Goal: Communication & Community: Participate in discussion

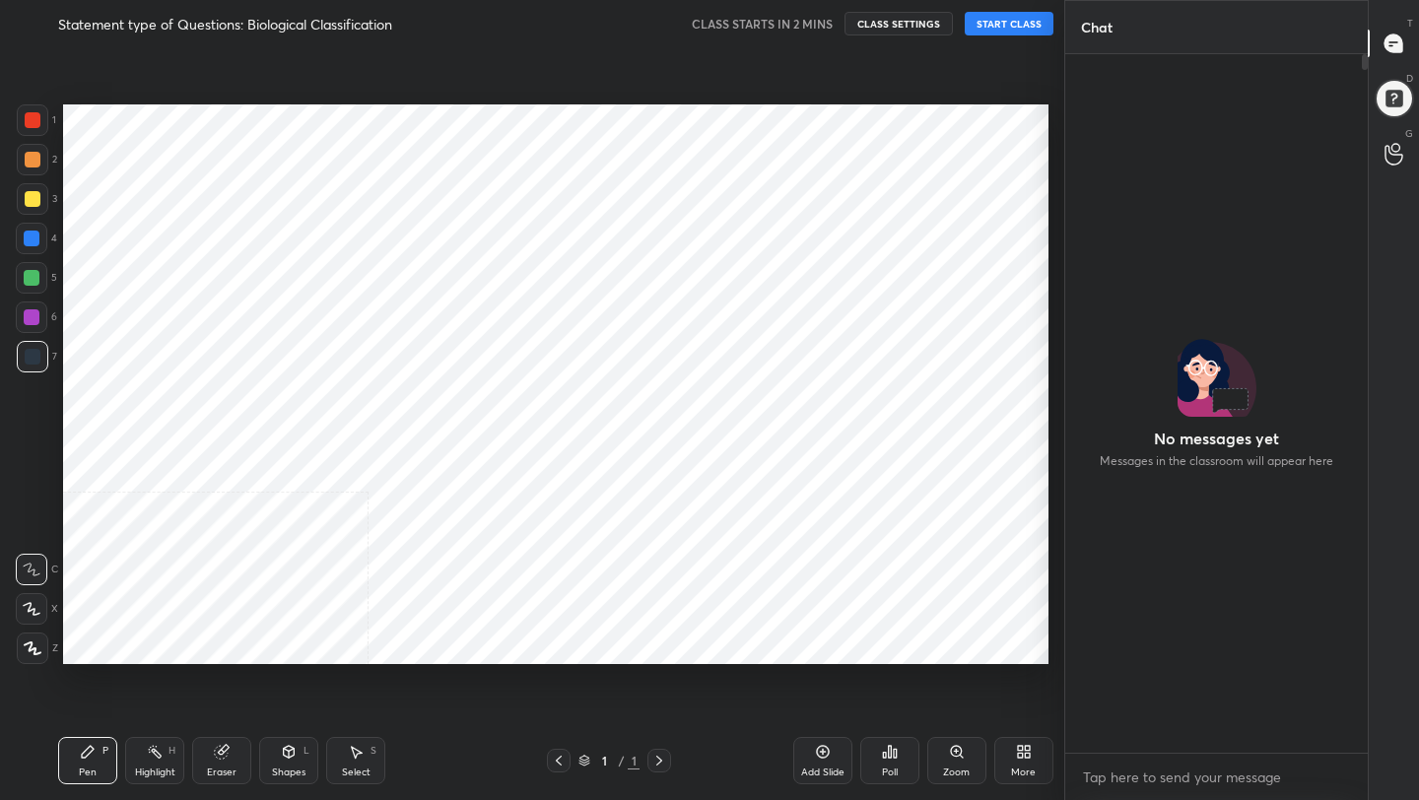
scroll to position [97850, 97538]
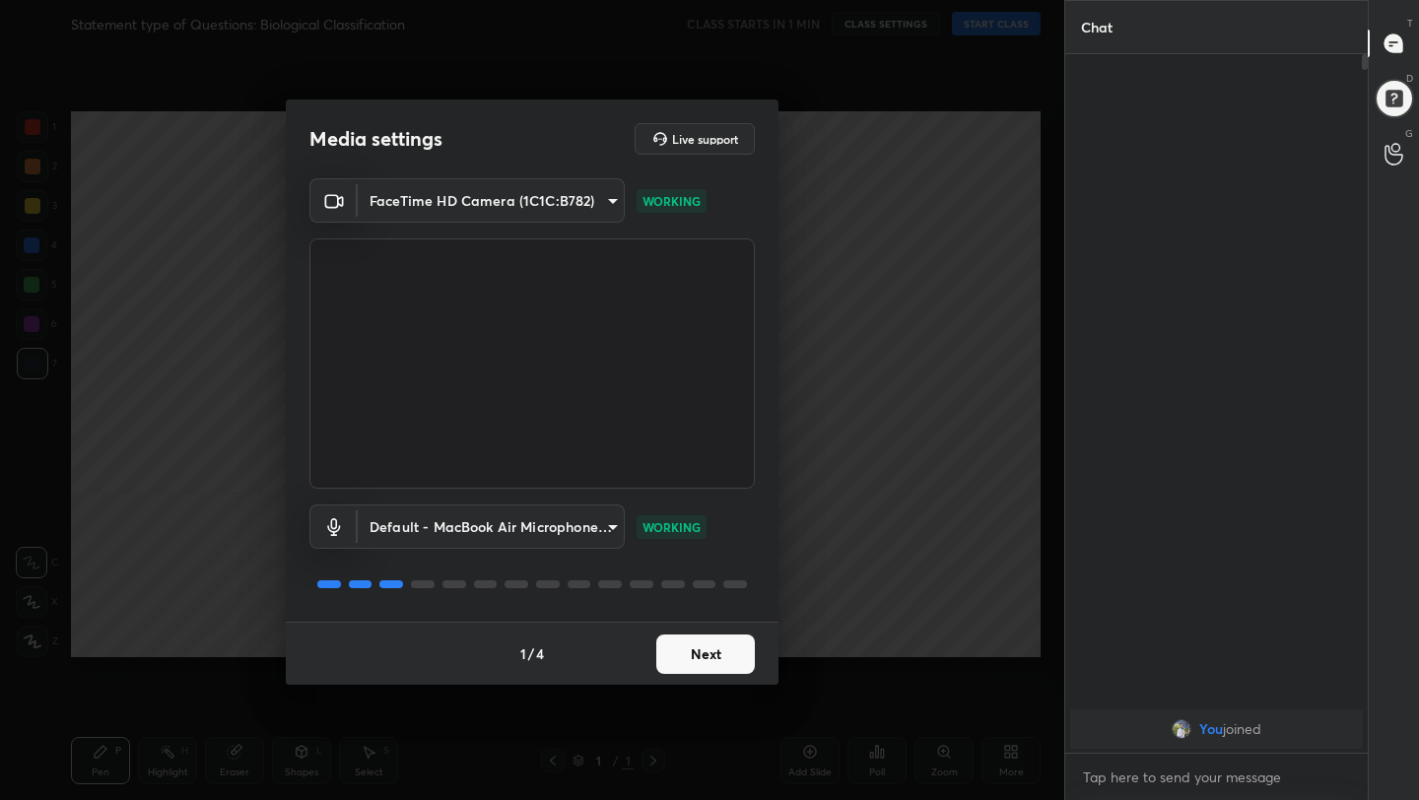
click at [686, 675] on div "1 / 4 Next" at bounding box center [532, 653] width 493 height 63
click at [708, 660] on button "Next" at bounding box center [705, 653] width 99 height 39
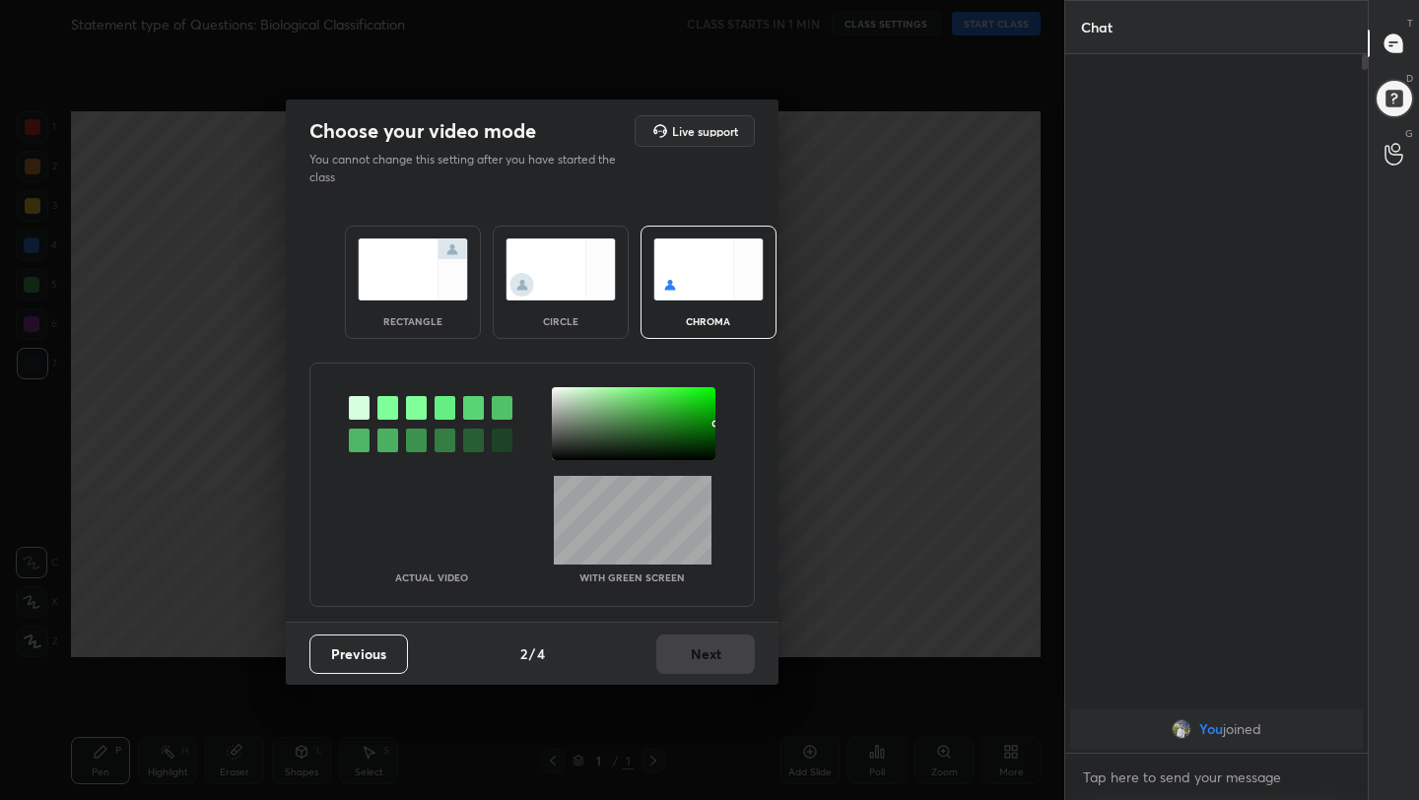
click at [423, 249] on img at bounding box center [413, 269] width 110 height 62
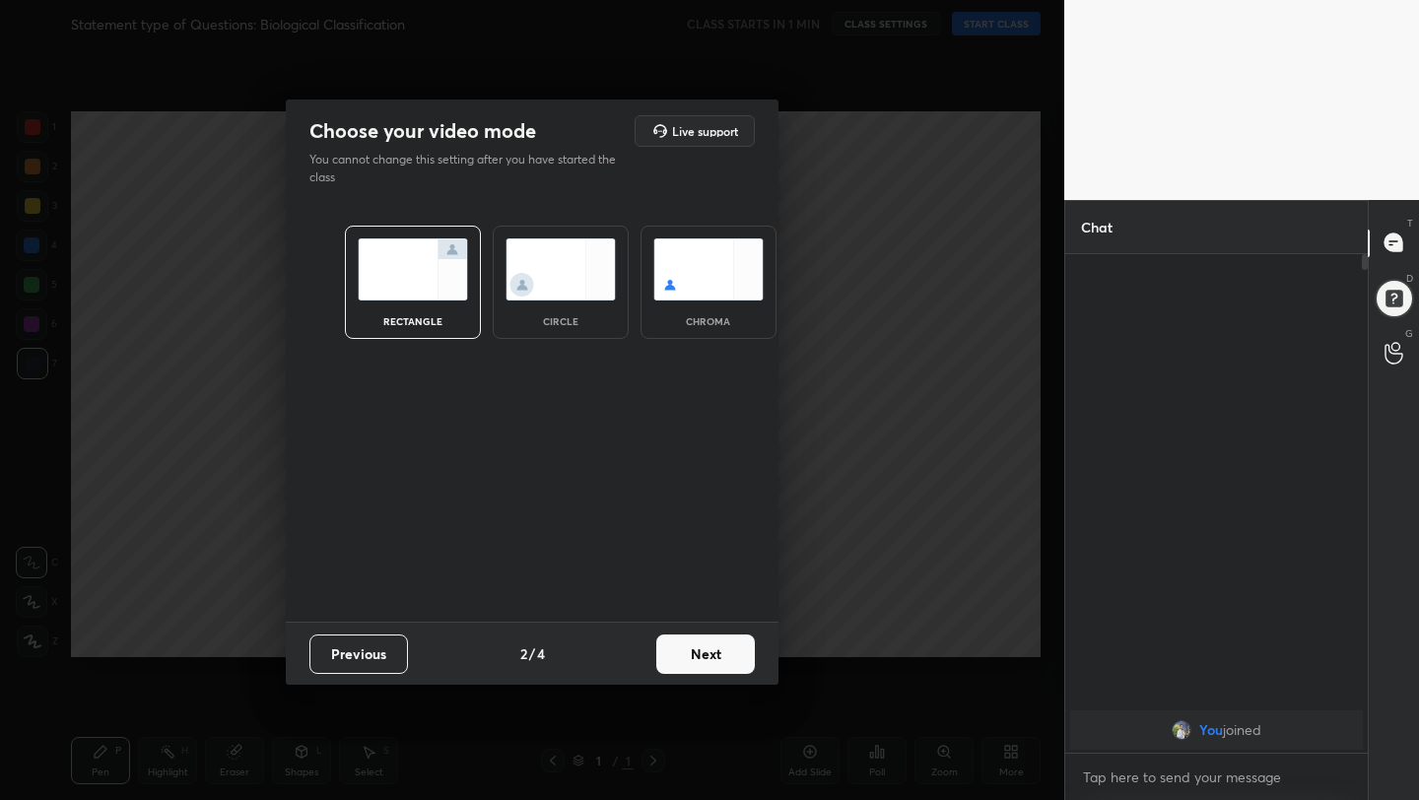
scroll to position [7, 7]
click at [720, 659] on button "Next" at bounding box center [705, 653] width 99 height 39
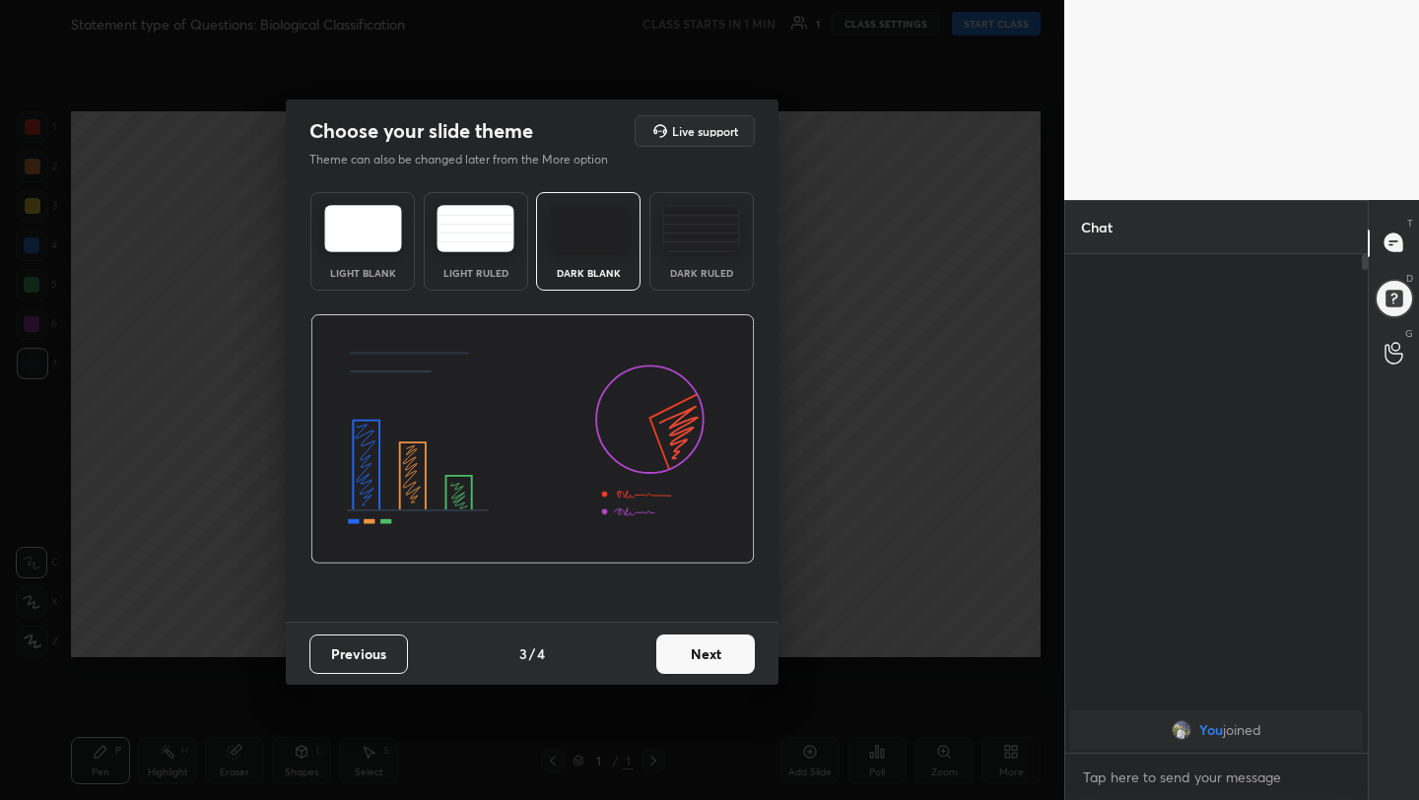
click at [744, 661] on button "Next" at bounding box center [705, 653] width 99 height 39
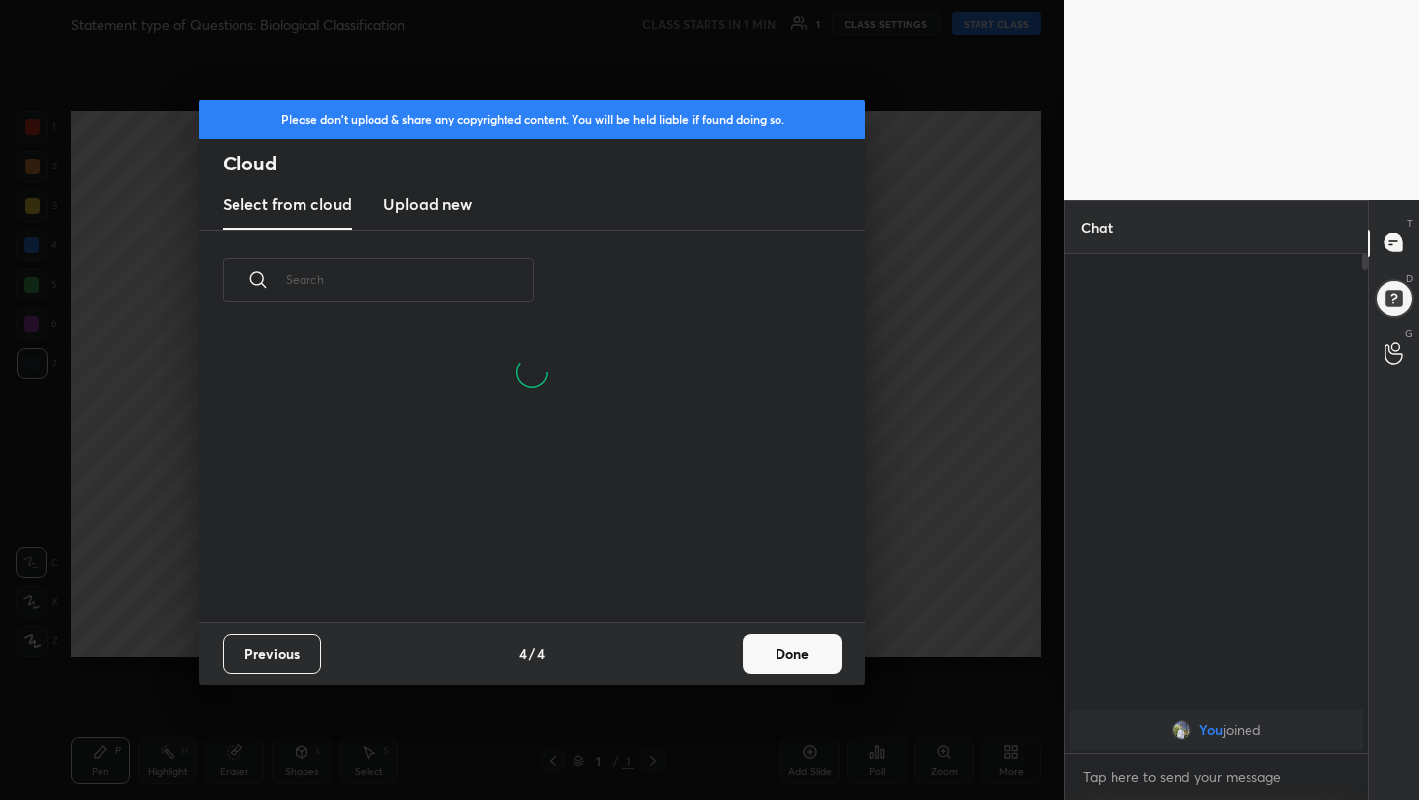
click at [825, 648] on button "Done" at bounding box center [792, 653] width 99 height 39
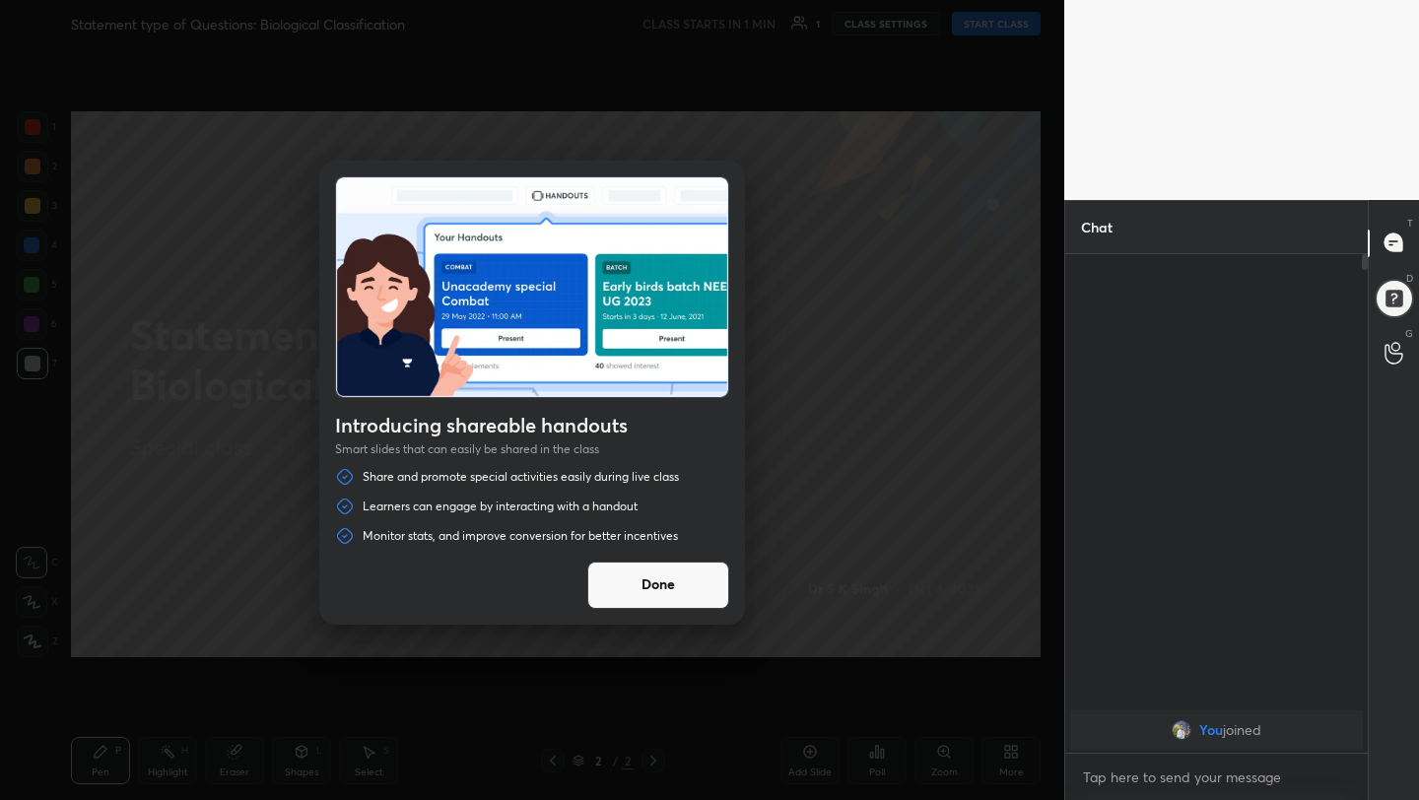
click at [701, 590] on button "Done" at bounding box center [658, 585] width 142 height 47
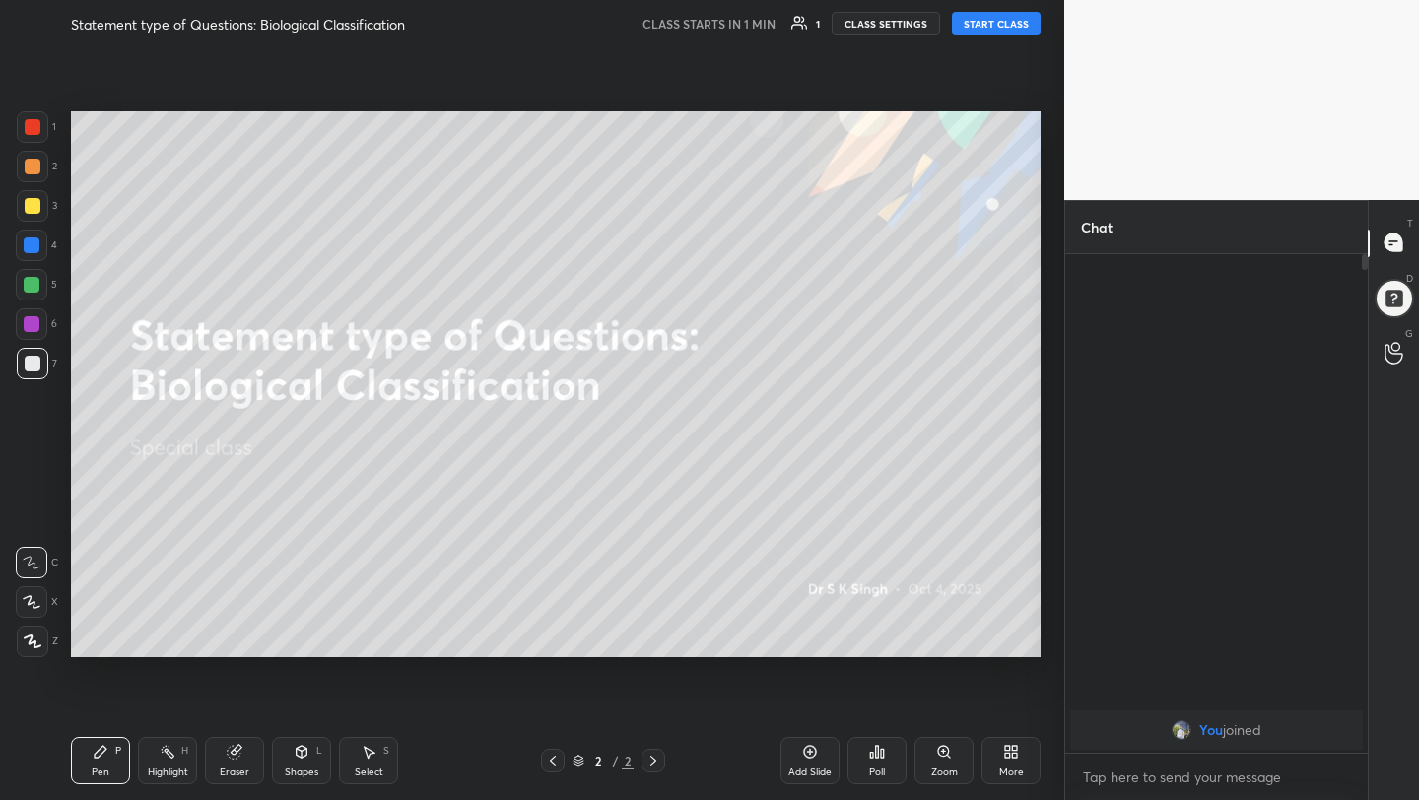
click at [971, 21] on button "START CLASS" at bounding box center [996, 24] width 89 height 24
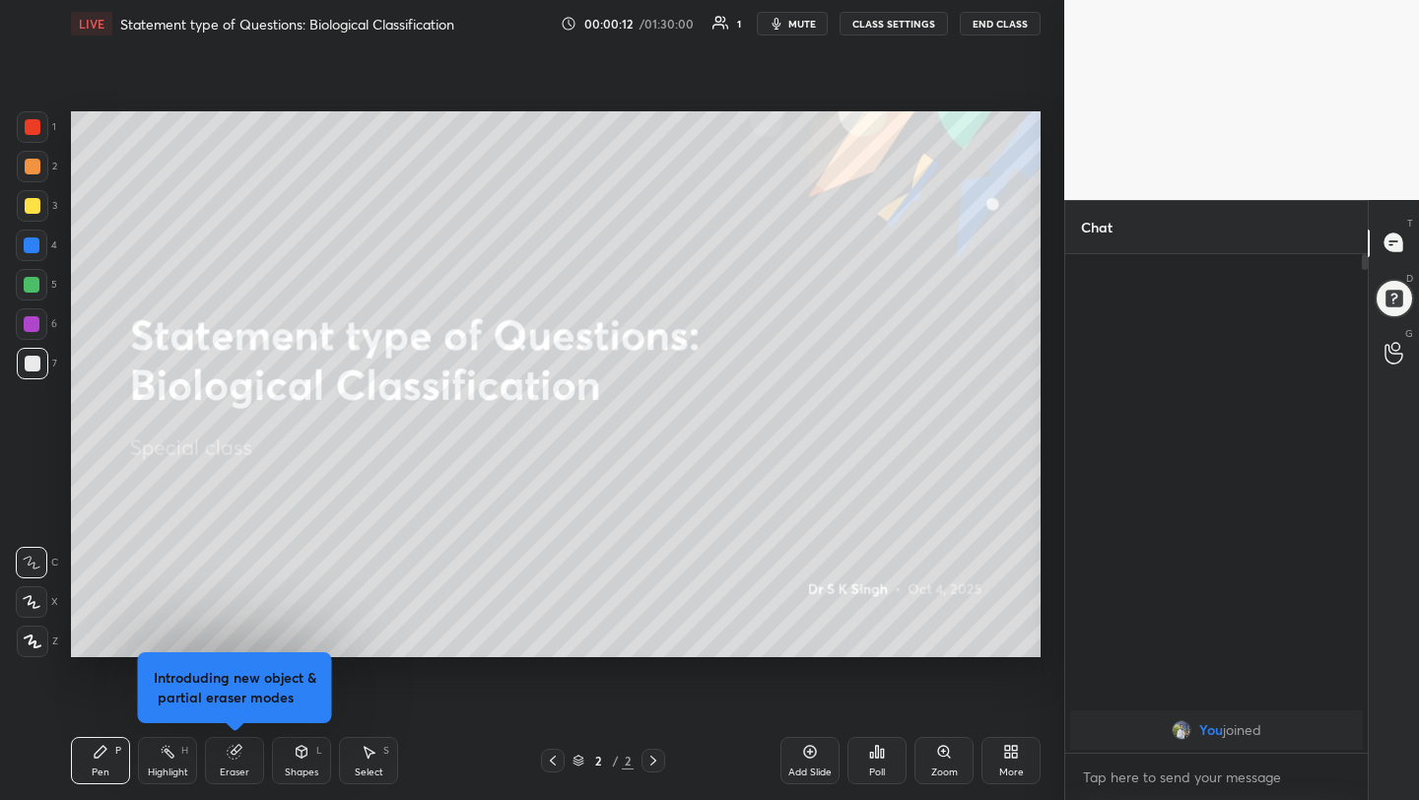
click at [784, 20] on icon "button" at bounding box center [776, 24] width 16 height 16
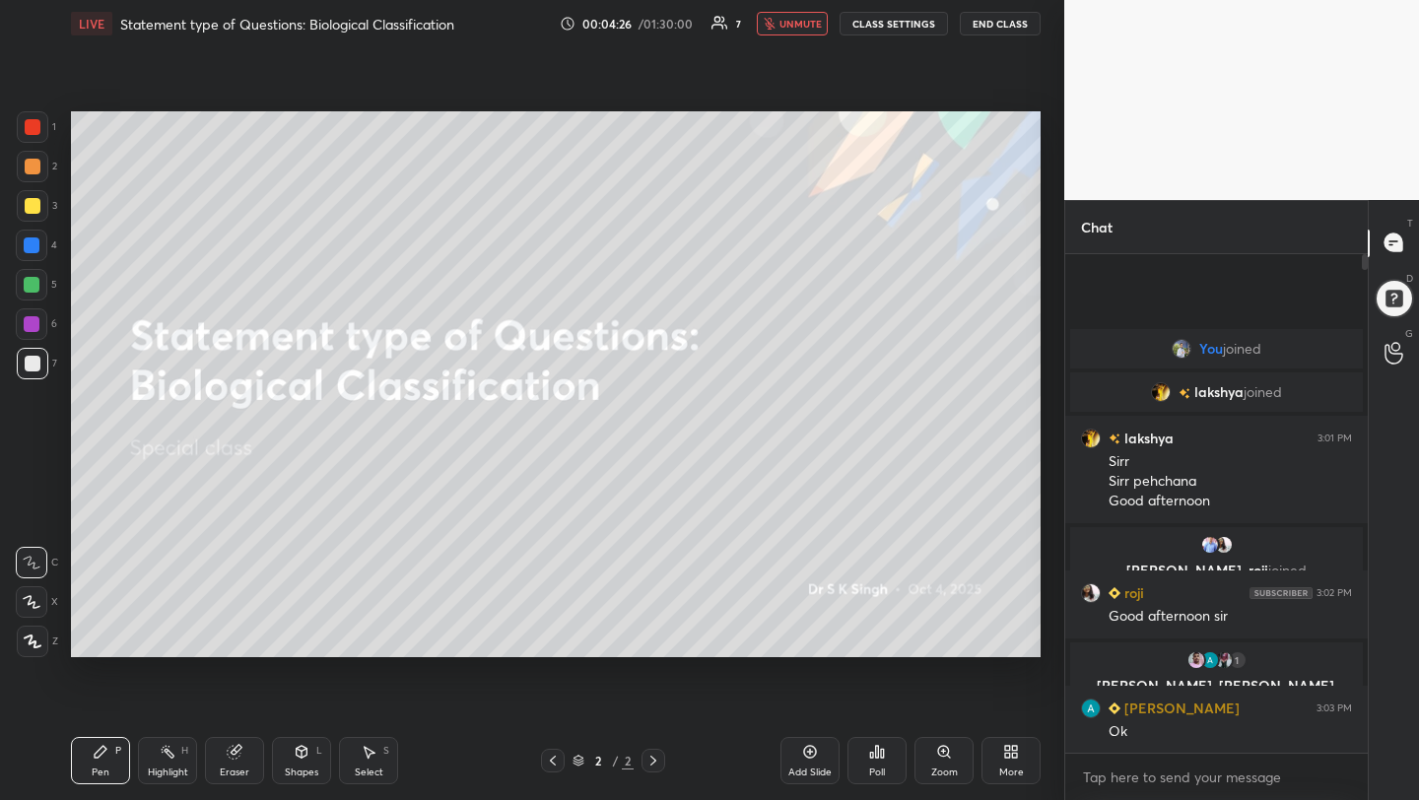
click at [780, 30] on button "unmute" at bounding box center [792, 24] width 71 height 24
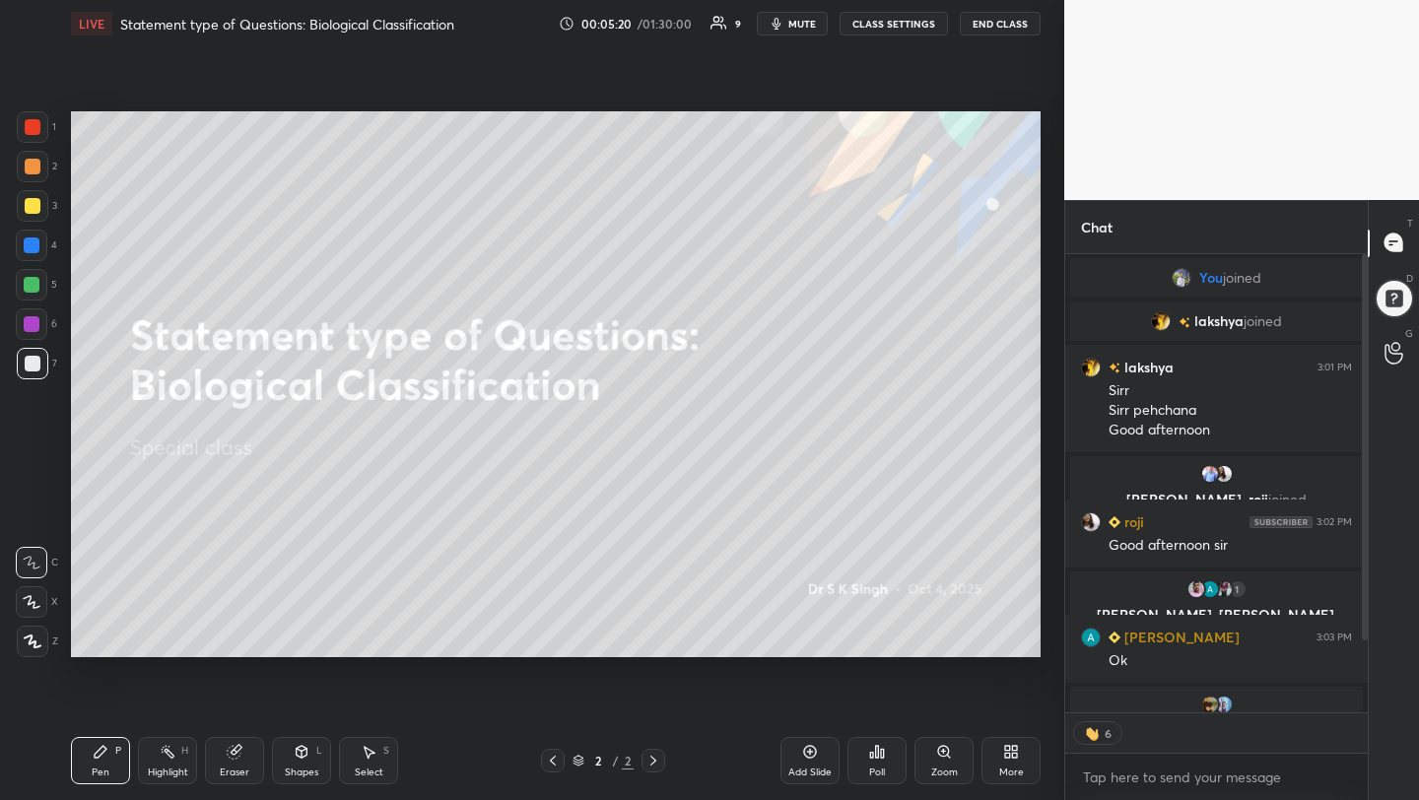
click at [1140, 787] on body "1 2 3 4 5 6 7 C X Z C X Z E E Erase all H H LIVE Statement type of Questions: B…" at bounding box center [709, 400] width 1419 height 800
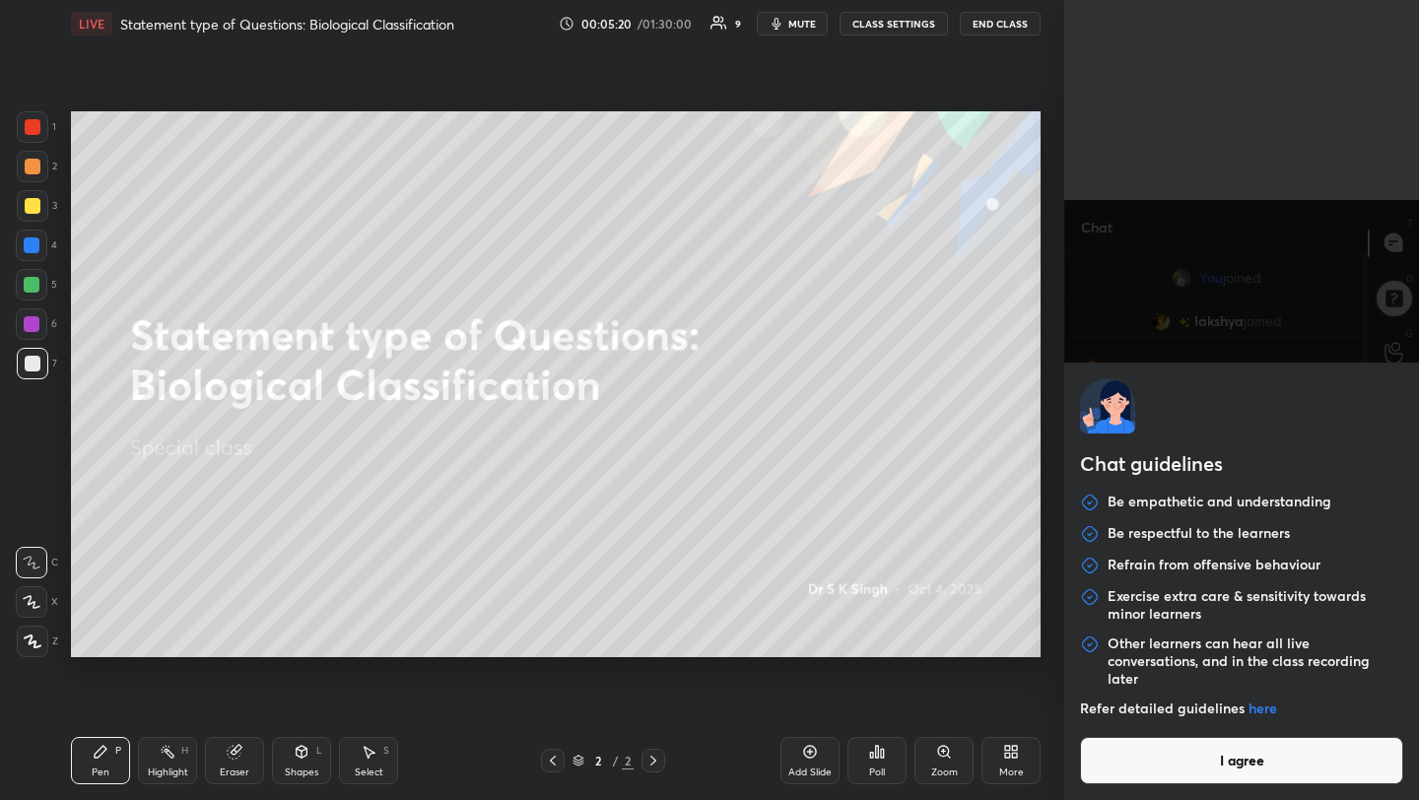
click at [1140, 787] on div "Chat guidelines Be empathetic and understanding Be respectful to the learners R…" at bounding box center [1241, 581] width 355 height 437
click at [1140, 786] on div "Chat guidelines Be empathetic and understanding Be respectful to the learners R…" at bounding box center [1241, 581] width 355 height 437
click at [1140, 784] on div "Chat guidelines Be empathetic and understanding Be respectful to the learners R…" at bounding box center [1241, 581] width 355 height 437
click at [1138, 769] on button "I agree" at bounding box center [1241, 760] width 323 height 47
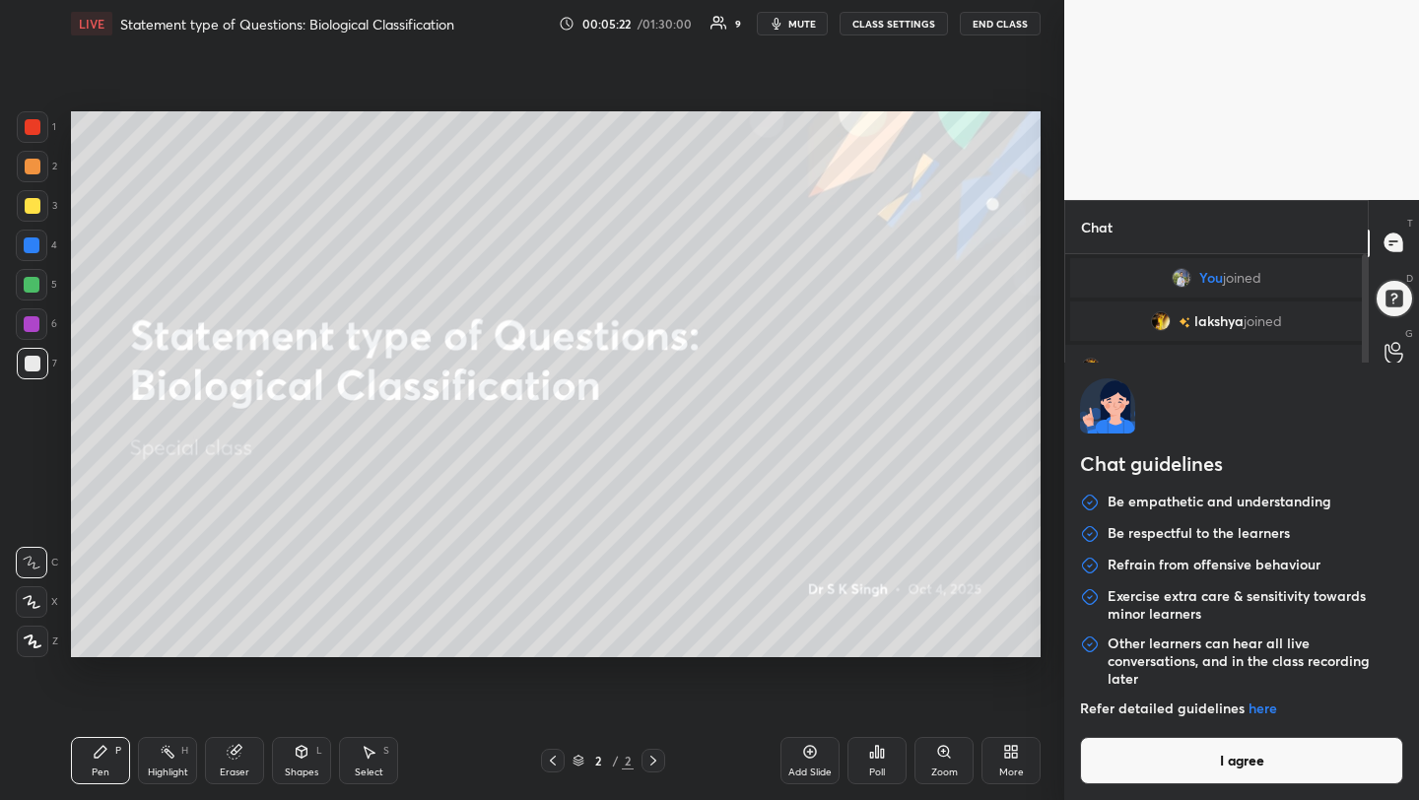
type textarea "x"
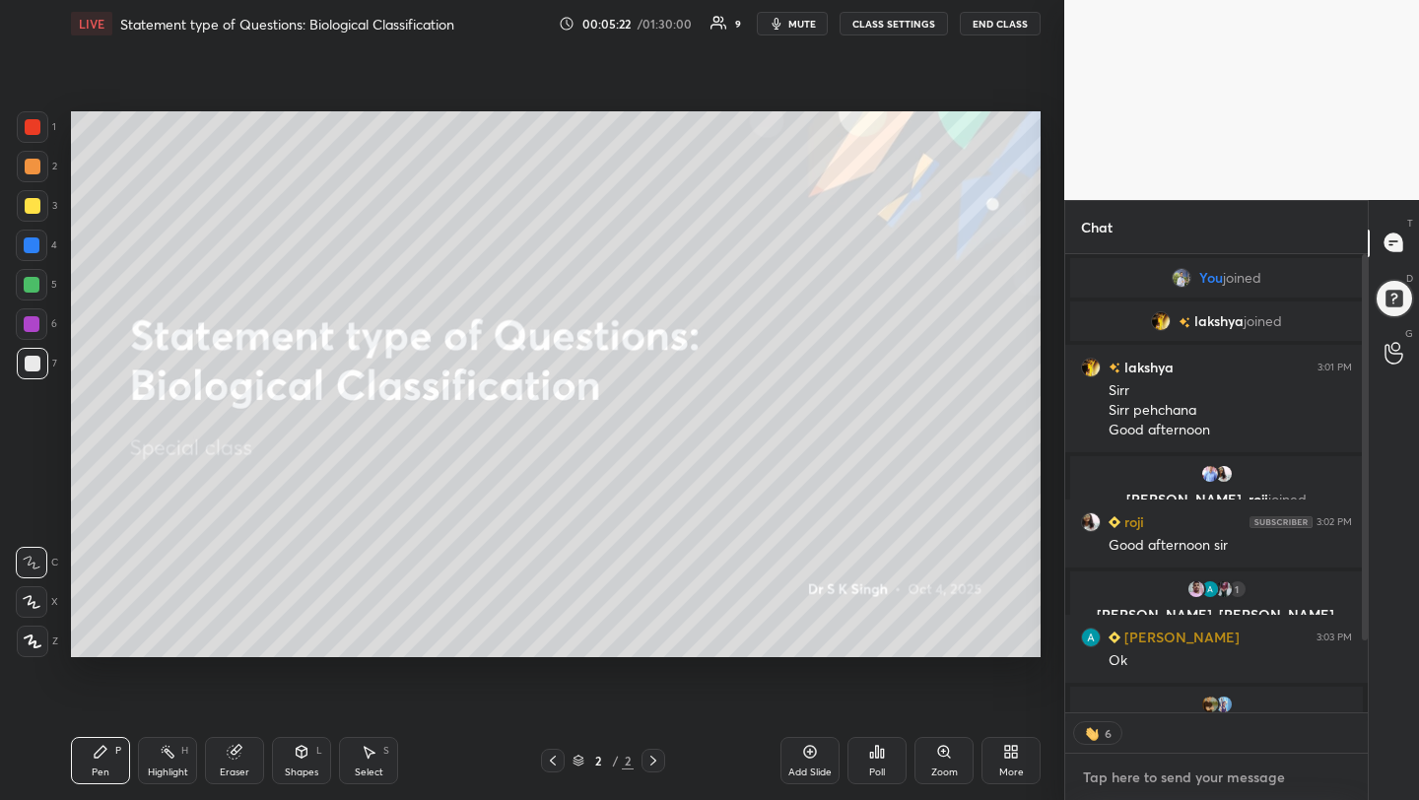
type textarea "f"
type textarea "x"
type textarea "fr"
type textarea "x"
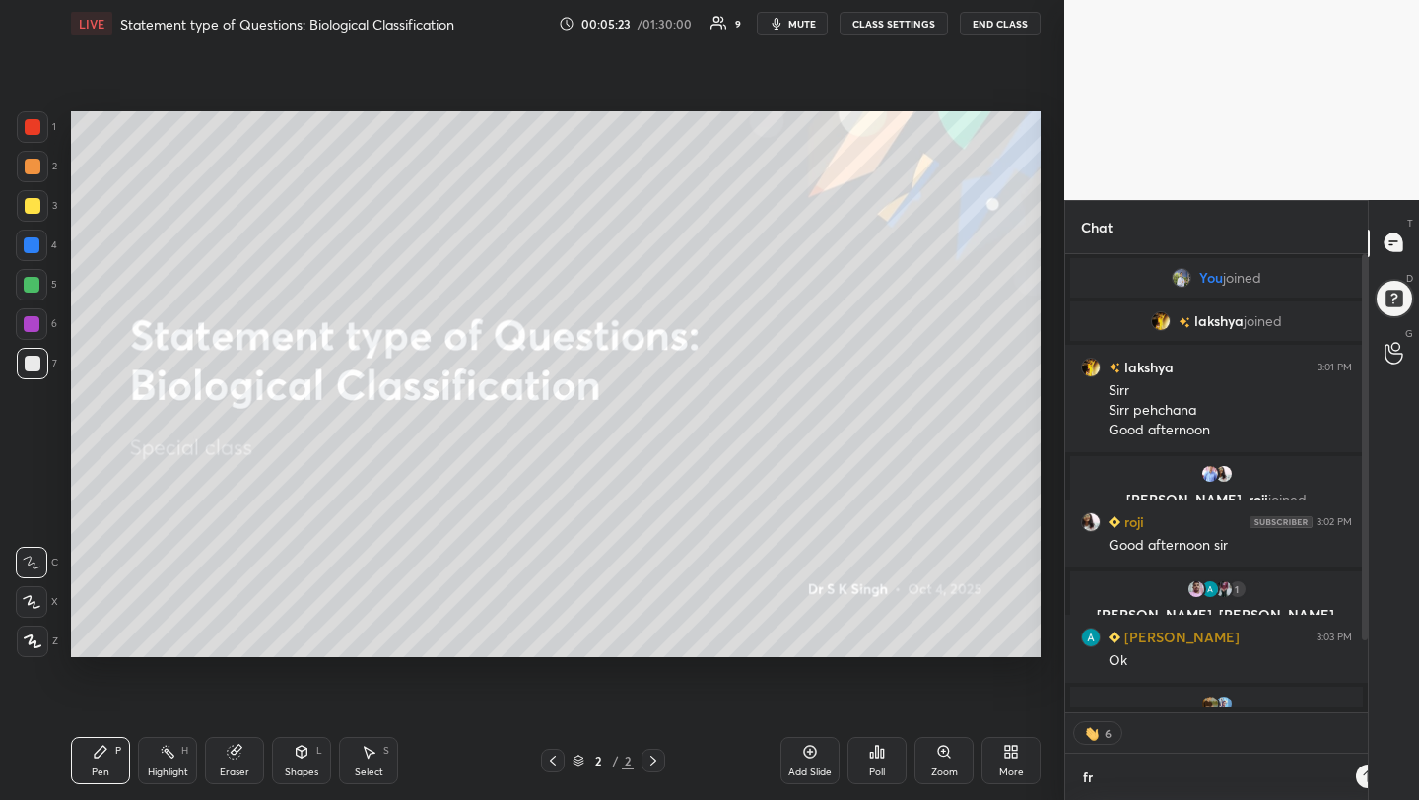
scroll to position [328, 297]
type textarea "fre"
type textarea "x"
type textarea "free"
type textarea "x"
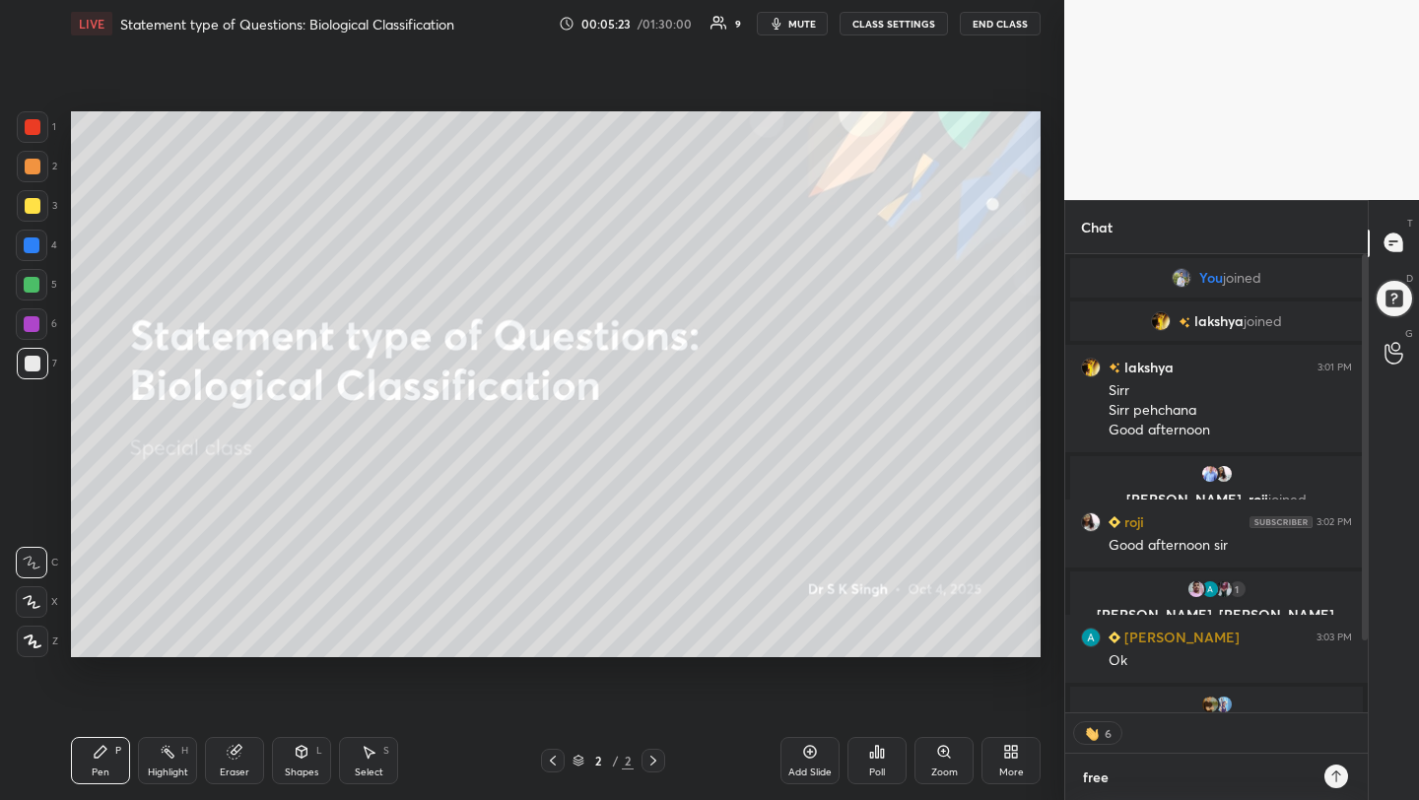
type textarea "free"
type textarea "x"
type textarea "free m"
type textarea "x"
type textarea "free mo"
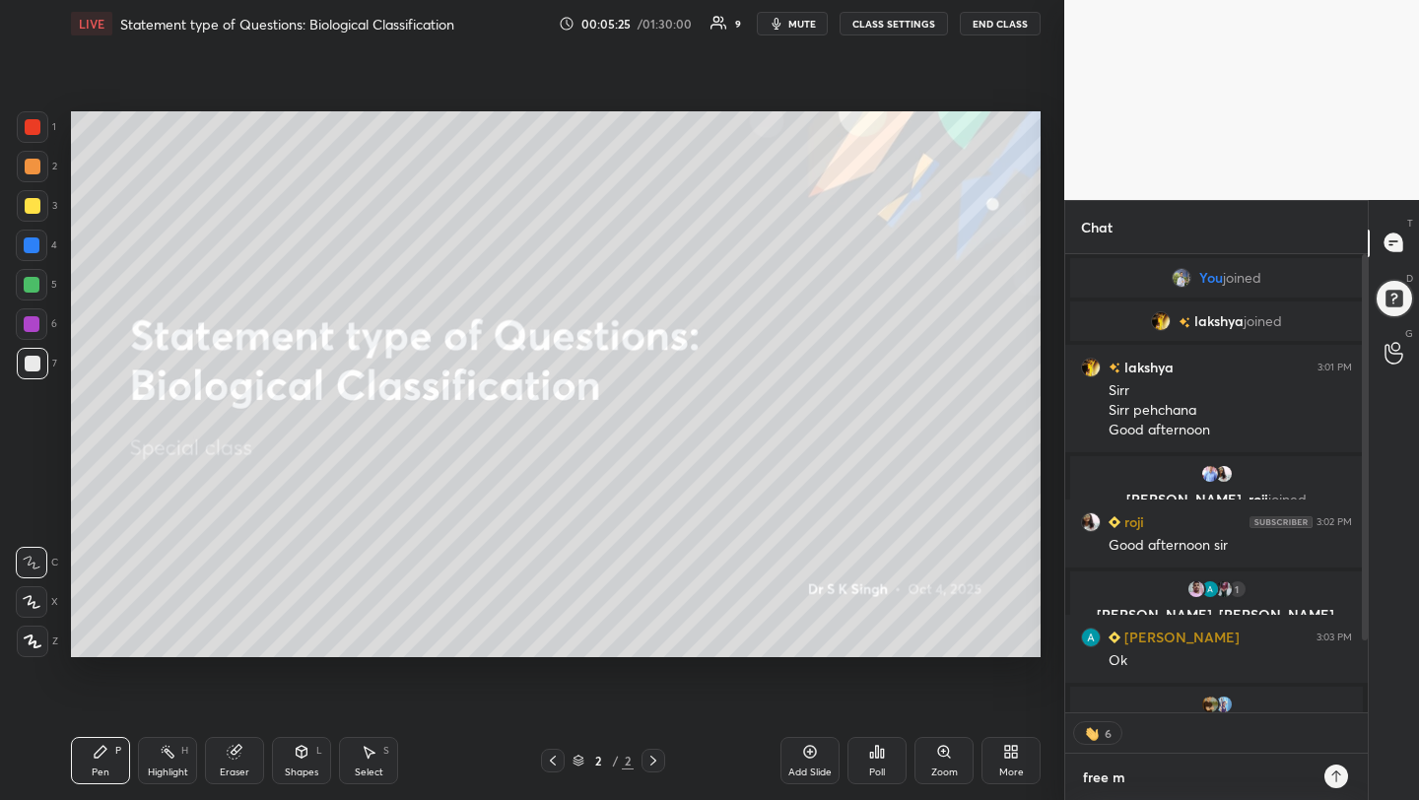
type textarea "x"
type textarea "free moc"
type textarea "x"
type textarea "free mock"
type textarea "x"
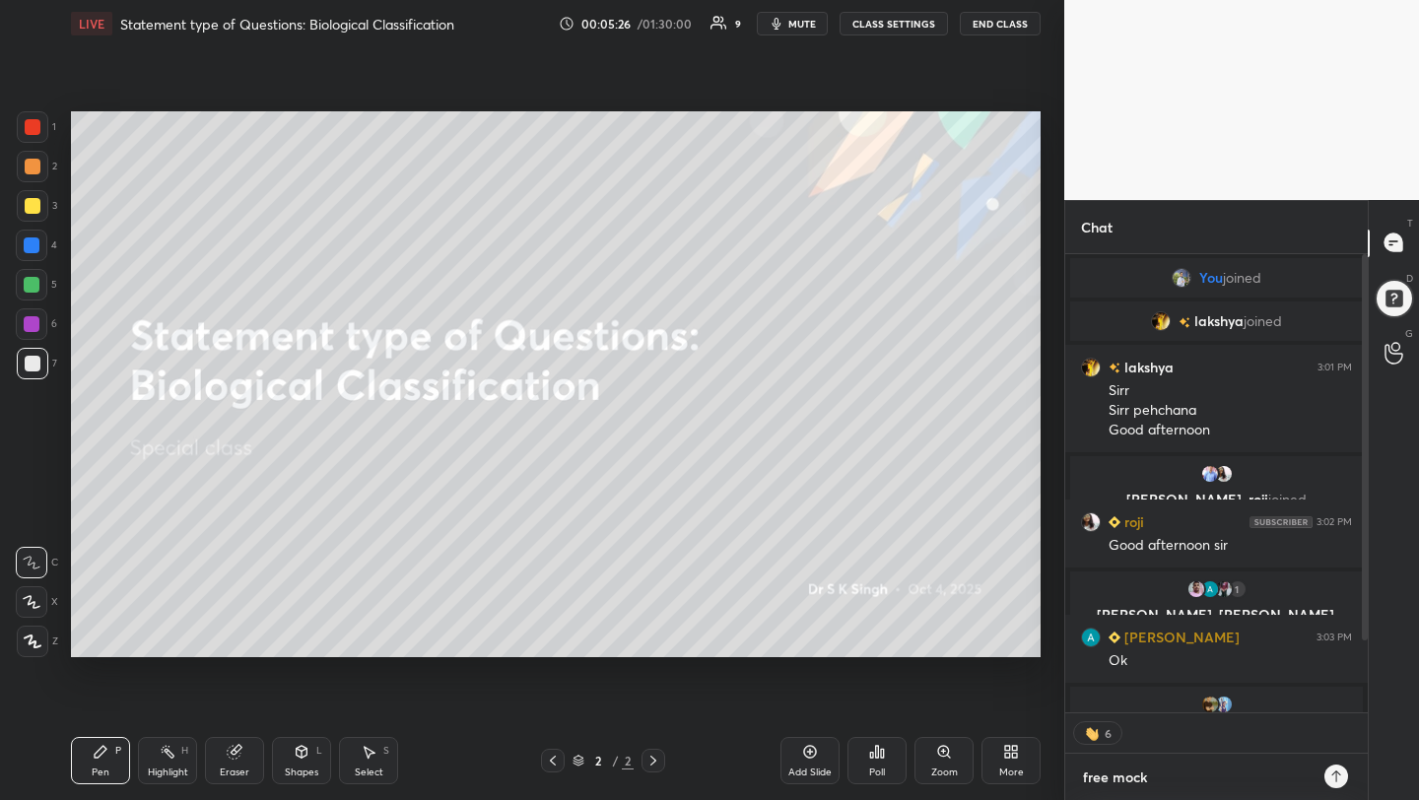
type textarea "free mock"
type textarea "x"
type textarea "free mock t"
type textarea "x"
type textarea "free mock te"
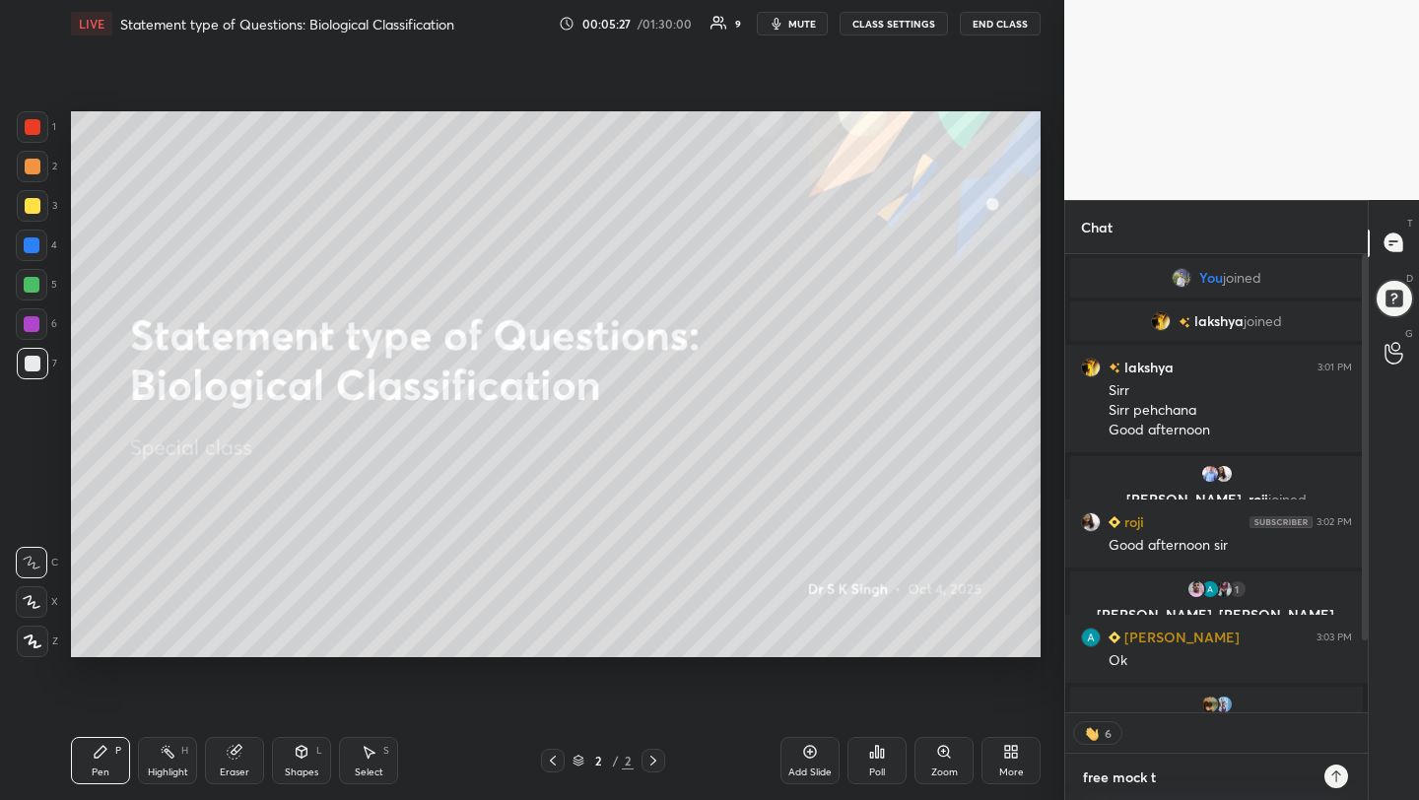
type textarea "x"
type textarea "free mock tes"
type textarea "x"
type textarea "free mock testr"
type textarea "x"
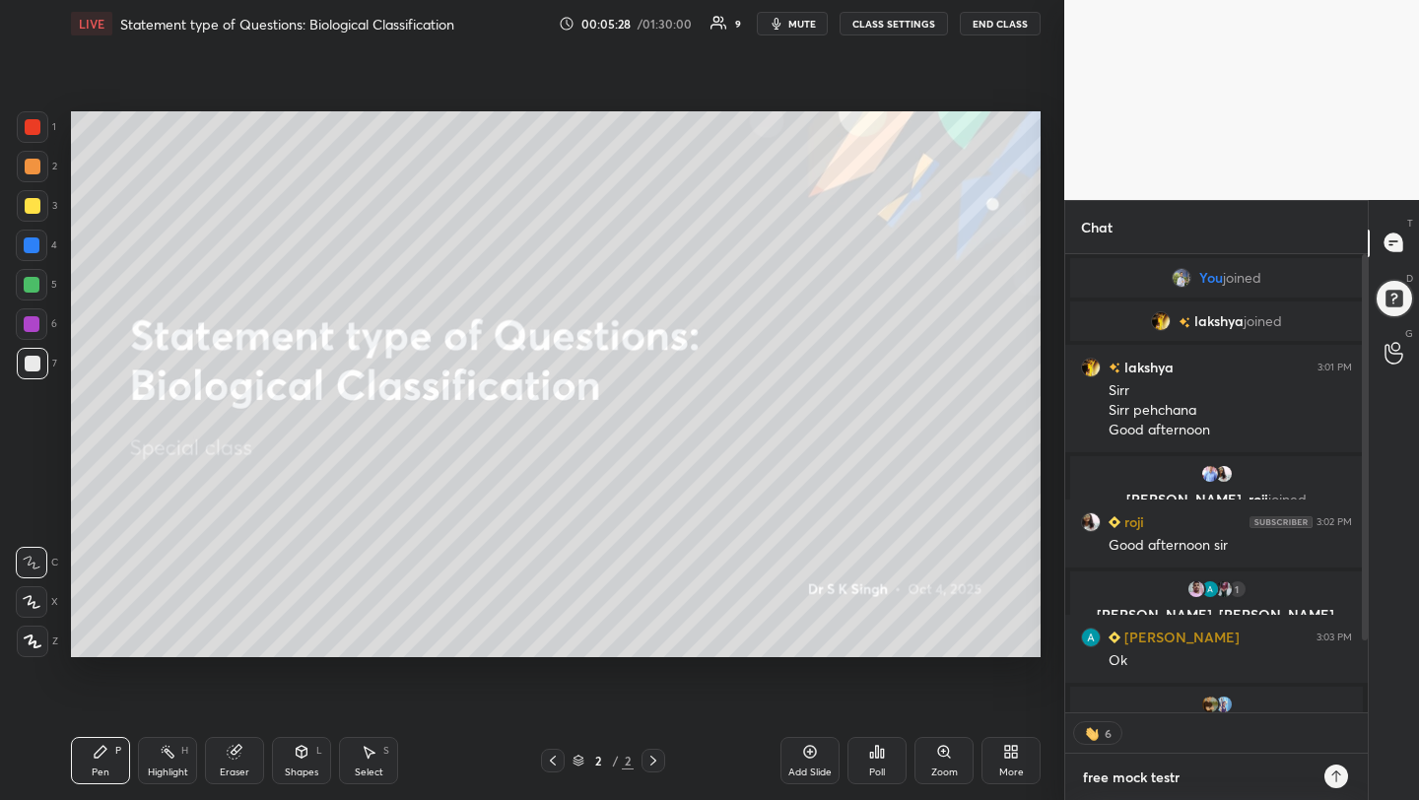
scroll to position [493, 297]
type textarea "free mock test"
type textarea "x"
type textarea "free mock test"
type textarea "x"
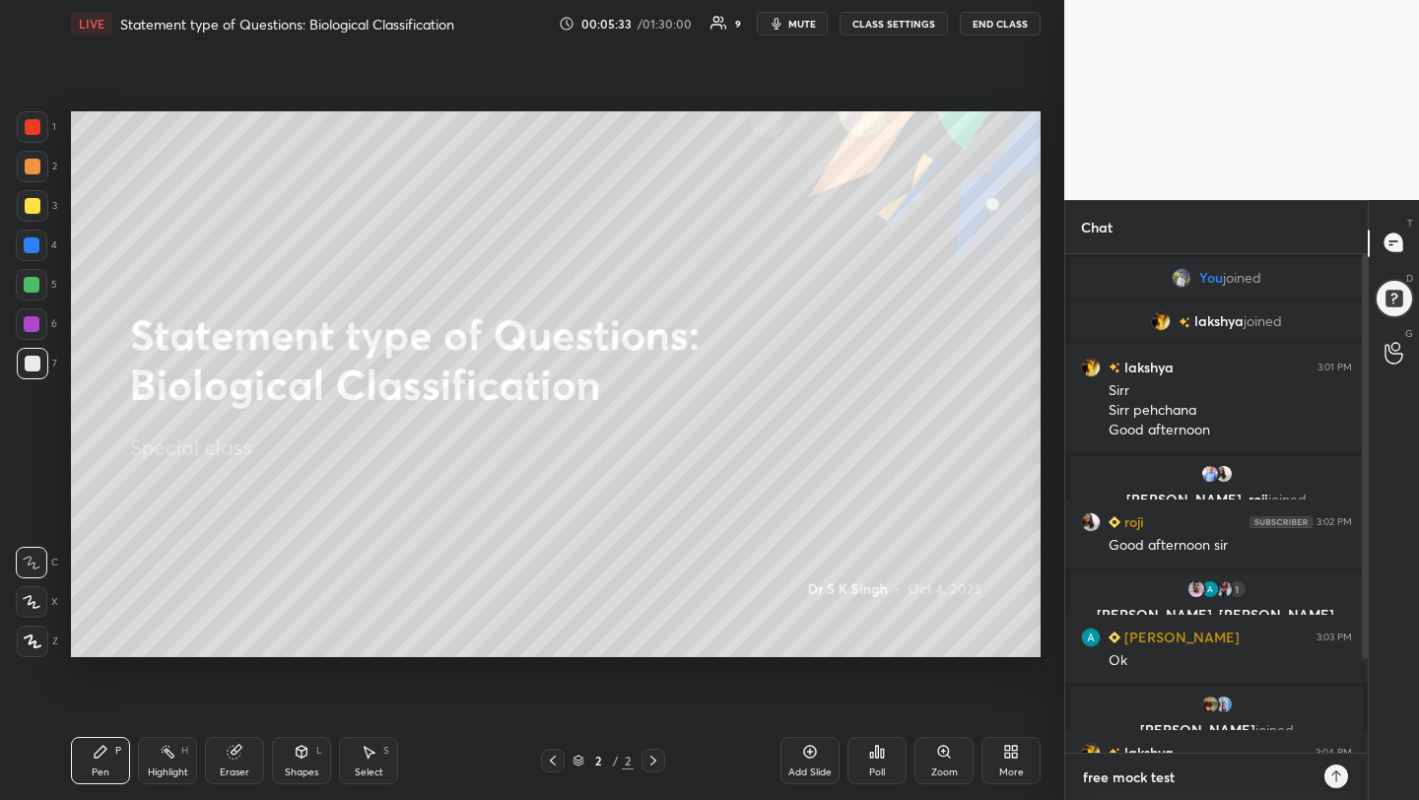
paste textarea "[URL][DOMAIN_NAME]"
type textarea "free mock test [URL][DOMAIN_NAME]"
type textarea "x"
type textarea "free mock test [URL][DOMAIN_NAME]"
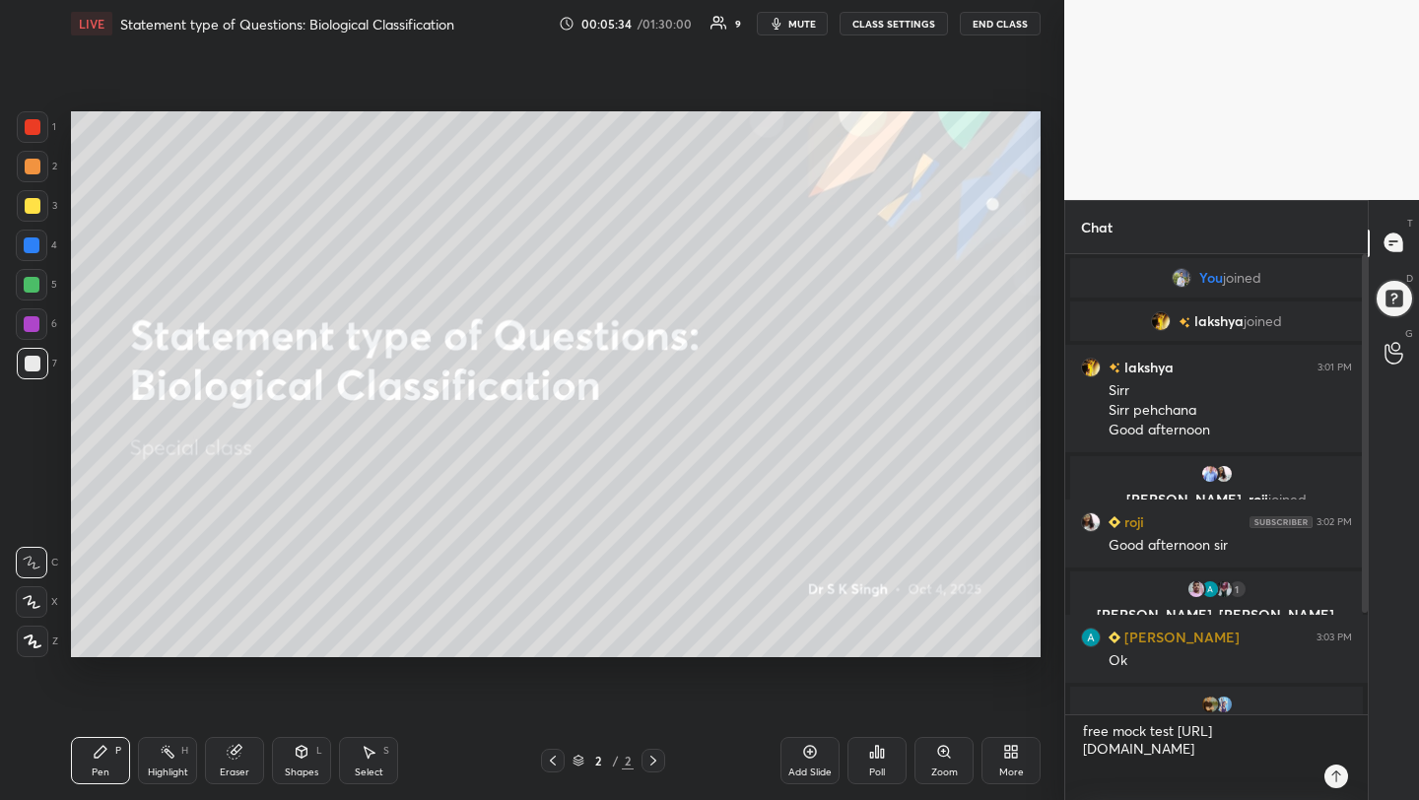
type textarea "x"
click at [1339, 775] on icon at bounding box center [1336, 776] width 16 height 16
drag, startPoint x: 1367, startPoint y: 603, endPoint x: 1368, endPoint y: 751, distance: 147.8
click at [1368, 751] on div "T Messages (T) D Doubts (D) G Raise Hand (G)" at bounding box center [1393, 500] width 51 height 601
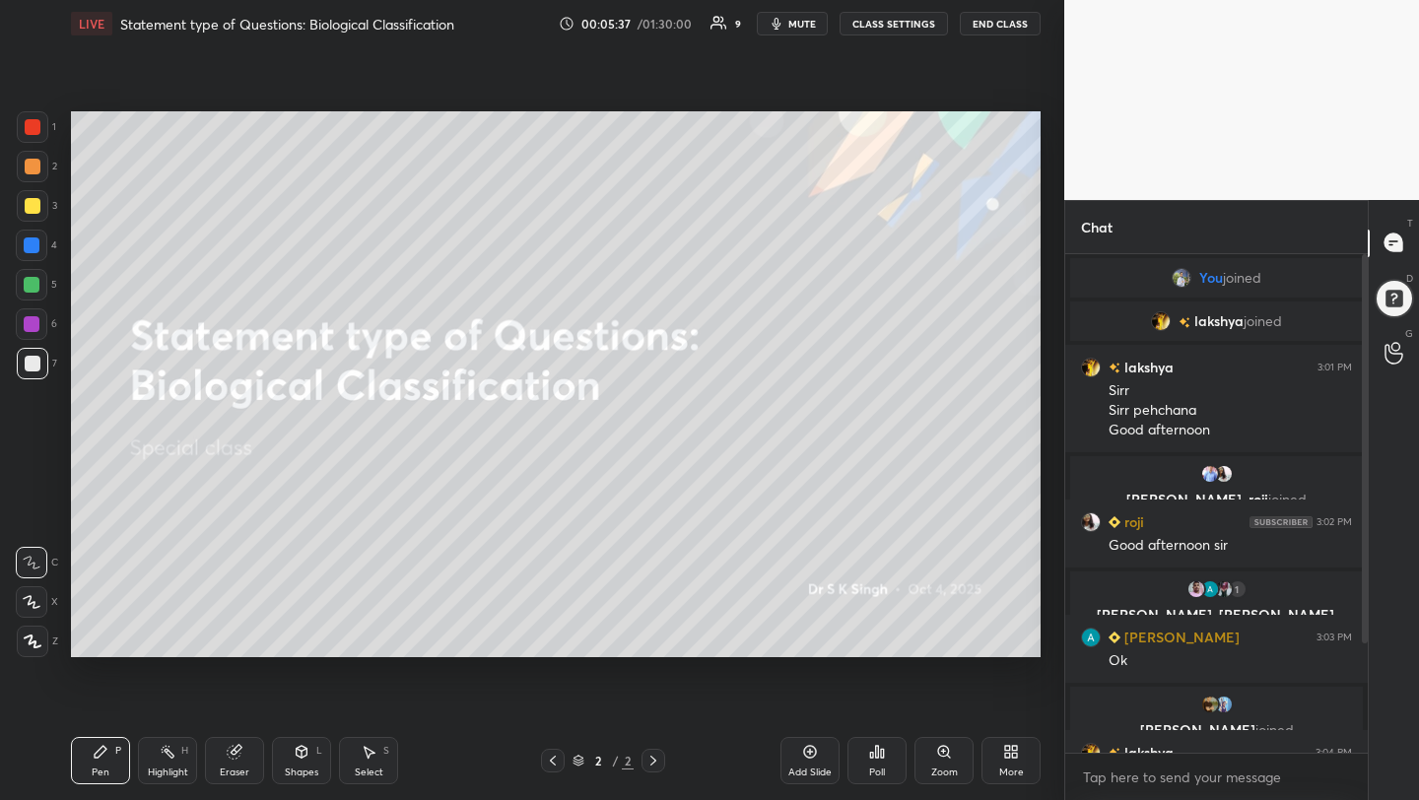
scroll to position [273, 0]
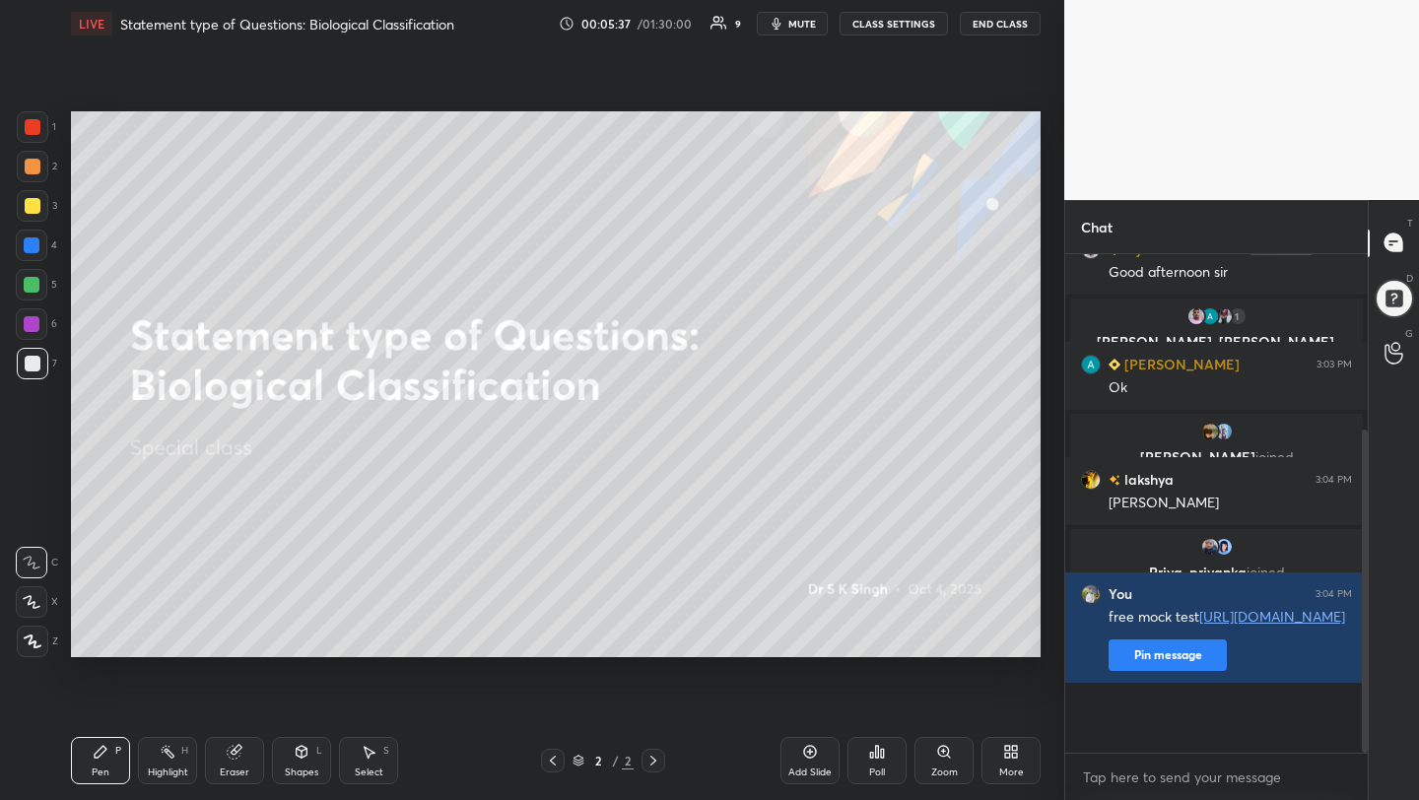
drag, startPoint x: 1361, startPoint y: 618, endPoint x: 1361, endPoint y: 745, distance: 127.1
click at [1362, 745] on div at bounding box center [1365, 591] width 6 height 323
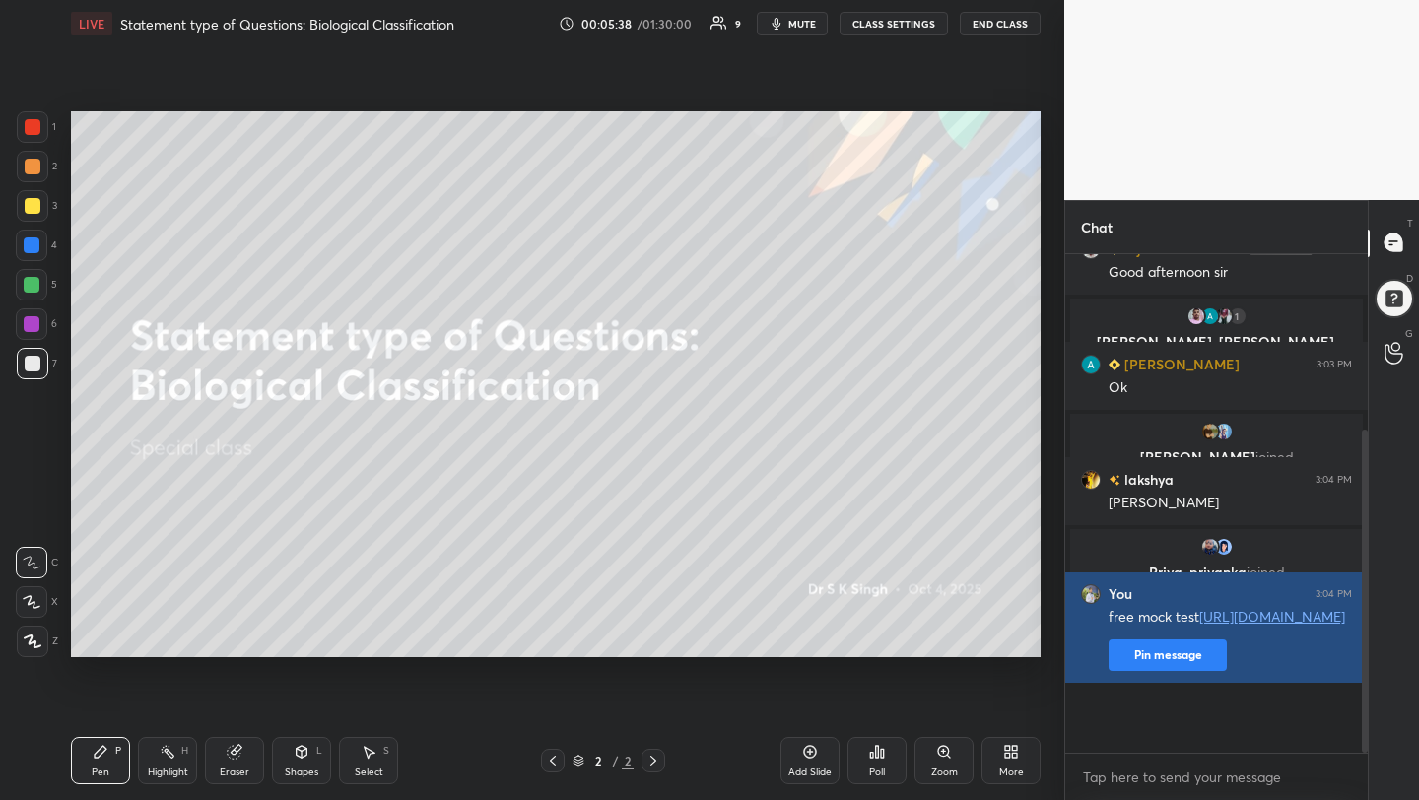
click at [1185, 671] on button "Pin message" at bounding box center [1167, 655] width 118 height 32
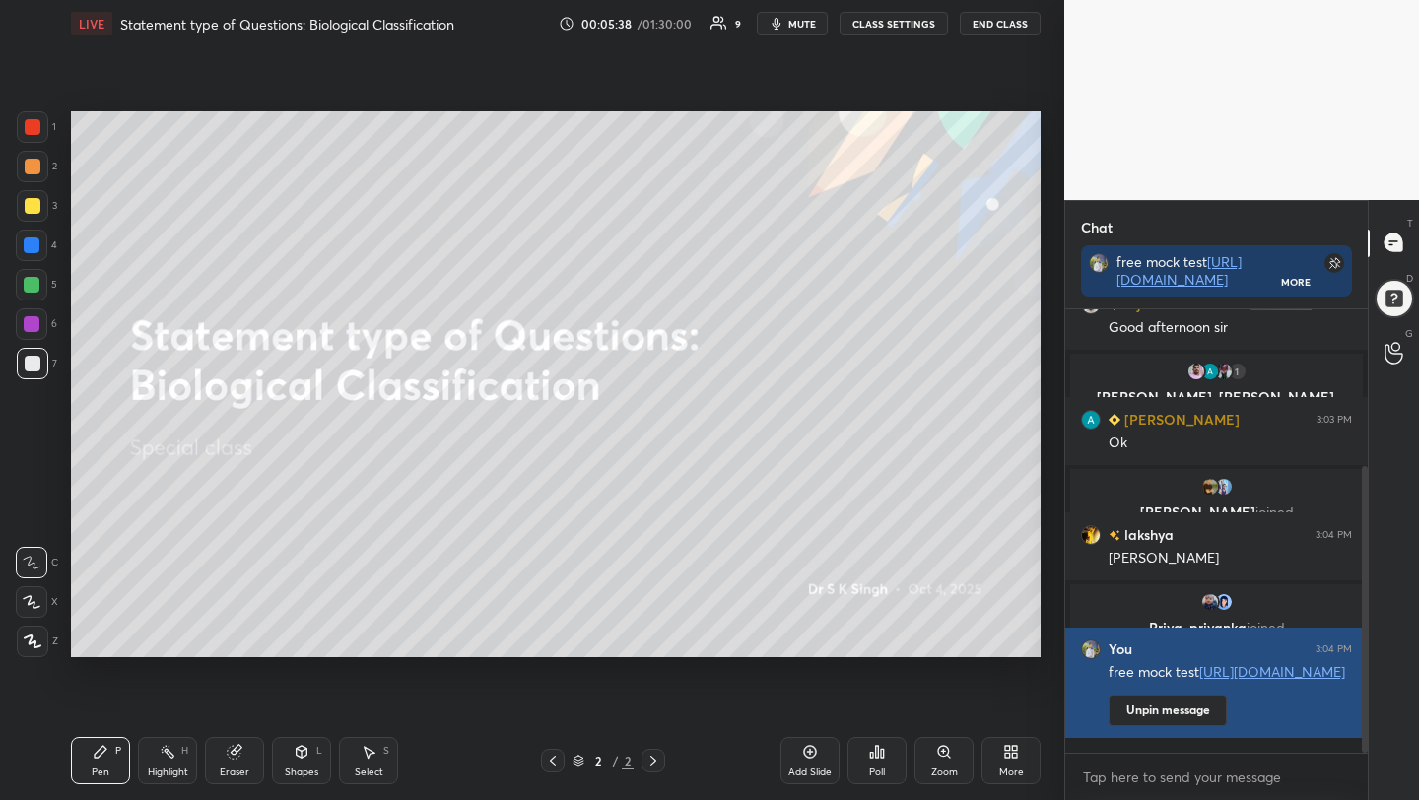
scroll to position [273, 297]
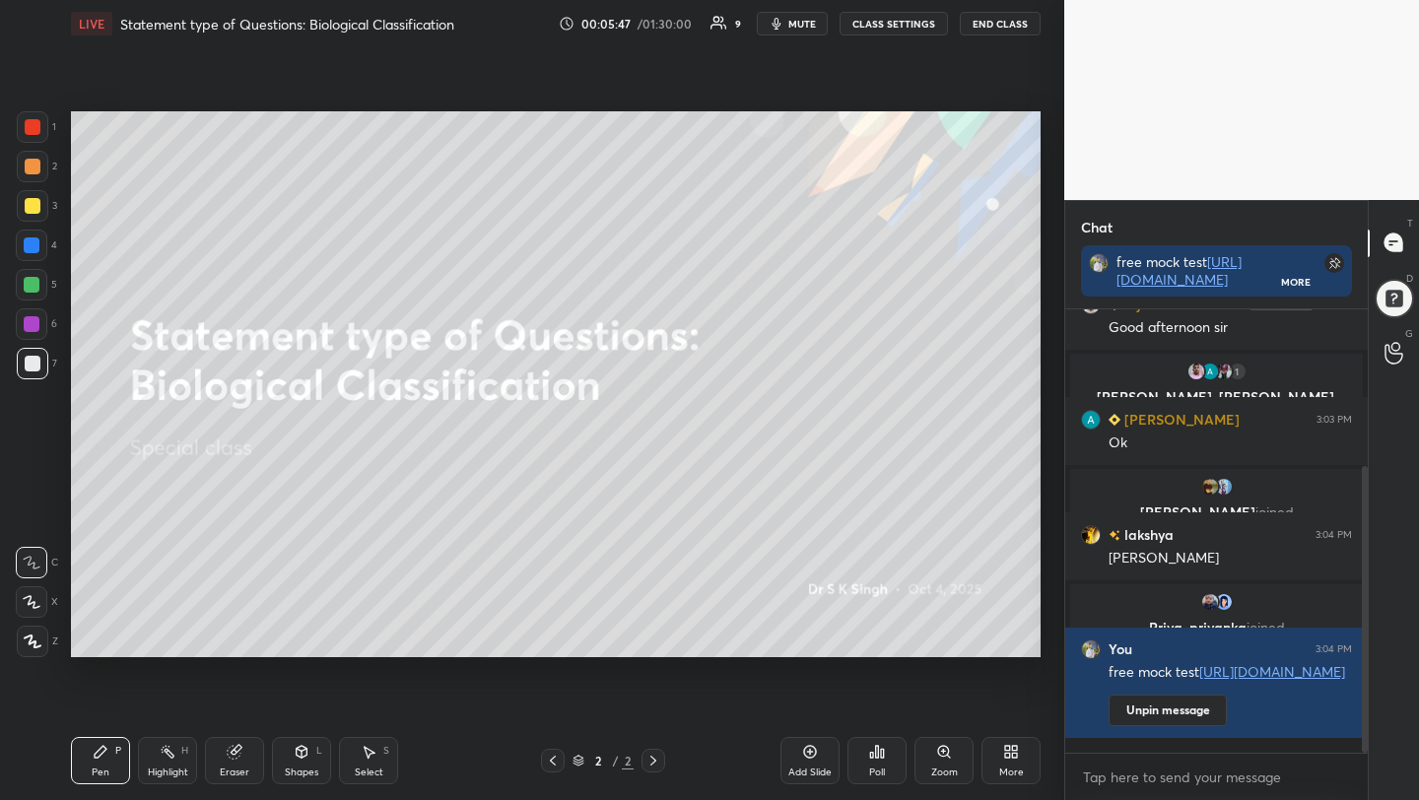
click at [1020, 763] on div "More" at bounding box center [1010, 760] width 59 height 47
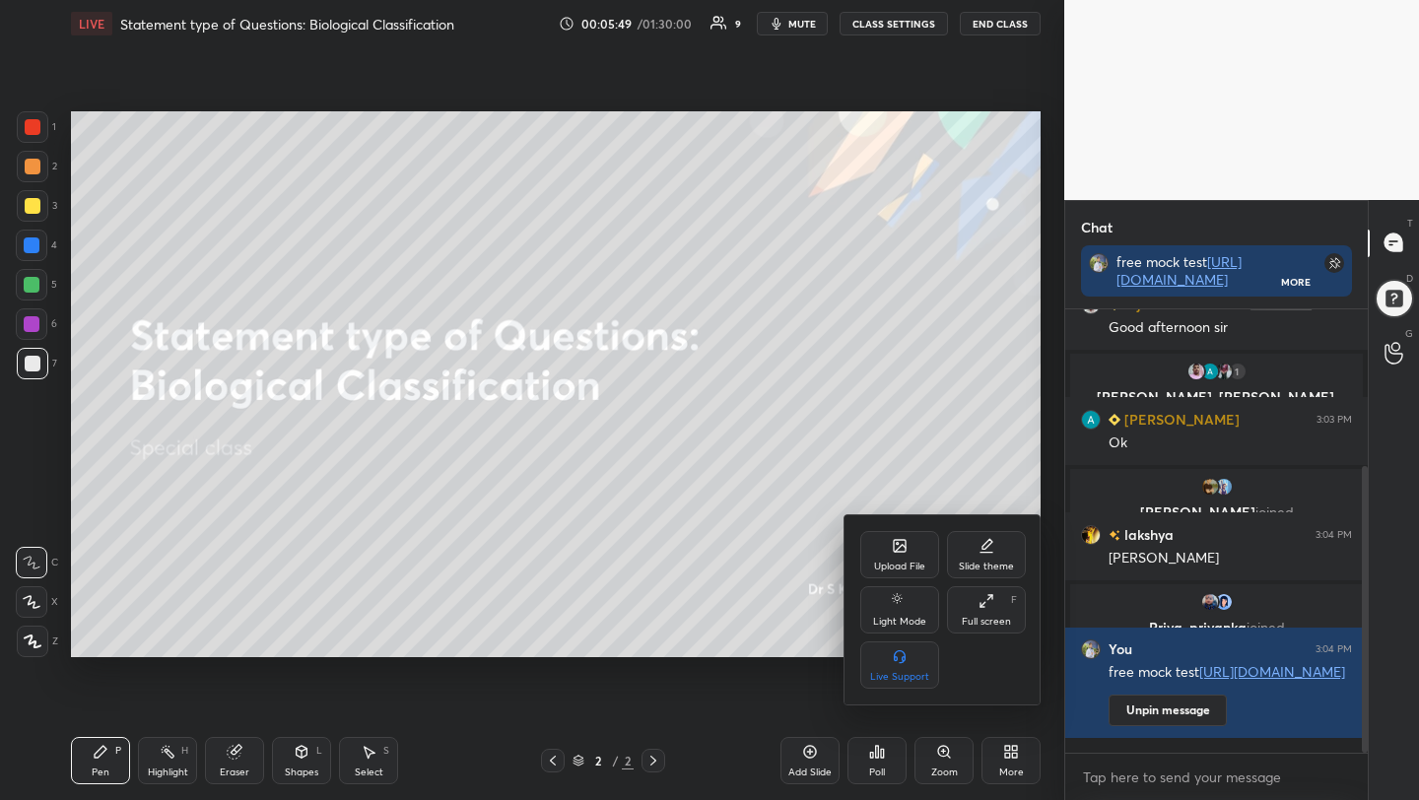
click at [894, 562] on div "Upload File" at bounding box center [899, 567] width 51 height 10
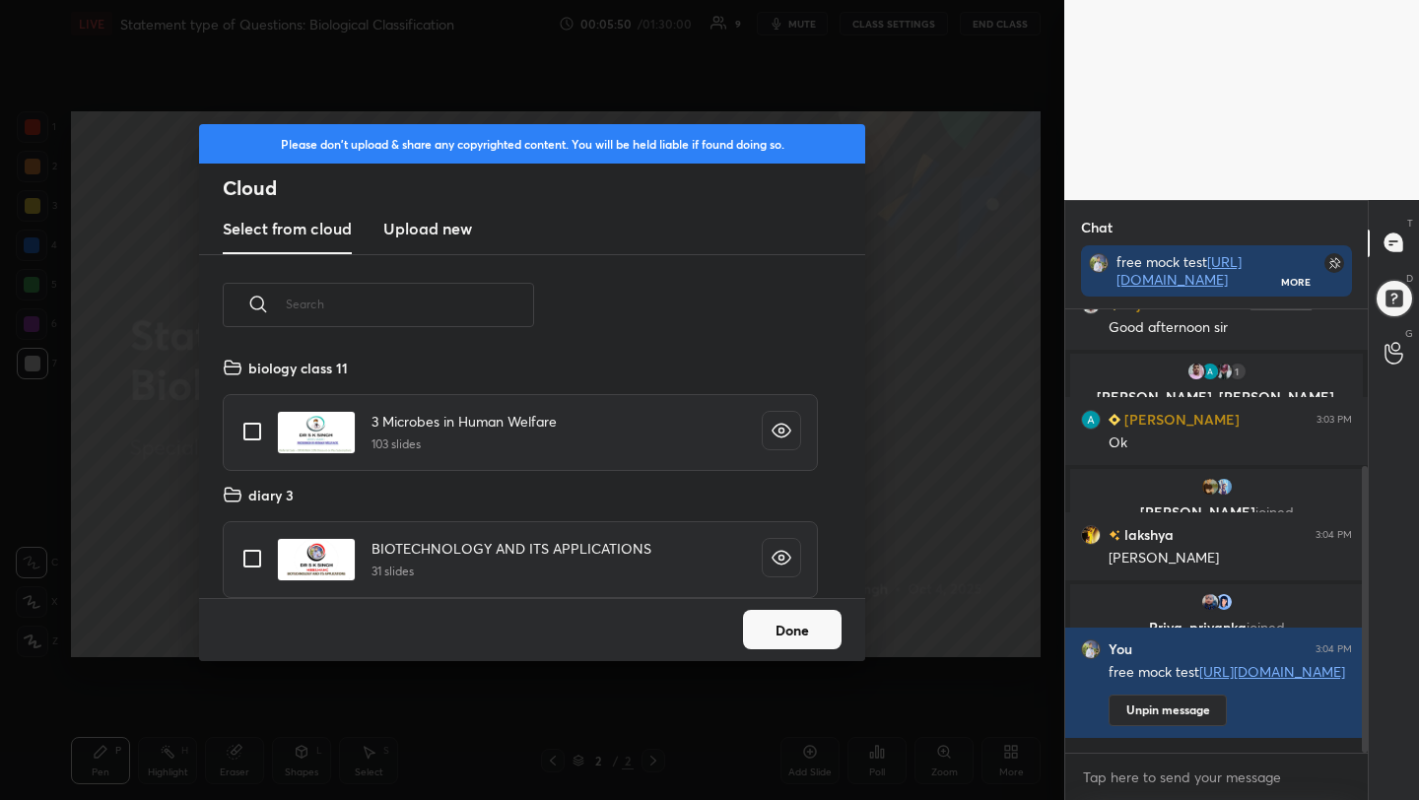
scroll to position [242, 633]
click at [431, 213] on new "Upload new" at bounding box center [427, 229] width 89 height 49
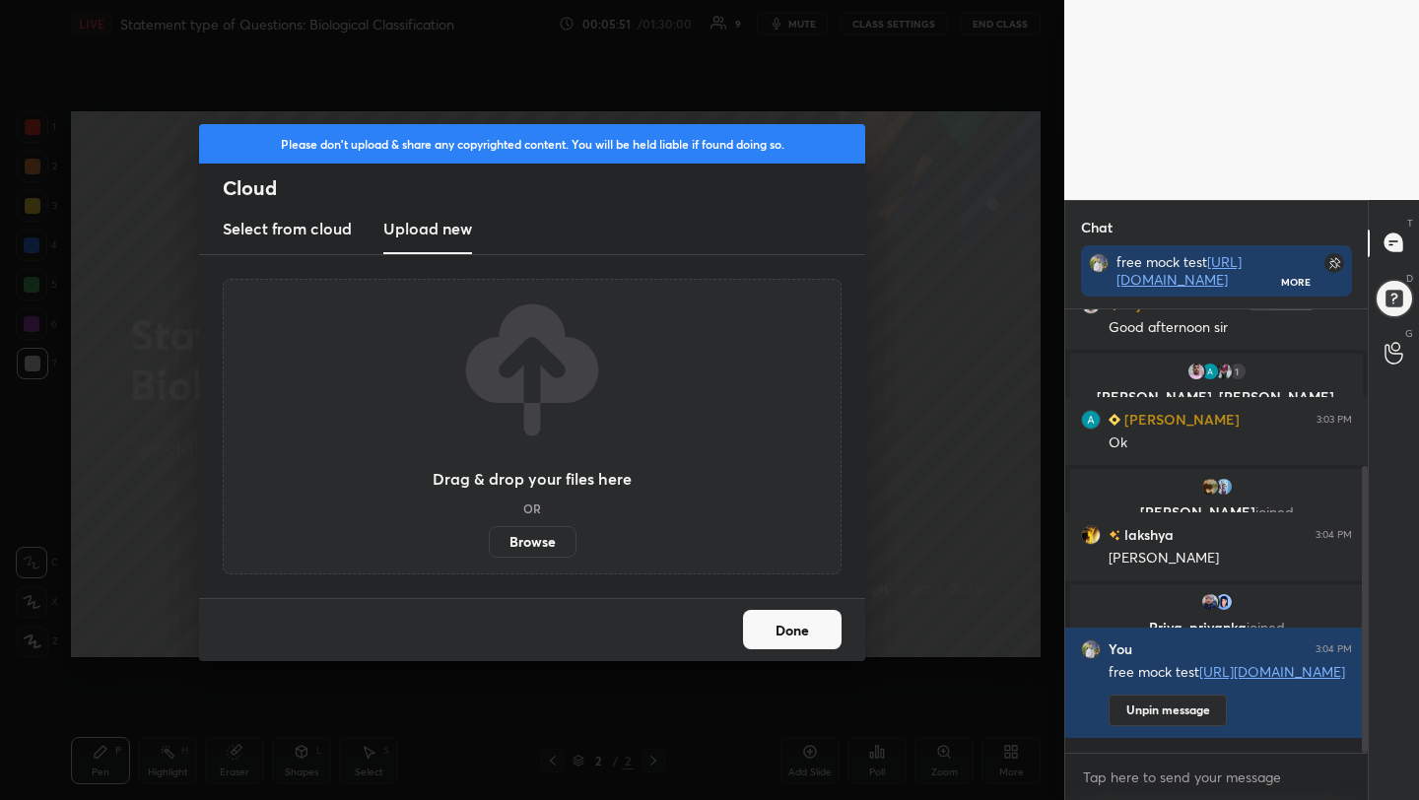
click at [535, 546] on label "Browse" at bounding box center [533, 542] width 88 height 32
click at [489, 546] on input "Browse" at bounding box center [489, 542] width 0 height 32
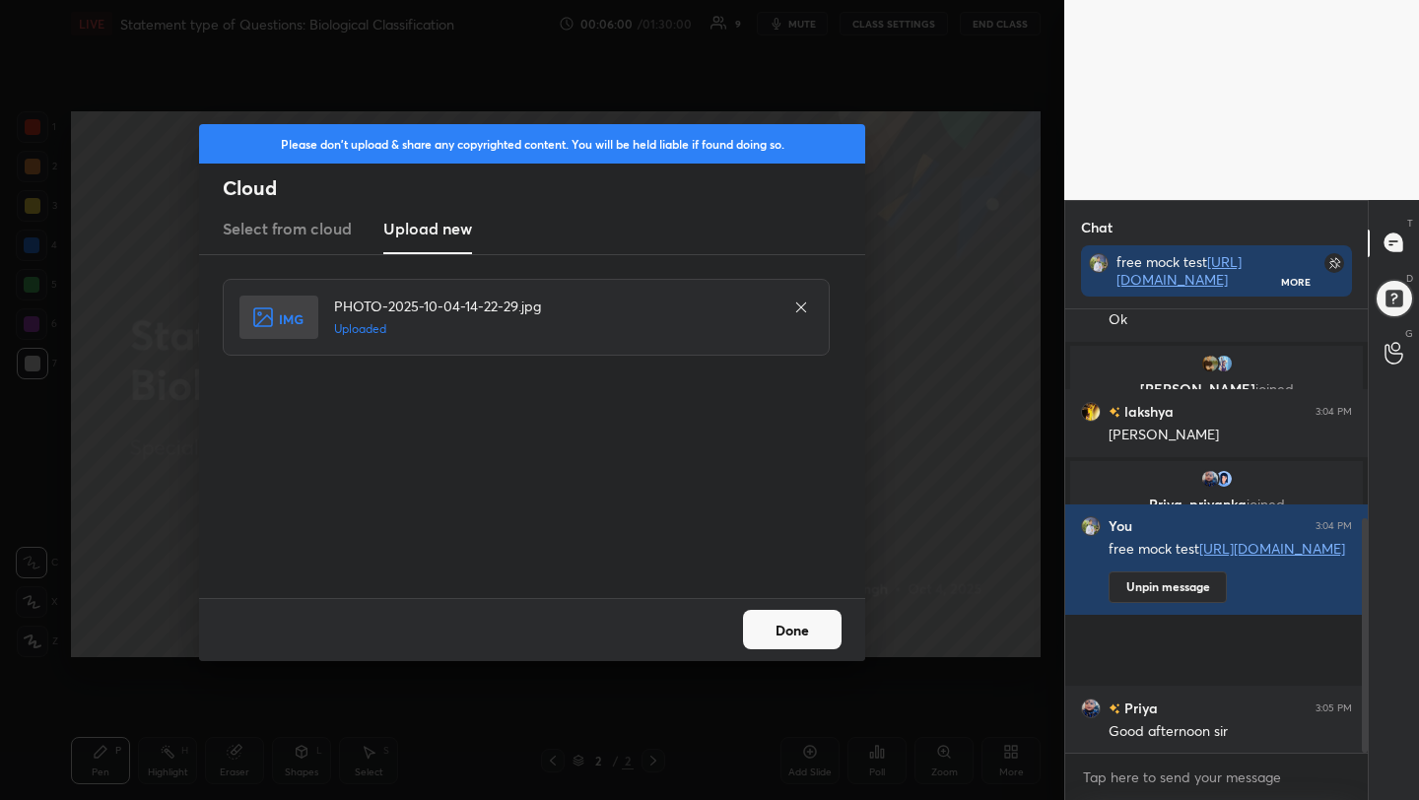
click at [795, 637] on button "Done" at bounding box center [792, 629] width 99 height 39
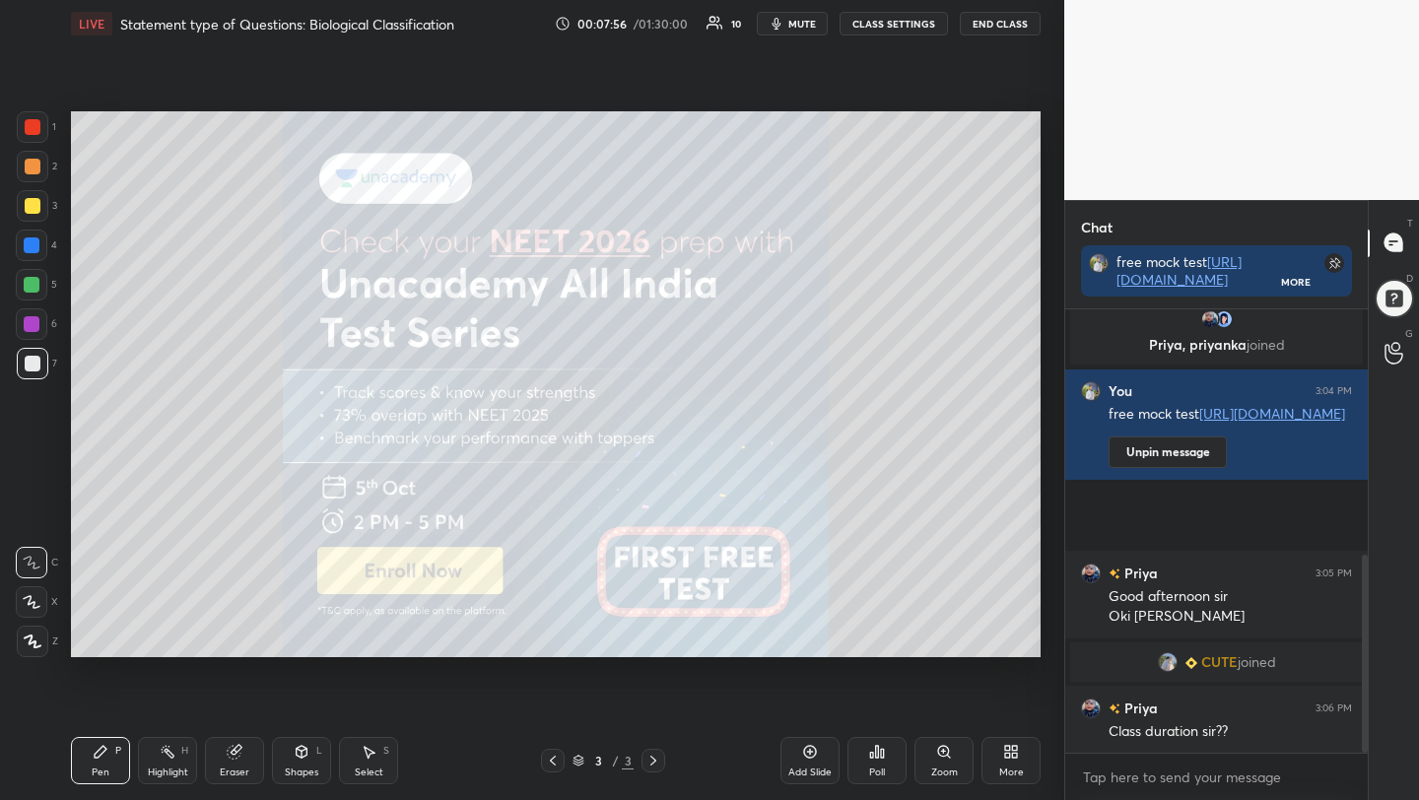
scroll to position [600, 0]
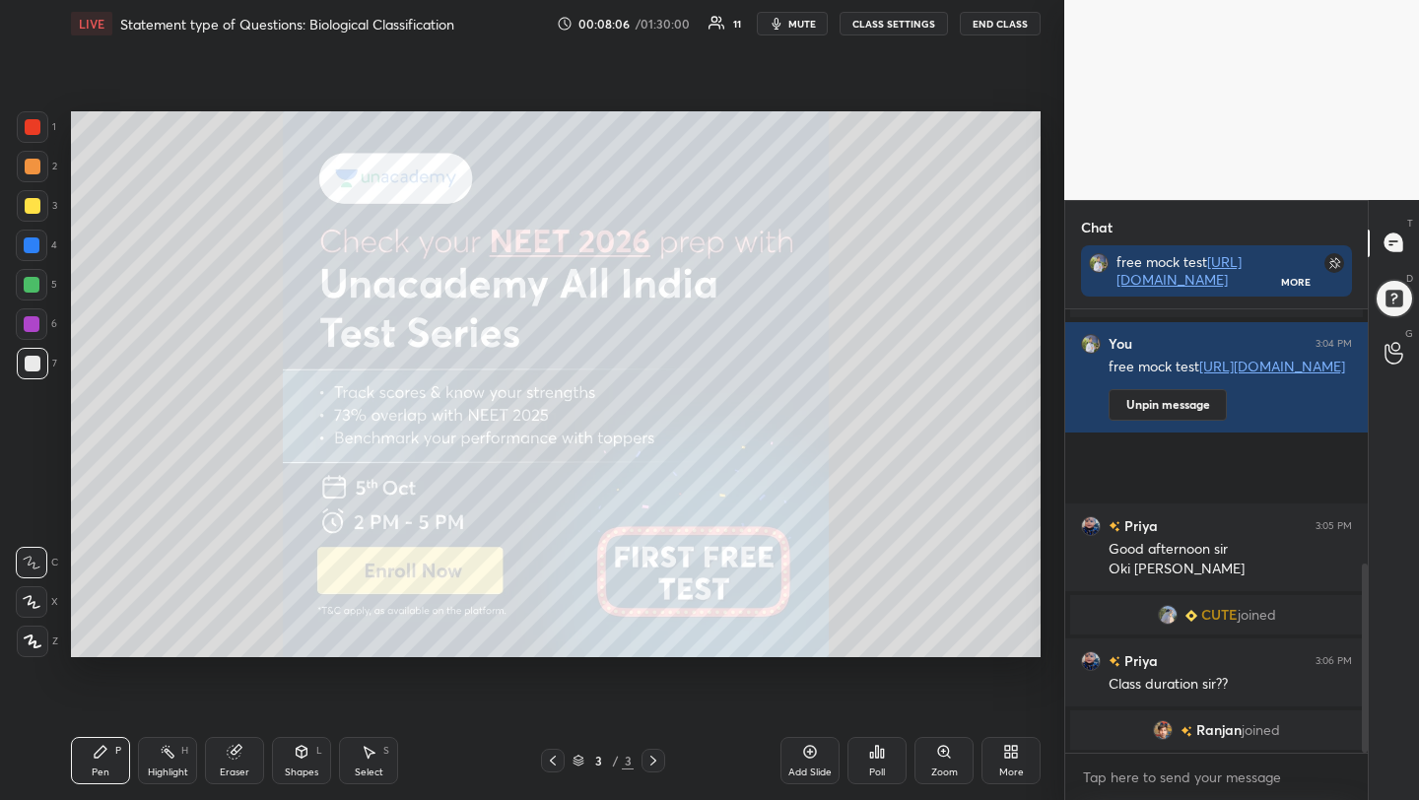
click at [802, 23] on span "mute" at bounding box center [802, 24] width 28 height 14
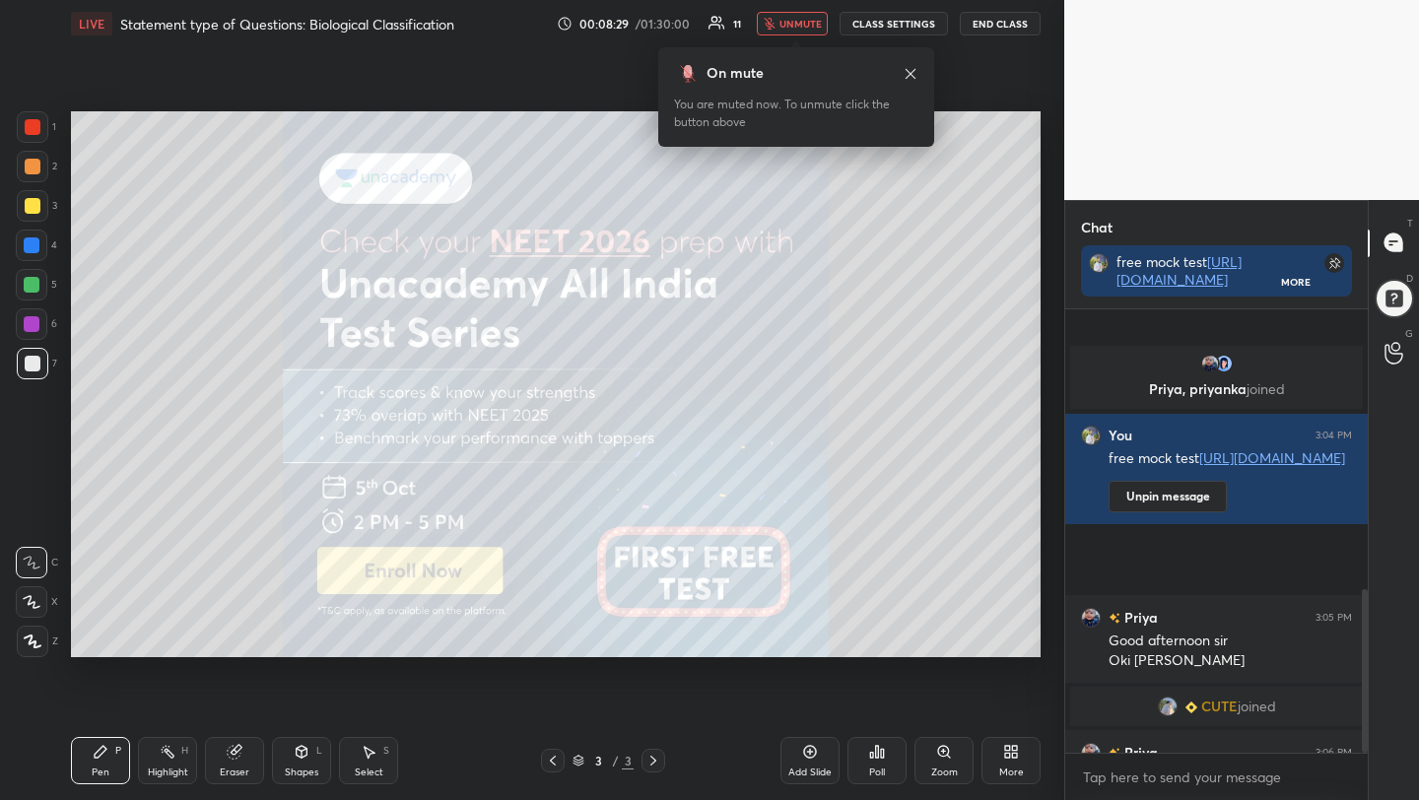
scroll to position [760, 0]
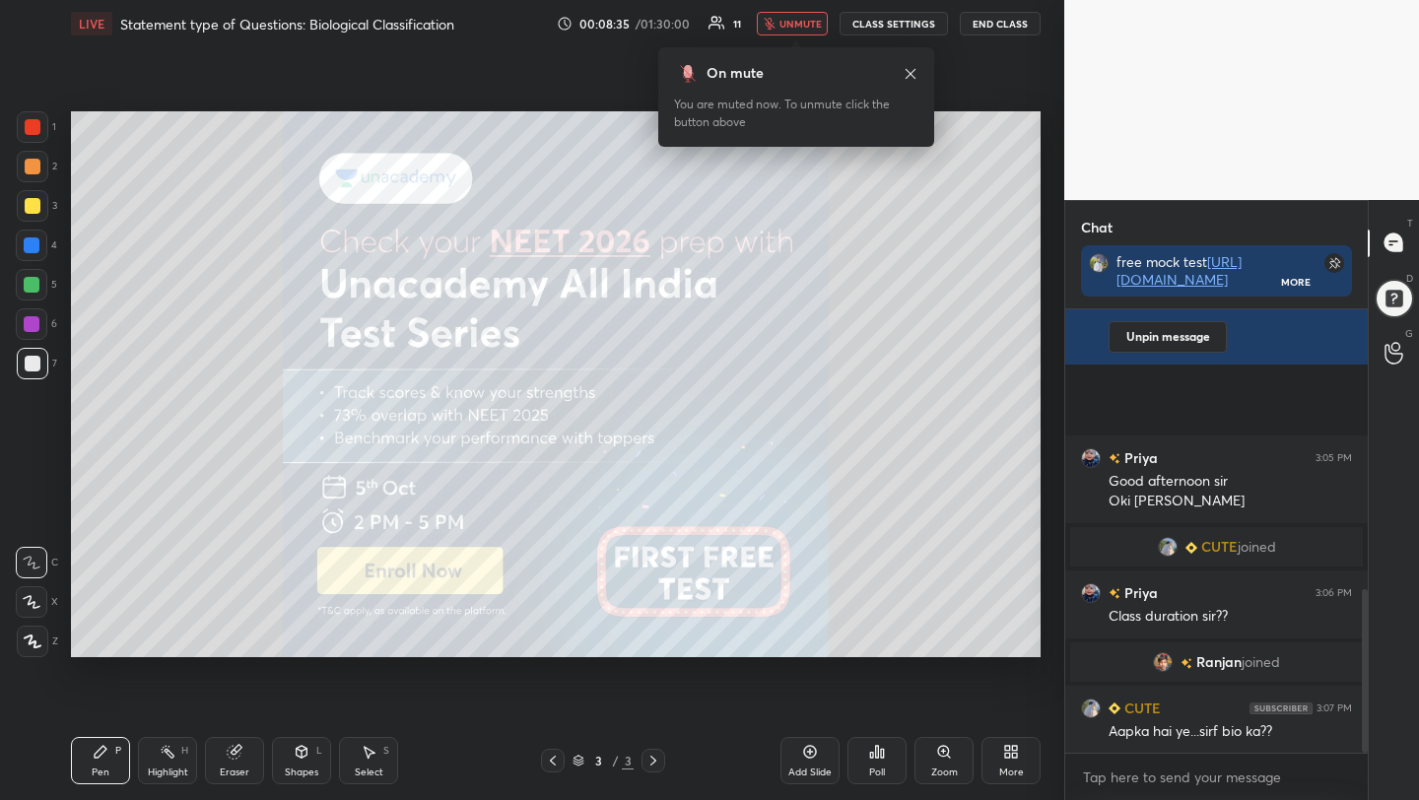
click at [804, 29] on span "unmute" at bounding box center [800, 24] width 42 height 14
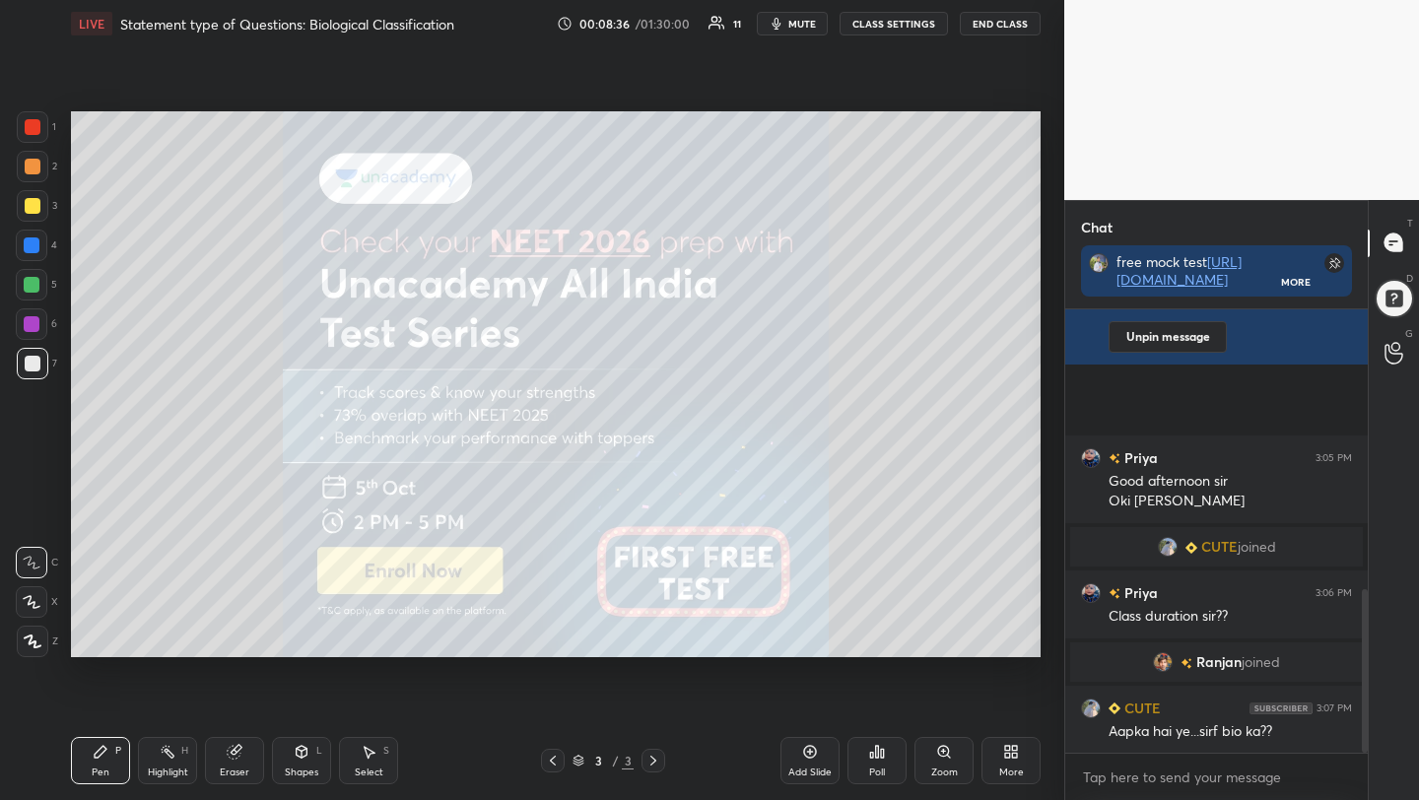
click at [1007, 770] on div "More" at bounding box center [1011, 772] width 25 height 10
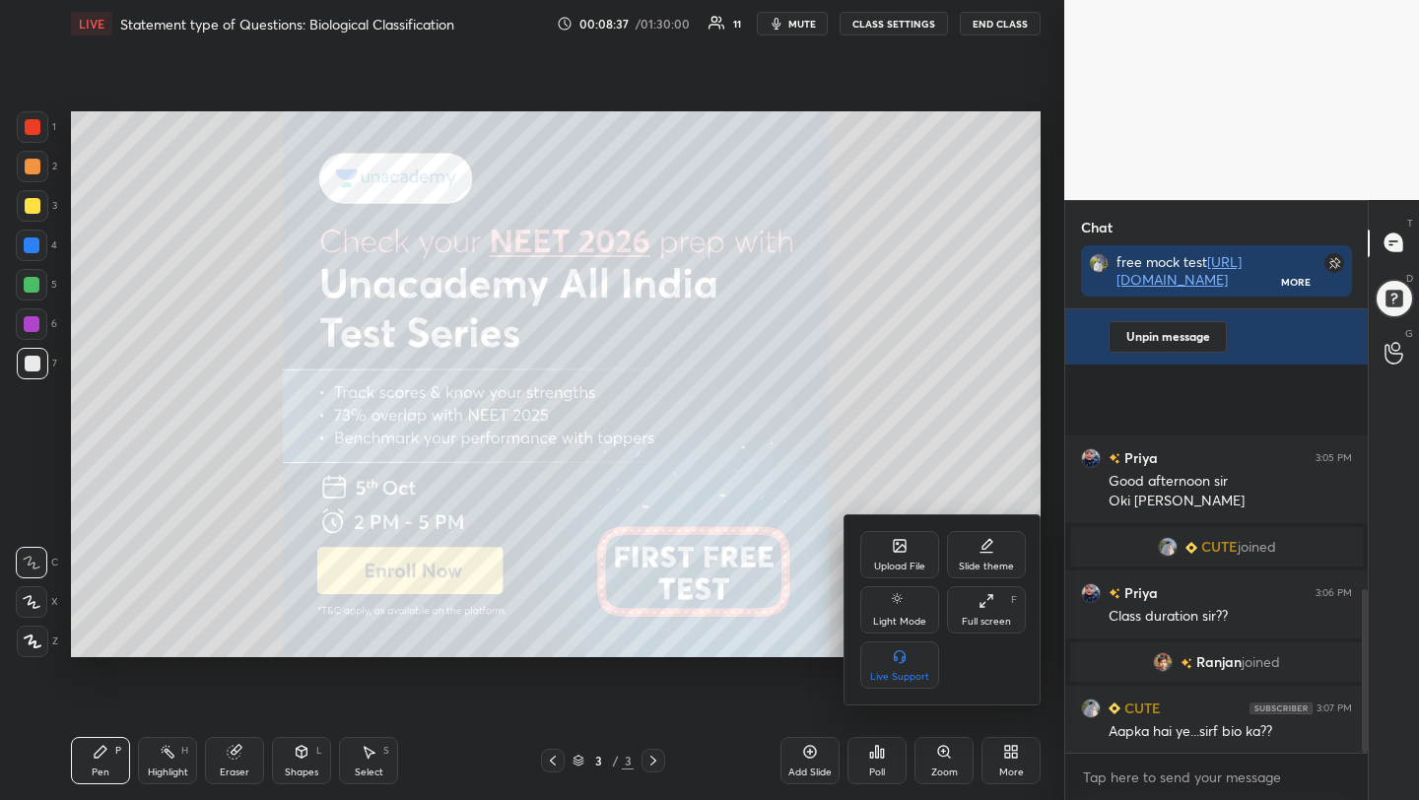
click at [902, 549] on icon at bounding box center [900, 546] width 12 height 12
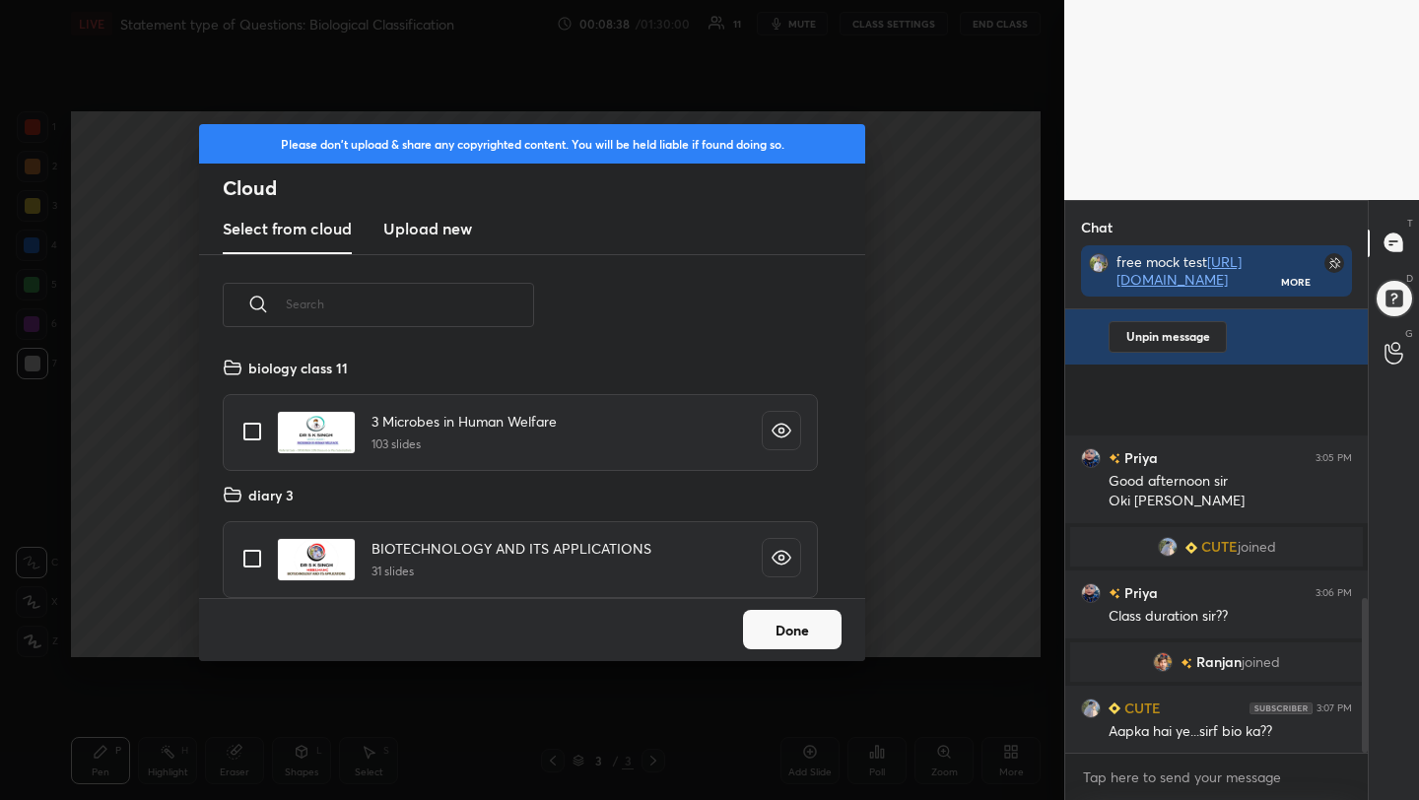
scroll to position [828, 0]
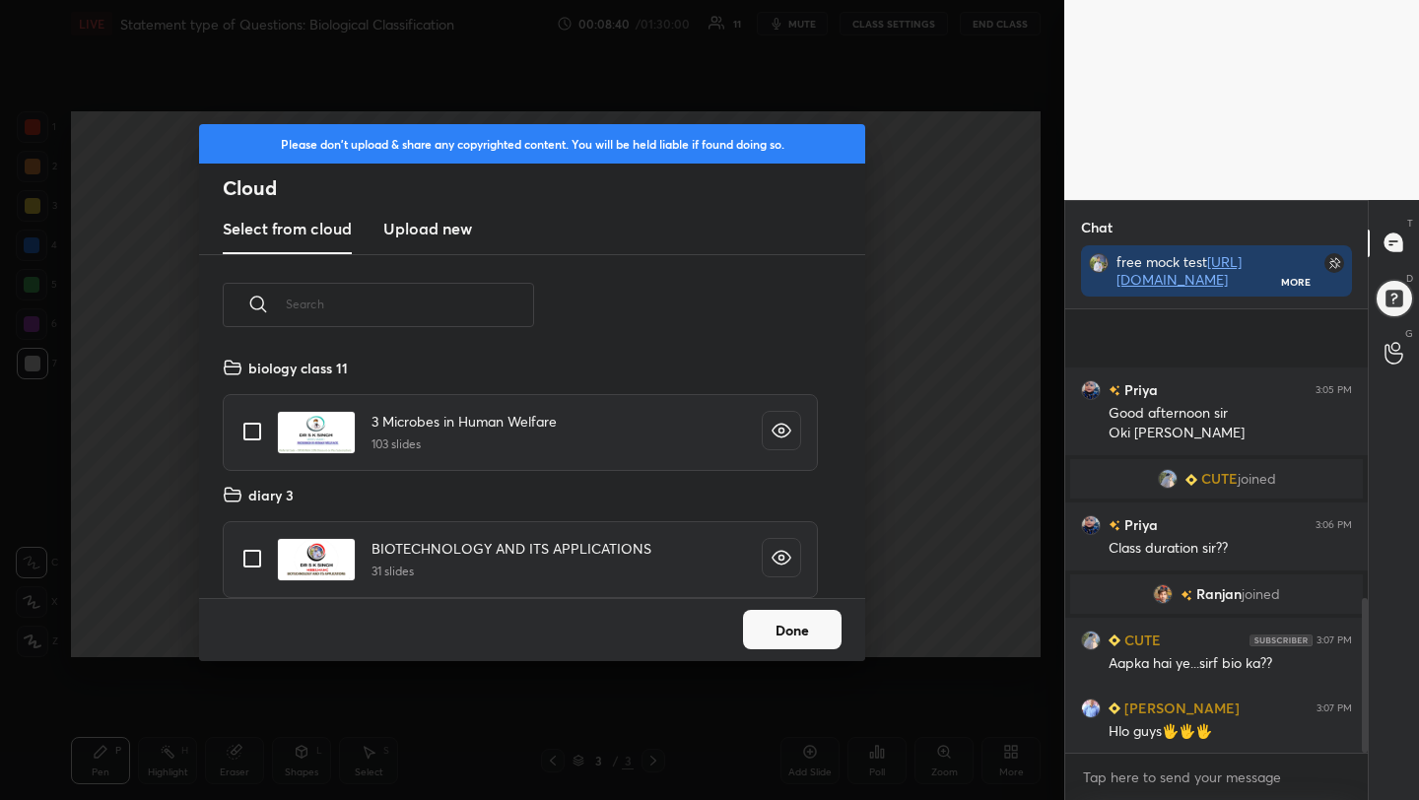
click at [404, 239] on h3 "Upload new" at bounding box center [427, 229] width 89 height 24
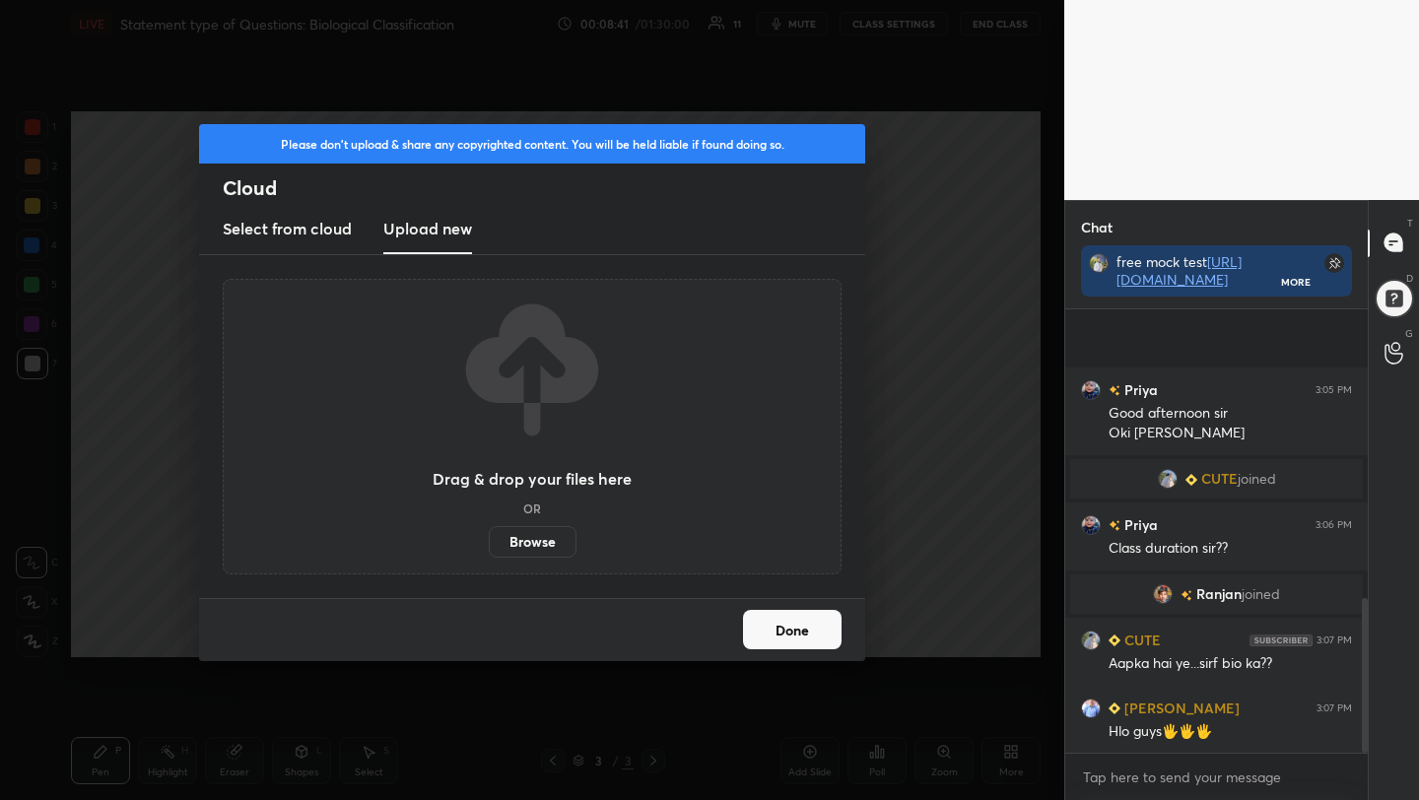
click at [513, 548] on label "Browse" at bounding box center [533, 542] width 88 height 32
click at [489, 548] on input "Browse" at bounding box center [489, 542] width 0 height 32
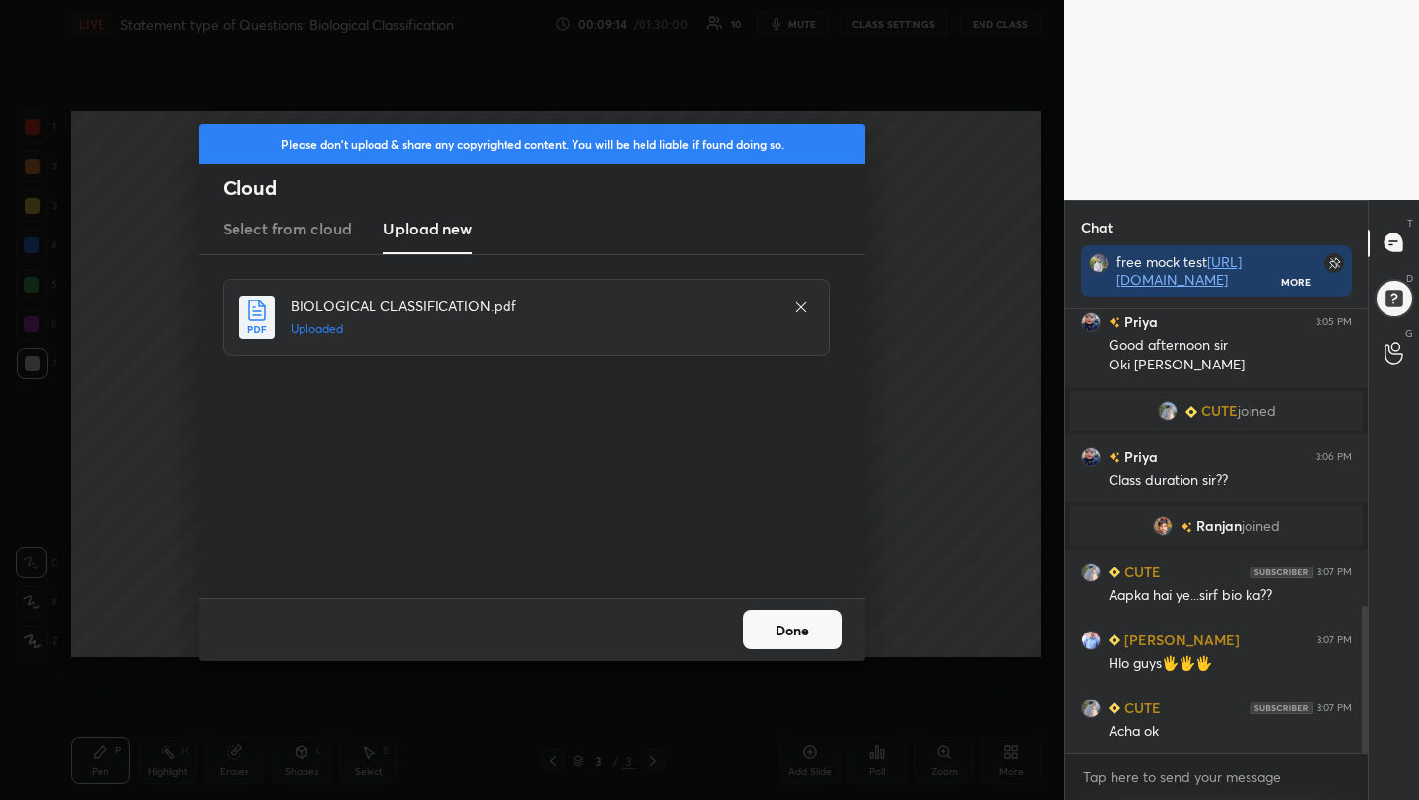
click at [800, 629] on button "Done" at bounding box center [792, 629] width 99 height 39
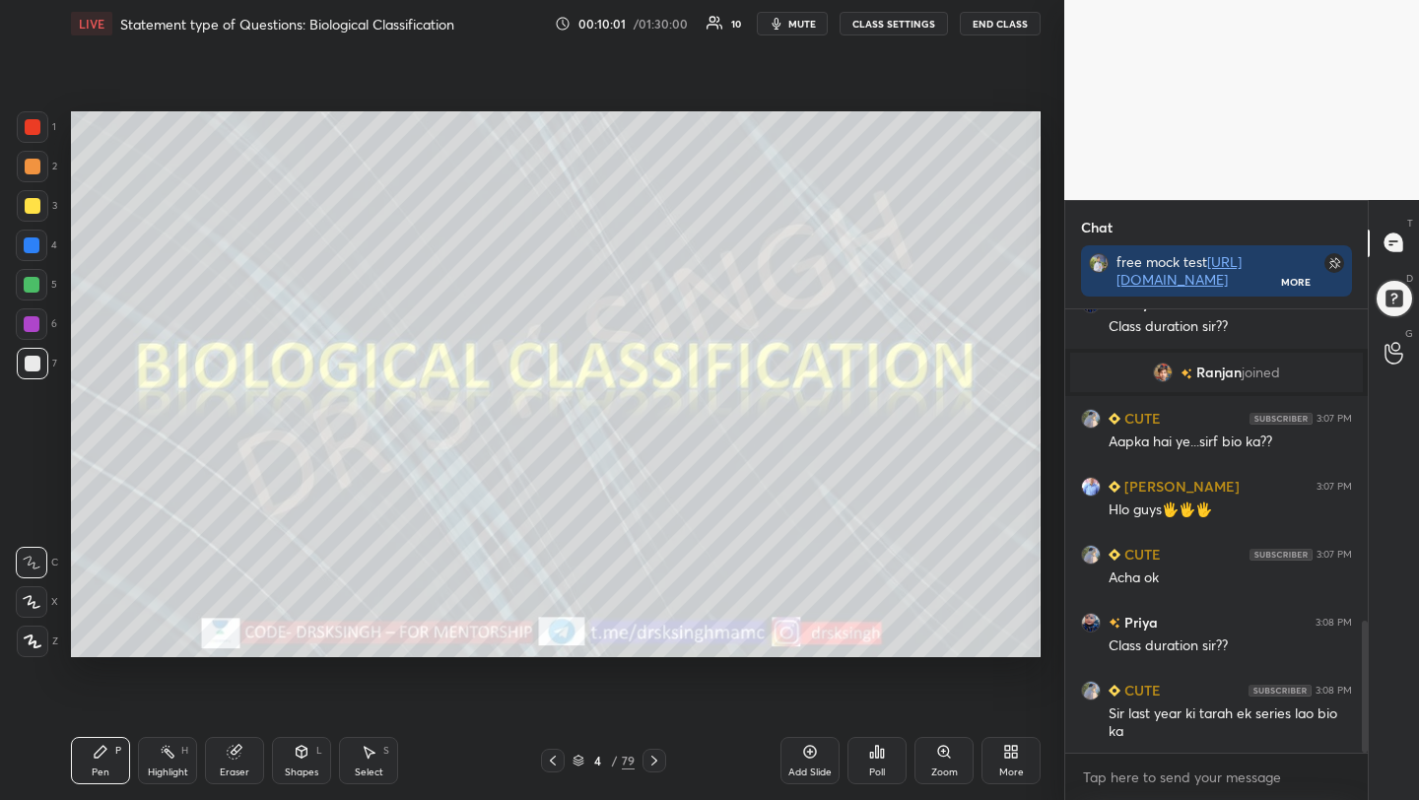
scroll to position [1097, 0]
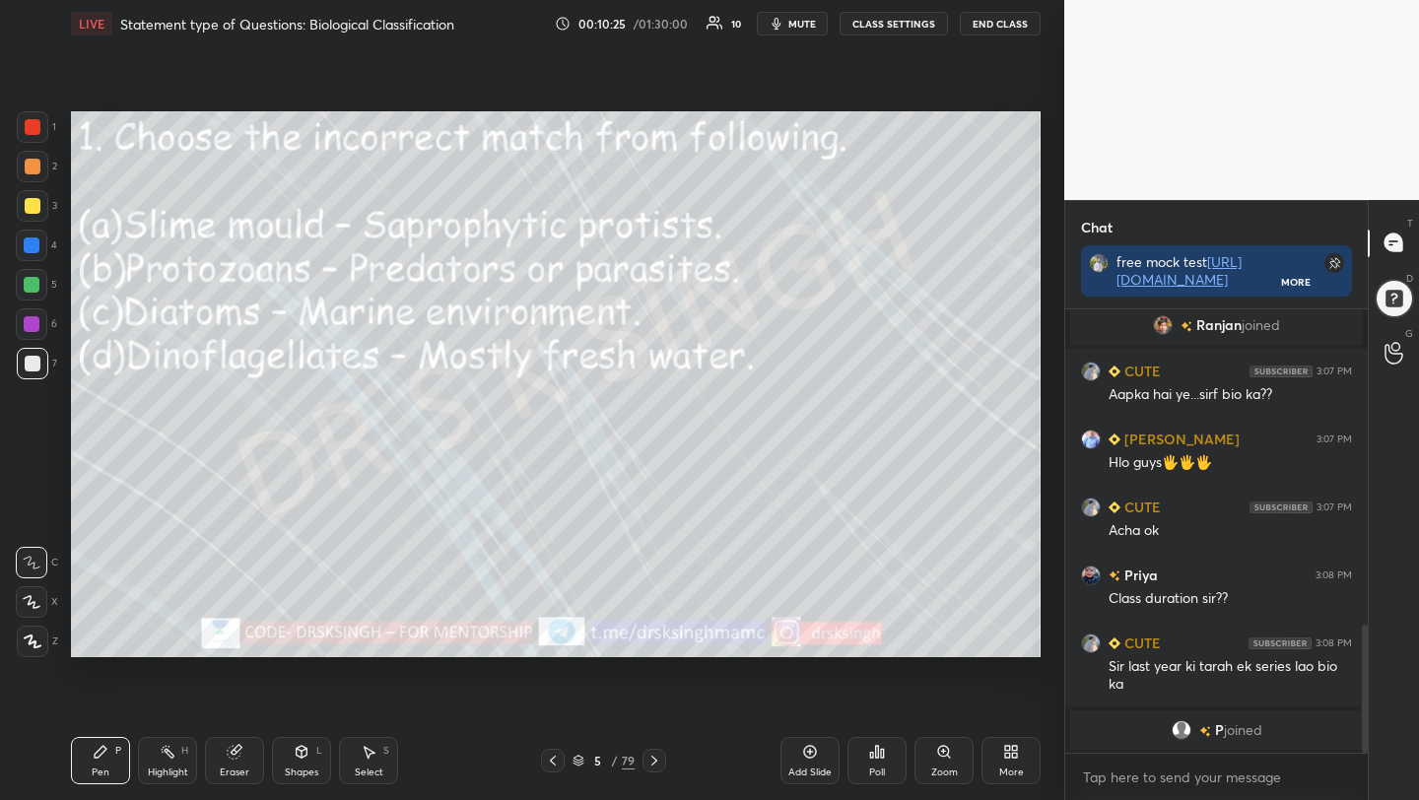
click at [33, 194] on div at bounding box center [33, 206] width 32 height 32
click at [32, 595] on icon at bounding box center [32, 602] width 18 height 14
click at [892, 752] on div "Poll" at bounding box center [876, 760] width 59 height 47
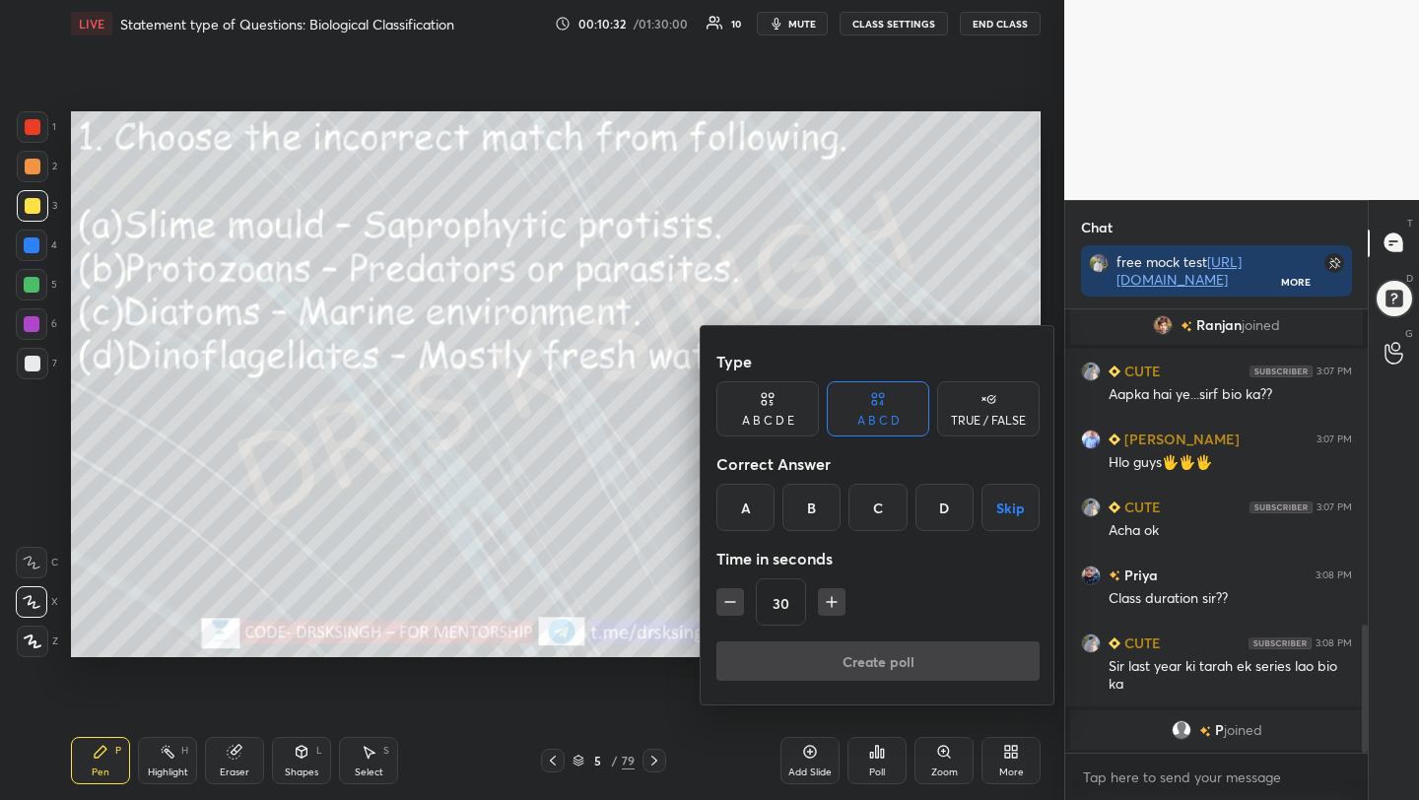
click at [947, 492] on div "D" at bounding box center [944, 507] width 58 height 47
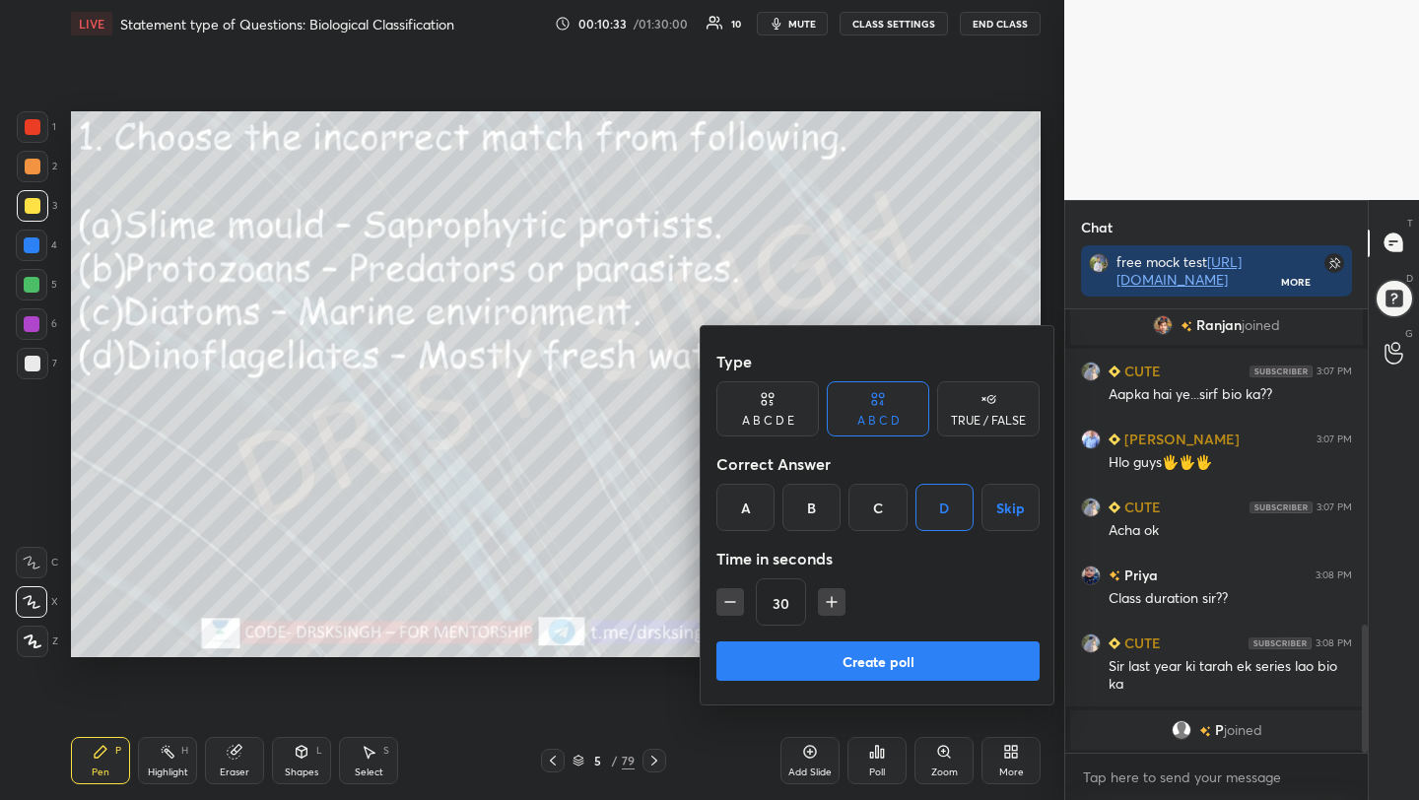
click at [935, 658] on button "Create poll" at bounding box center [877, 660] width 323 height 39
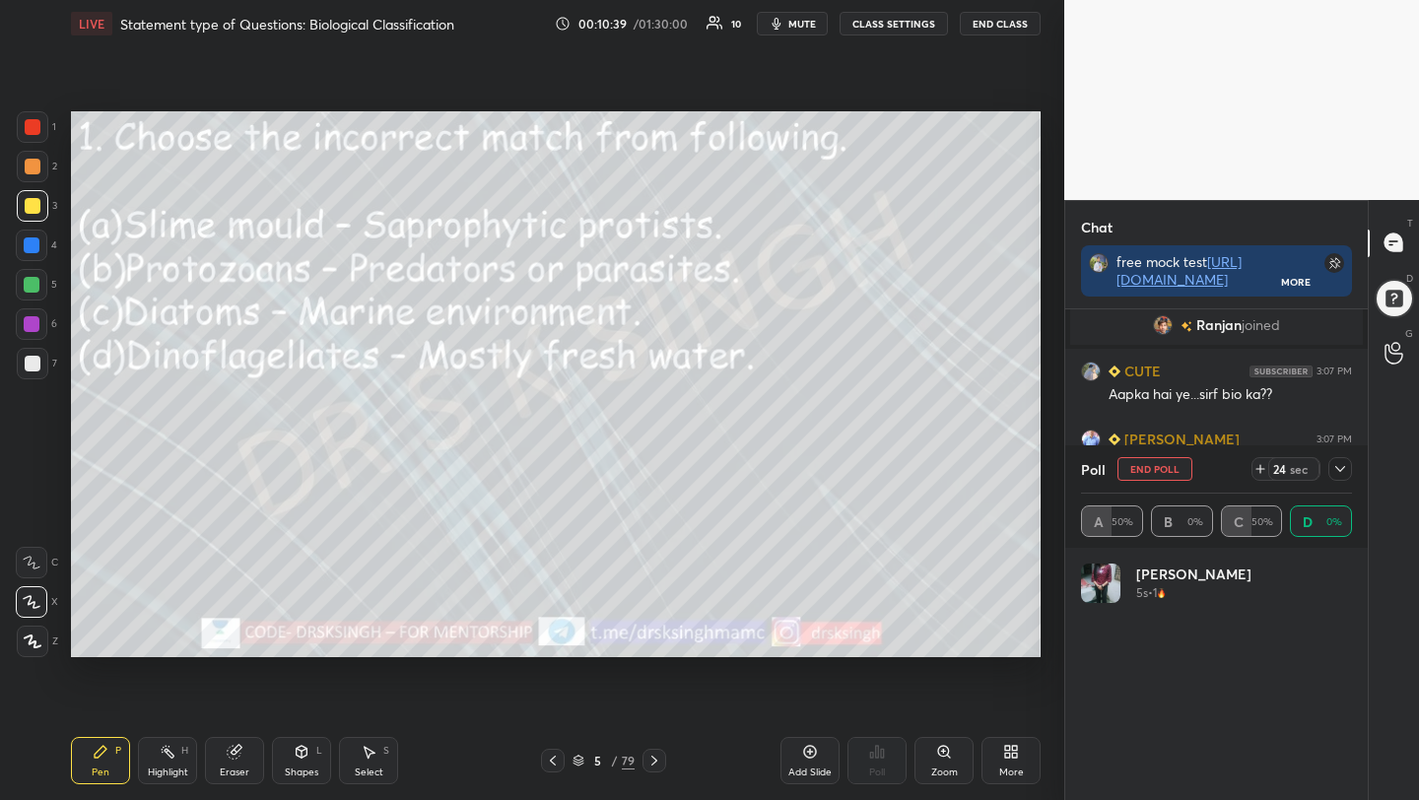
scroll to position [231, 265]
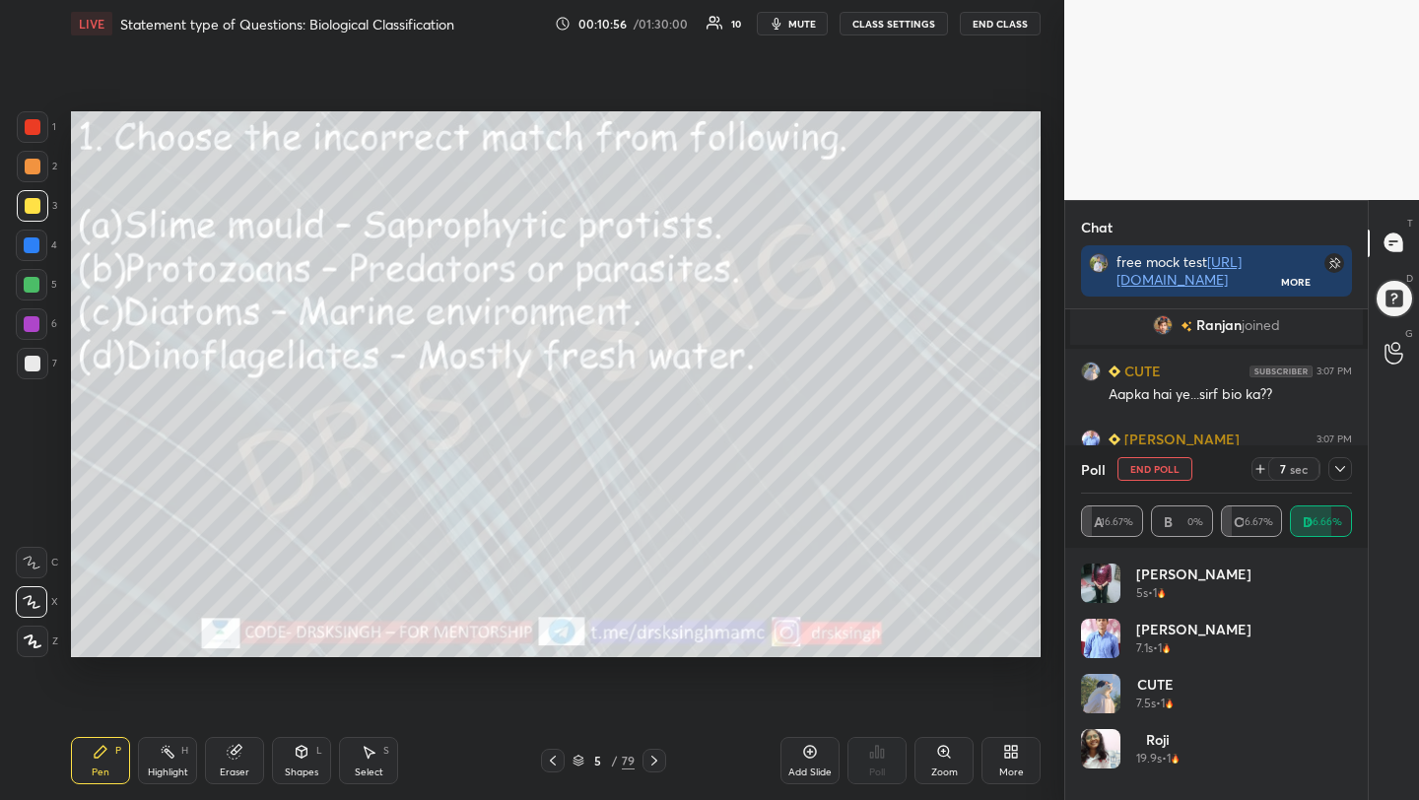
click at [776, 17] on icon "button" at bounding box center [776, 24] width 16 height 16
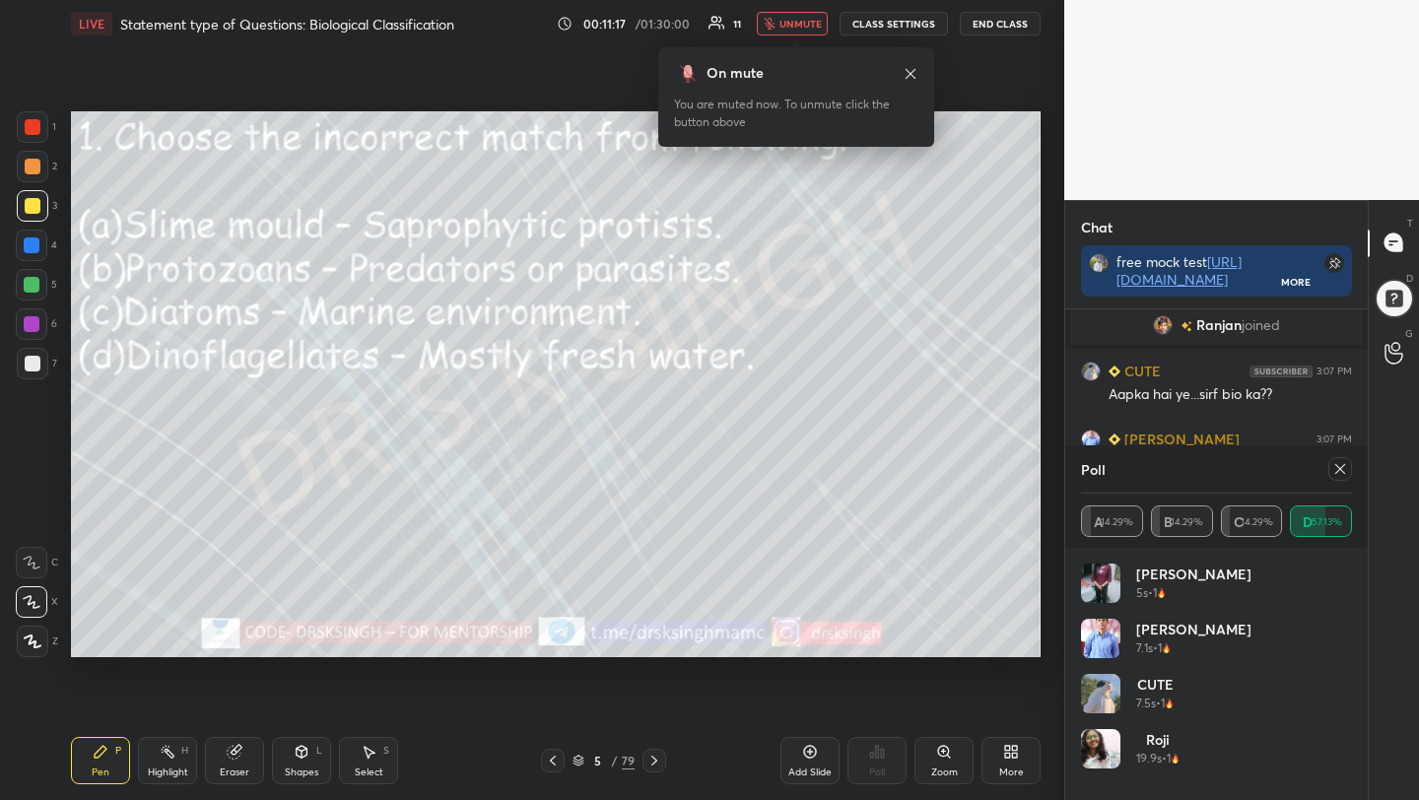
click at [1339, 466] on icon at bounding box center [1340, 469] width 16 height 16
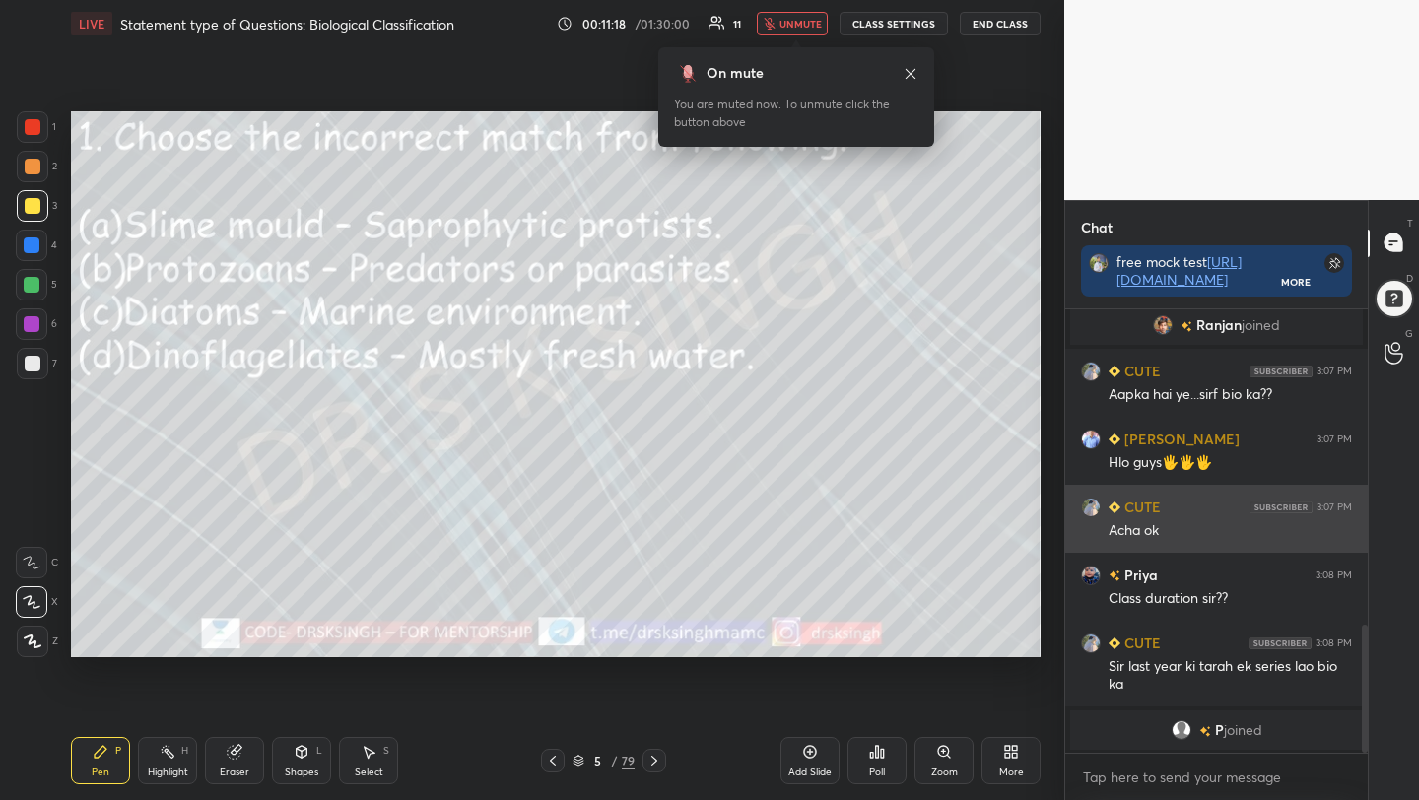
scroll to position [273, 297]
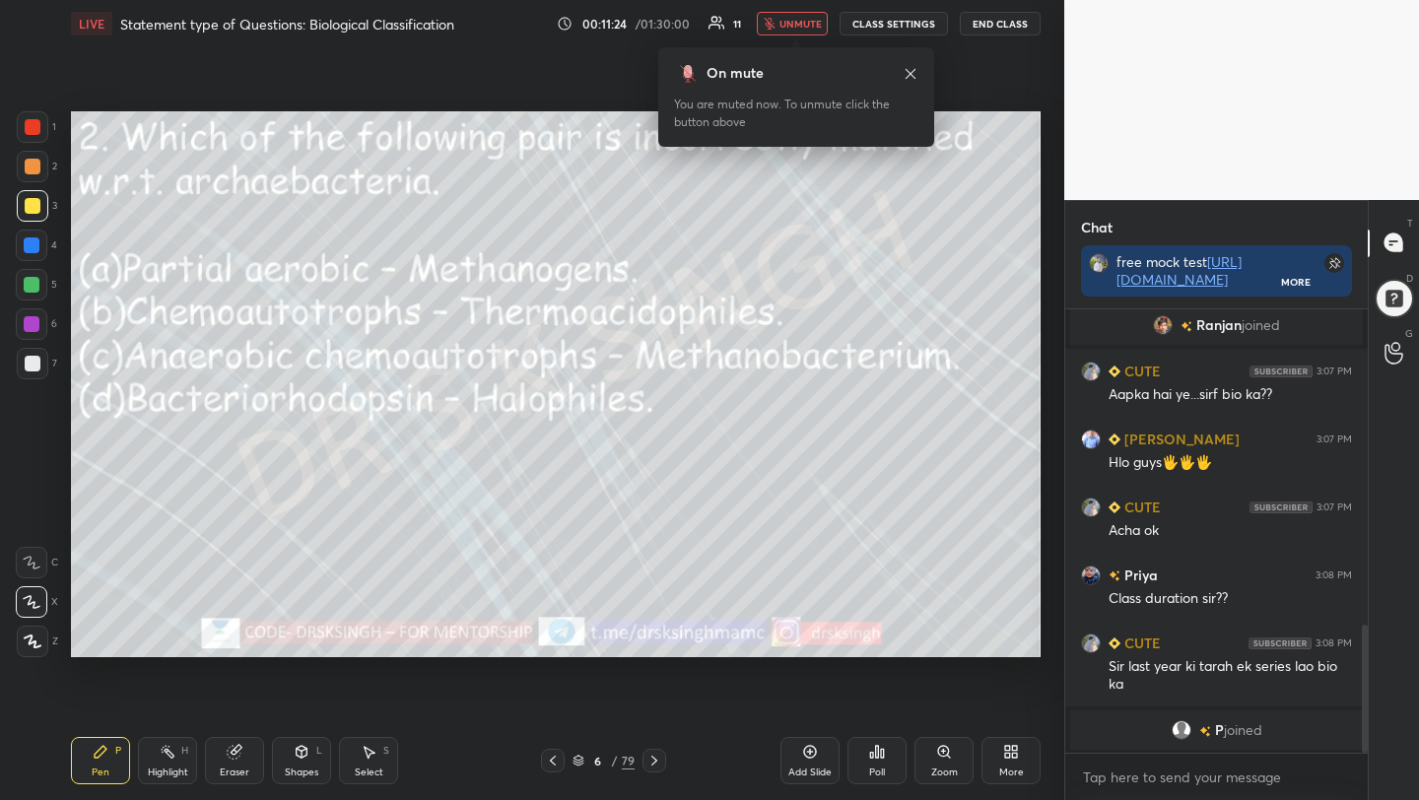
click at [792, 33] on button "unmute" at bounding box center [792, 24] width 71 height 24
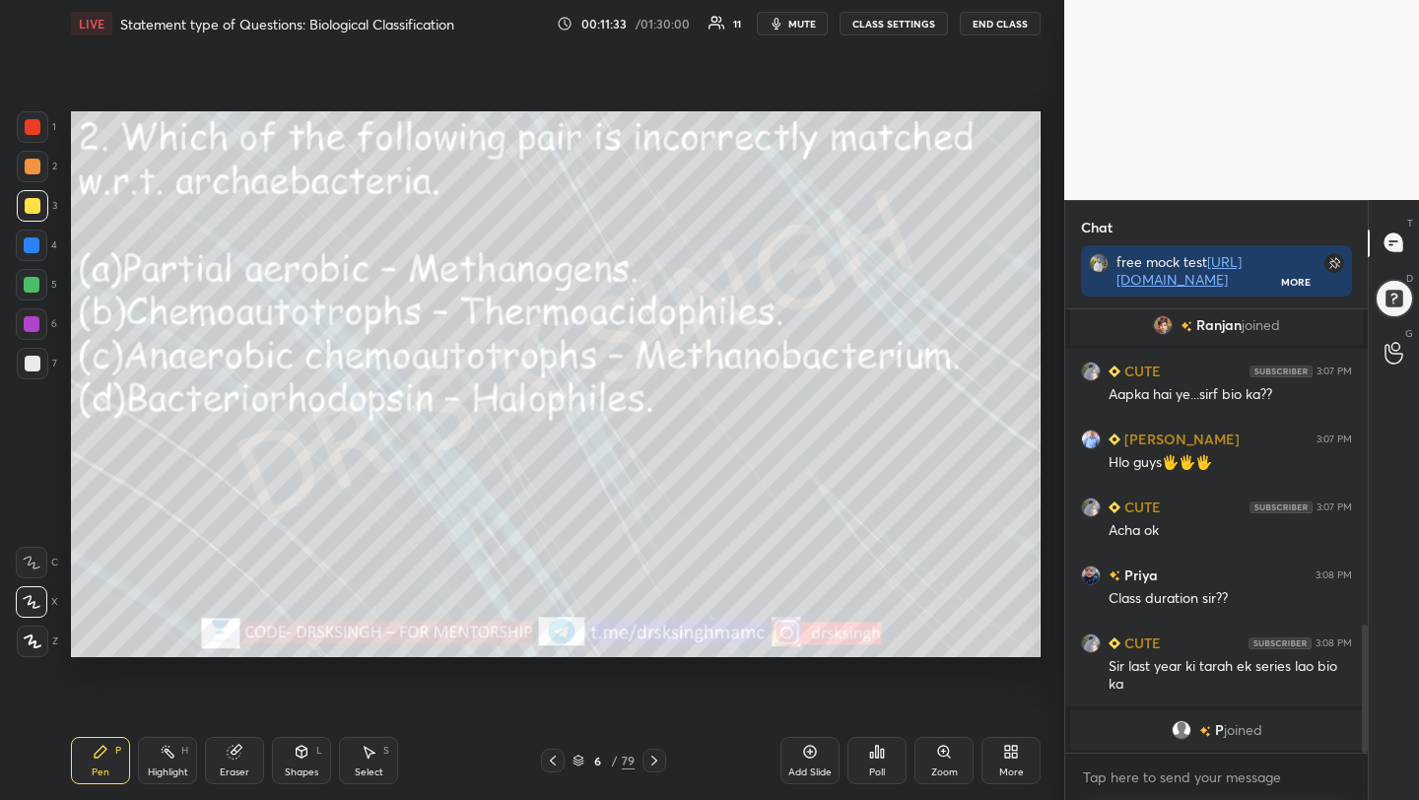
click at [873, 767] on div "Poll" at bounding box center [877, 772] width 16 height 10
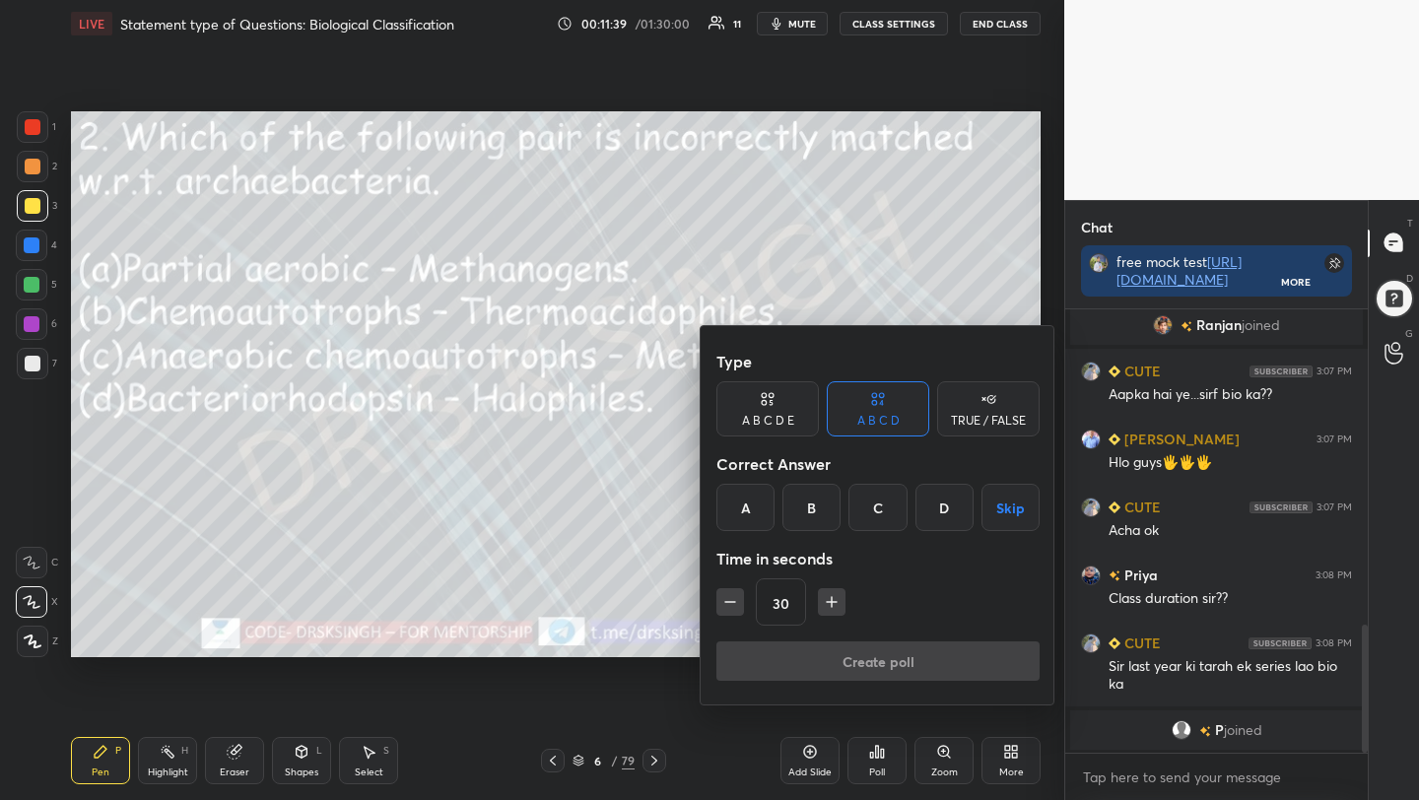
click at [735, 499] on div "A" at bounding box center [745, 507] width 58 height 47
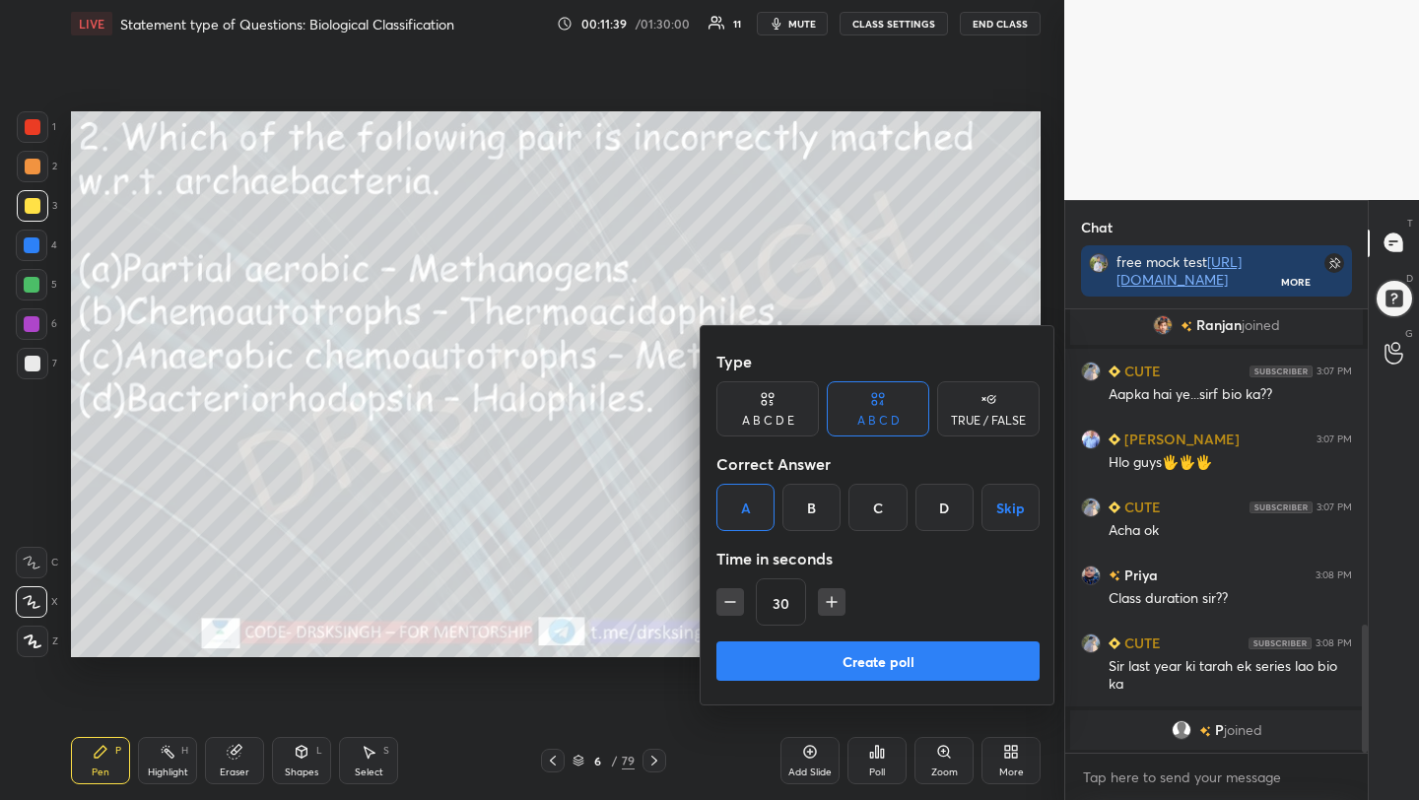
scroll to position [1165, 0]
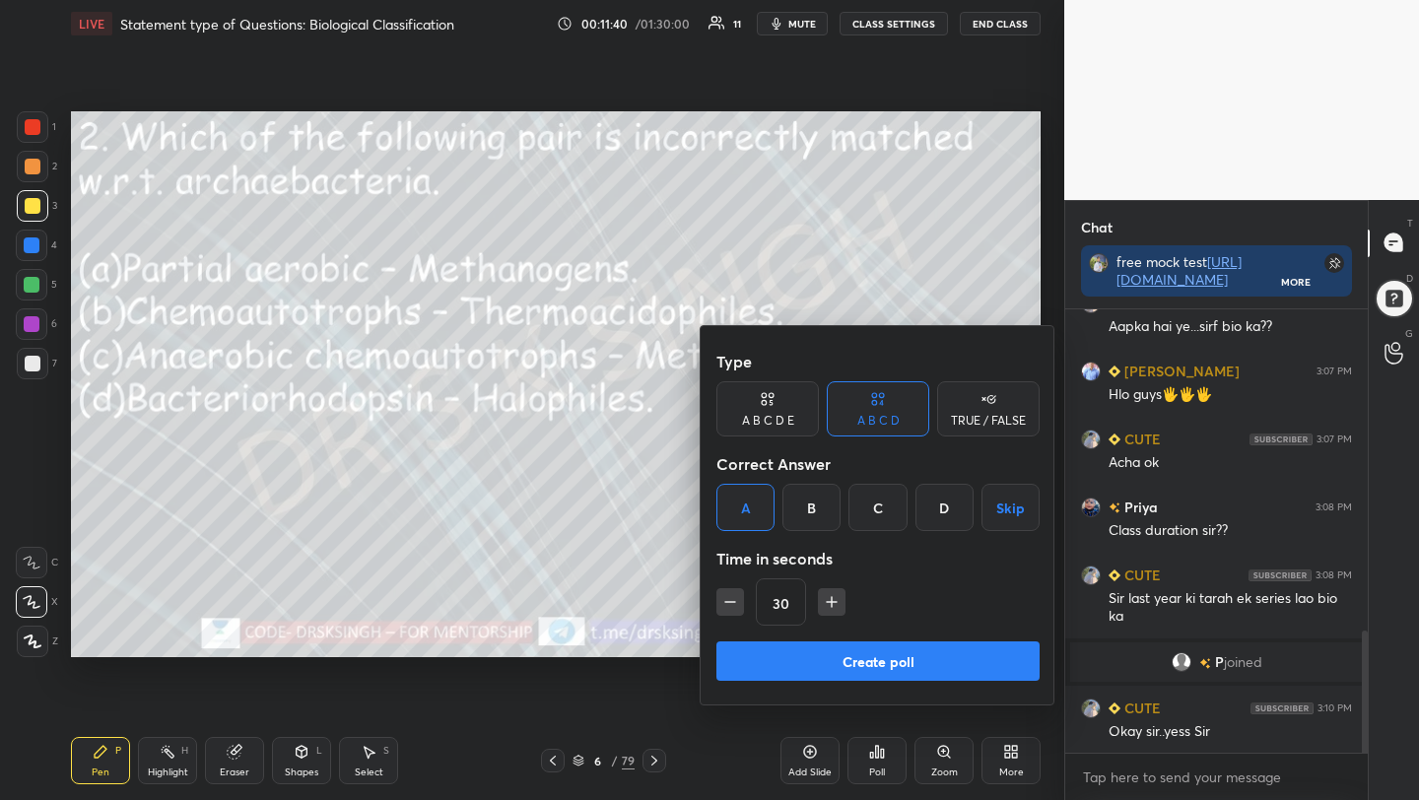
click at [813, 661] on button "Create poll" at bounding box center [877, 660] width 323 height 39
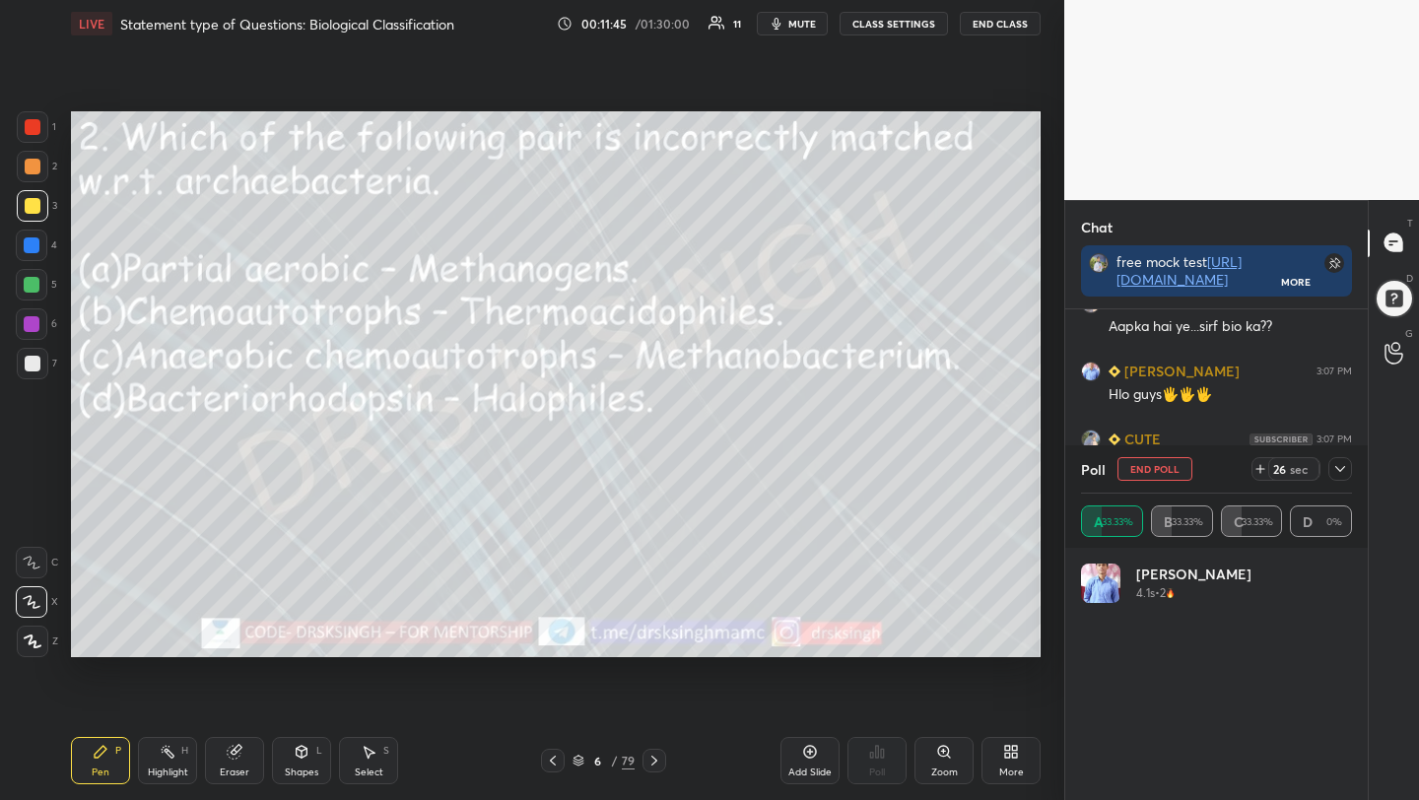
scroll to position [231, 265]
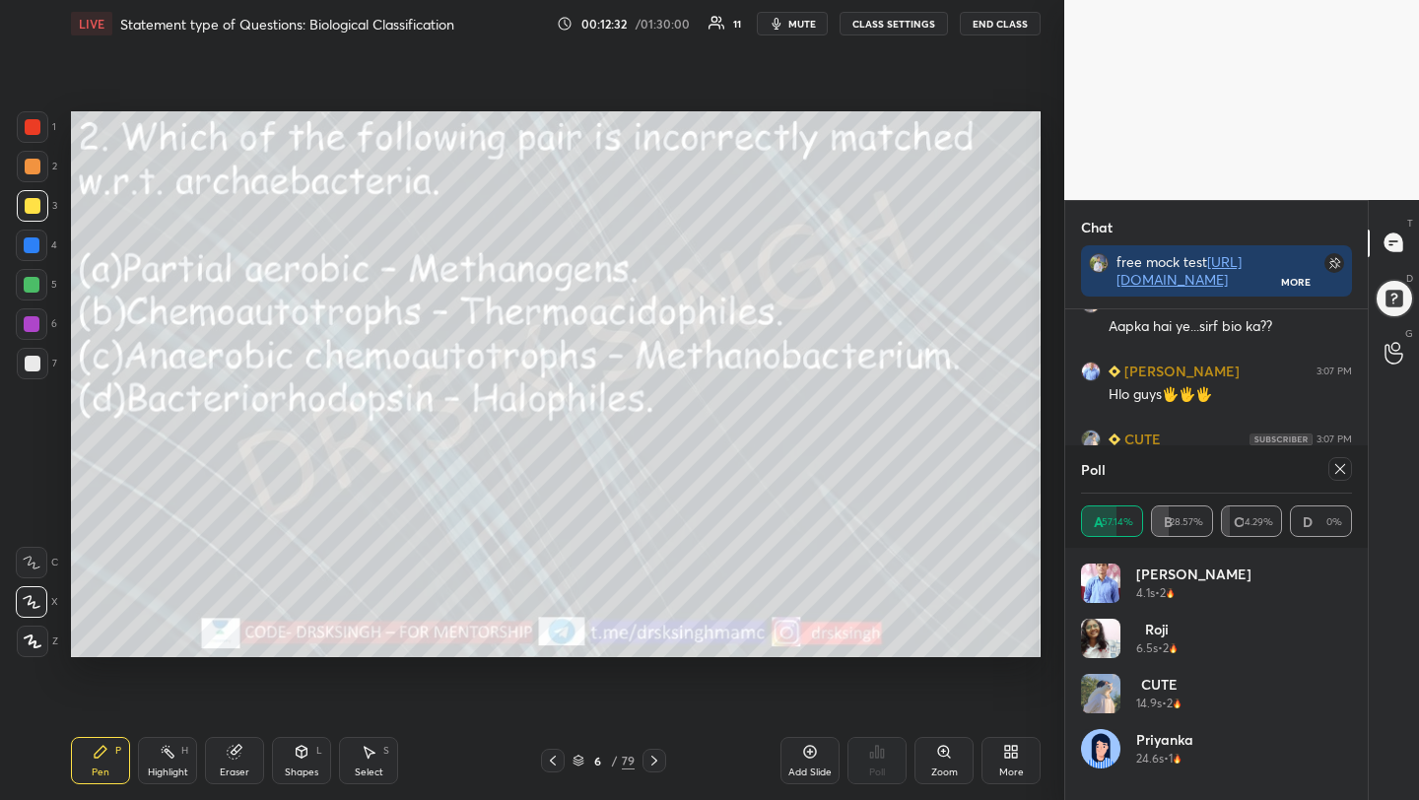
click at [1333, 464] on icon at bounding box center [1340, 469] width 16 height 16
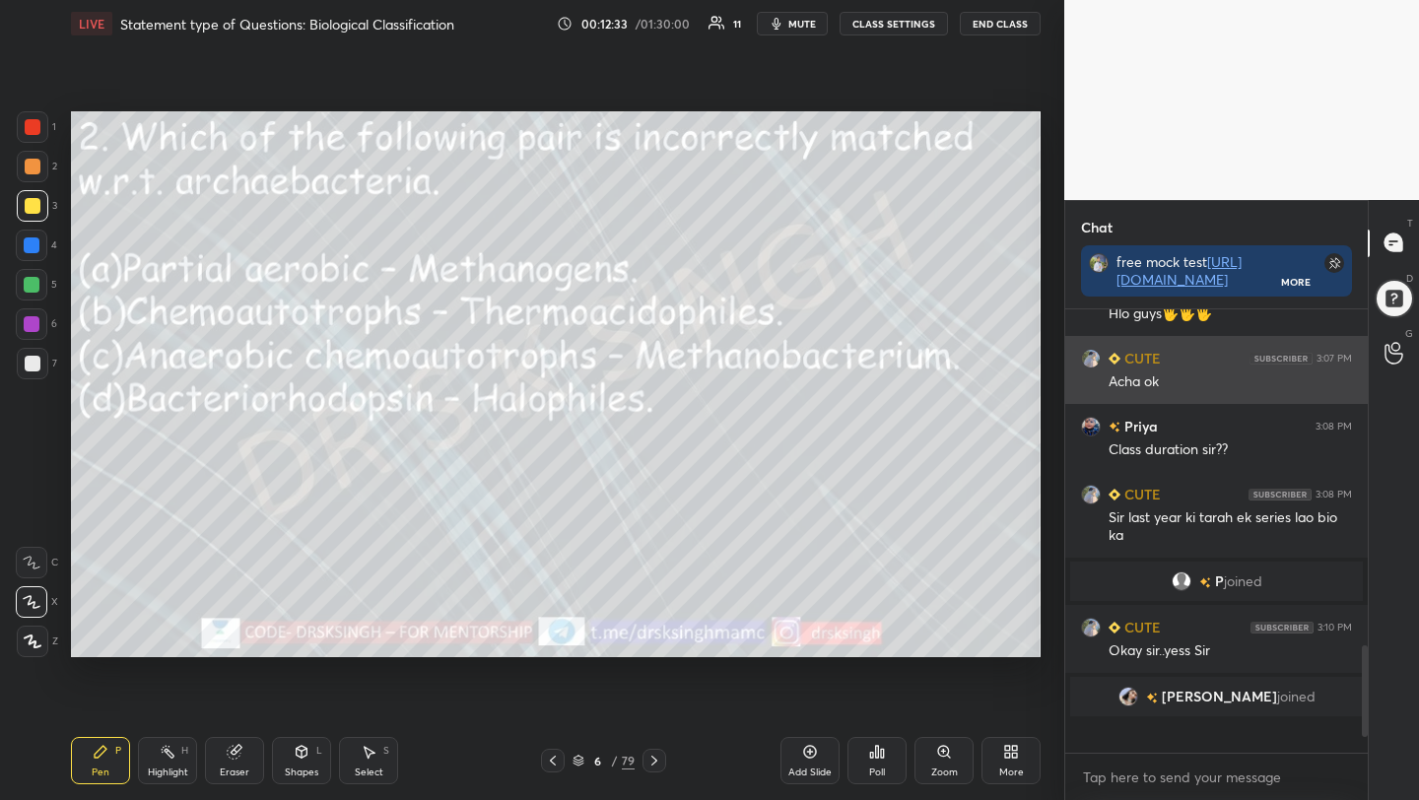
scroll to position [1223, 0]
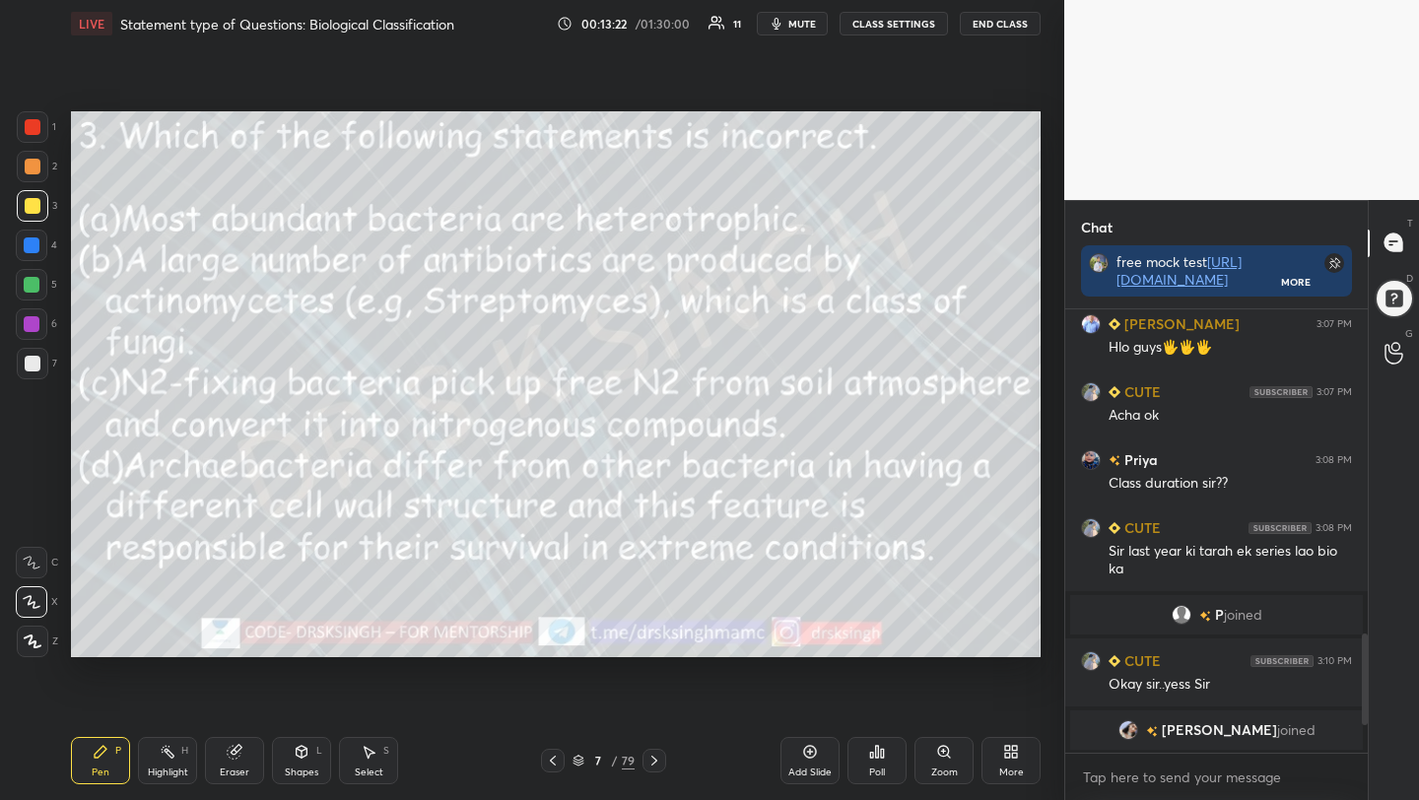
click at [889, 743] on div "Poll" at bounding box center [876, 760] width 59 height 47
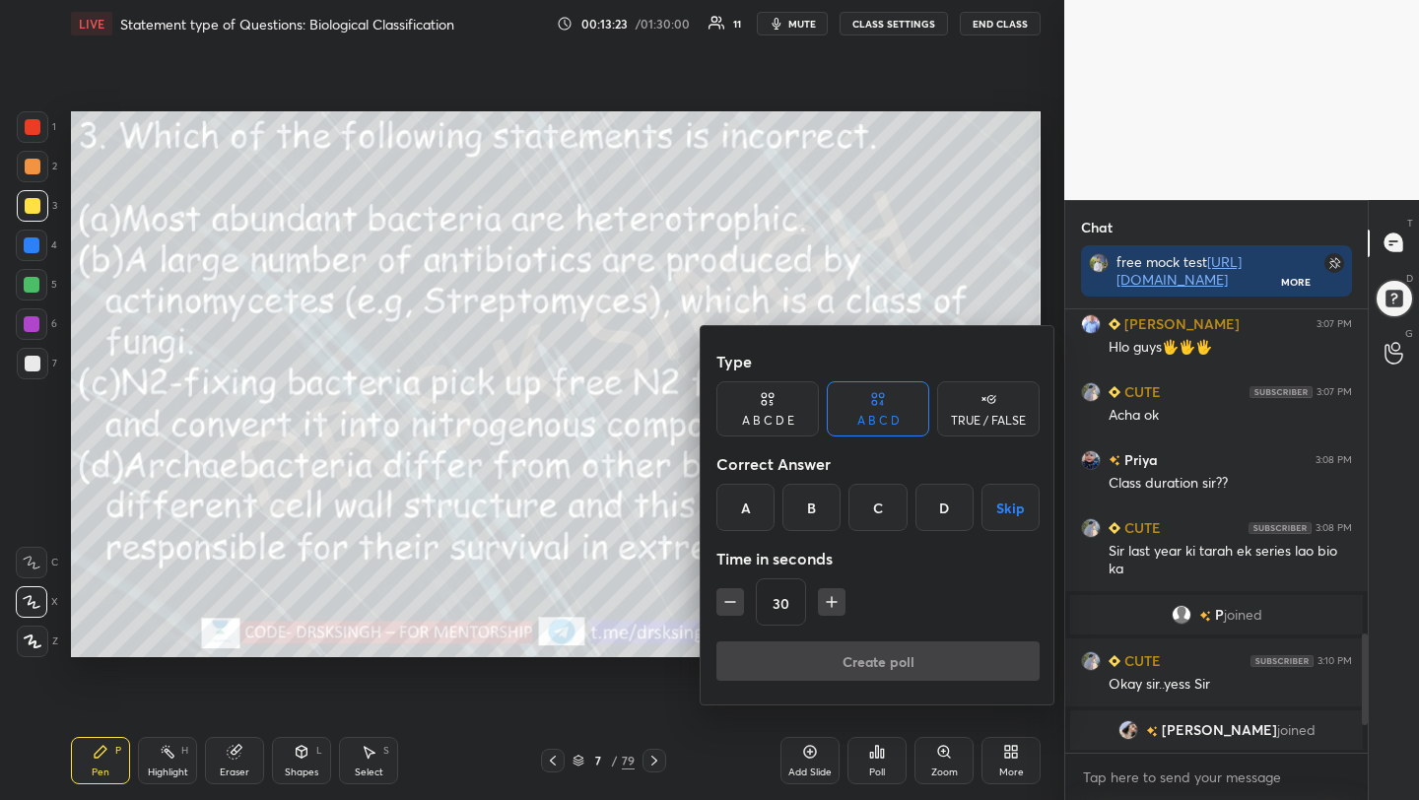
scroll to position [1151, 0]
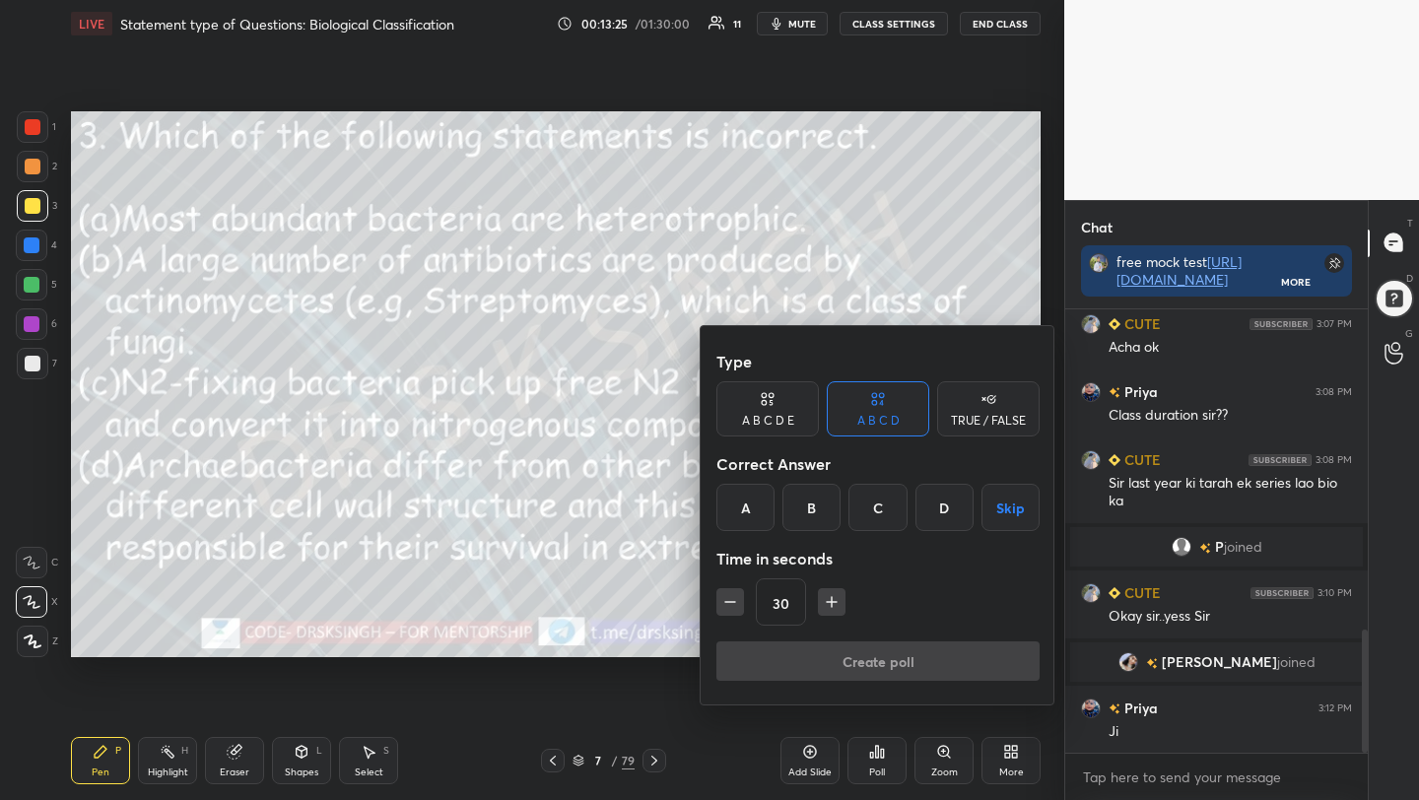
click at [825, 512] on div "B" at bounding box center [811, 507] width 58 height 47
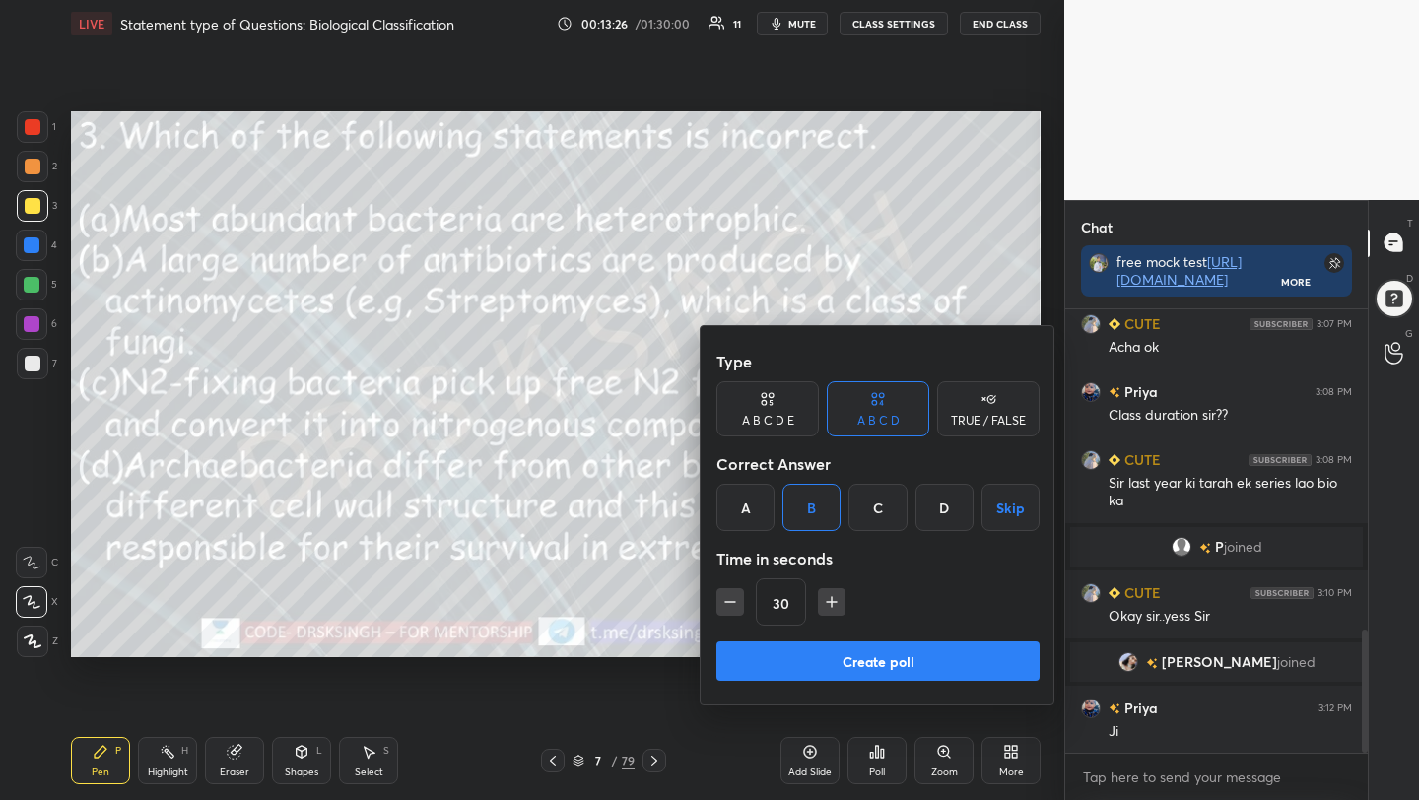
click at [874, 658] on button "Create poll" at bounding box center [877, 660] width 323 height 39
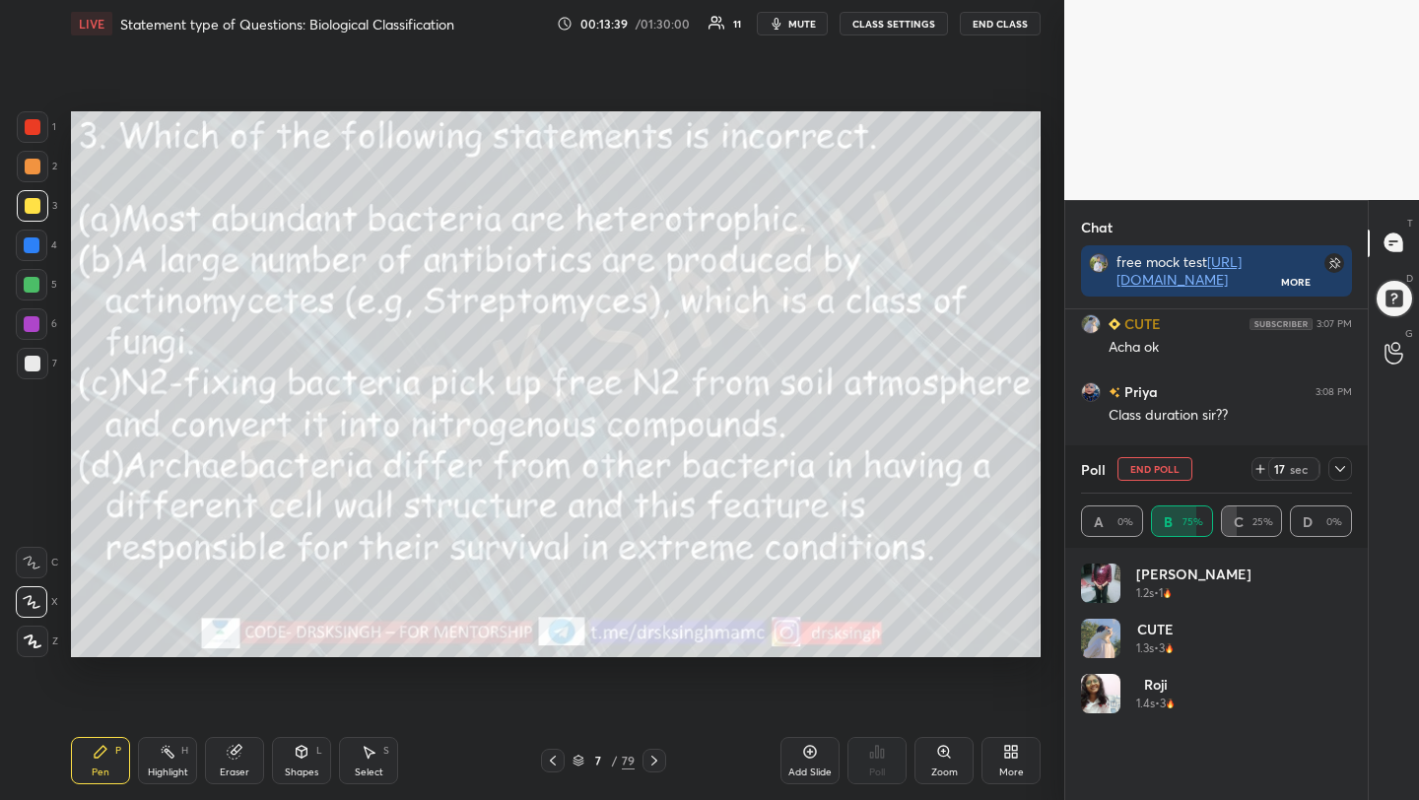
scroll to position [1321, 0]
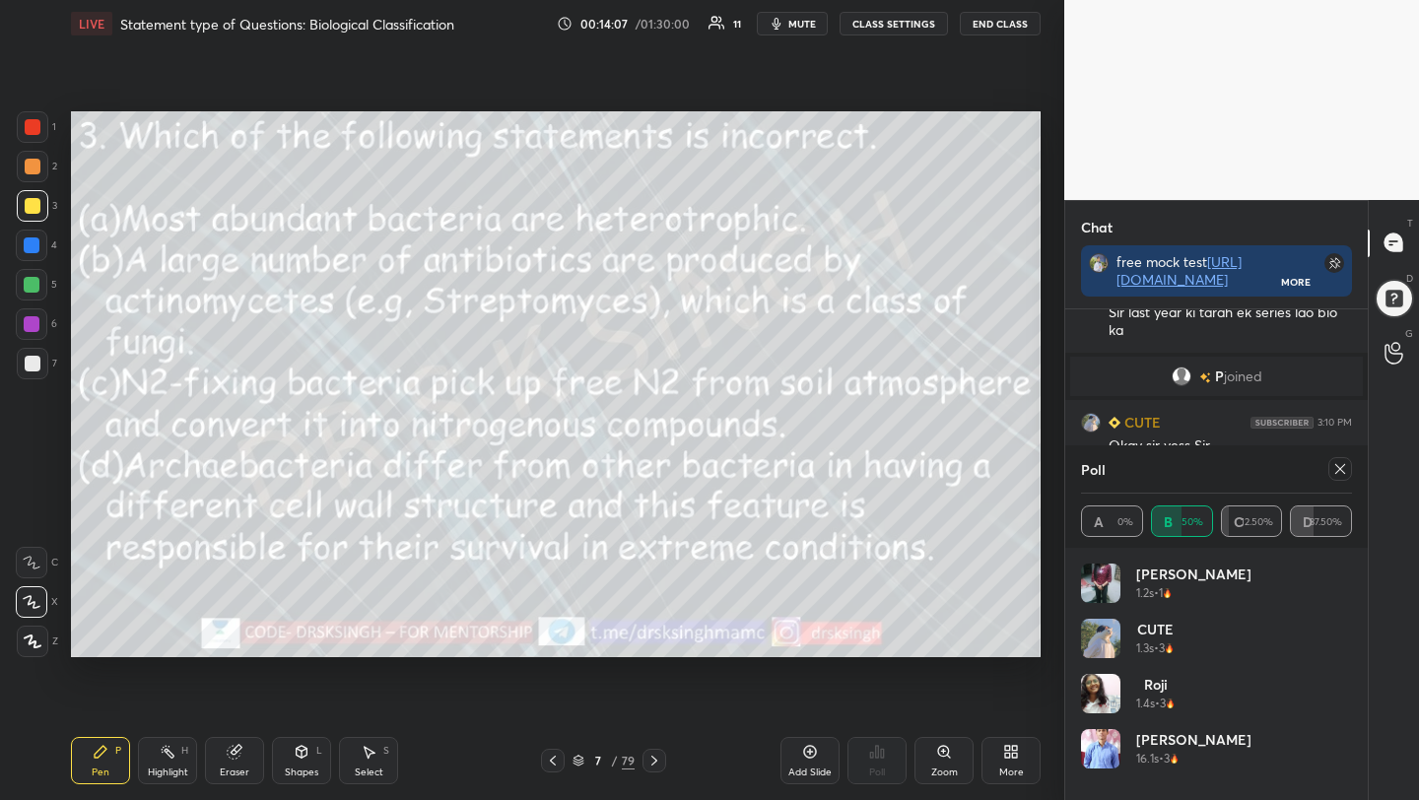
click at [1332, 469] on icon at bounding box center [1340, 469] width 16 height 16
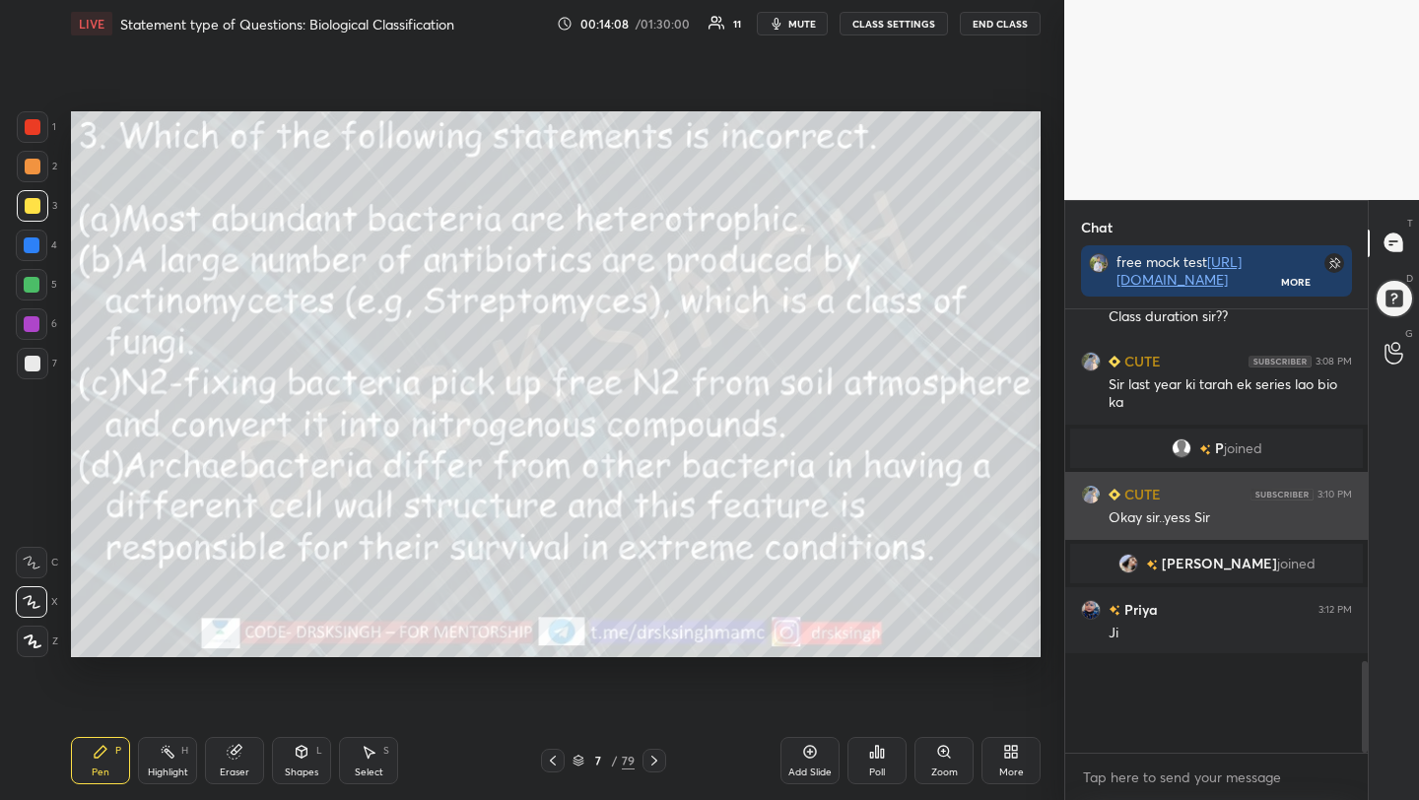
scroll to position [6, 7]
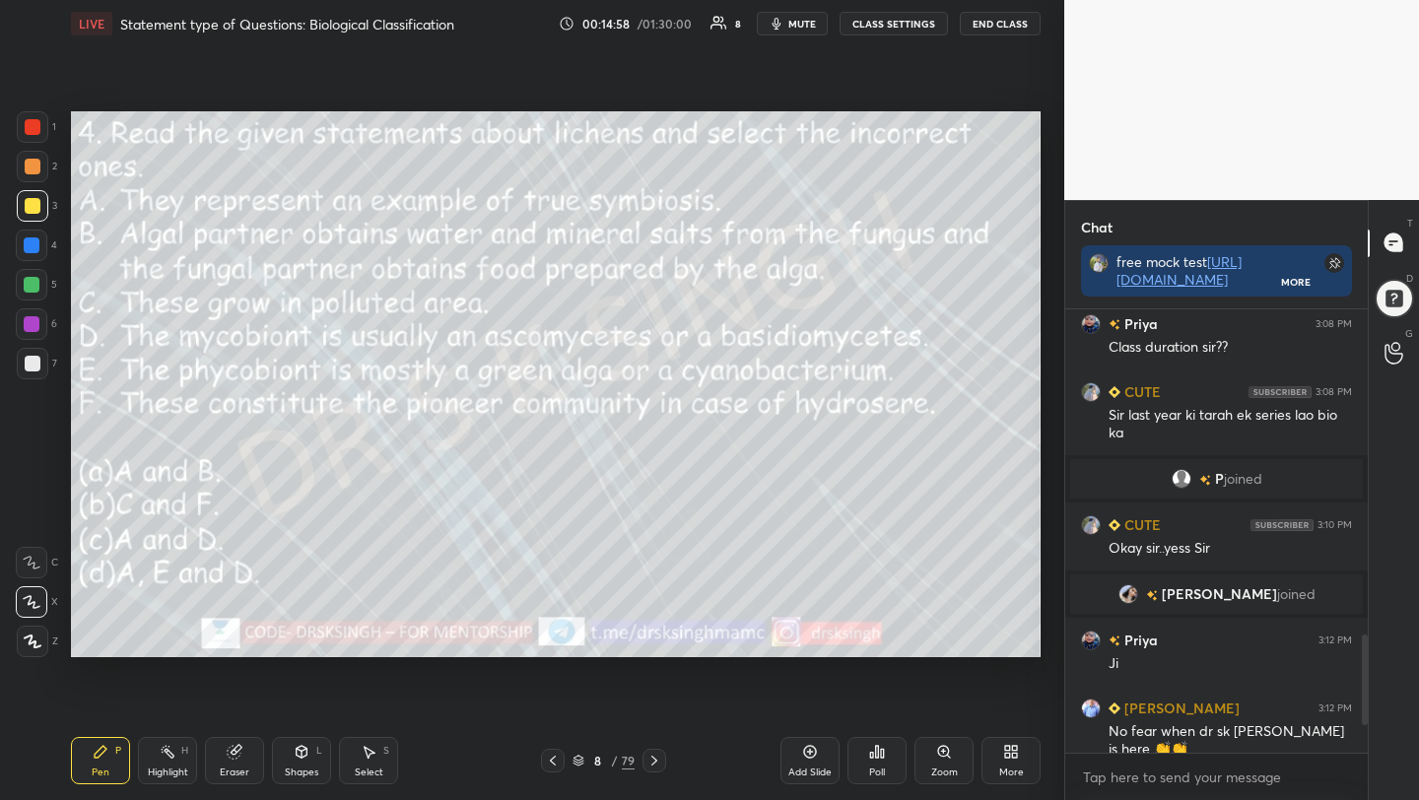
click at [888, 771] on div "Poll" at bounding box center [876, 760] width 59 height 47
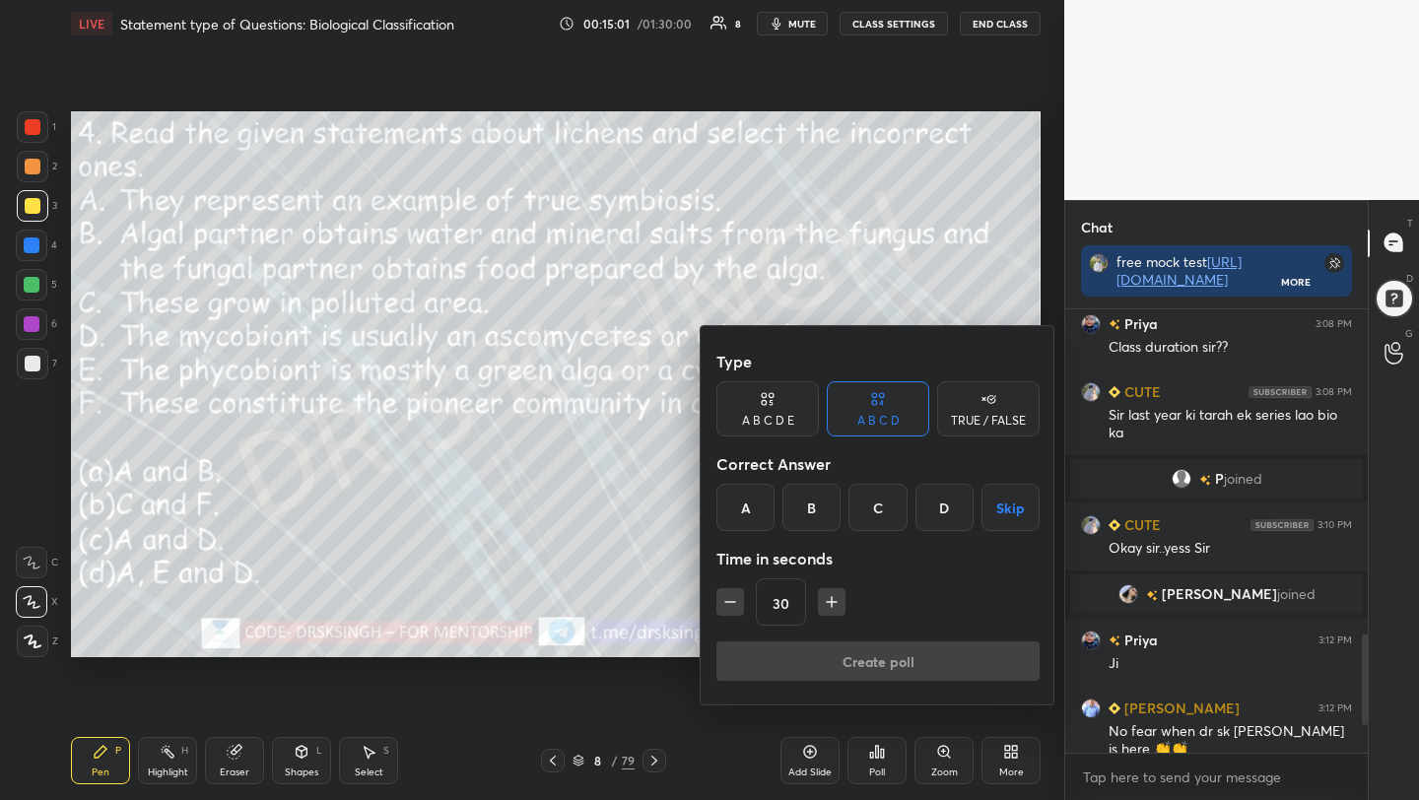
click at [817, 502] on div "B" at bounding box center [811, 507] width 58 height 47
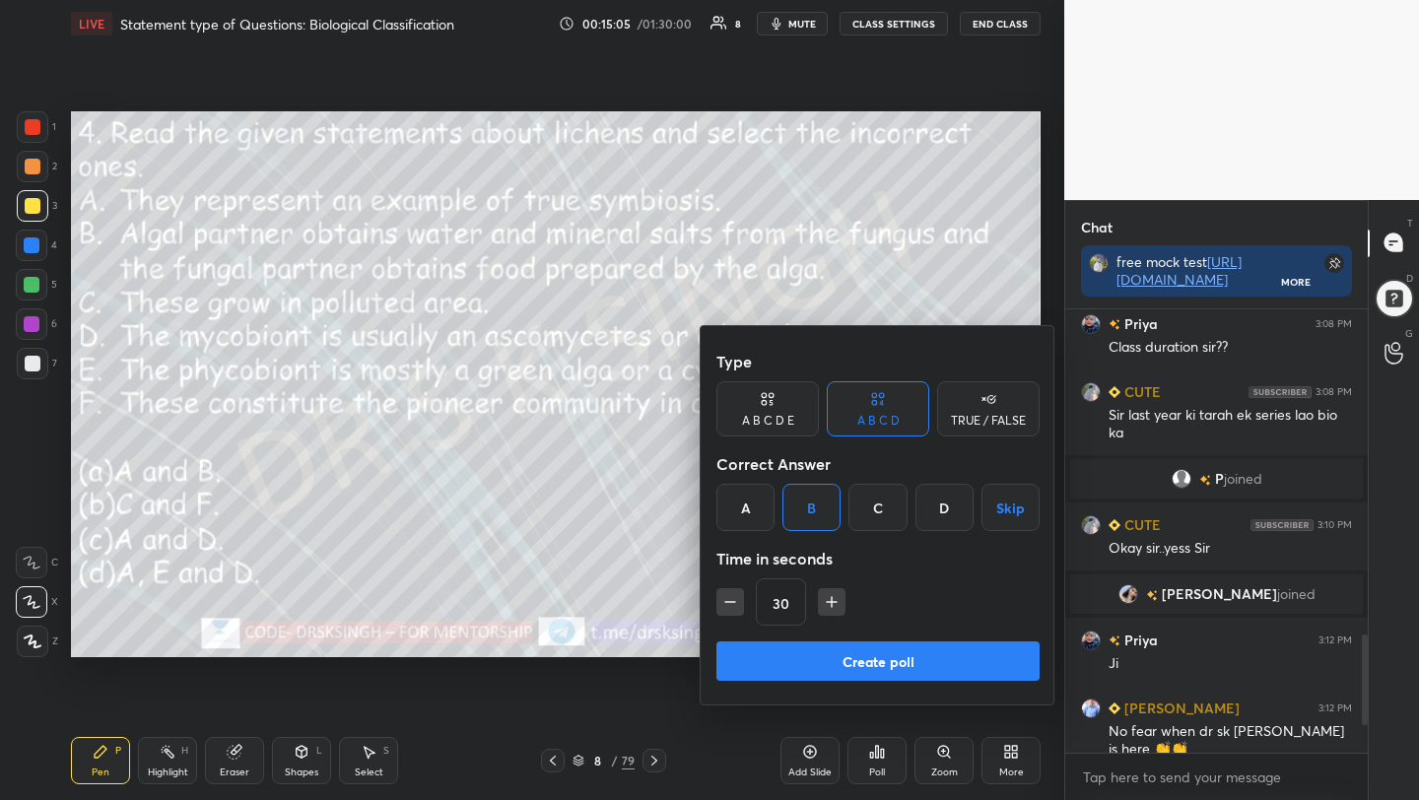
click at [910, 673] on button "Create poll" at bounding box center [877, 660] width 323 height 39
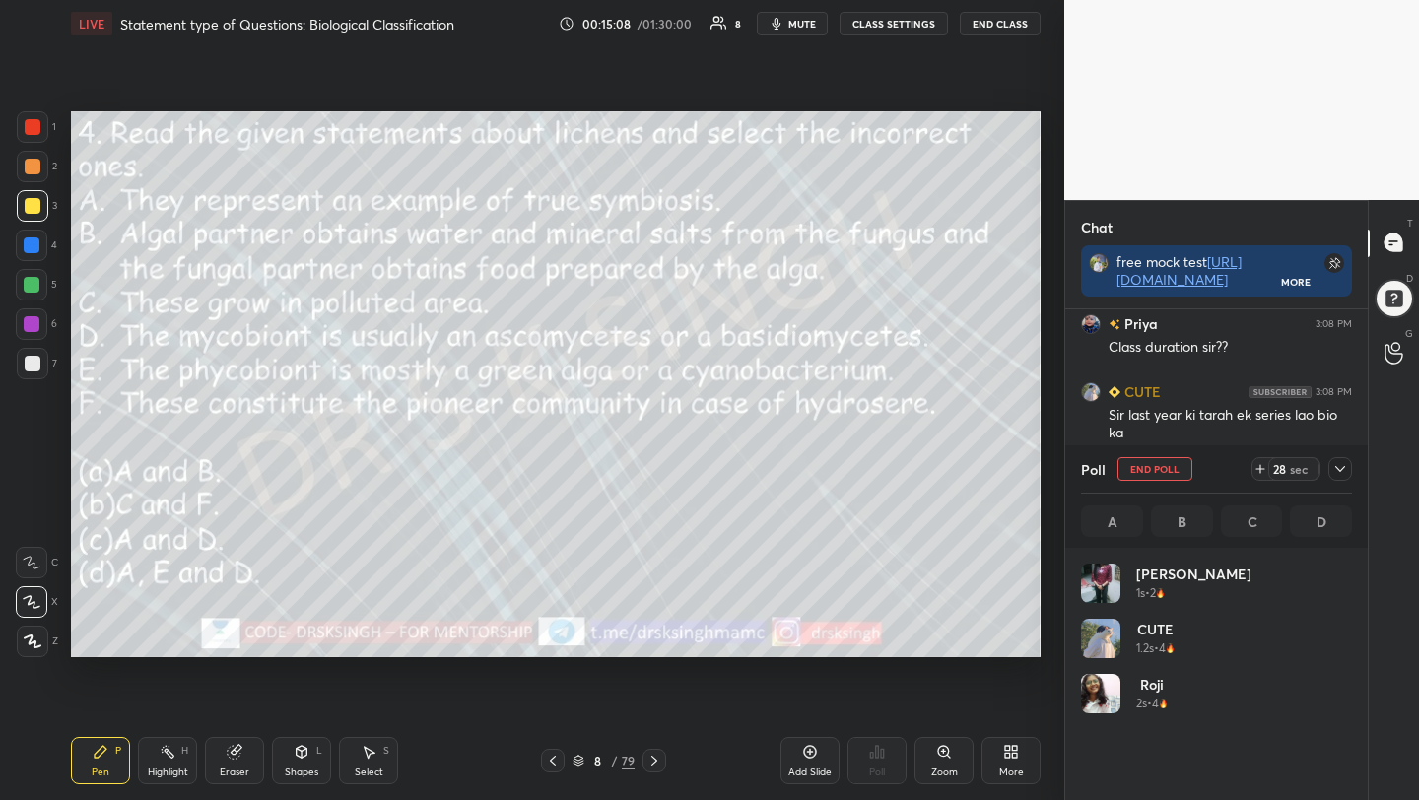
scroll to position [231, 265]
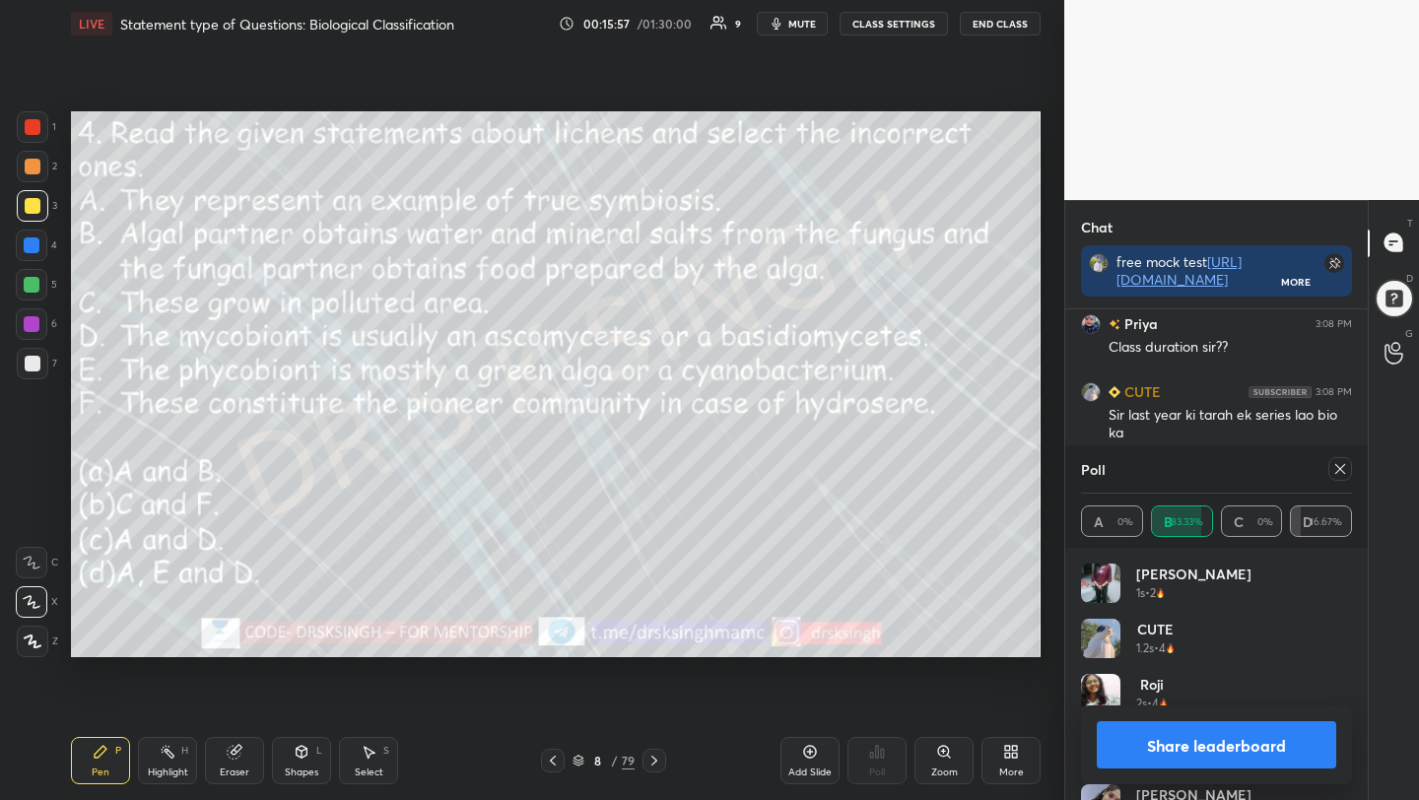
click at [1336, 470] on icon at bounding box center [1340, 469] width 16 height 16
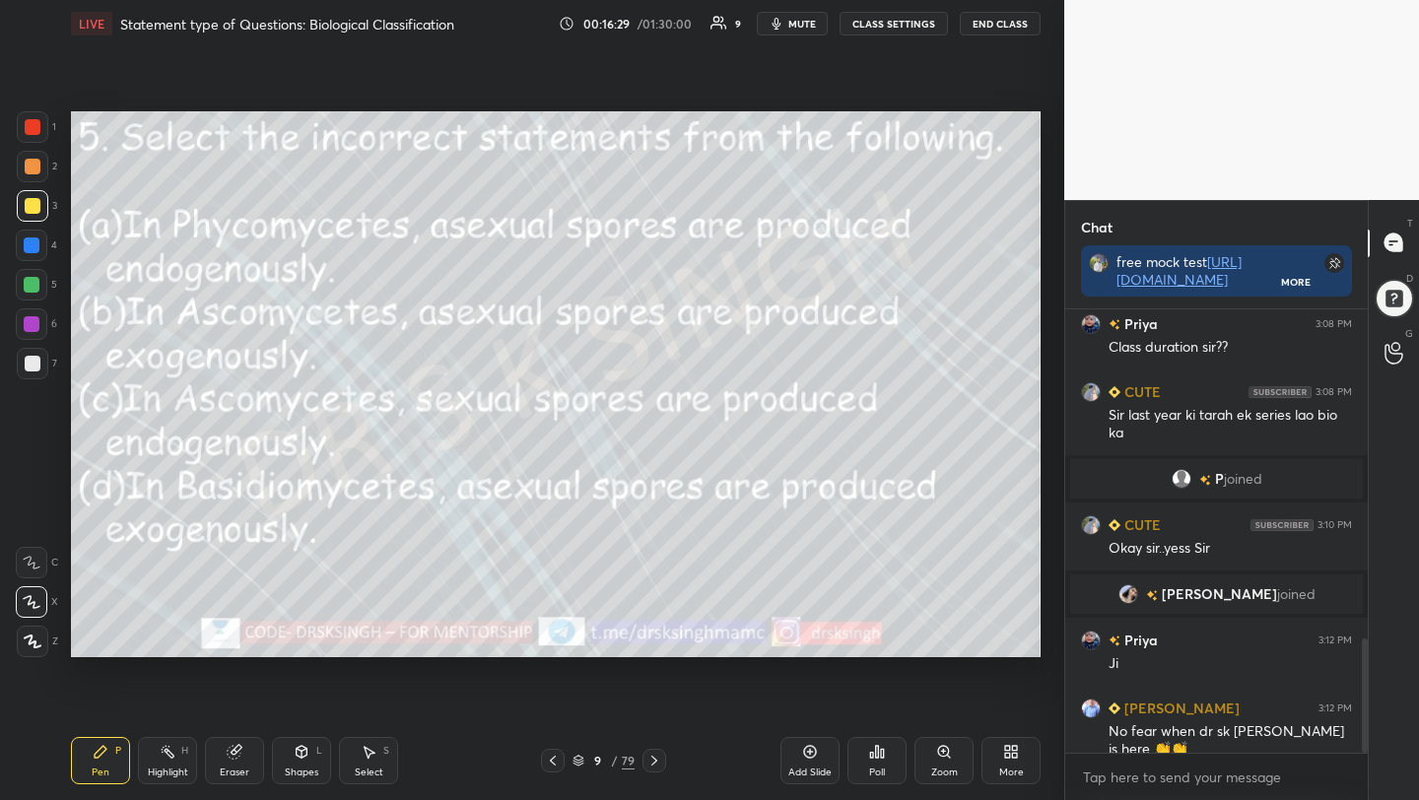
scroll to position [1287, 0]
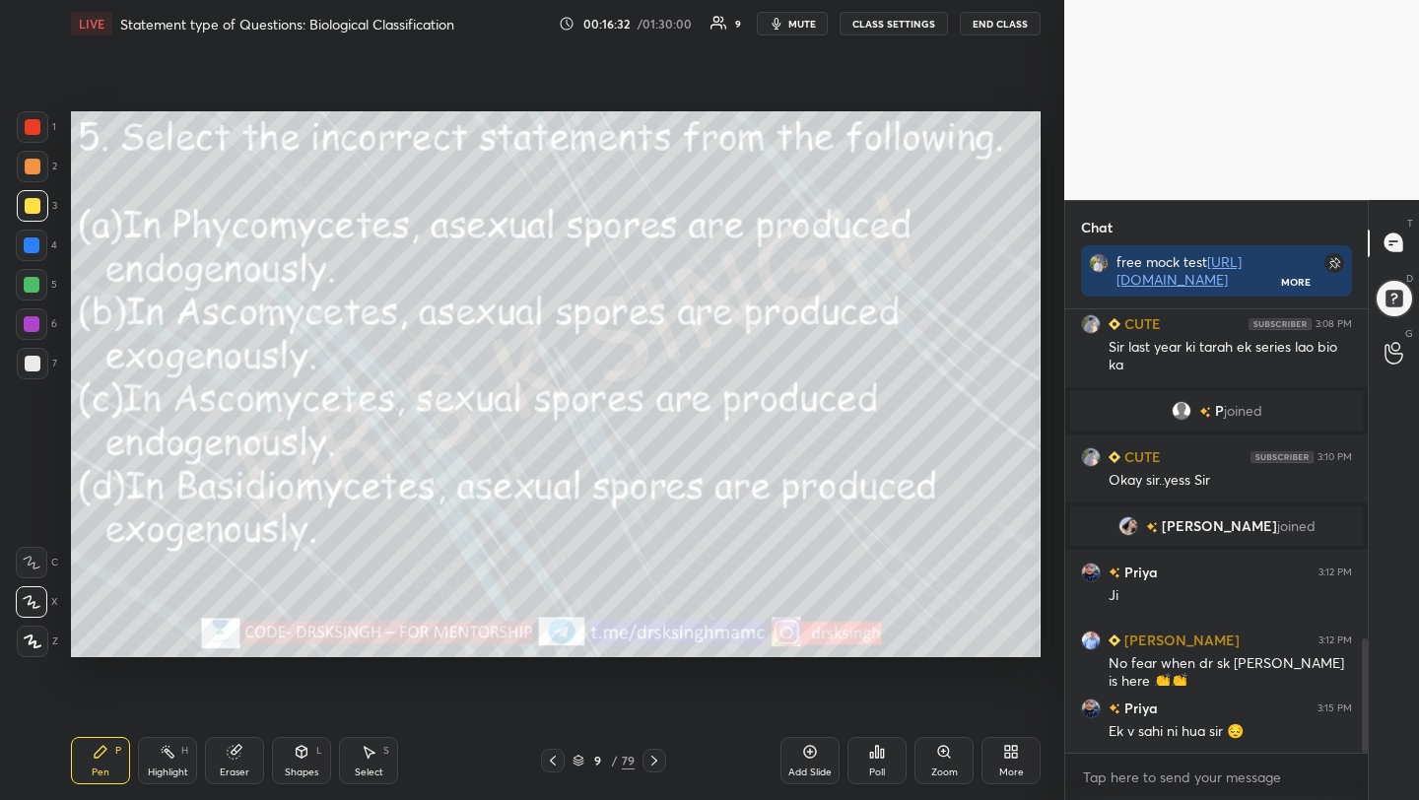
click at [884, 774] on div "Poll" at bounding box center [877, 772] width 16 height 10
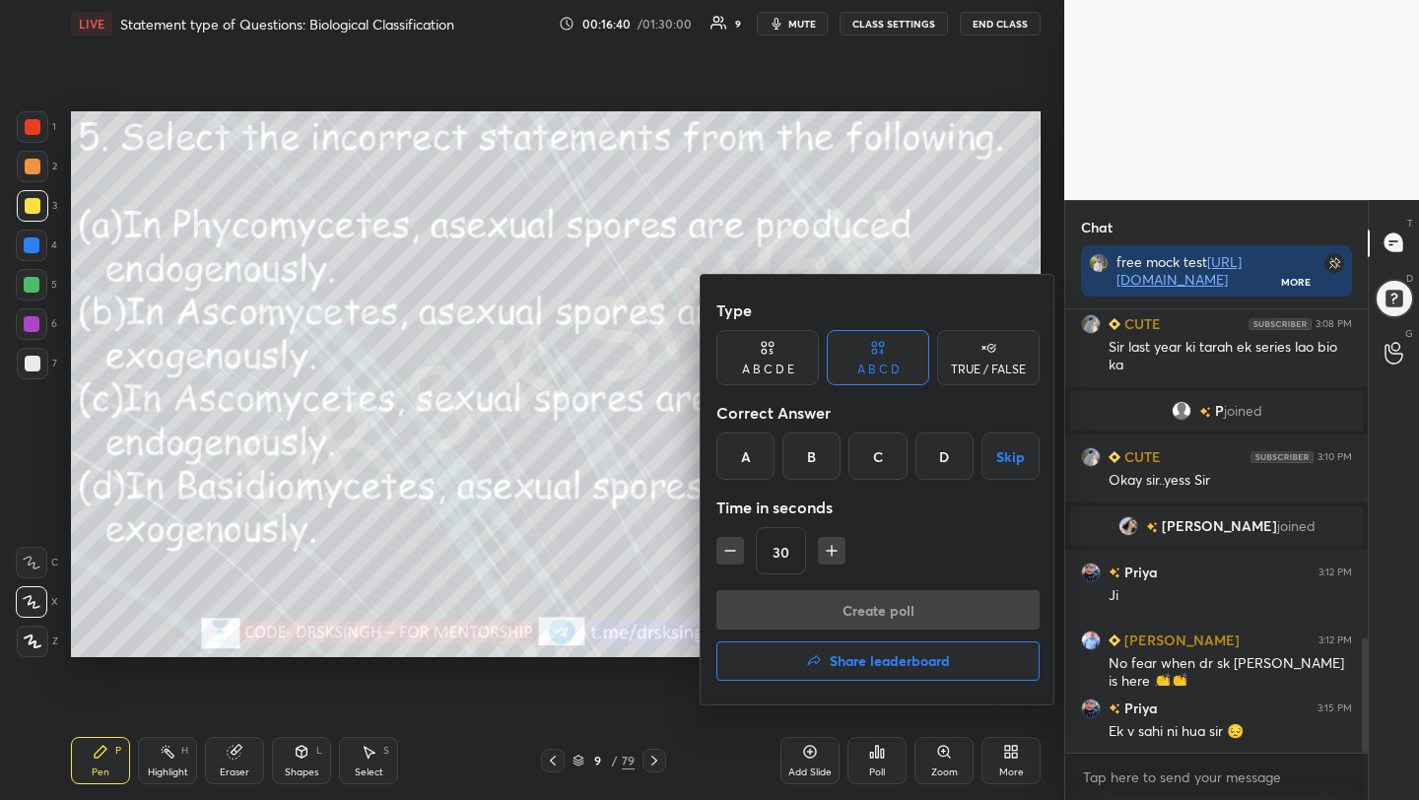
click at [938, 447] on div "D" at bounding box center [944, 456] width 58 height 47
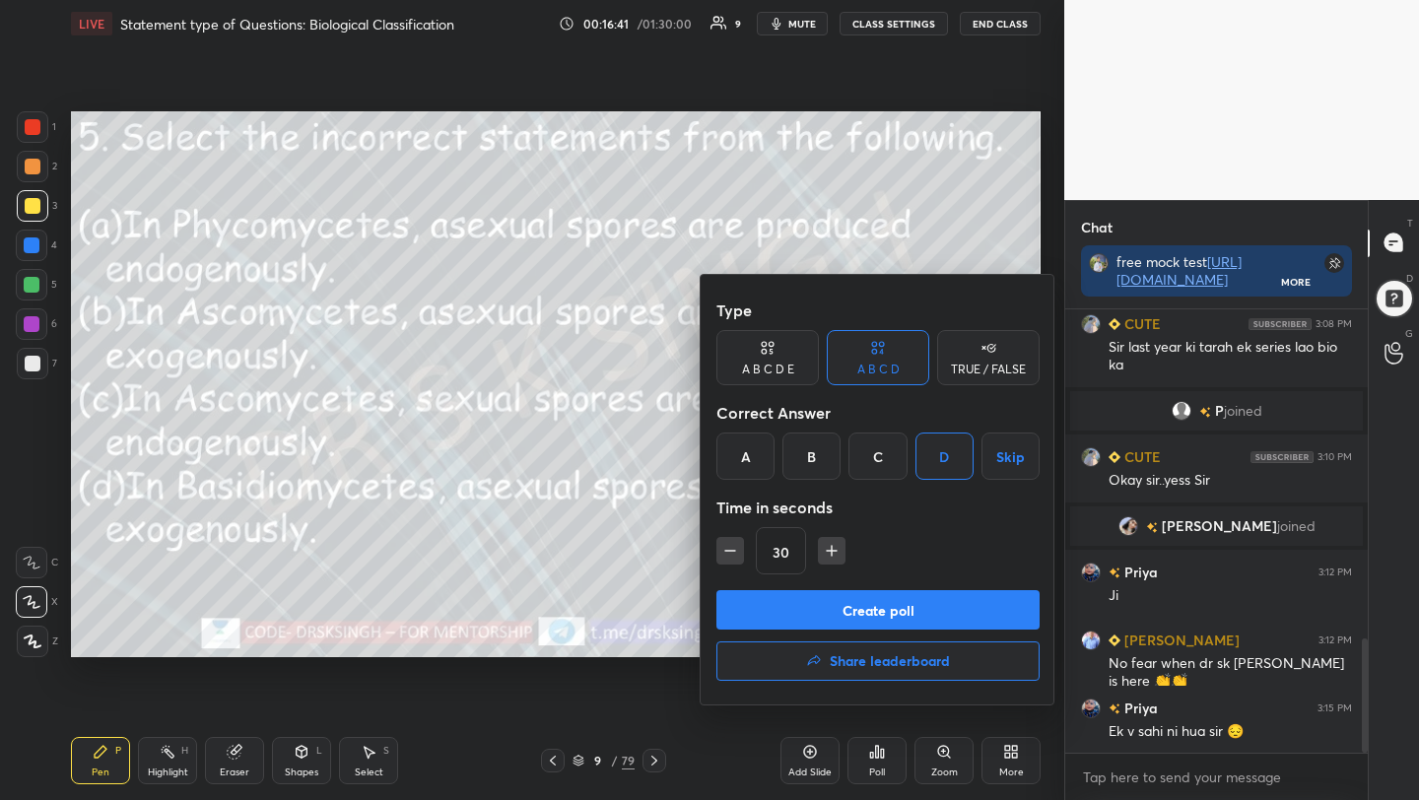
click at [944, 606] on button "Create poll" at bounding box center [877, 609] width 323 height 39
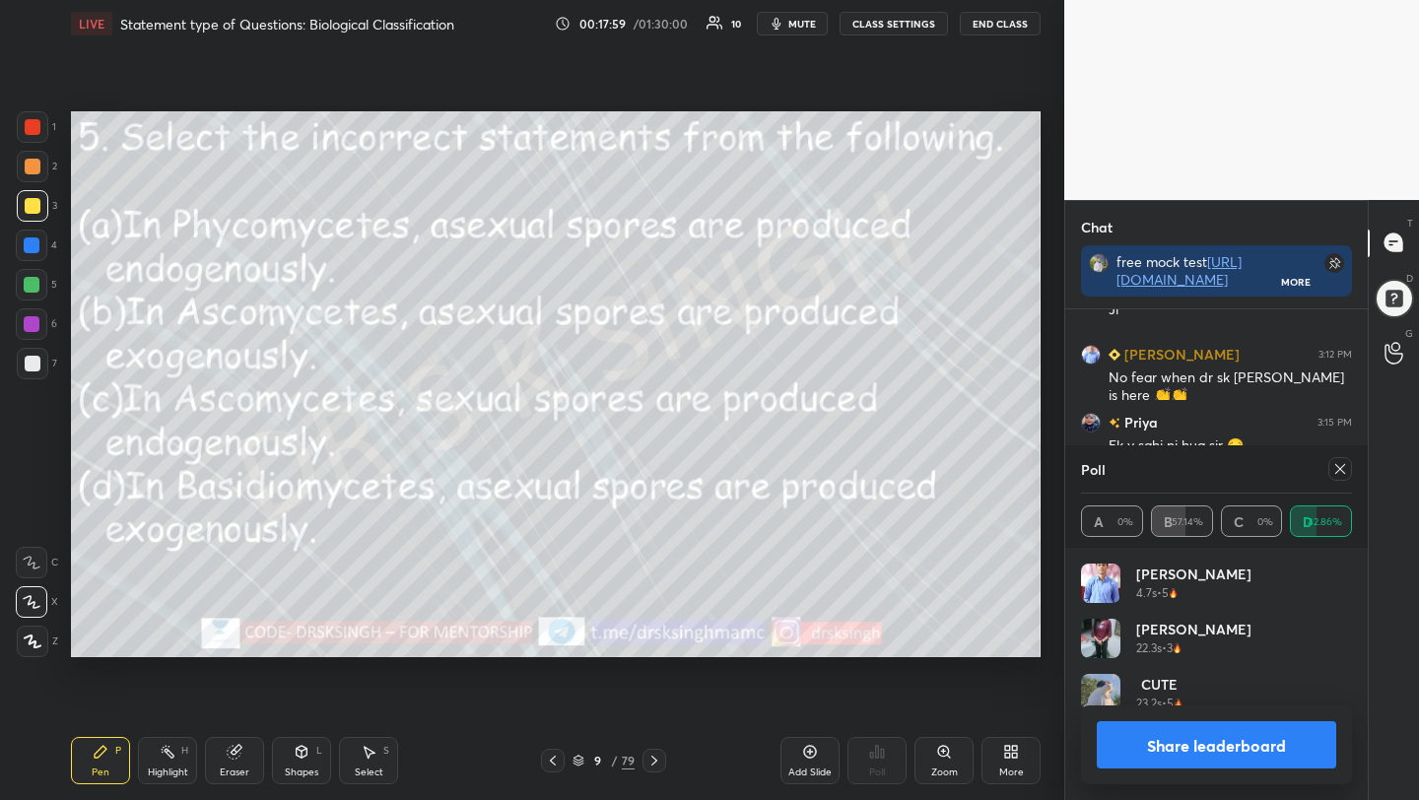
scroll to position [1599, 0]
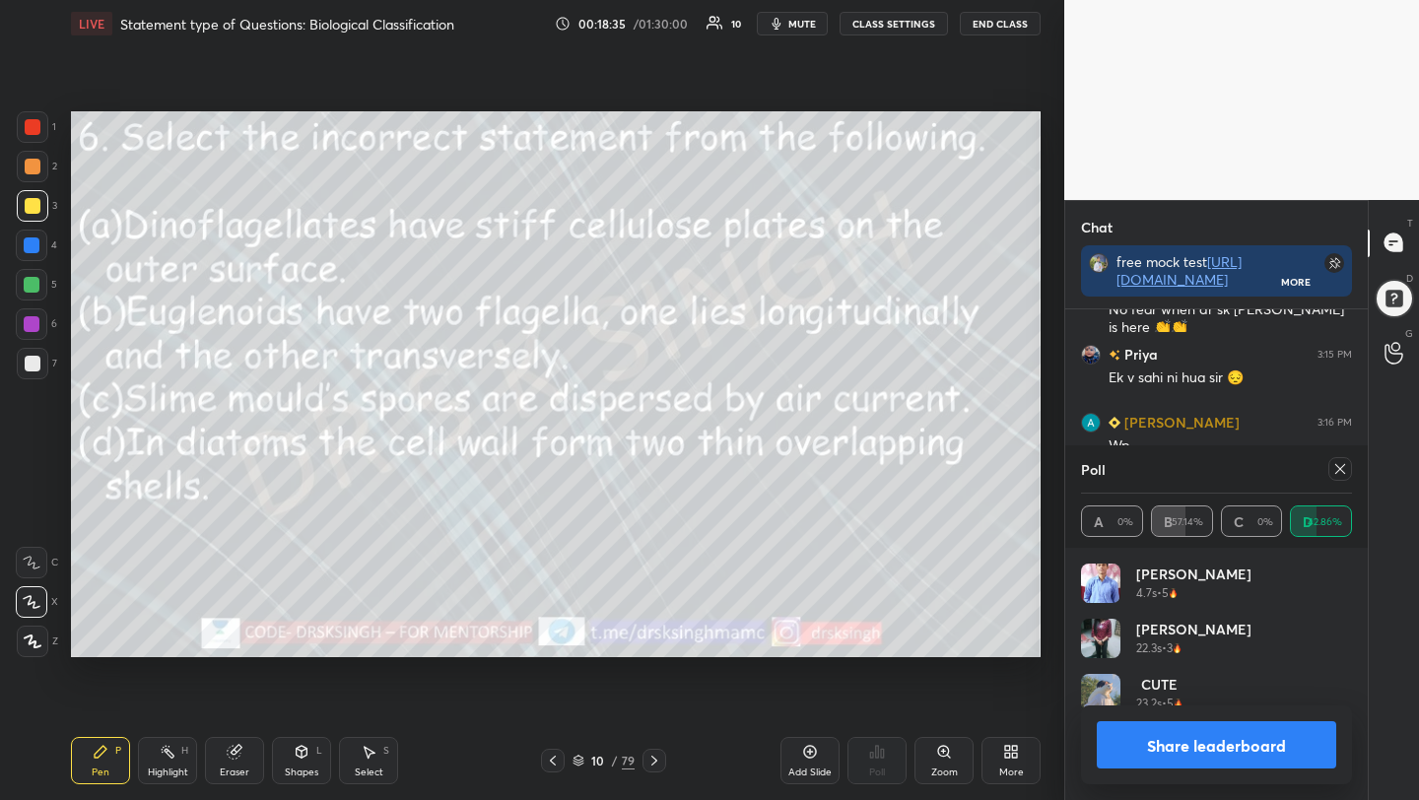
click at [1332, 463] on icon at bounding box center [1340, 469] width 16 height 16
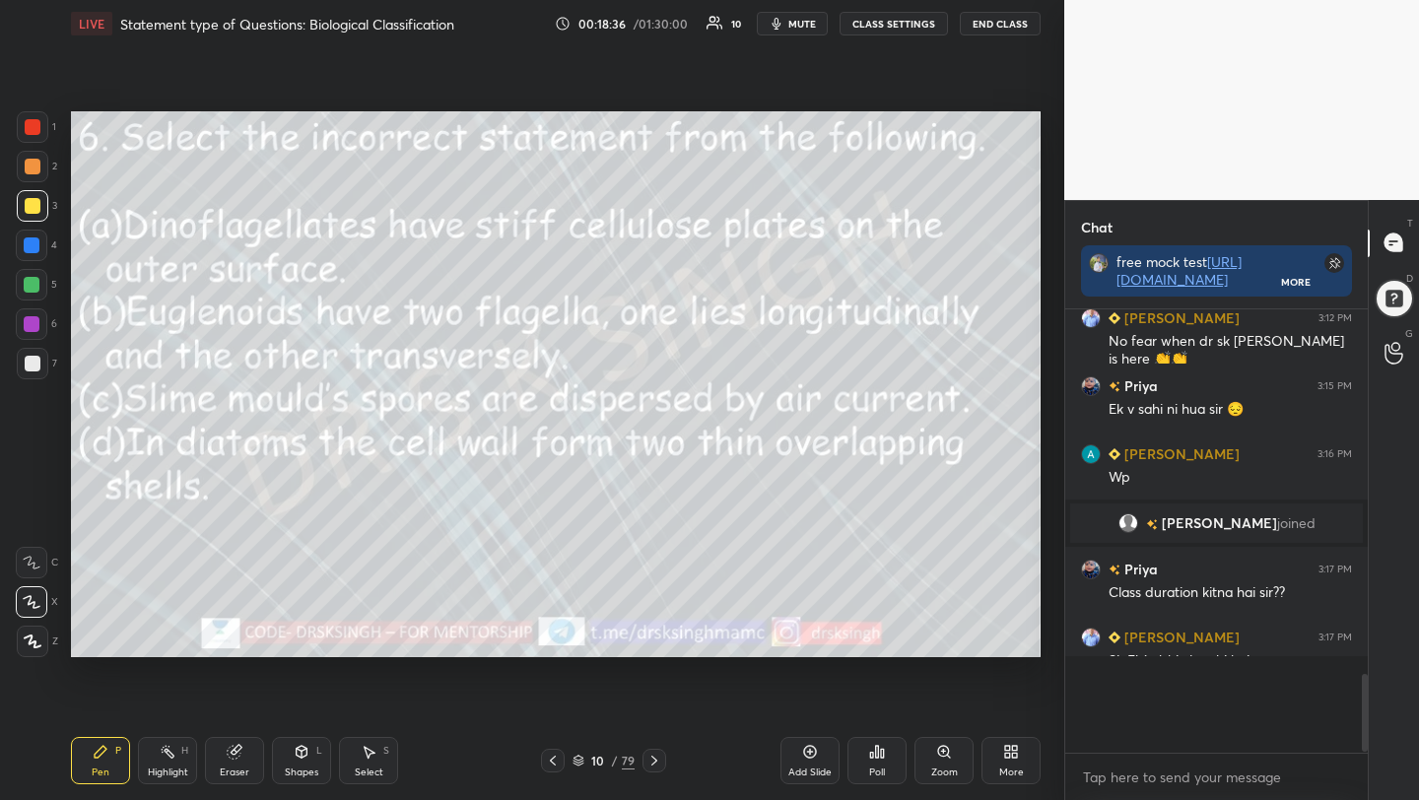
scroll to position [427, 297]
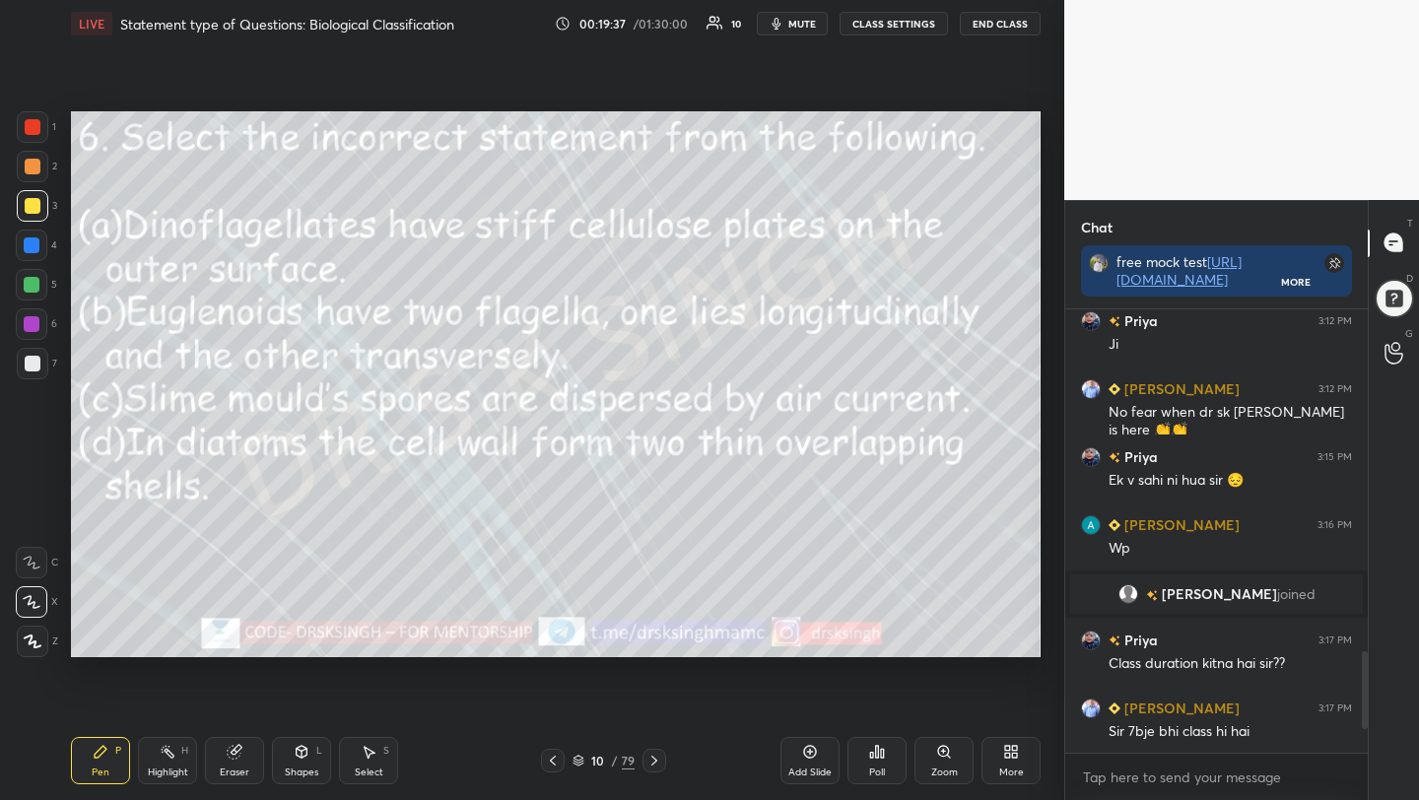
click at [882, 759] on icon at bounding box center [877, 752] width 16 height 16
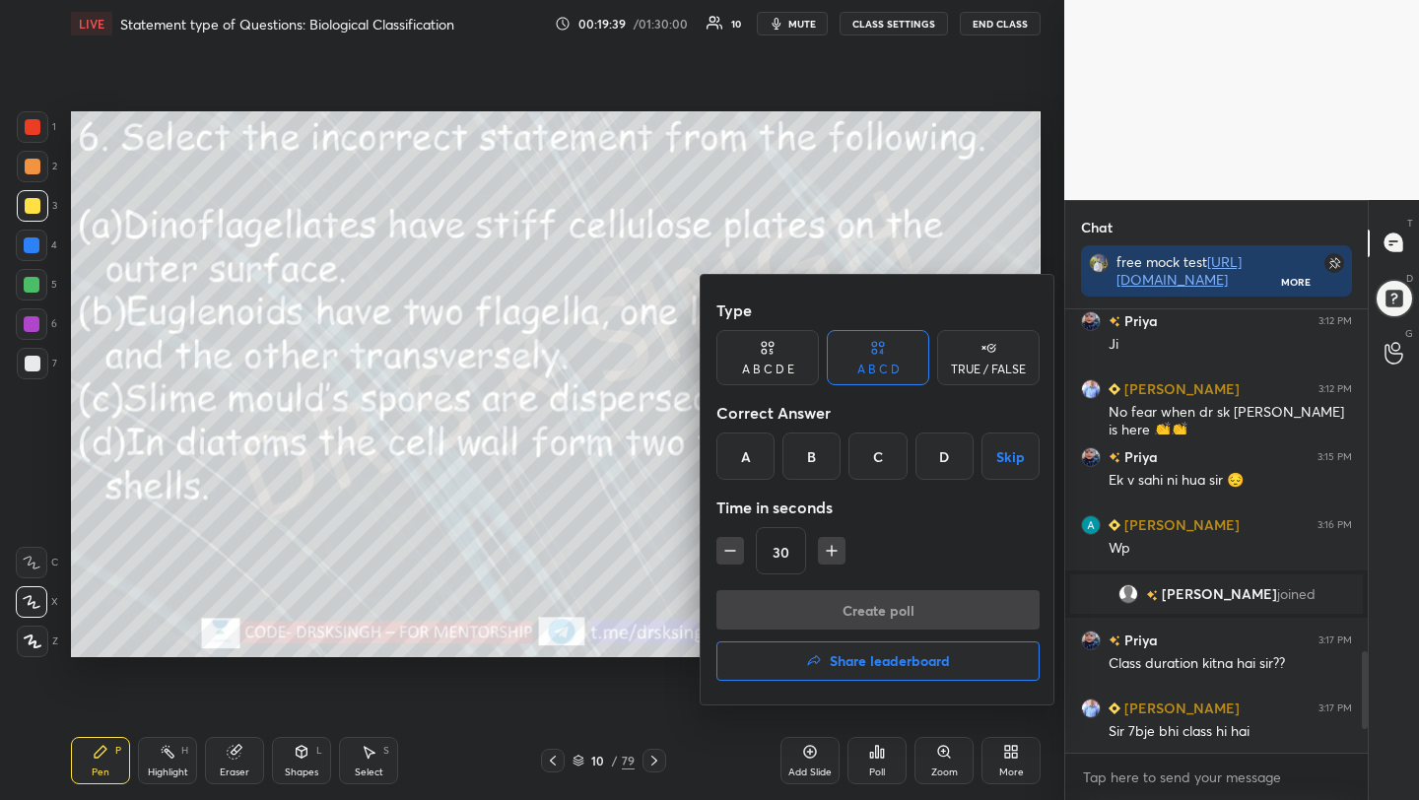
scroll to position [1565, 0]
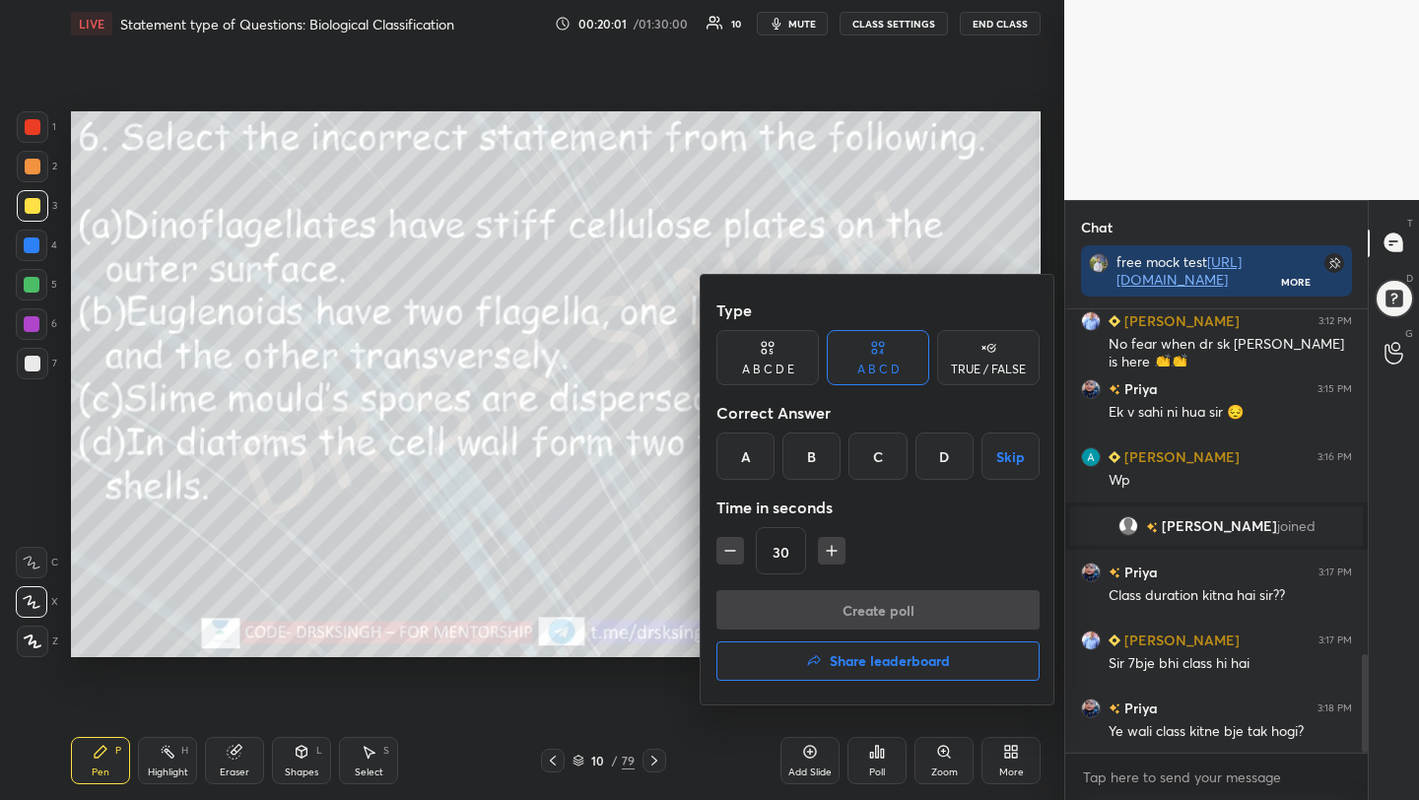
click at [822, 457] on div "B" at bounding box center [811, 456] width 58 height 47
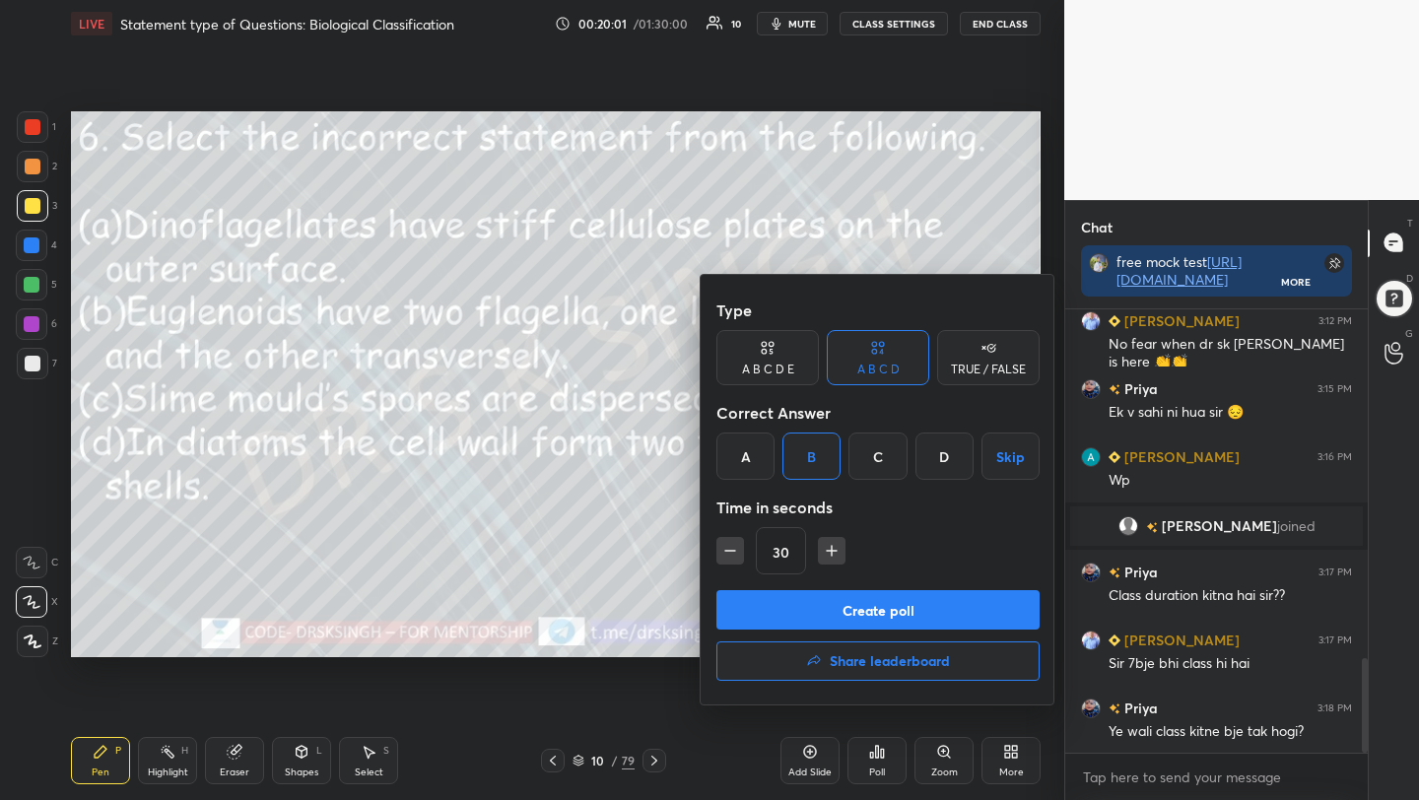
scroll to position [1633, 0]
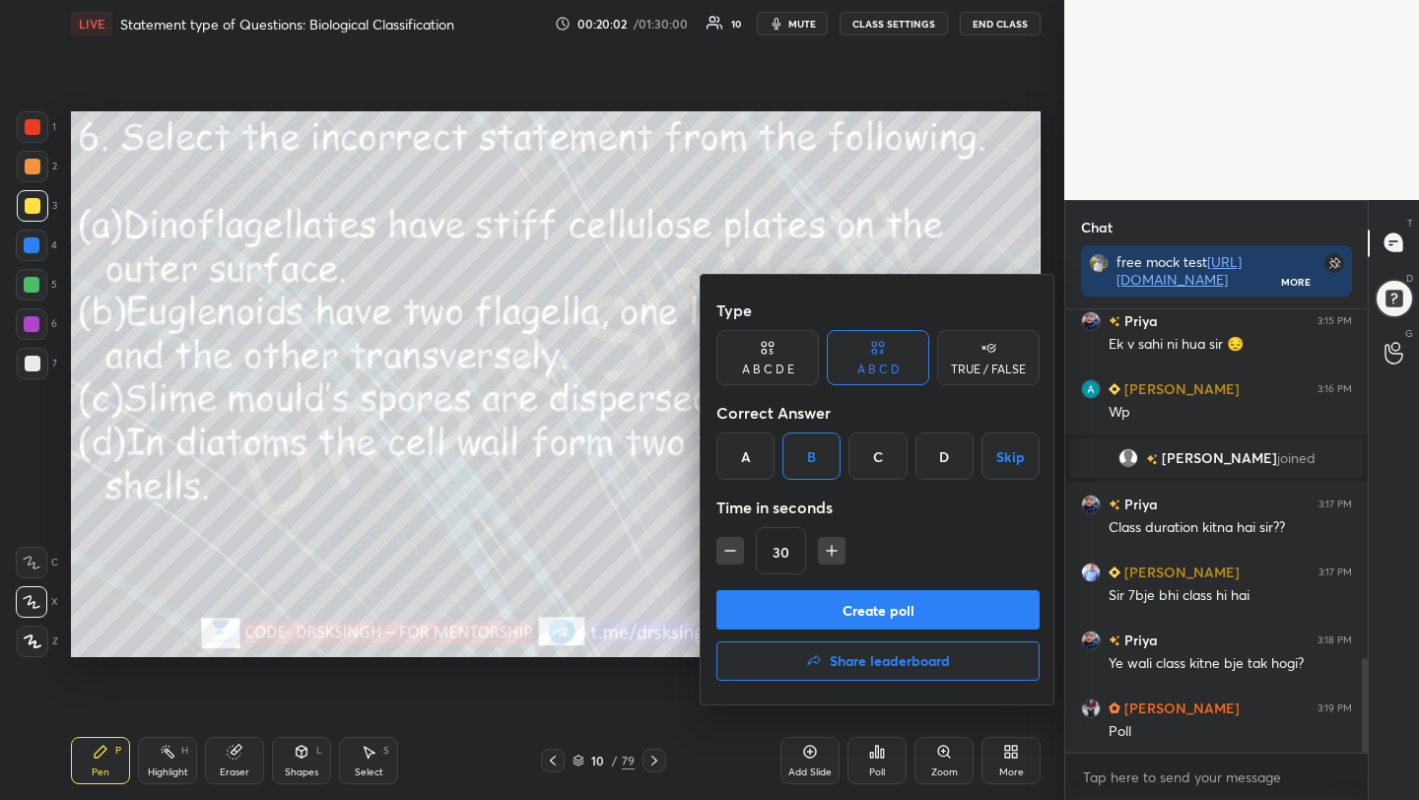
click at [823, 614] on button "Create poll" at bounding box center [877, 609] width 323 height 39
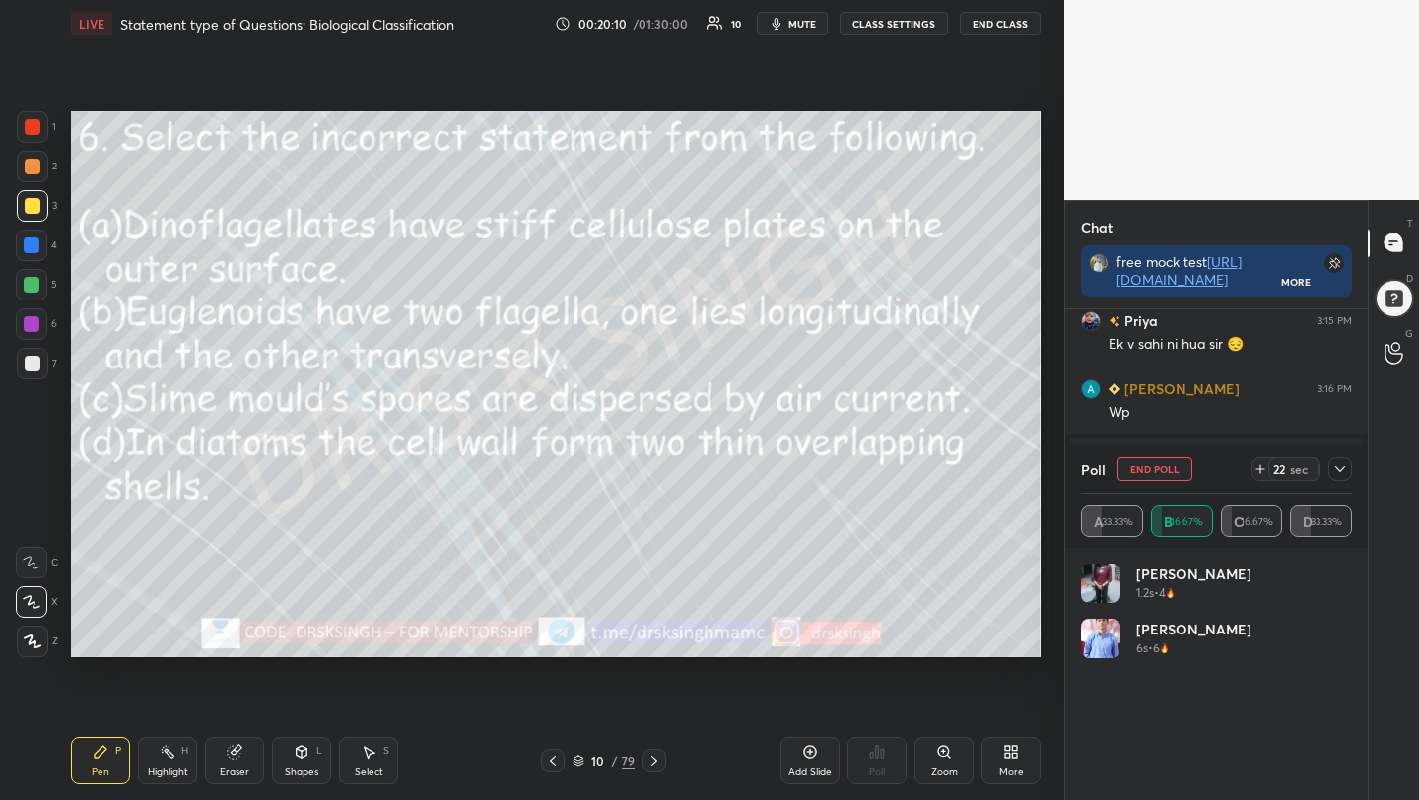
scroll to position [1803, 0]
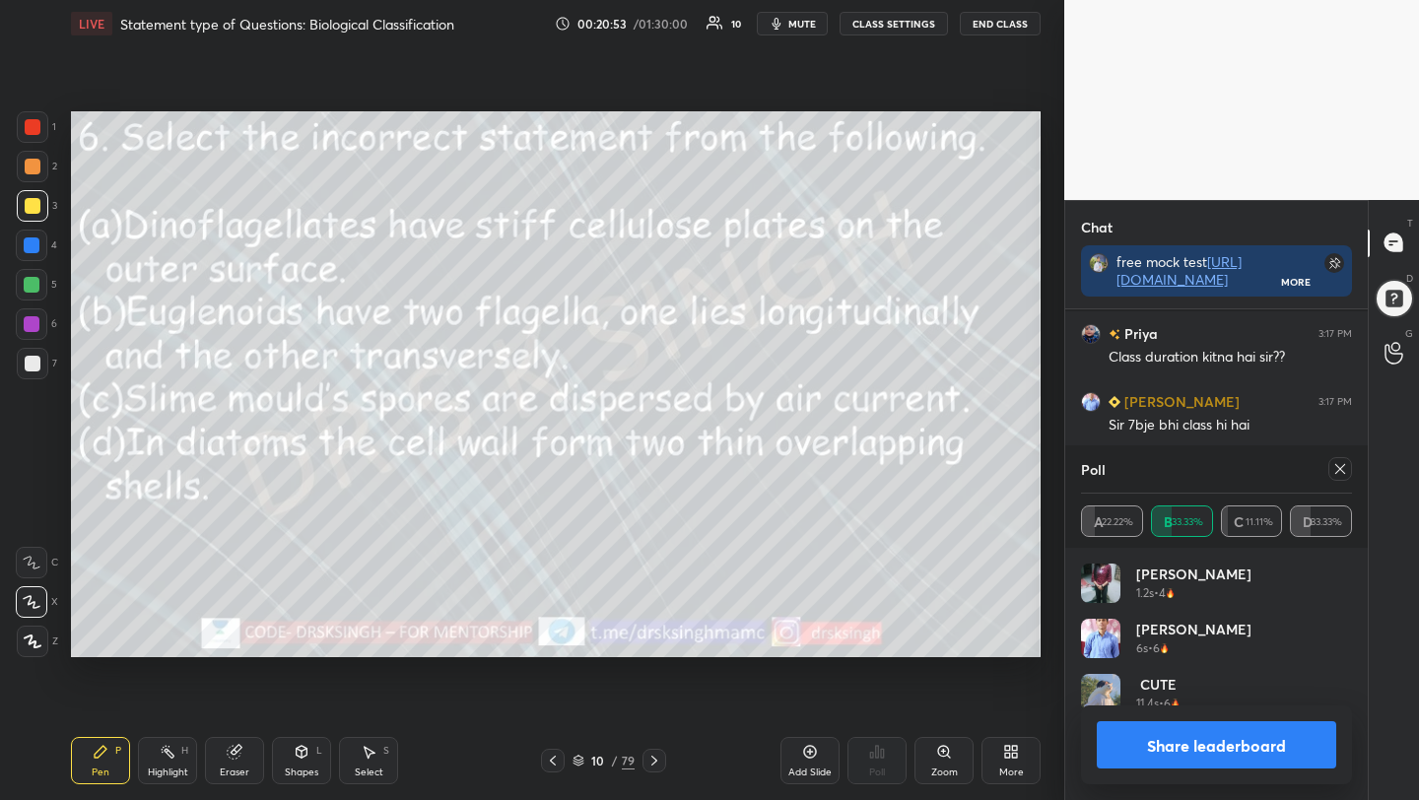
click at [1342, 462] on icon at bounding box center [1340, 469] width 16 height 16
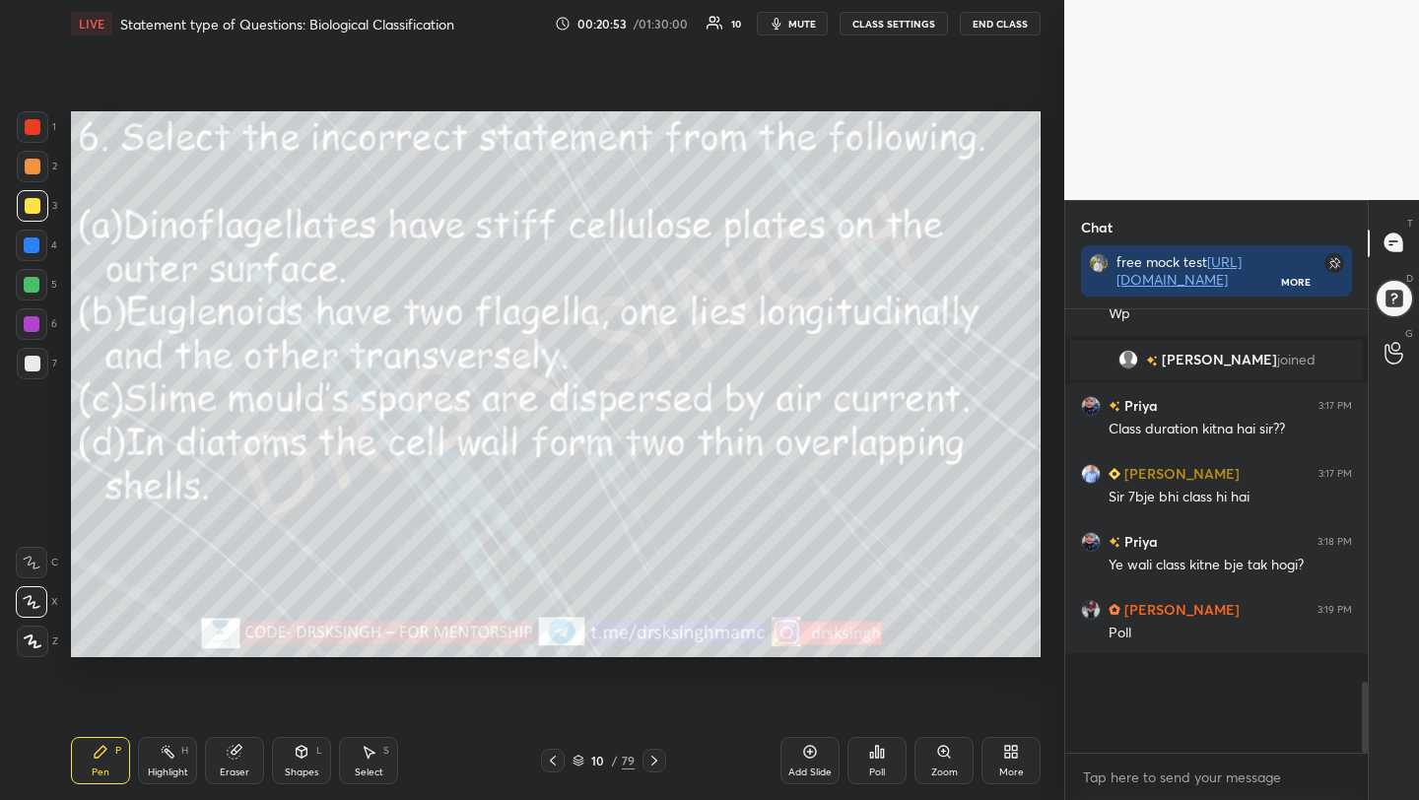
scroll to position [6, 7]
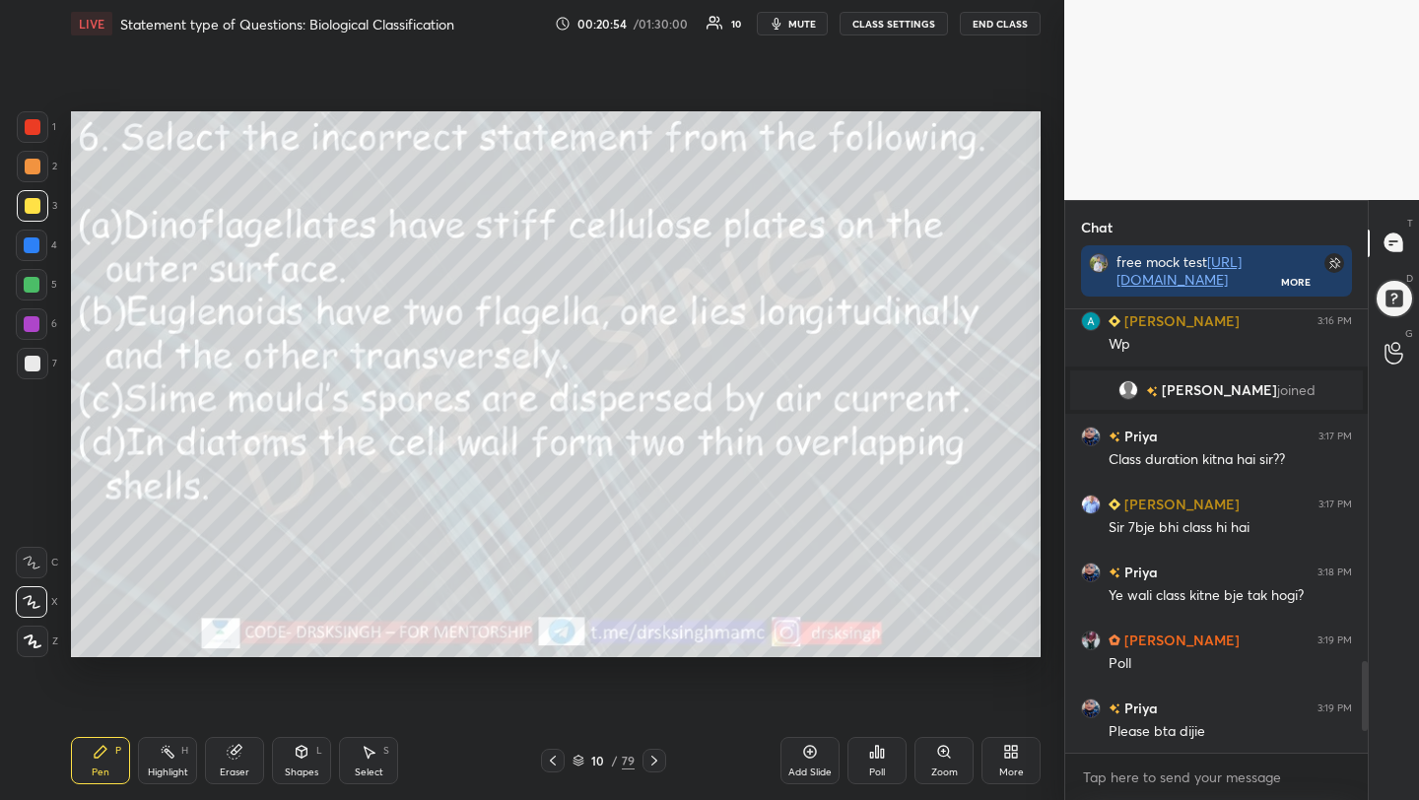
click at [652, 763] on icon at bounding box center [654, 761] width 6 height 10
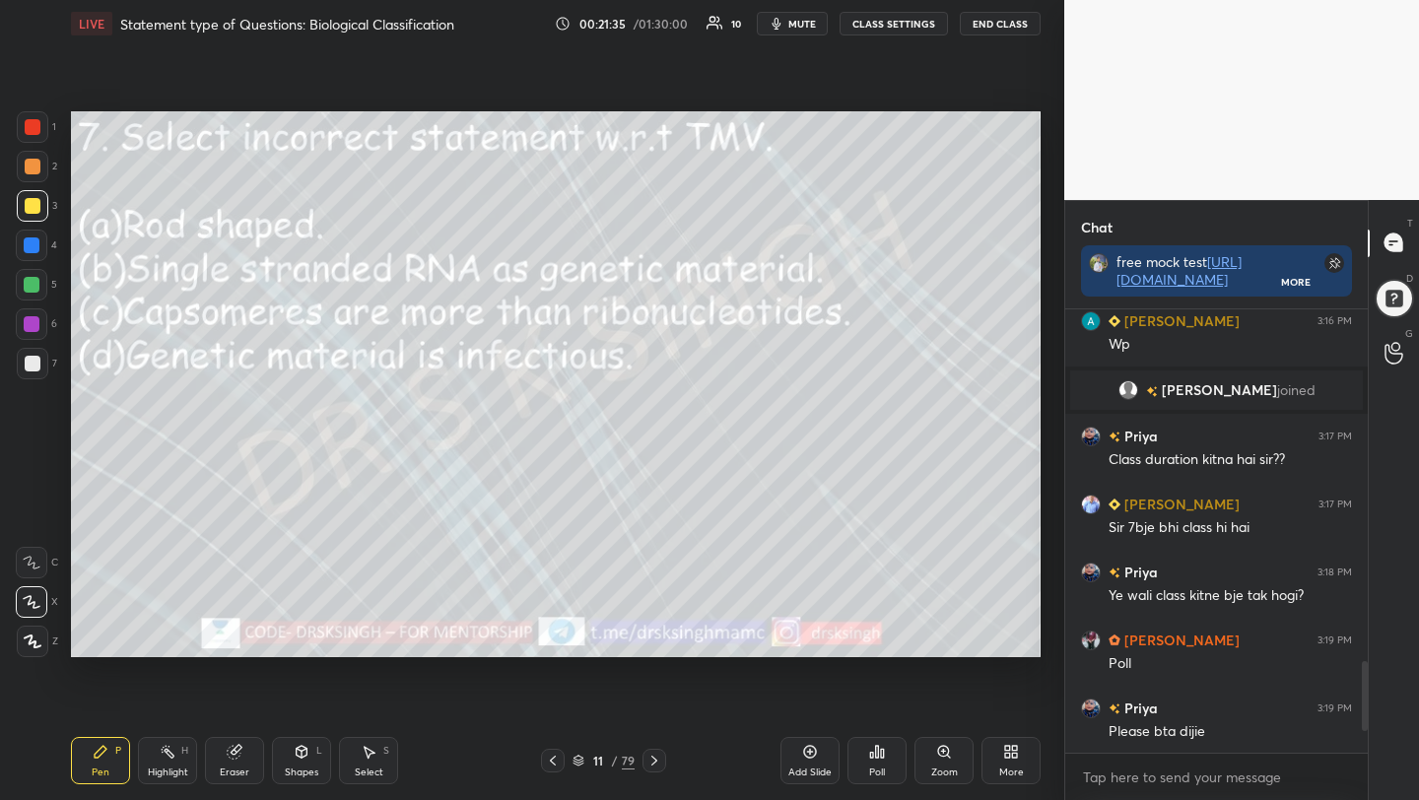
scroll to position [1768, 0]
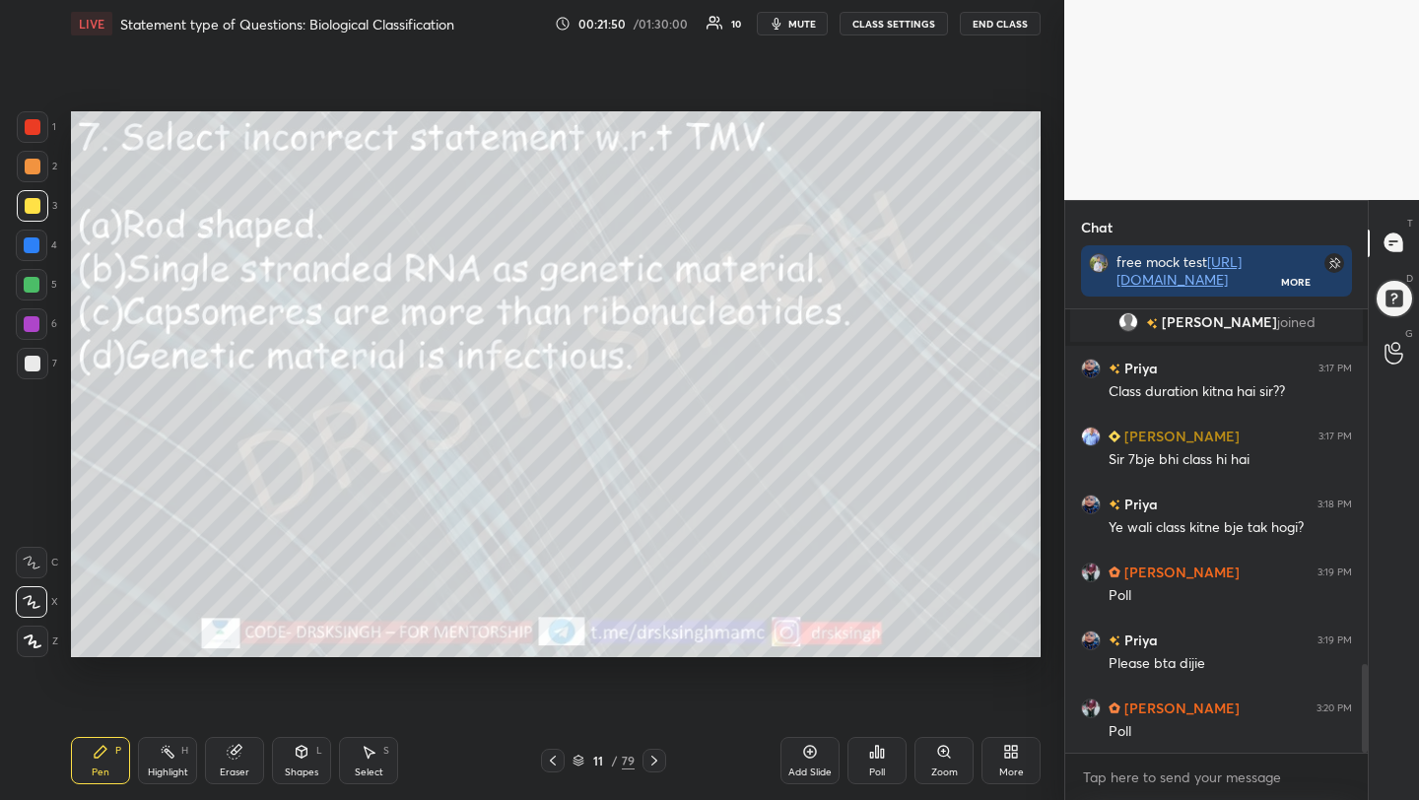
click at [869, 762] on div "Poll" at bounding box center [876, 760] width 59 height 47
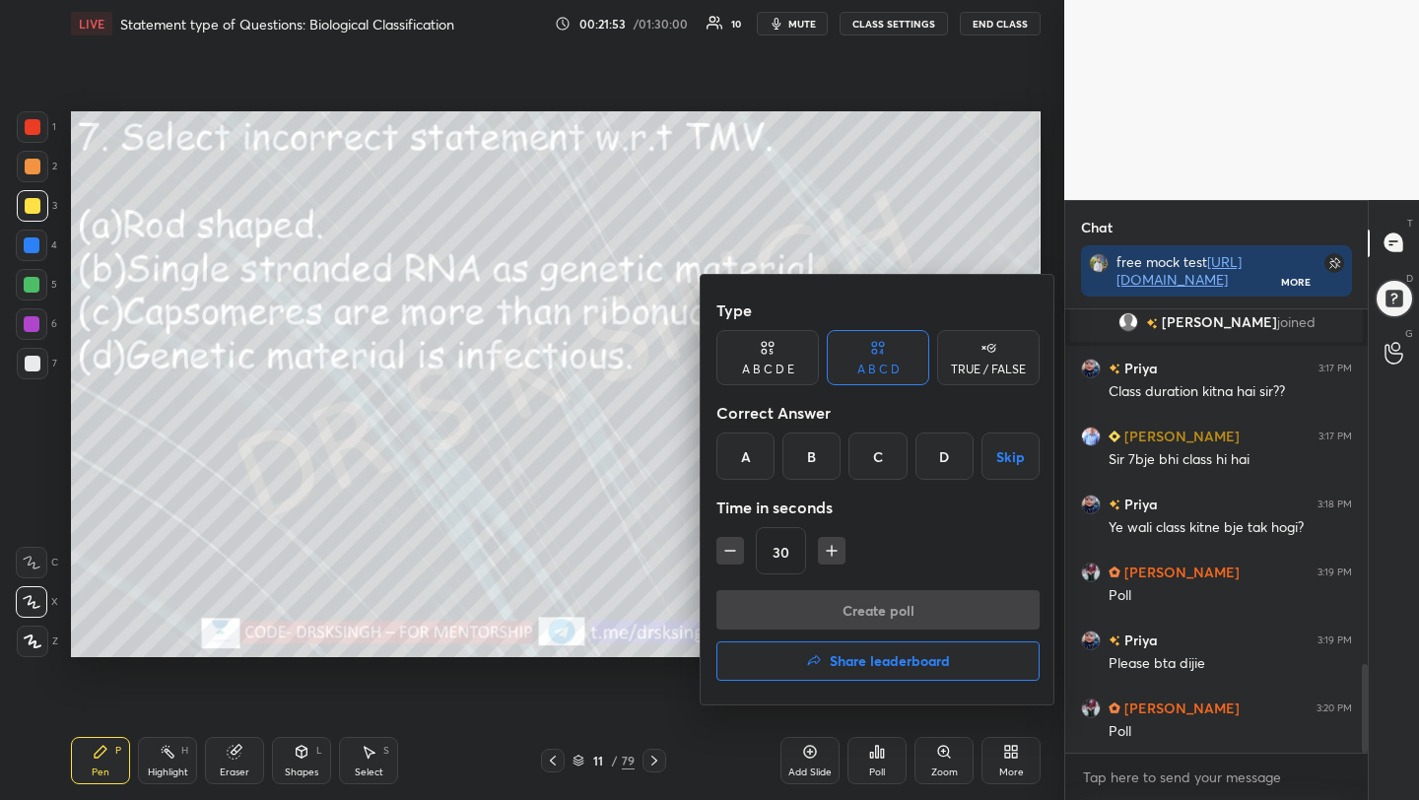
click at [871, 466] on div "C" at bounding box center [877, 456] width 58 height 47
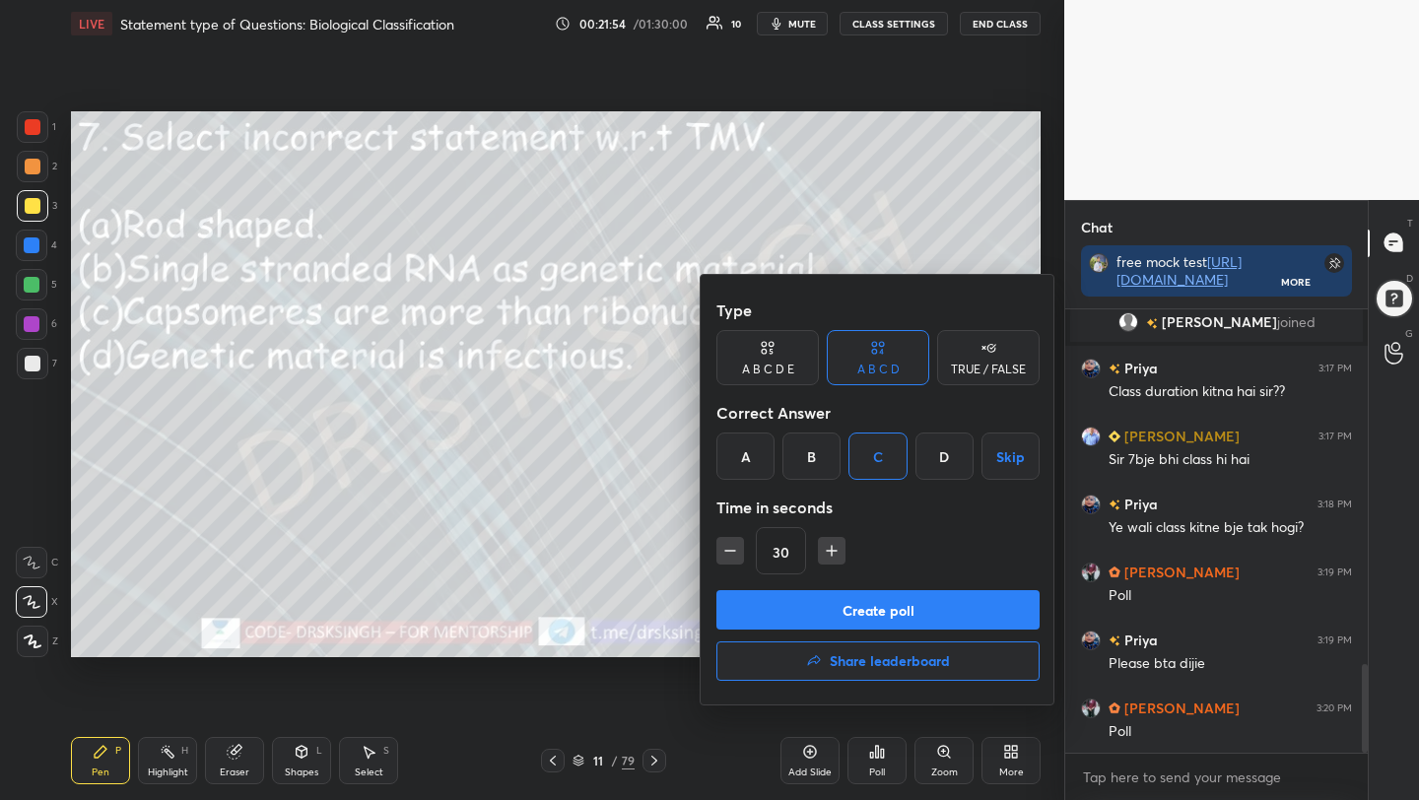
click at [876, 597] on button "Create poll" at bounding box center [877, 609] width 323 height 39
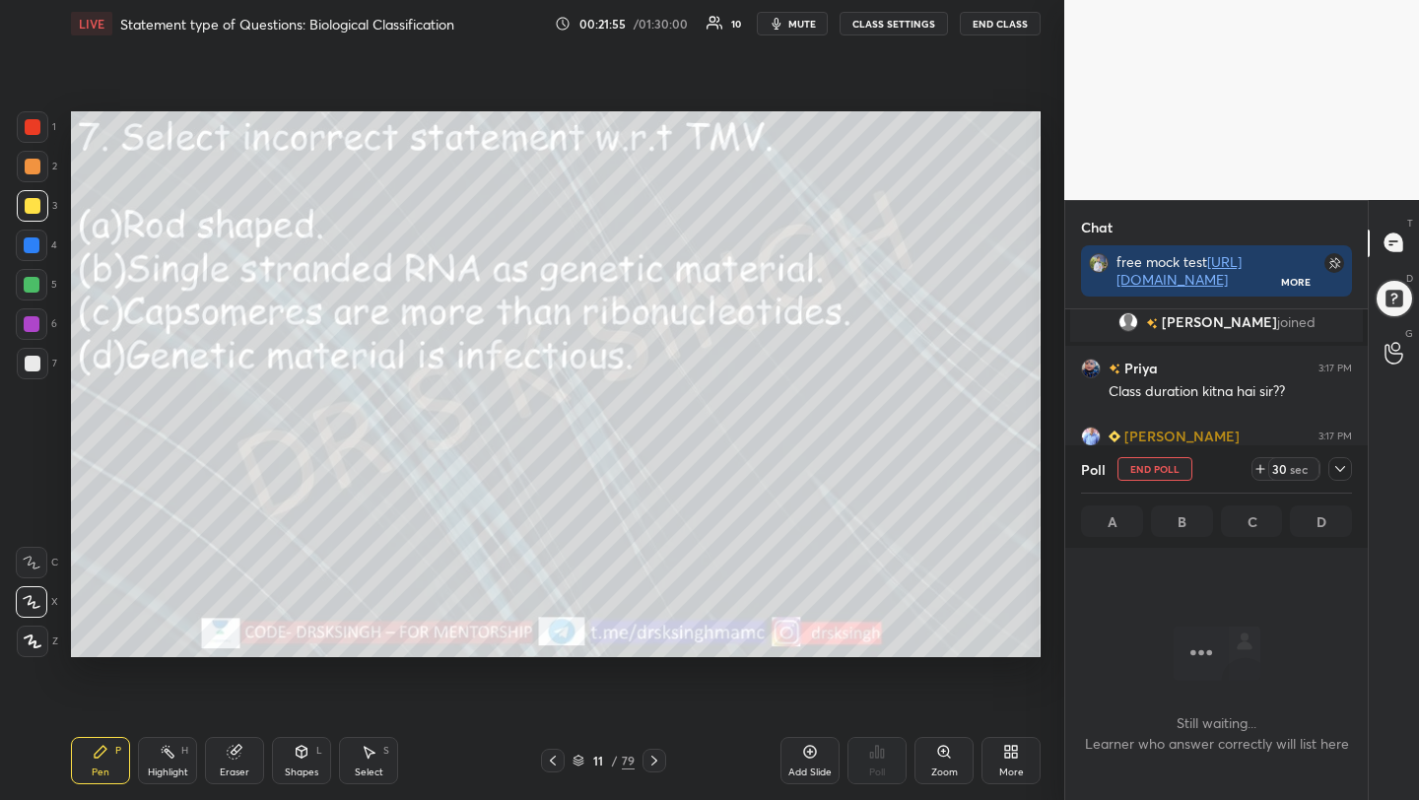
scroll to position [7, 7]
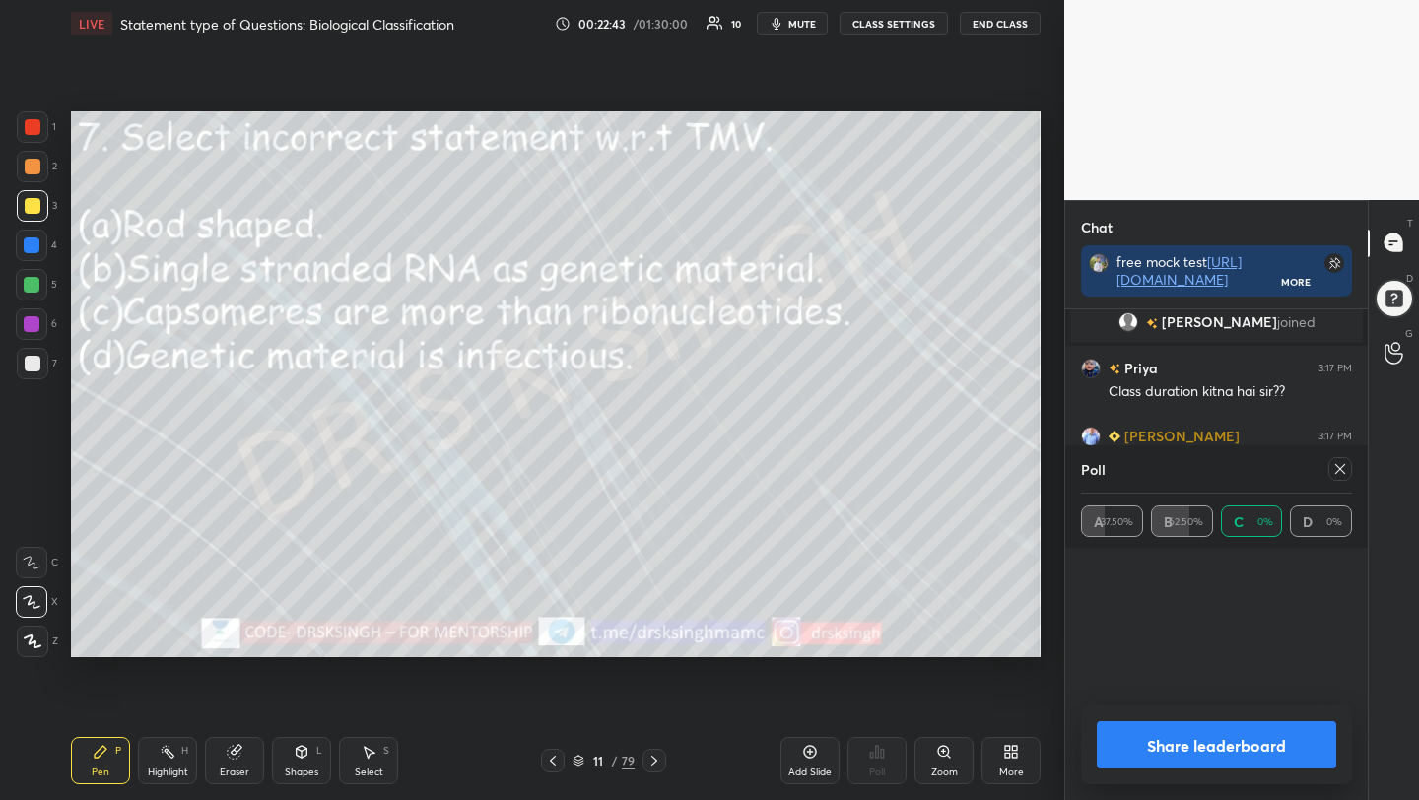
click at [804, 28] on span "mute" at bounding box center [802, 24] width 28 height 14
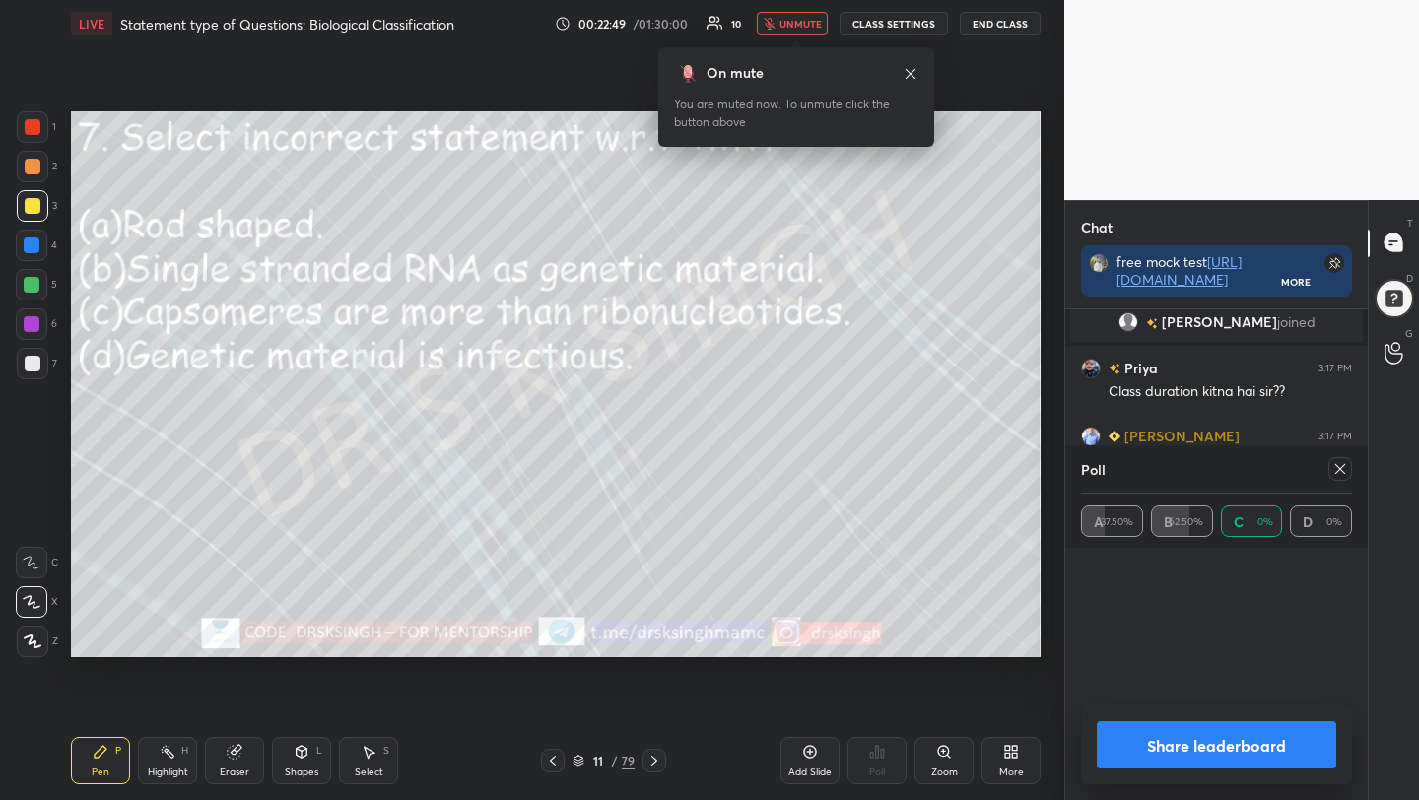
click at [1343, 478] on div at bounding box center [1340, 469] width 24 height 24
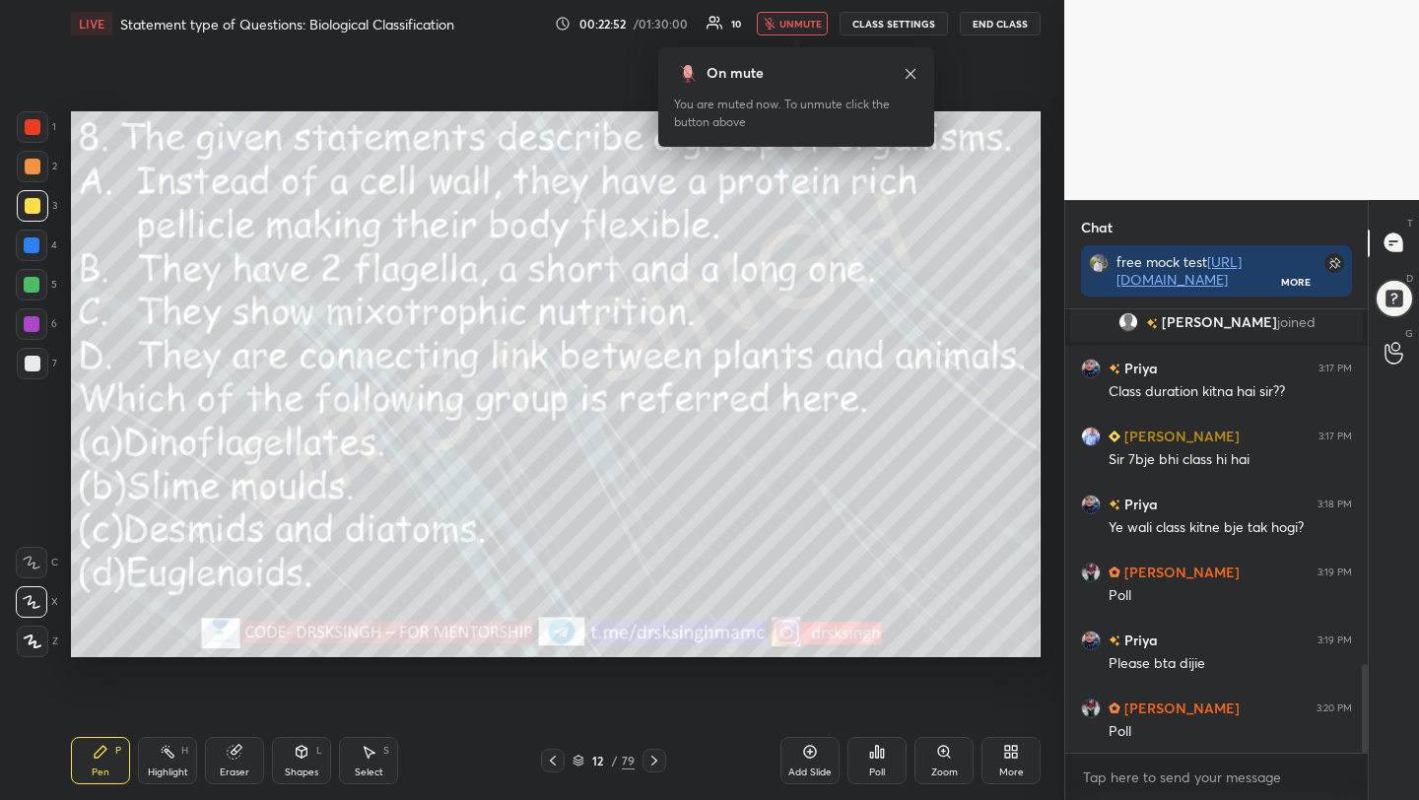
click at [877, 767] on div "Poll" at bounding box center [877, 772] width 16 height 10
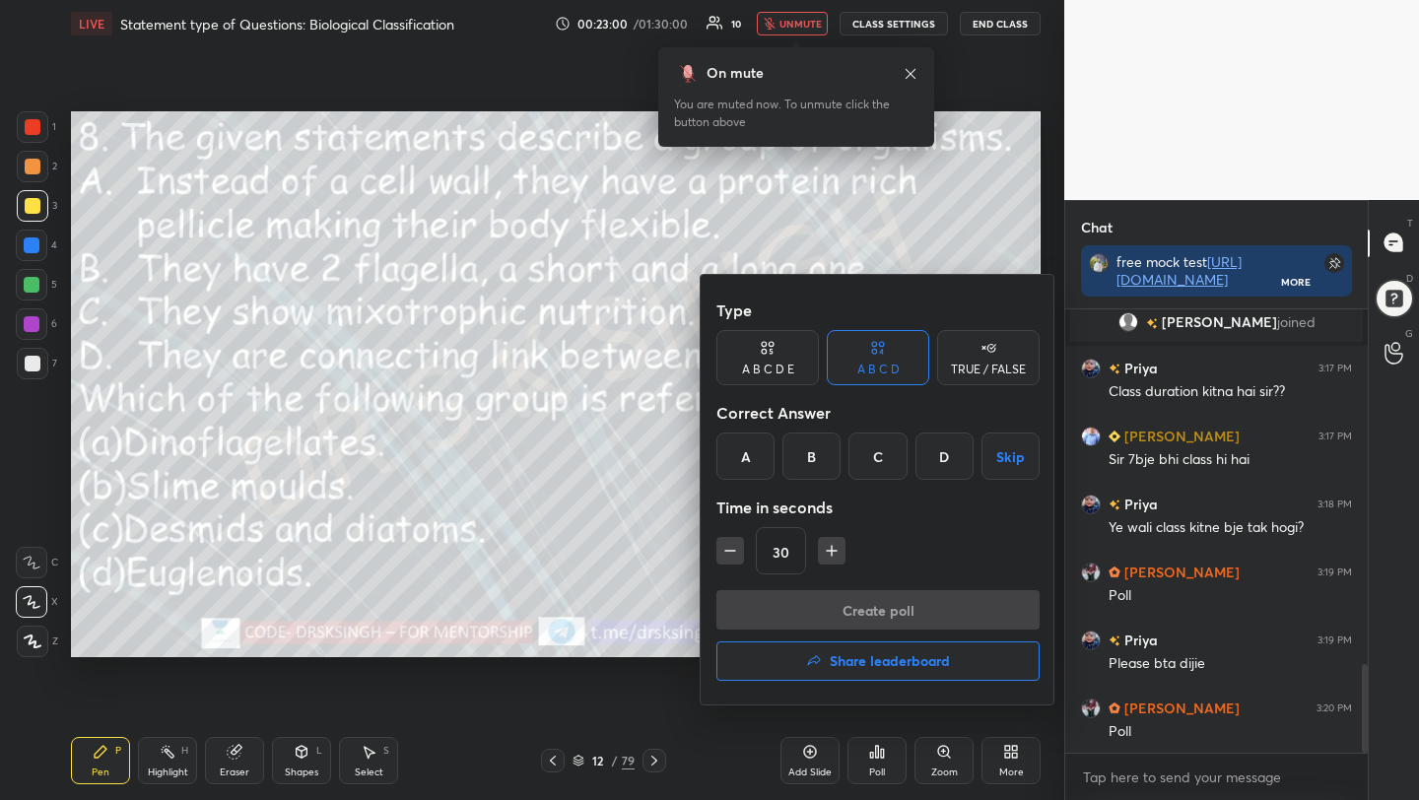
click at [937, 465] on div "D" at bounding box center [944, 456] width 58 height 47
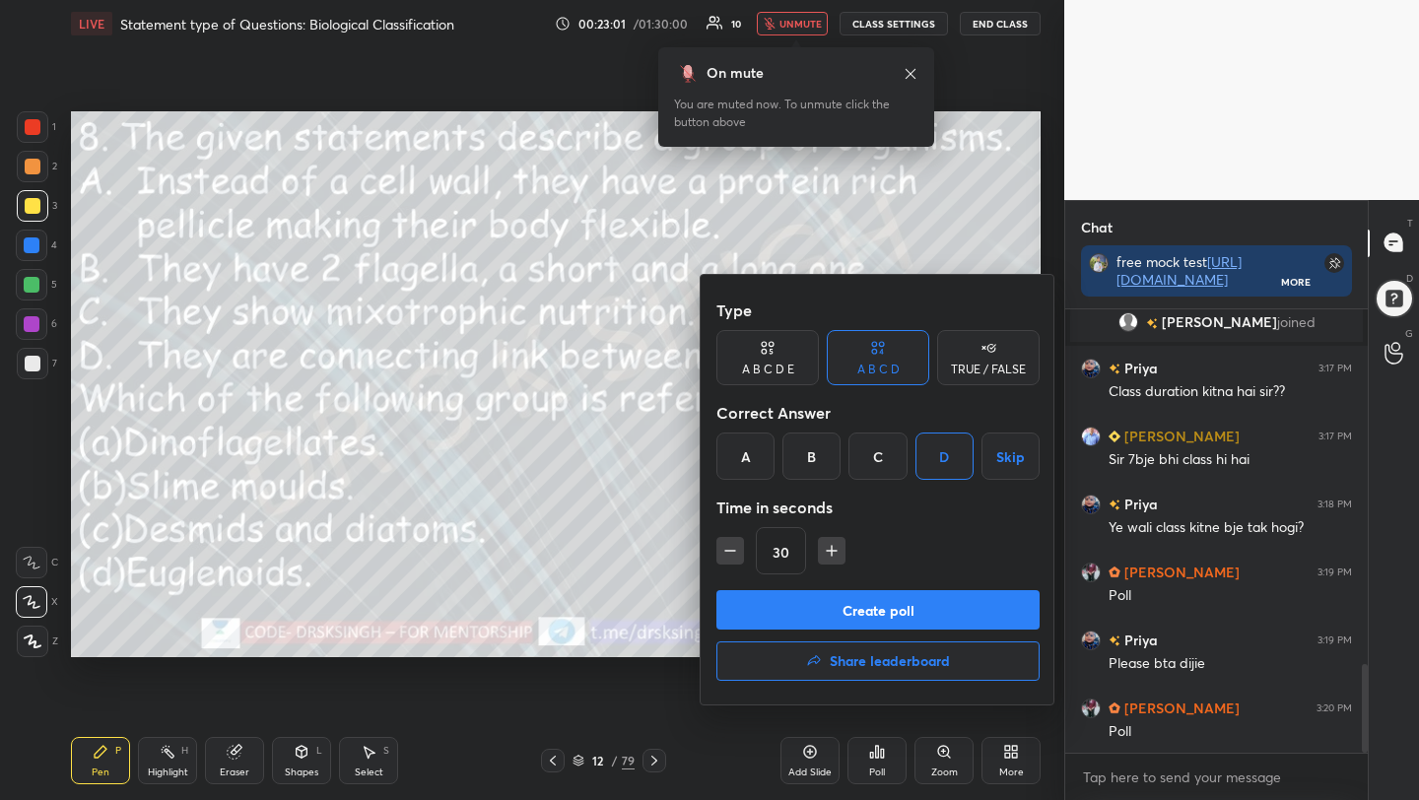
click at [911, 606] on button "Create poll" at bounding box center [877, 609] width 323 height 39
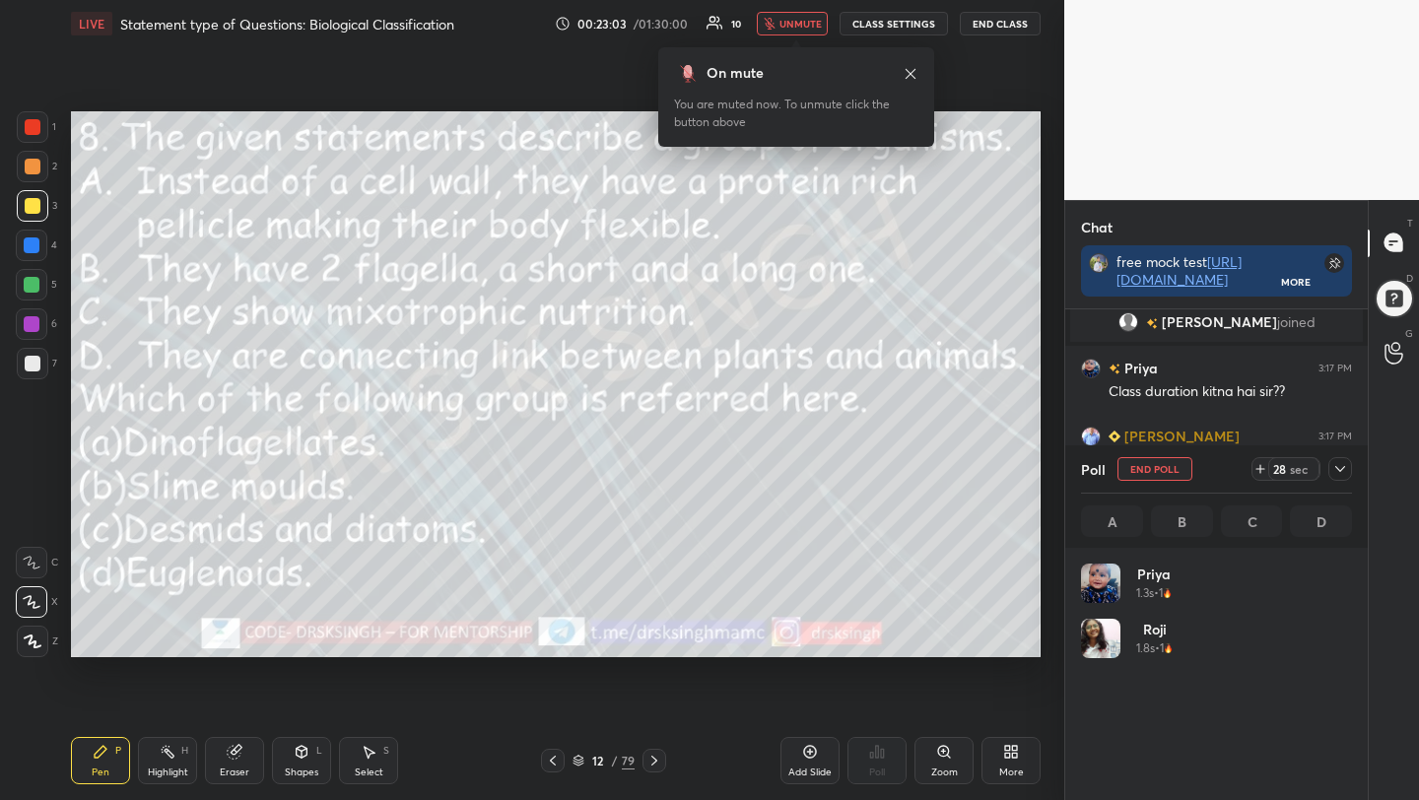
scroll to position [231, 265]
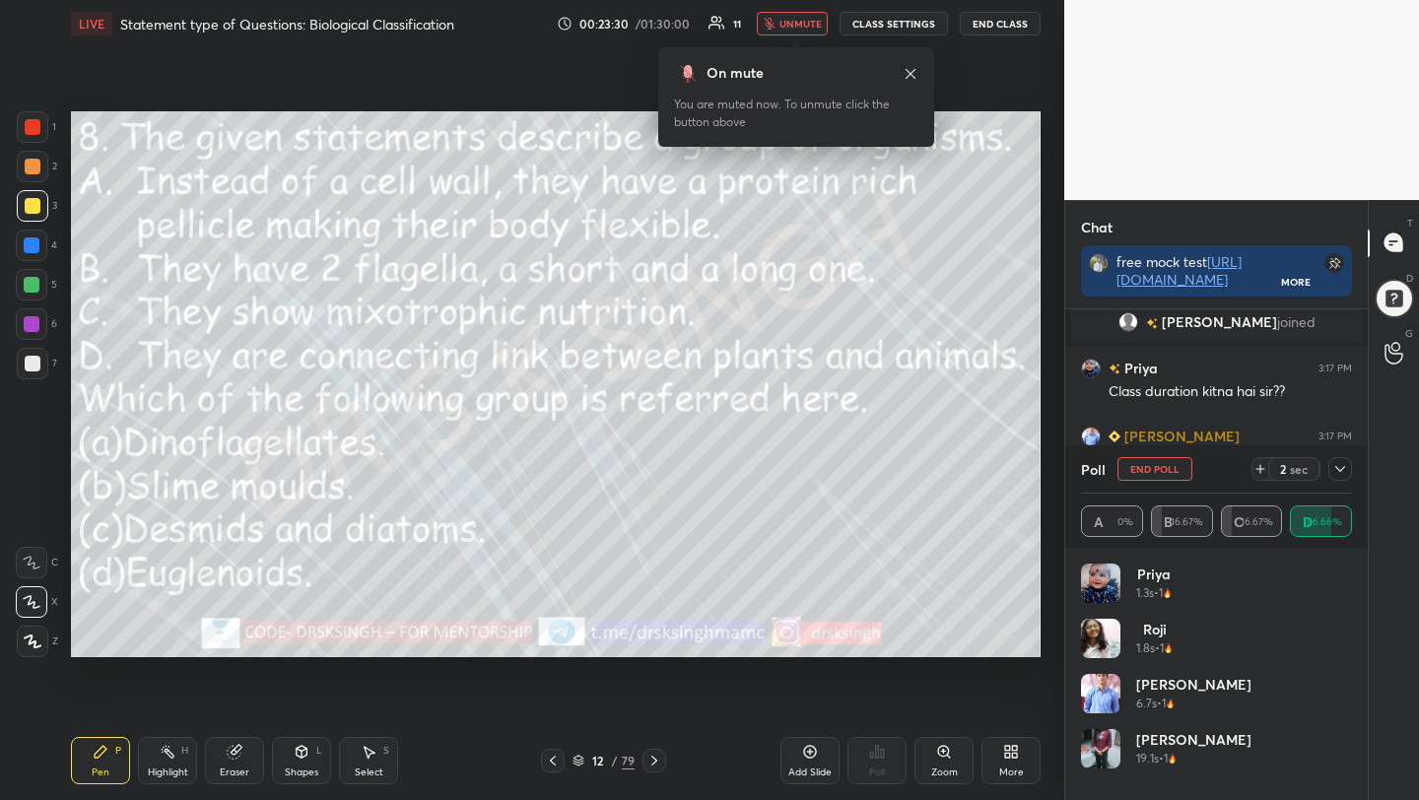
click at [789, 16] on button "unmute" at bounding box center [792, 24] width 71 height 24
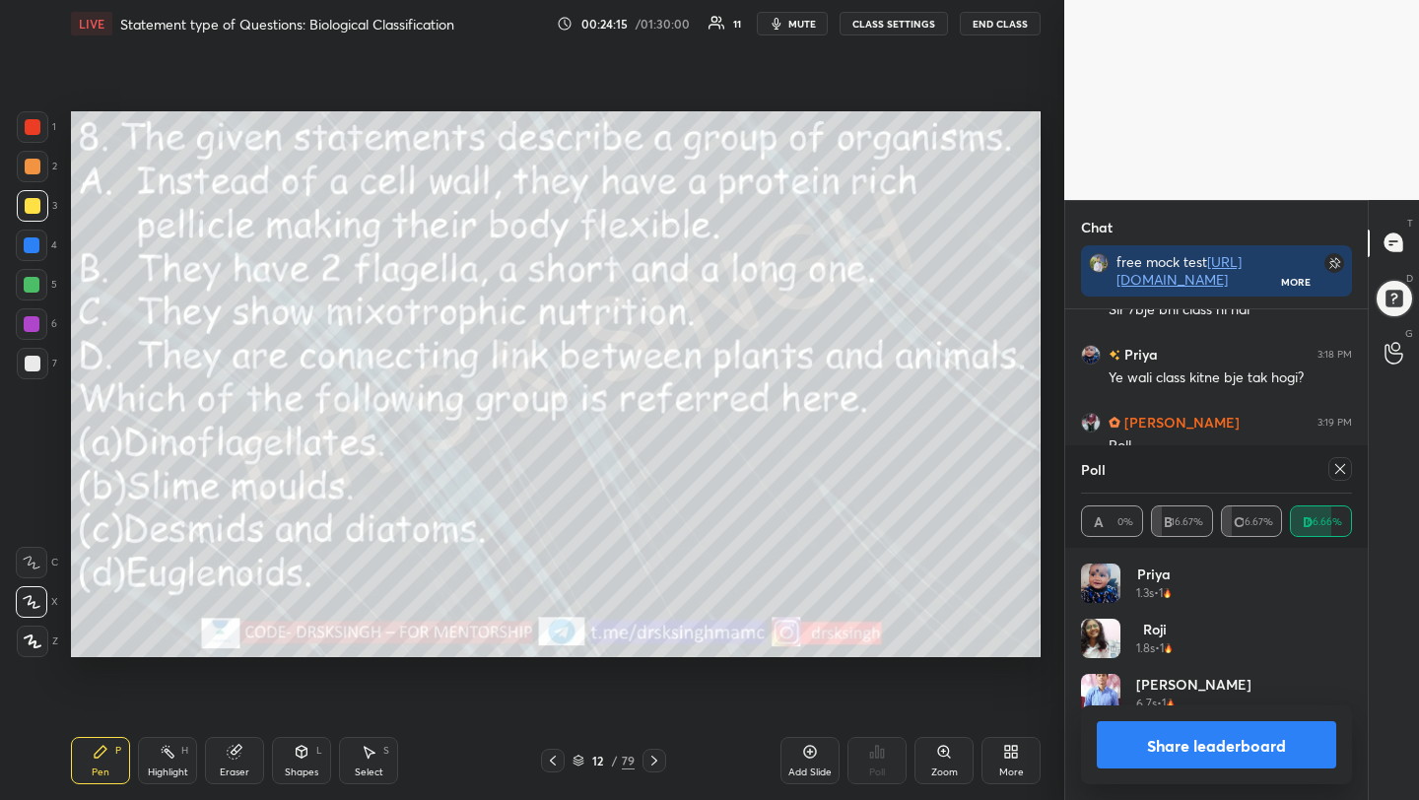
scroll to position [1943, 0]
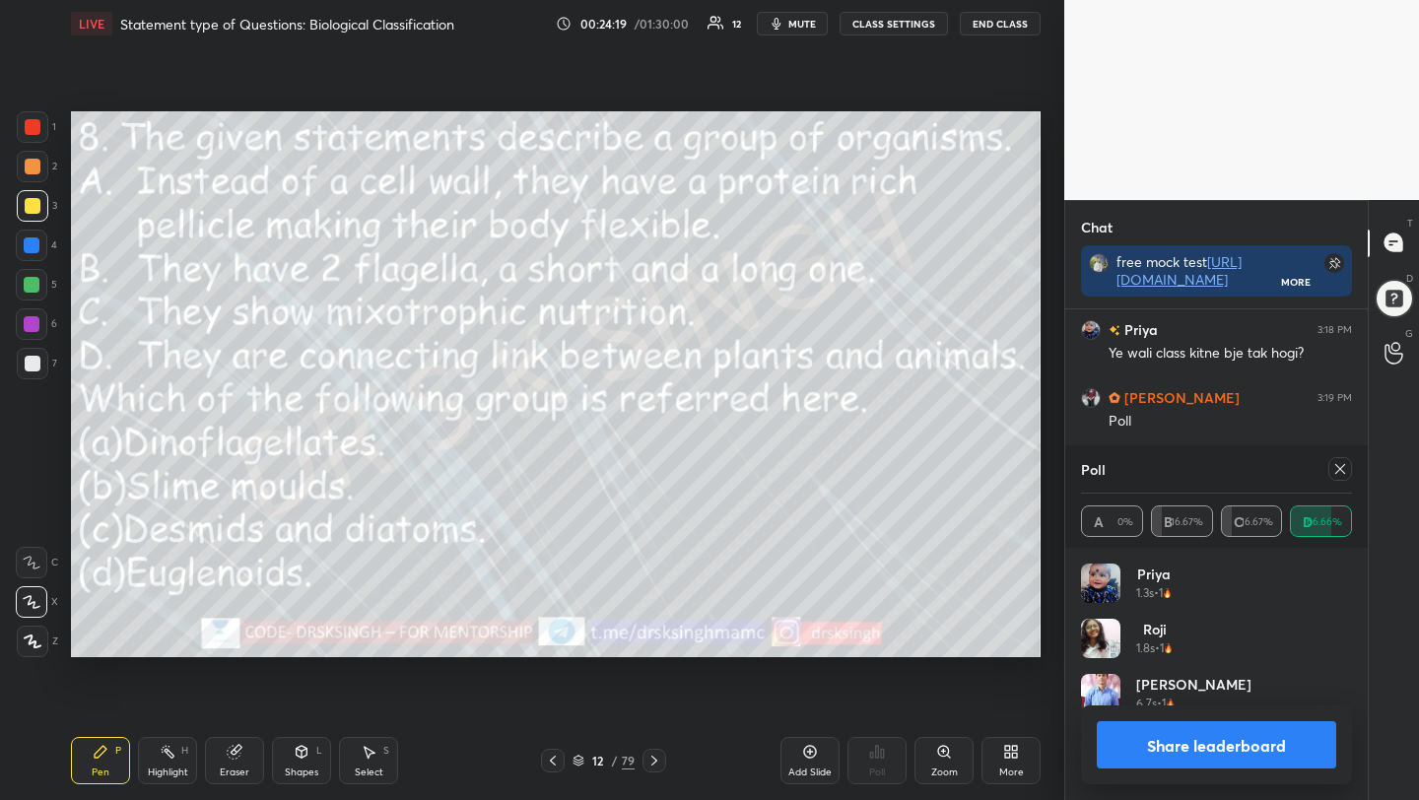
click at [1340, 469] on icon at bounding box center [1340, 469] width 16 height 16
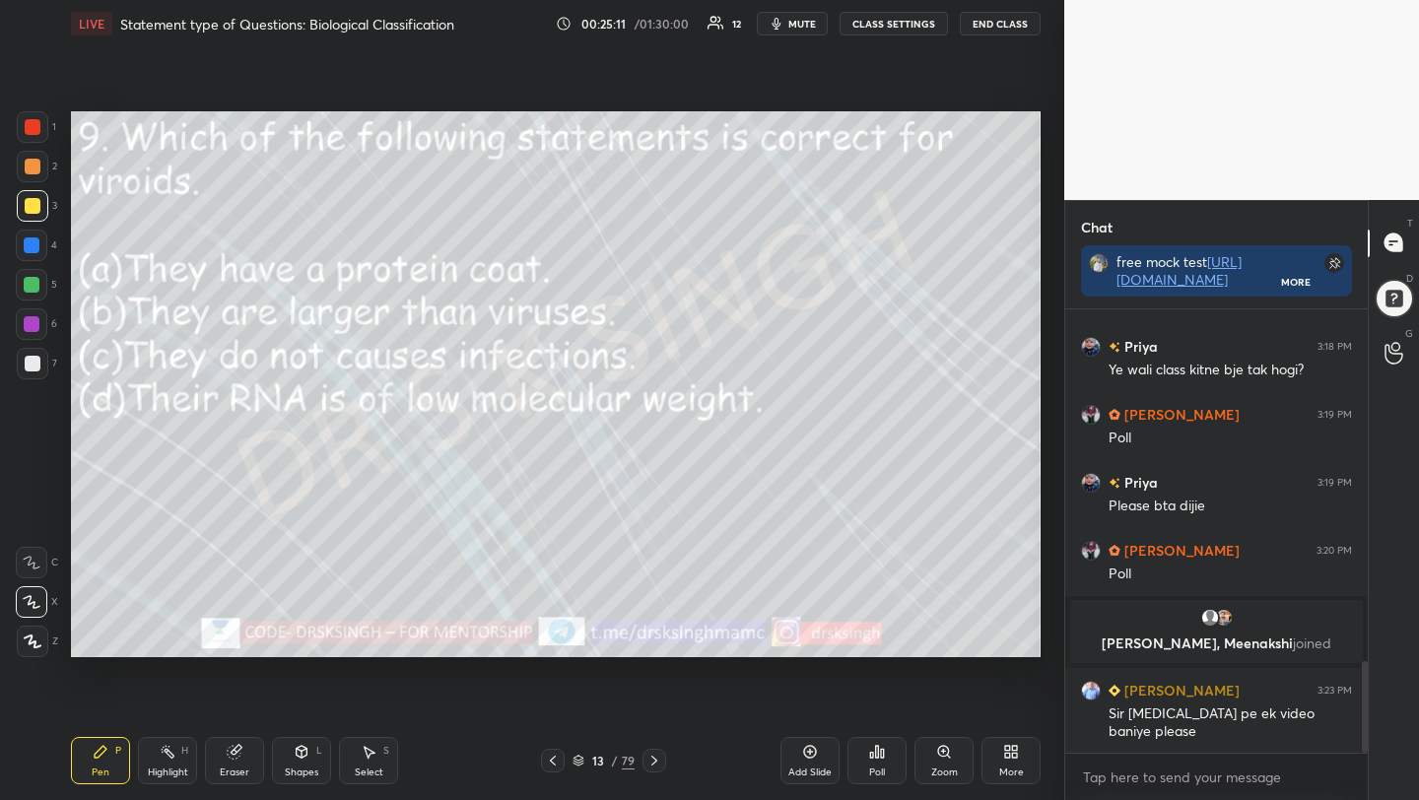
scroll to position [1711, 0]
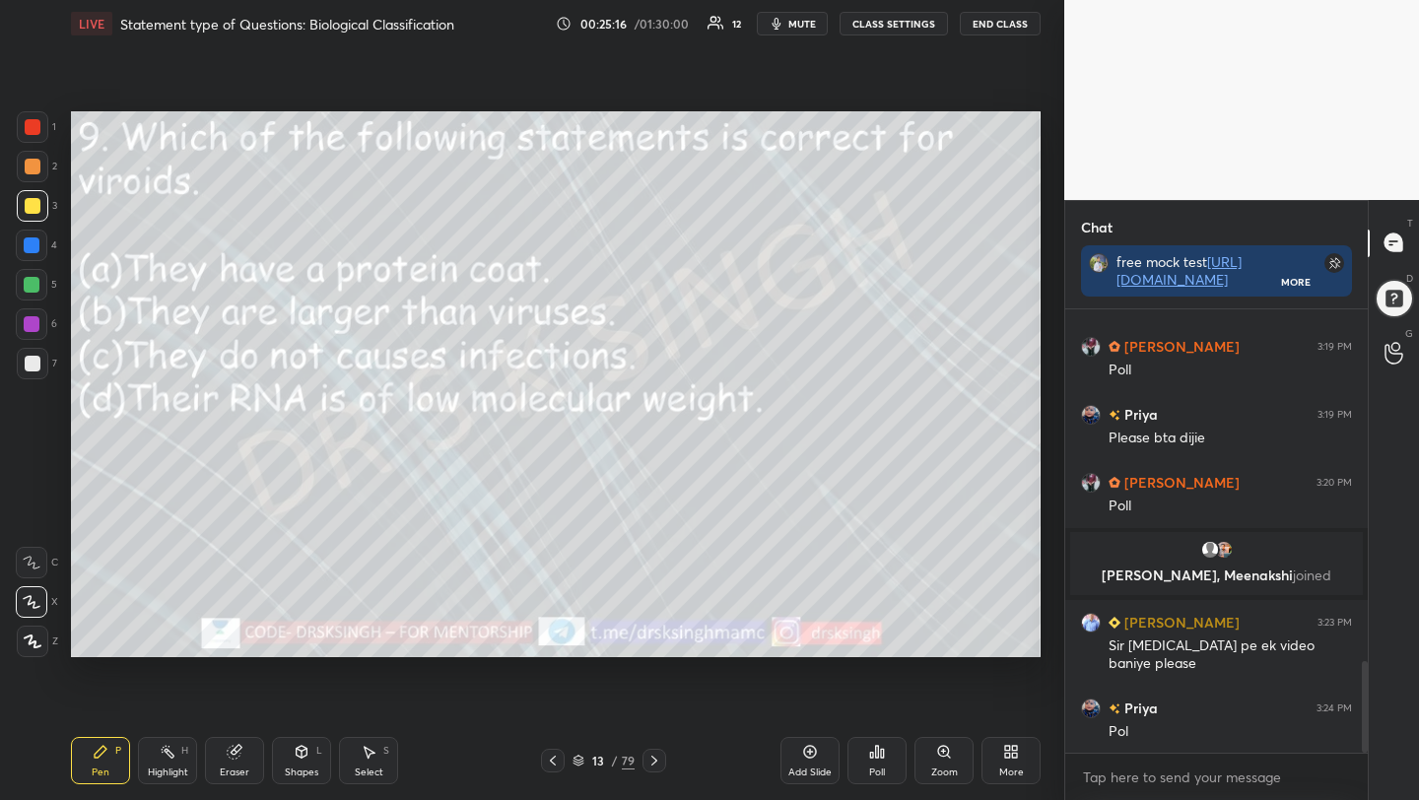
click at [871, 767] on div "Poll" at bounding box center [877, 772] width 16 height 10
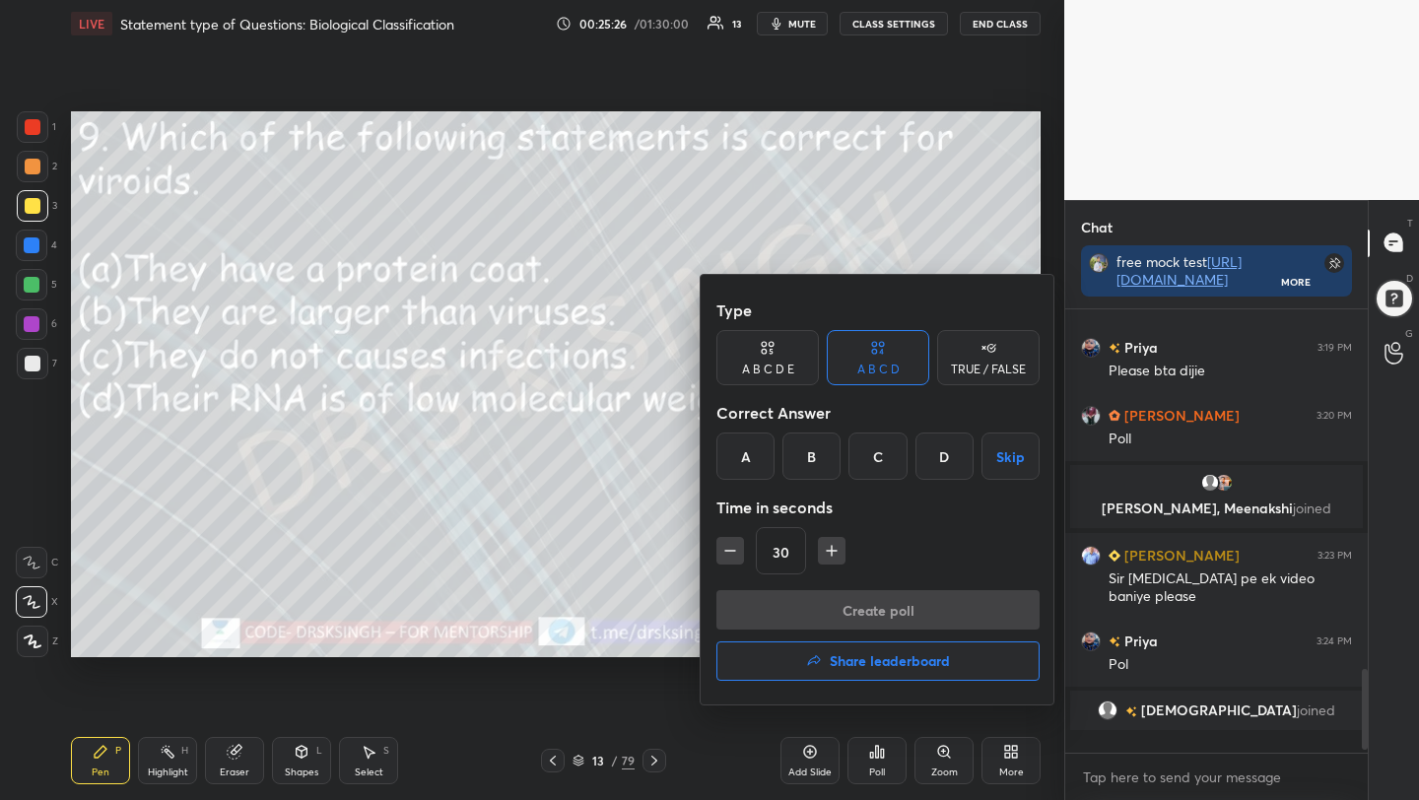
scroll to position [1759, 0]
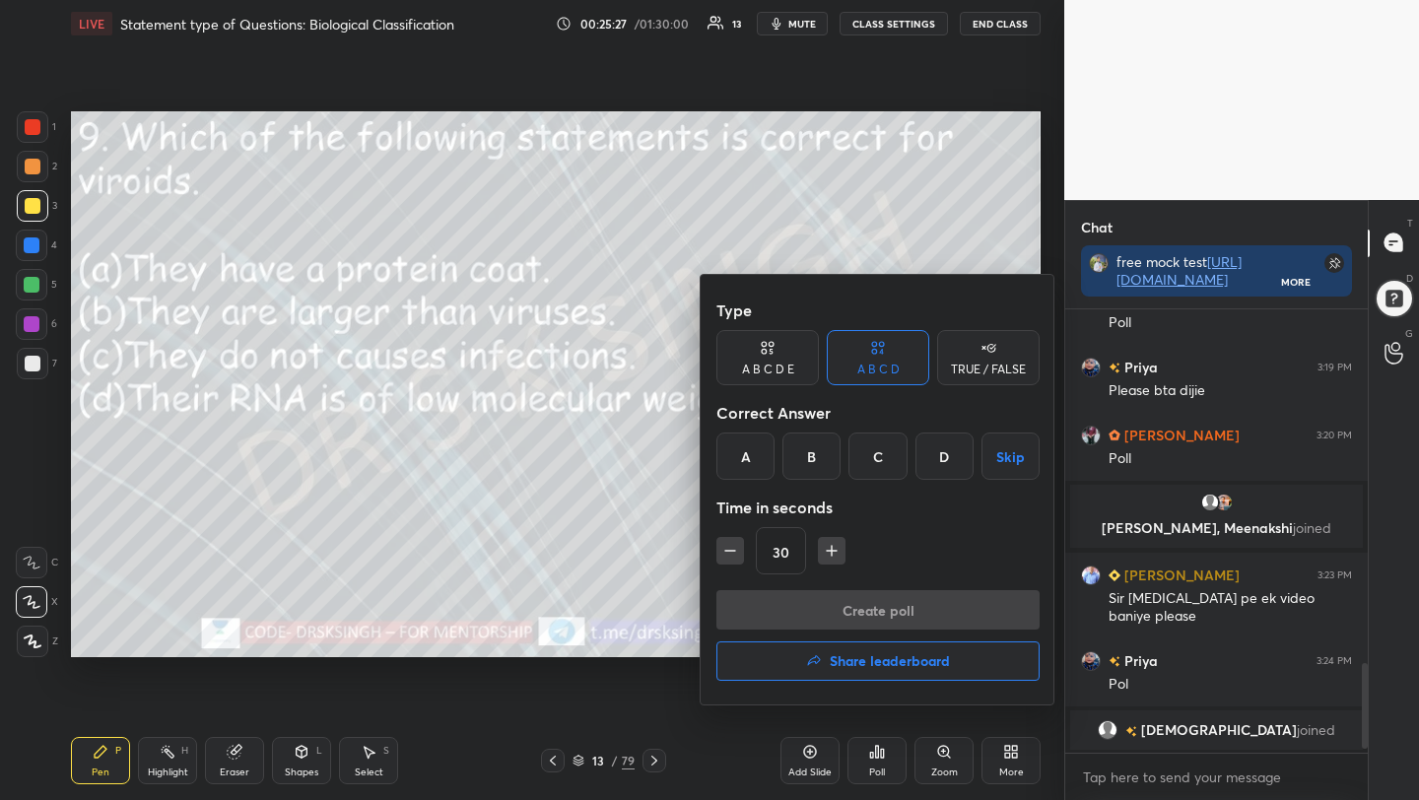
click at [948, 467] on div "D" at bounding box center [944, 456] width 58 height 47
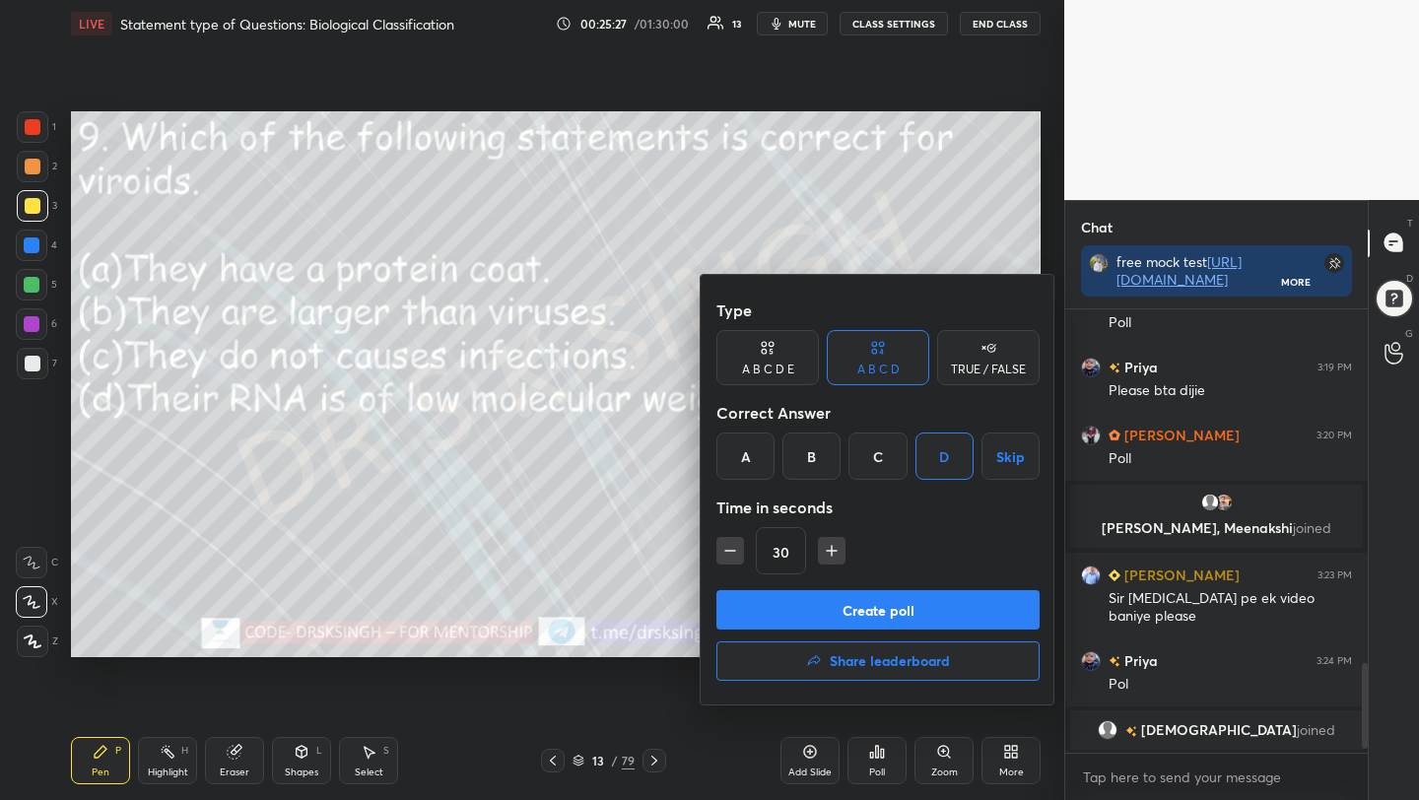
click at [901, 610] on button "Create poll" at bounding box center [877, 609] width 323 height 39
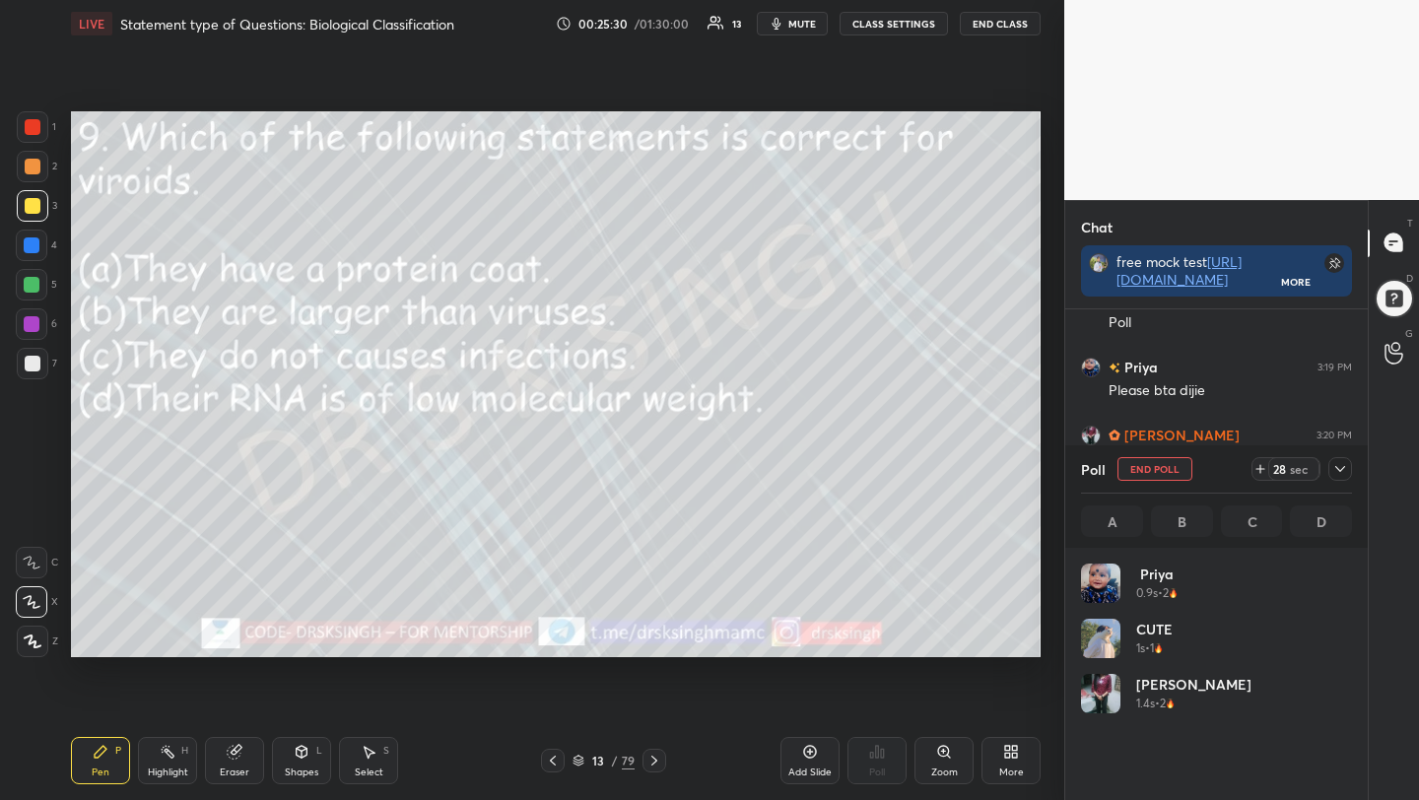
scroll to position [231, 265]
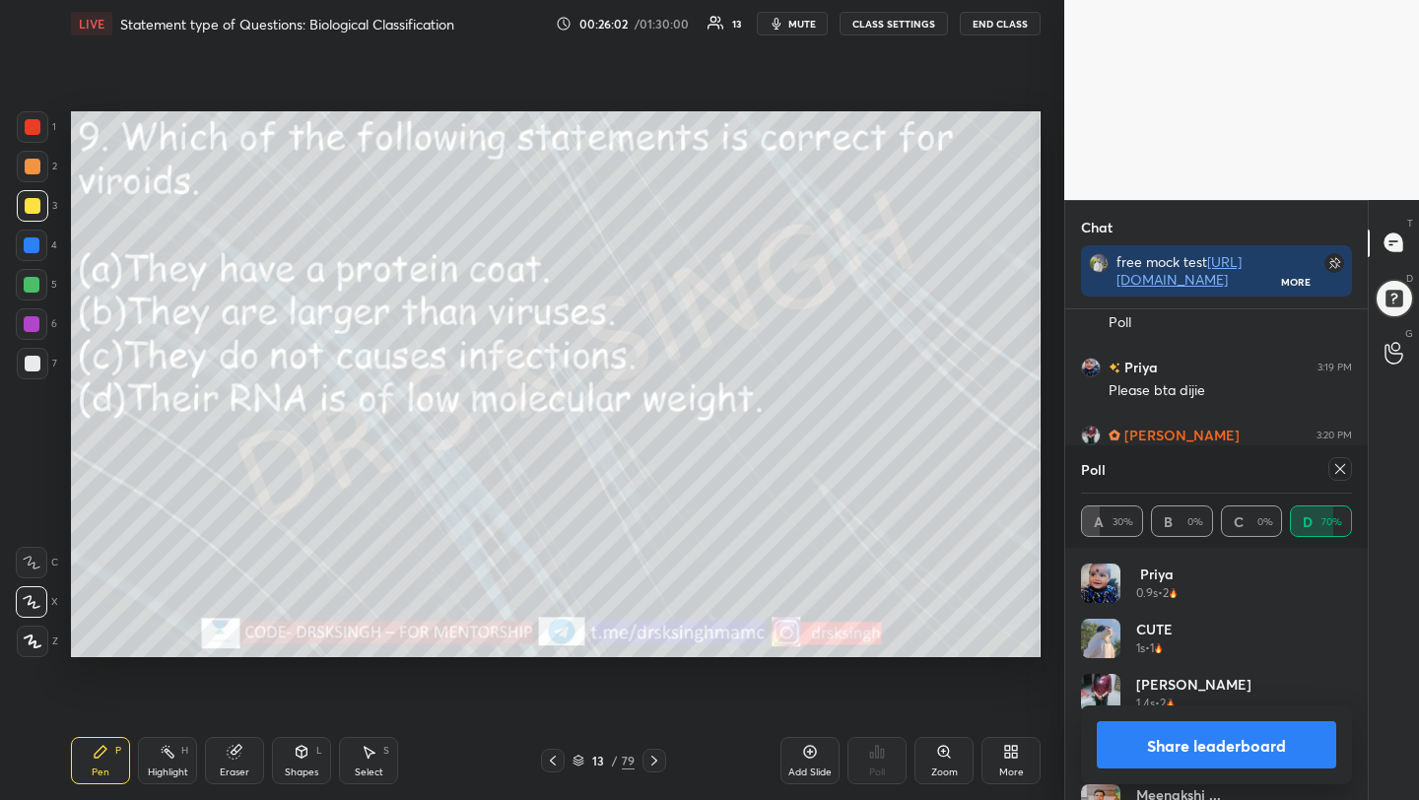
click at [1337, 478] on div at bounding box center [1340, 469] width 24 height 24
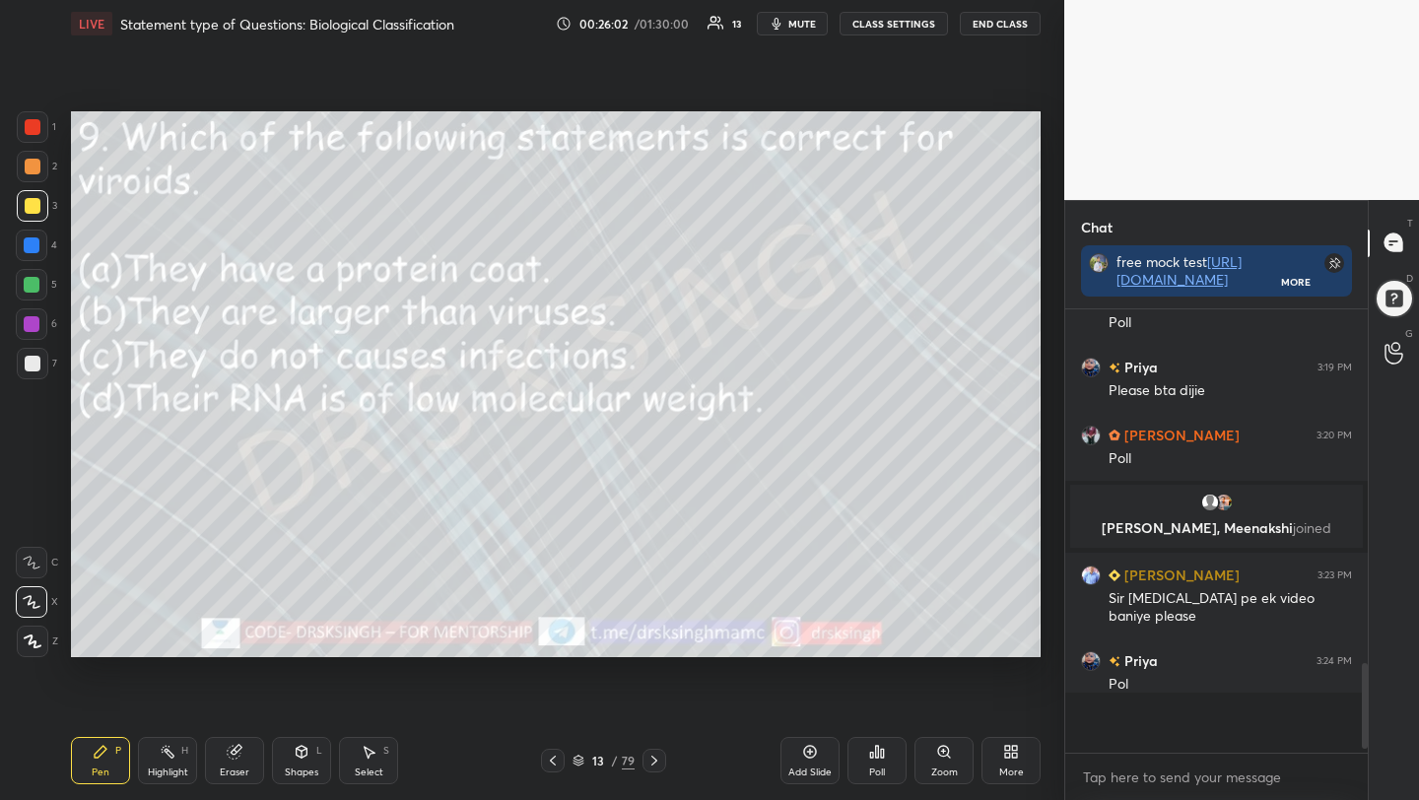
scroll to position [1, 7]
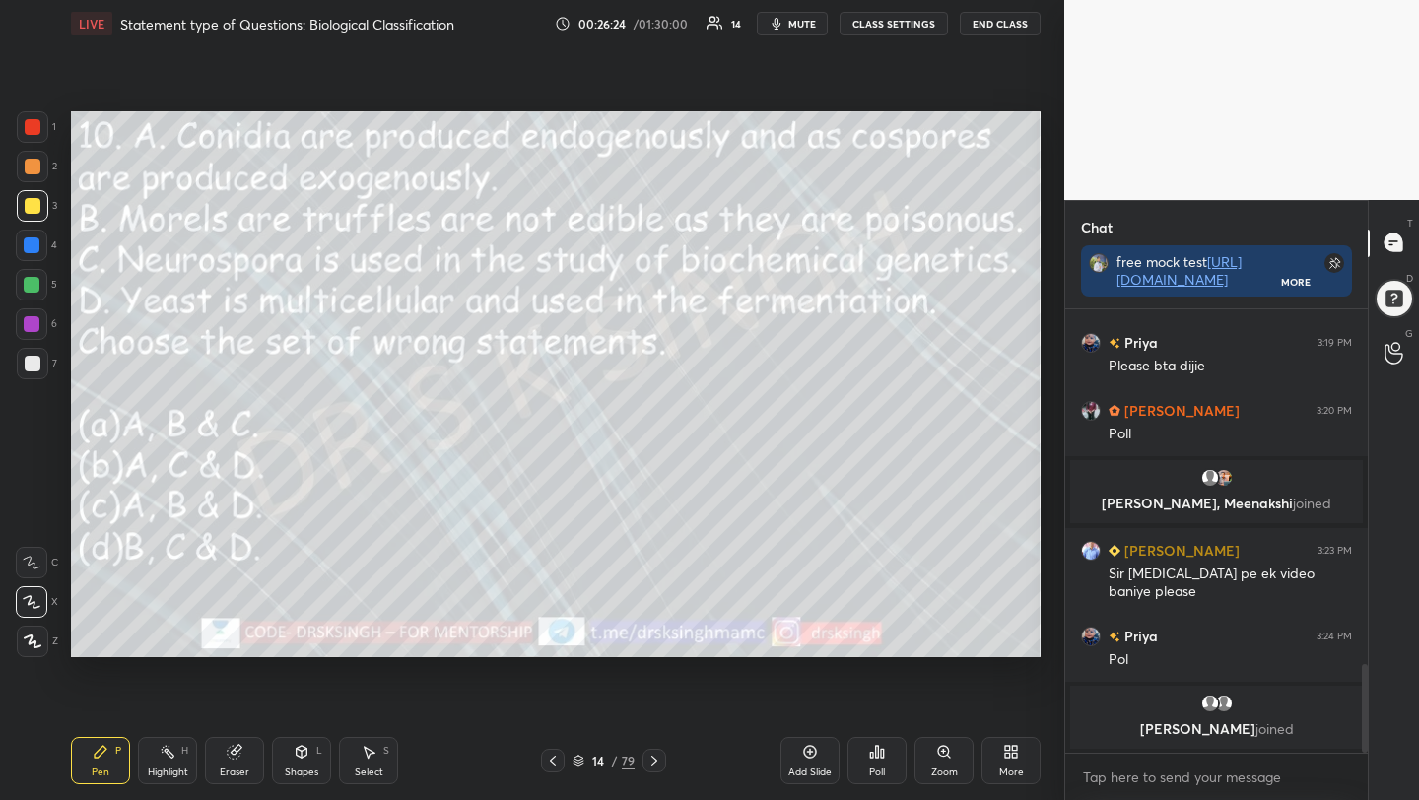
click at [815, 24] on span "mute" at bounding box center [802, 24] width 28 height 14
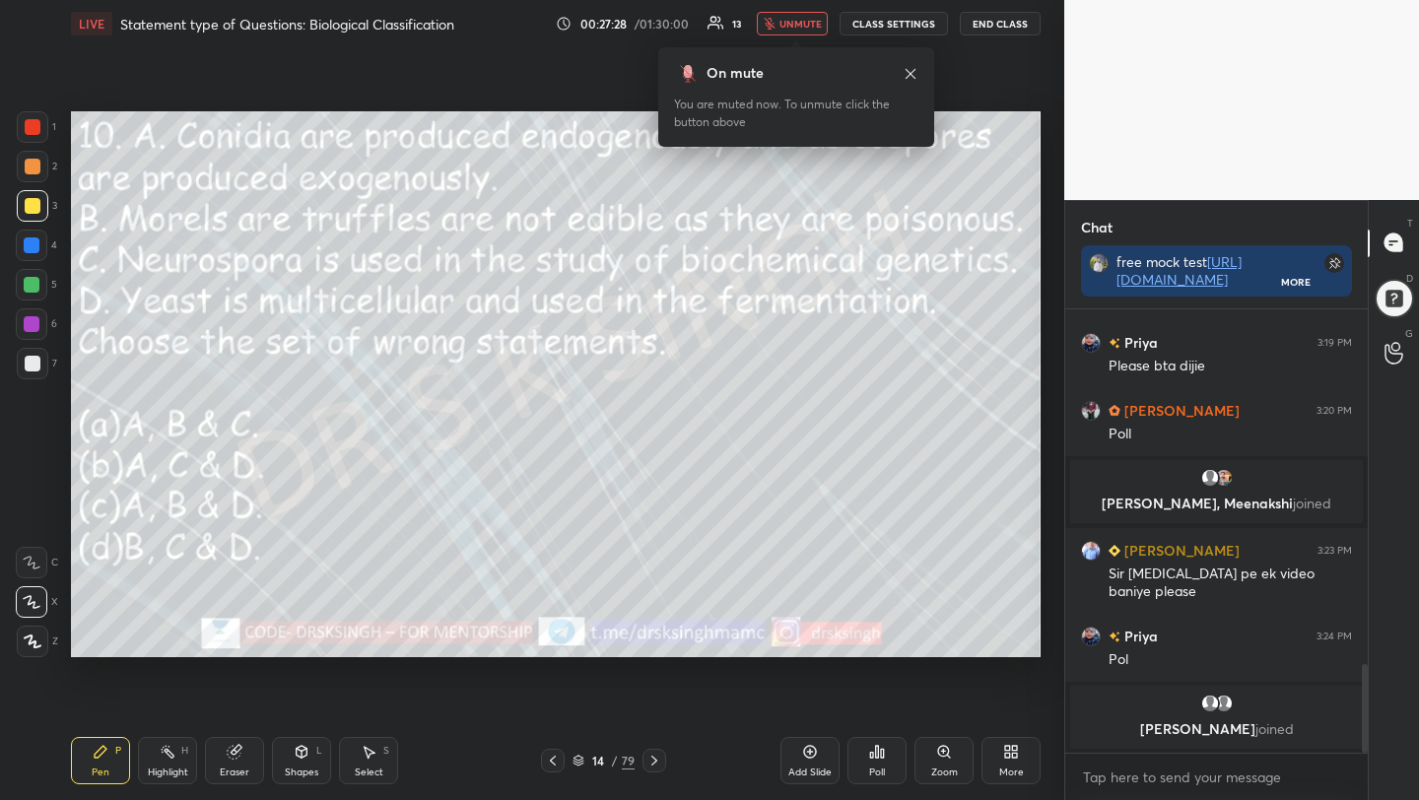
click at [793, 27] on span "unmute" at bounding box center [800, 24] width 42 height 14
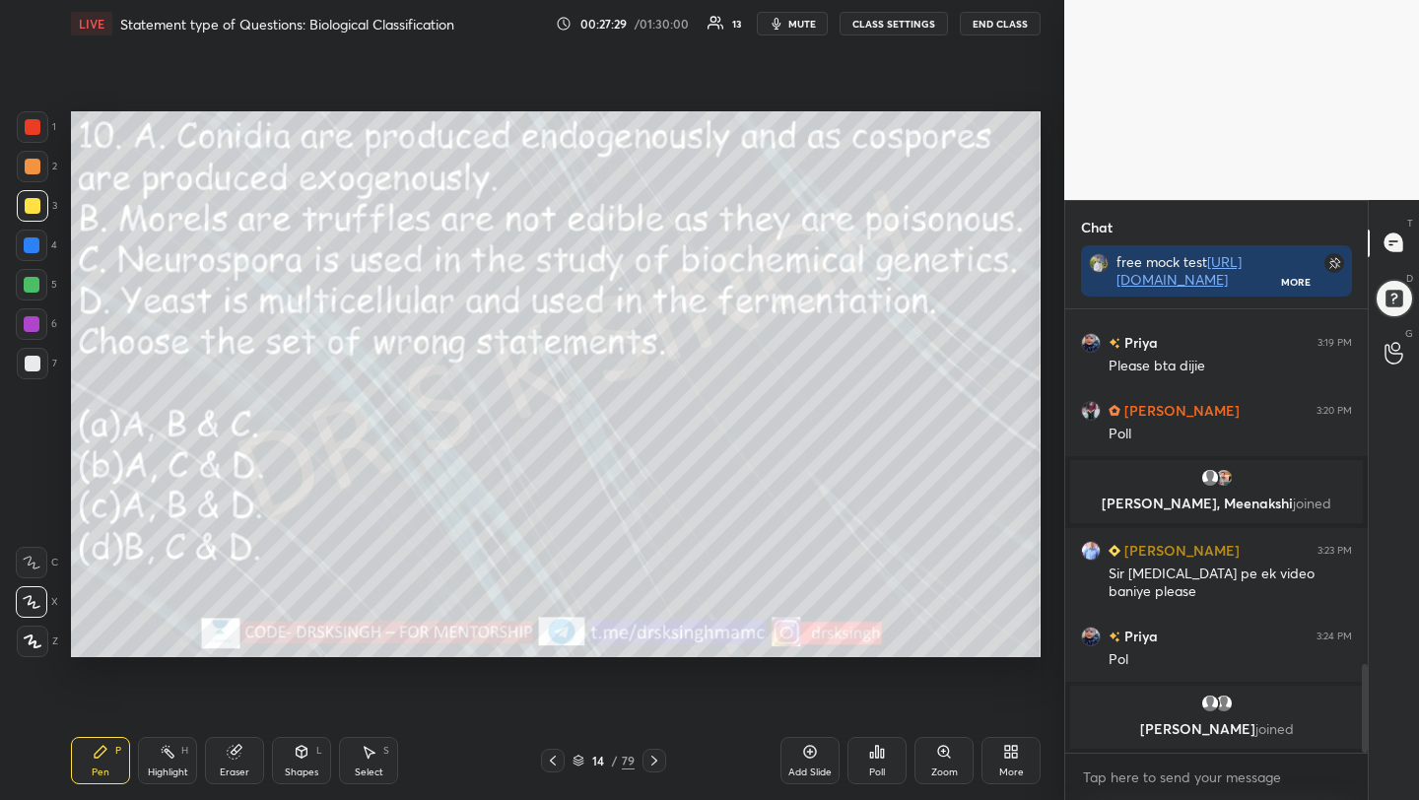
click at [870, 756] on icon at bounding box center [871, 755] width 3 height 5
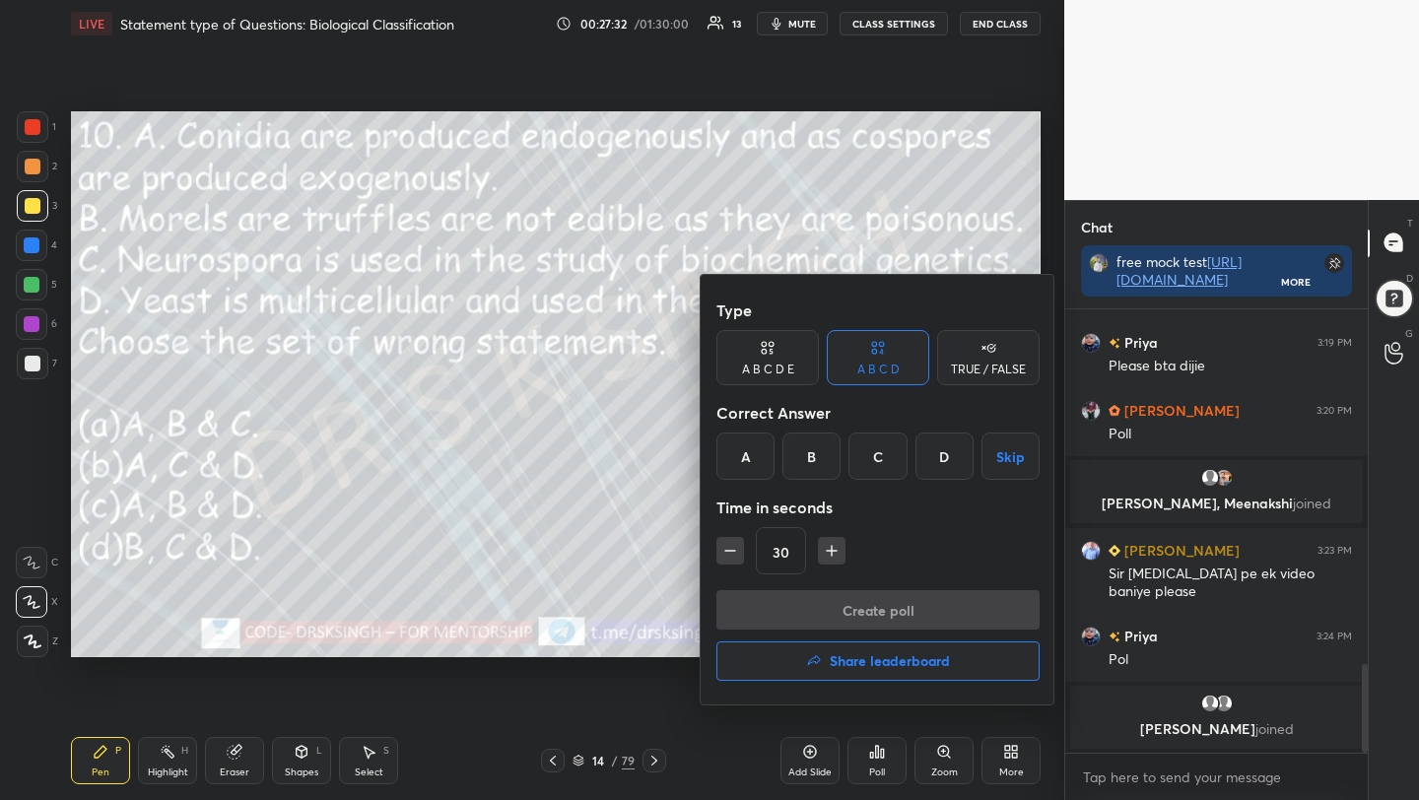
click at [878, 471] on div "C" at bounding box center [877, 456] width 58 height 47
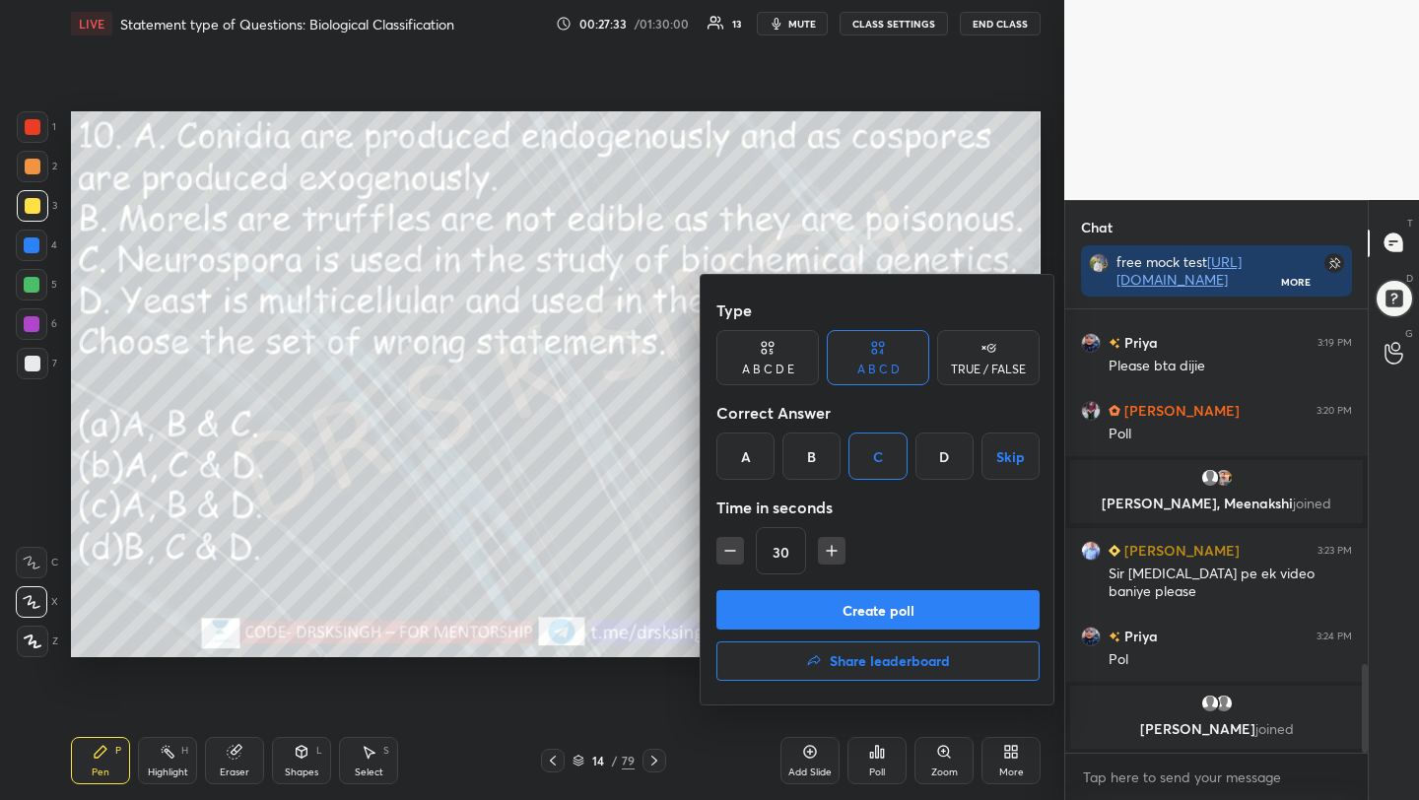
click at [885, 607] on button "Create poll" at bounding box center [877, 609] width 323 height 39
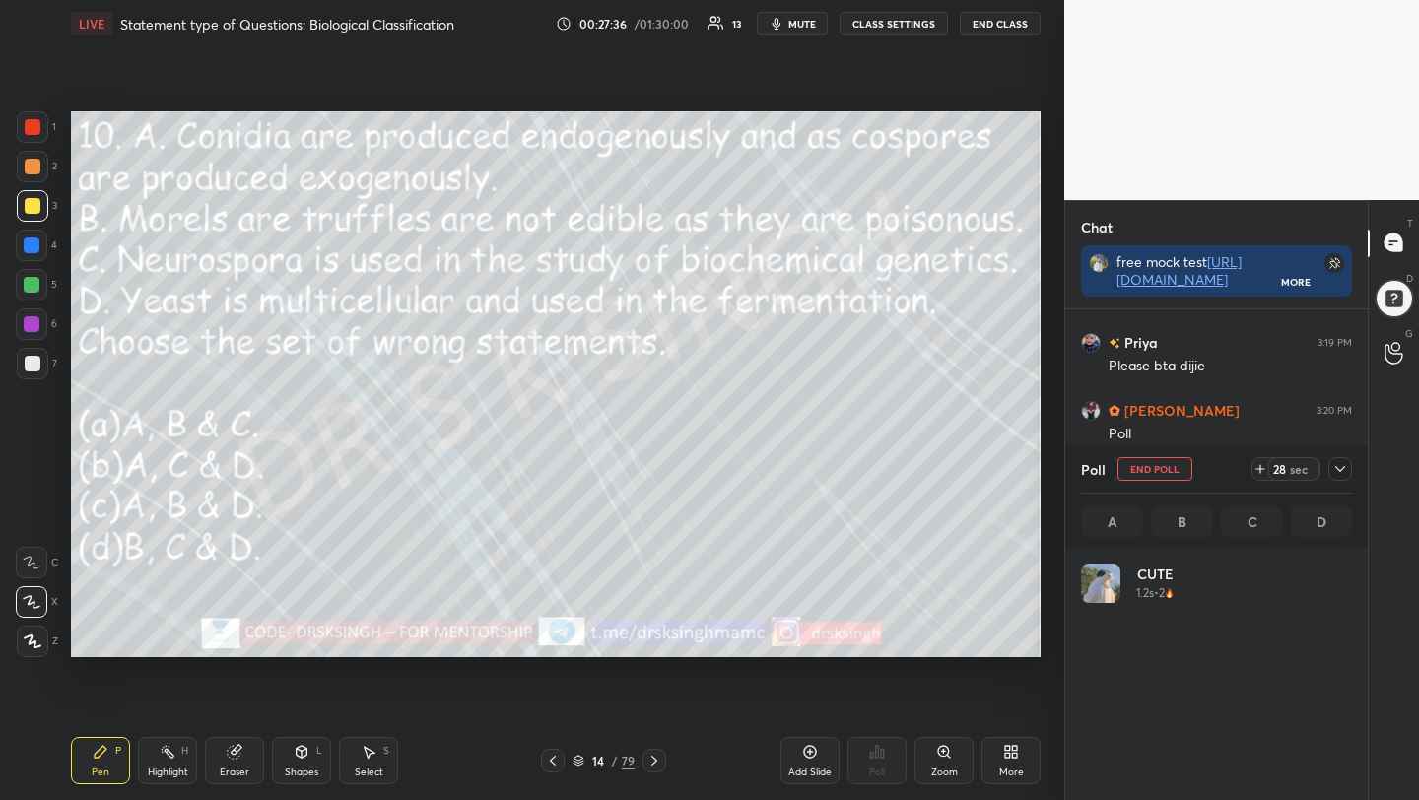
scroll to position [231, 265]
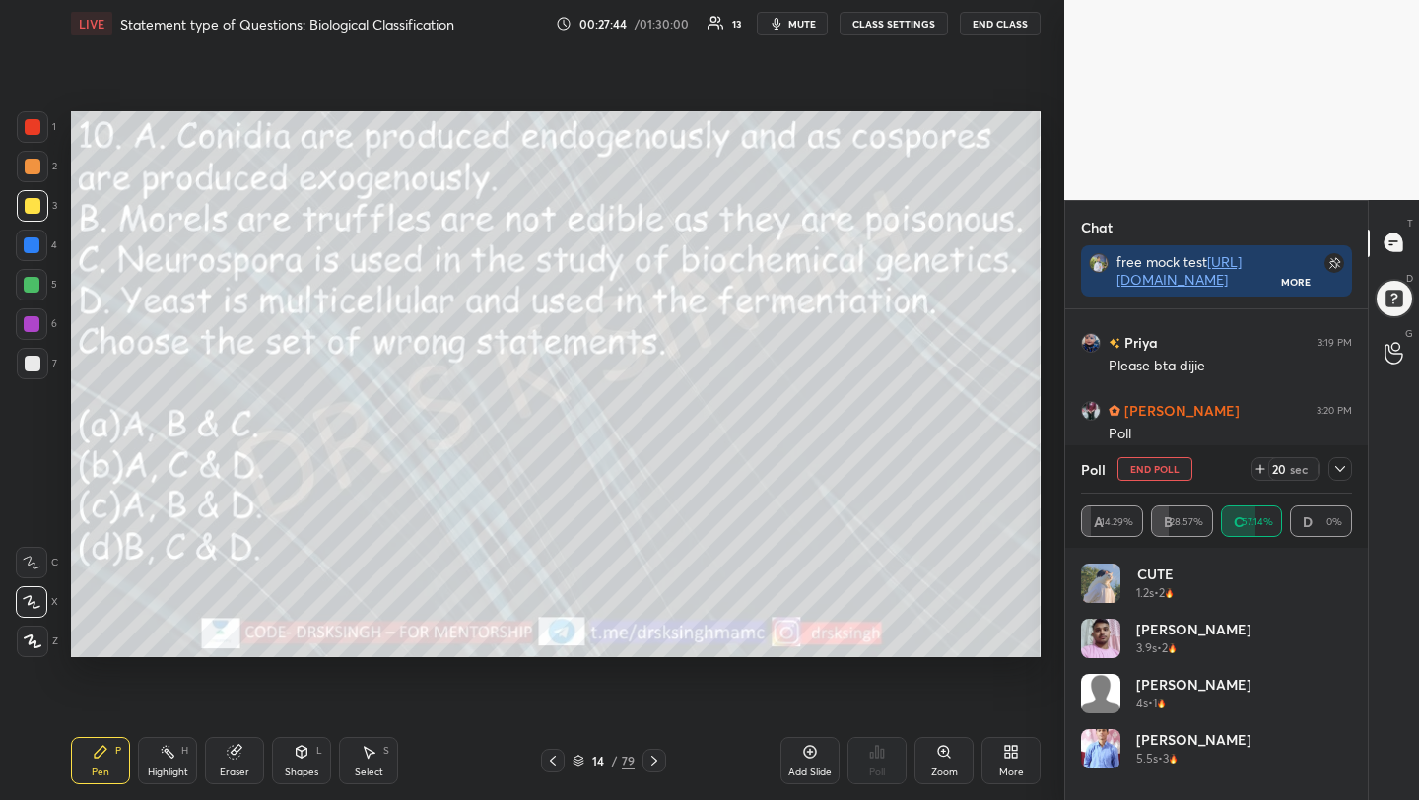
click at [808, 21] on span "mute" at bounding box center [802, 24] width 28 height 14
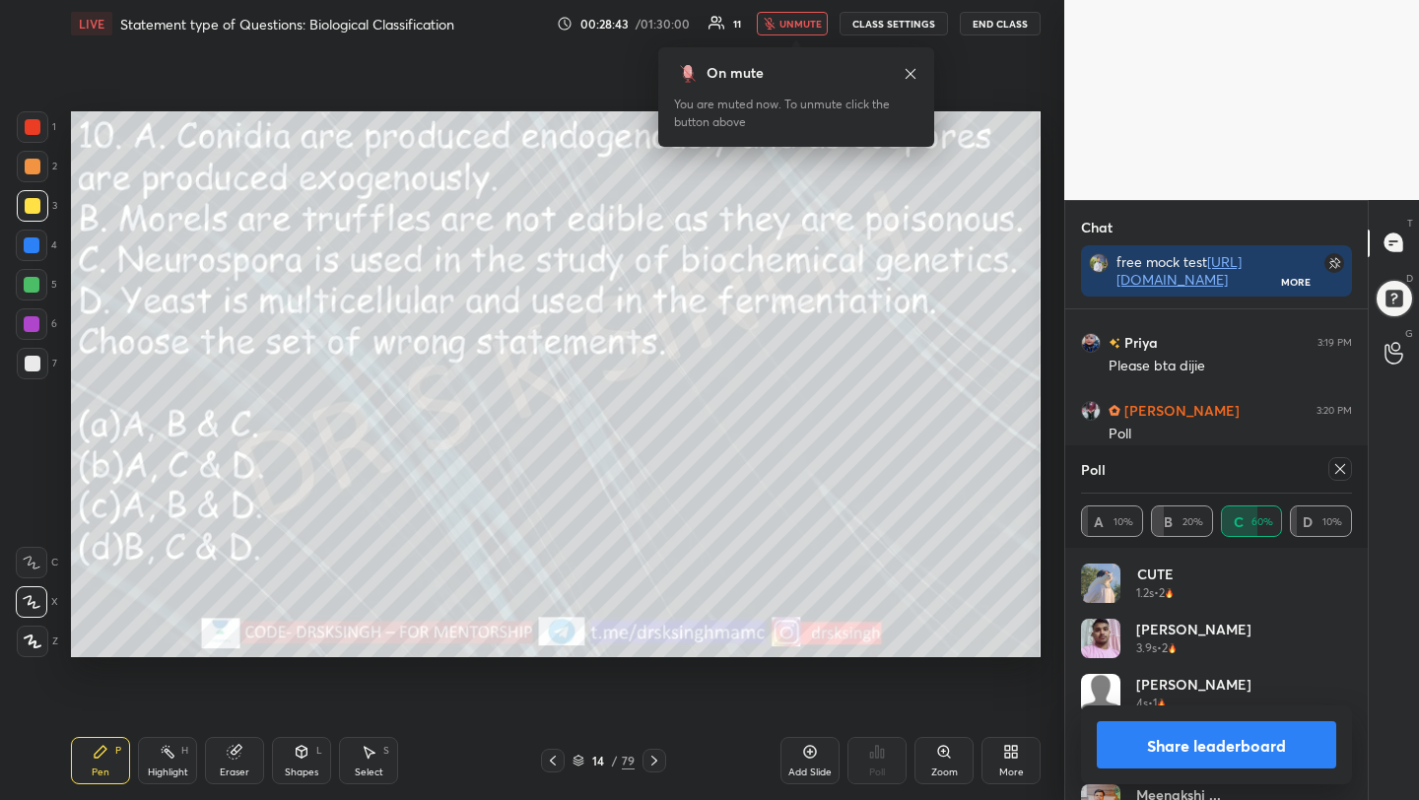
click at [1335, 462] on icon at bounding box center [1340, 469] width 16 height 16
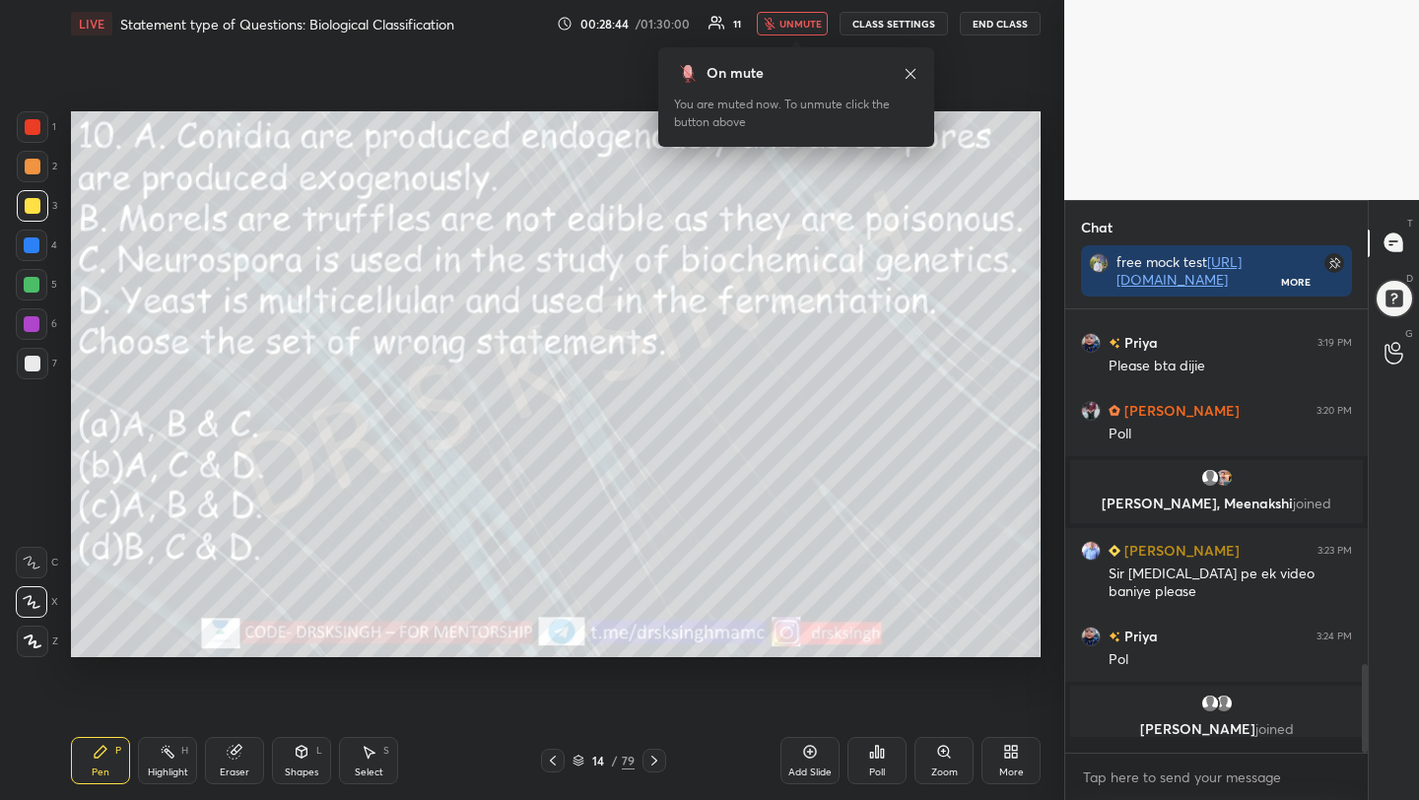
scroll to position [273, 297]
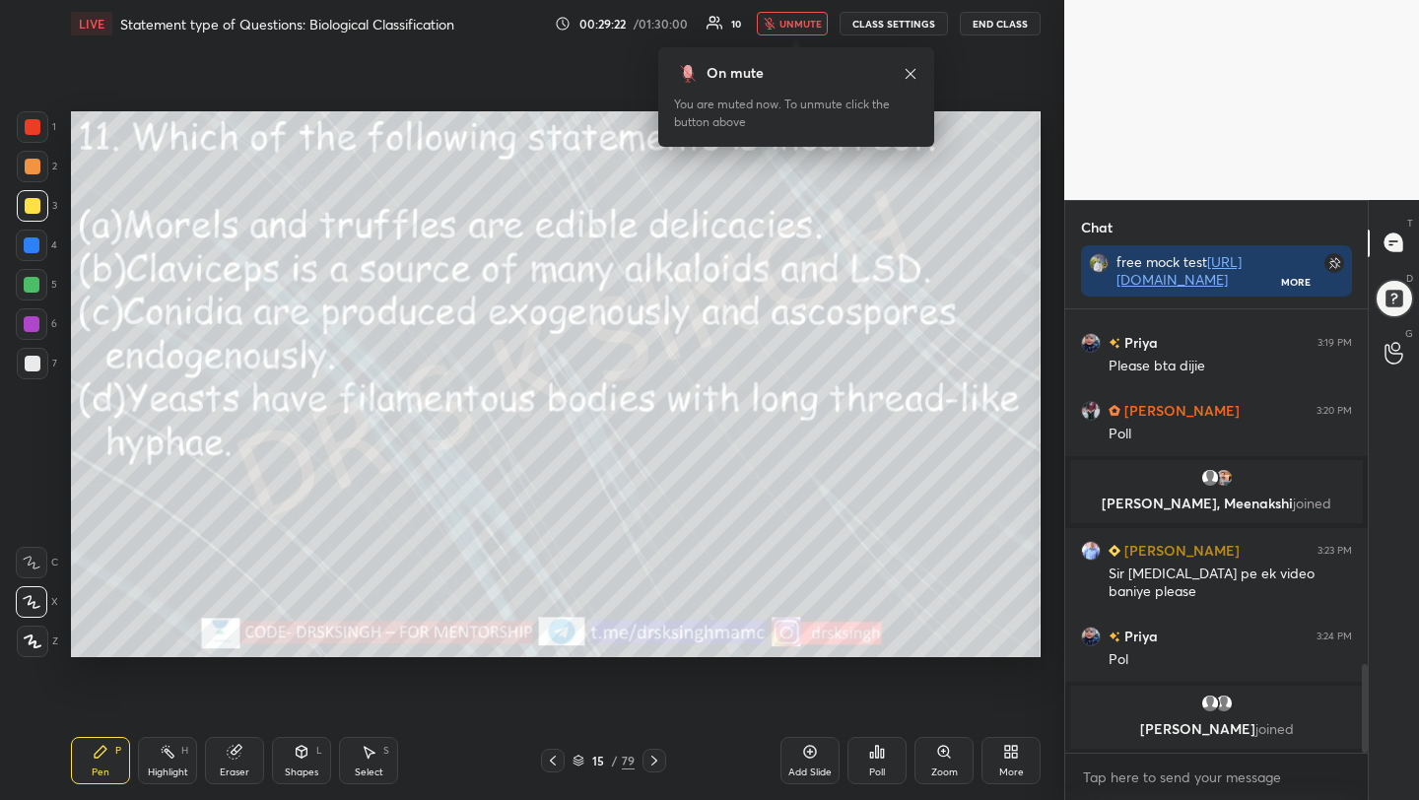
click at [874, 765] on div "Poll" at bounding box center [876, 760] width 59 height 47
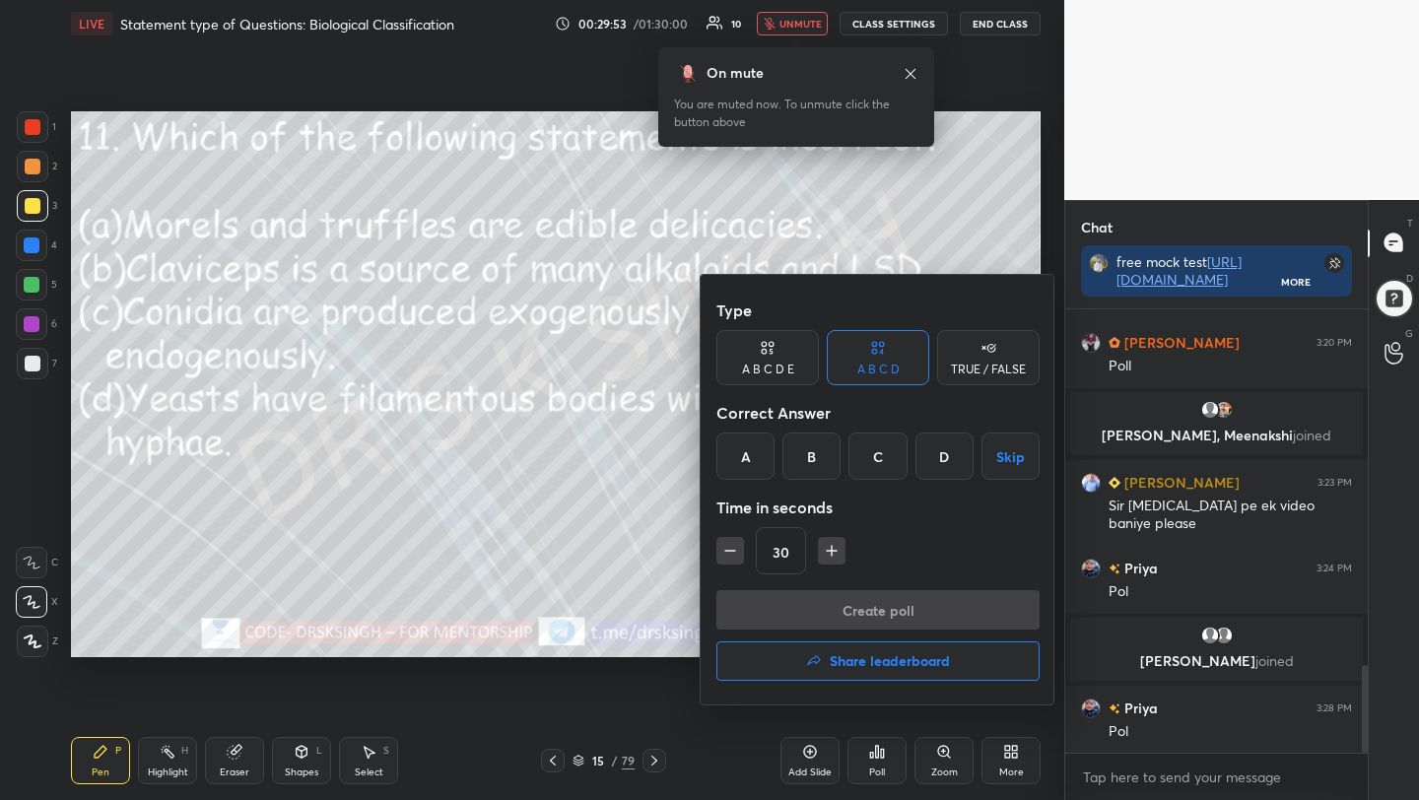
scroll to position [1866, 0]
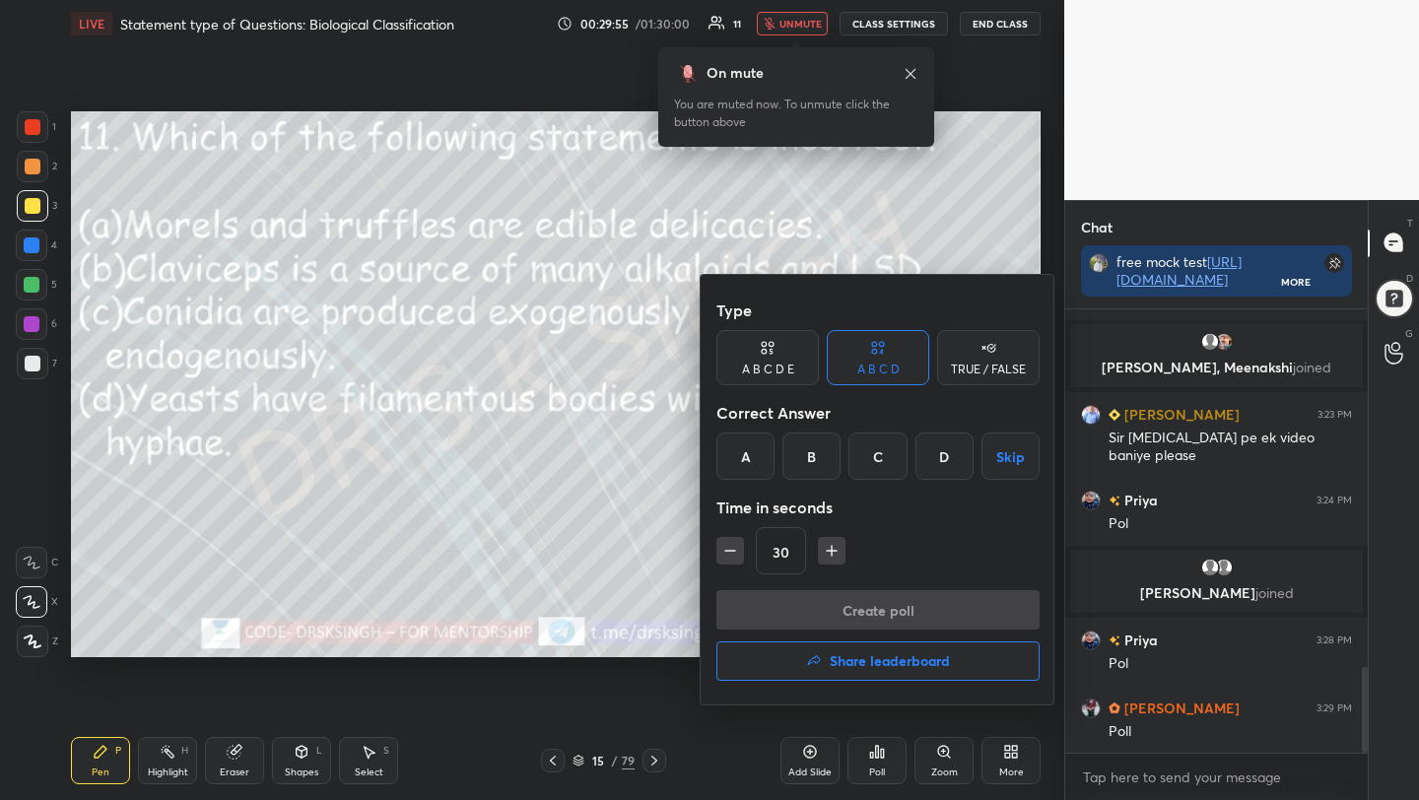
click at [948, 467] on div "D" at bounding box center [944, 456] width 58 height 47
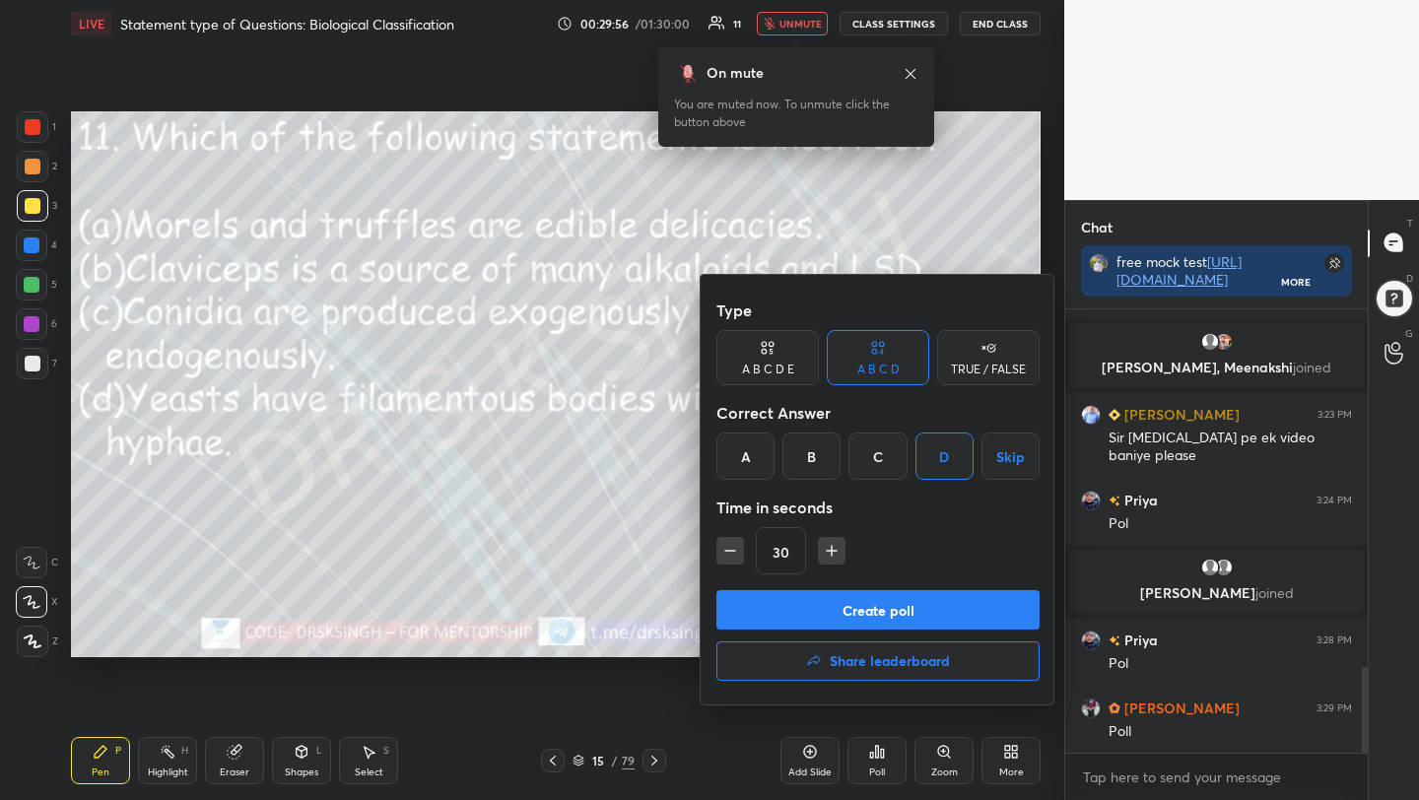
click at [922, 599] on button "Create poll" at bounding box center [877, 609] width 323 height 39
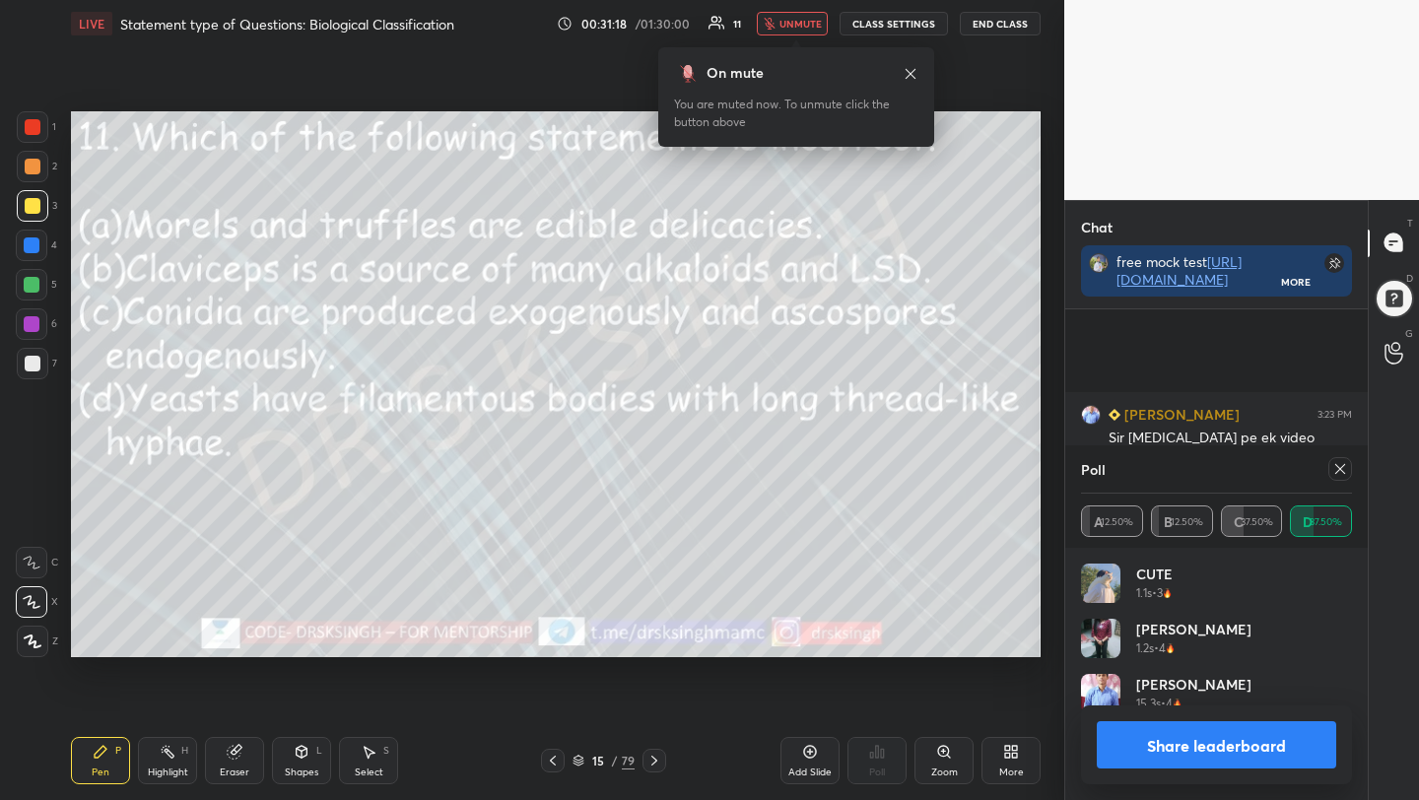
scroll to position [2036, 0]
click at [1330, 476] on div at bounding box center [1340, 469] width 24 height 24
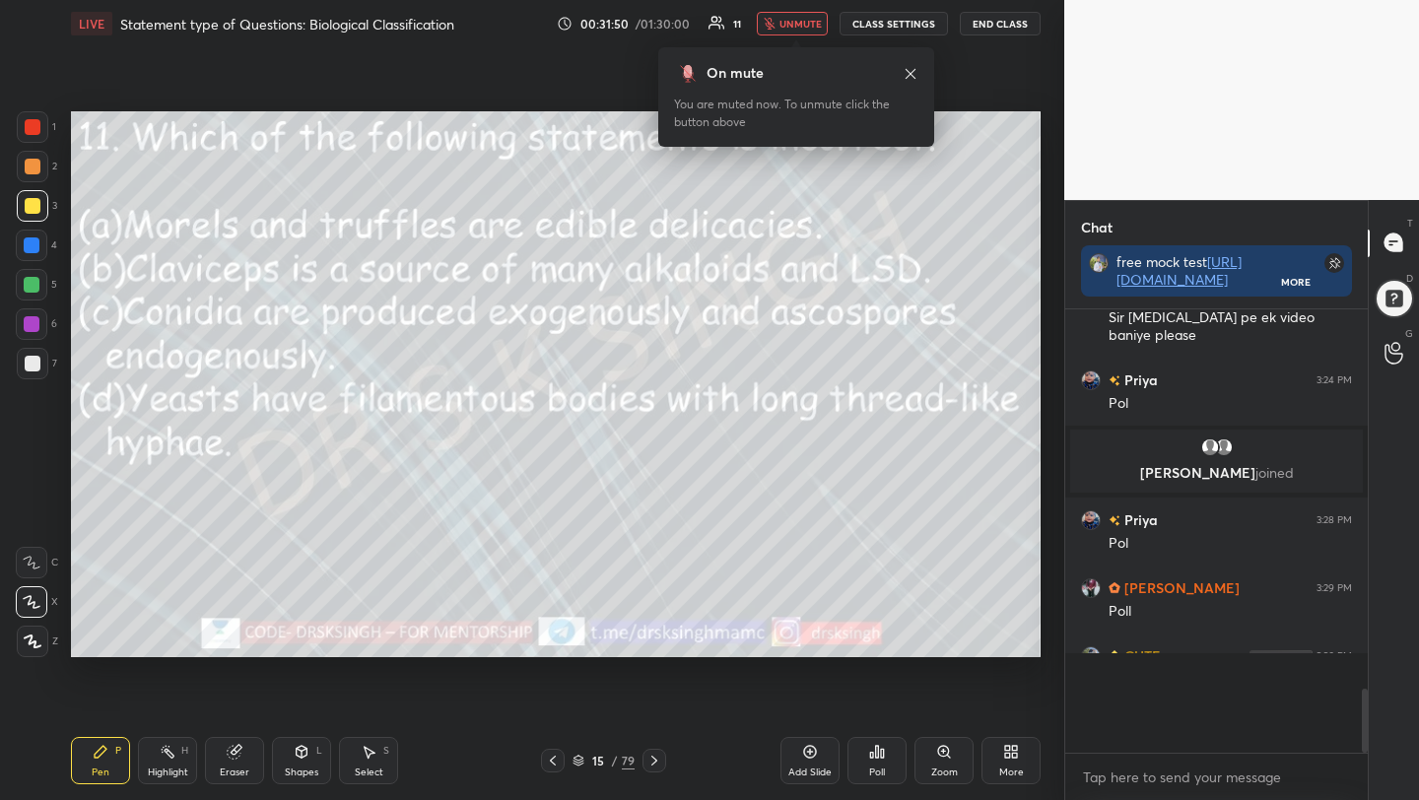
scroll to position [6, 7]
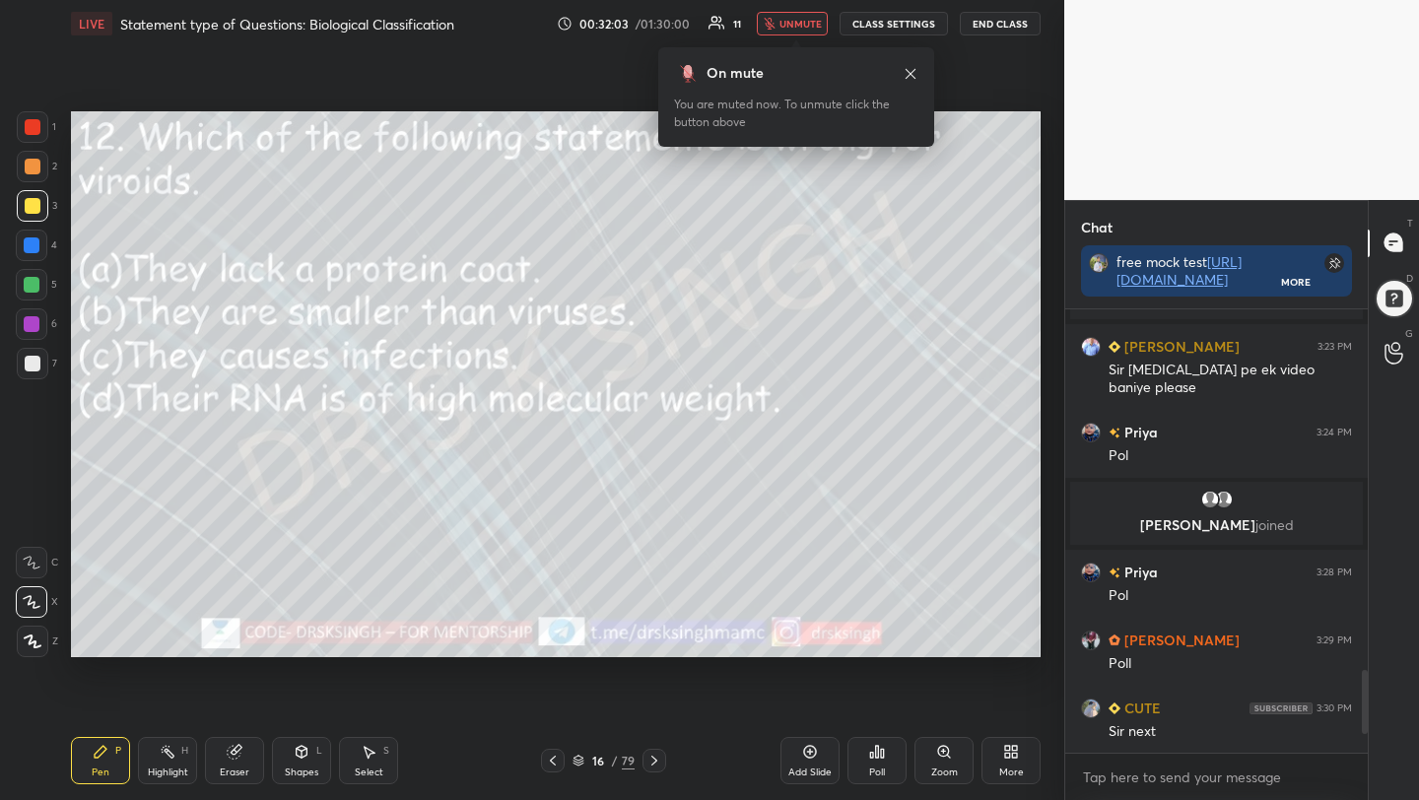
click at [880, 749] on icon at bounding box center [877, 752] width 16 height 16
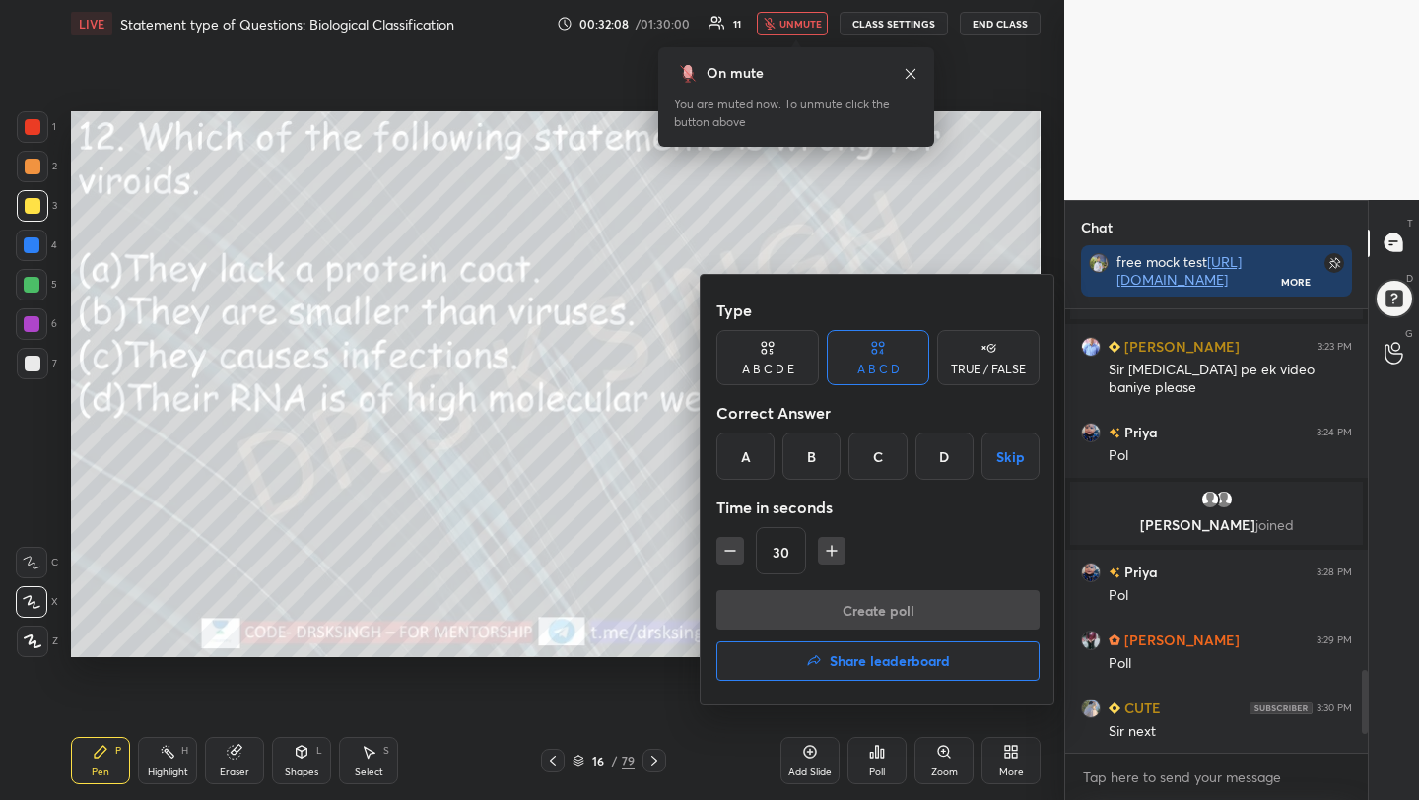
click at [953, 462] on div "D" at bounding box center [944, 456] width 58 height 47
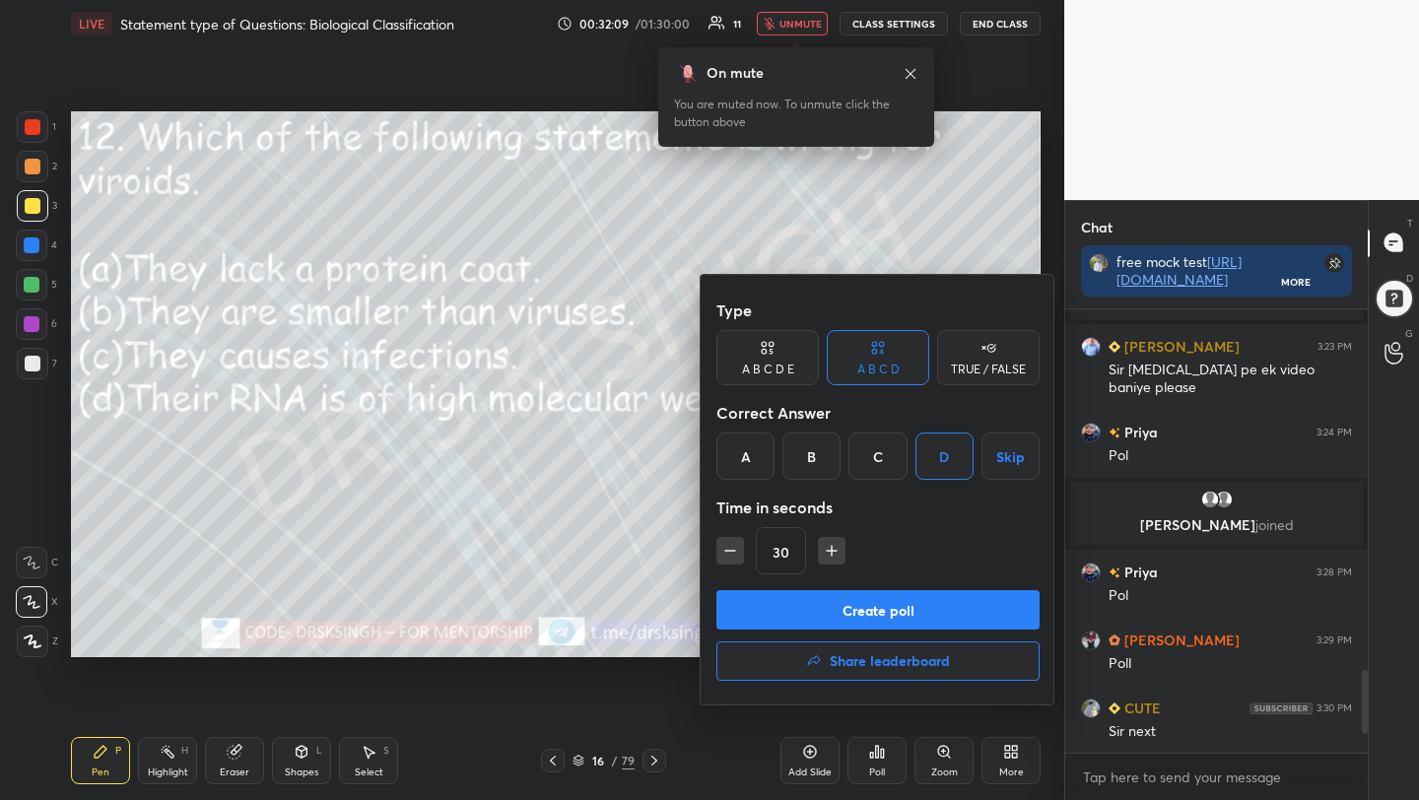
click at [936, 599] on button "Create poll" at bounding box center [877, 609] width 323 height 39
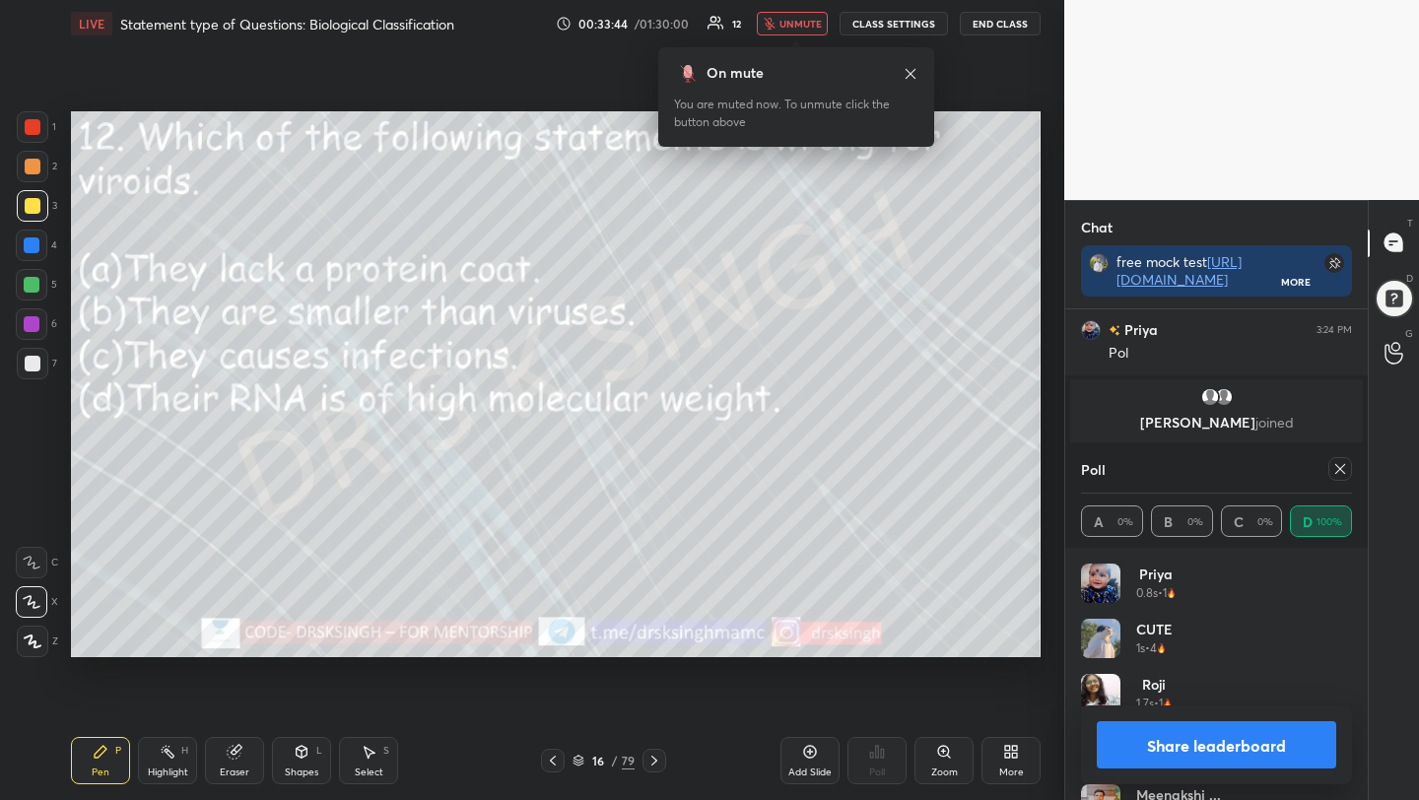
scroll to position [2104, 0]
click at [1338, 469] on icon at bounding box center [1340, 469] width 10 height 10
type textarea "x"
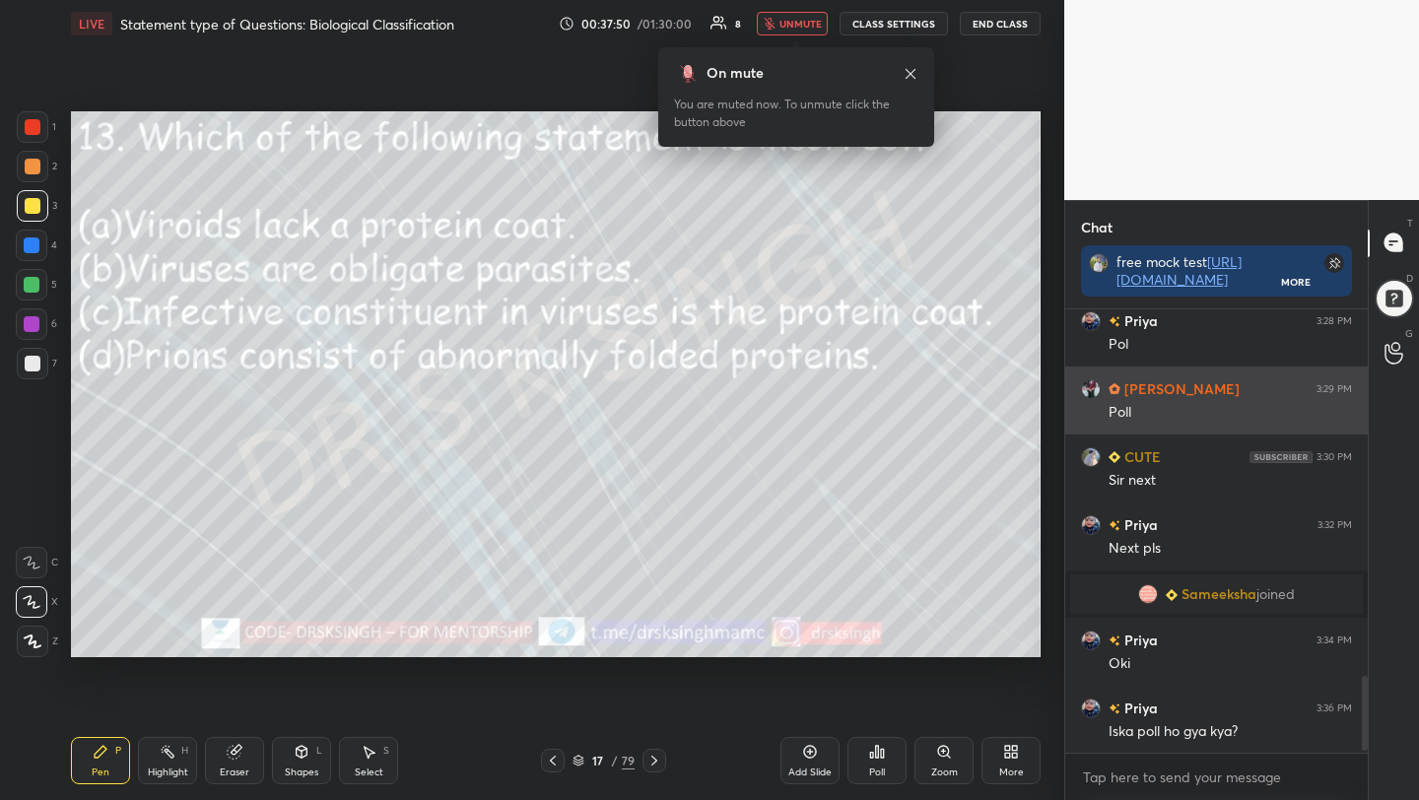
scroll to position [2199, 0]
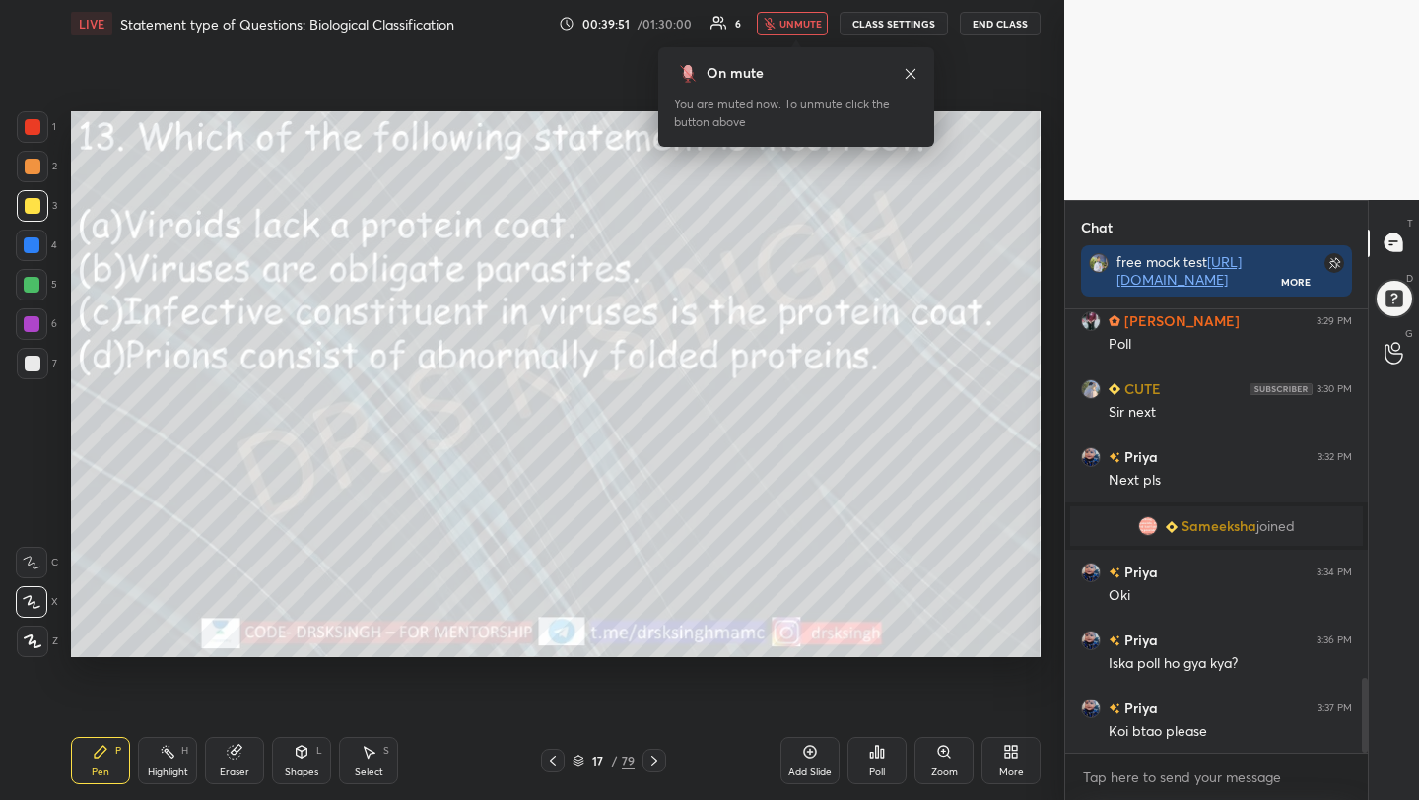
click at [802, 33] on button "unmute" at bounding box center [792, 24] width 71 height 24
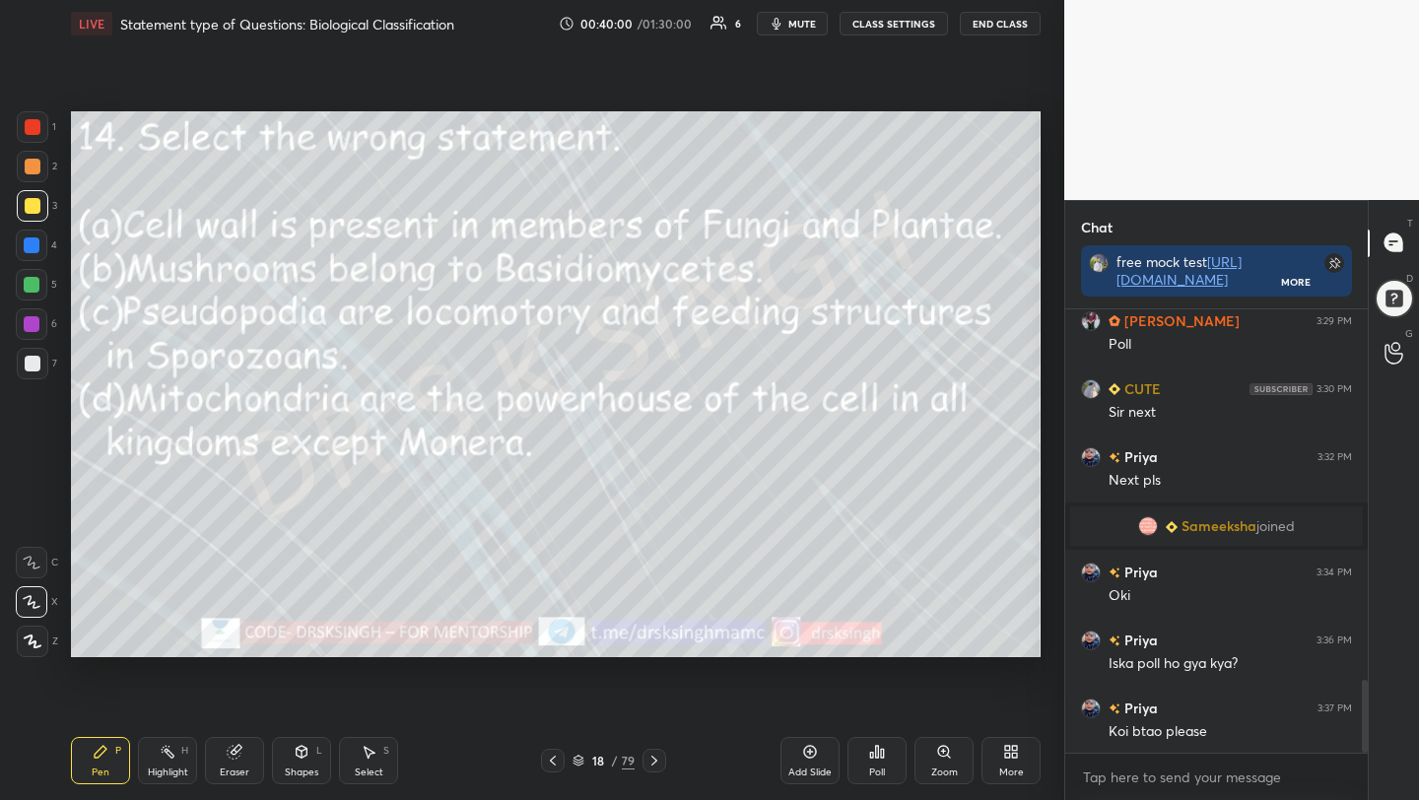
scroll to position [2267, 0]
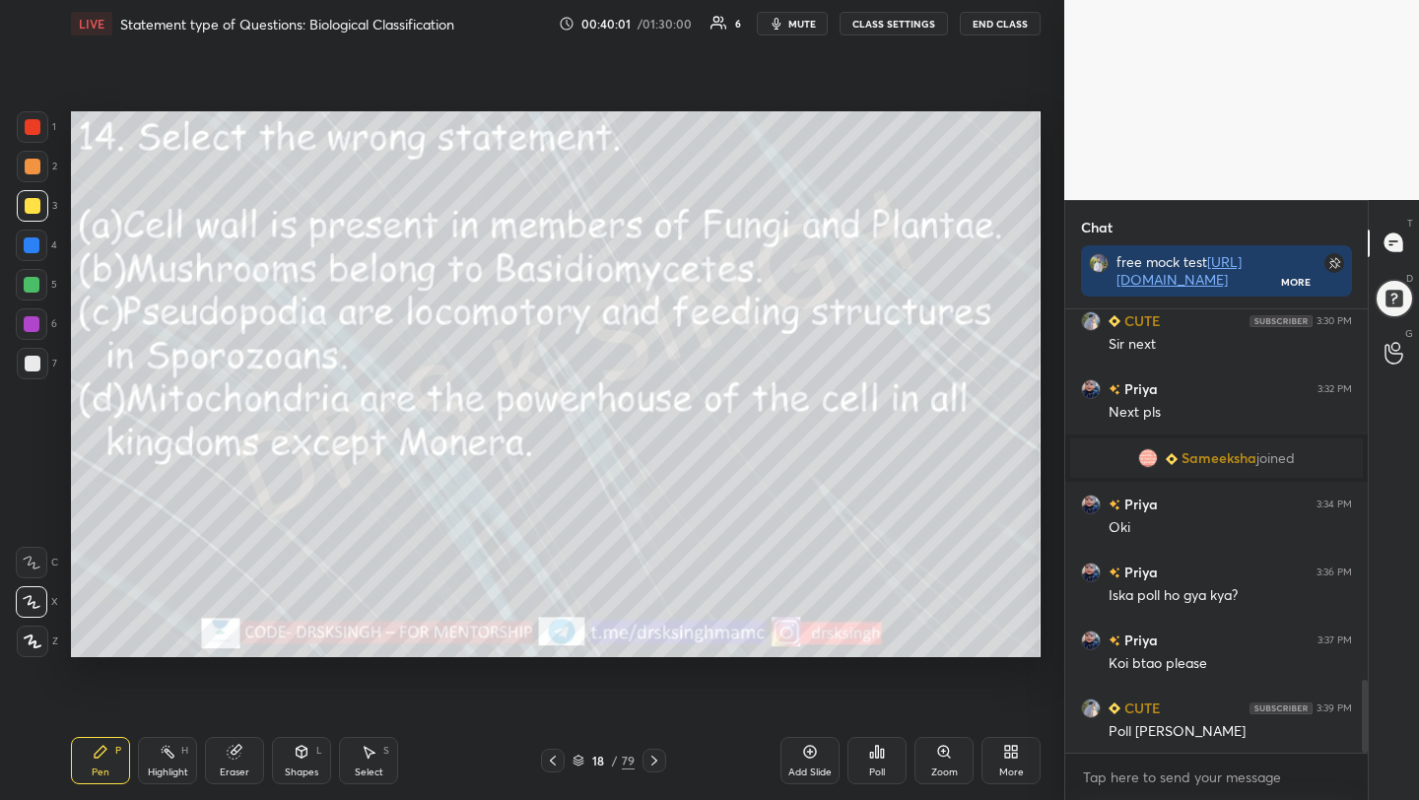
click at [875, 767] on div "Poll" at bounding box center [877, 772] width 16 height 10
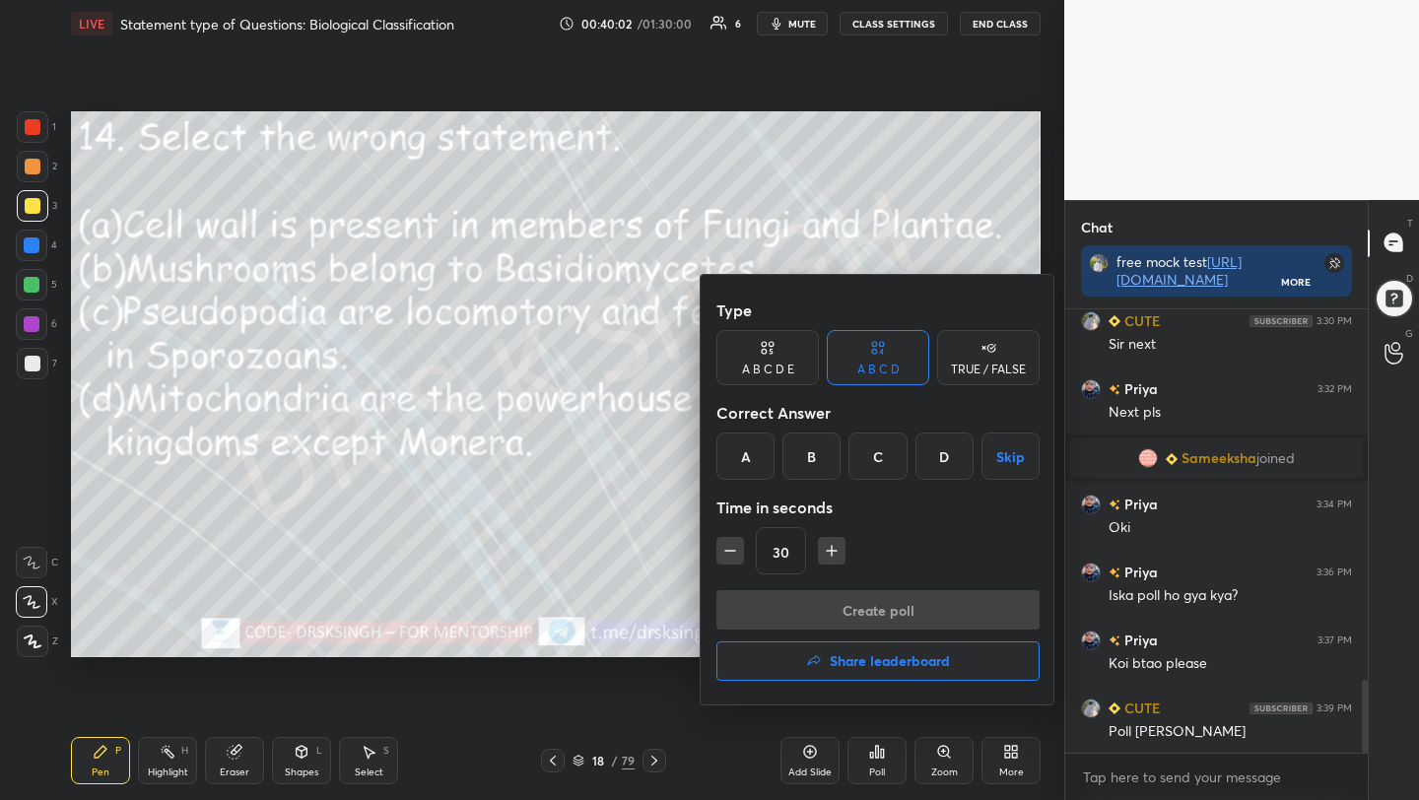
click at [875, 460] on div "C" at bounding box center [877, 456] width 58 height 47
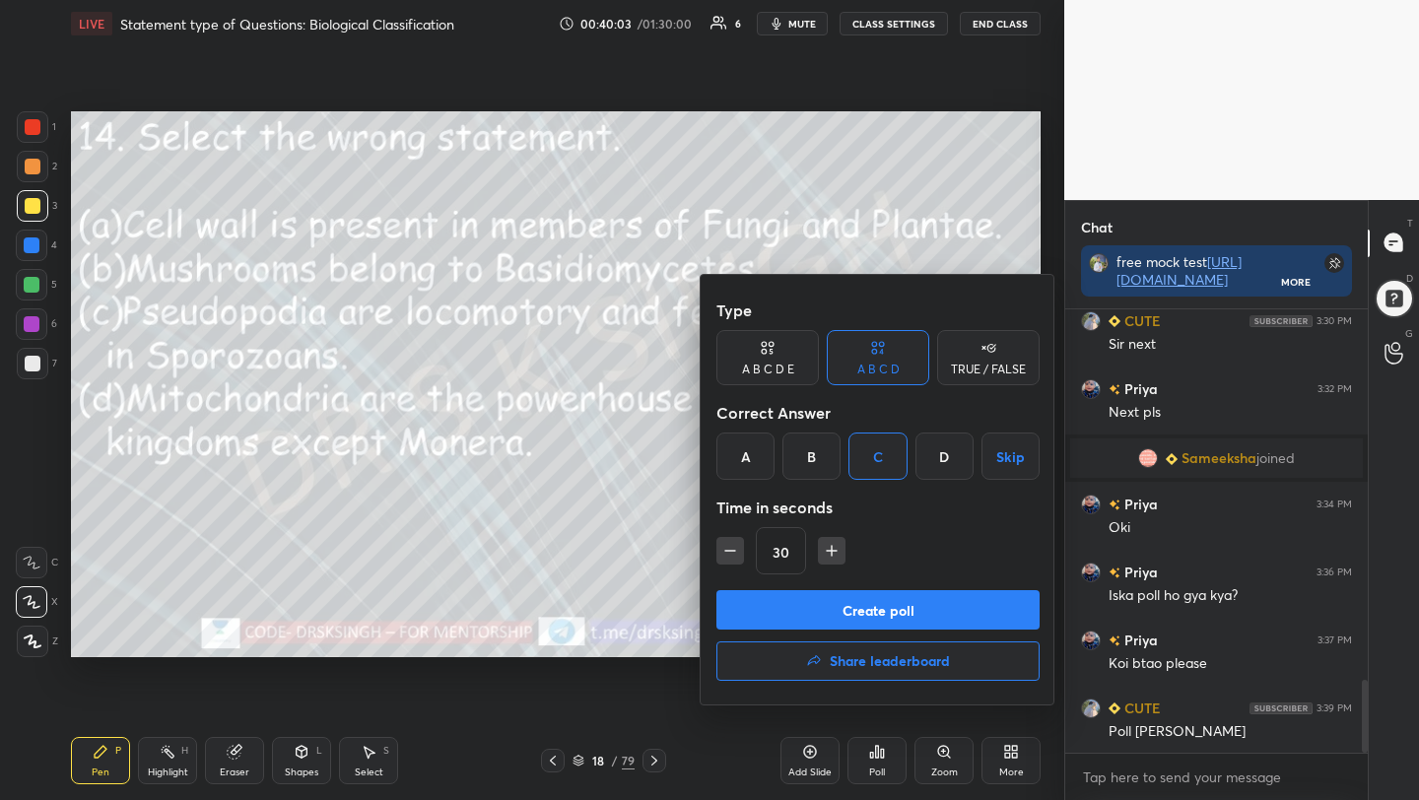
click at [887, 599] on button "Create poll" at bounding box center [877, 609] width 323 height 39
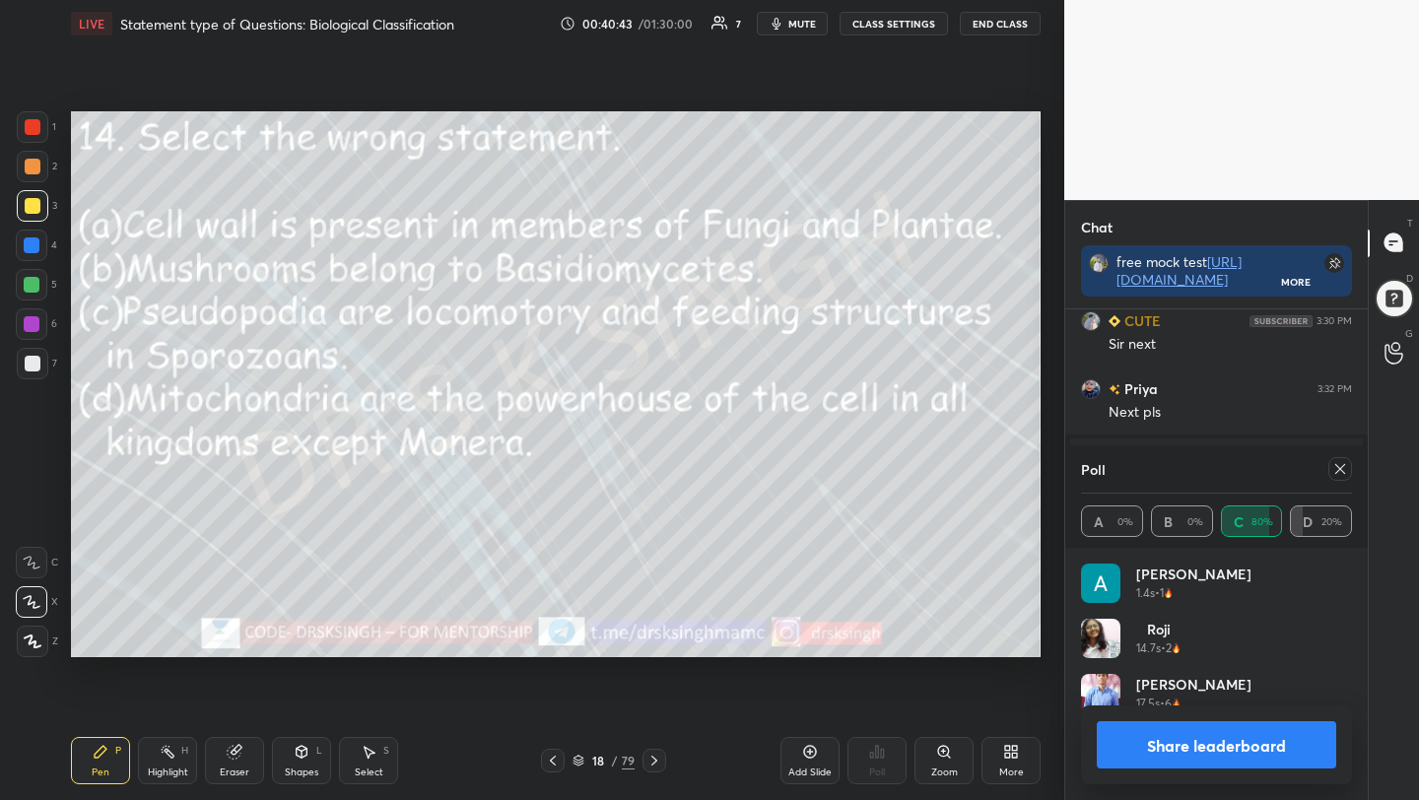
scroll to position [2389, 0]
click at [1337, 473] on icon at bounding box center [1340, 469] width 16 height 16
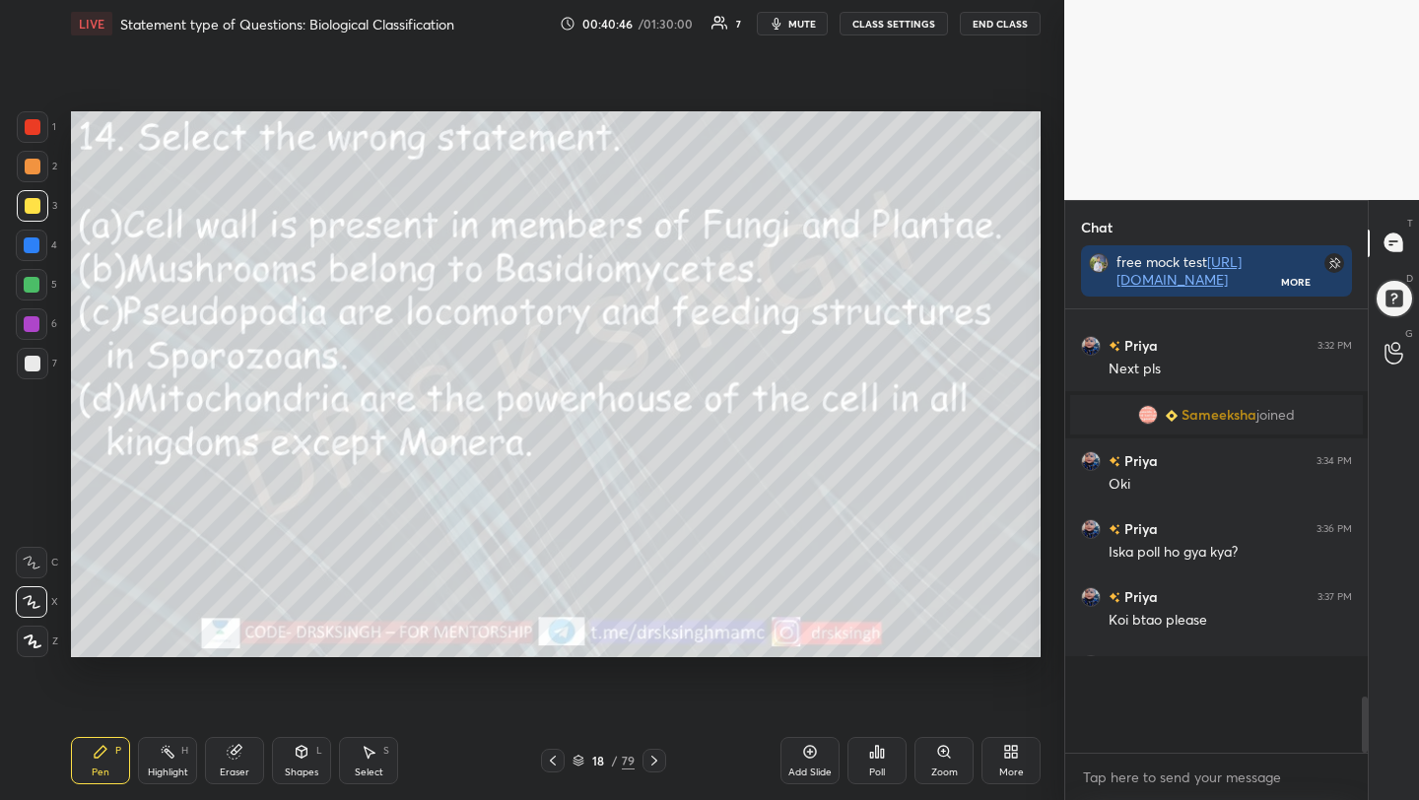
scroll to position [6, 7]
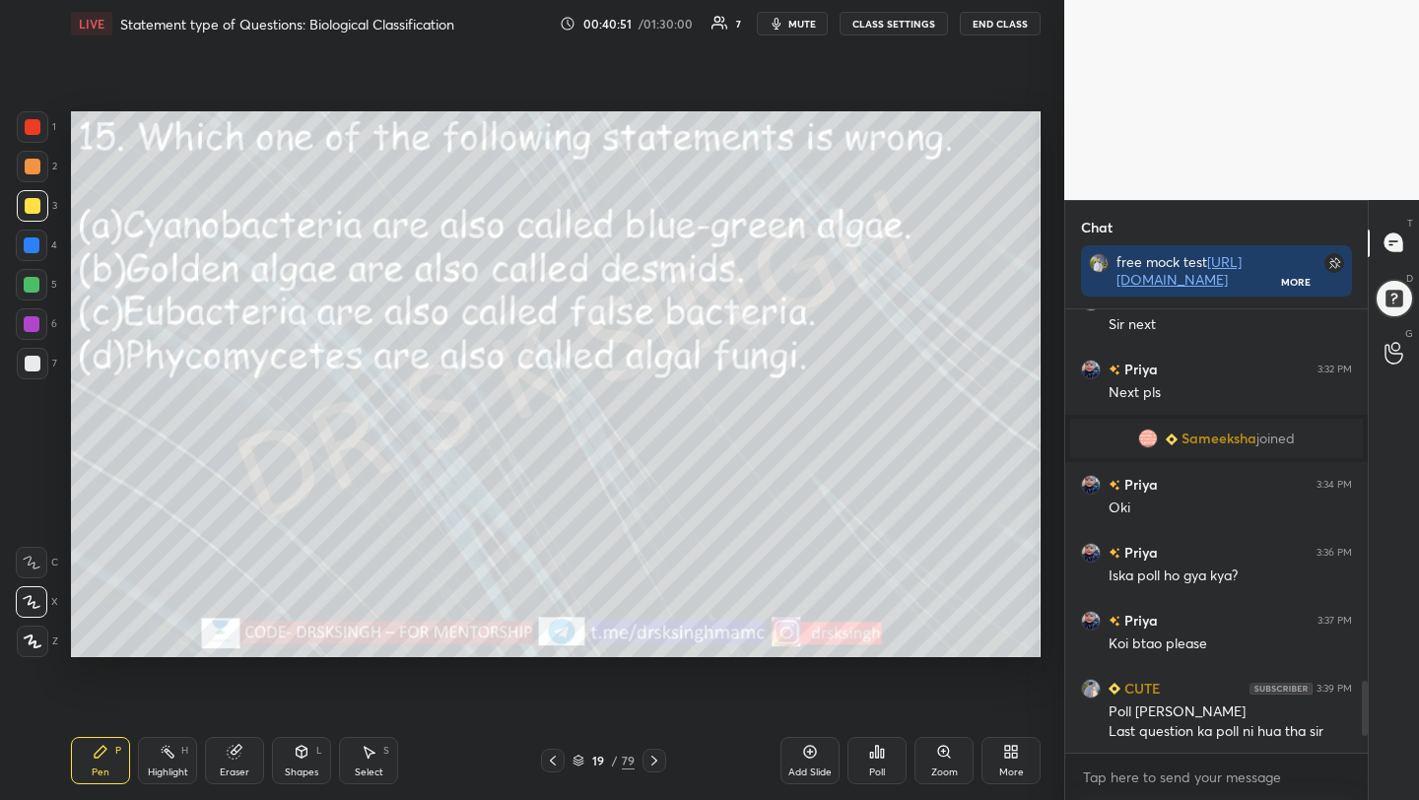
click at [864, 760] on div "Poll" at bounding box center [876, 760] width 59 height 47
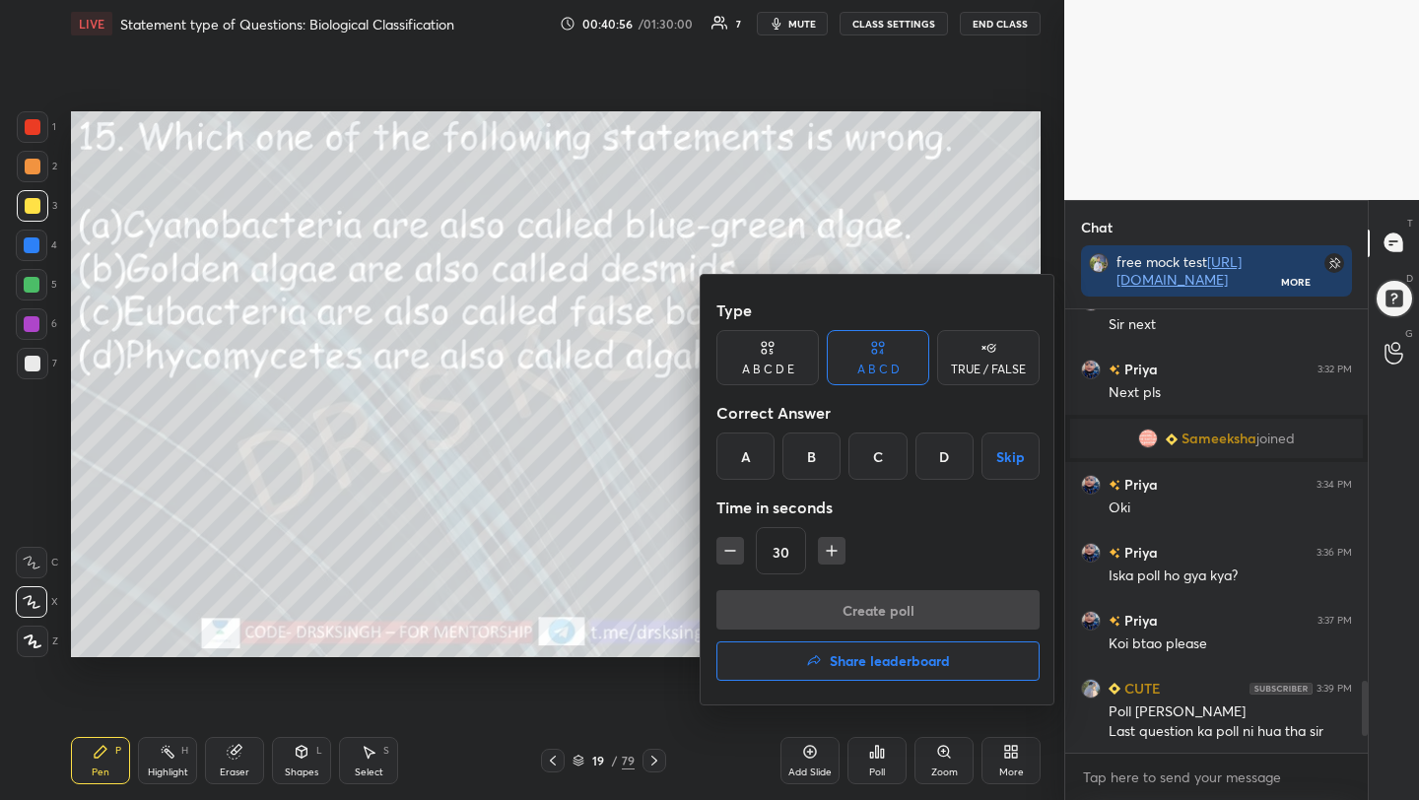
click at [880, 448] on div "C" at bounding box center [877, 456] width 58 height 47
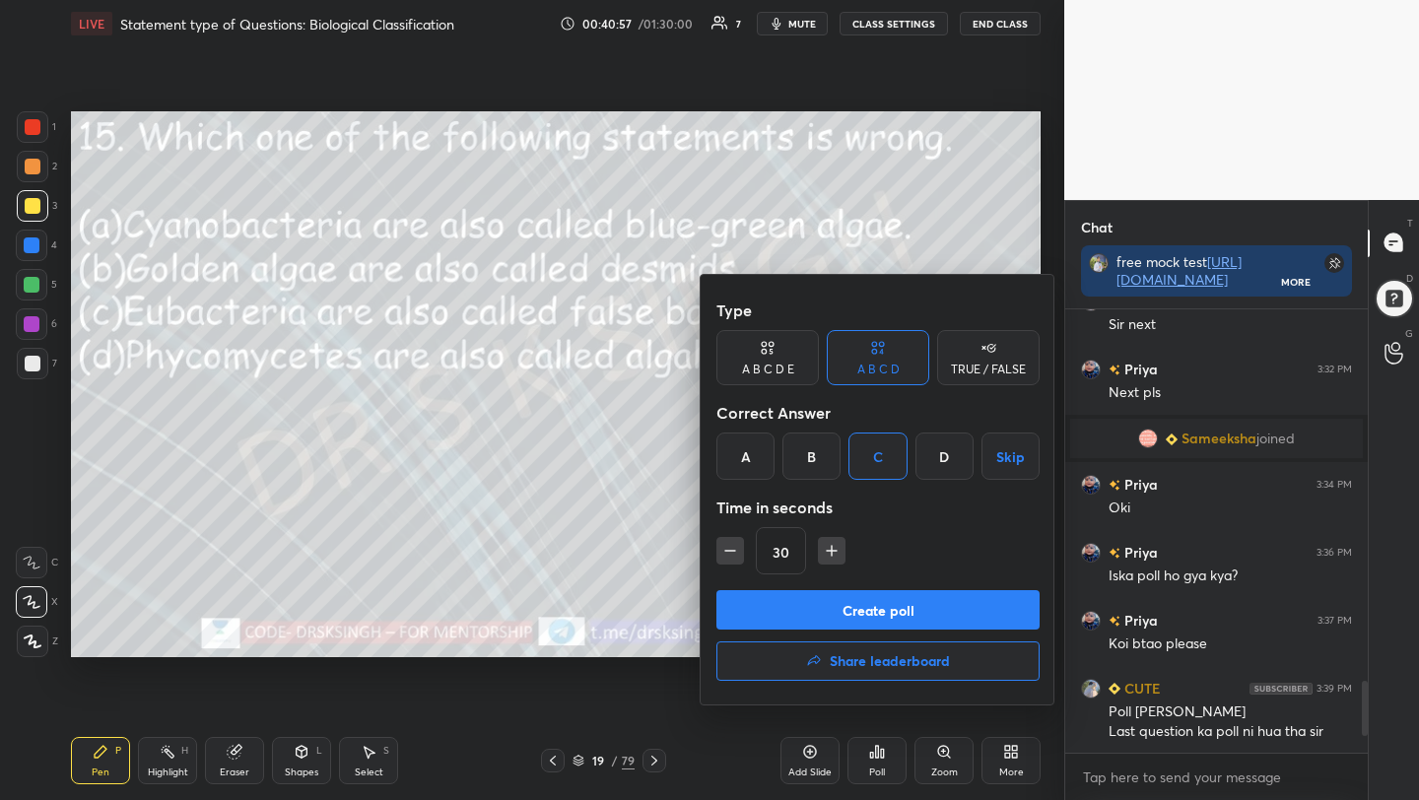
click at [881, 598] on button "Create poll" at bounding box center [877, 609] width 323 height 39
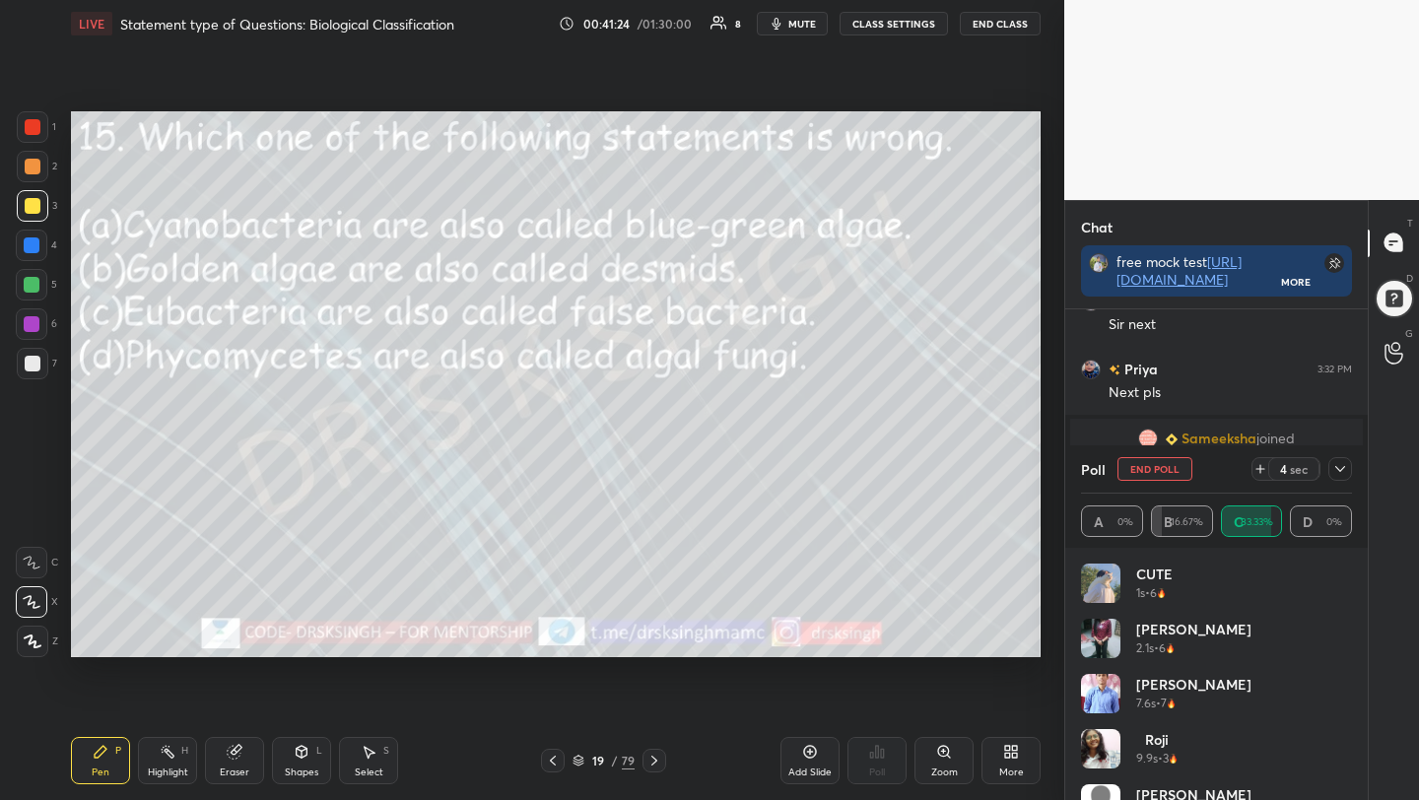
scroll to position [2436, 0]
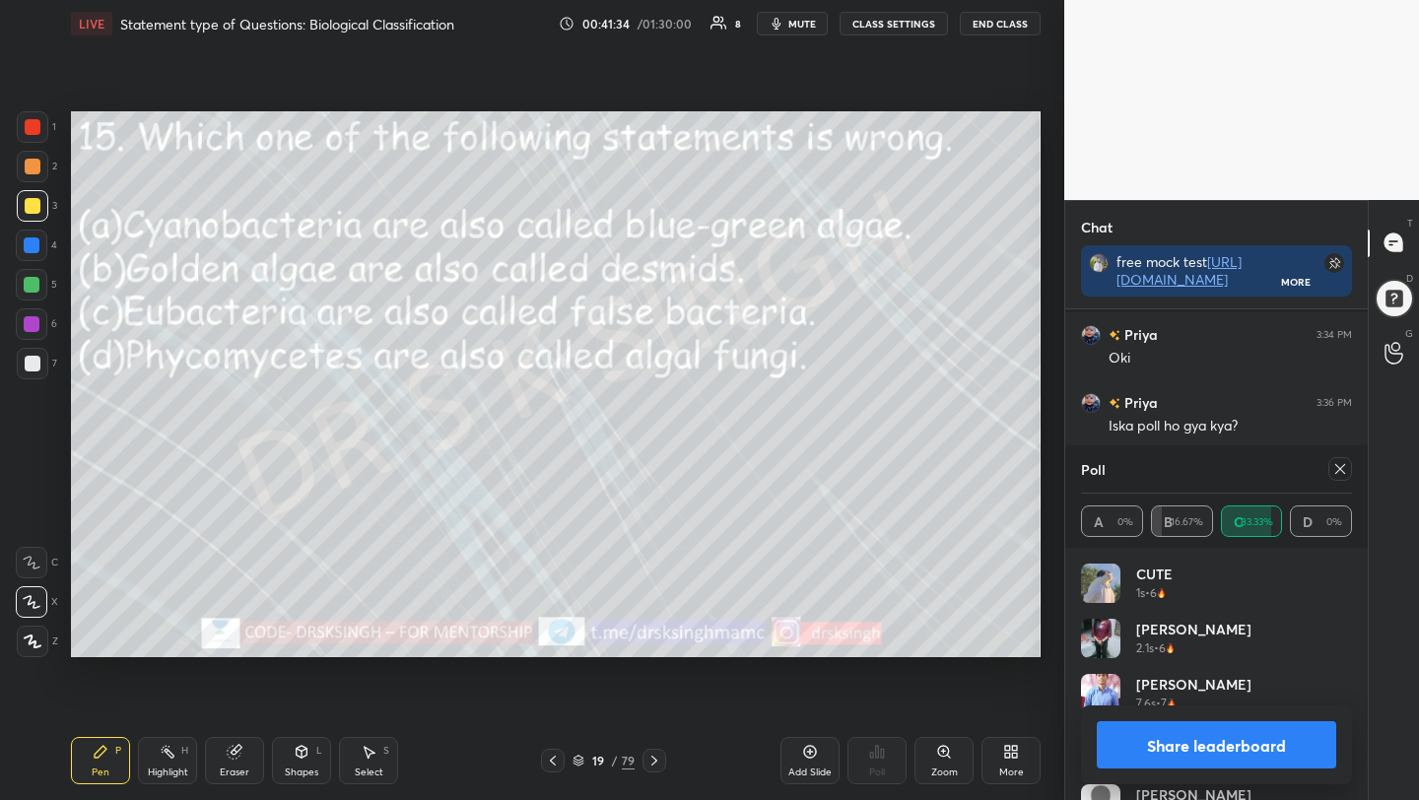
click at [1337, 471] on icon at bounding box center [1340, 469] width 10 height 10
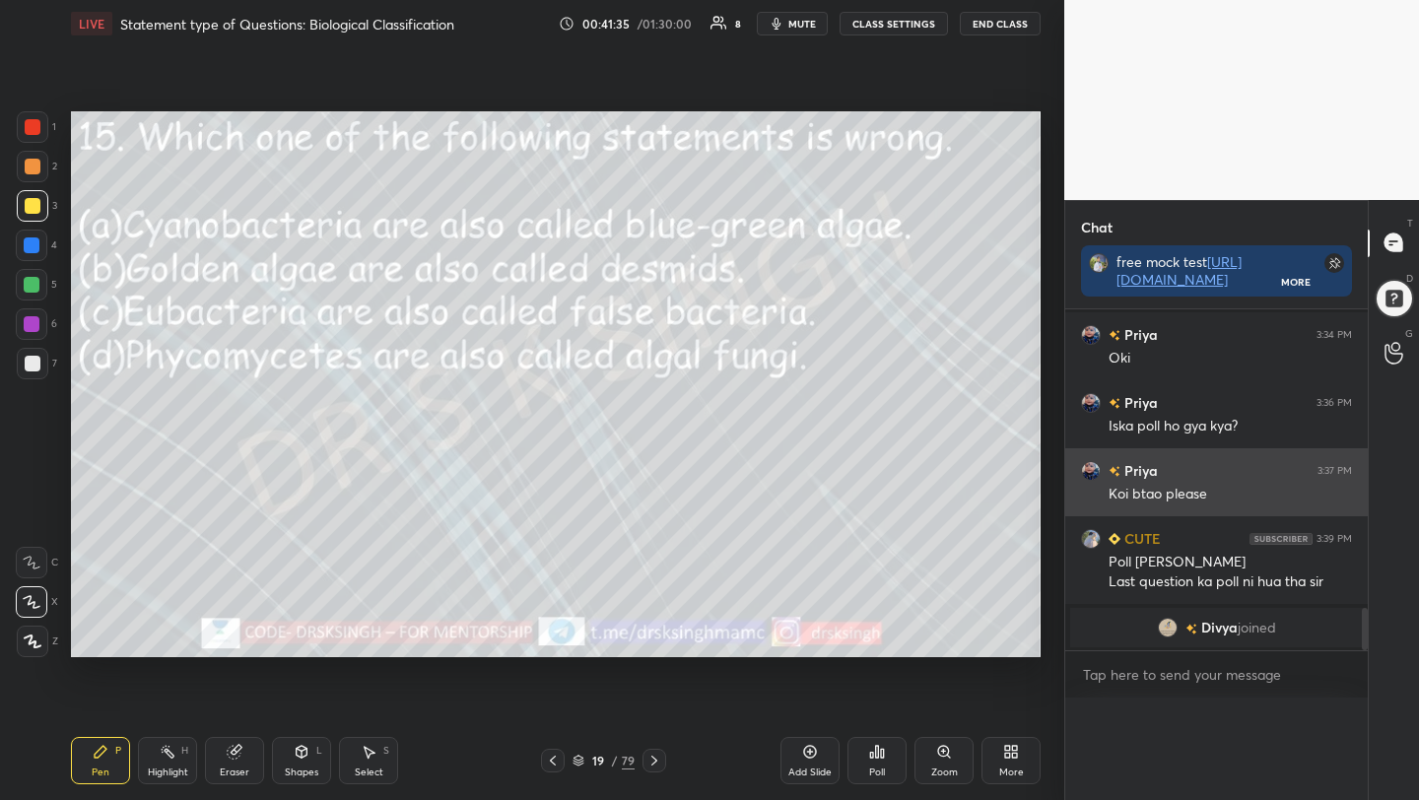
scroll to position [0, 0]
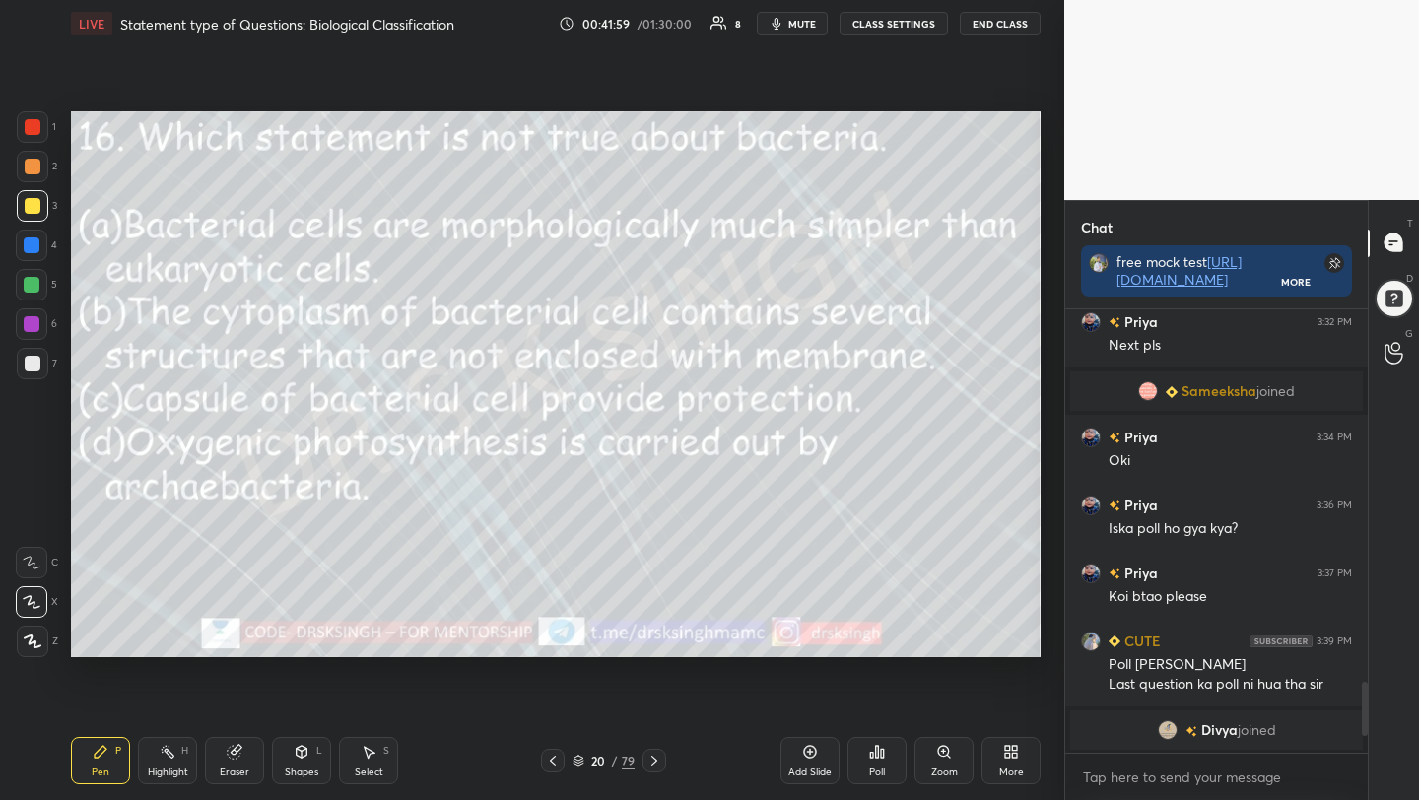
click at [878, 752] on icon at bounding box center [877, 752] width 3 height 12
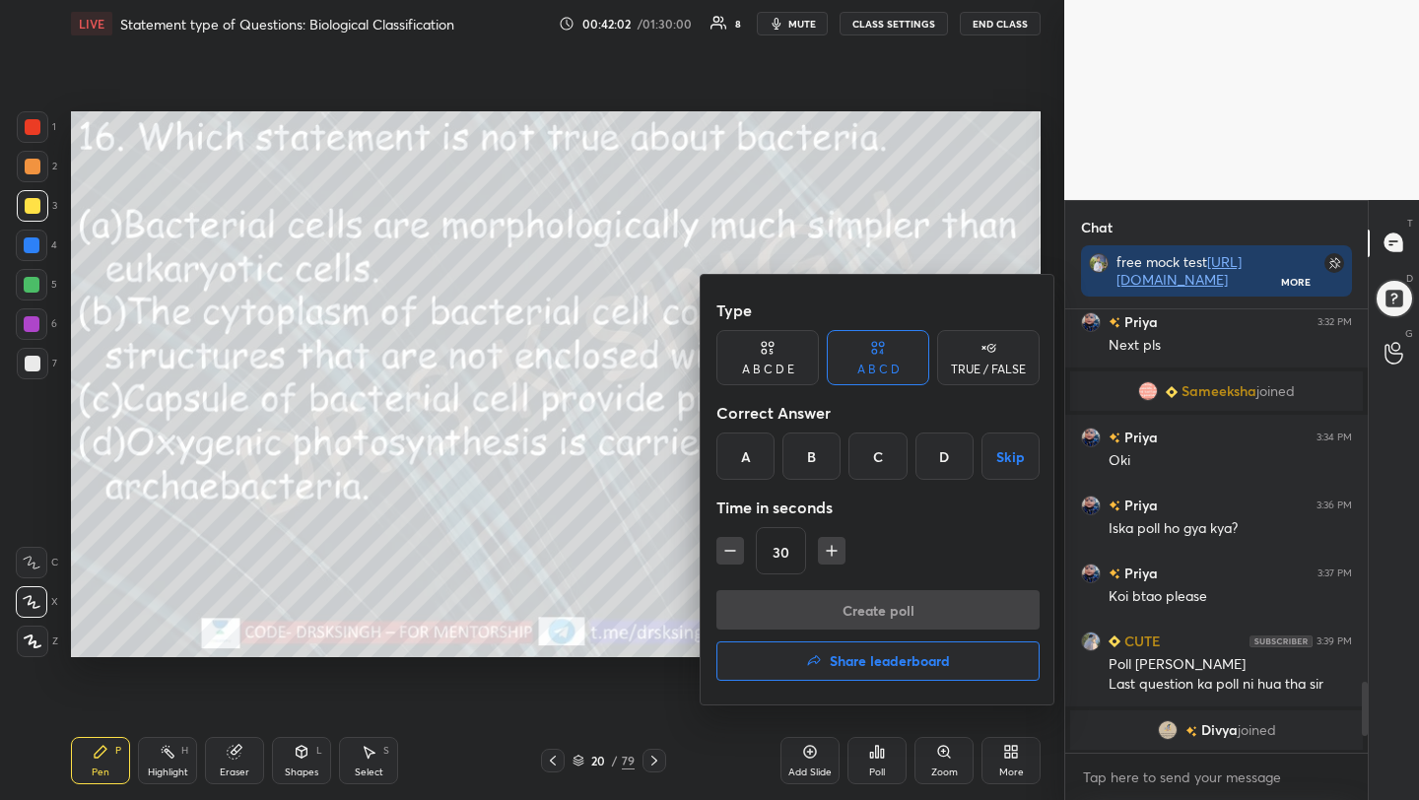
click at [954, 452] on div "D" at bounding box center [944, 456] width 58 height 47
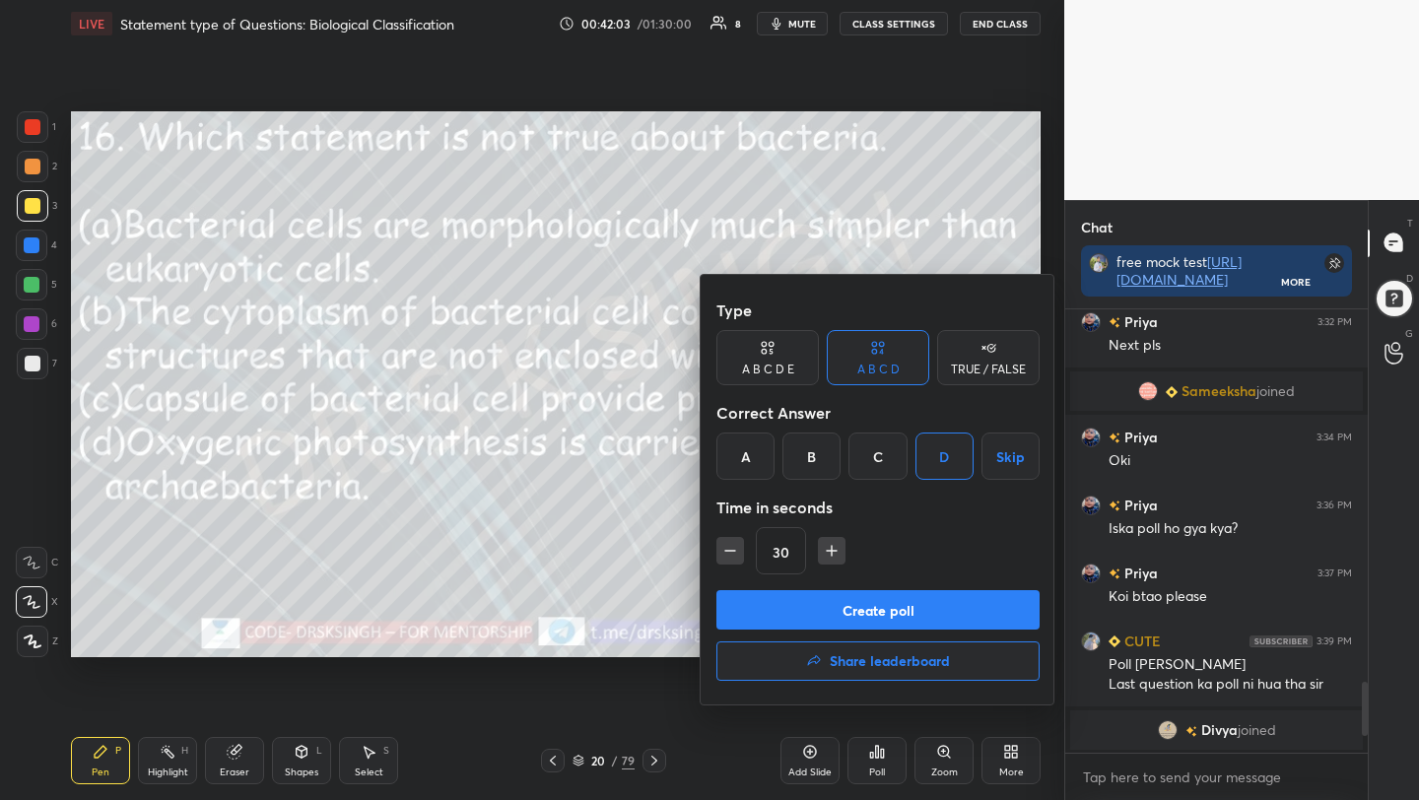
click at [922, 605] on button "Create poll" at bounding box center [877, 609] width 323 height 39
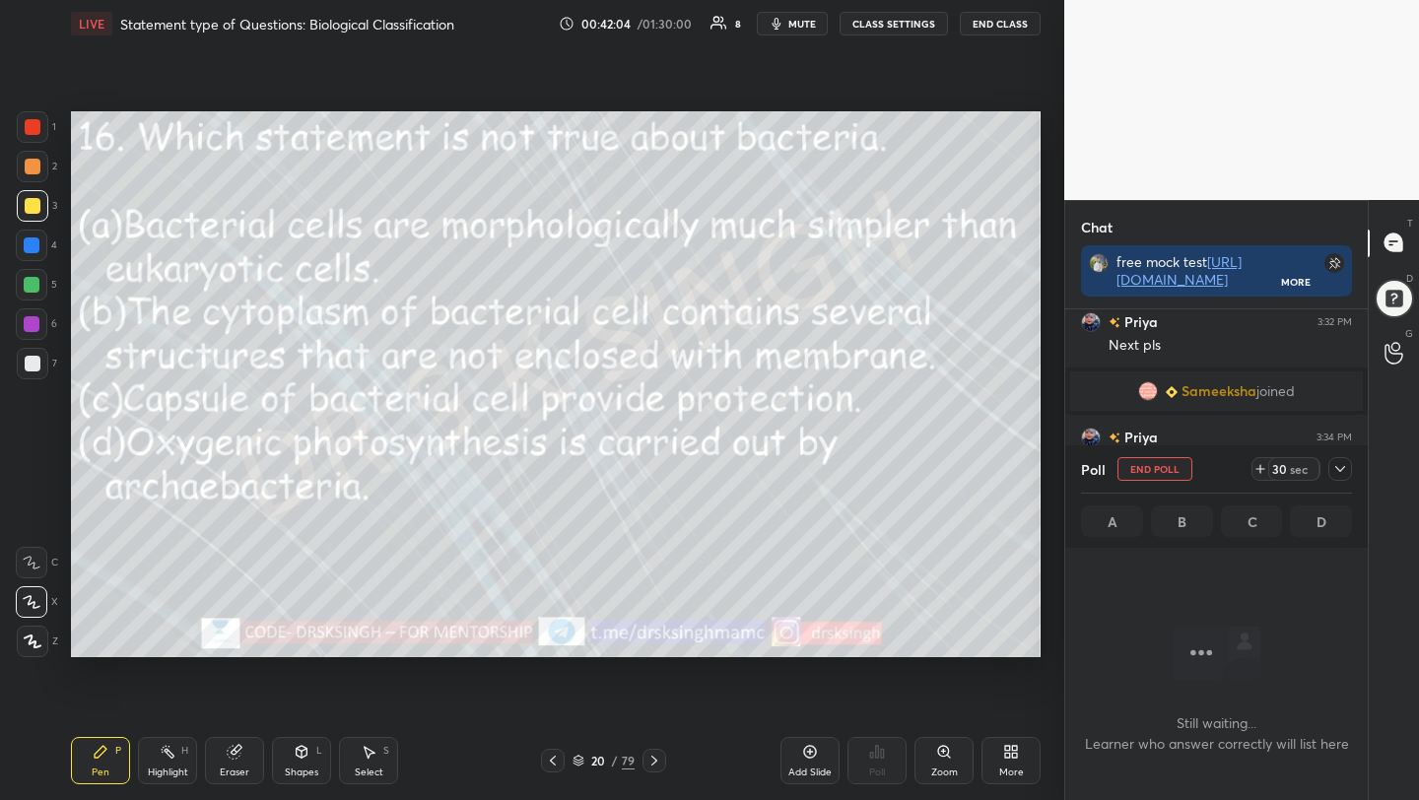
scroll to position [170, 297]
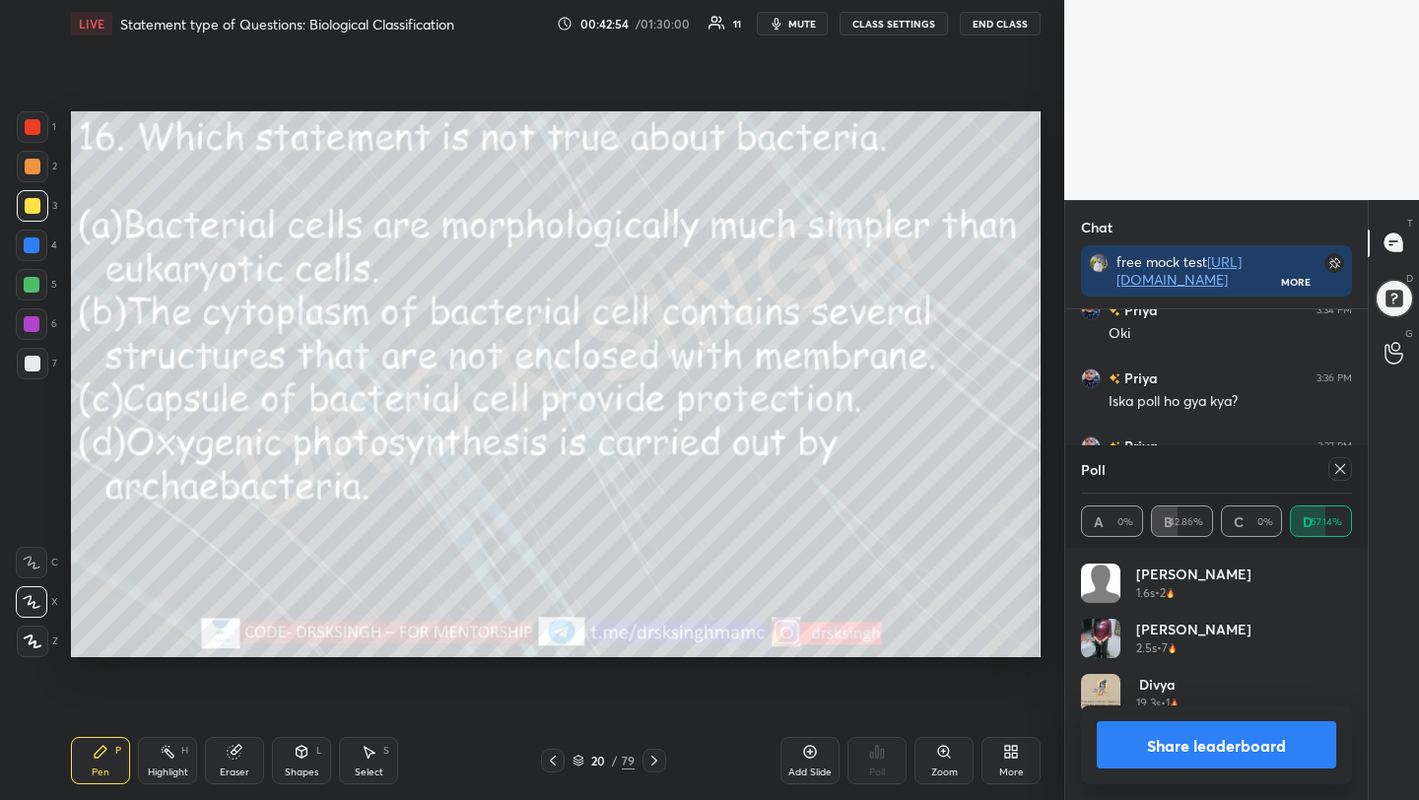
click at [1339, 469] on icon at bounding box center [1340, 469] width 10 height 10
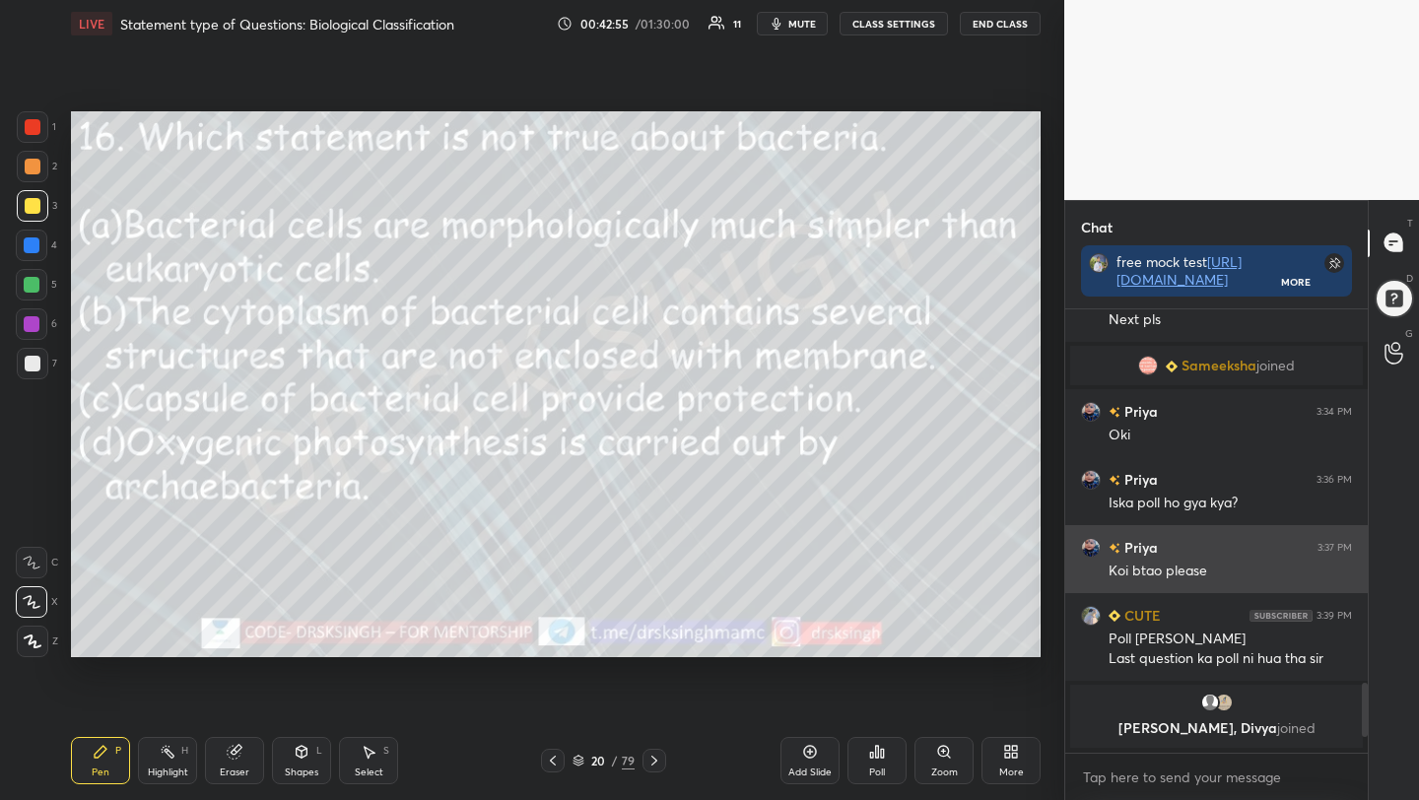
scroll to position [2359, 0]
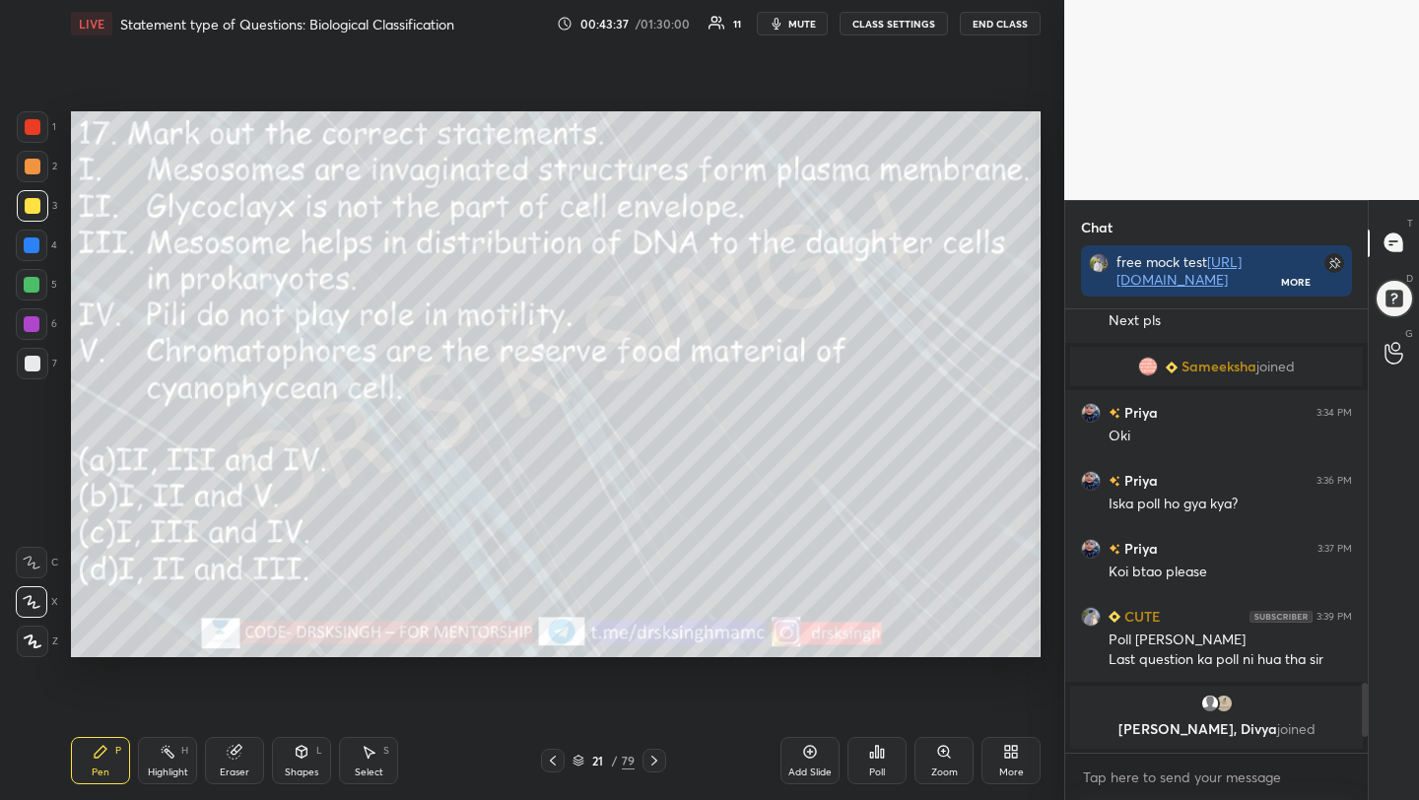
click at [895, 756] on div "Poll" at bounding box center [876, 760] width 59 height 47
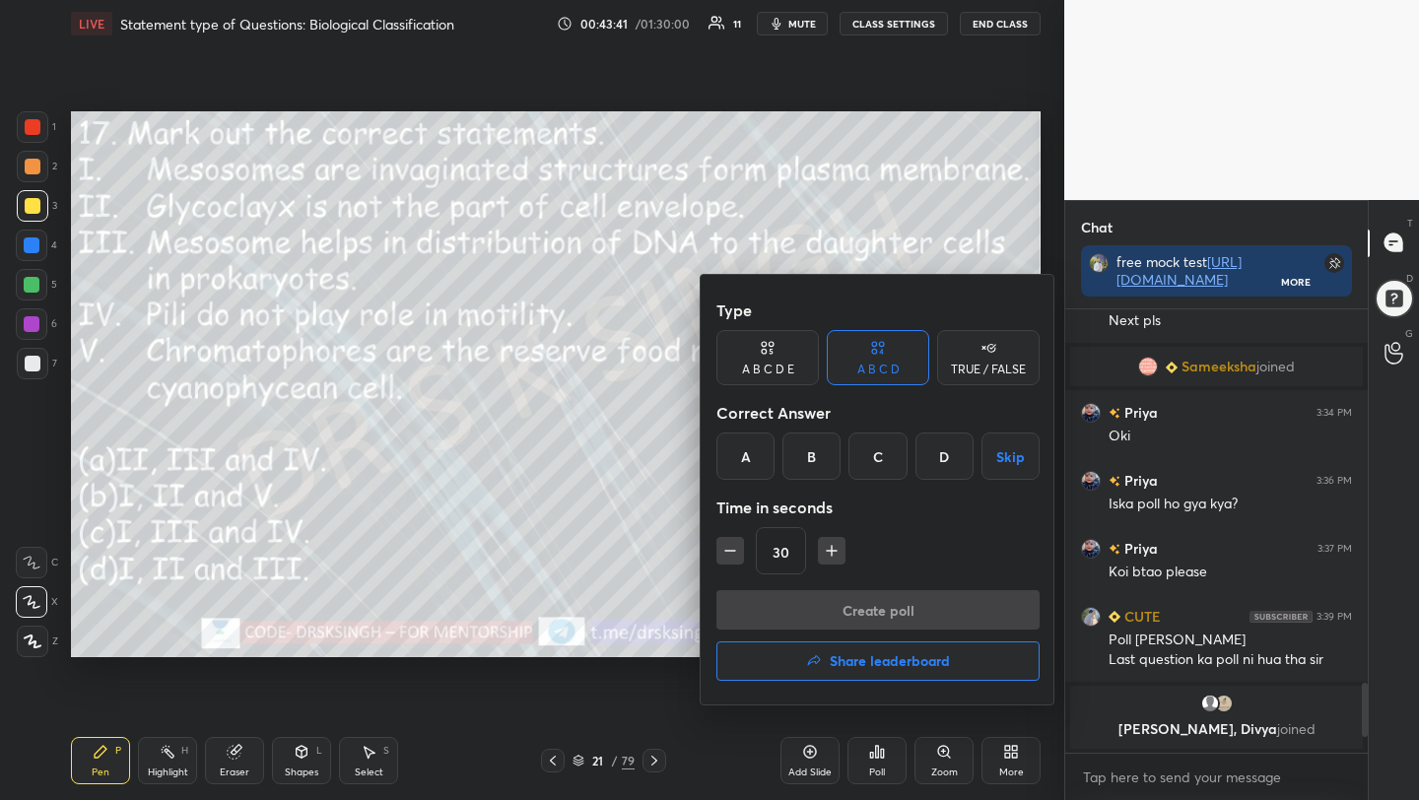
click at [887, 453] on div "C" at bounding box center [877, 456] width 58 height 47
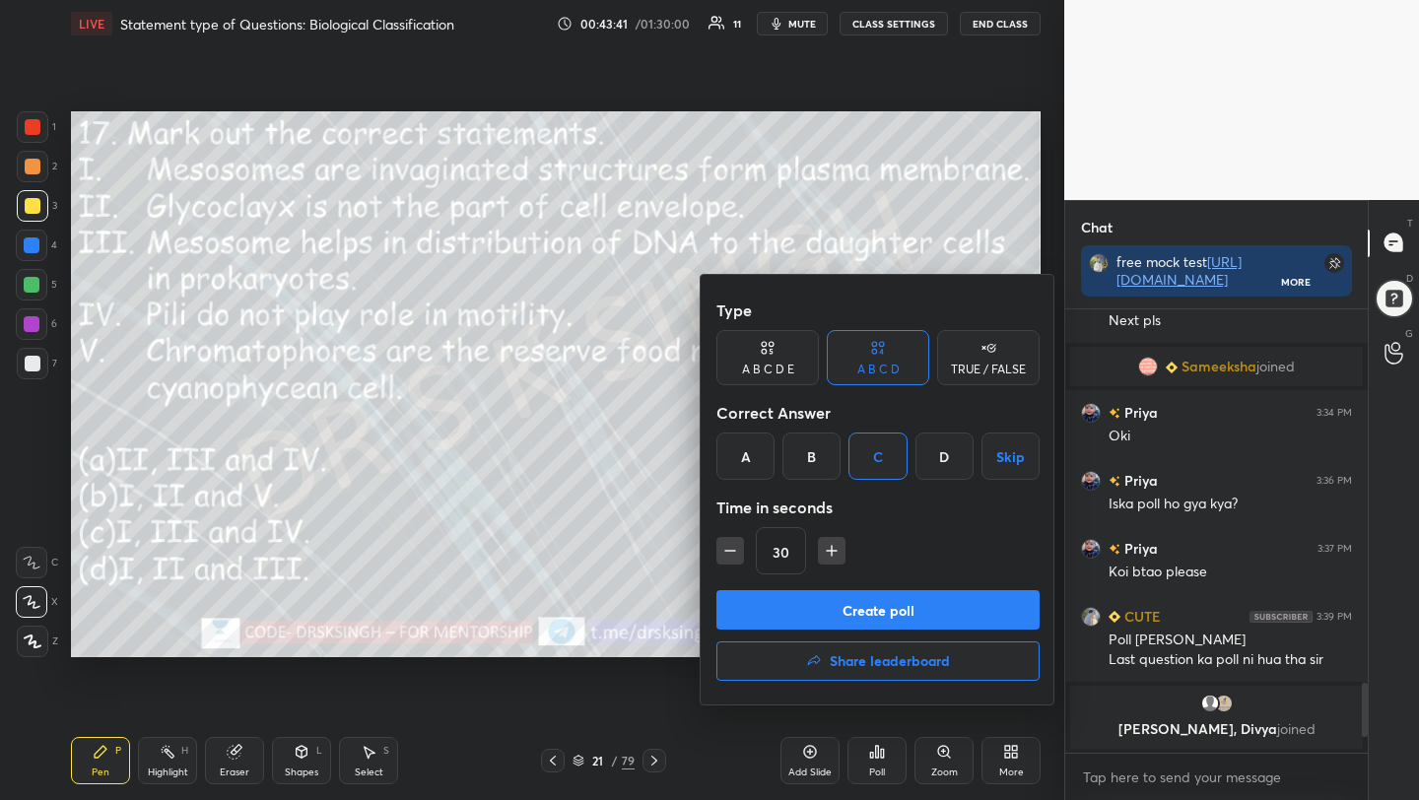
click at [906, 601] on button "Create poll" at bounding box center [877, 609] width 323 height 39
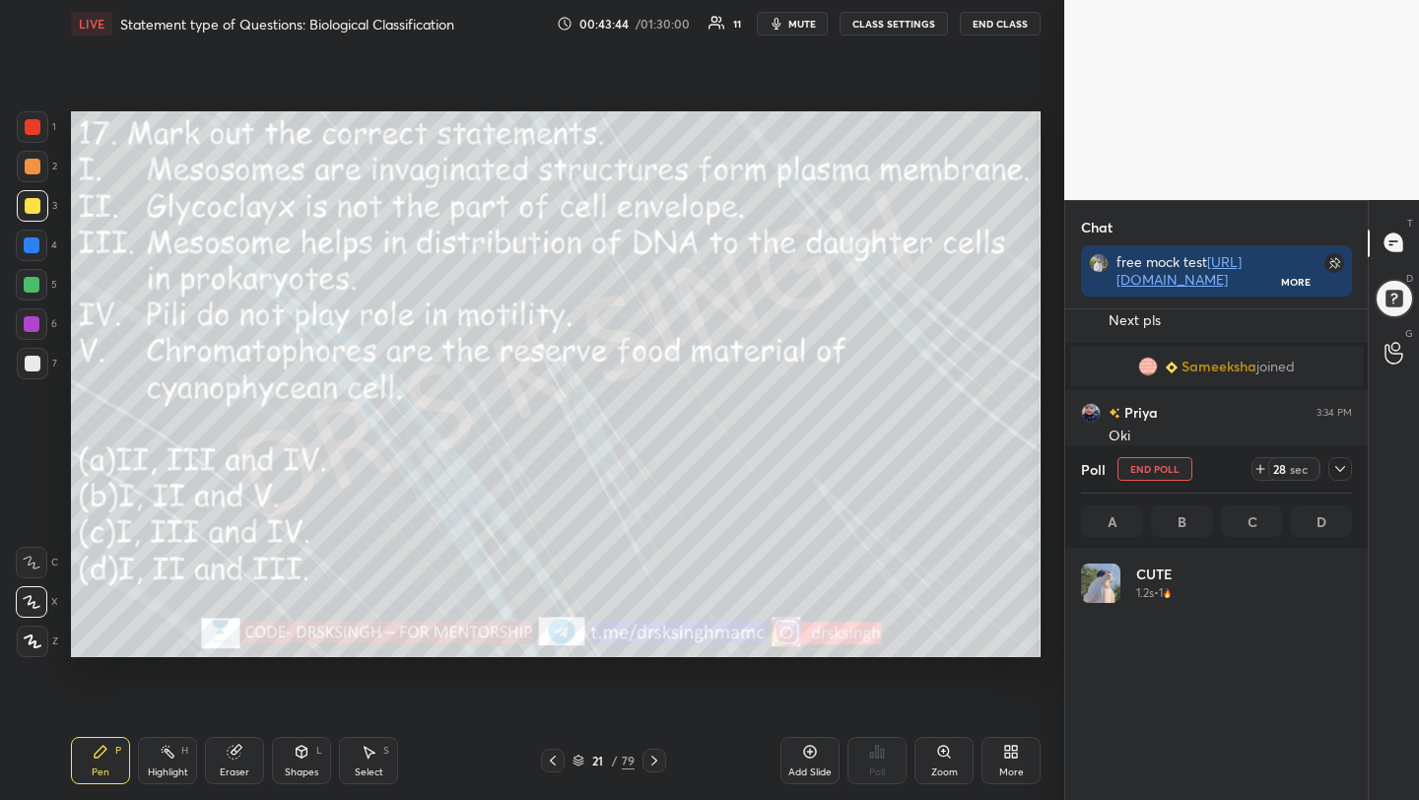
scroll to position [231, 265]
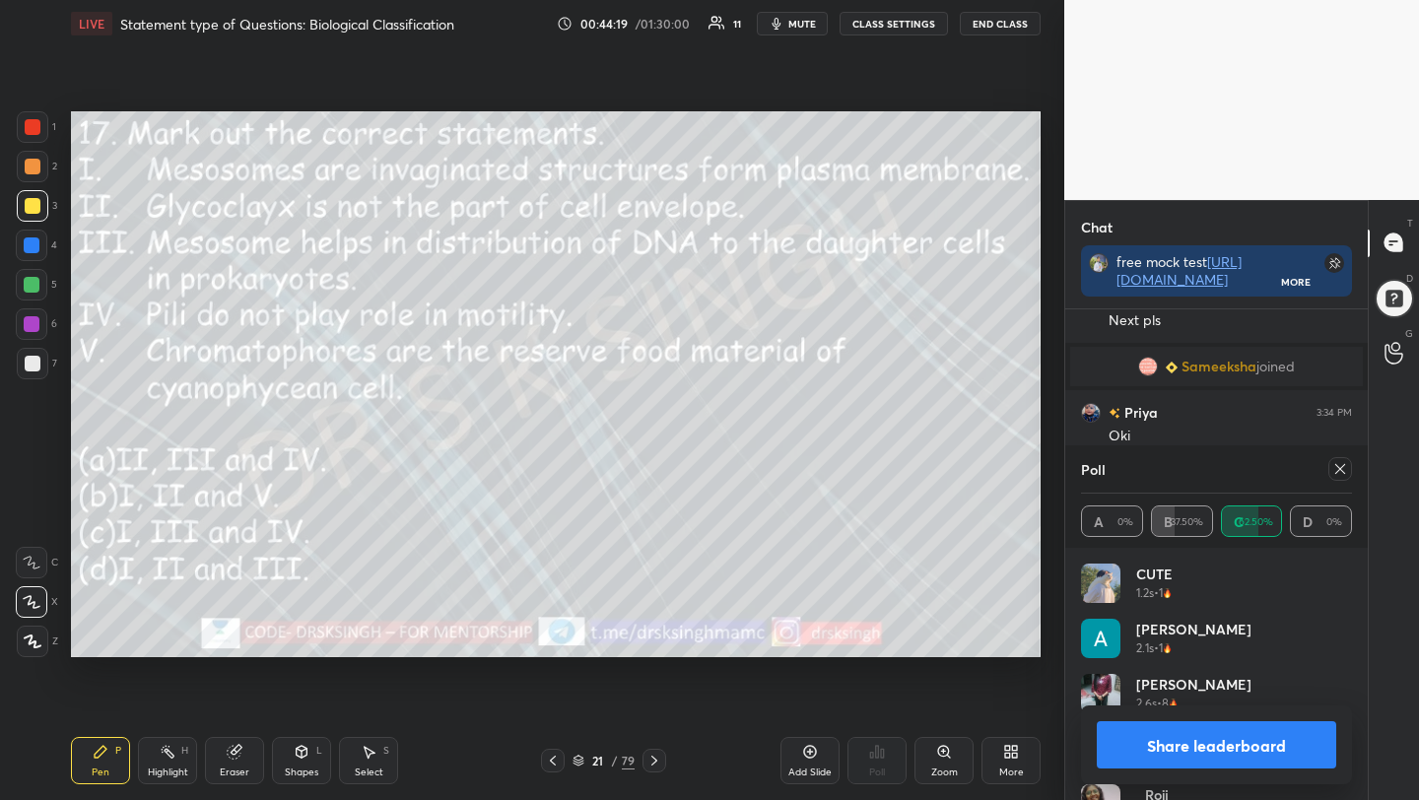
click at [1332, 468] on icon at bounding box center [1340, 469] width 16 height 16
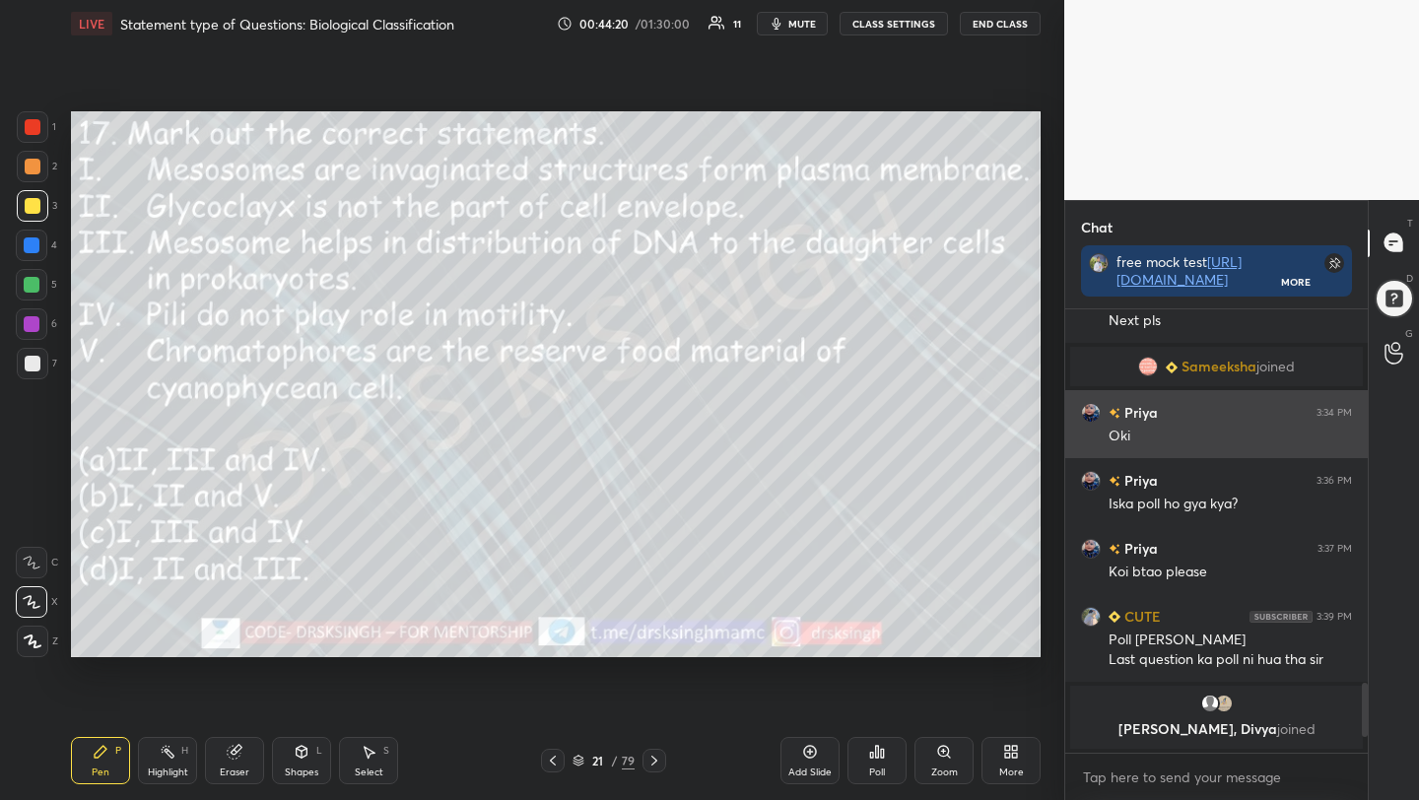
scroll to position [273, 297]
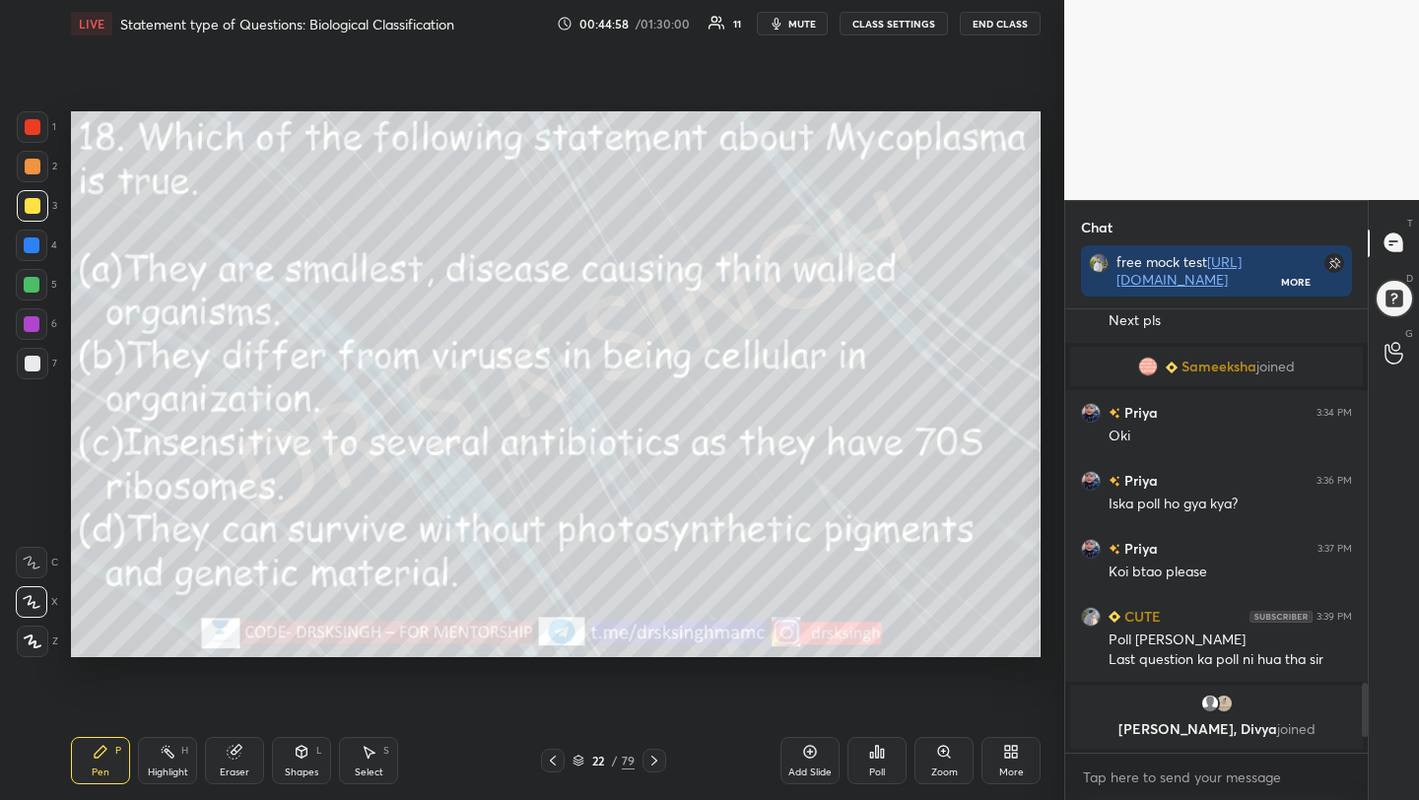
click at [860, 765] on div "Poll" at bounding box center [876, 760] width 59 height 47
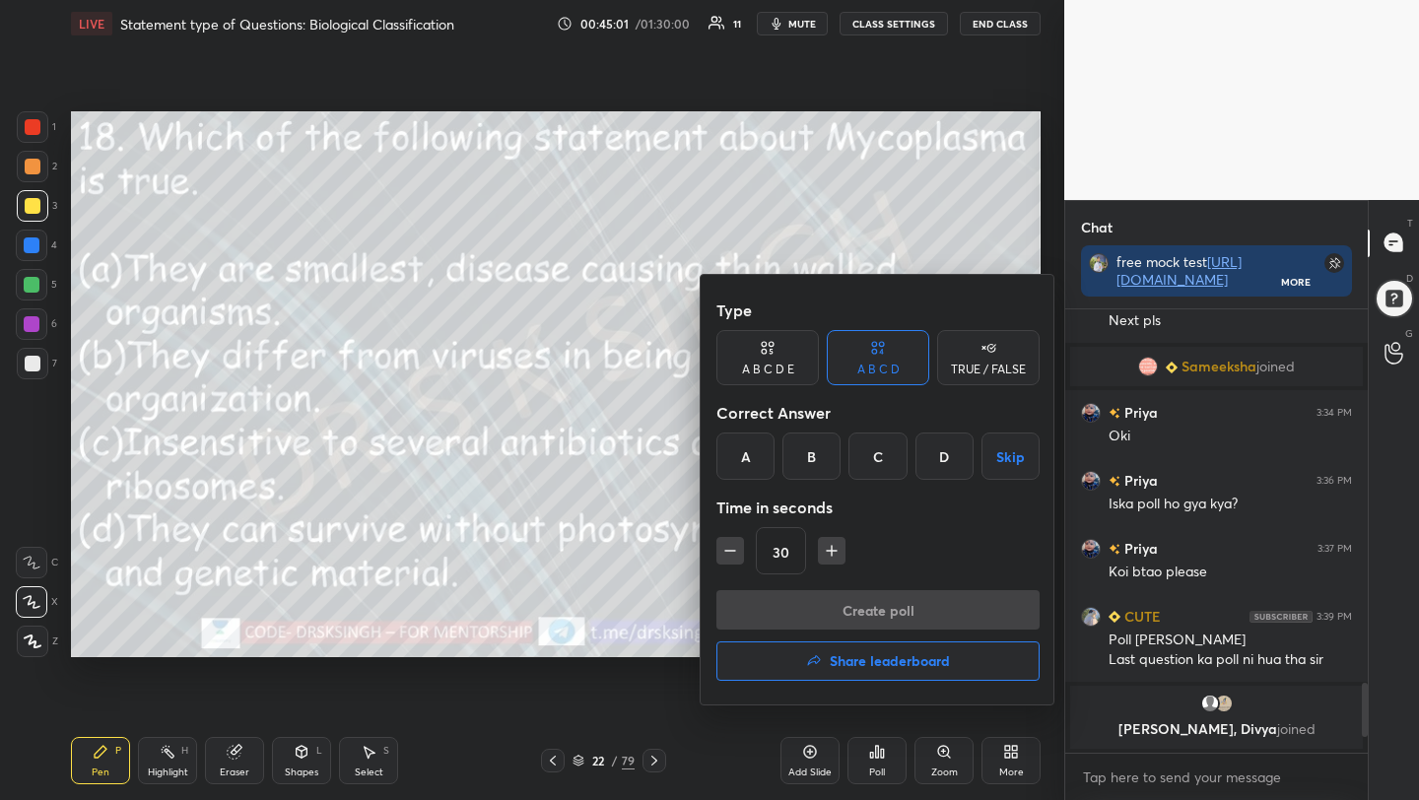
click at [822, 459] on div "B" at bounding box center [811, 456] width 58 height 47
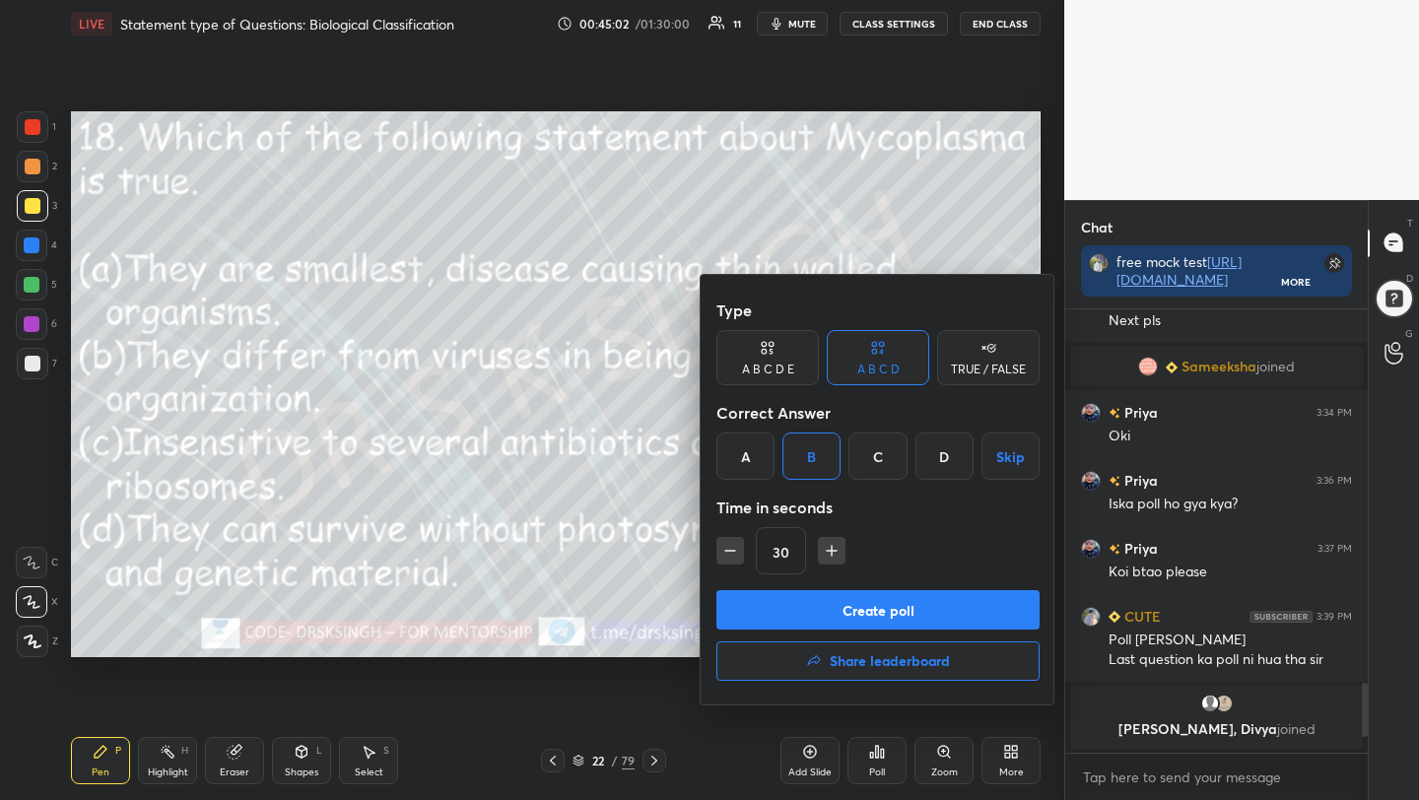
click at [848, 606] on button "Create poll" at bounding box center [877, 609] width 323 height 39
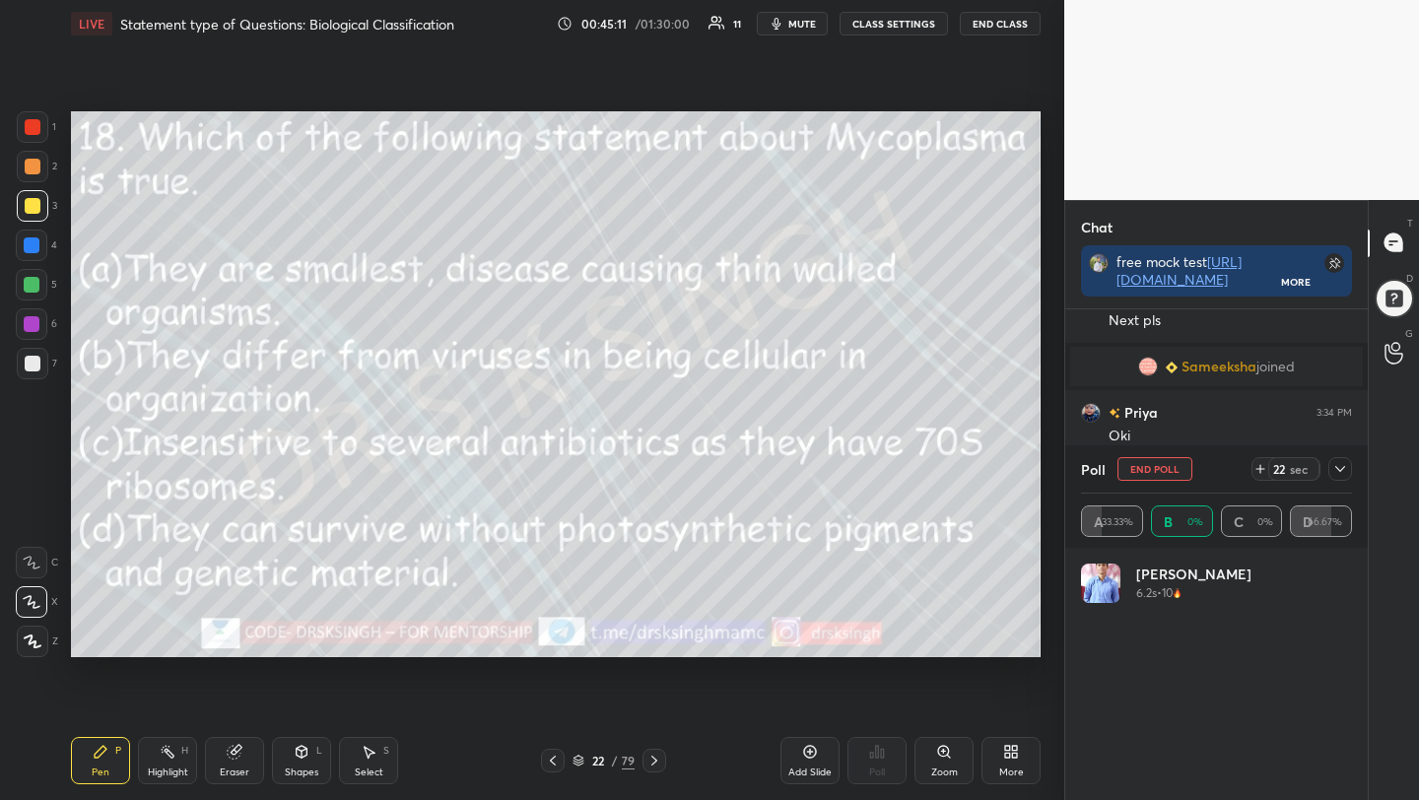
scroll to position [231, 265]
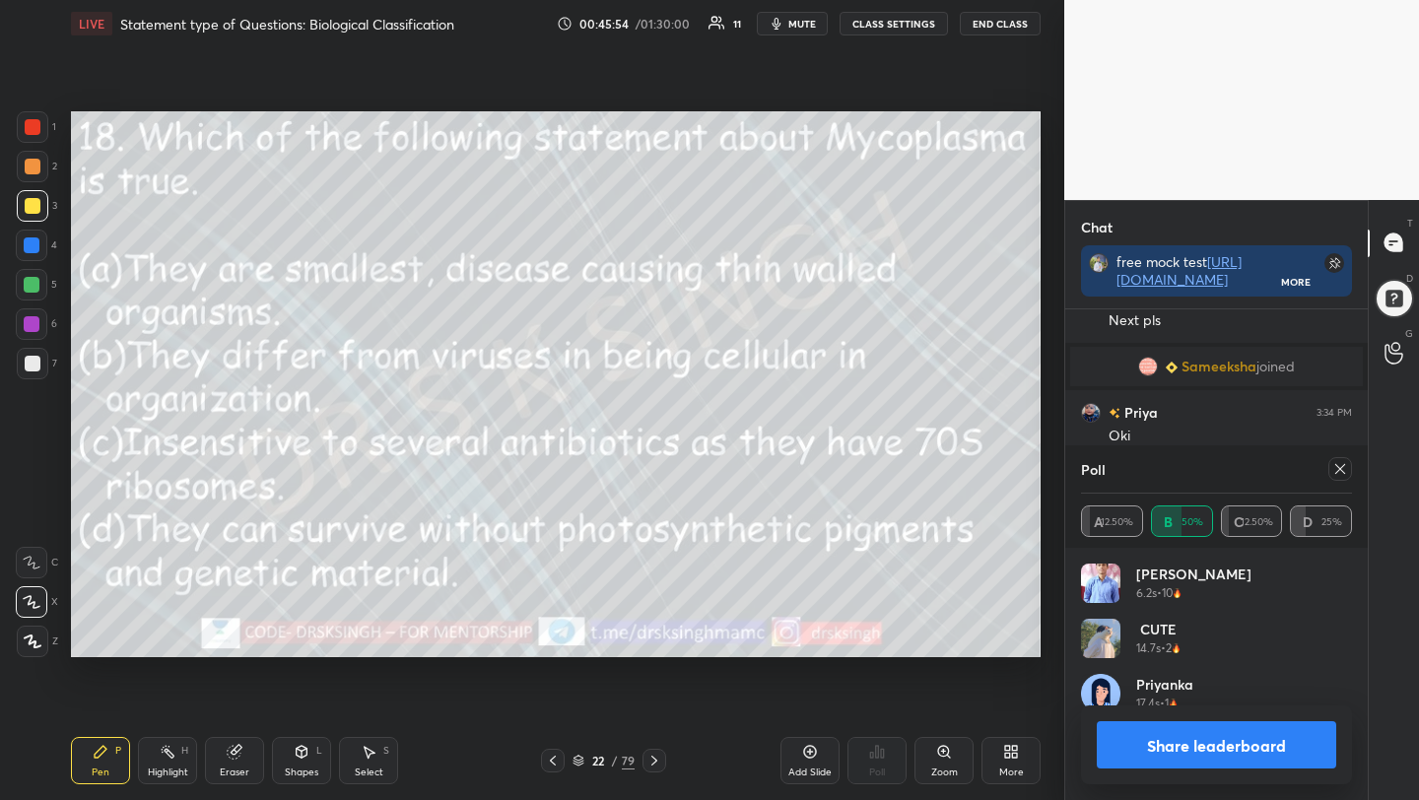
click at [1332, 476] on icon at bounding box center [1340, 469] width 16 height 16
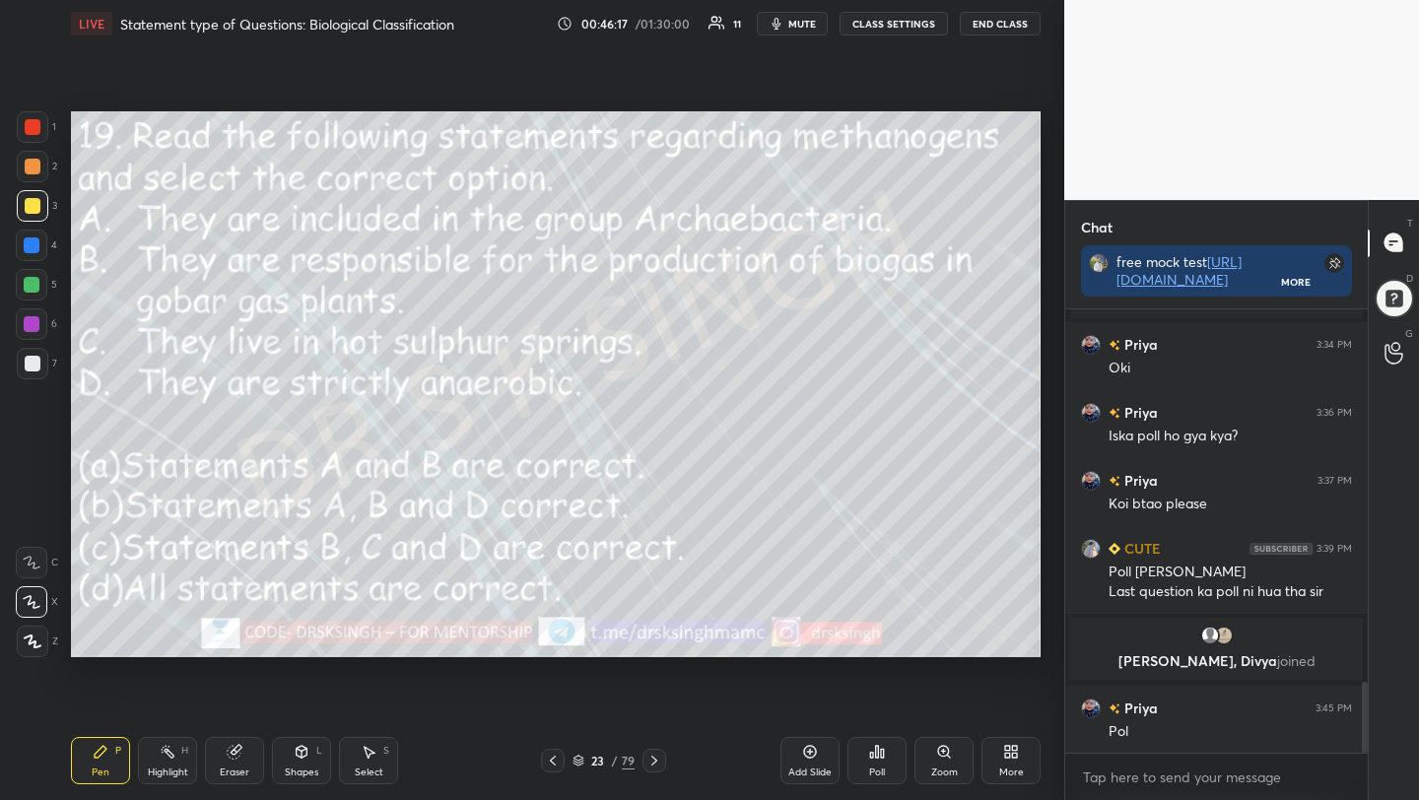
scroll to position [2335, 0]
click at [873, 760] on div "Poll" at bounding box center [876, 760] width 59 height 47
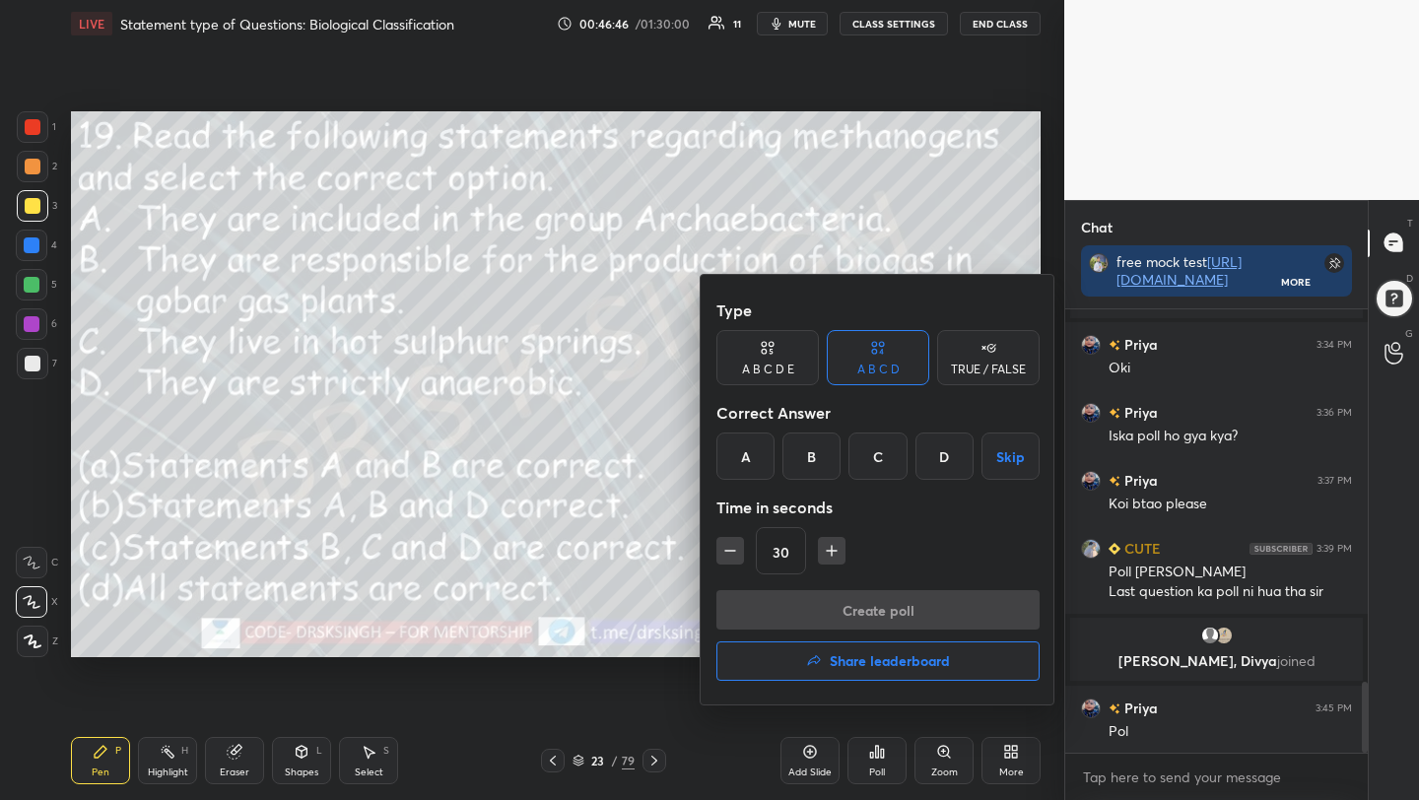
click at [823, 455] on div "B" at bounding box center [811, 456] width 58 height 47
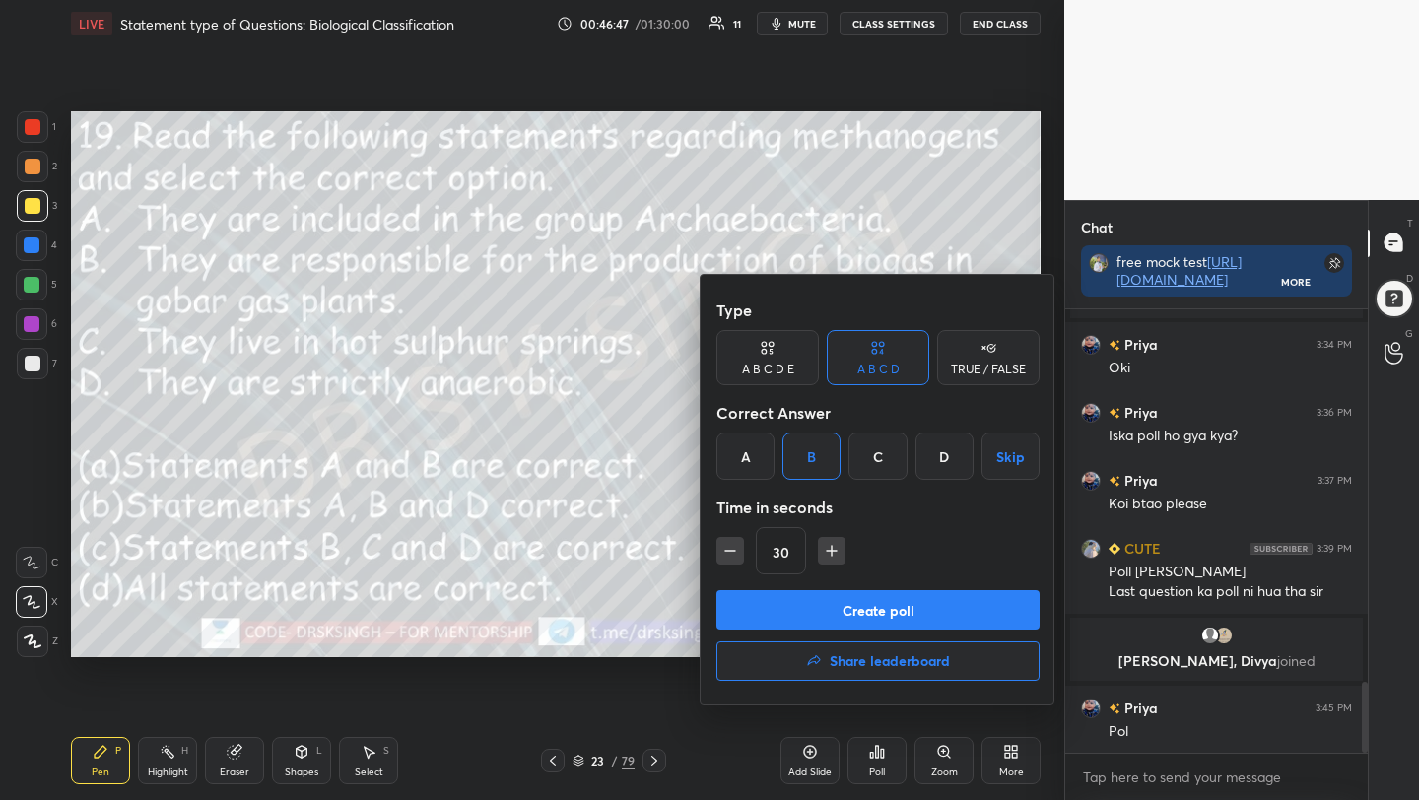
click at [888, 606] on button "Create poll" at bounding box center [877, 609] width 323 height 39
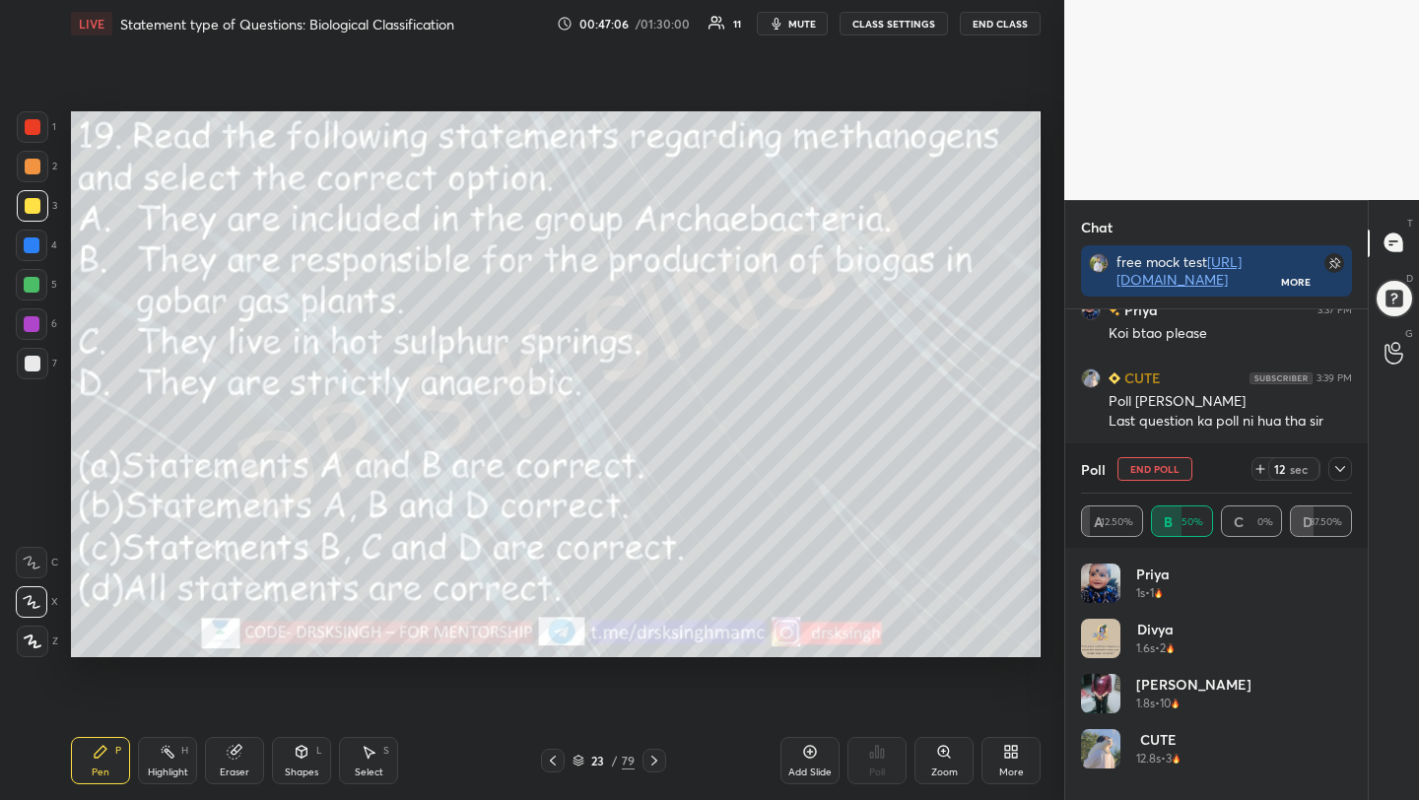
scroll to position [2525, 0]
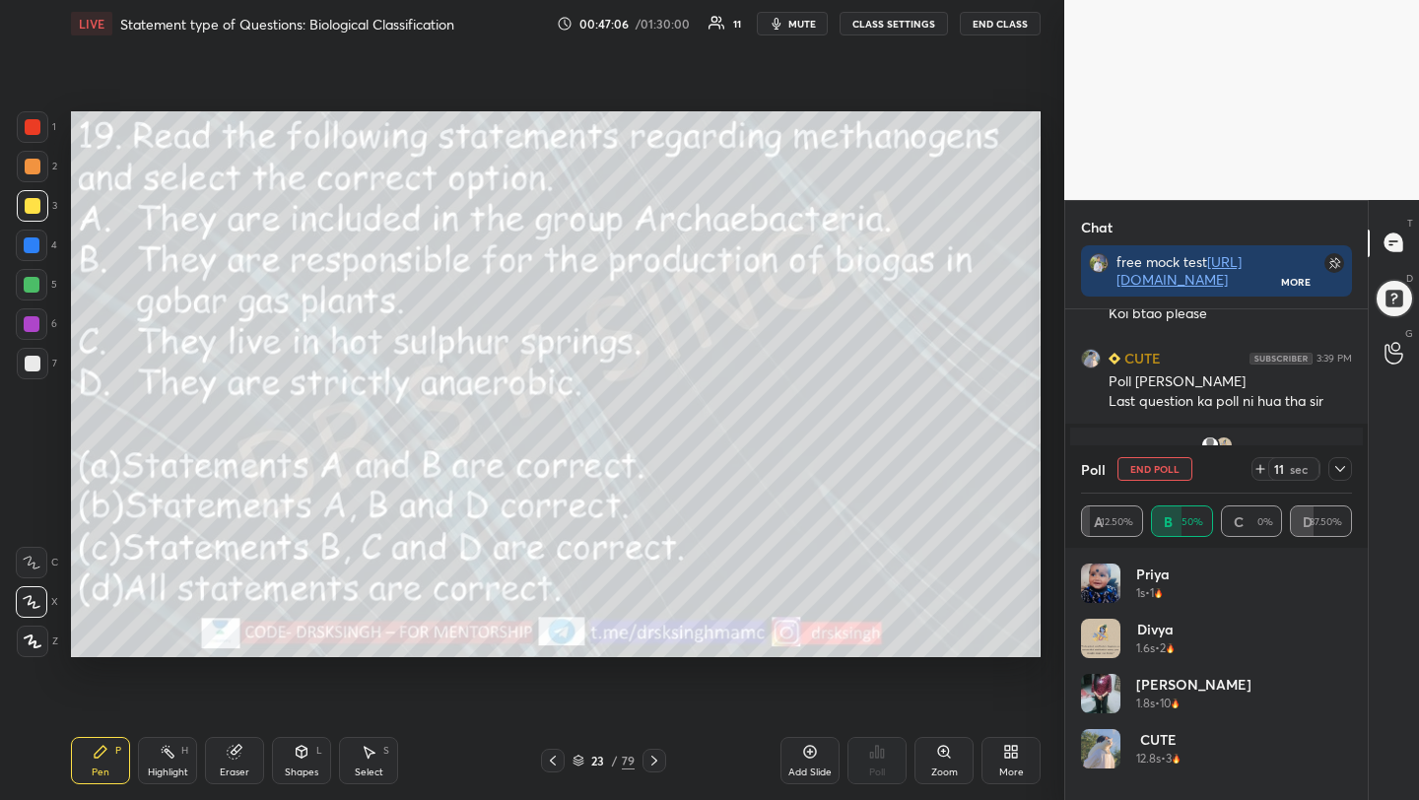
click at [1161, 475] on button "End Poll" at bounding box center [1154, 469] width 75 height 24
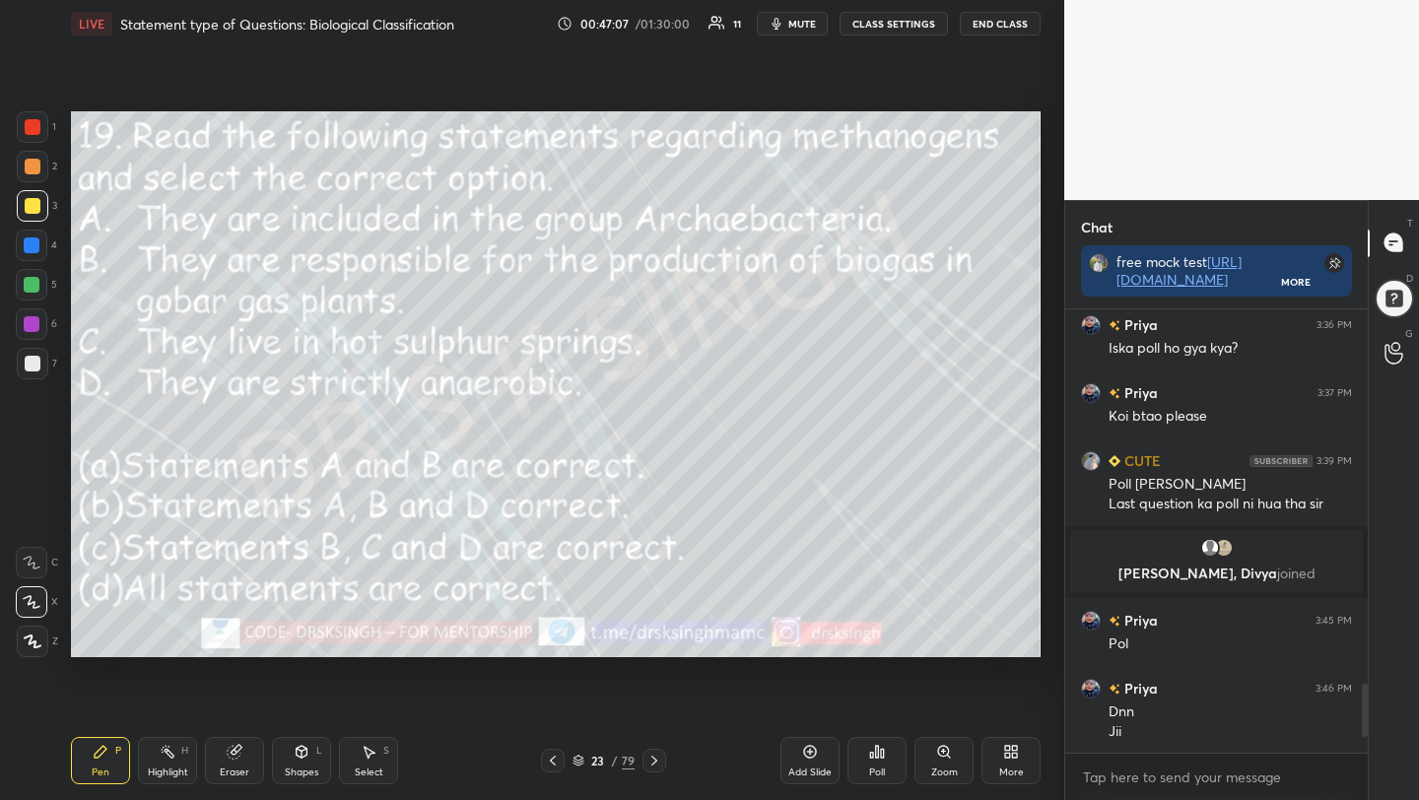
scroll to position [437, 297]
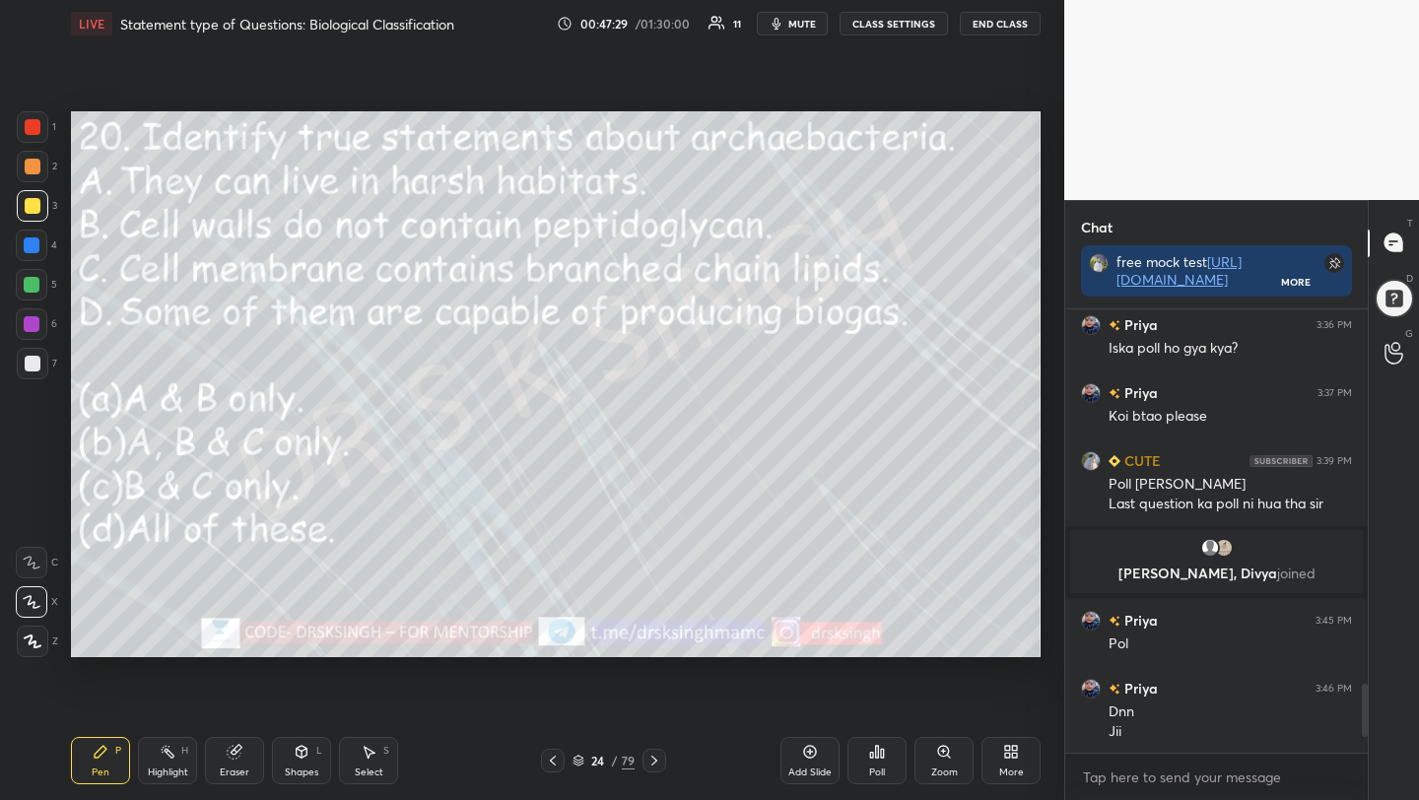
click at [891, 768] on div "Poll" at bounding box center [876, 760] width 59 height 47
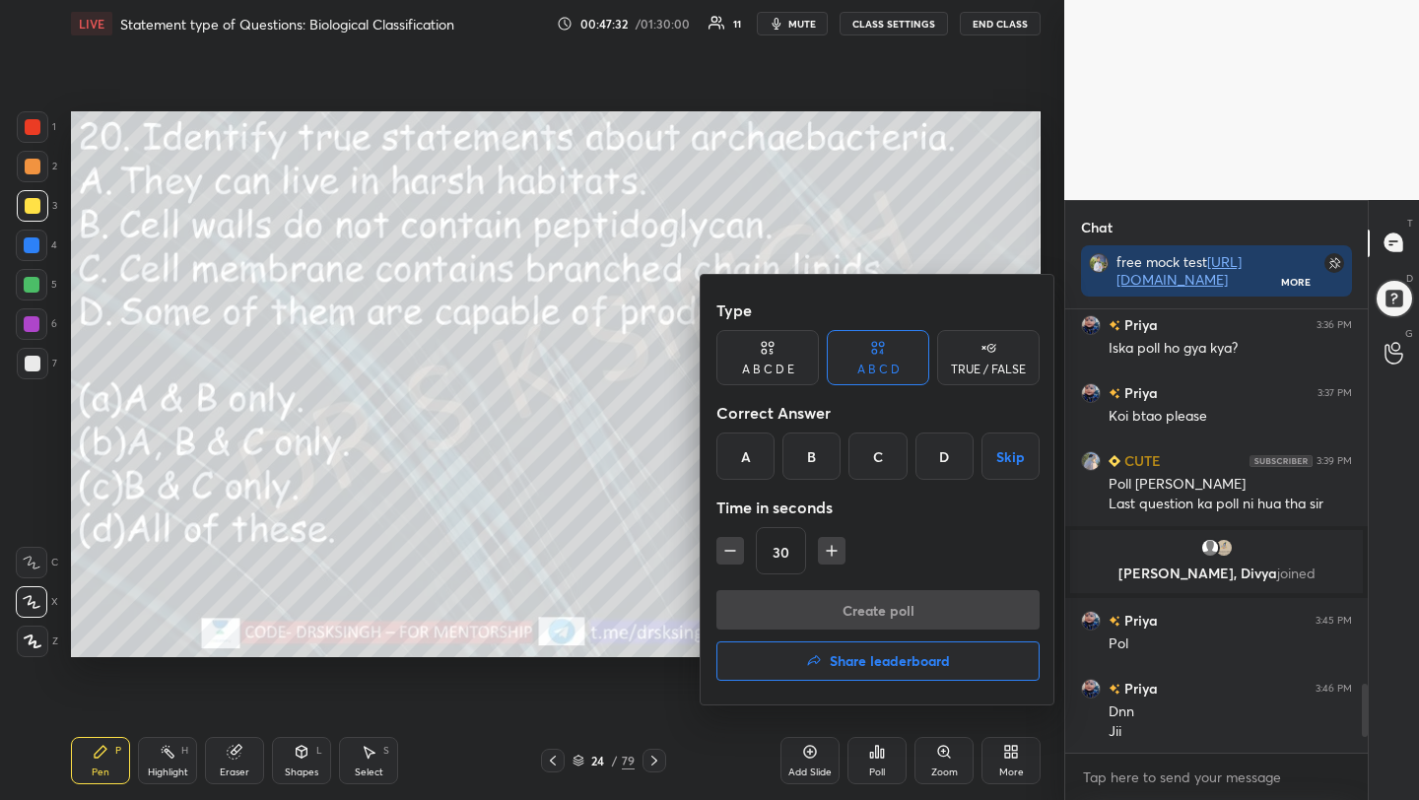
click at [930, 464] on div "D" at bounding box center [944, 456] width 58 height 47
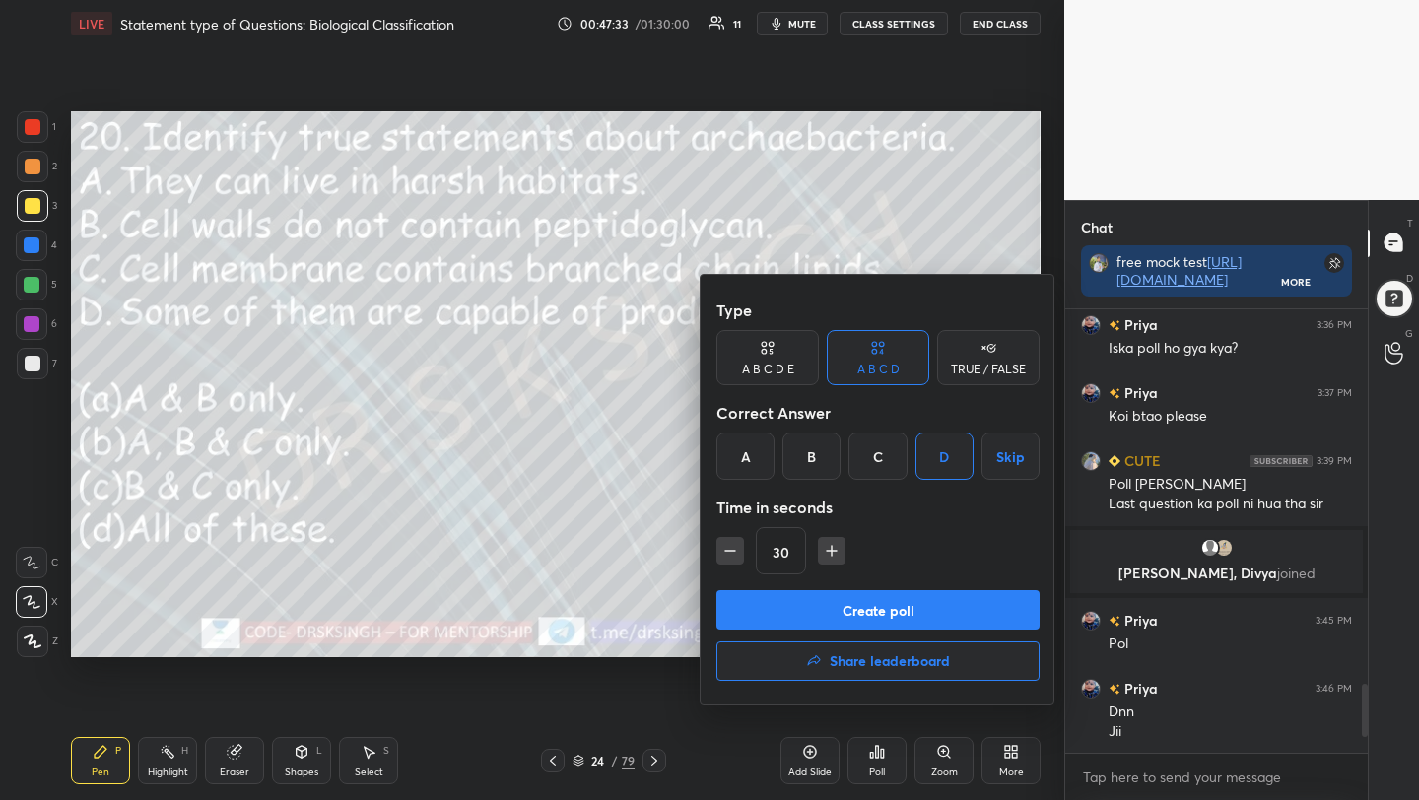
click at [882, 605] on button "Create poll" at bounding box center [877, 609] width 323 height 39
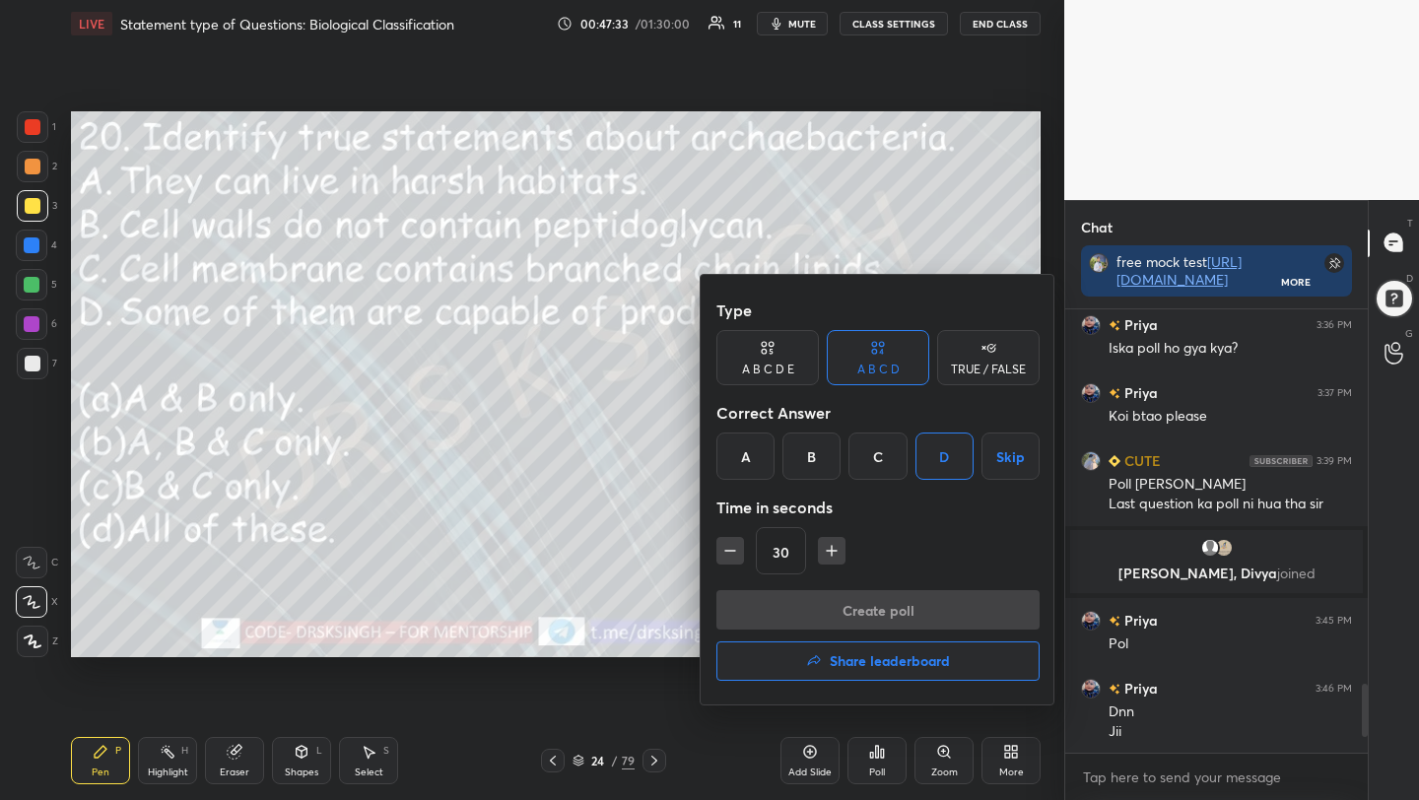
scroll to position [6, 7]
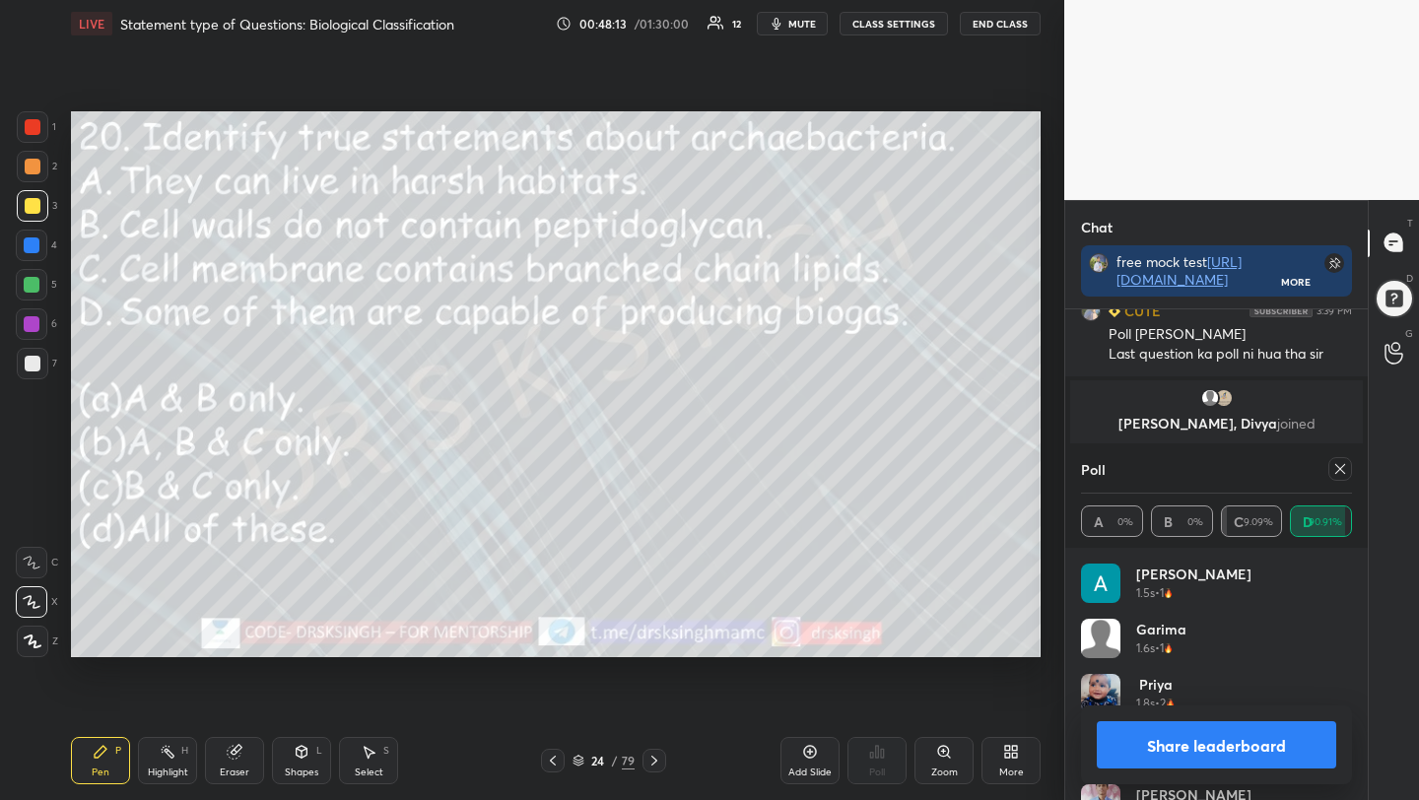
click at [1333, 467] on icon at bounding box center [1340, 469] width 16 height 16
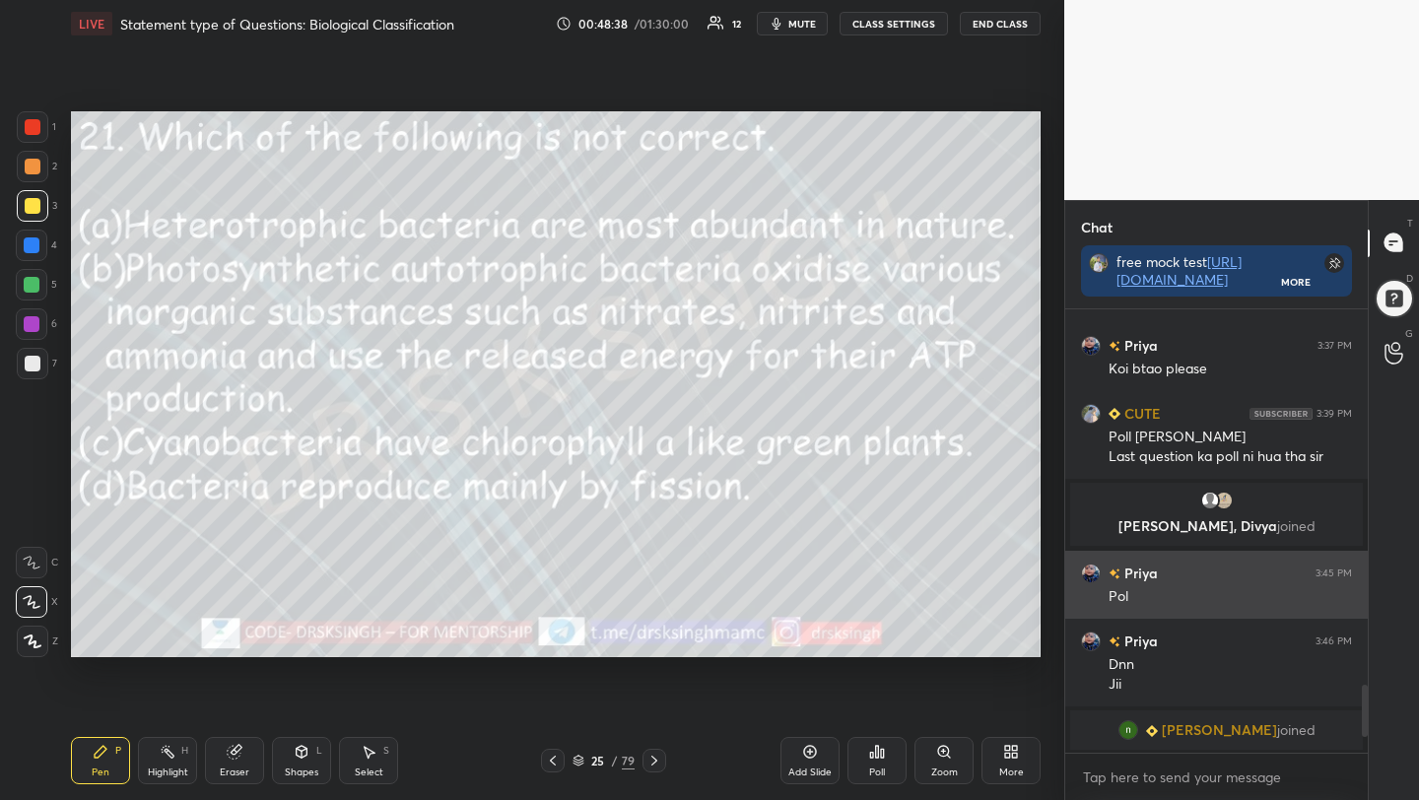
scroll to position [2482, 0]
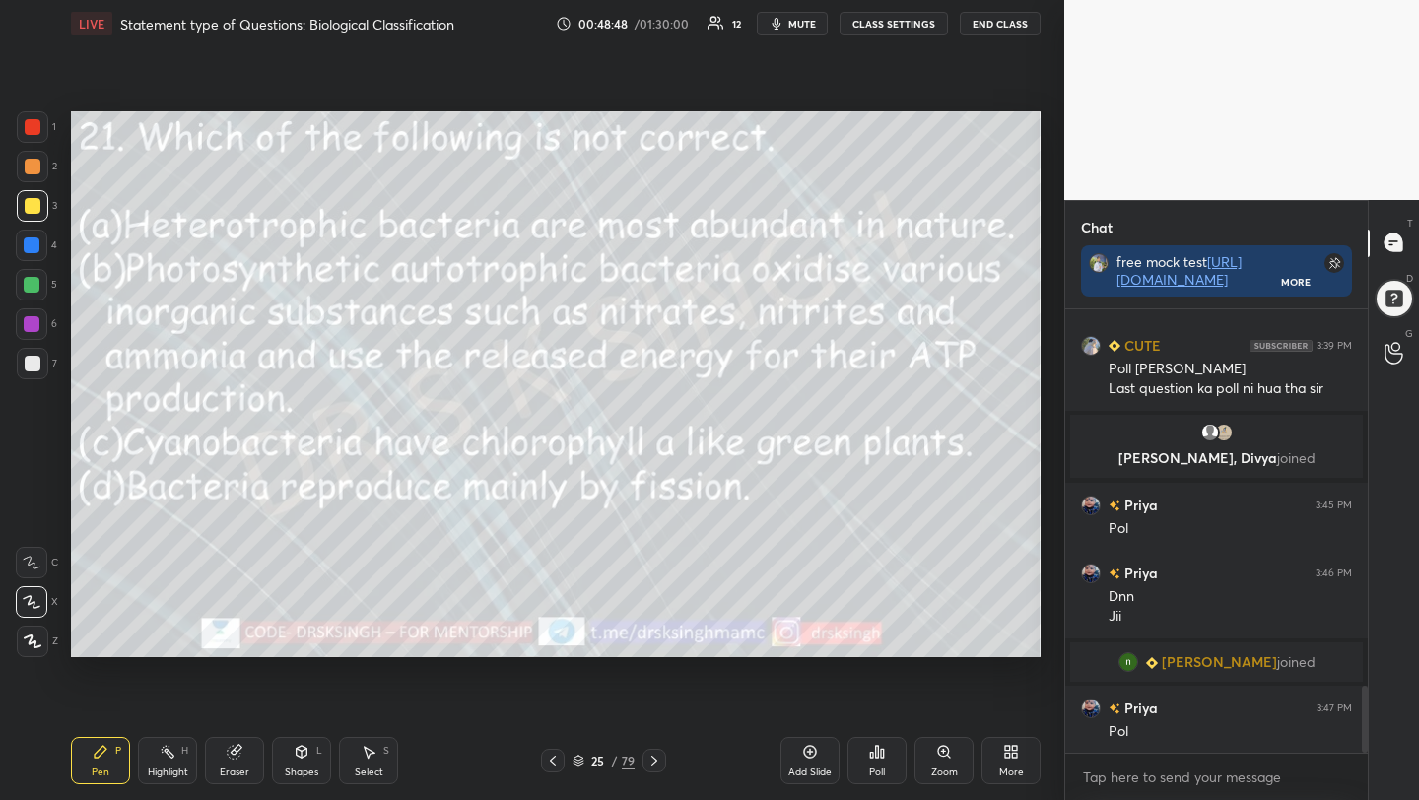
click at [865, 770] on div "Poll" at bounding box center [876, 760] width 59 height 47
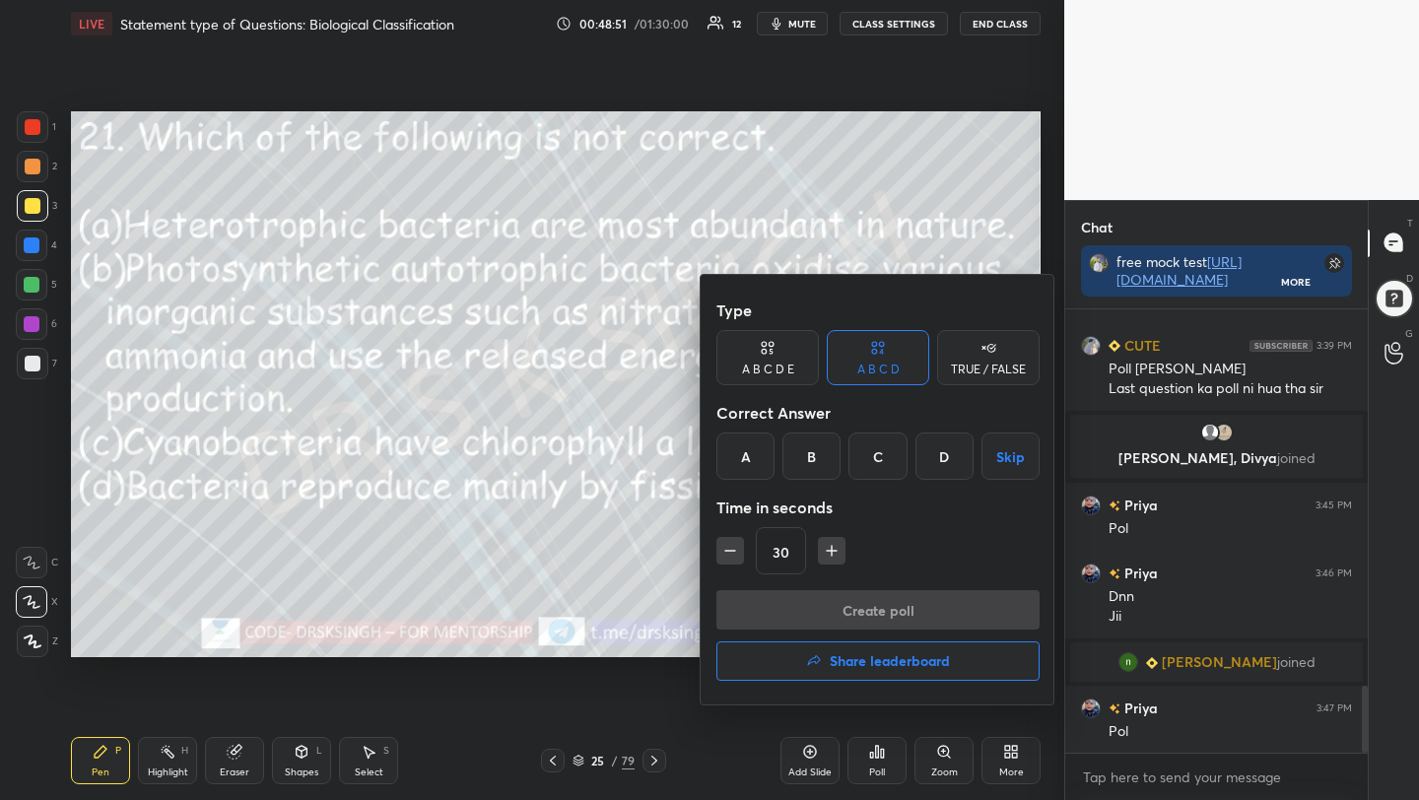
click at [820, 461] on div "B" at bounding box center [811, 456] width 58 height 47
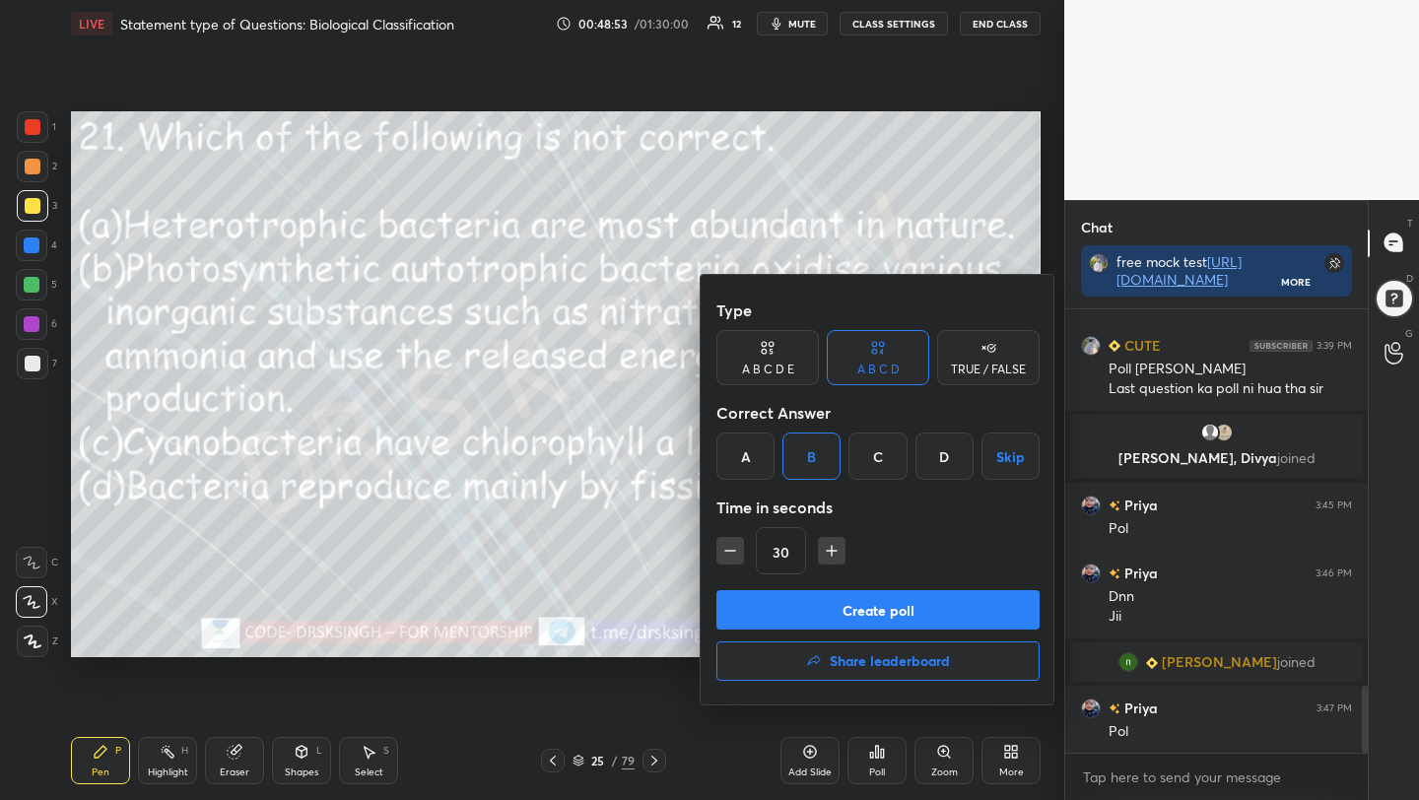
click at [871, 623] on button "Create poll" at bounding box center [877, 609] width 323 height 39
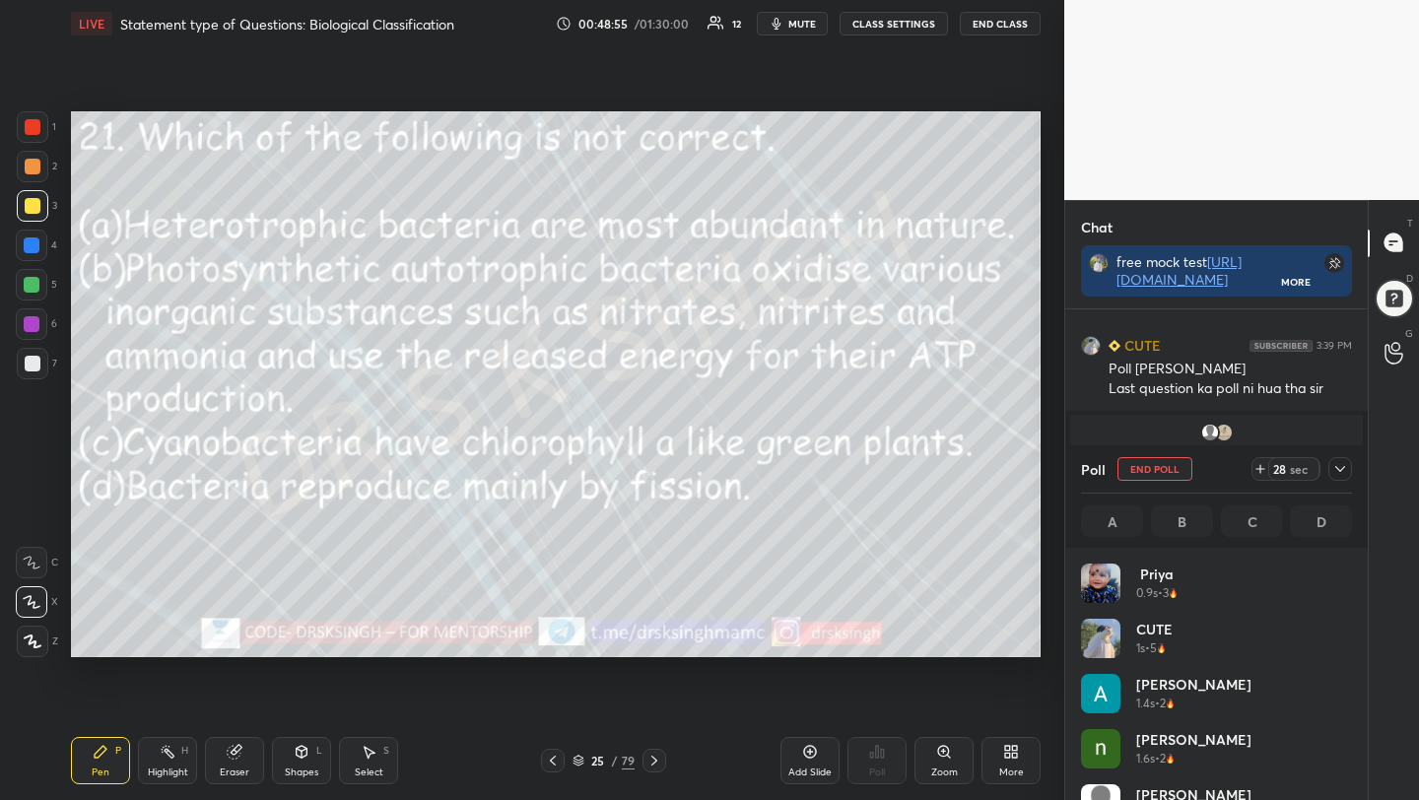
scroll to position [231, 265]
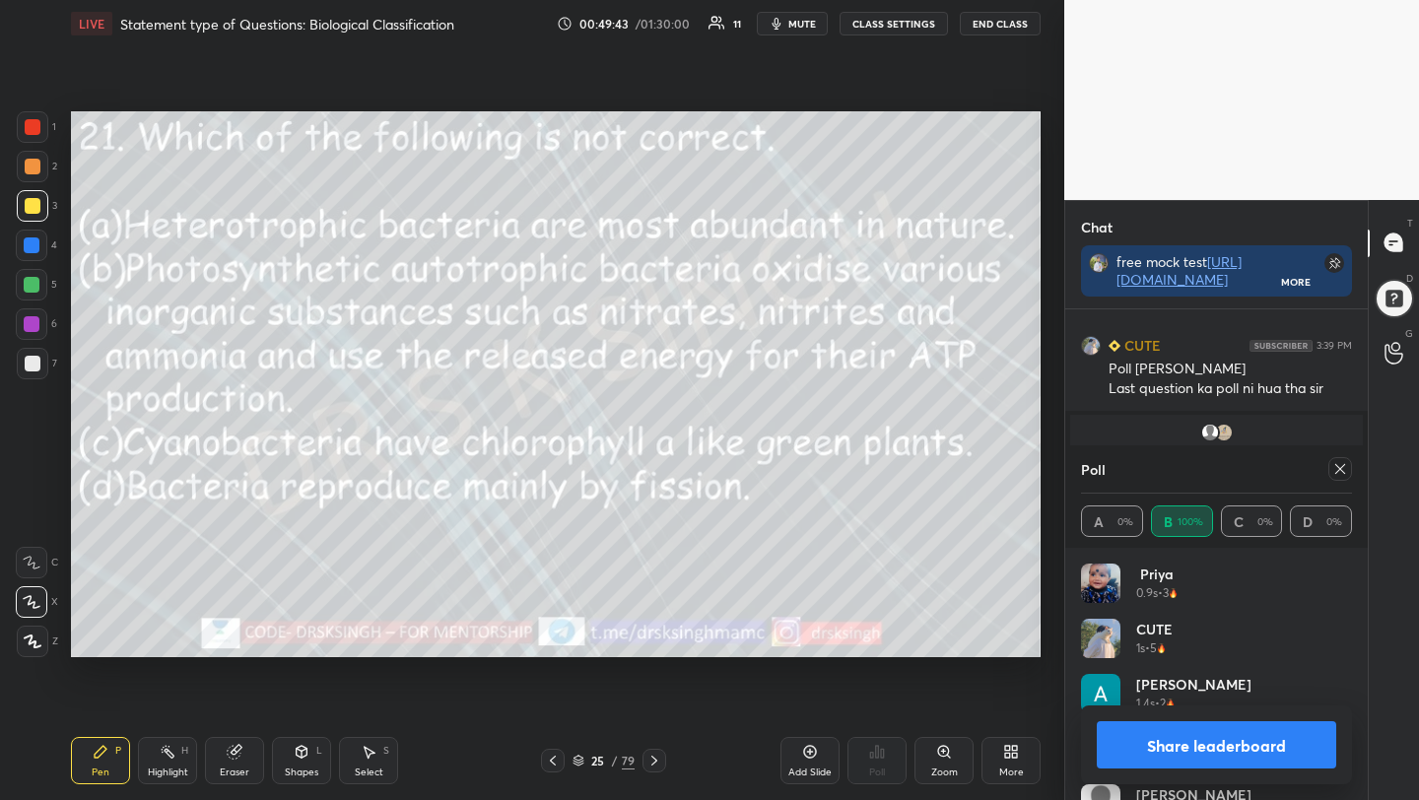
click at [1340, 469] on icon at bounding box center [1340, 469] width 10 height 10
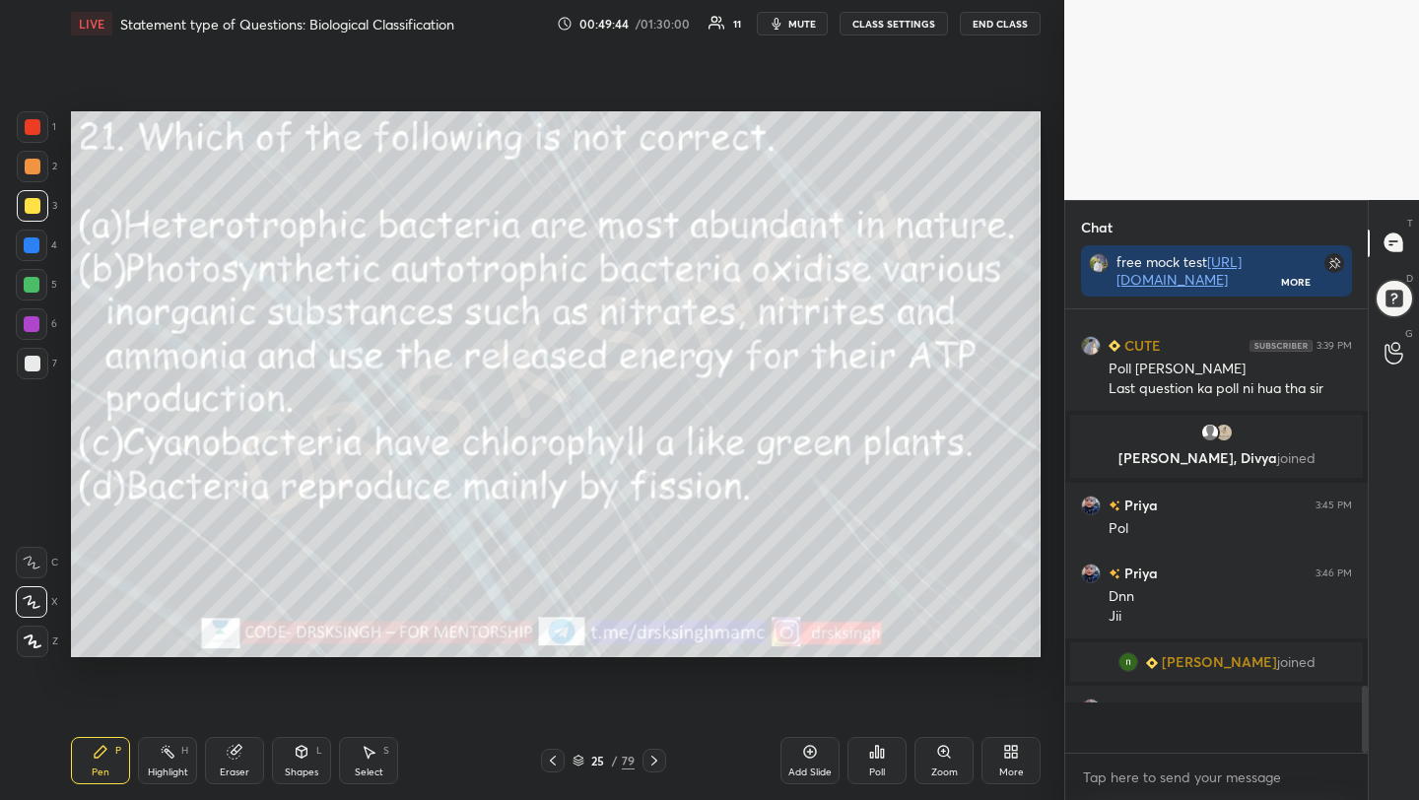
scroll to position [7, 7]
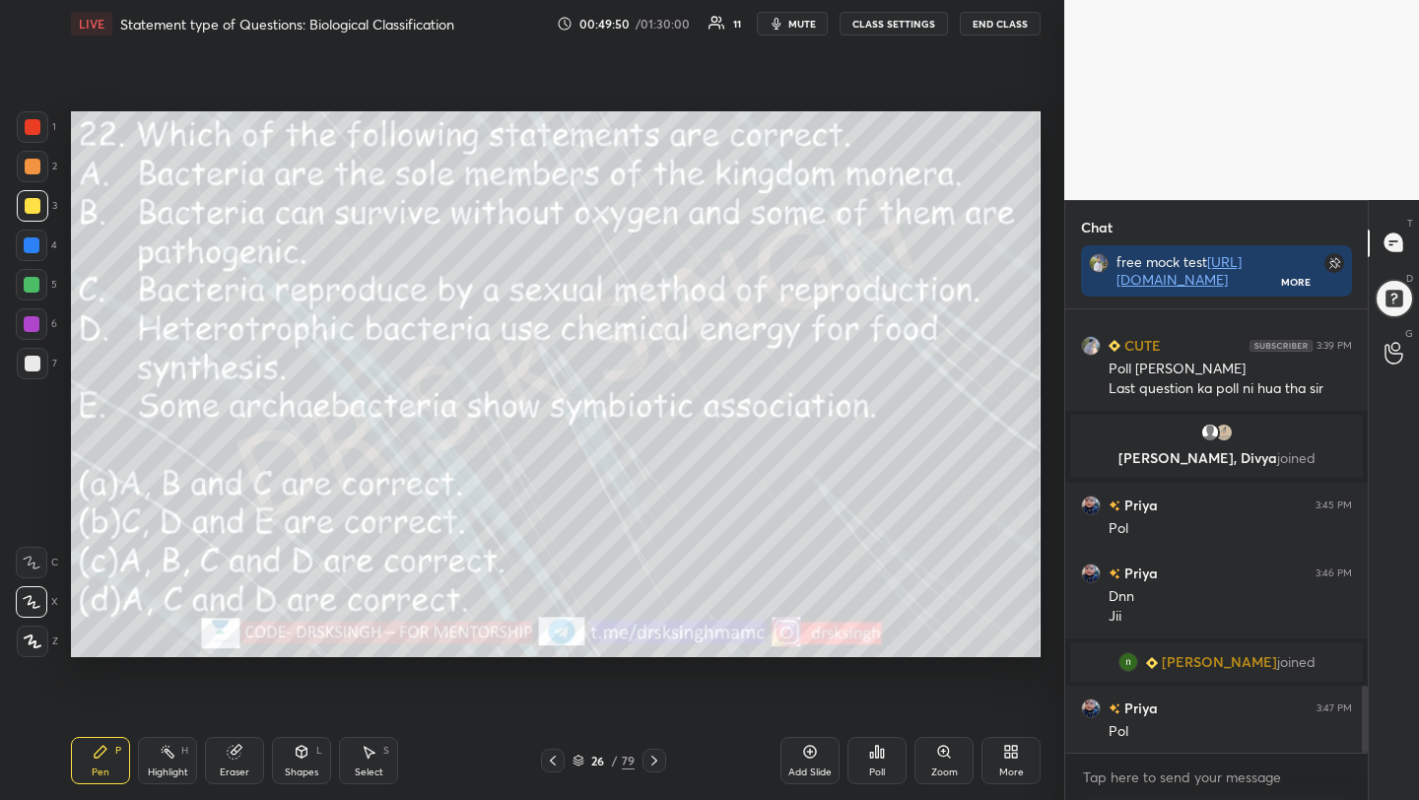
click at [878, 771] on div "Poll" at bounding box center [877, 772] width 16 height 10
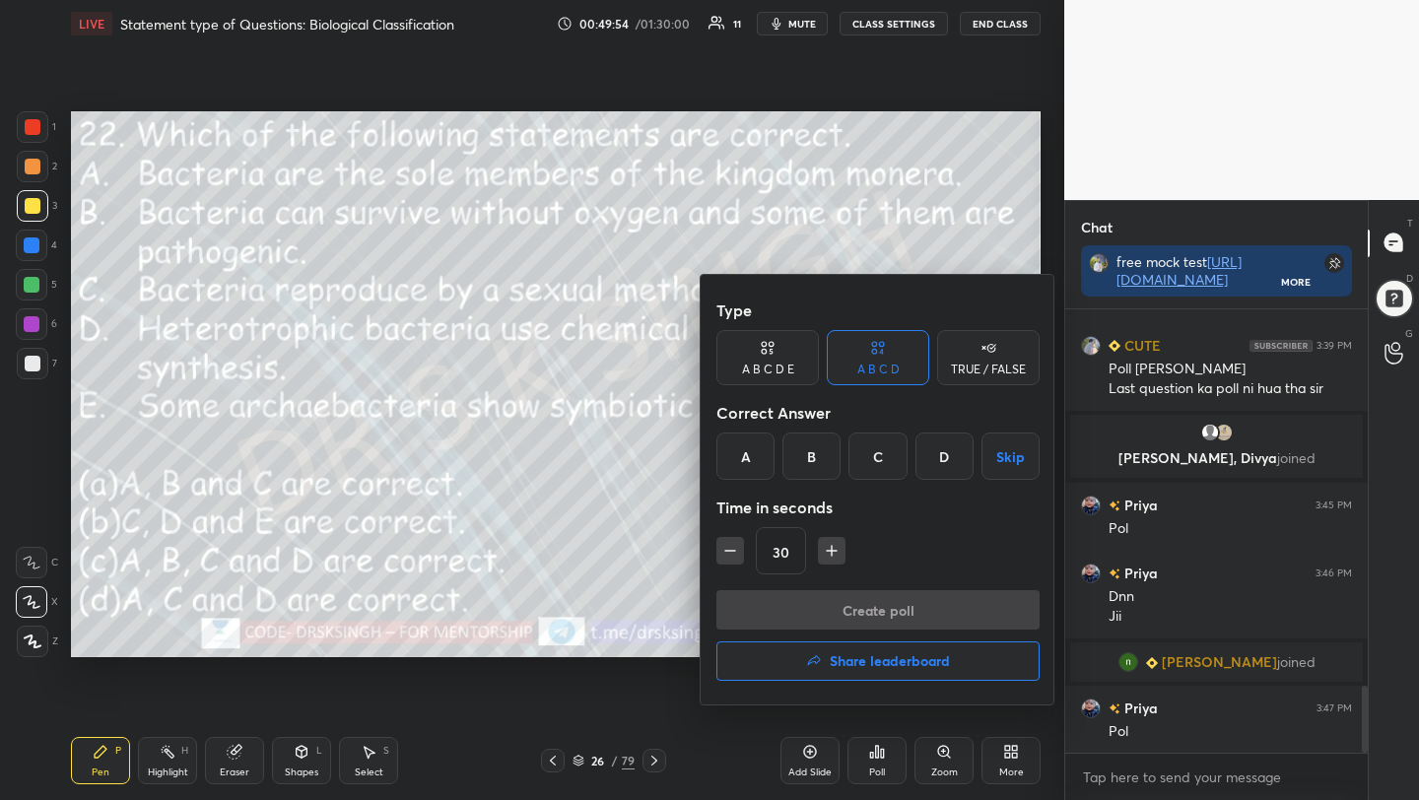
click at [880, 445] on div "C" at bounding box center [877, 456] width 58 height 47
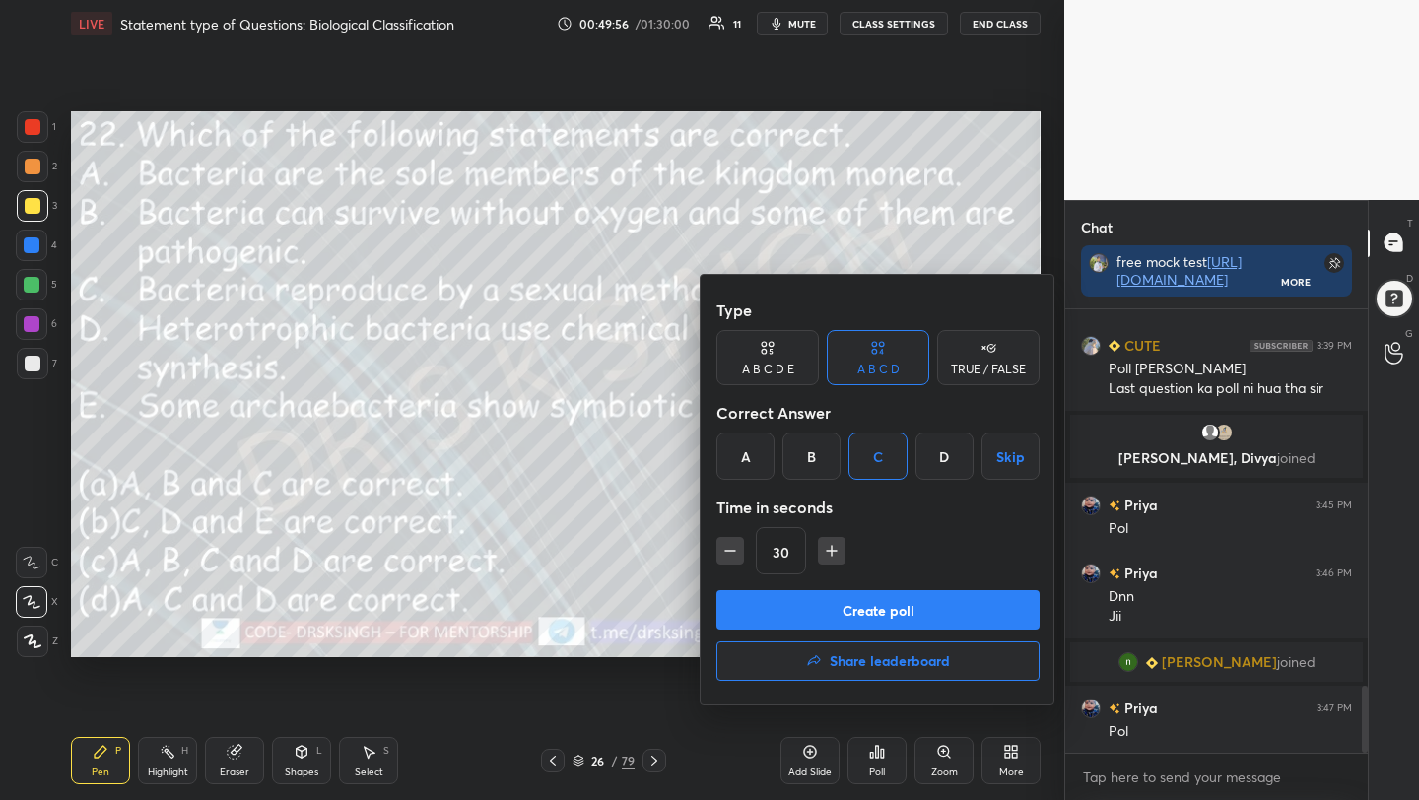
click at [896, 612] on button "Create poll" at bounding box center [877, 609] width 323 height 39
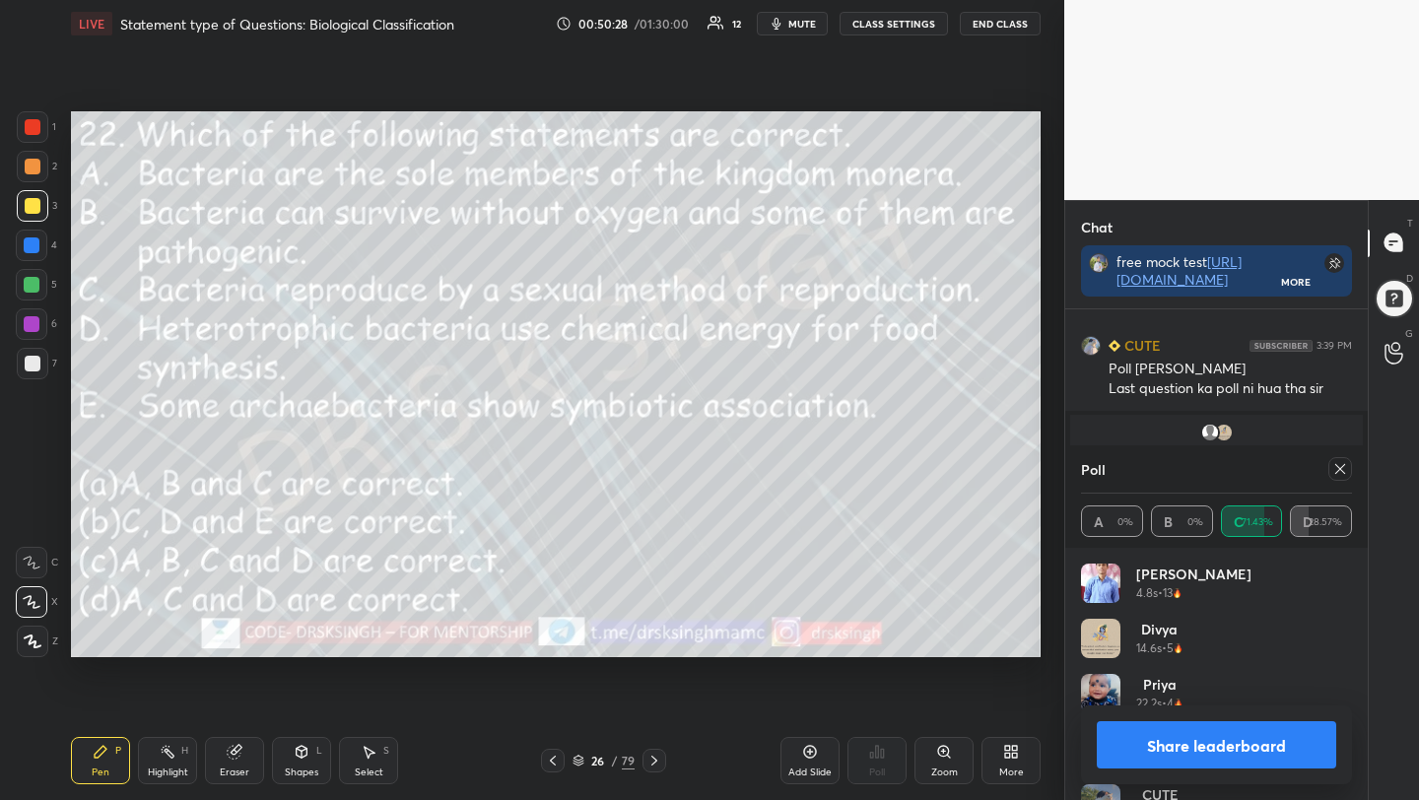
click at [1332, 461] on icon at bounding box center [1340, 469] width 16 height 16
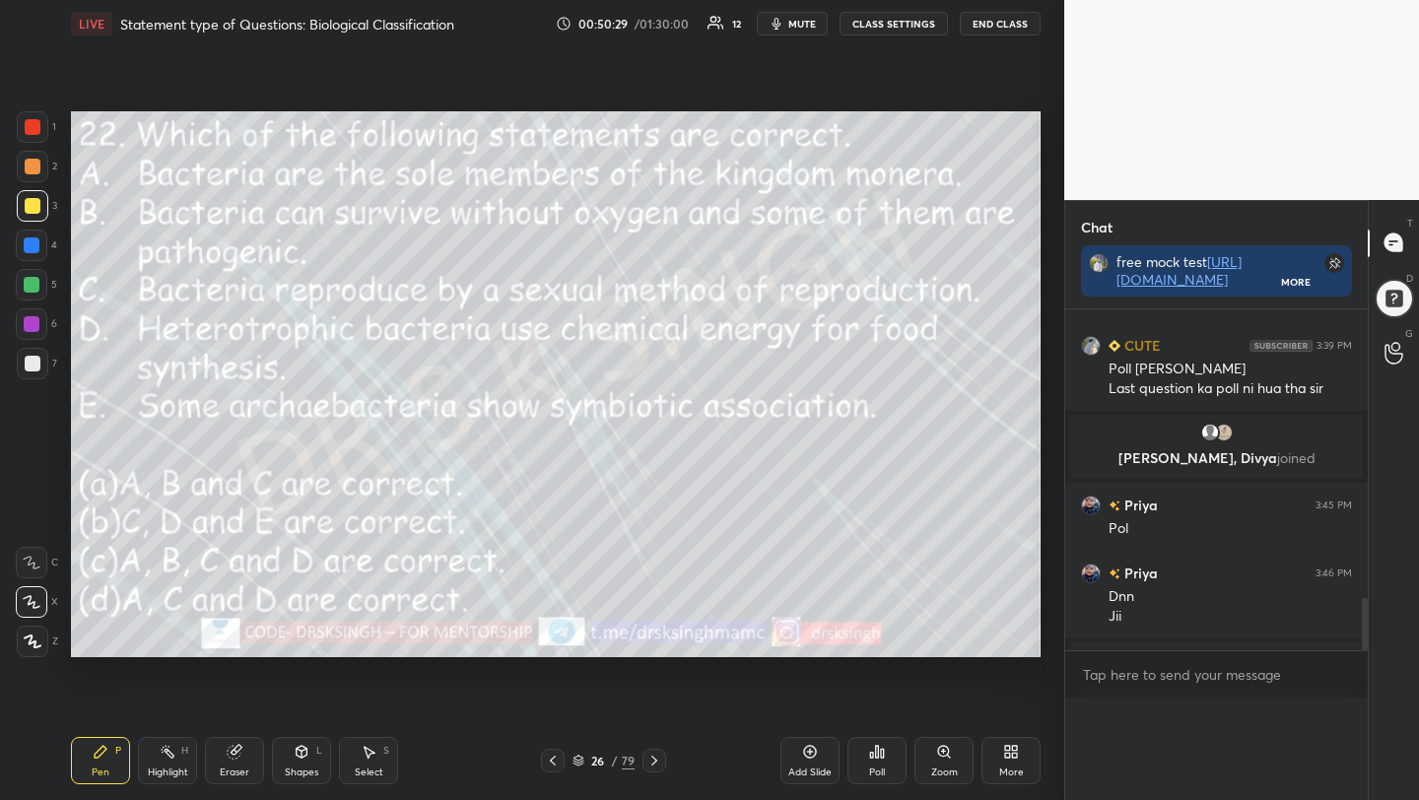
scroll to position [0, 0]
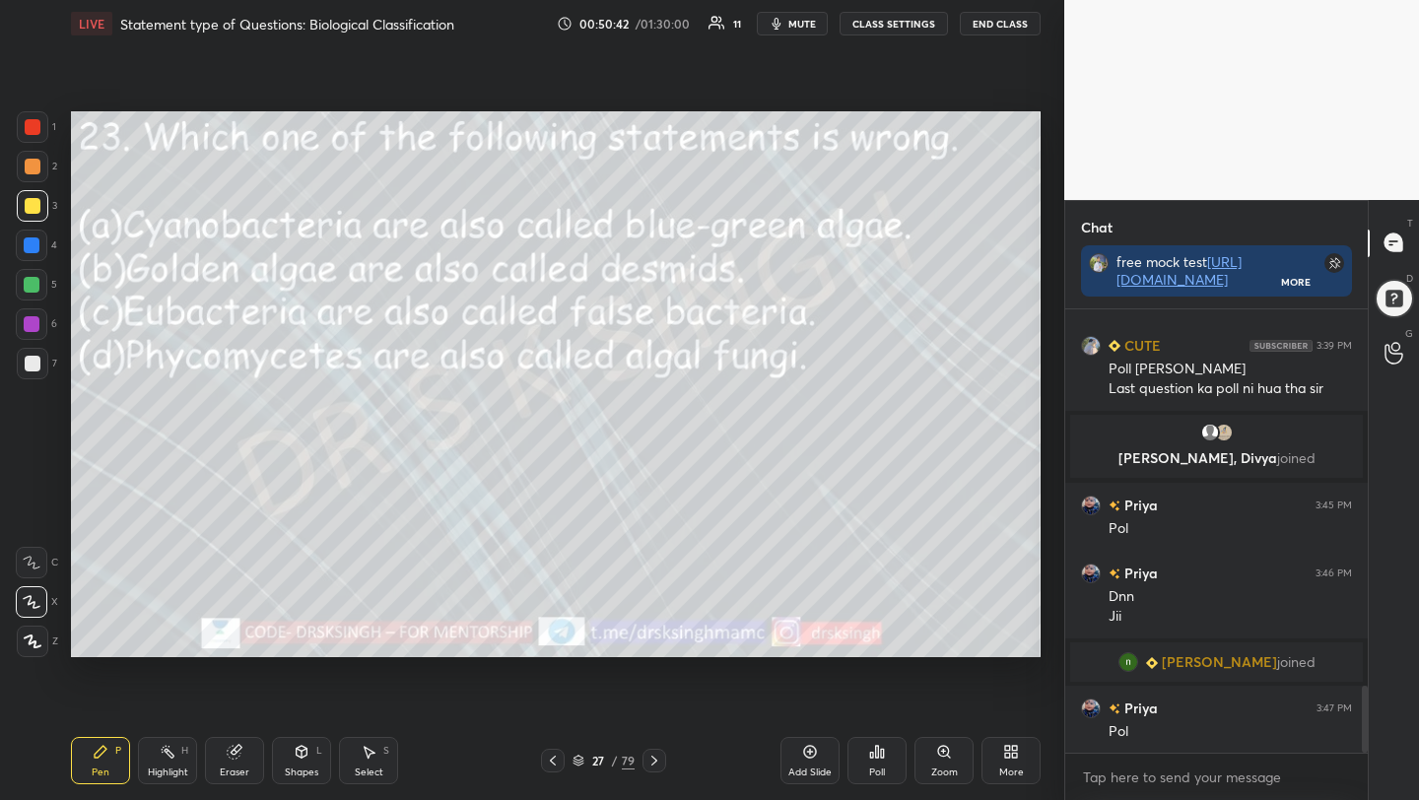
click at [873, 760] on div "Poll" at bounding box center [876, 760] width 59 height 47
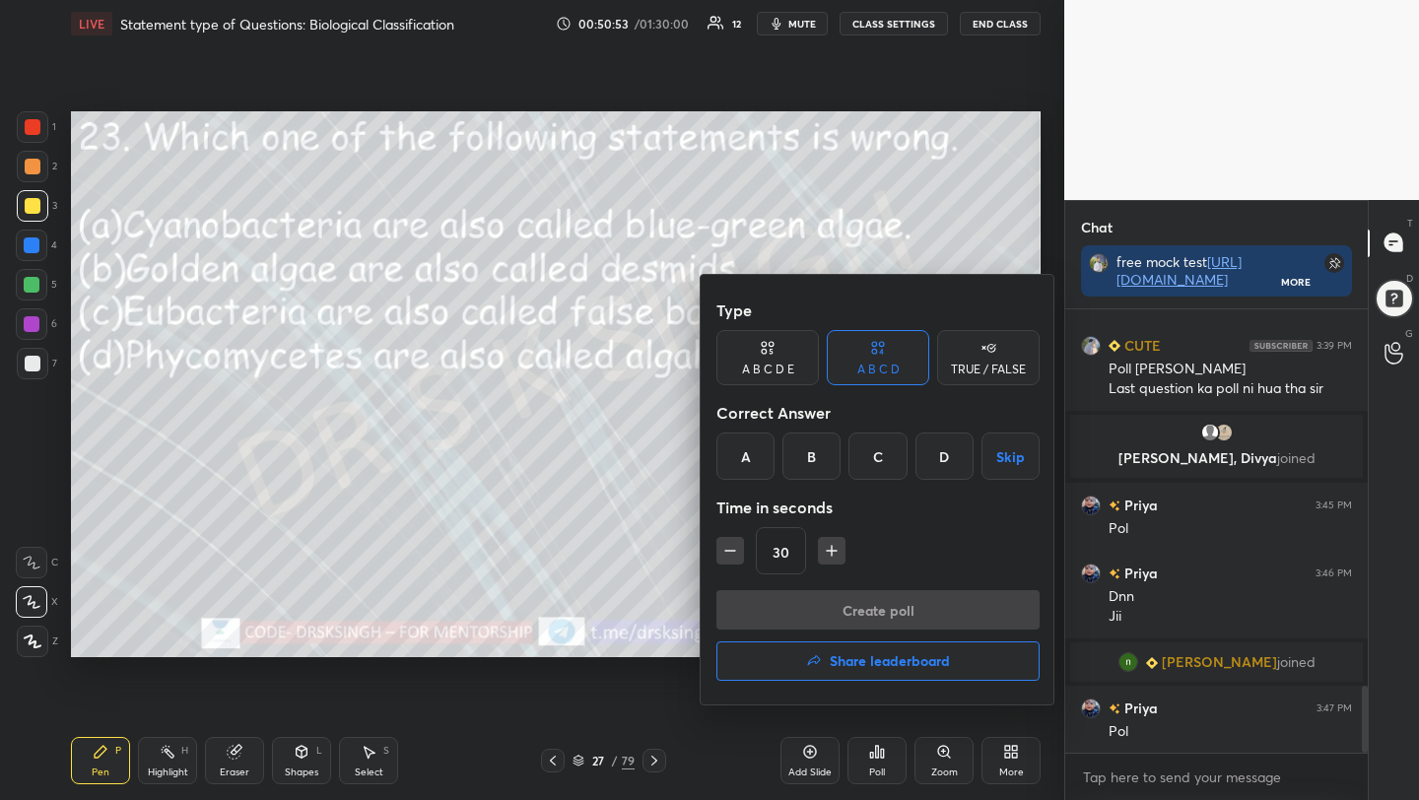
click at [894, 451] on div "C" at bounding box center [877, 456] width 58 height 47
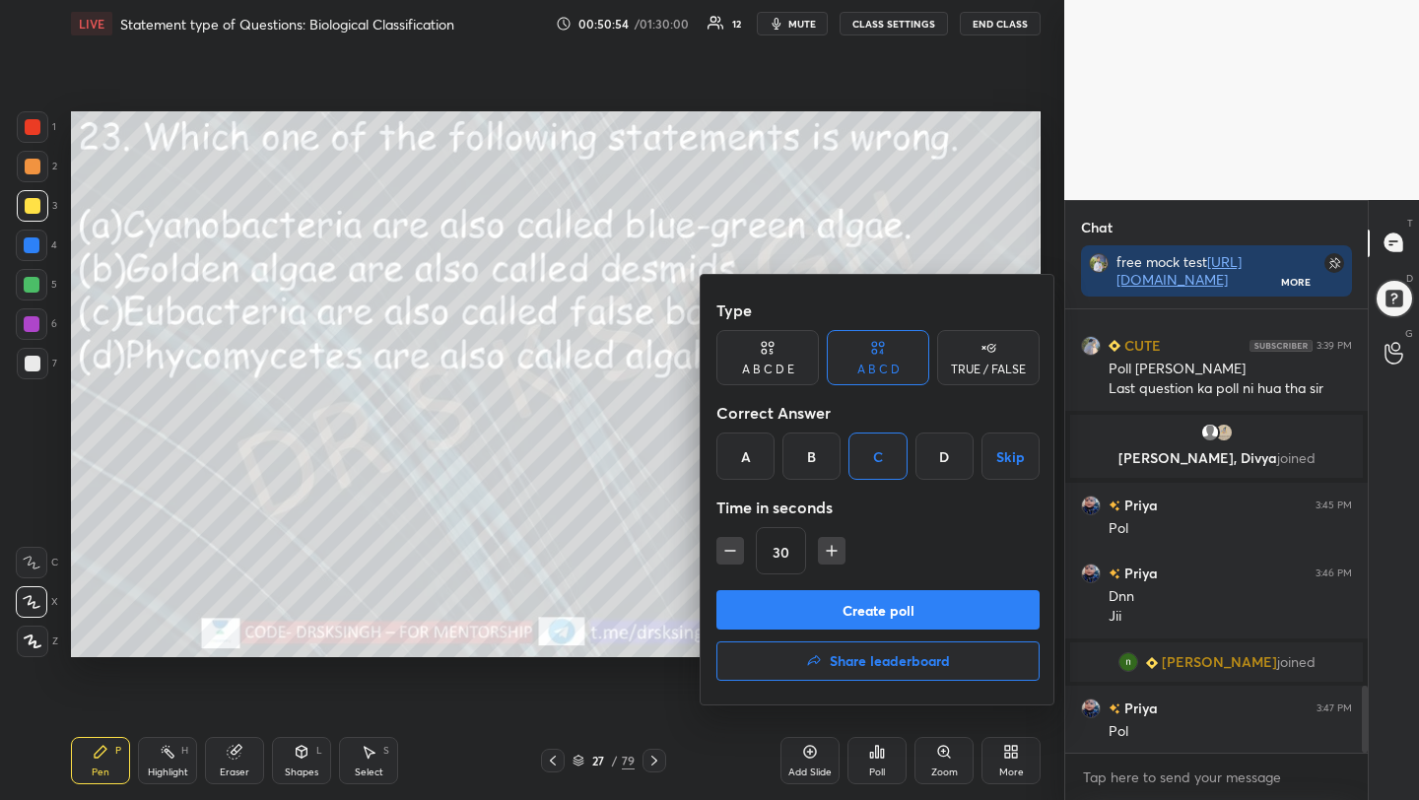
click at [908, 604] on button "Create poll" at bounding box center [877, 609] width 323 height 39
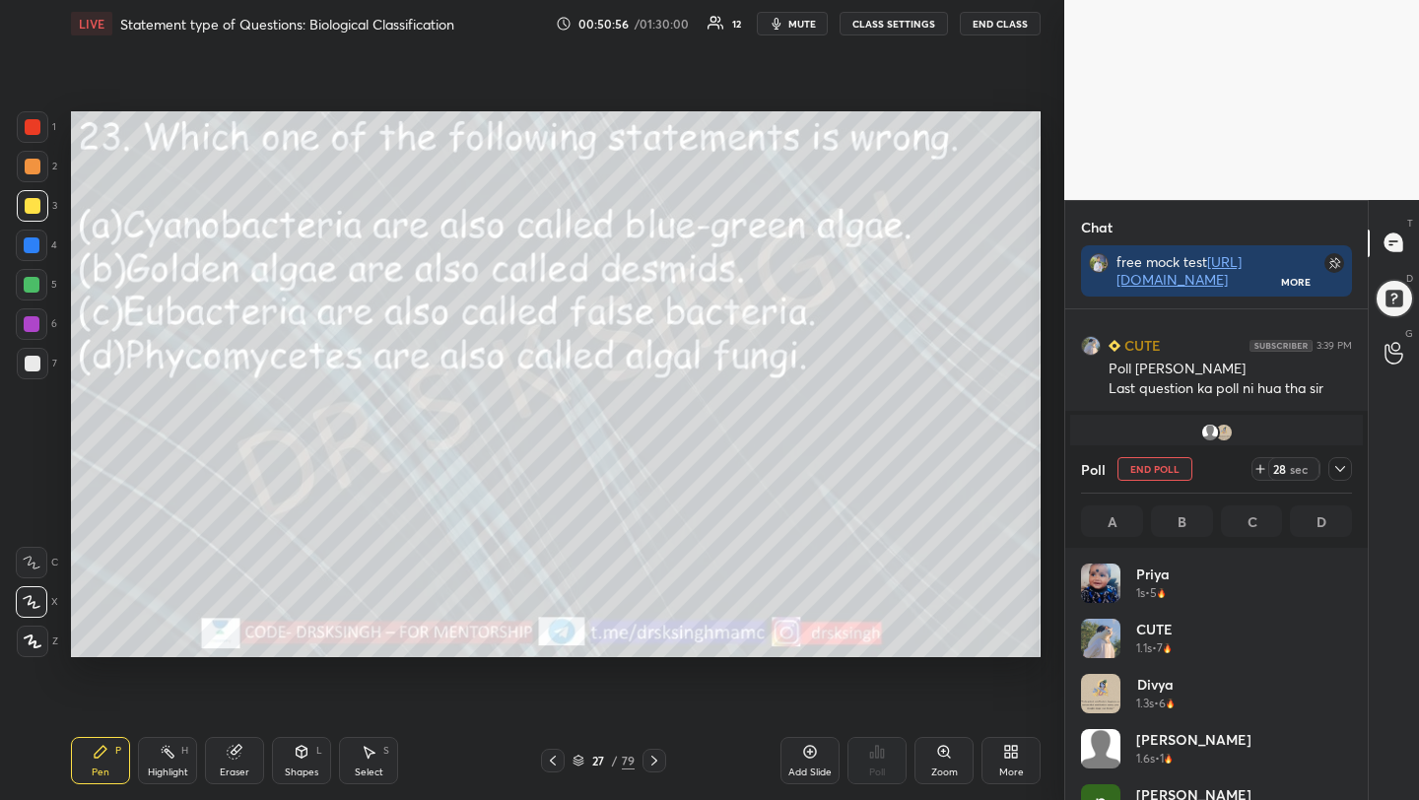
scroll to position [7, 7]
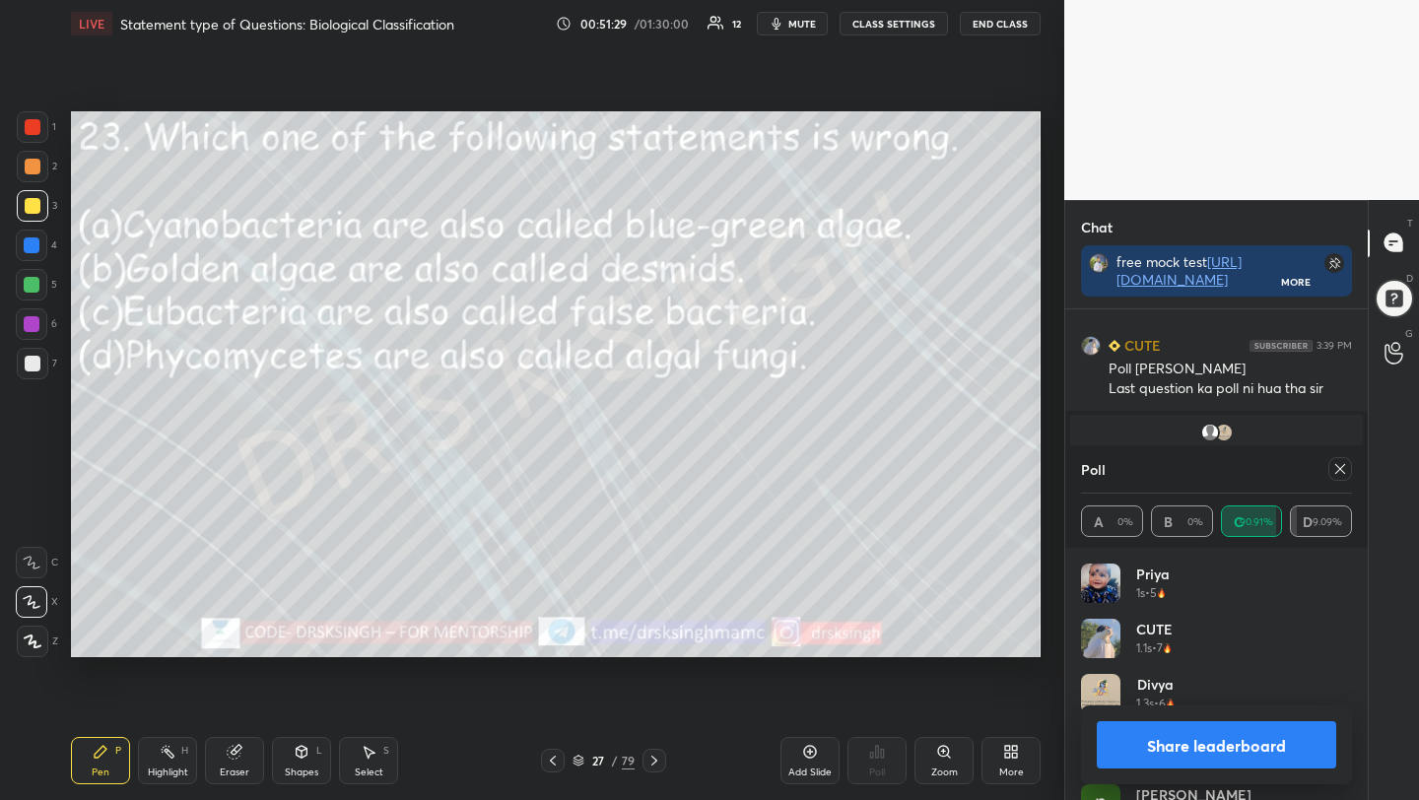
click at [1339, 469] on icon at bounding box center [1340, 469] width 10 height 10
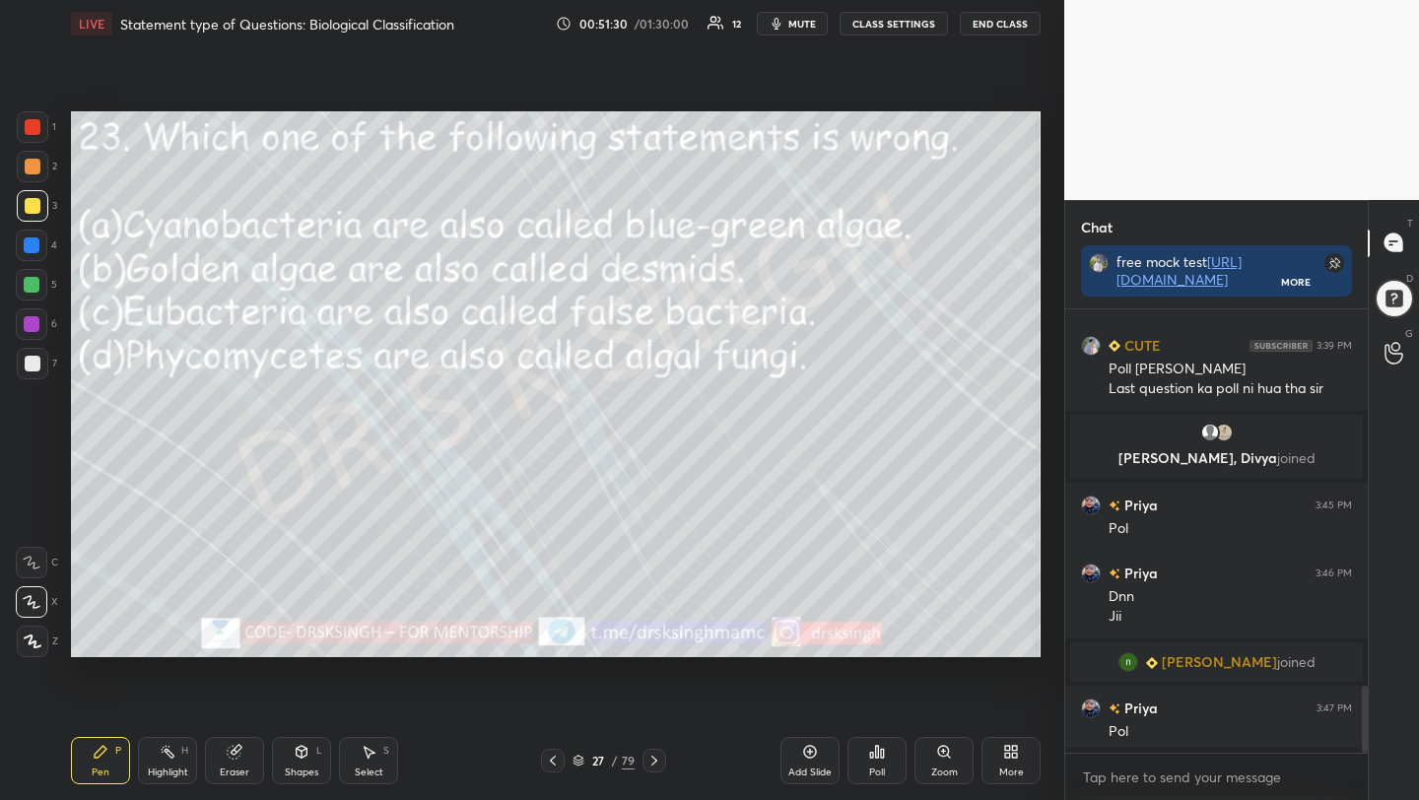
scroll to position [273, 297]
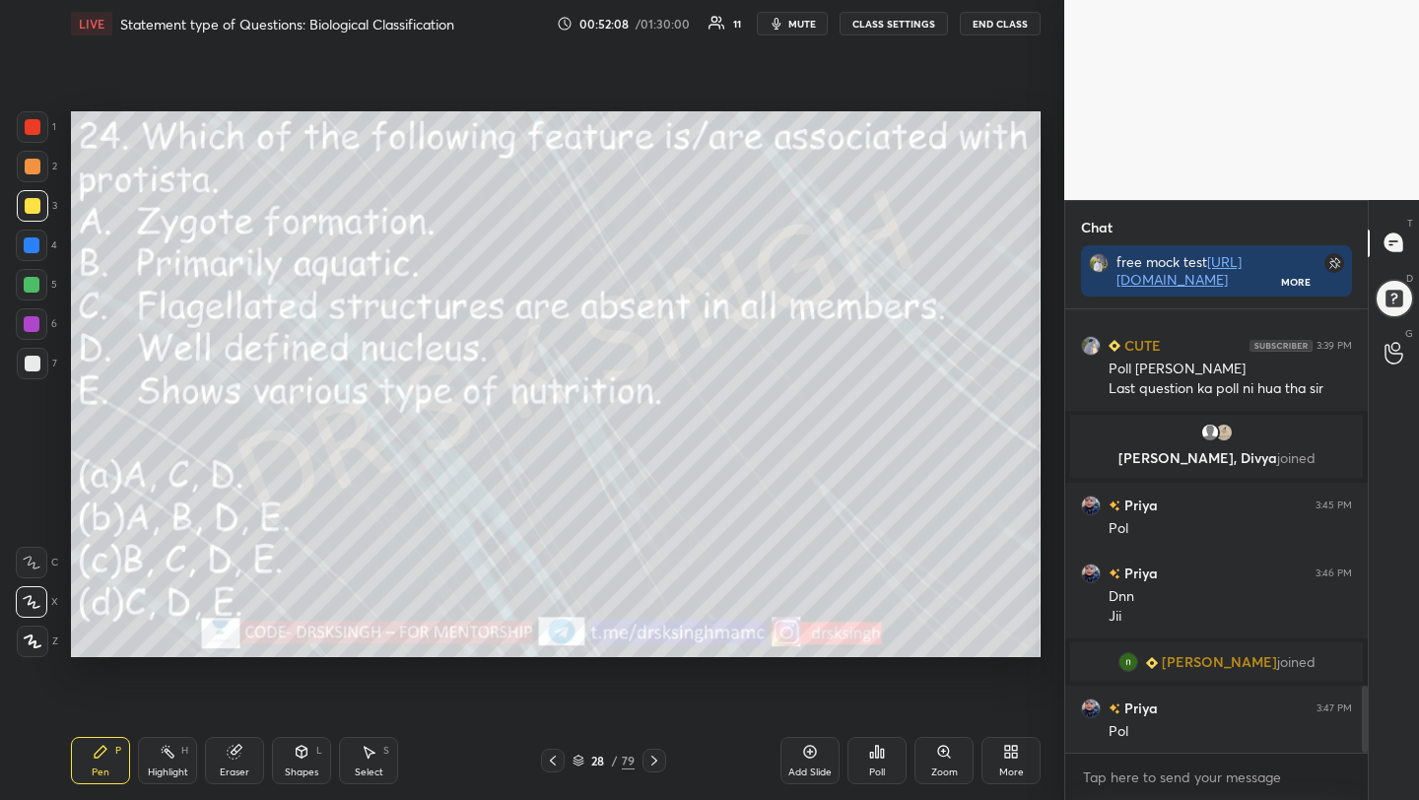
click at [873, 760] on div "Poll" at bounding box center [876, 760] width 59 height 47
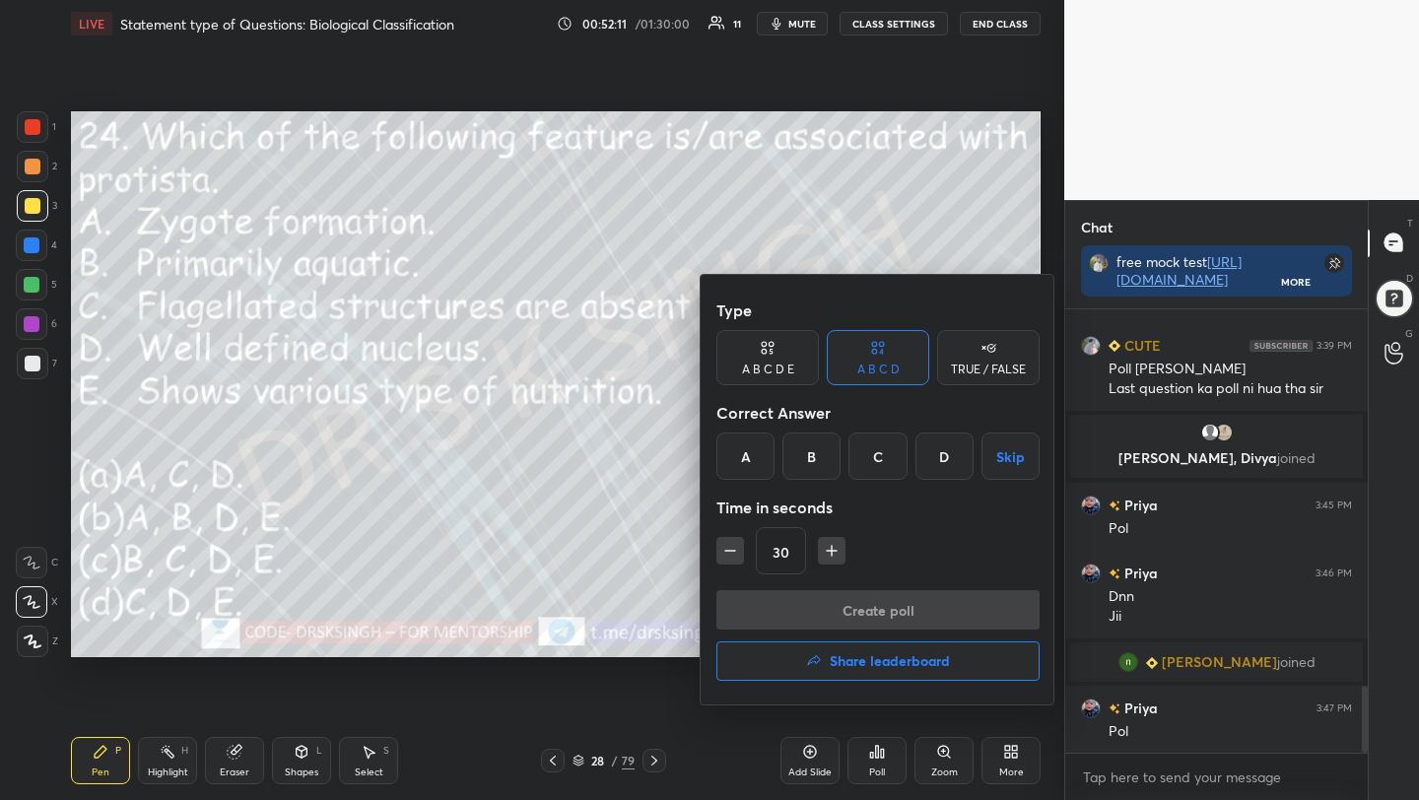
click at [814, 456] on div "B" at bounding box center [811, 456] width 58 height 47
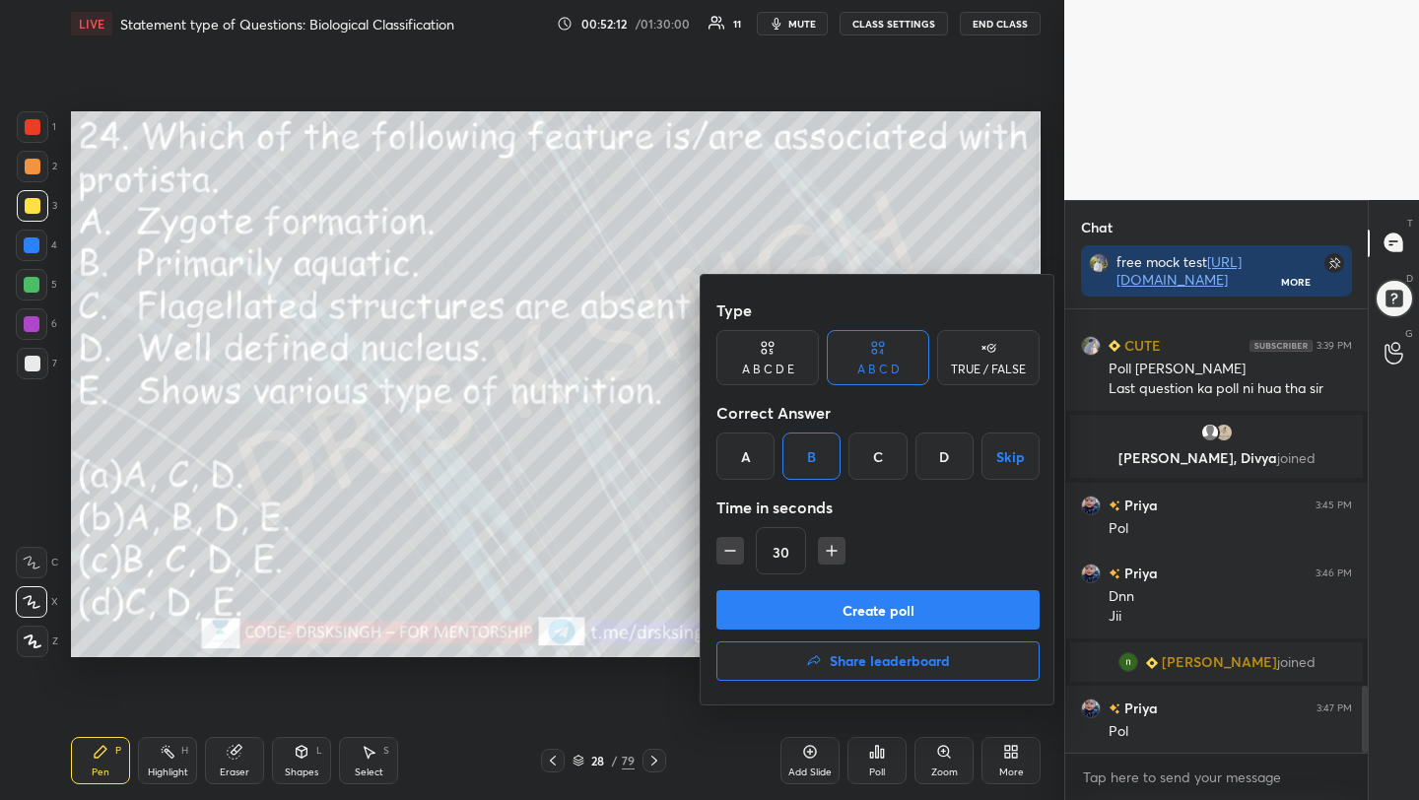
click at [845, 610] on button "Create poll" at bounding box center [877, 609] width 323 height 39
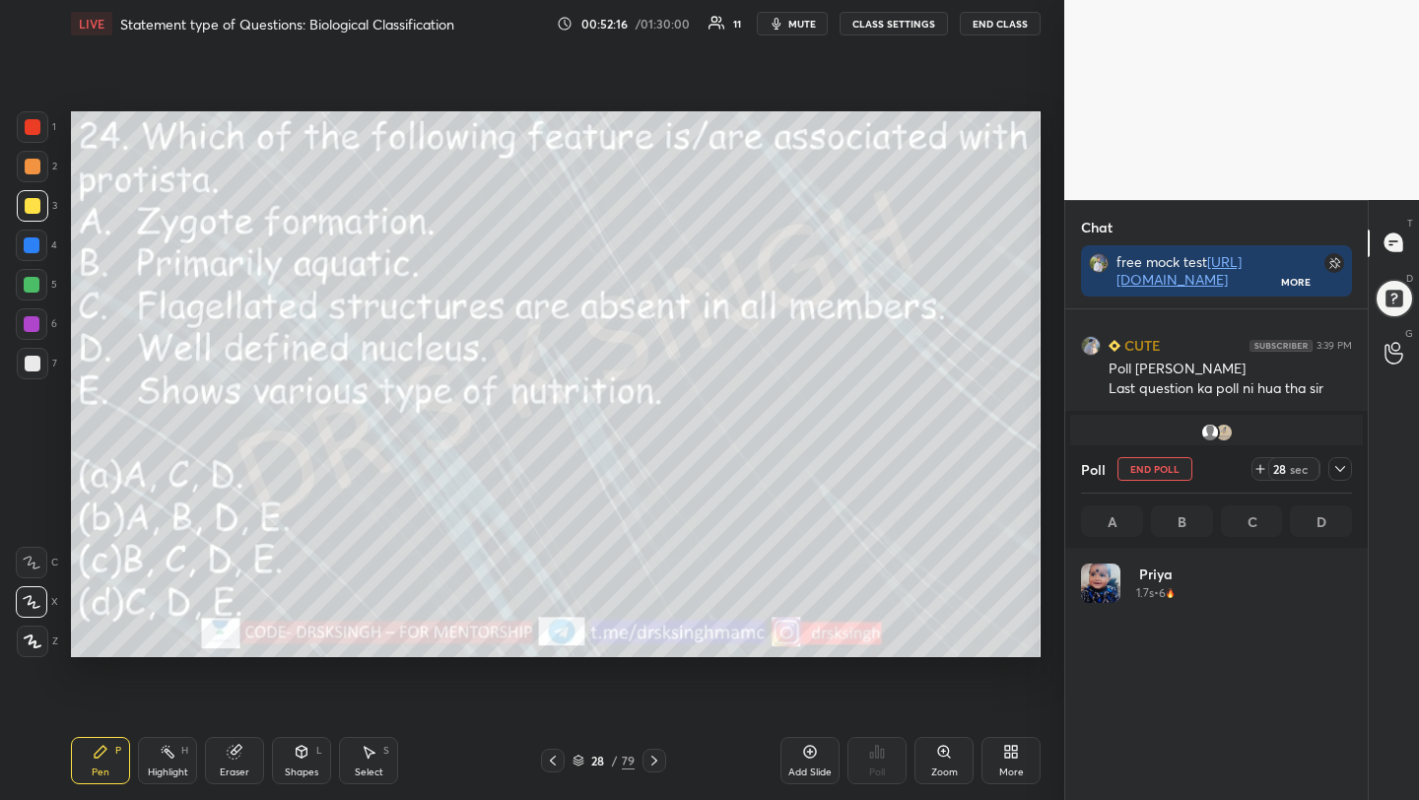
scroll to position [231, 265]
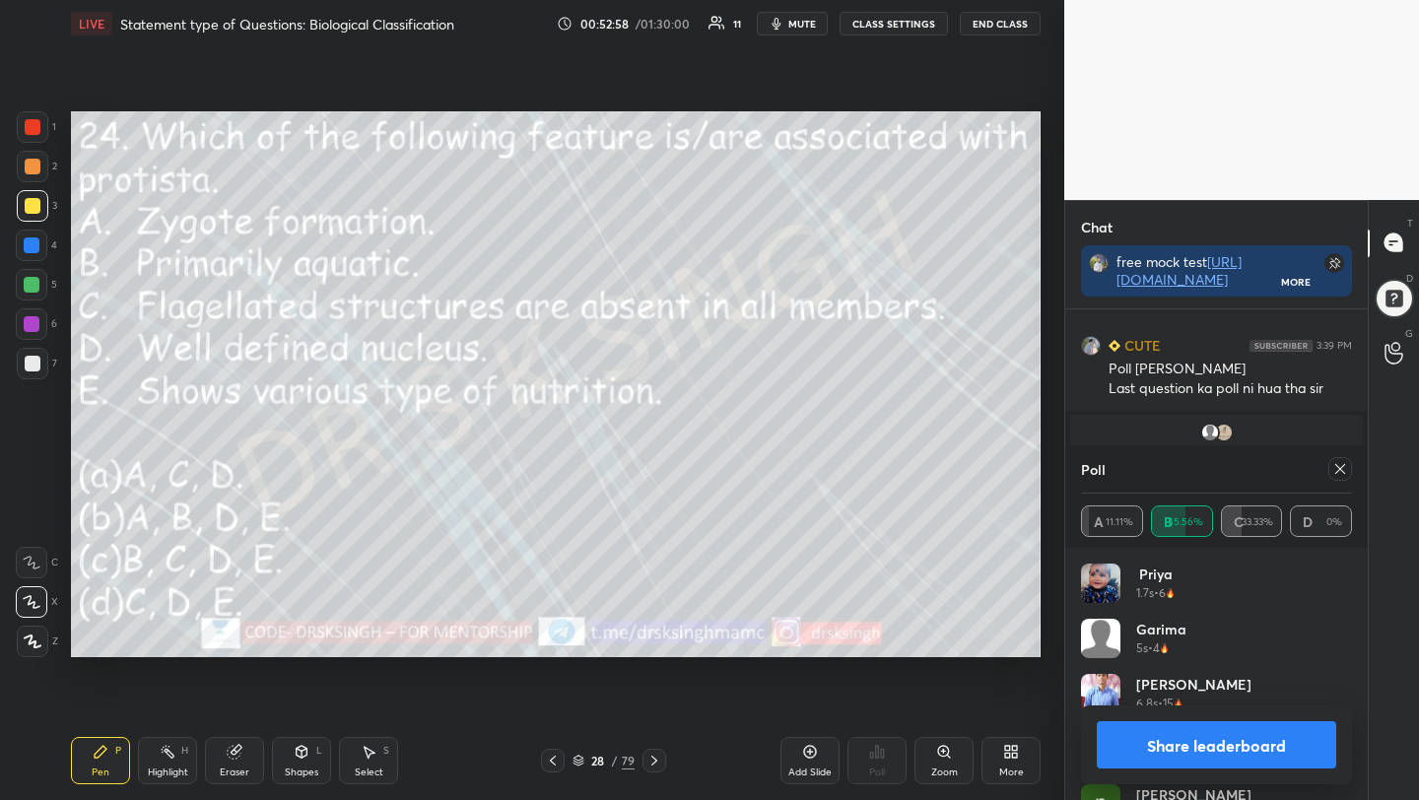
click at [1333, 461] on icon at bounding box center [1340, 469] width 16 height 16
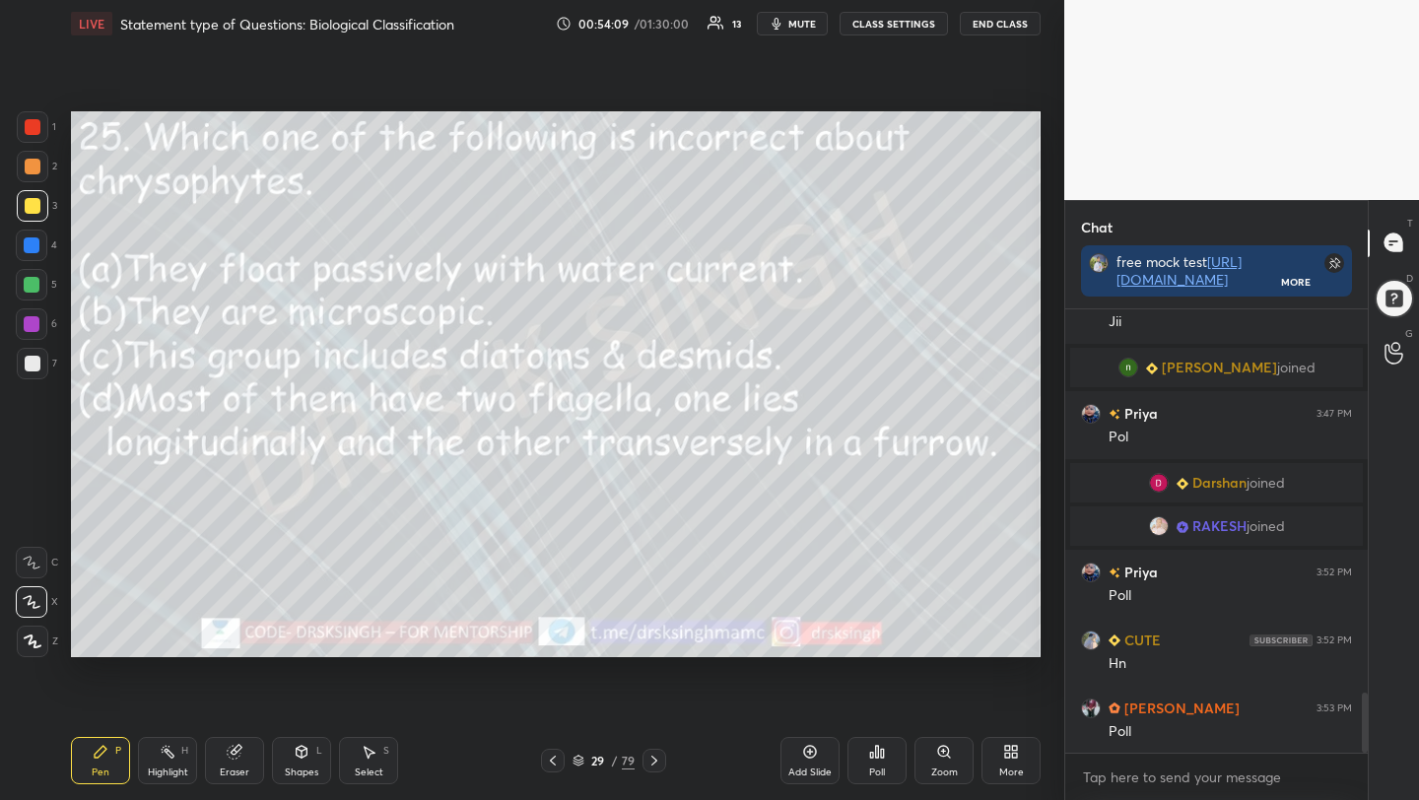
scroll to position [2844, 0]
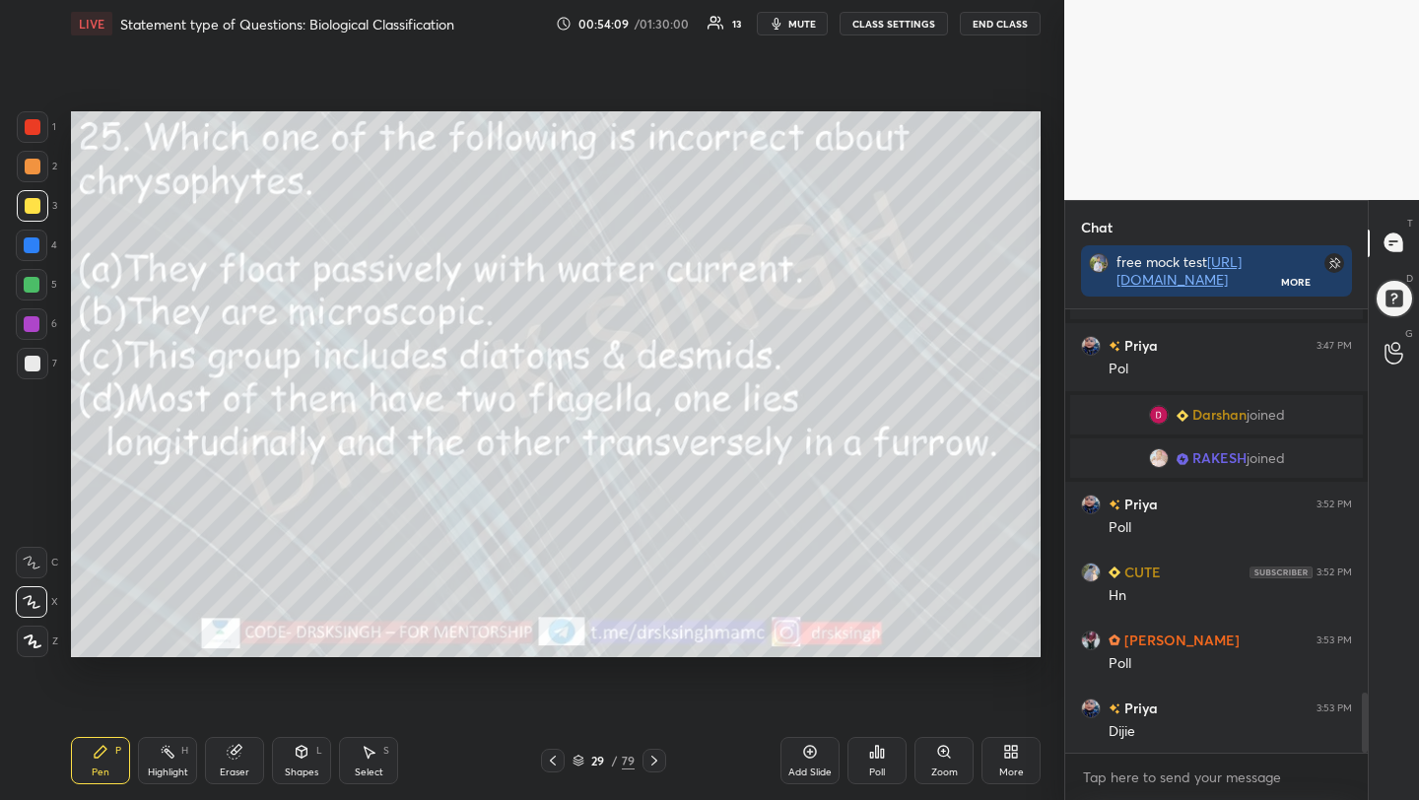
click at [871, 767] on div "Poll" at bounding box center [877, 772] width 16 height 10
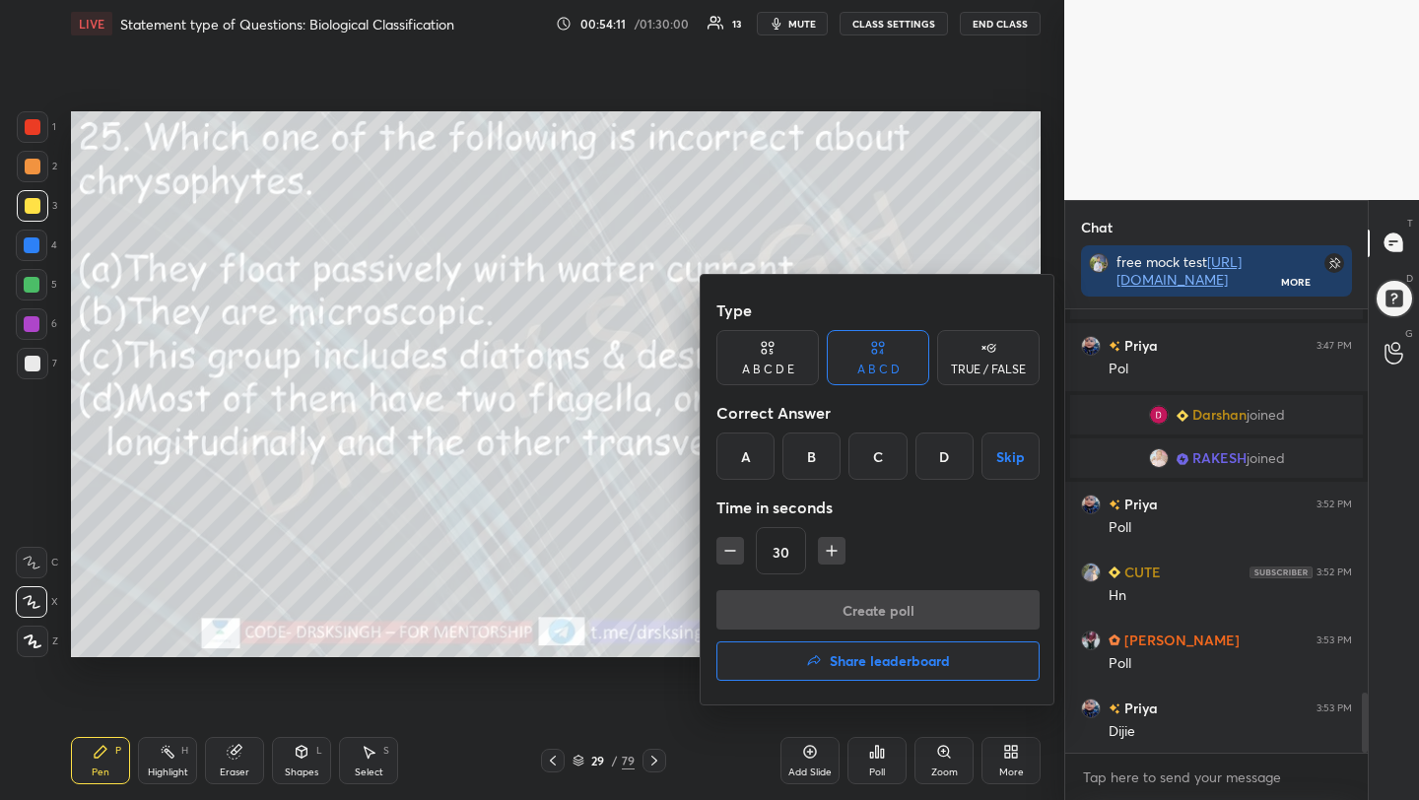
click at [949, 444] on div "D" at bounding box center [944, 456] width 58 height 47
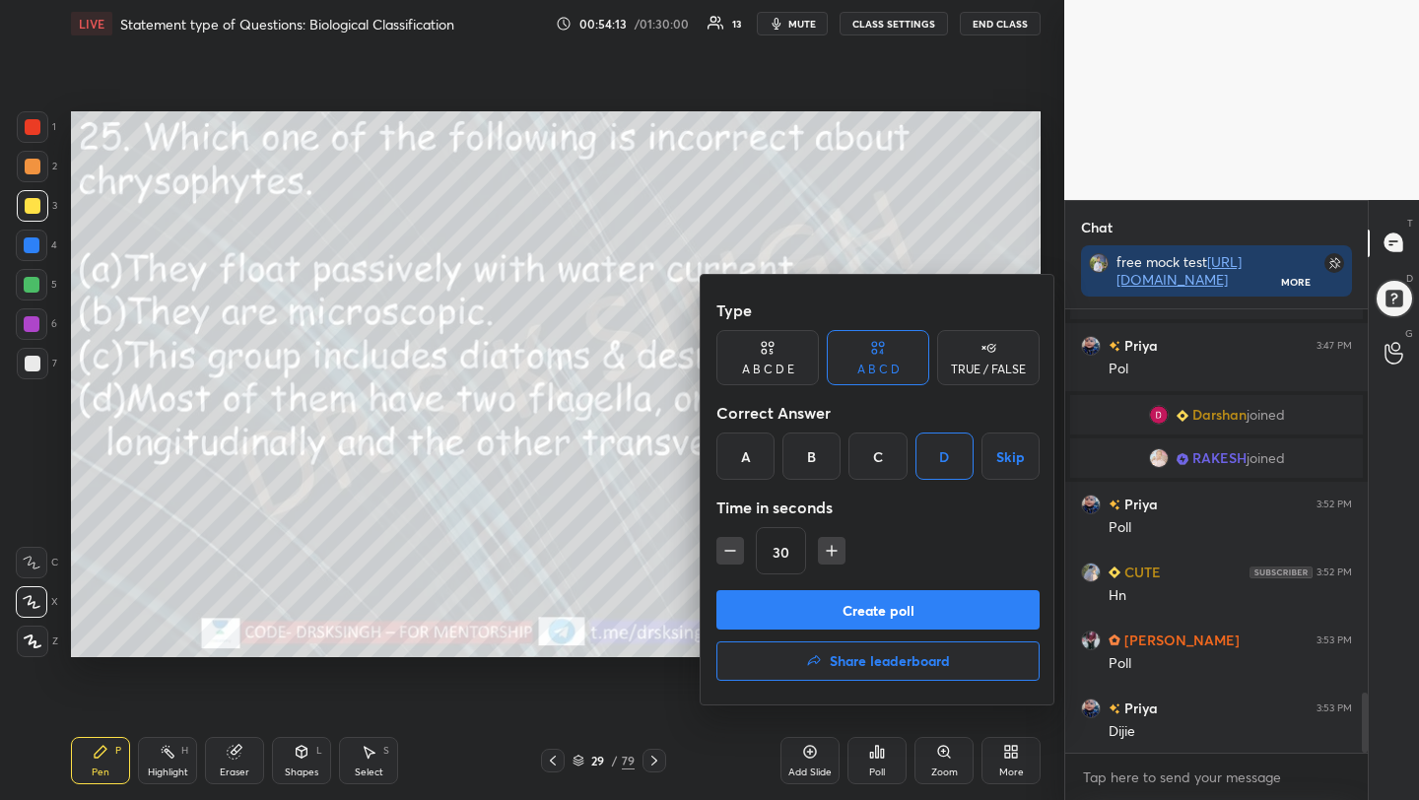
click at [958, 619] on button "Create poll" at bounding box center [877, 609] width 323 height 39
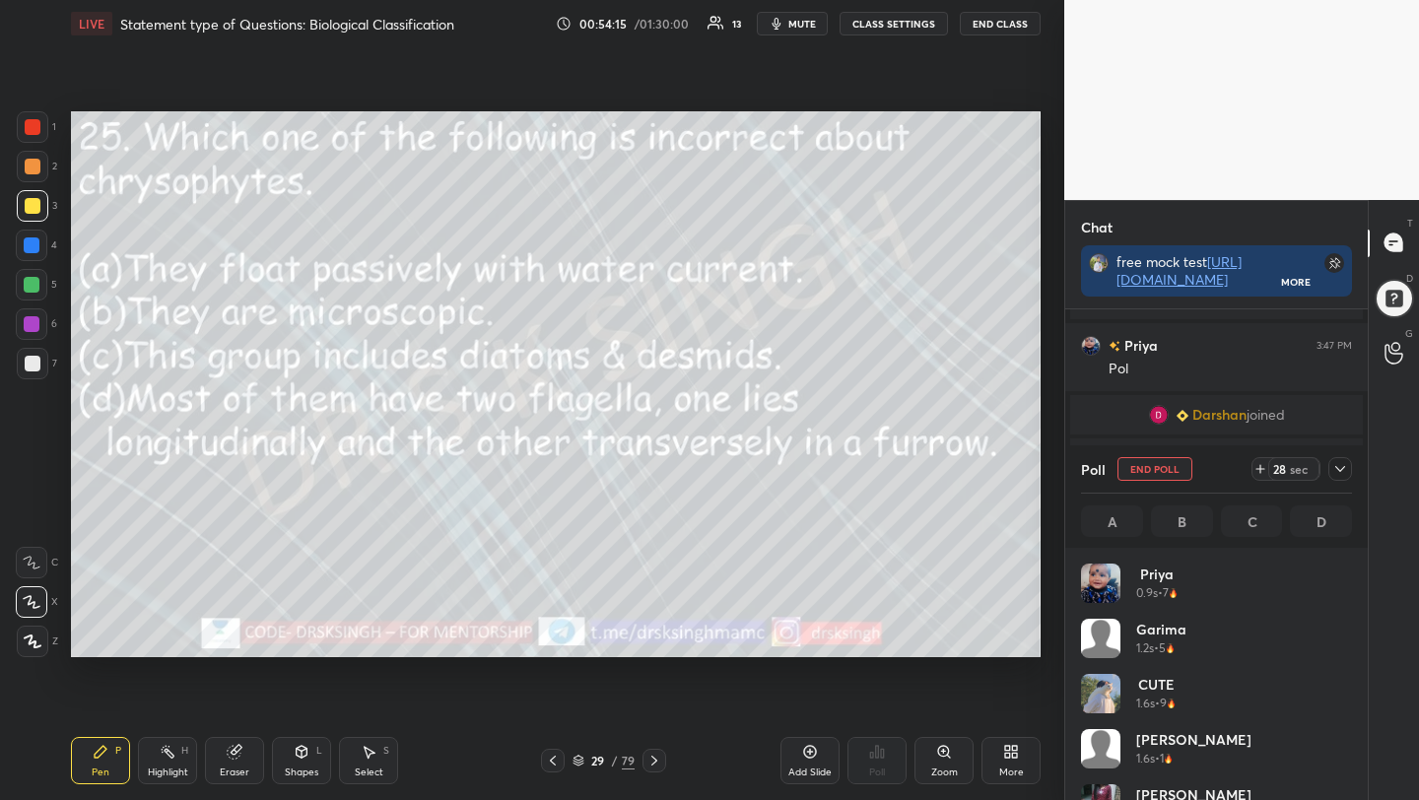
scroll to position [231, 265]
click at [1146, 468] on button "End Poll" at bounding box center [1154, 469] width 75 height 24
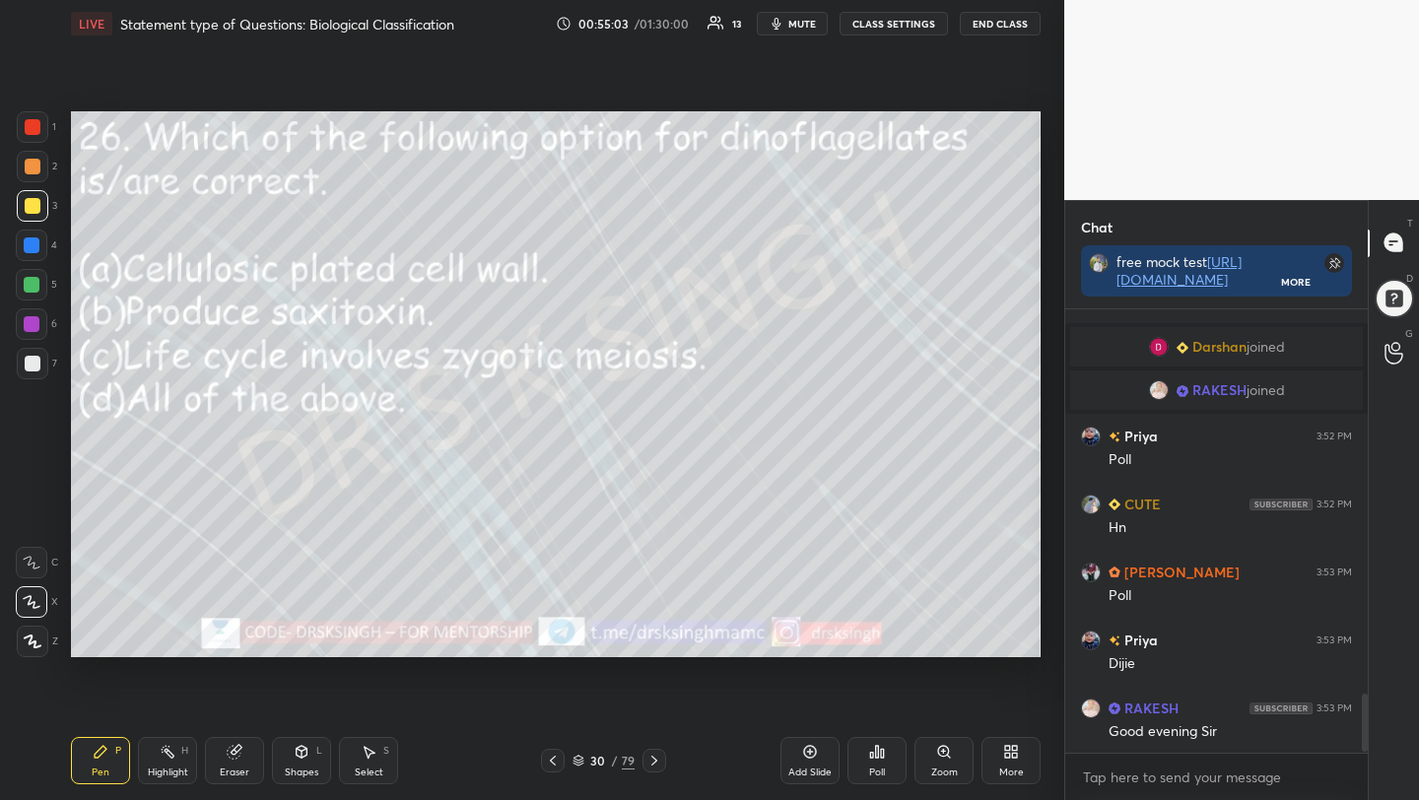
scroll to position [2980, 0]
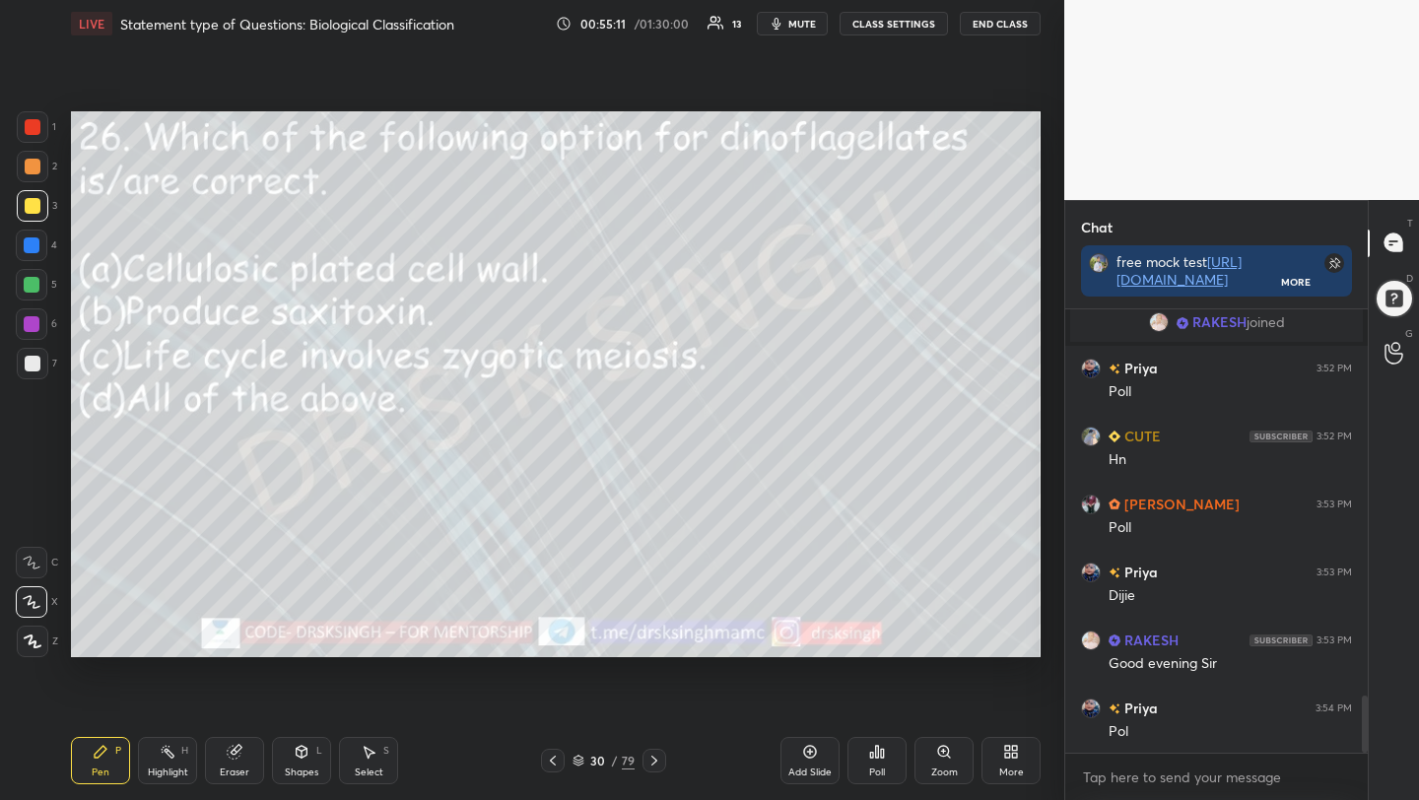
click at [869, 763] on div "Poll" at bounding box center [876, 760] width 59 height 47
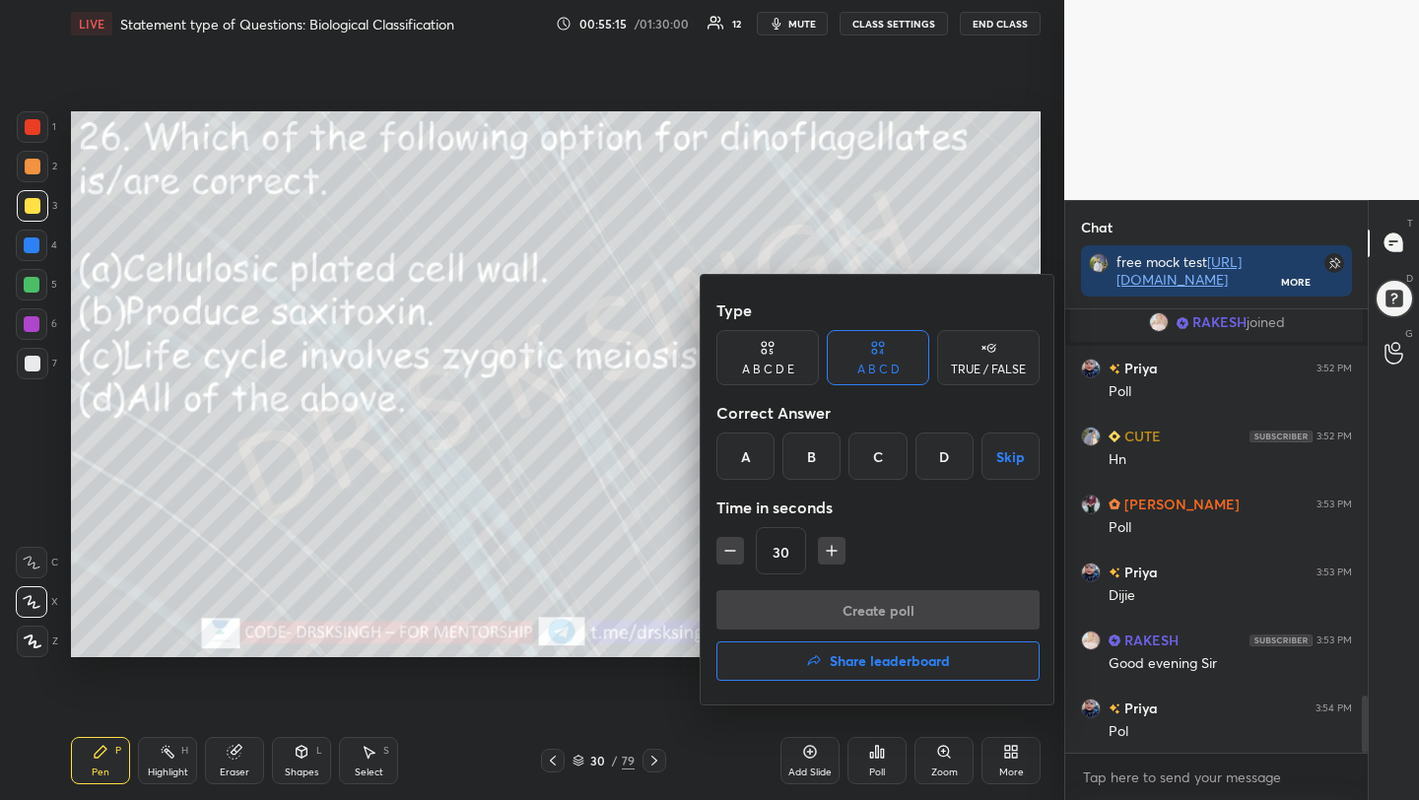
click at [921, 461] on div "D" at bounding box center [944, 456] width 58 height 47
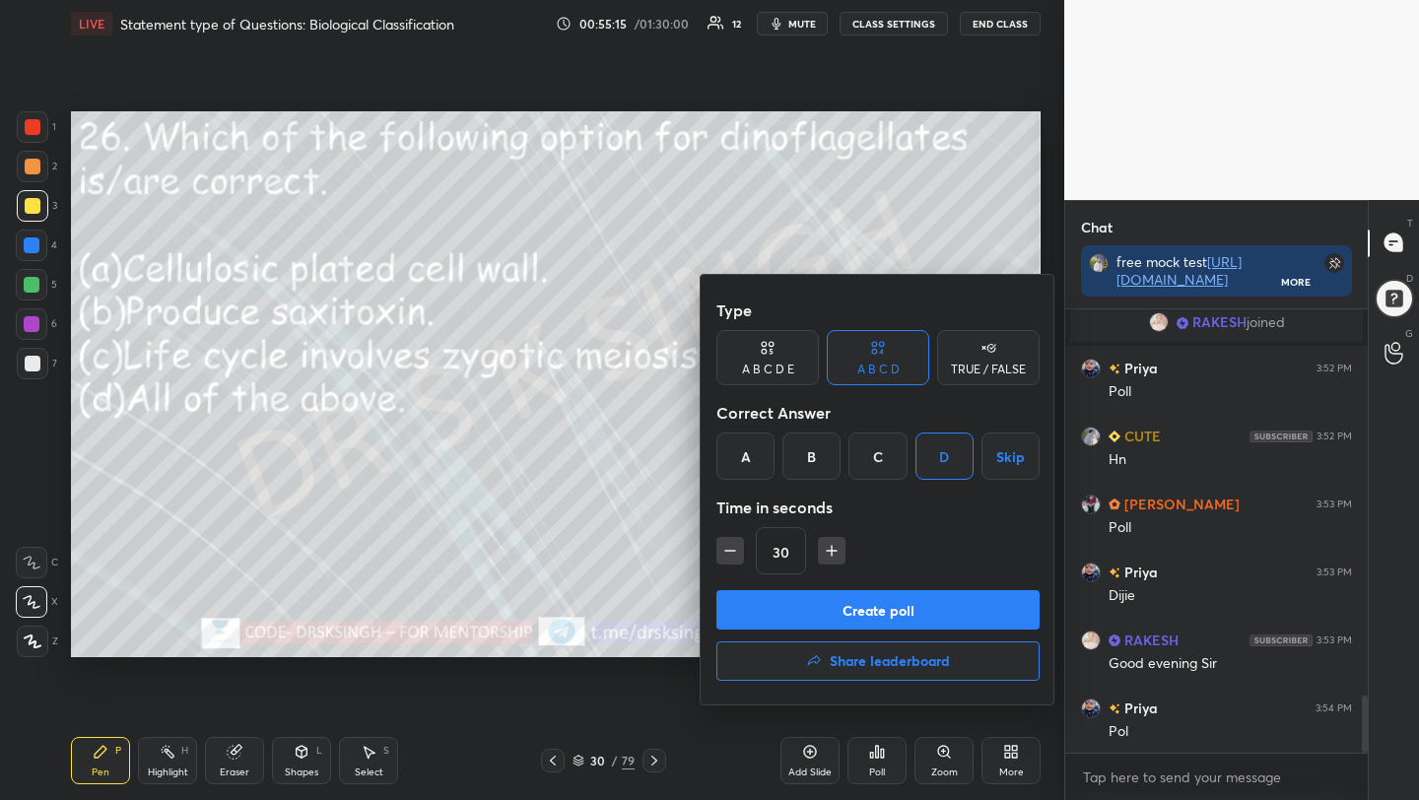
click at [928, 599] on button "Create poll" at bounding box center [877, 609] width 323 height 39
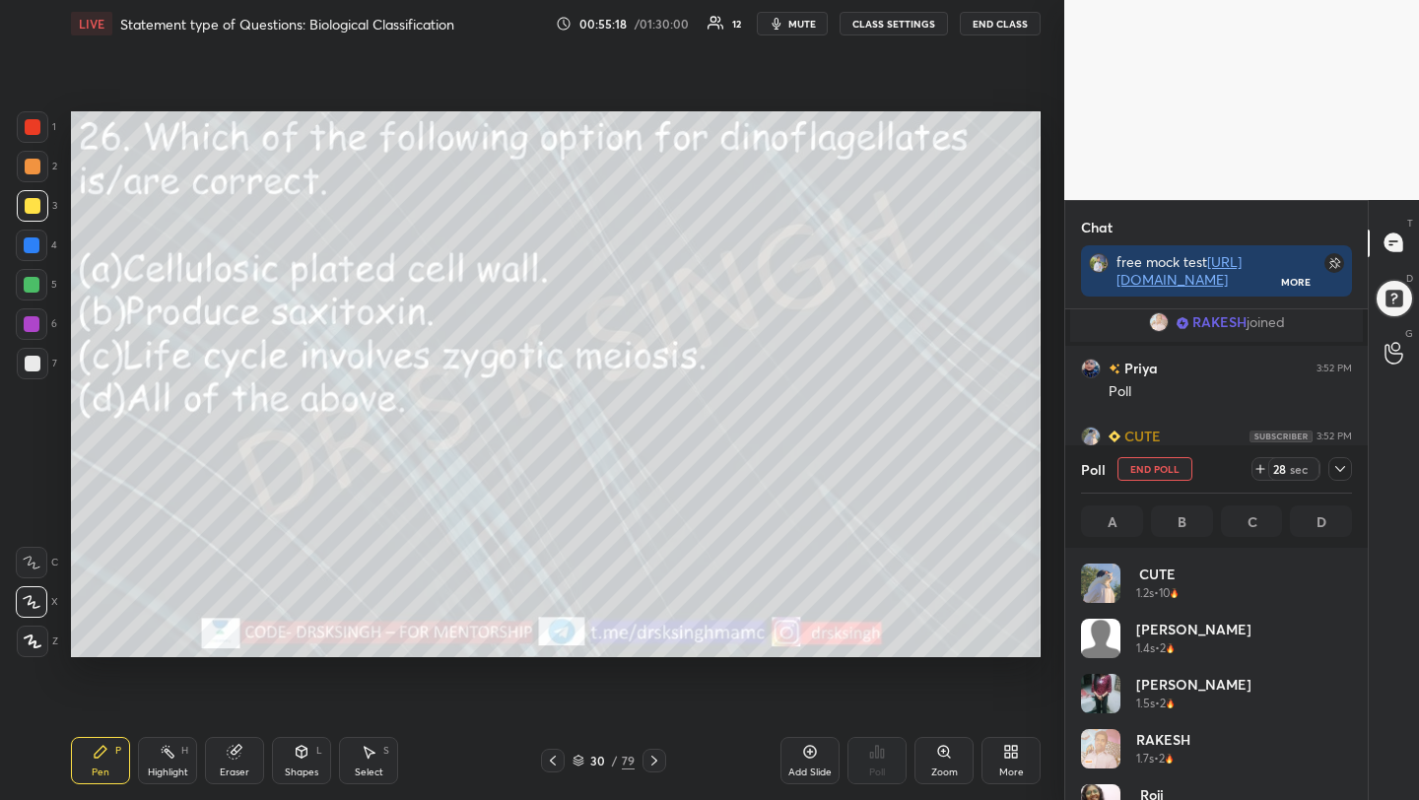
scroll to position [231, 265]
click at [1144, 465] on button "End Poll" at bounding box center [1154, 469] width 75 height 24
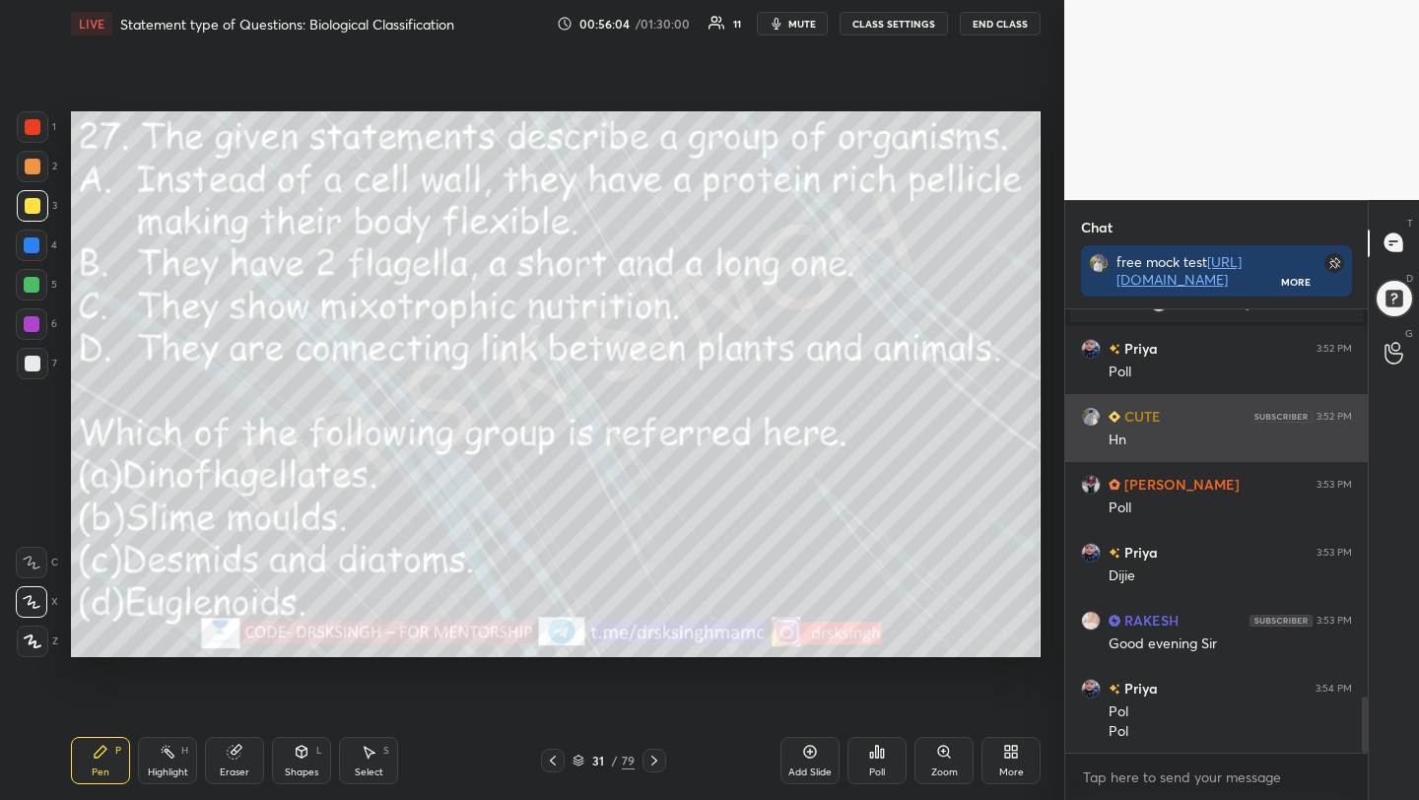
scroll to position [3068, 0]
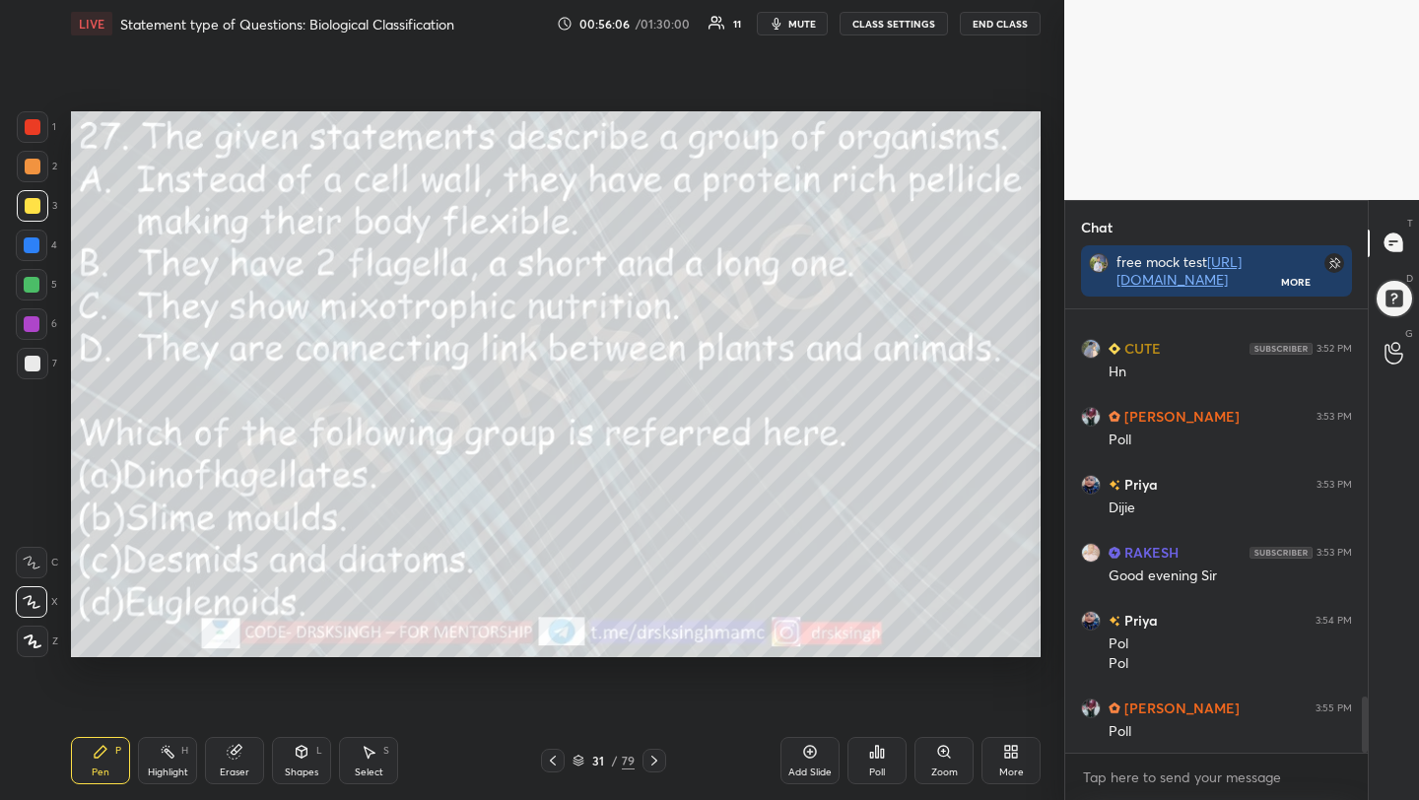
click at [881, 757] on icon at bounding box center [882, 753] width 3 height 9
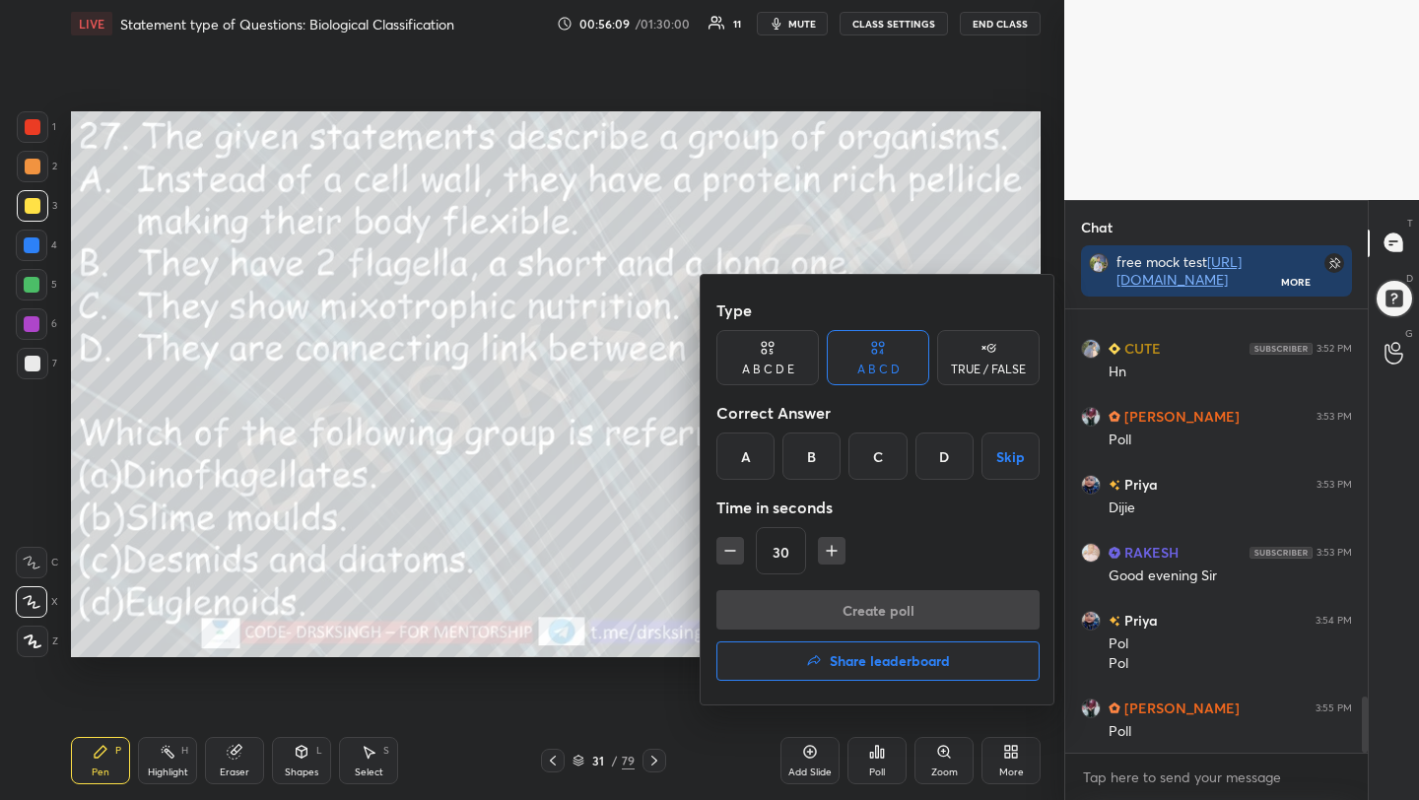
click at [930, 466] on div "D" at bounding box center [944, 456] width 58 height 47
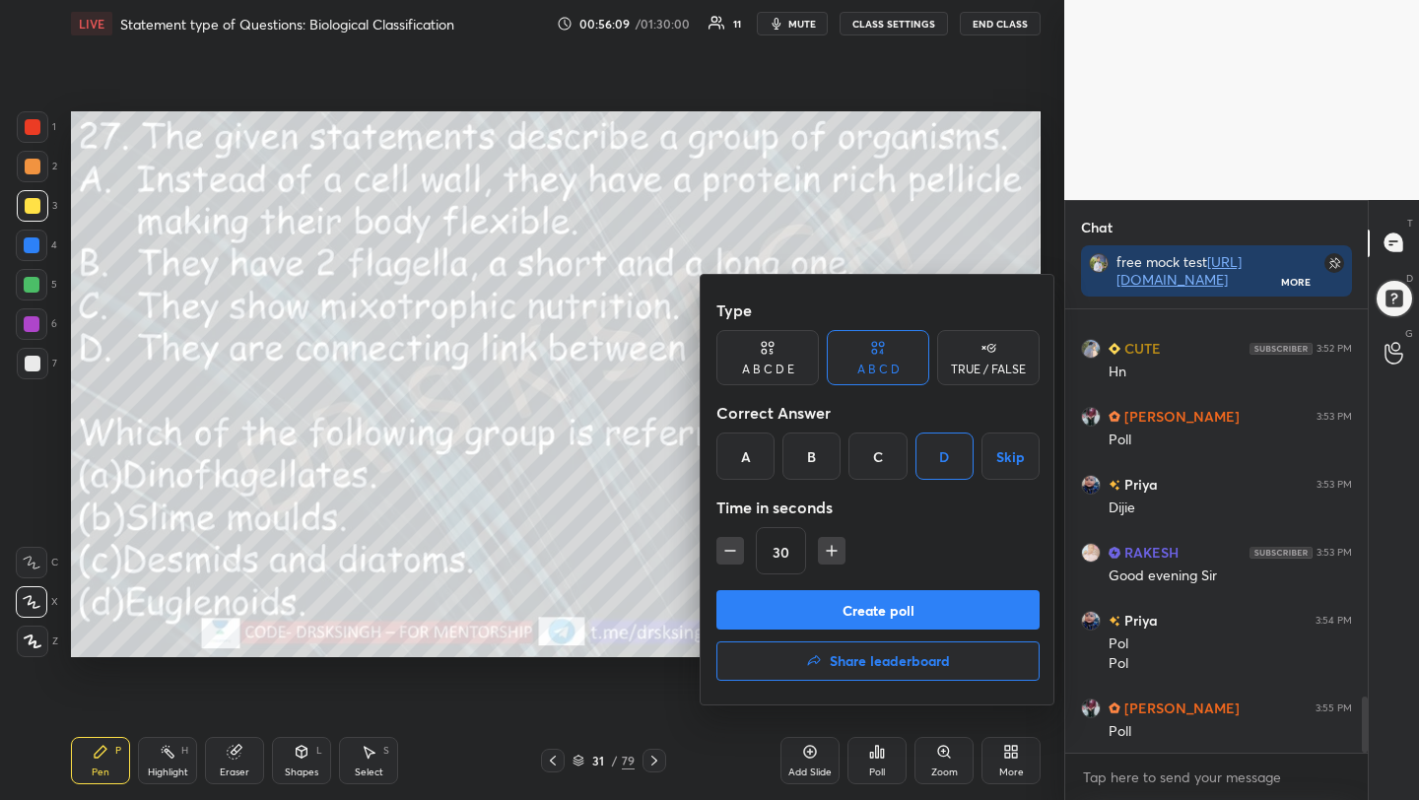
click at [887, 611] on button "Create poll" at bounding box center [877, 609] width 323 height 39
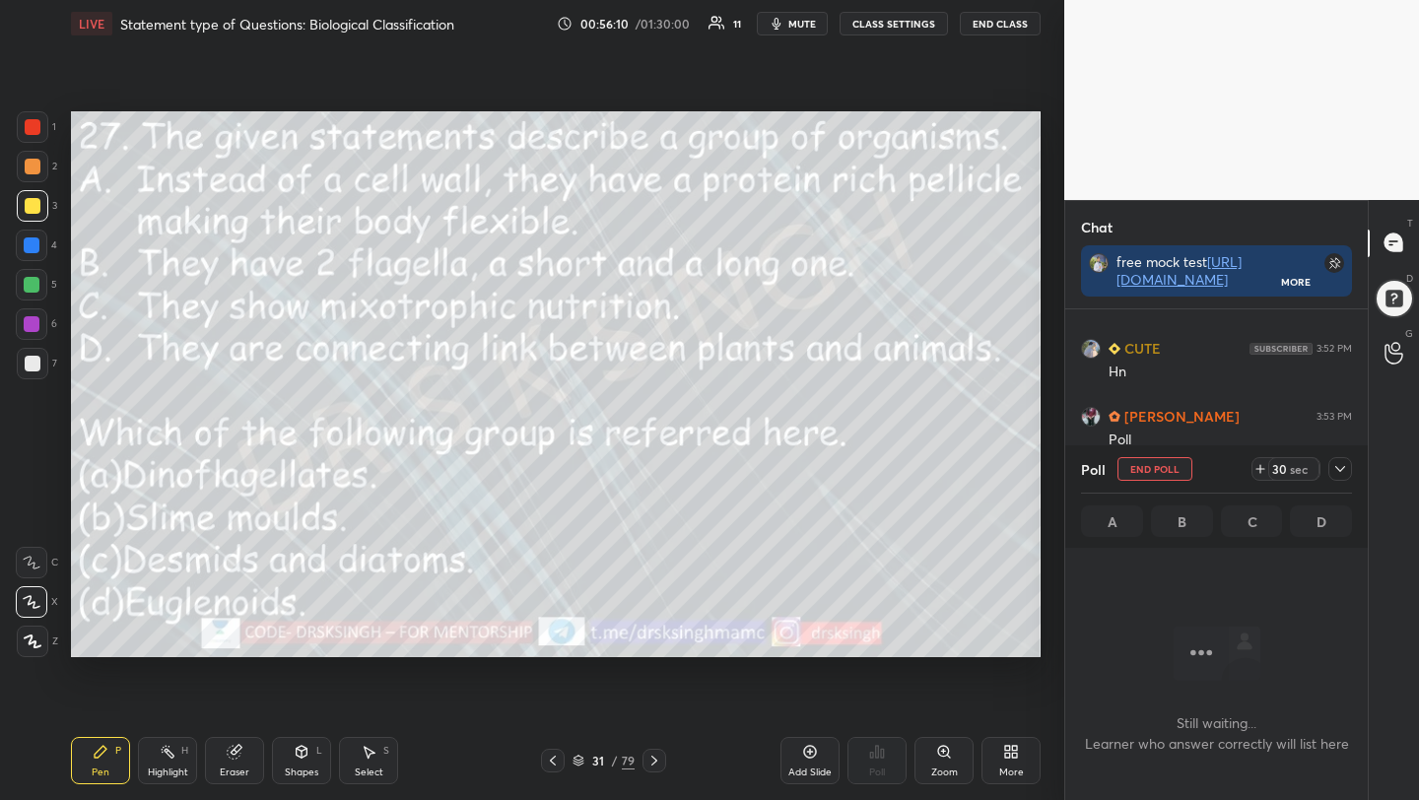
scroll to position [396, 297]
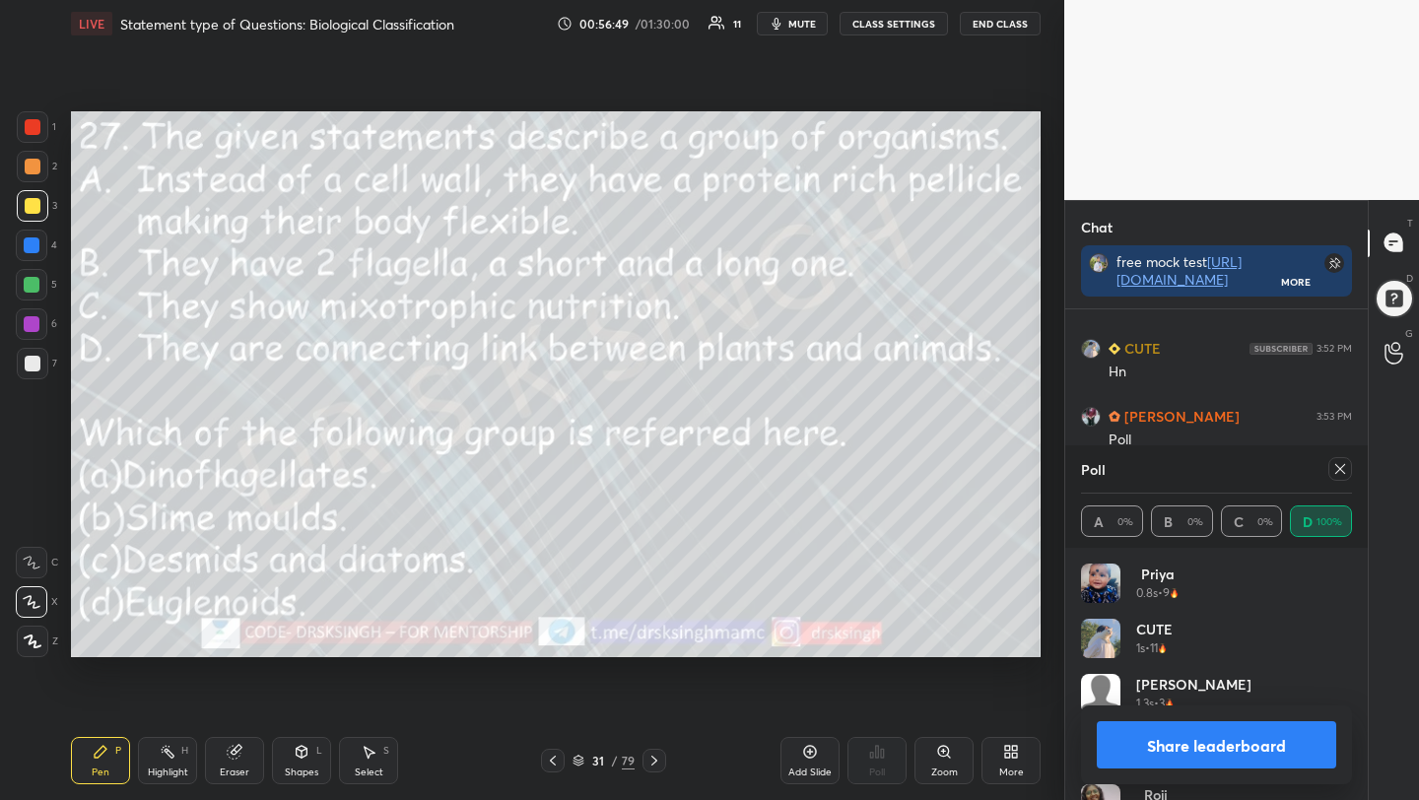
click at [1338, 469] on icon at bounding box center [1340, 469] width 16 height 16
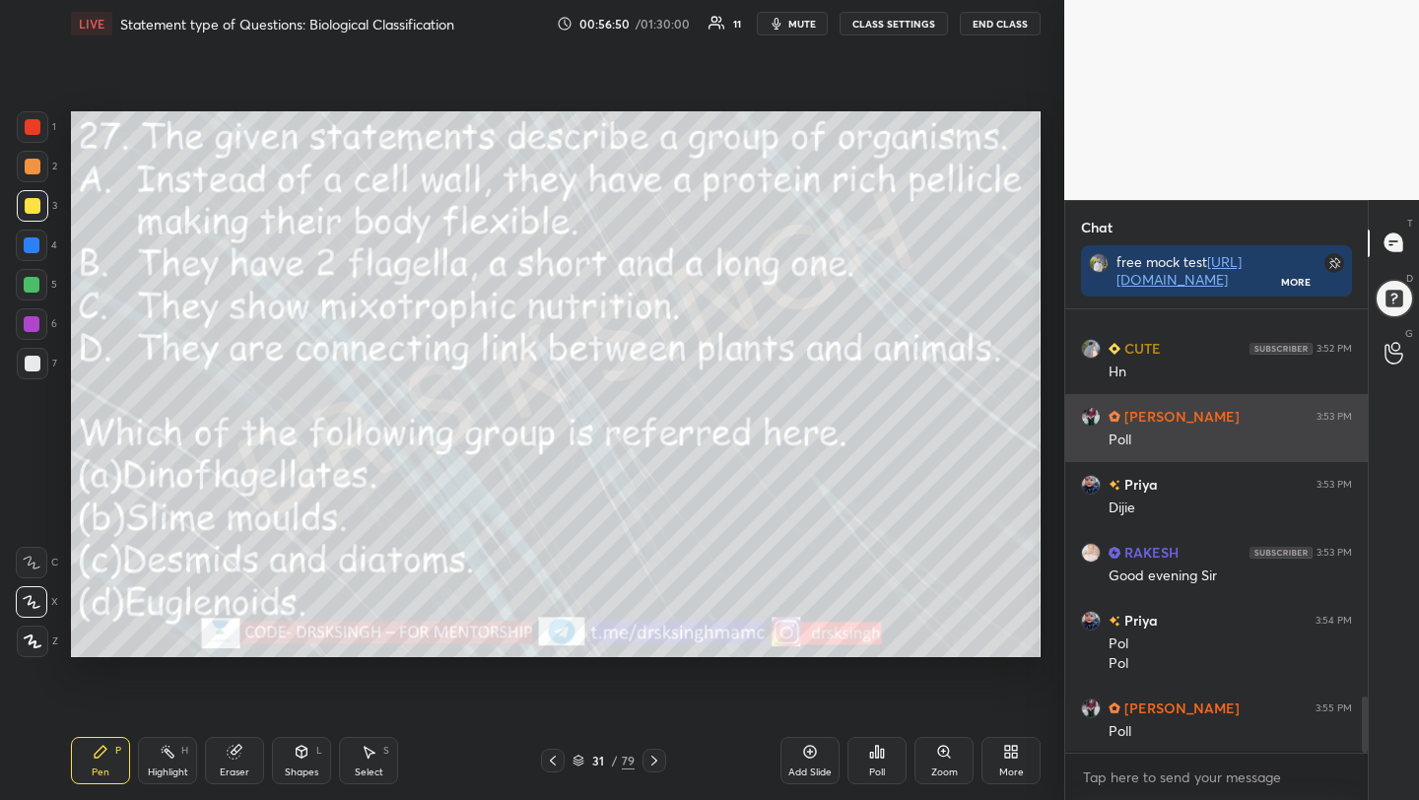
scroll to position [273, 297]
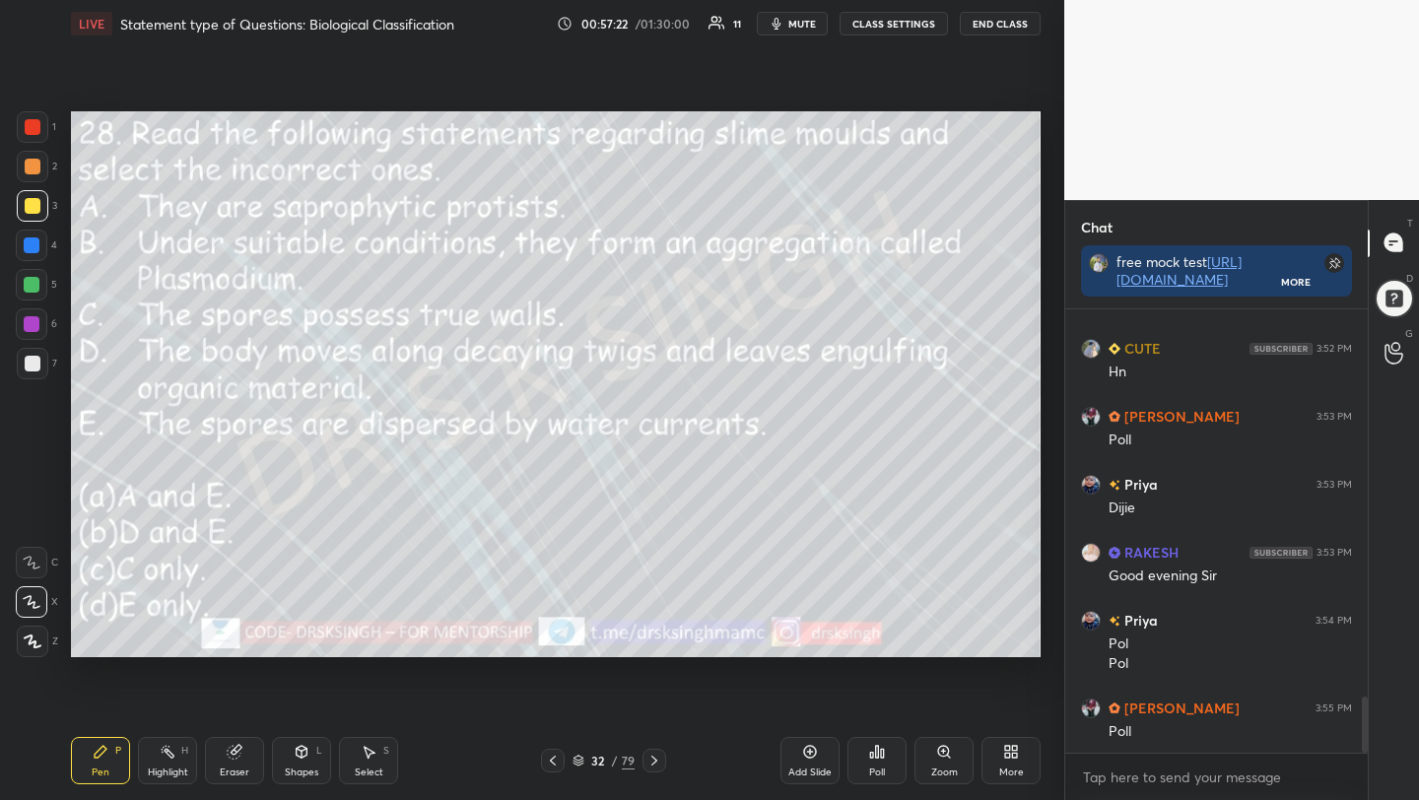
click at [815, 24] on span "mute" at bounding box center [802, 24] width 28 height 14
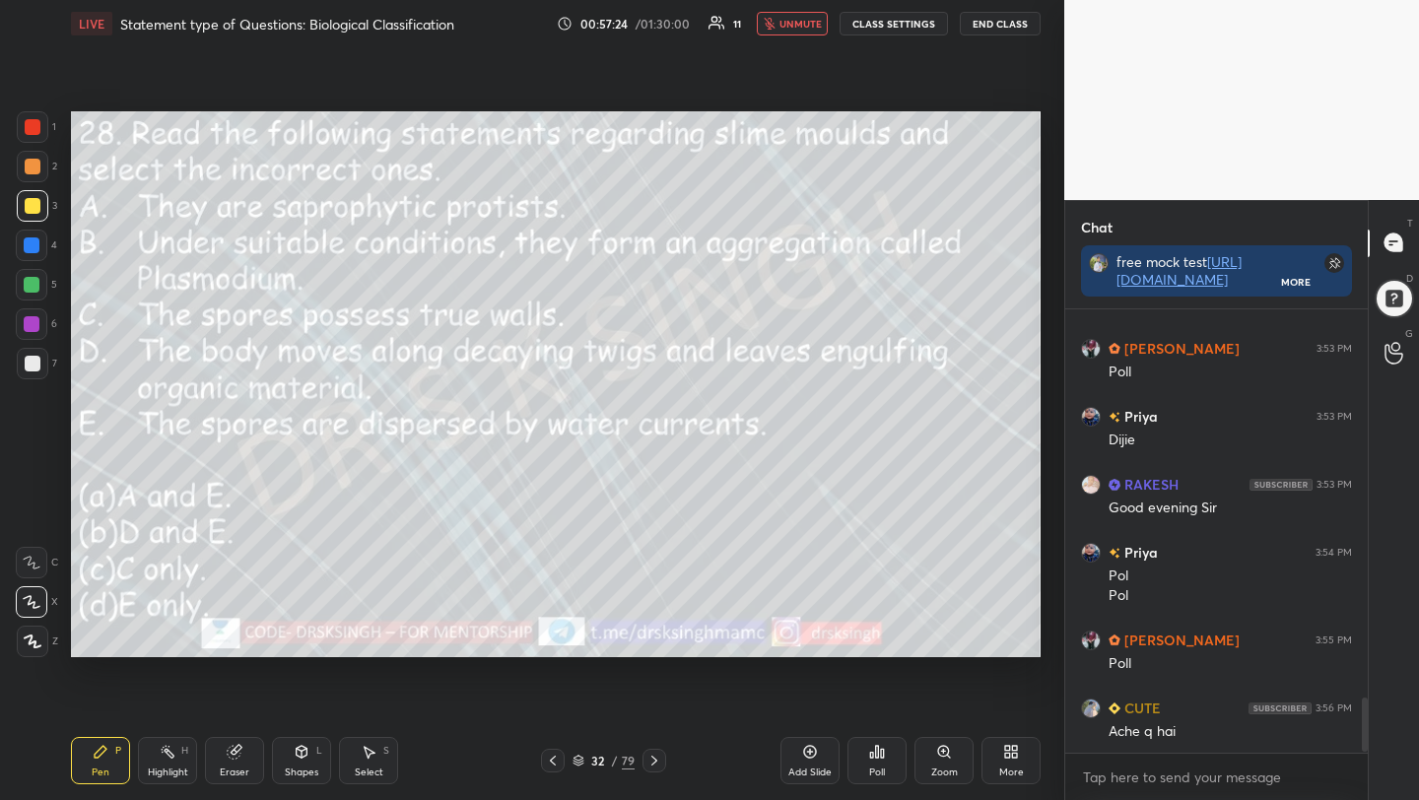
scroll to position [3204, 0]
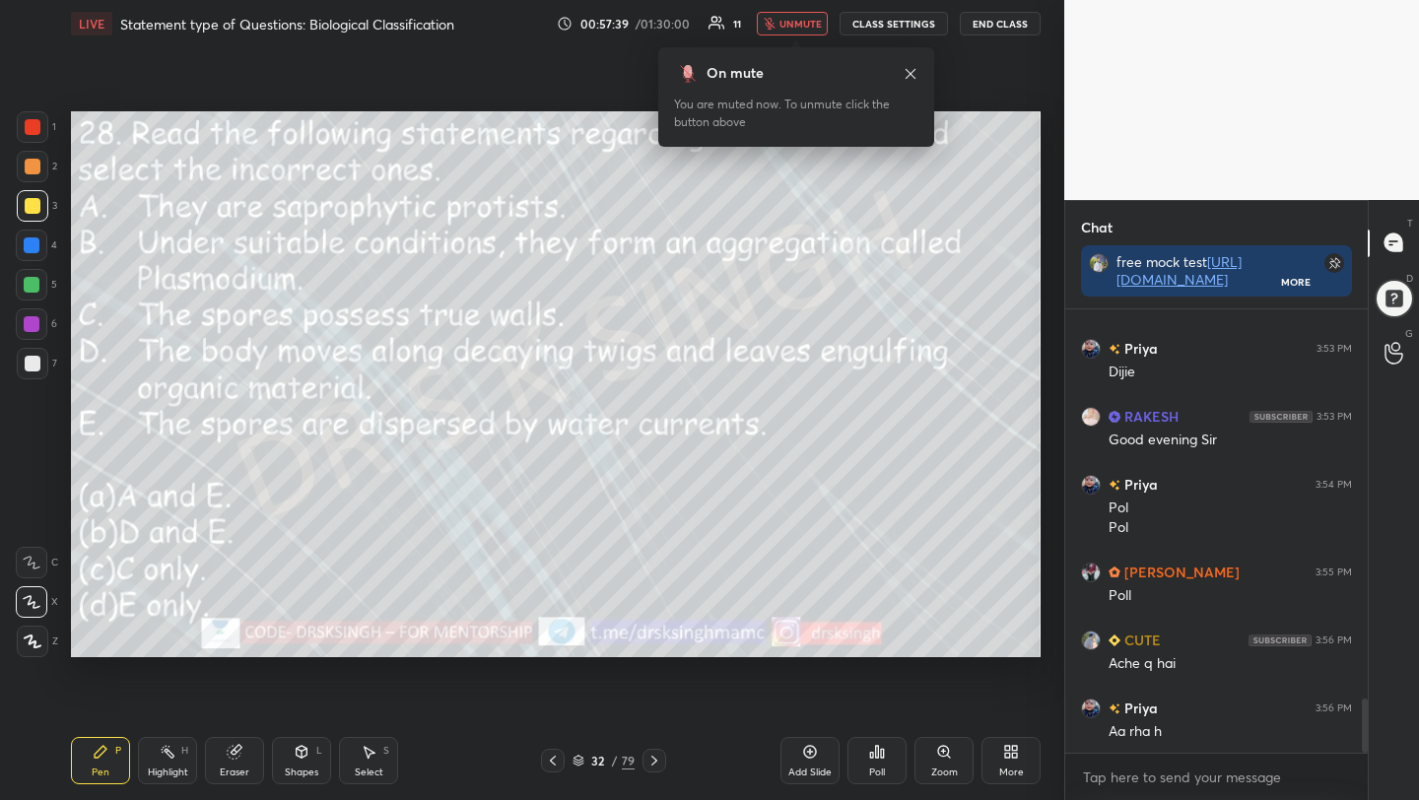
click at [863, 771] on div "Poll" at bounding box center [876, 760] width 59 height 47
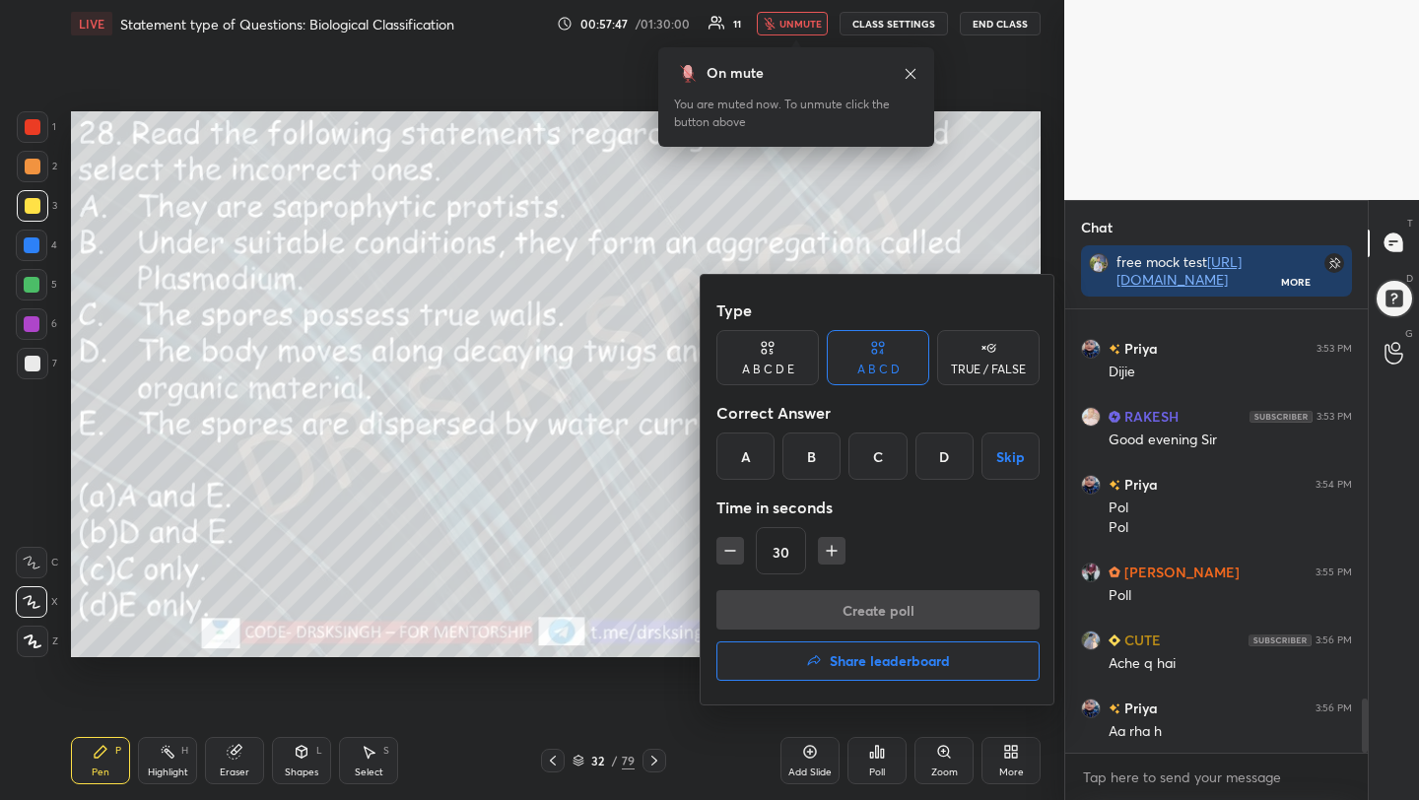
click at [936, 463] on div "D" at bounding box center [944, 456] width 58 height 47
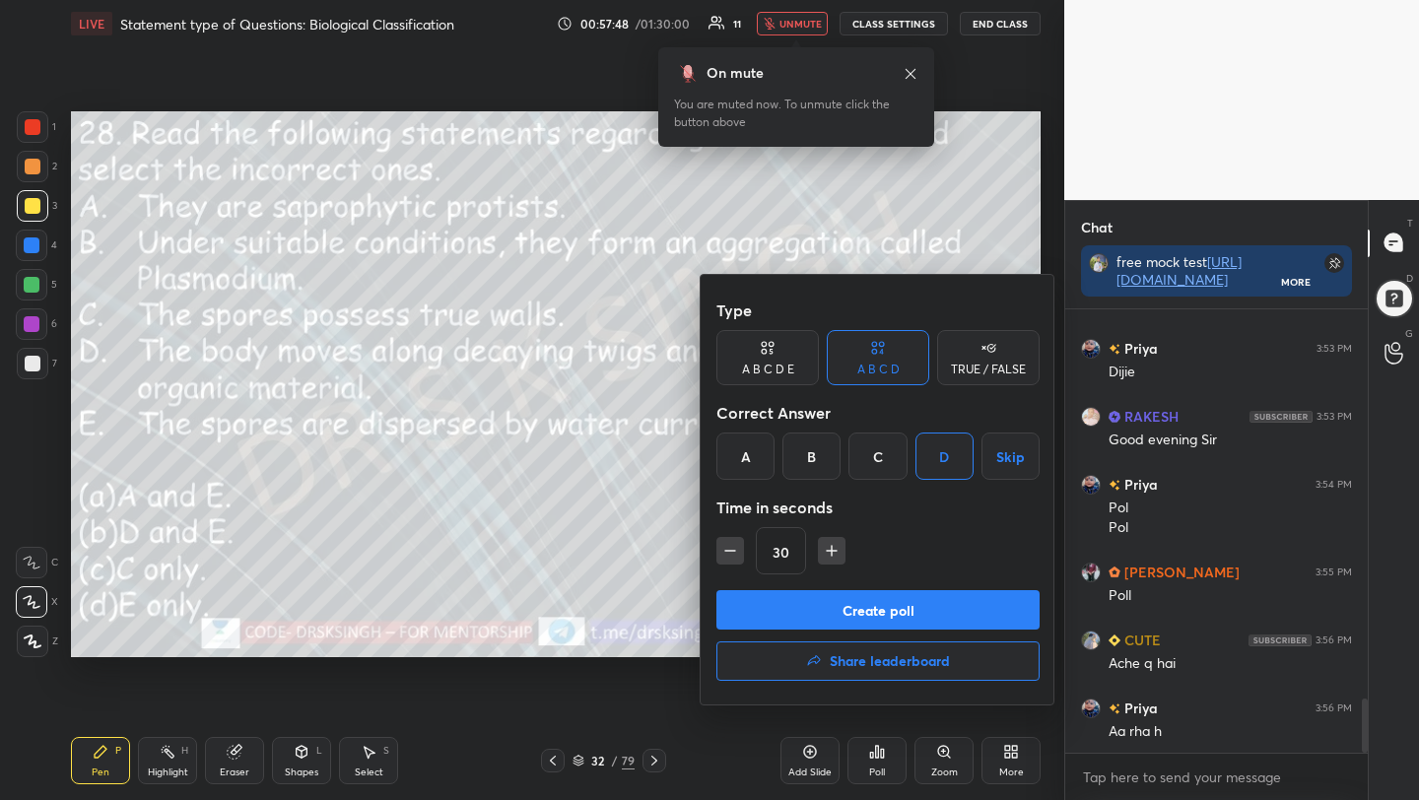
click at [915, 609] on button "Create poll" at bounding box center [877, 609] width 323 height 39
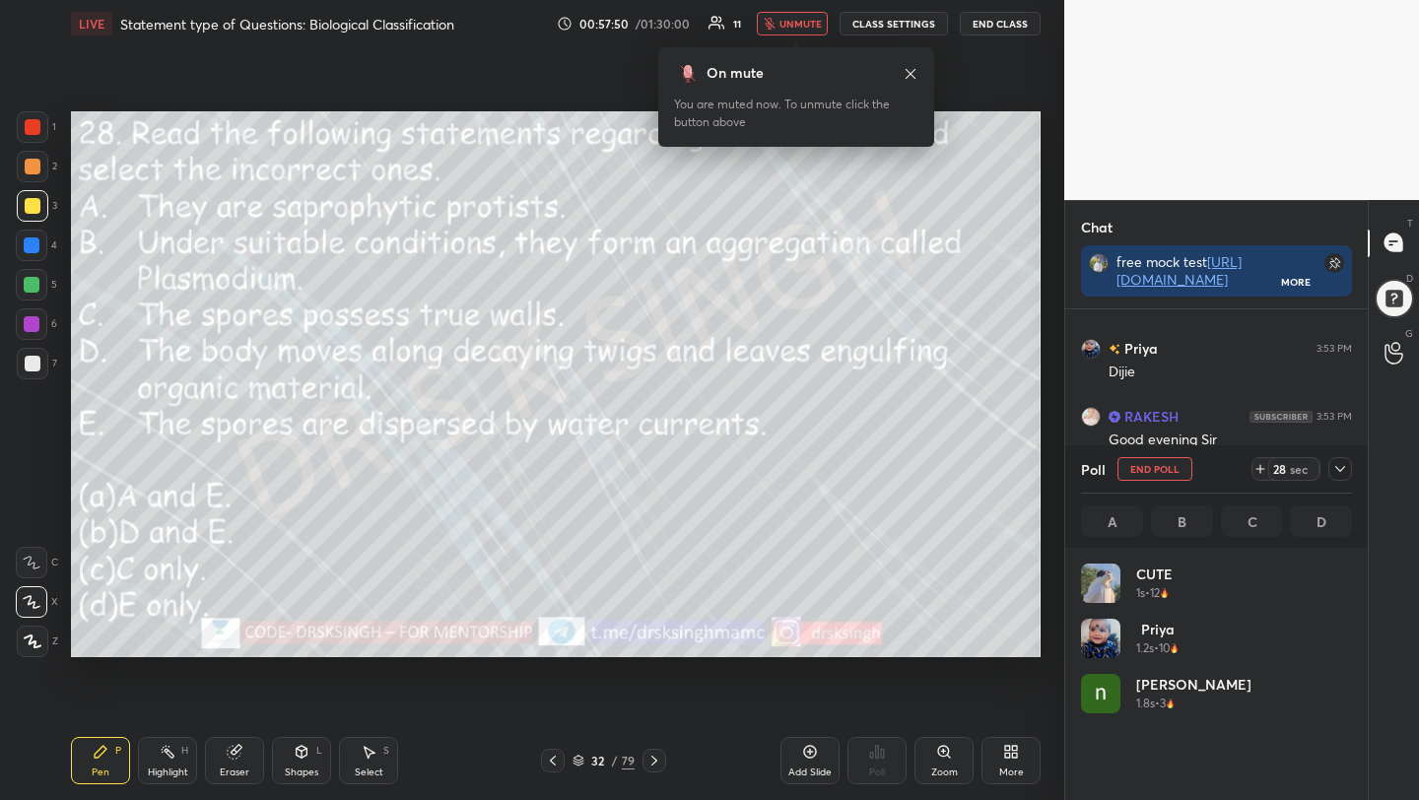
scroll to position [231, 265]
click at [1149, 479] on button "End Poll" at bounding box center [1154, 469] width 75 height 24
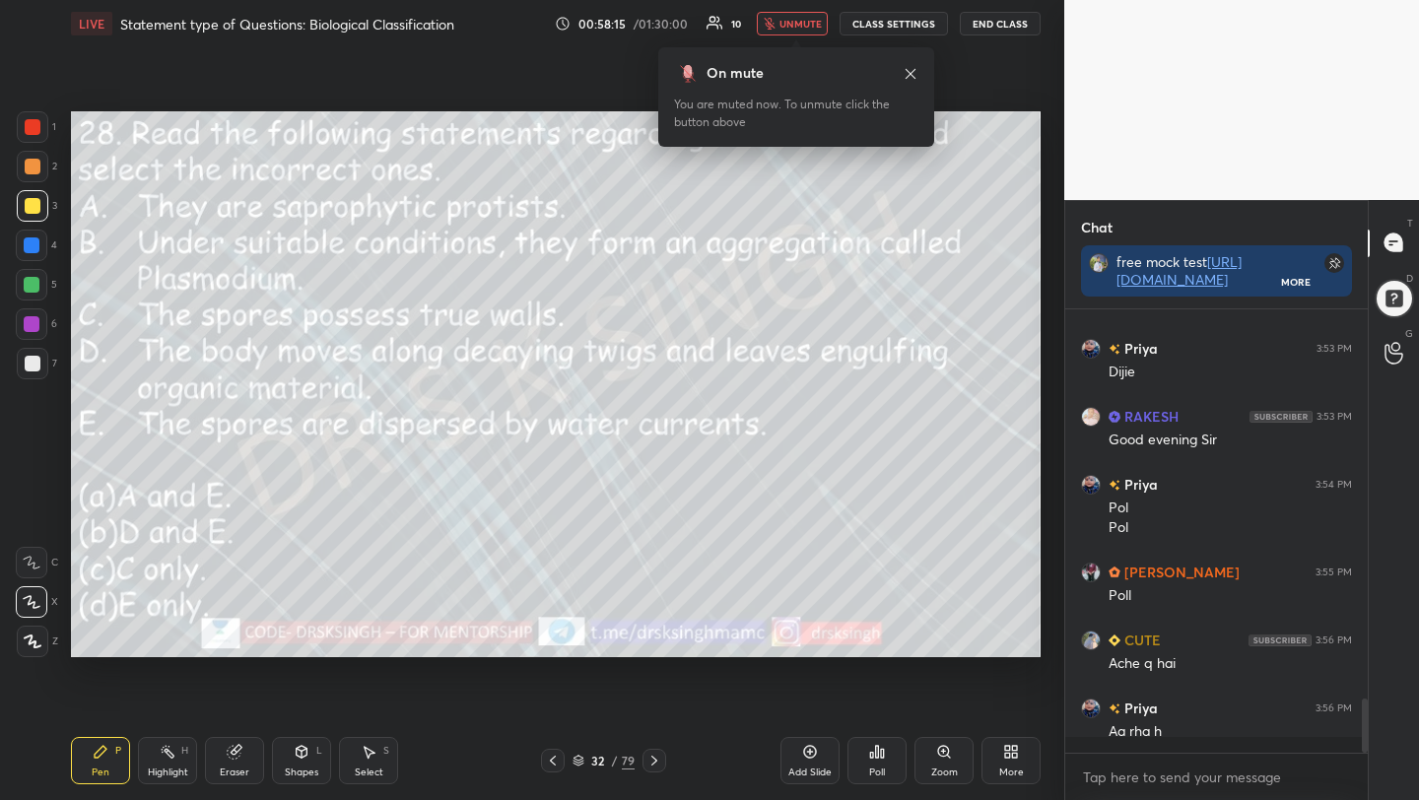
scroll to position [268, 297]
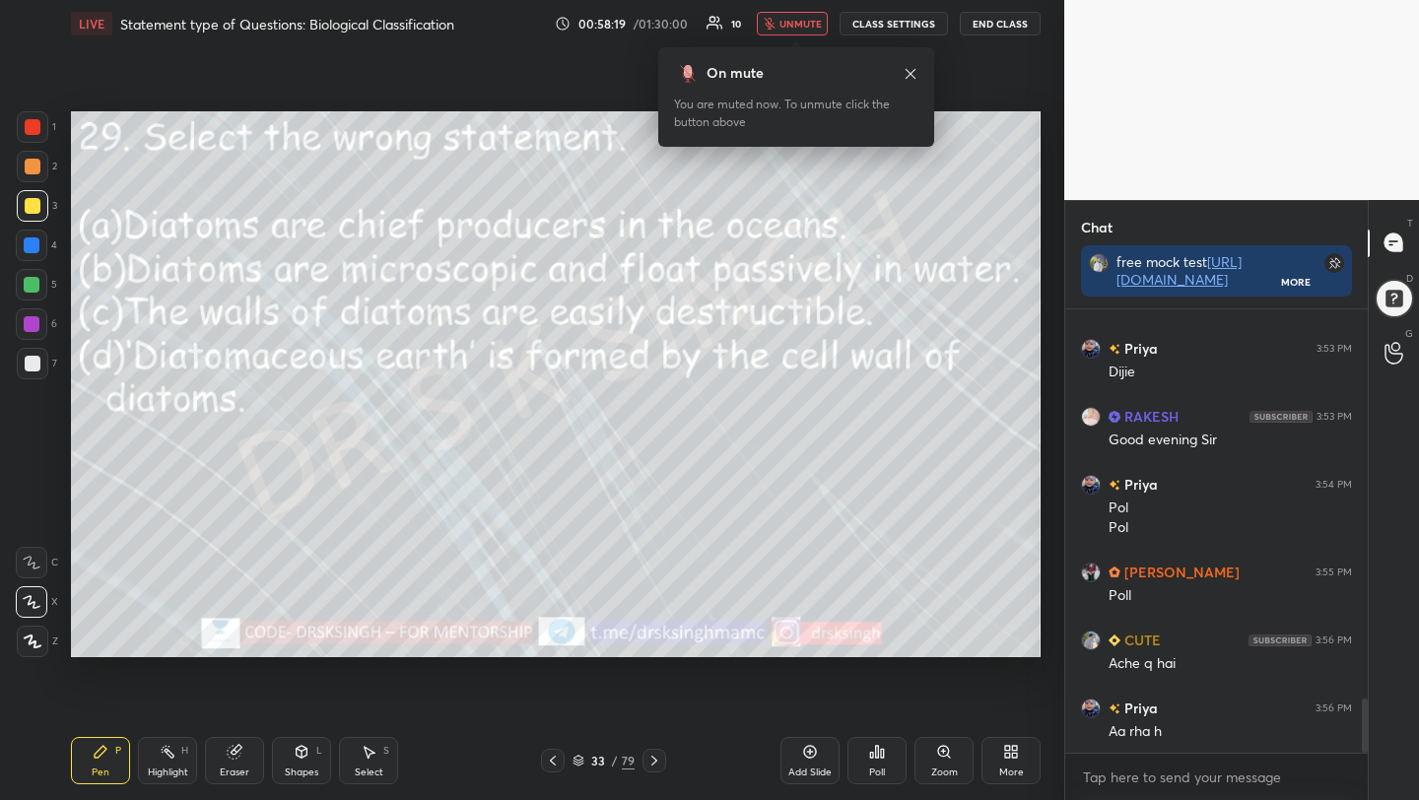
click at [861, 778] on div "Poll" at bounding box center [876, 760] width 59 height 47
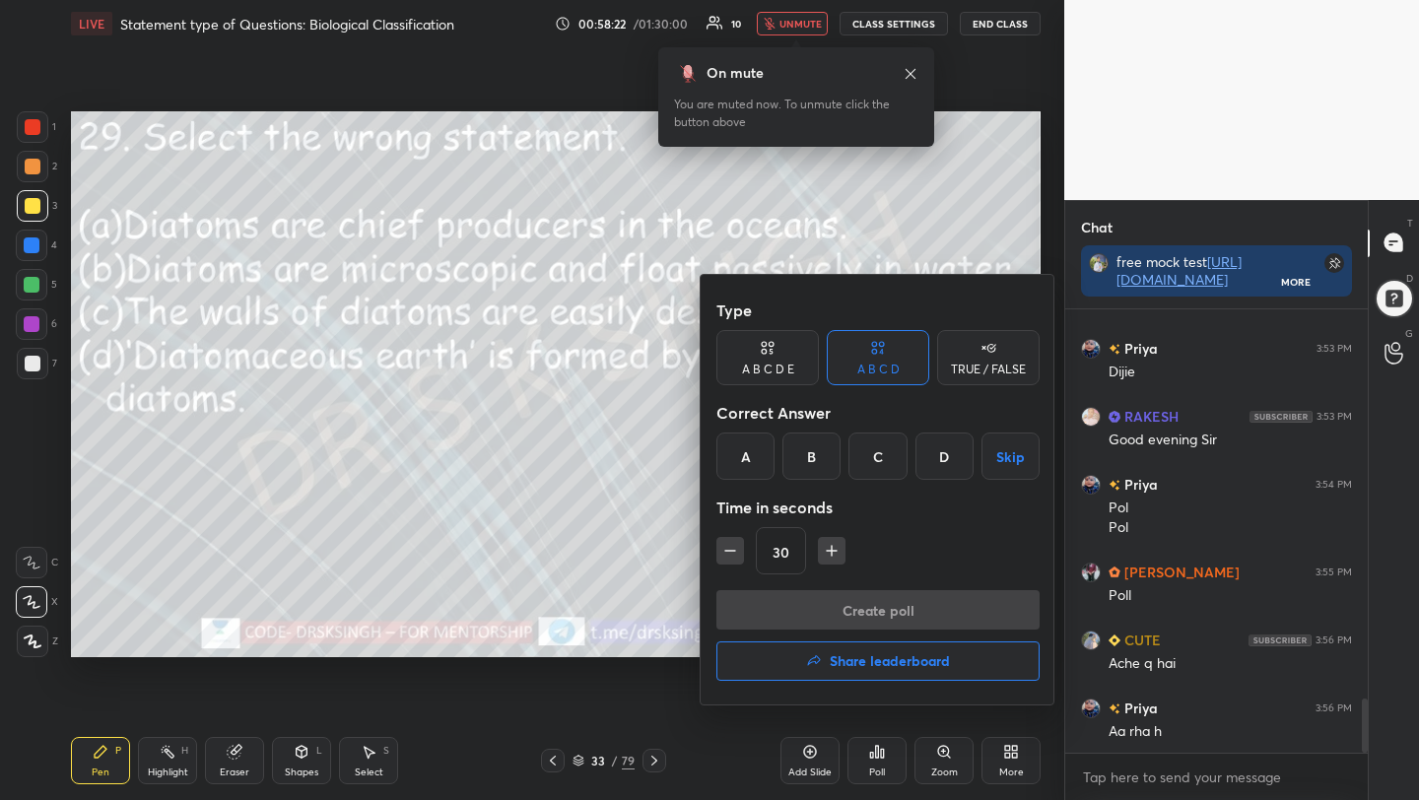
click at [886, 459] on div "C" at bounding box center [877, 456] width 58 height 47
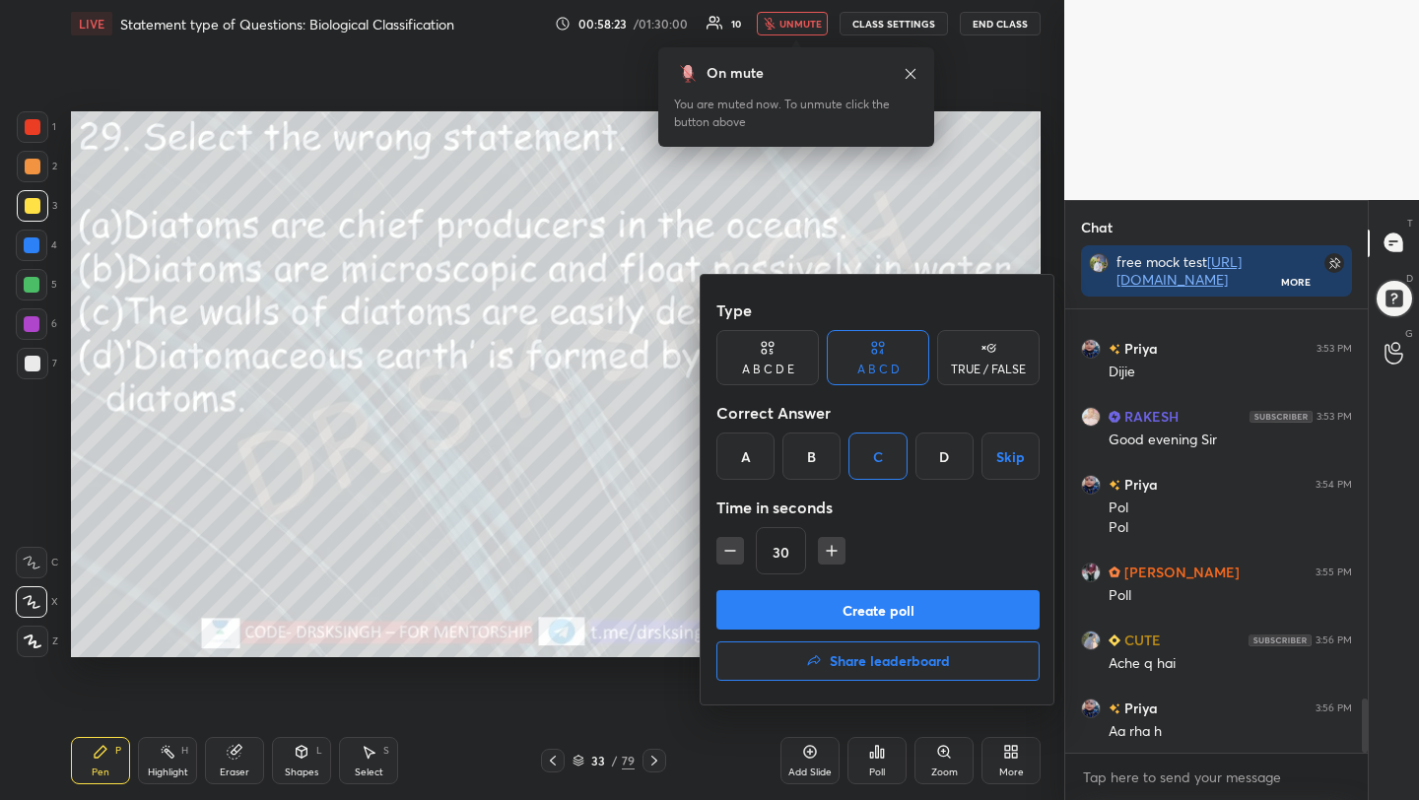
click at [887, 611] on button "Create poll" at bounding box center [877, 609] width 323 height 39
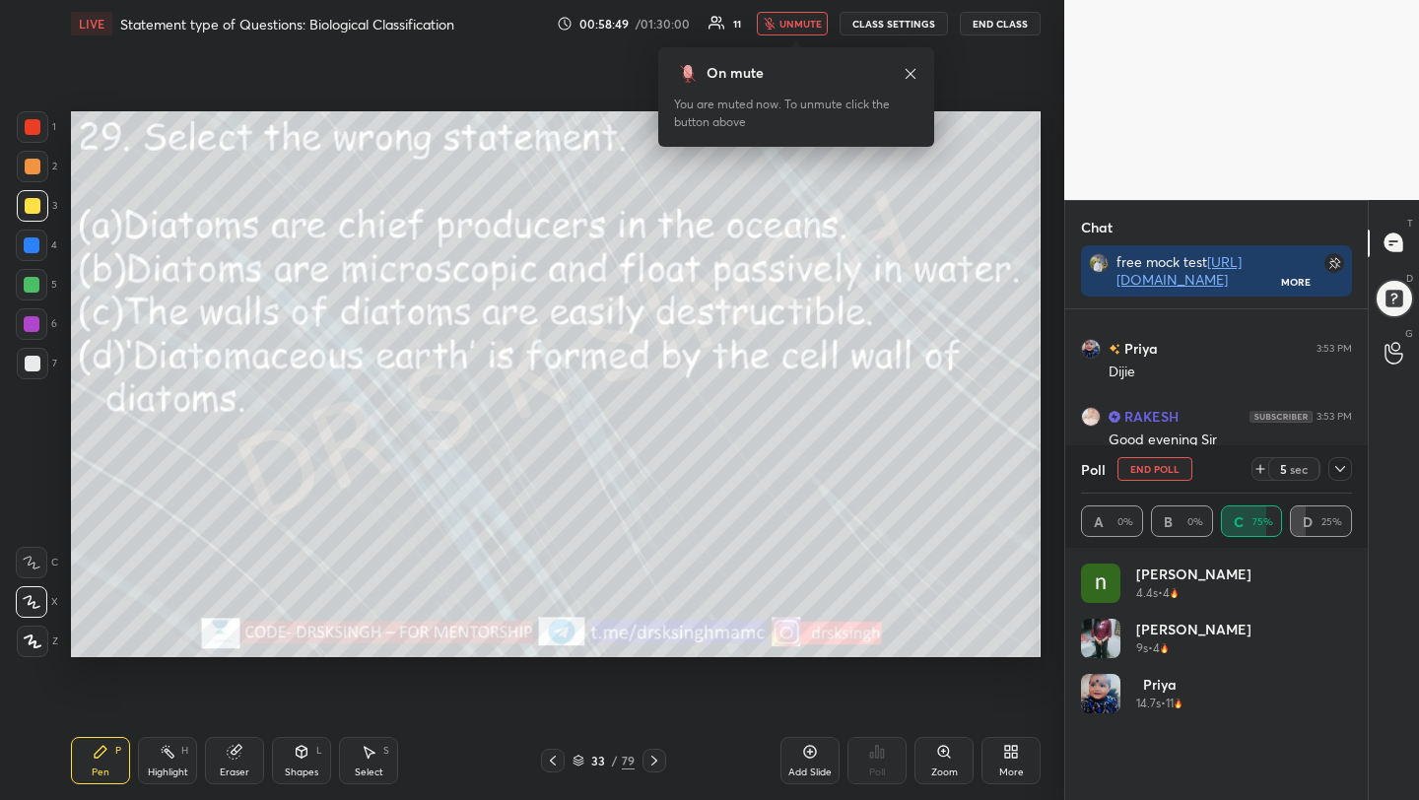
scroll to position [3374, 0]
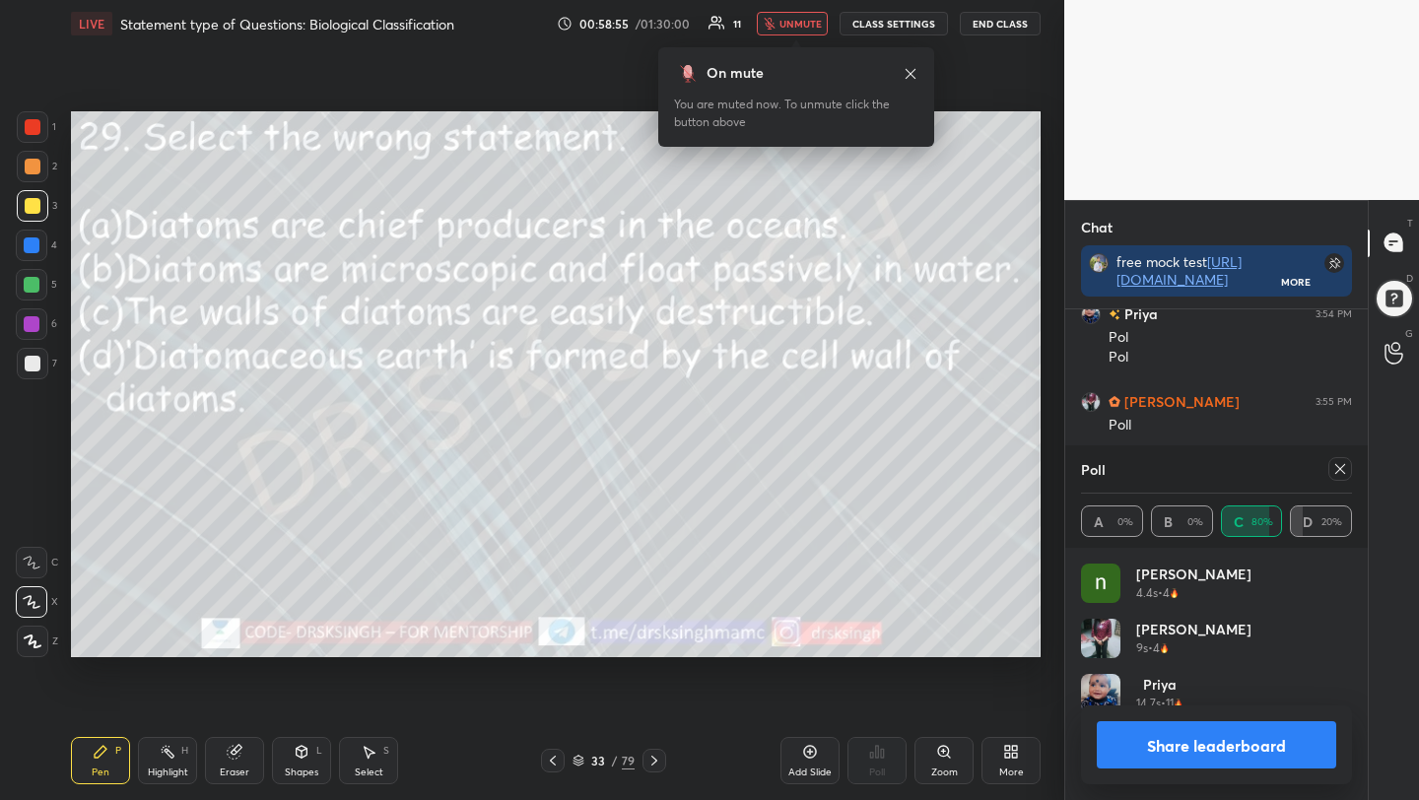
click at [1339, 470] on icon at bounding box center [1340, 469] width 10 height 10
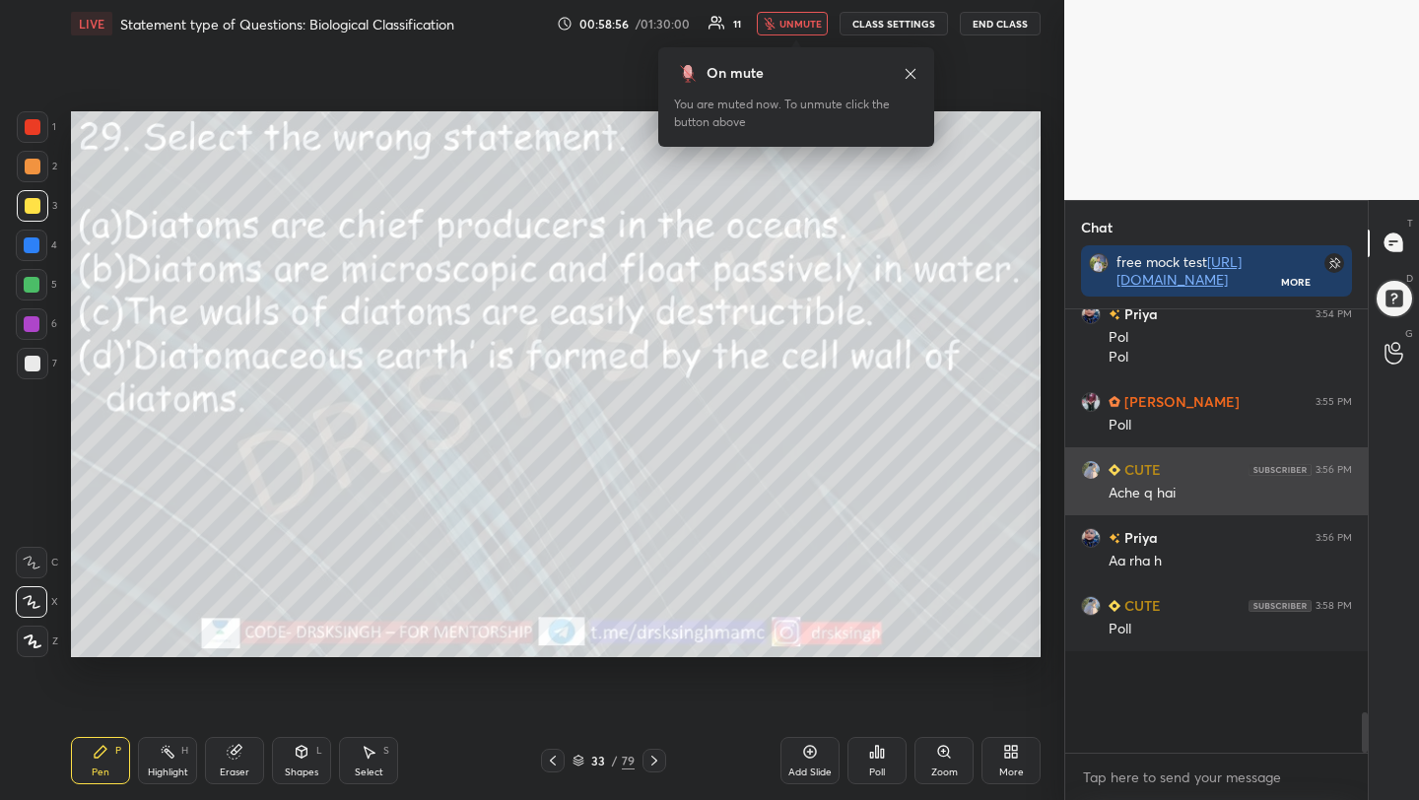
scroll to position [263, 297]
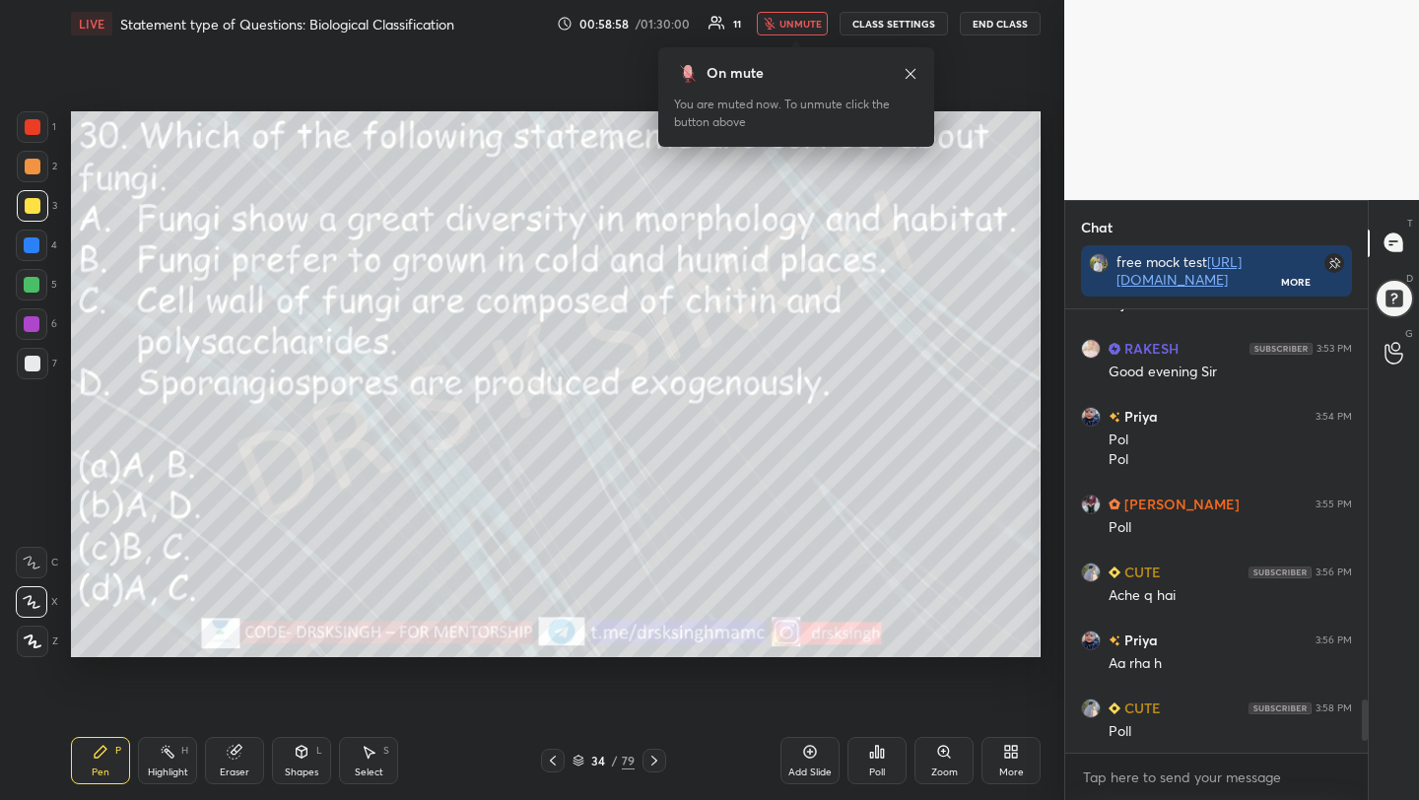
click at [871, 768] on div "Poll" at bounding box center [877, 772] width 16 height 10
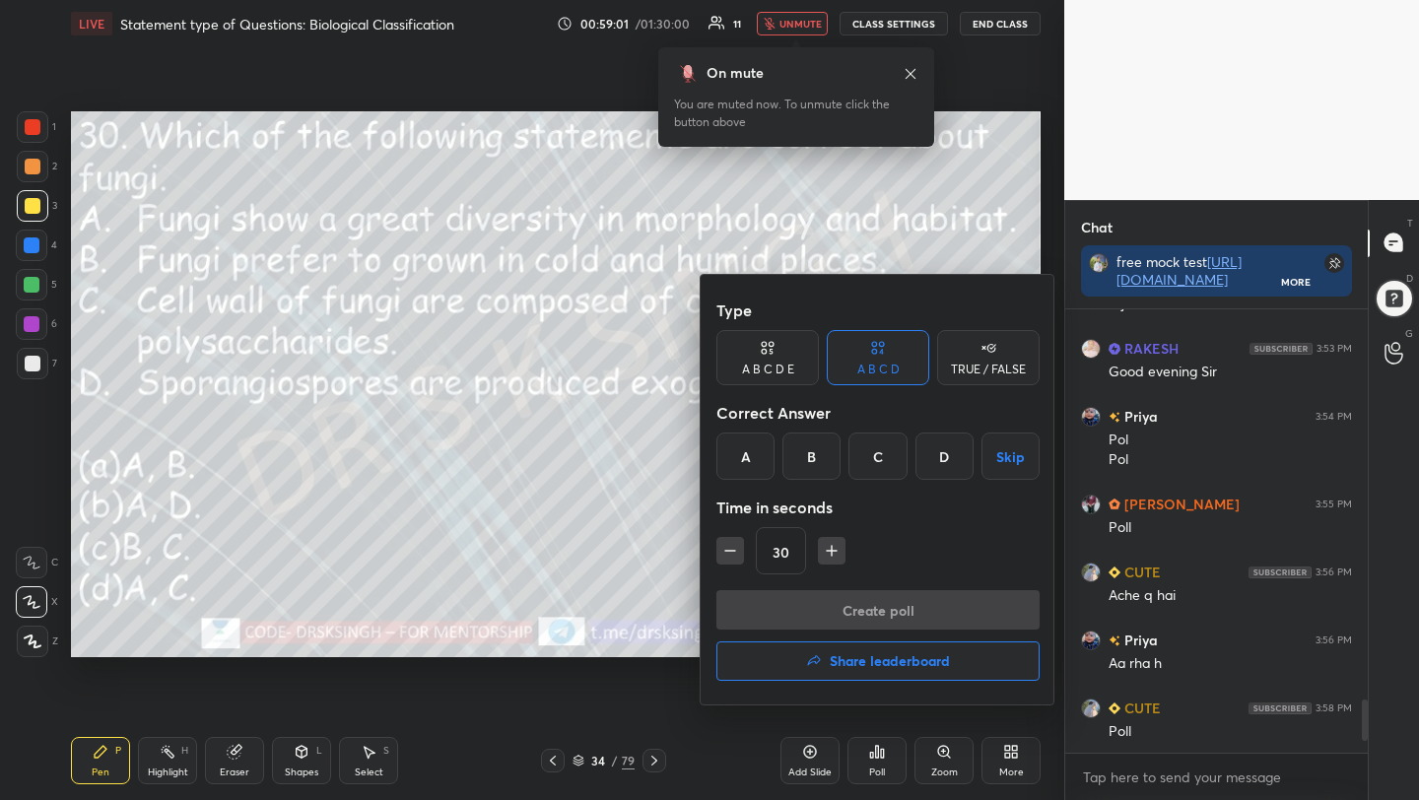
click at [943, 476] on div "D" at bounding box center [944, 456] width 58 height 47
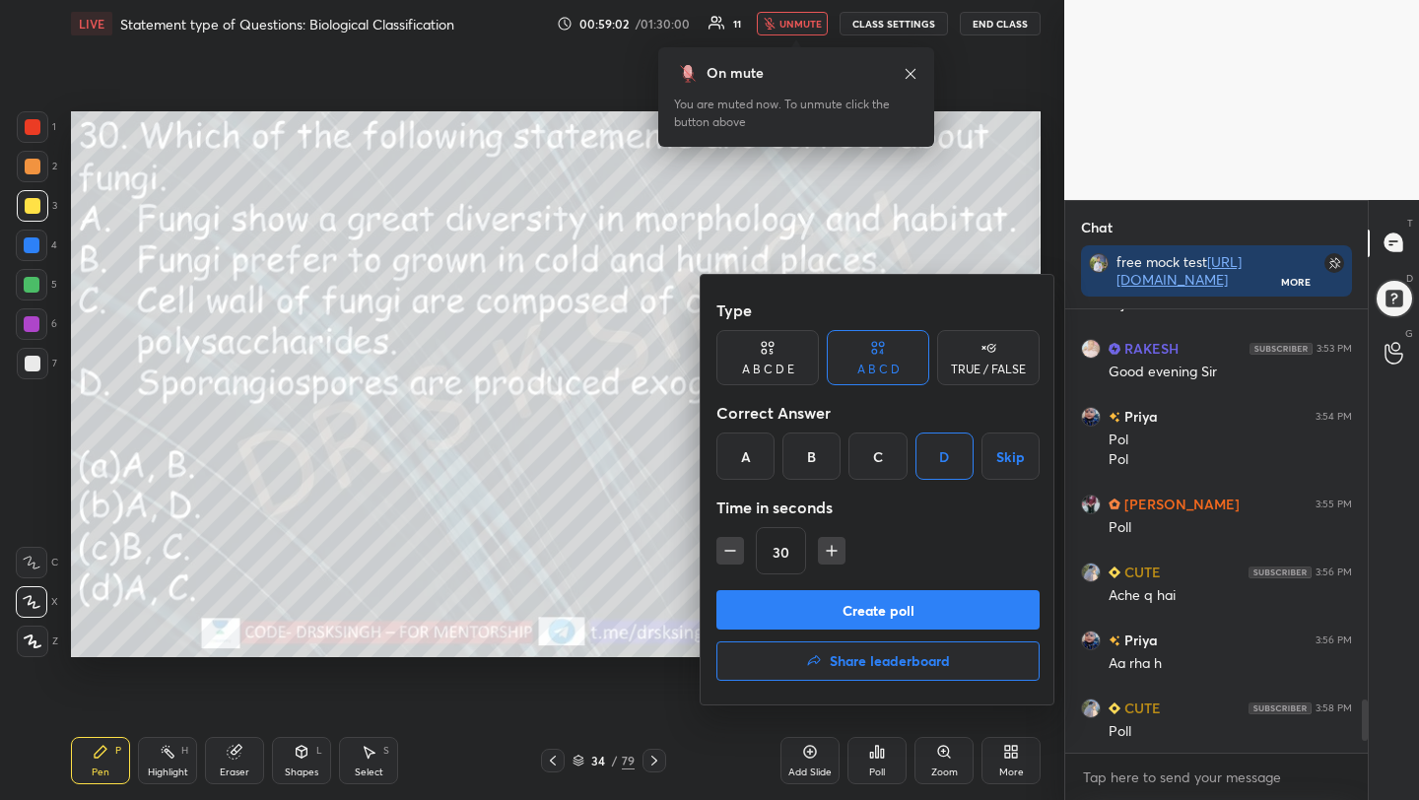
click at [954, 627] on button "Create poll" at bounding box center [877, 609] width 323 height 39
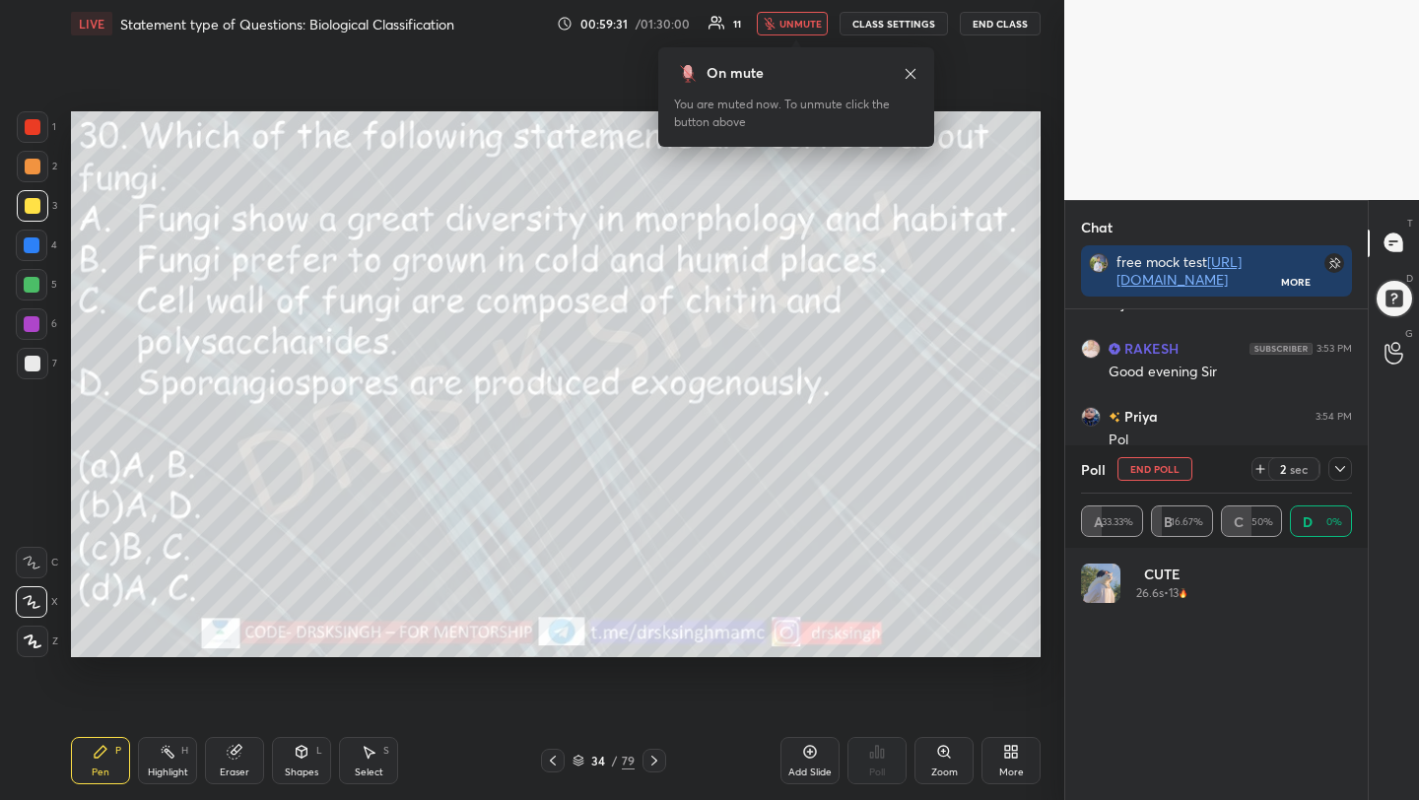
scroll to position [231, 265]
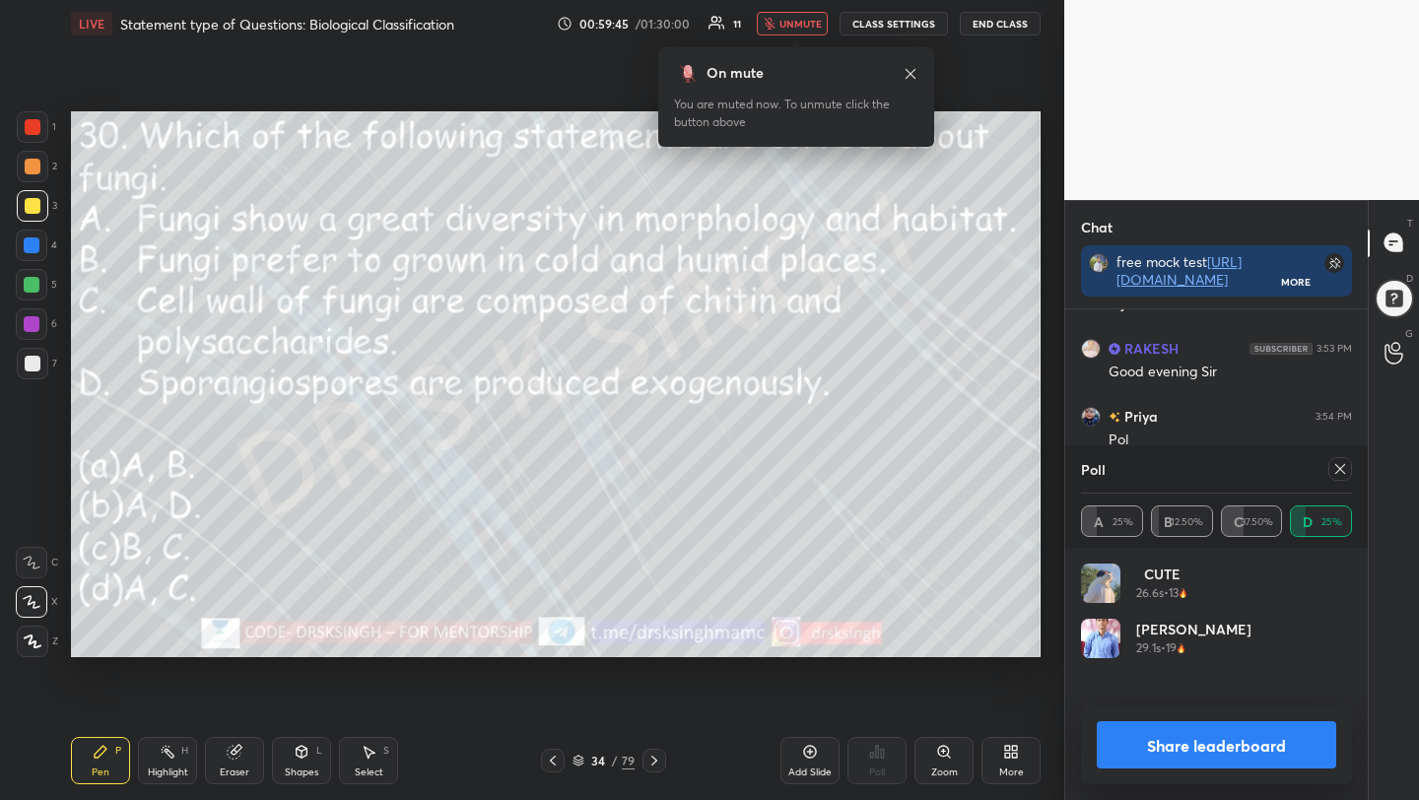
click at [1339, 467] on icon at bounding box center [1340, 469] width 16 height 16
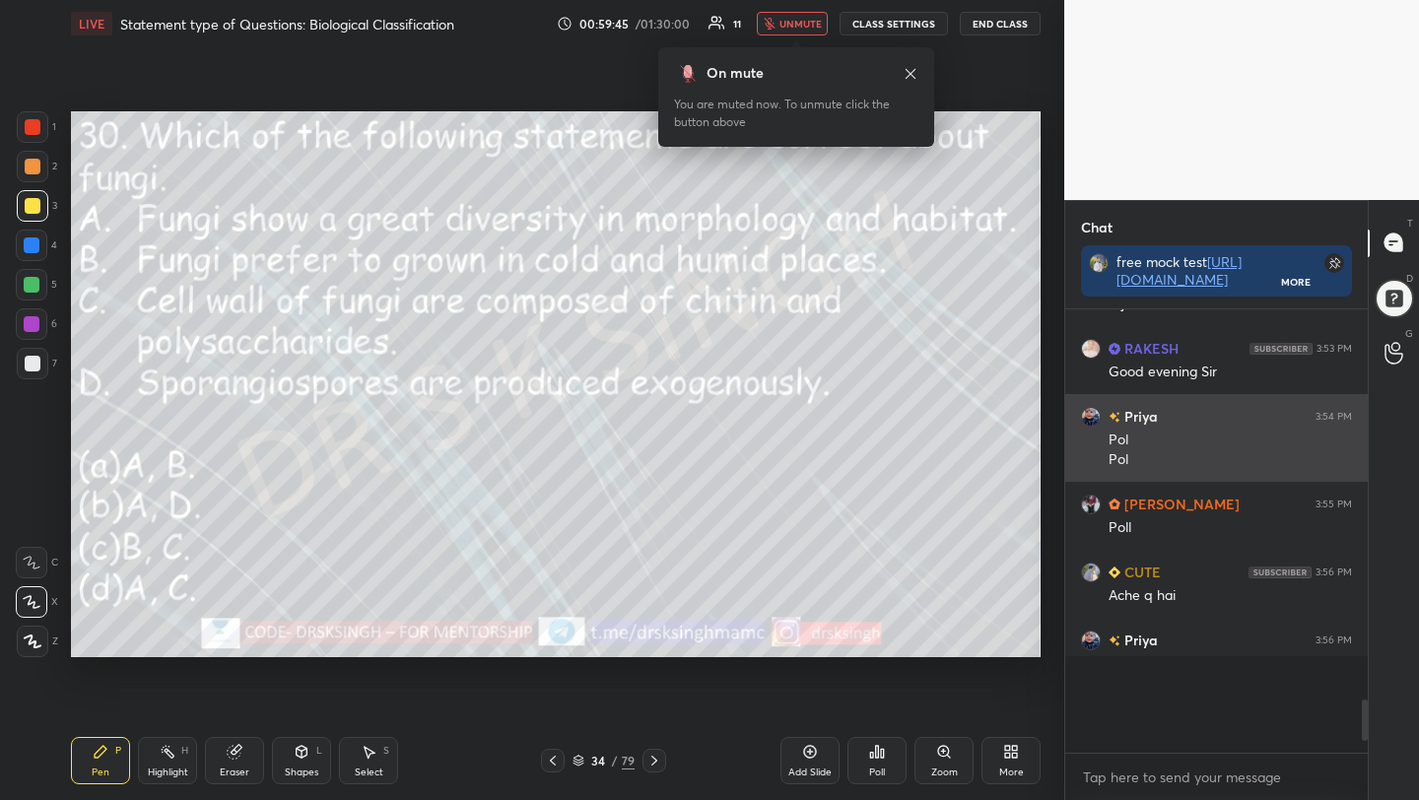
scroll to position [428, 297]
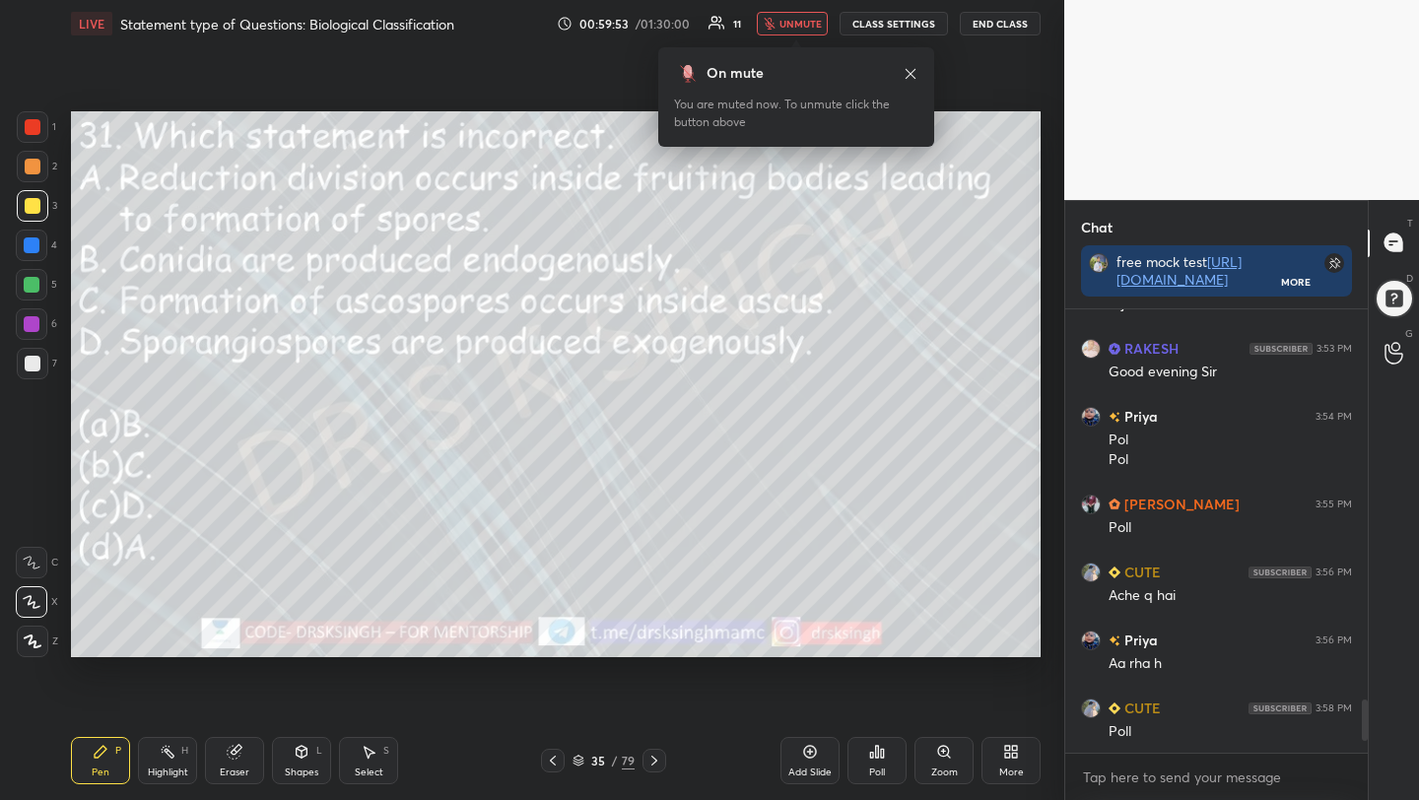
click at [878, 767] on div "Poll" at bounding box center [877, 772] width 16 height 10
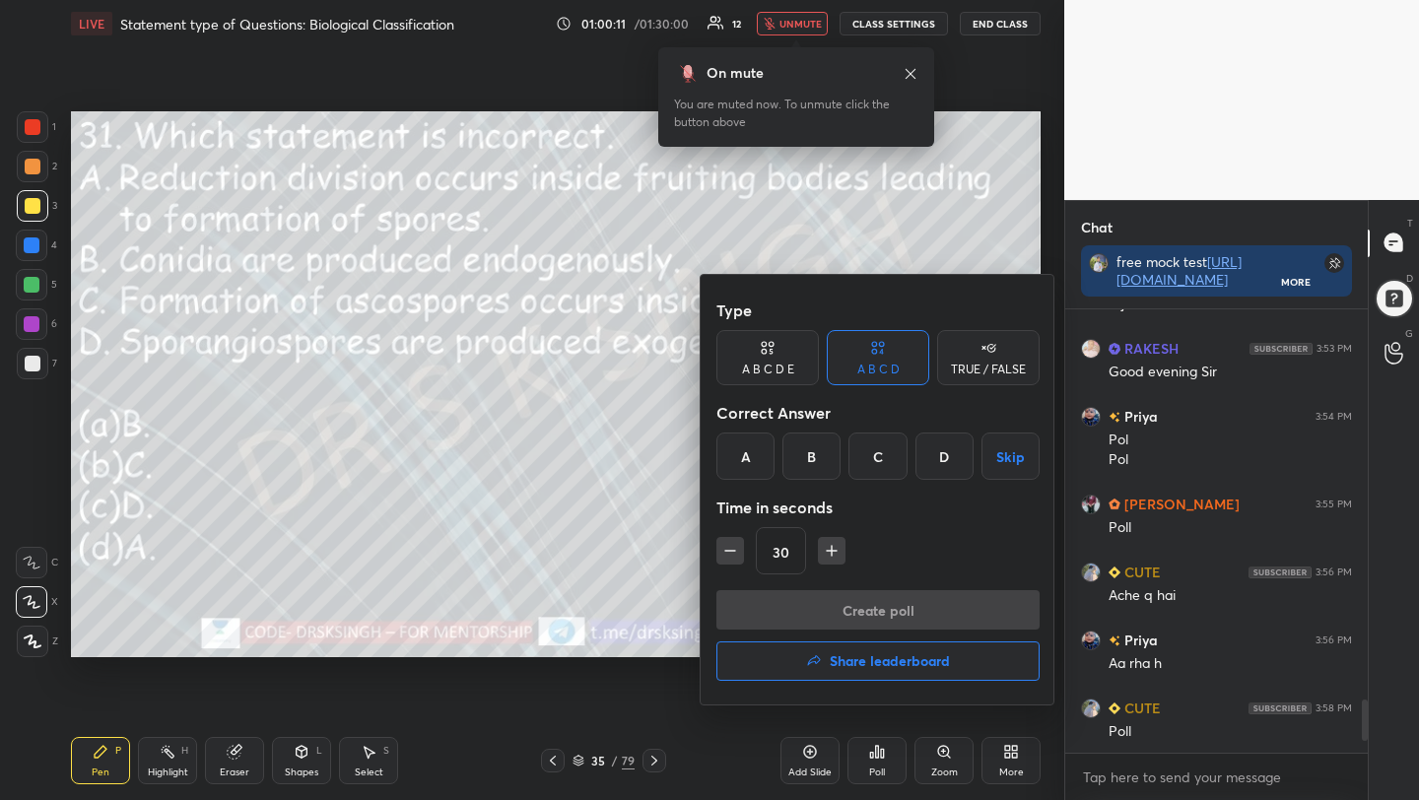
click at [738, 460] on div "A" at bounding box center [745, 456] width 58 height 47
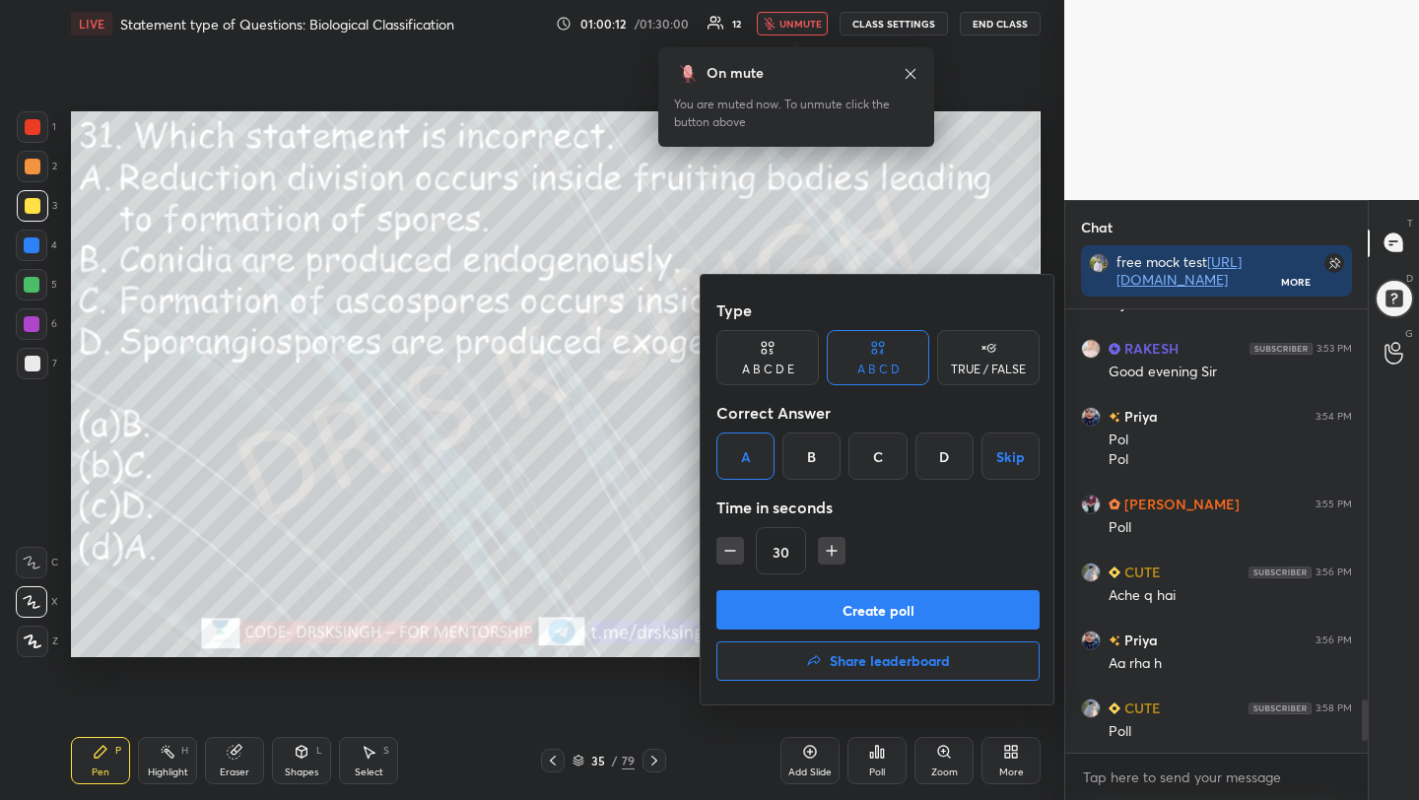
click at [844, 615] on button "Create poll" at bounding box center [877, 609] width 323 height 39
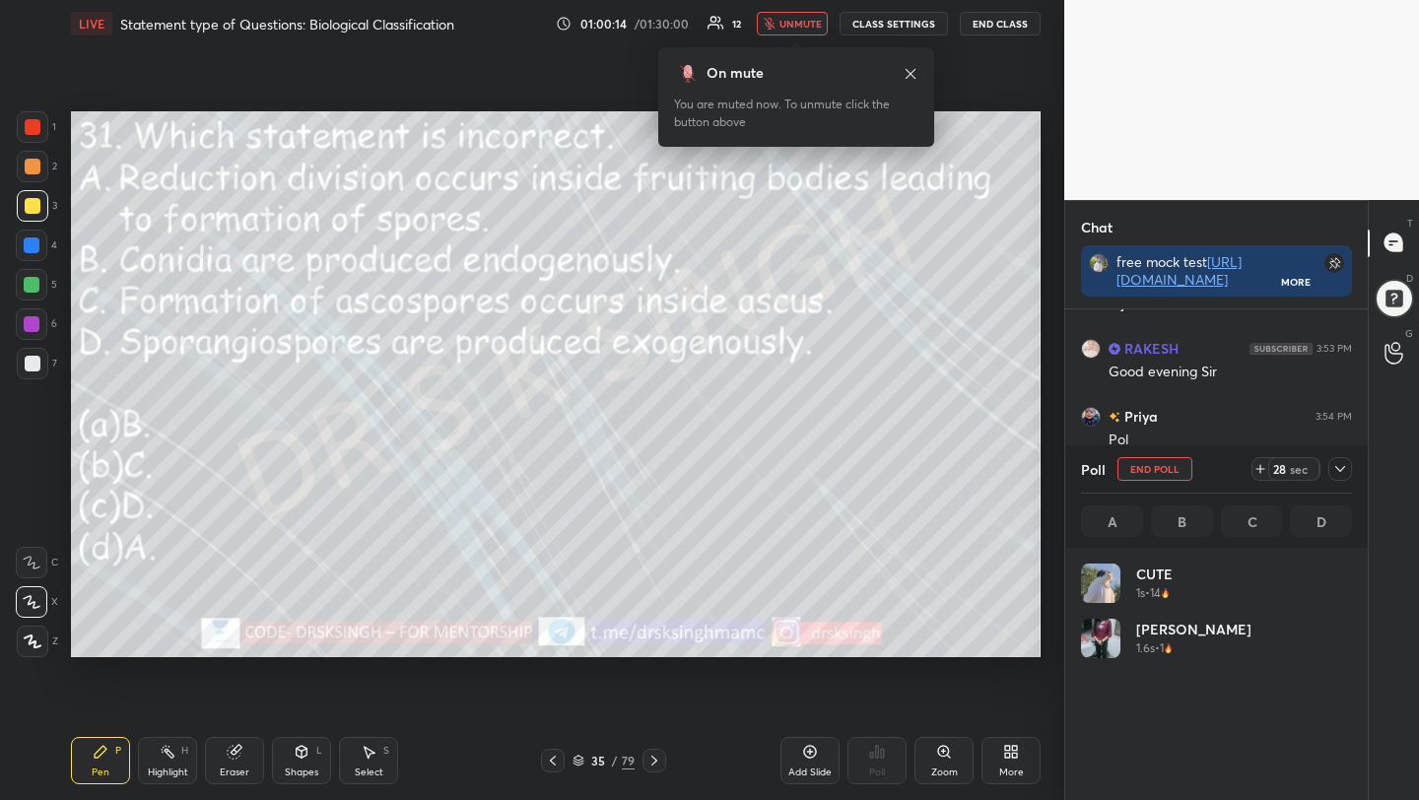
scroll to position [231, 265]
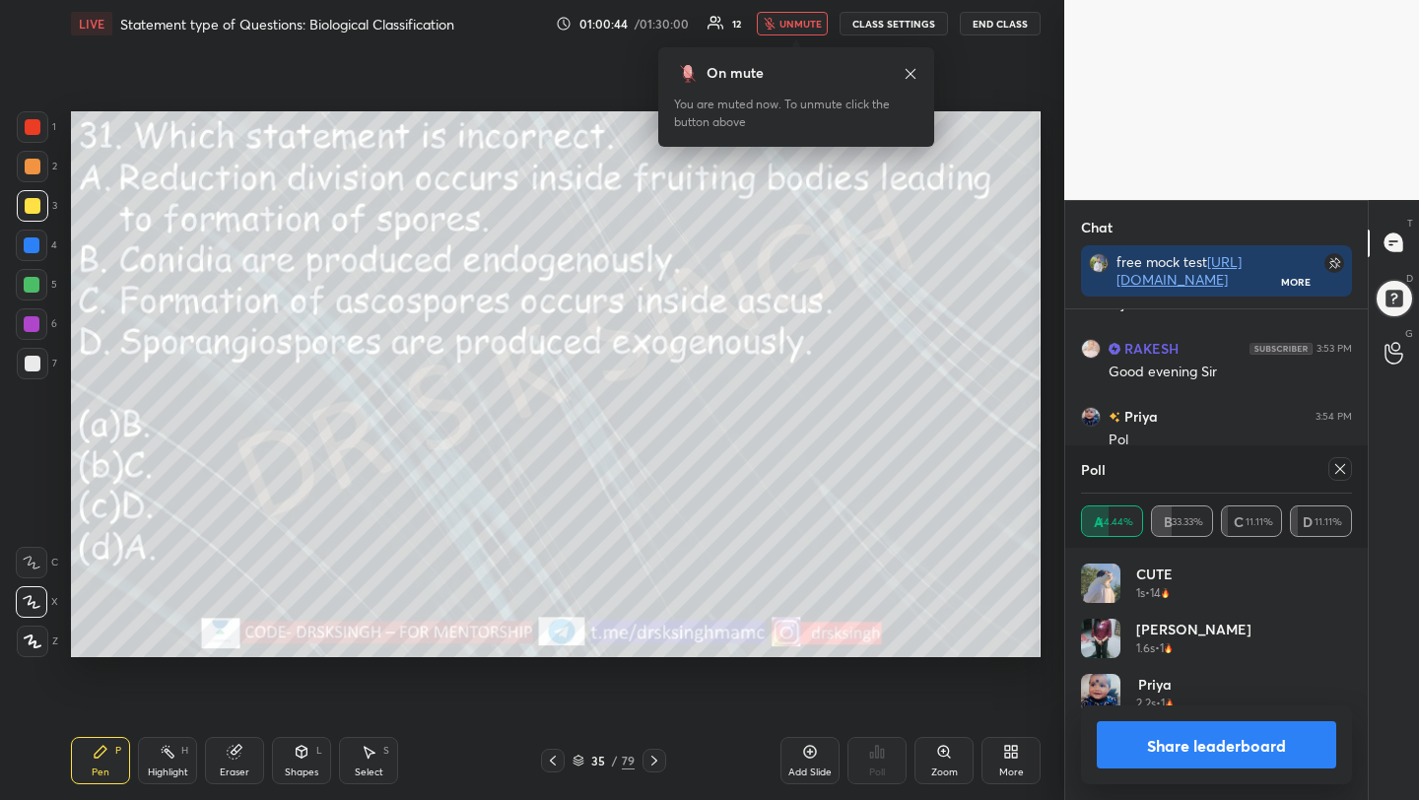
click at [1333, 473] on icon at bounding box center [1340, 469] width 16 height 16
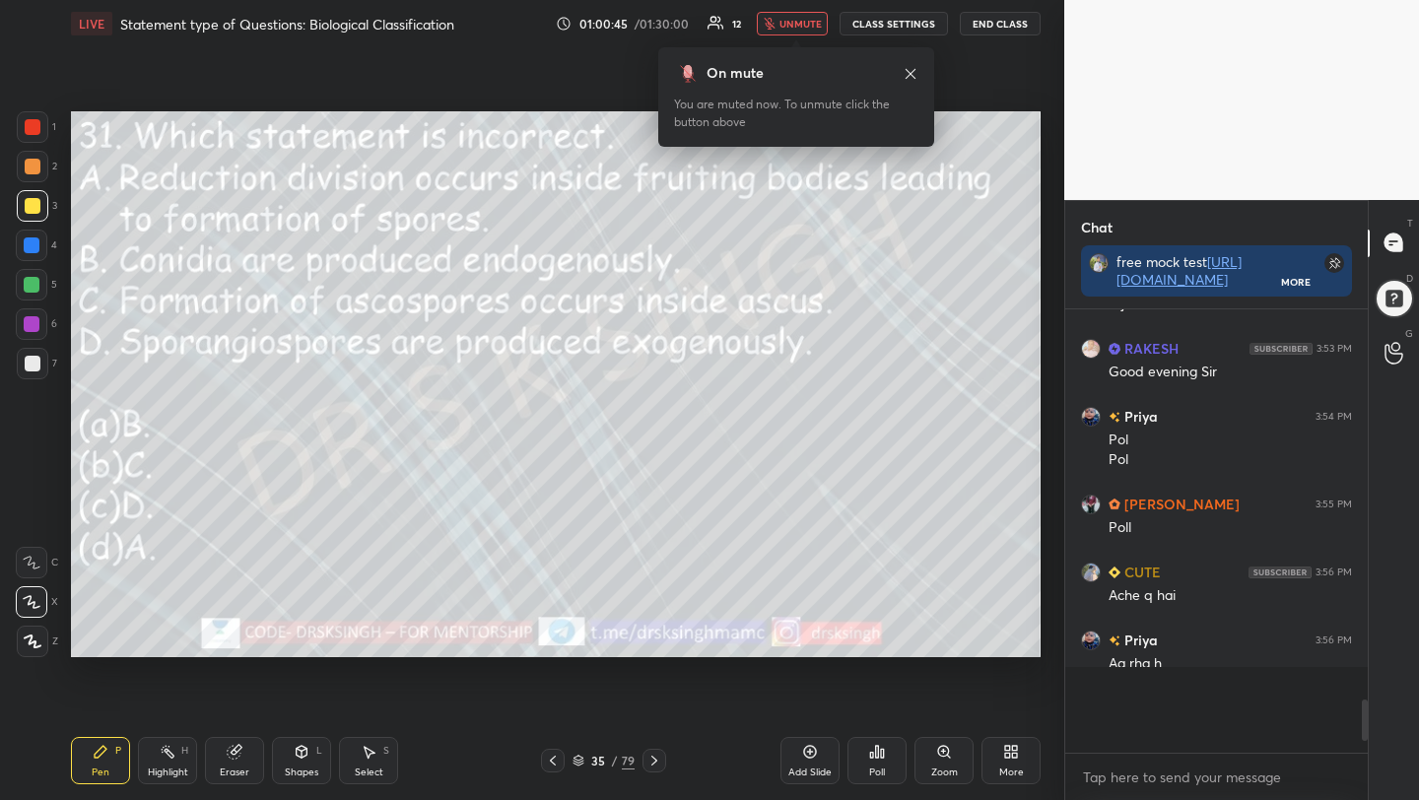
scroll to position [437, 297]
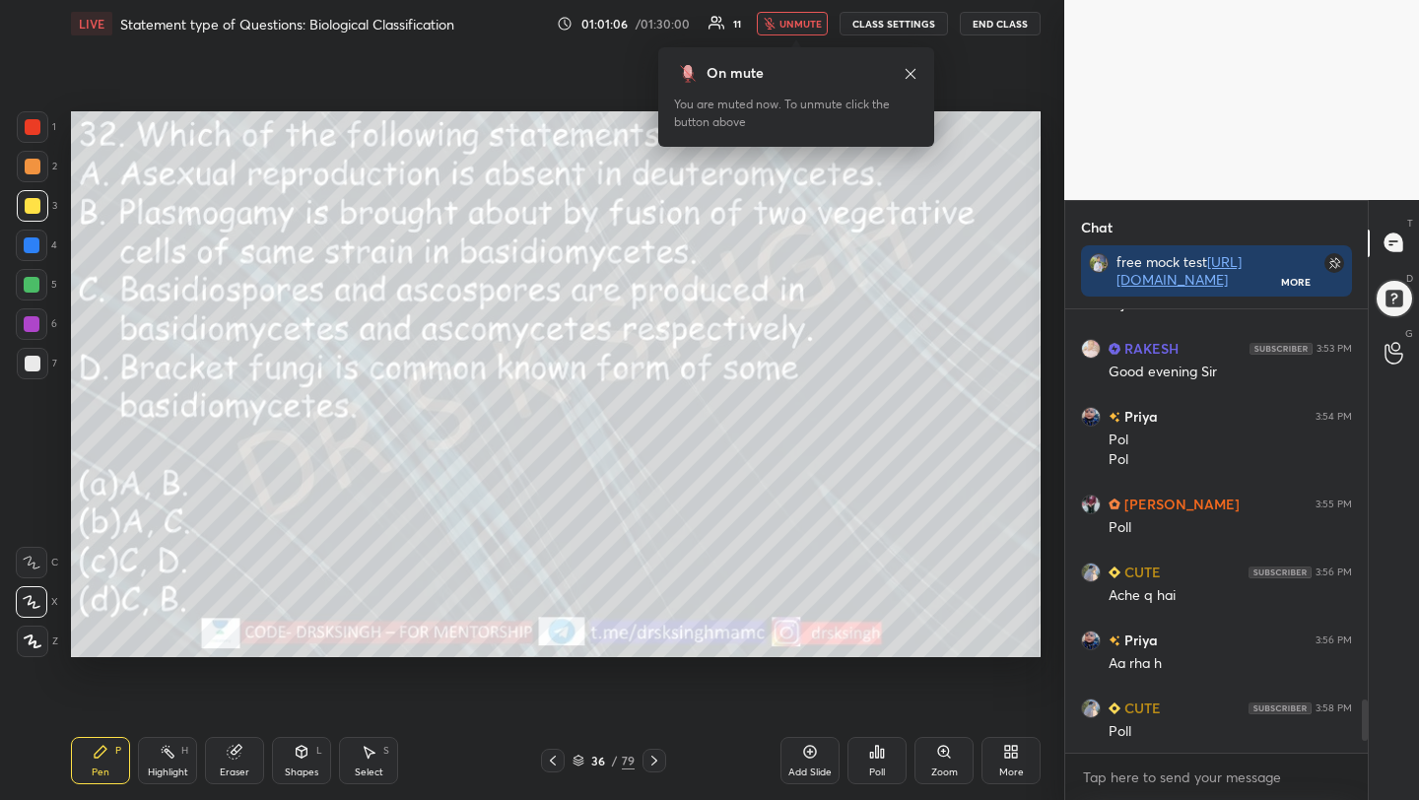
click at [881, 777] on div "Poll" at bounding box center [877, 772] width 16 height 10
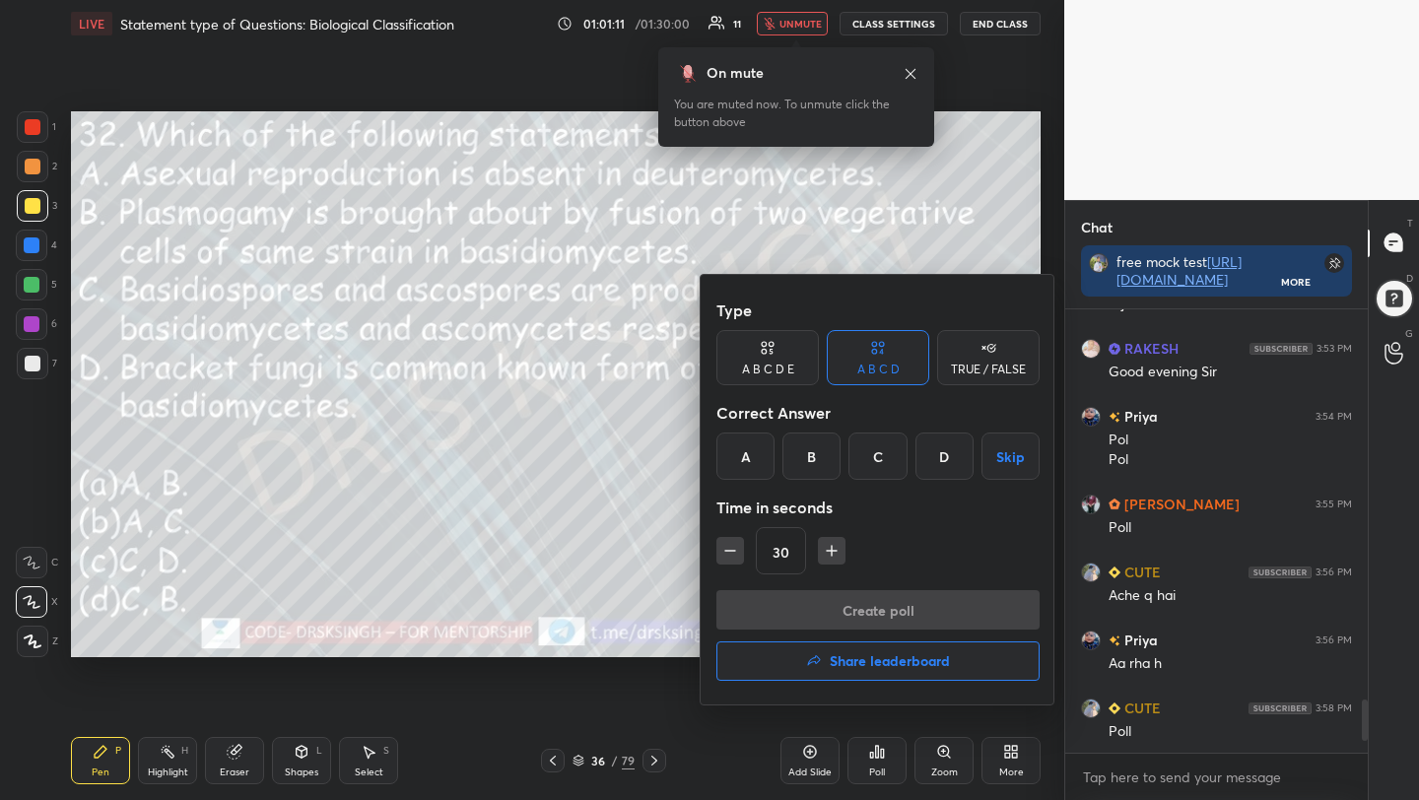
click at [878, 462] on div "C" at bounding box center [877, 456] width 58 height 47
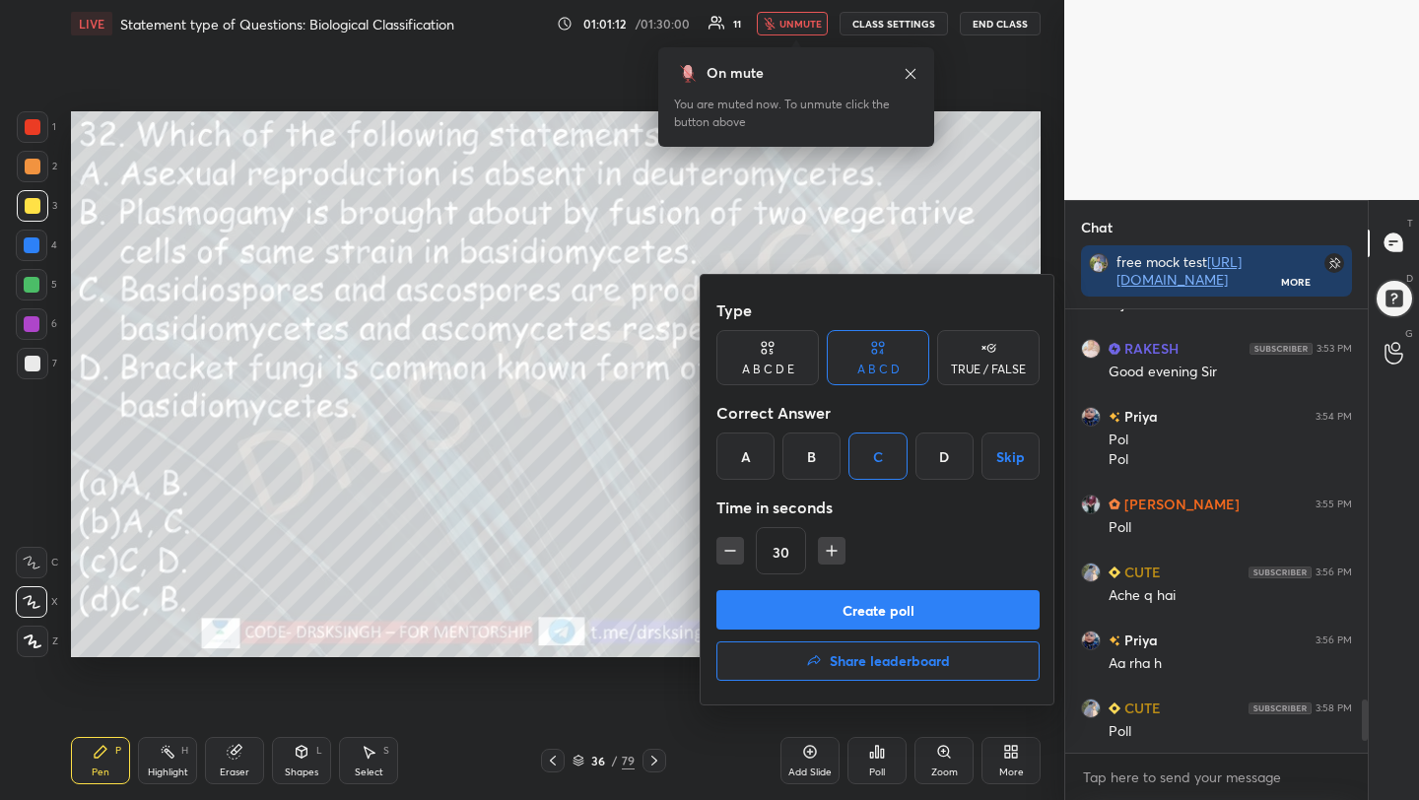
click at [840, 621] on button "Create poll" at bounding box center [877, 609] width 323 height 39
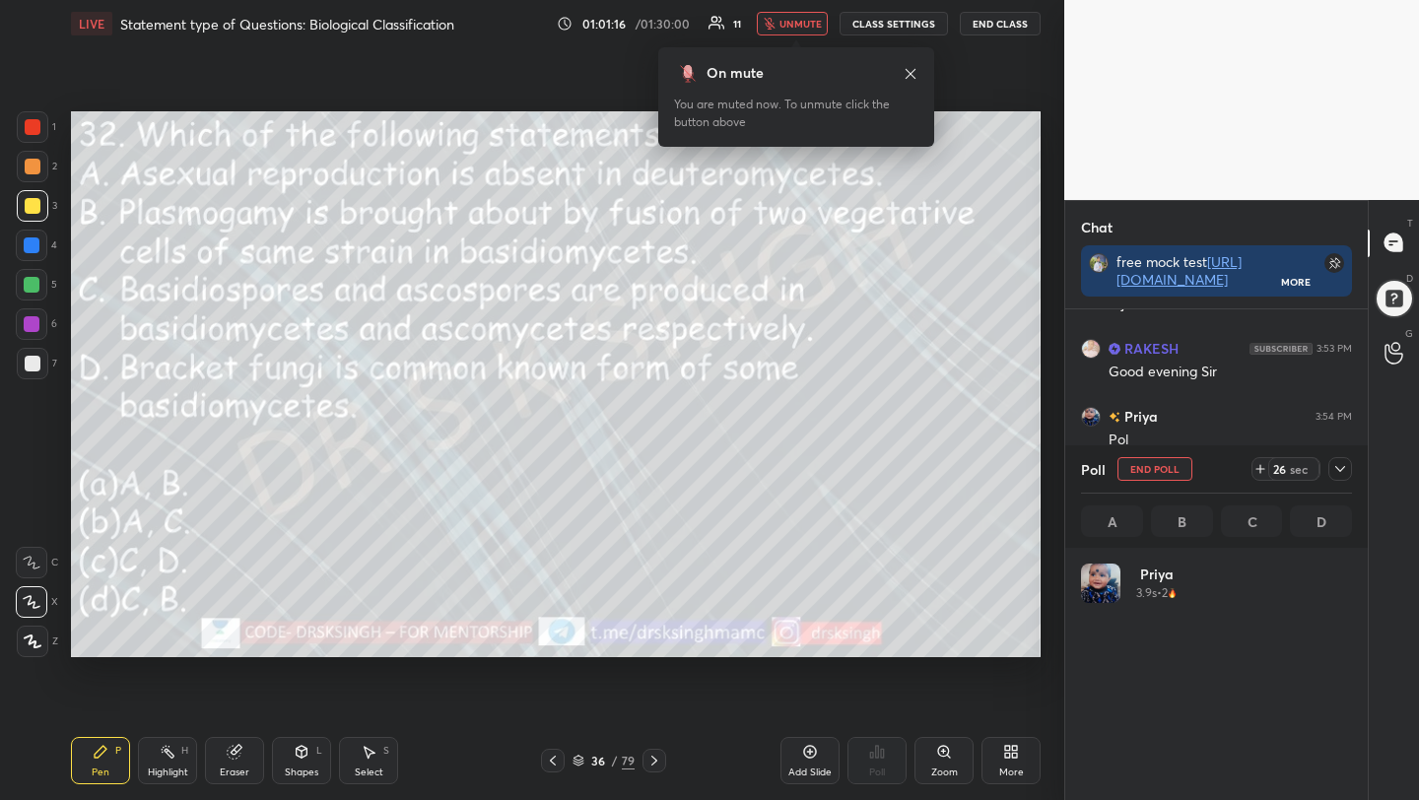
scroll to position [231, 265]
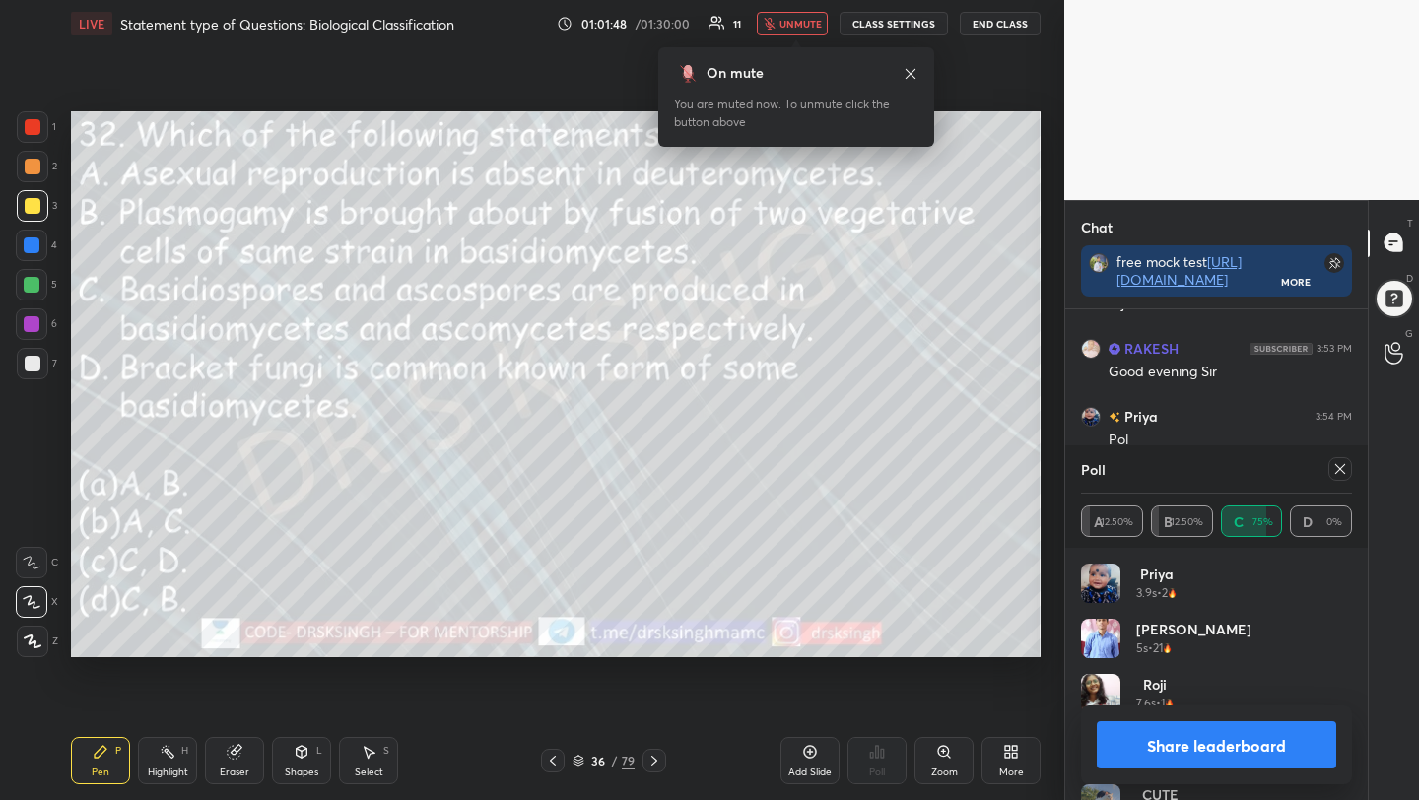
click at [1338, 467] on icon at bounding box center [1340, 469] width 10 height 10
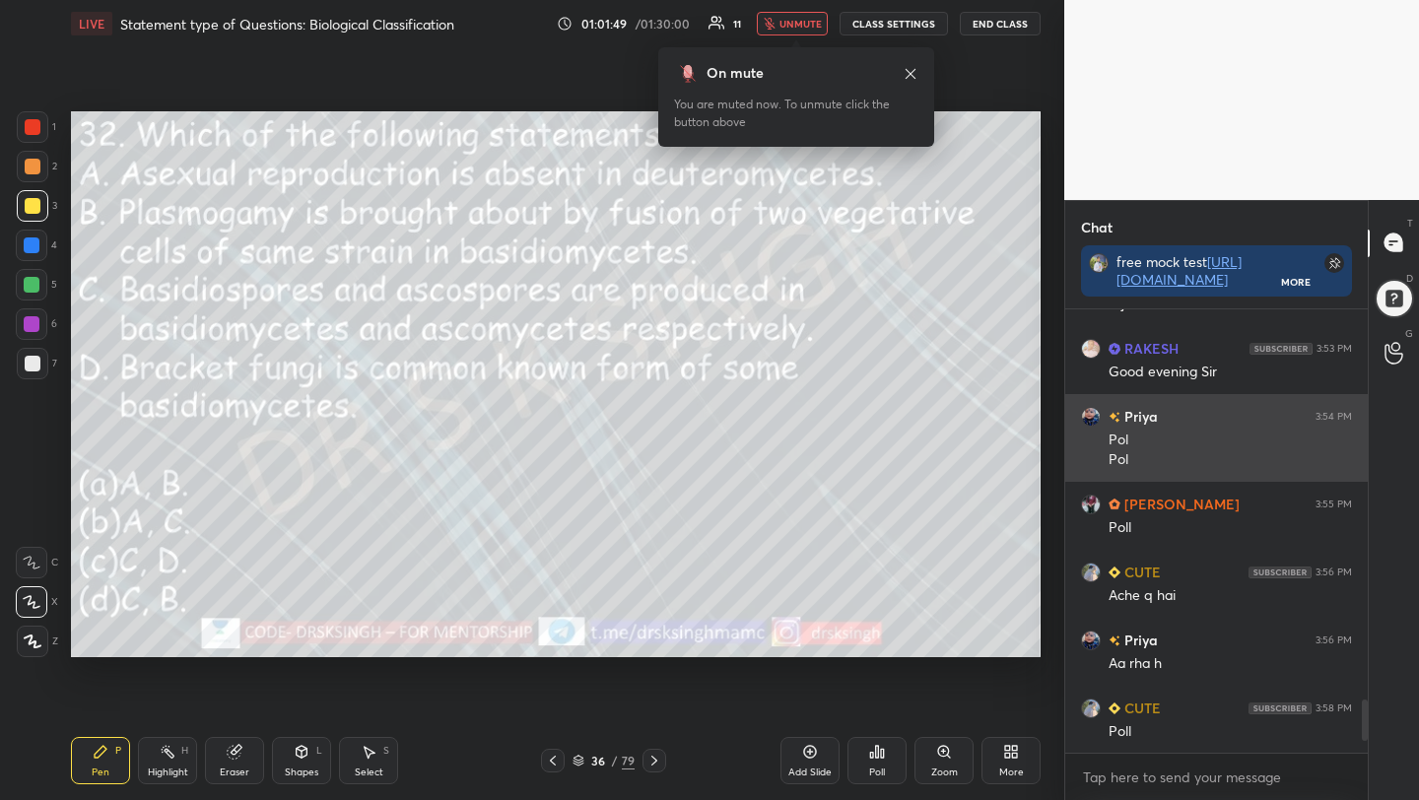
scroll to position [7, 7]
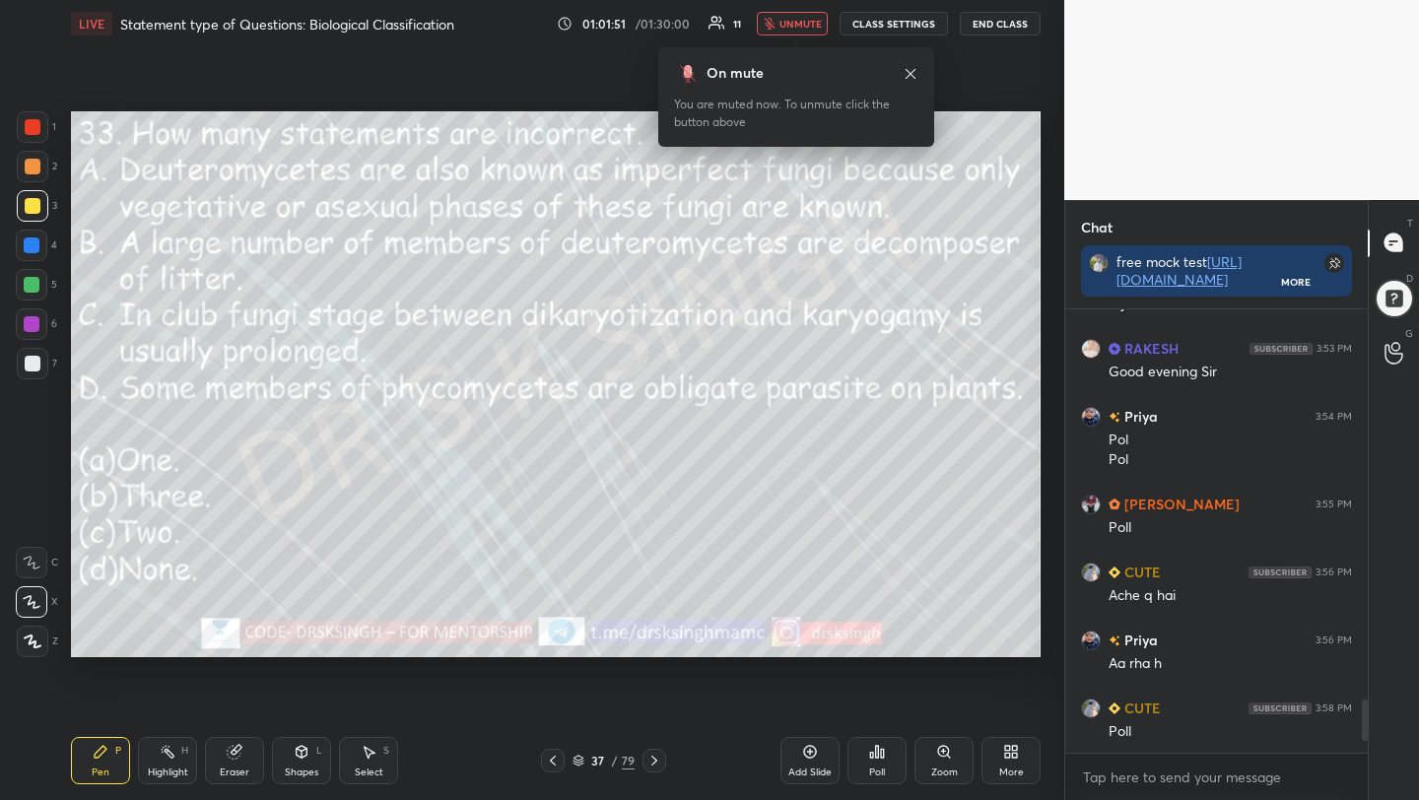
click at [885, 770] on div "Poll" at bounding box center [877, 772] width 16 height 10
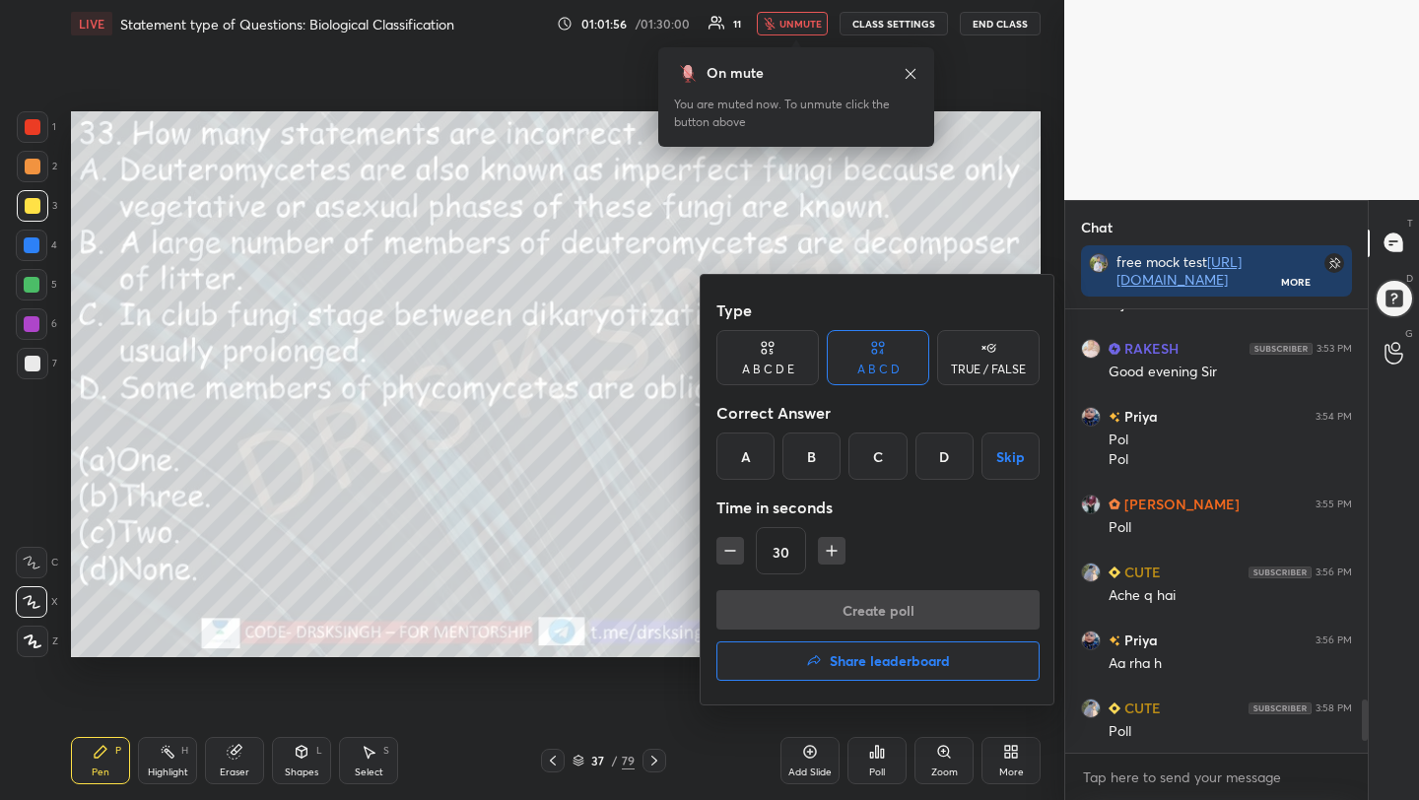
click at [948, 452] on div "D" at bounding box center [944, 456] width 58 height 47
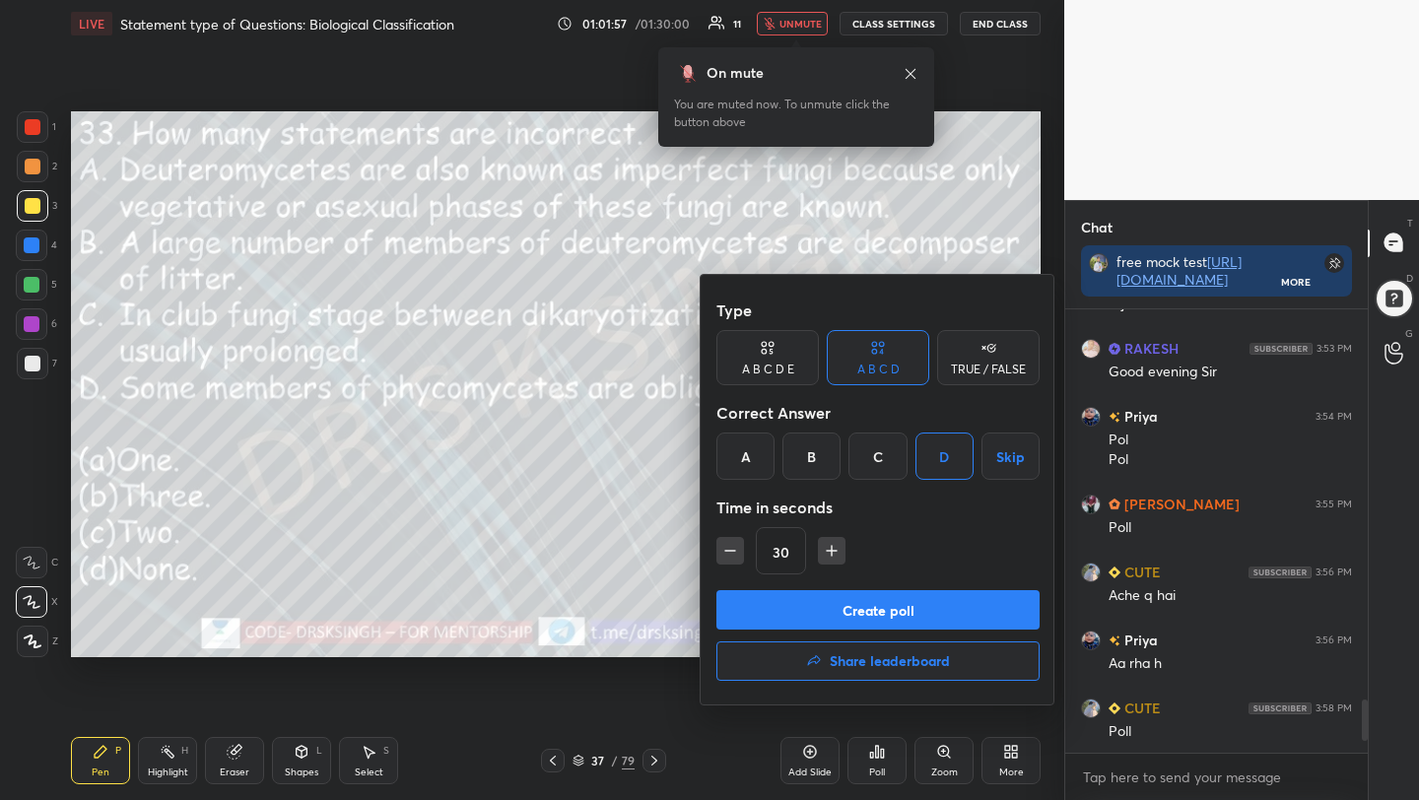
click at [953, 607] on button "Create poll" at bounding box center [877, 609] width 323 height 39
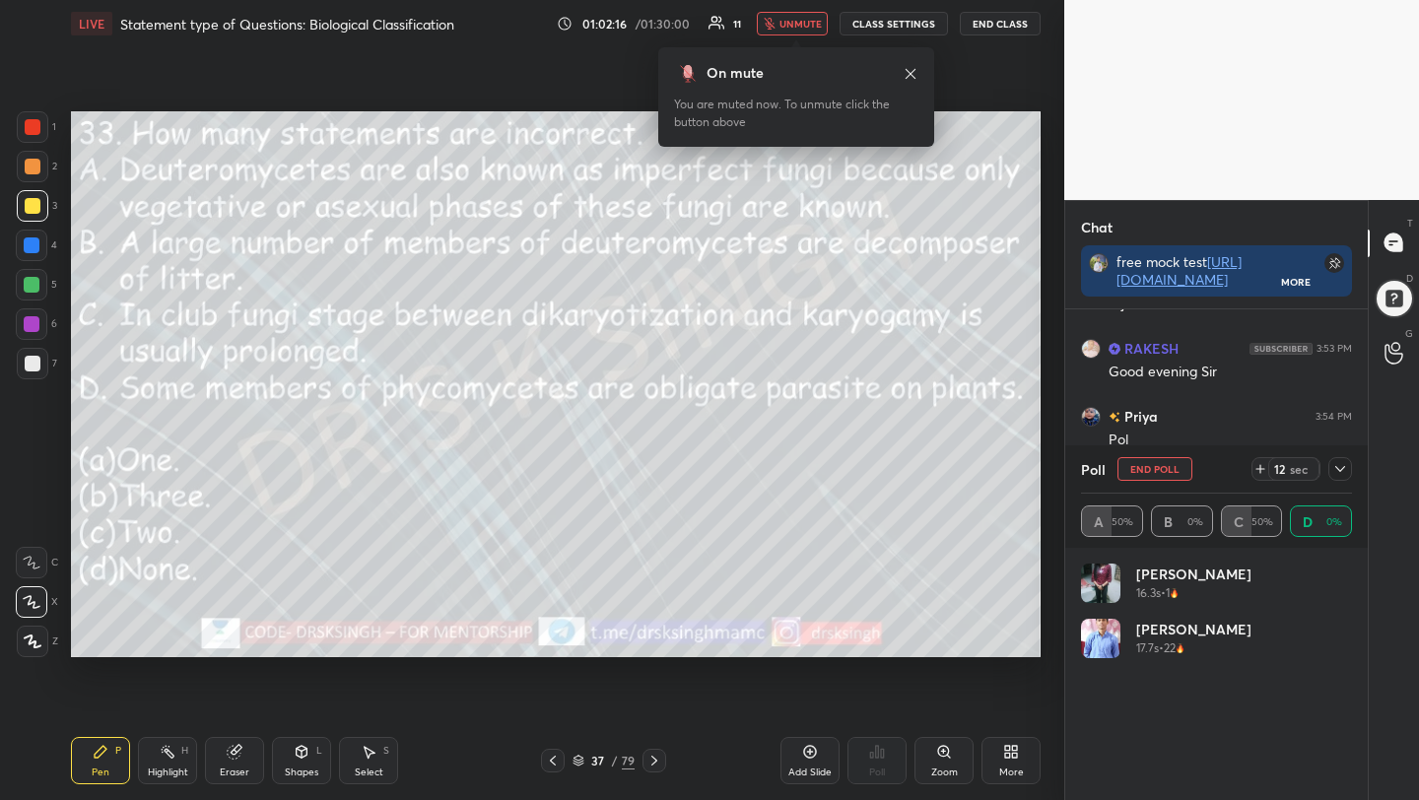
scroll to position [231, 265]
click at [806, 22] on span "unmute" at bounding box center [800, 24] width 42 height 14
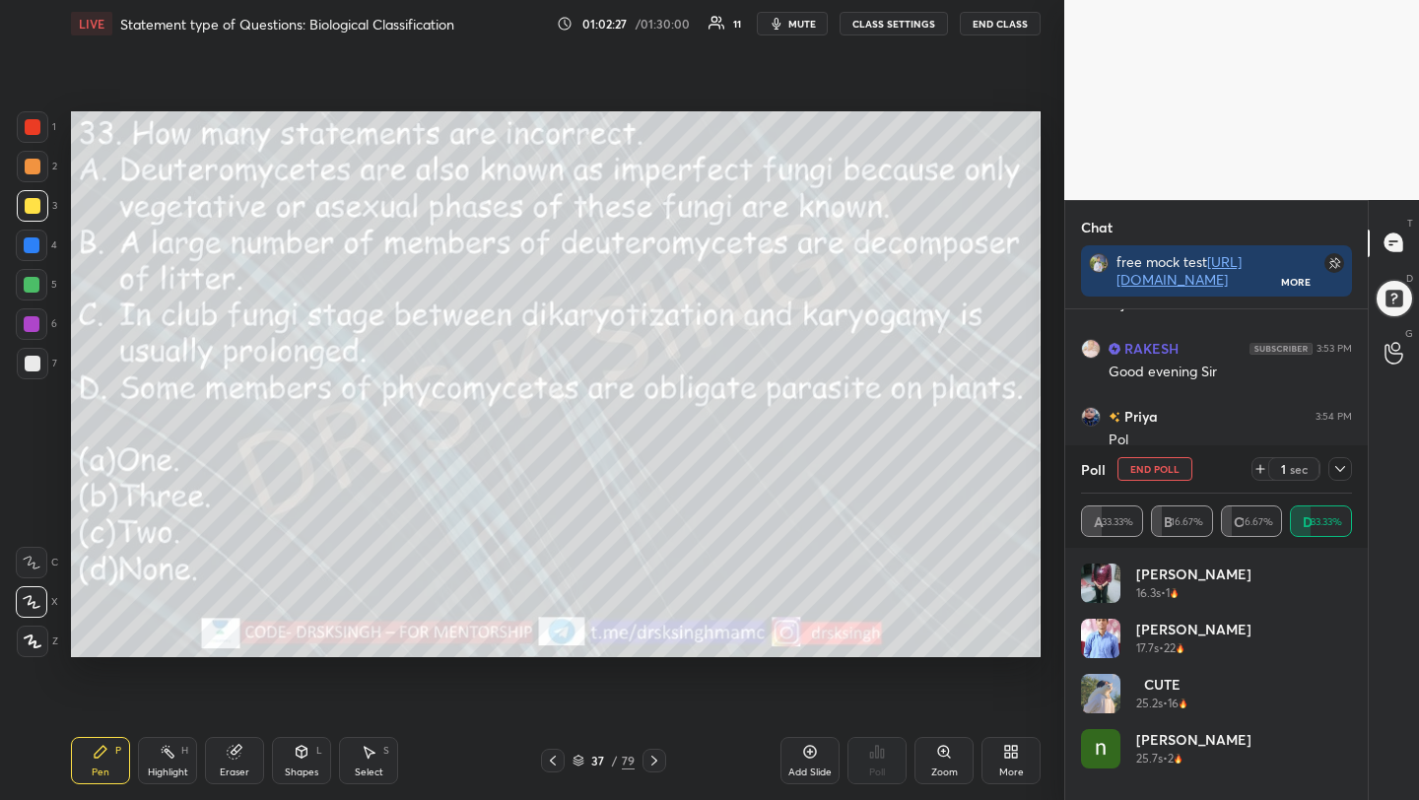
click at [782, 20] on icon "button" at bounding box center [776, 24] width 16 height 16
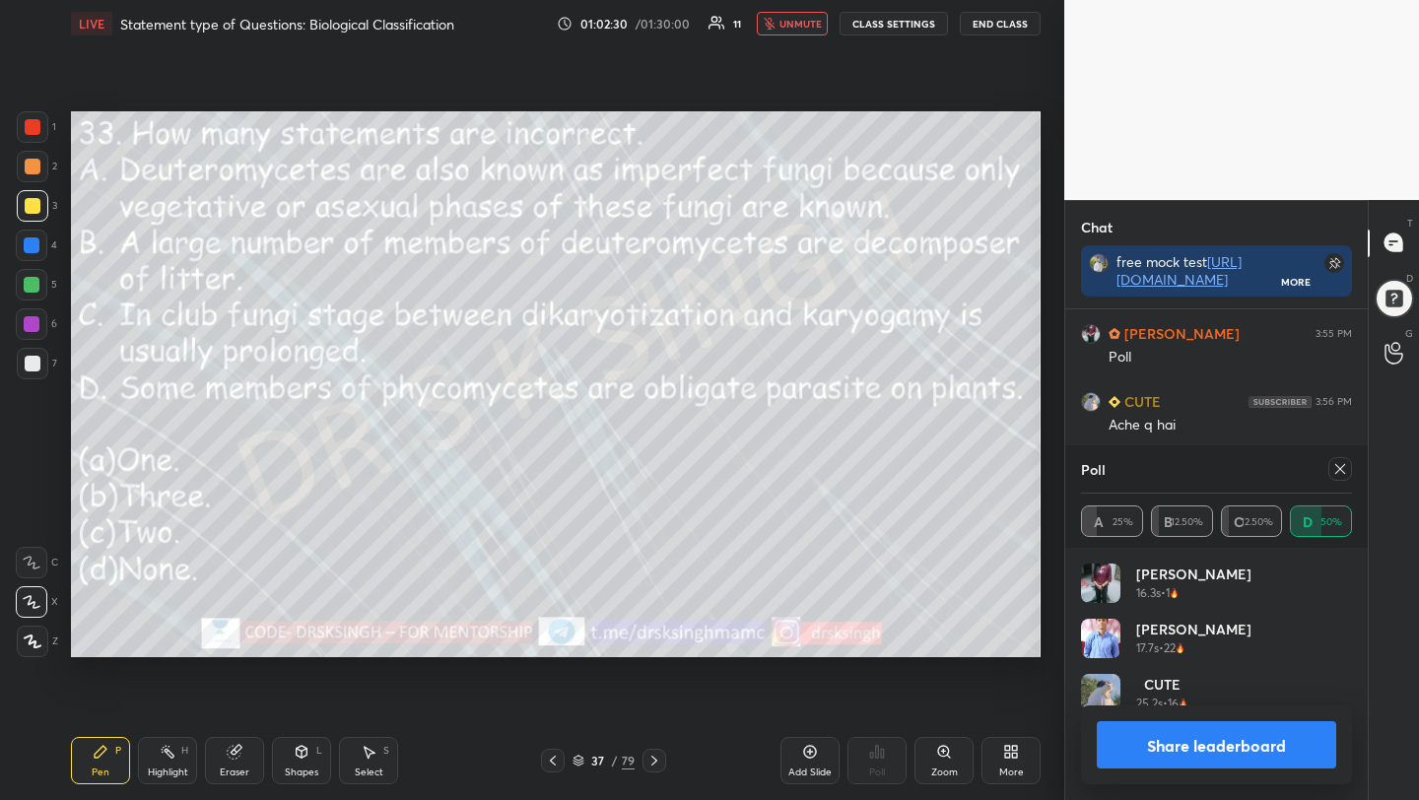
scroll to position [3490, 0]
click at [1341, 462] on icon at bounding box center [1340, 469] width 16 height 16
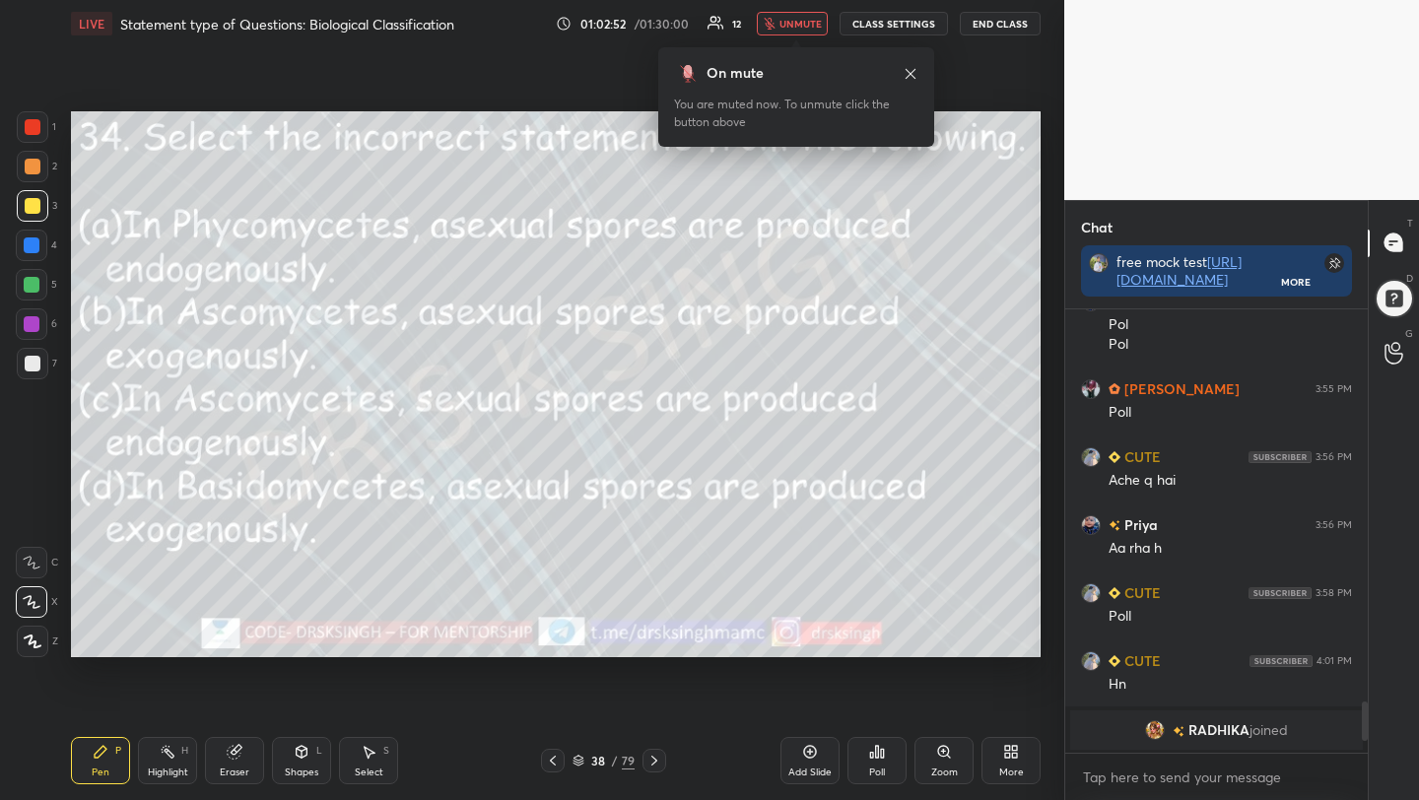
scroll to position [3412, 0]
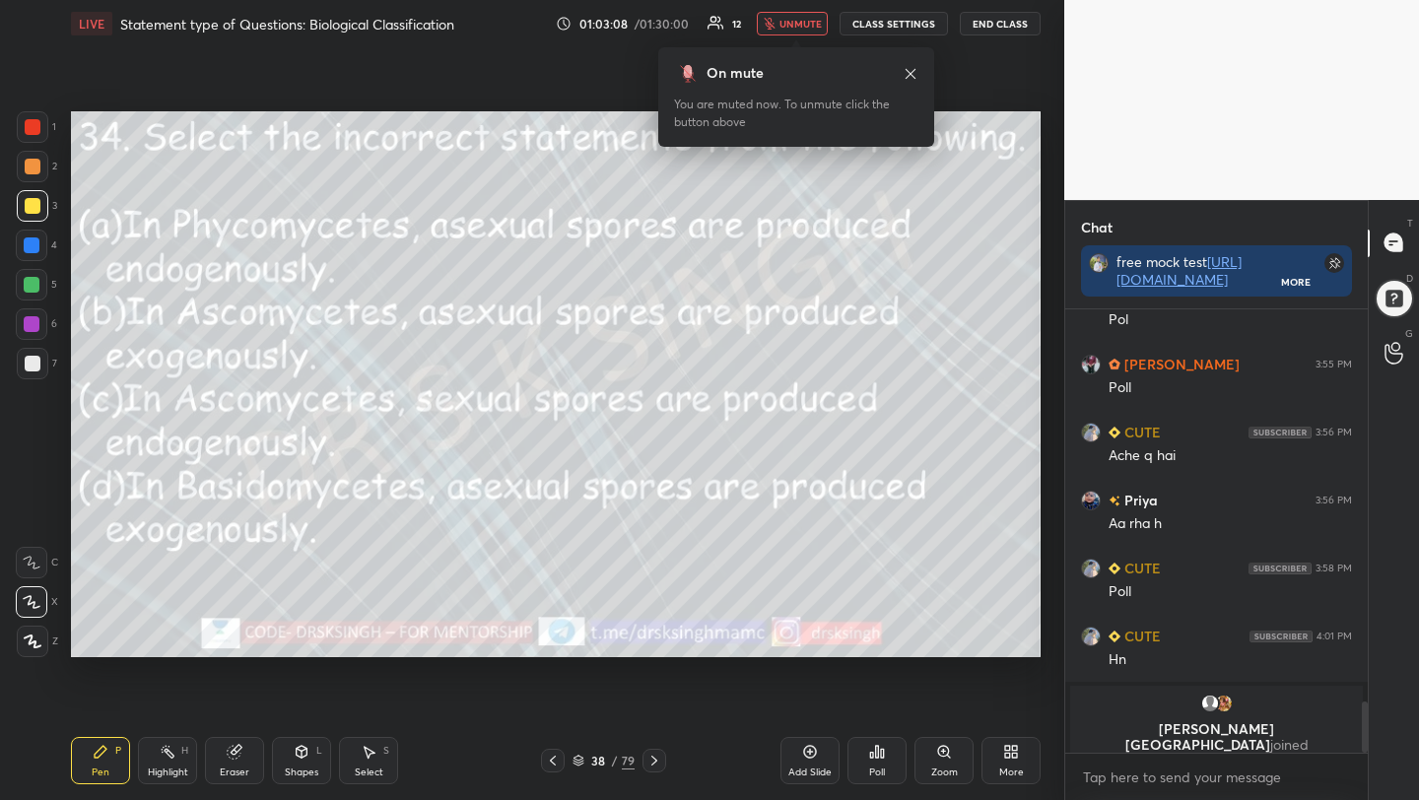
click at [887, 756] on div "Poll" at bounding box center [876, 760] width 59 height 47
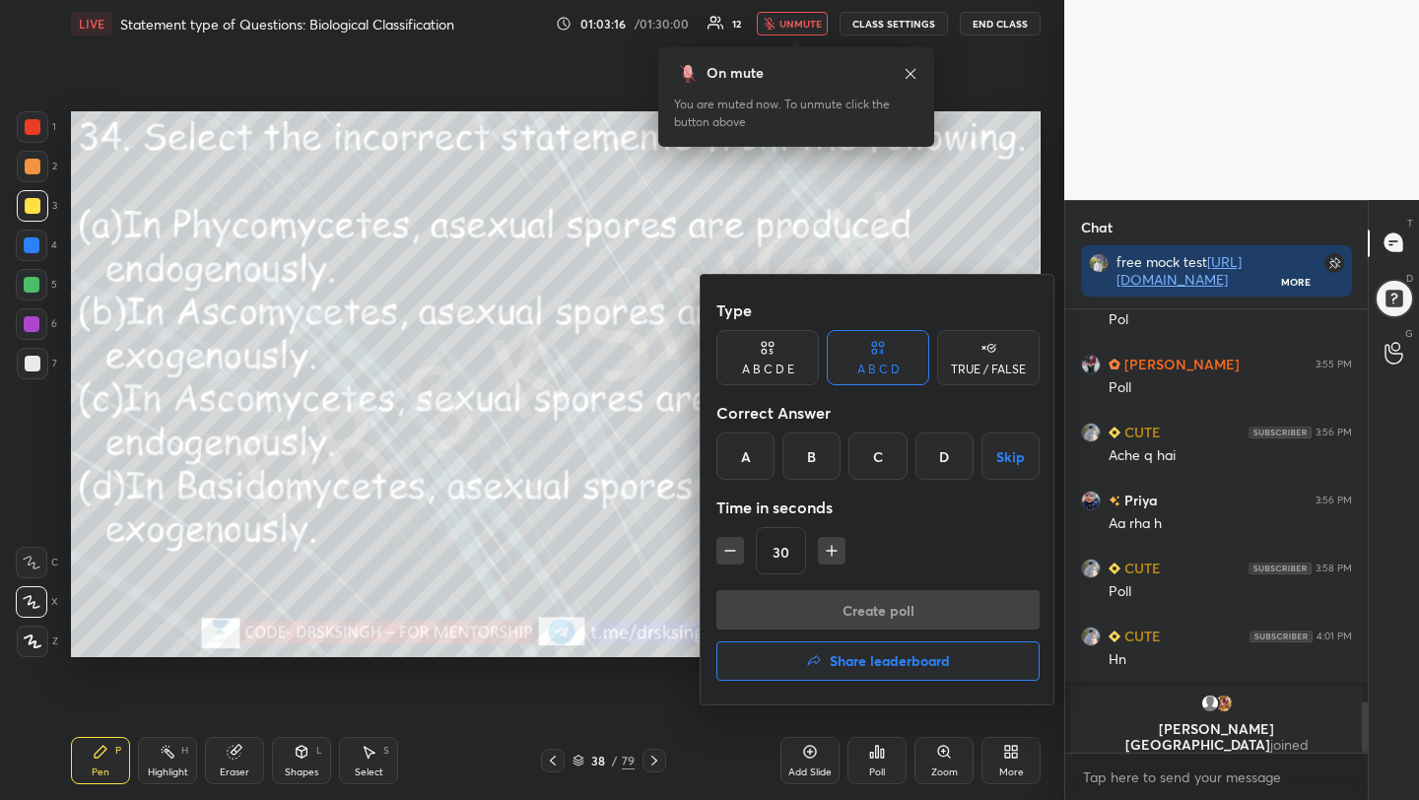
click at [947, 451] on div "D" at bounding box center [944, 456] width 58 height 47
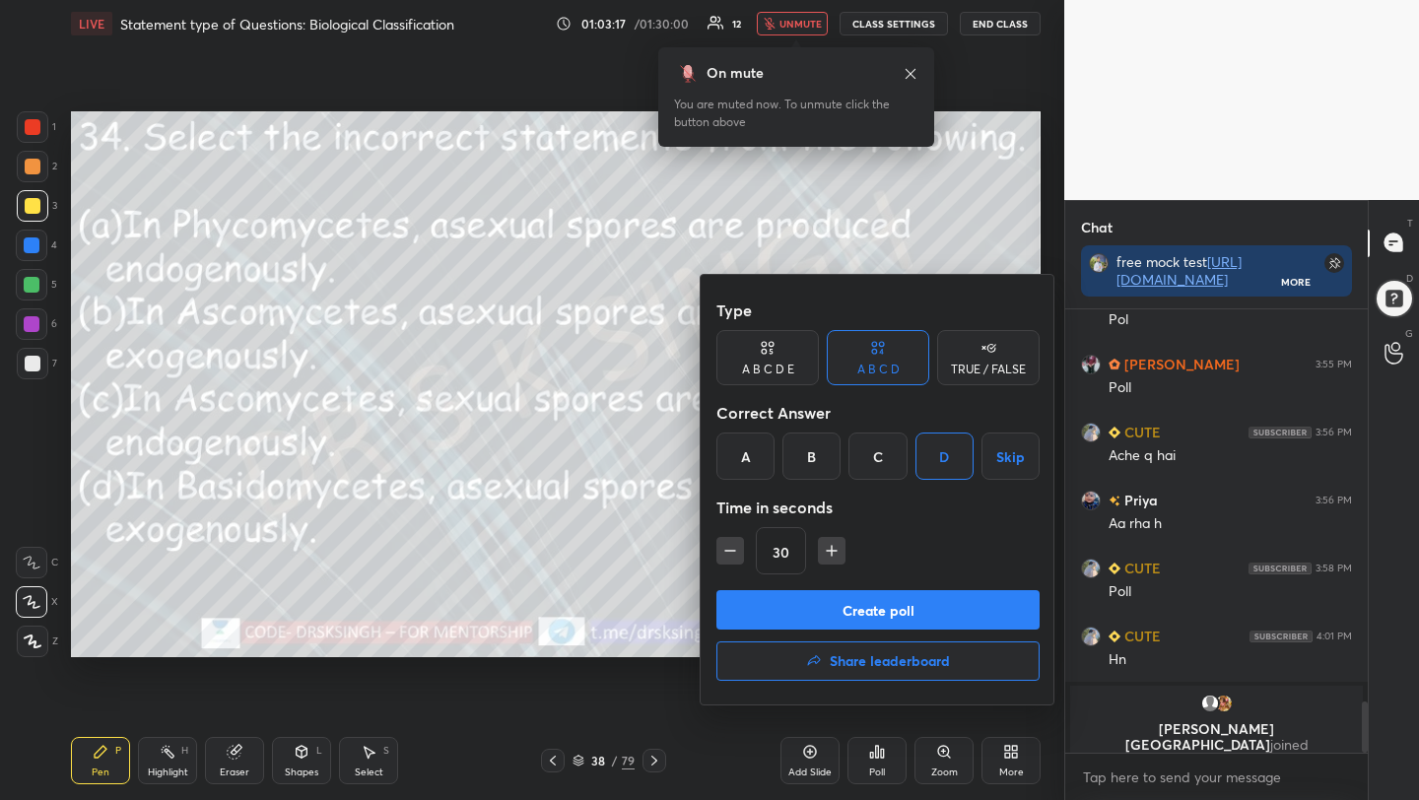
click at [913, 610] on button "Create poll" at bounding box center [877, 609] width 323 height 39
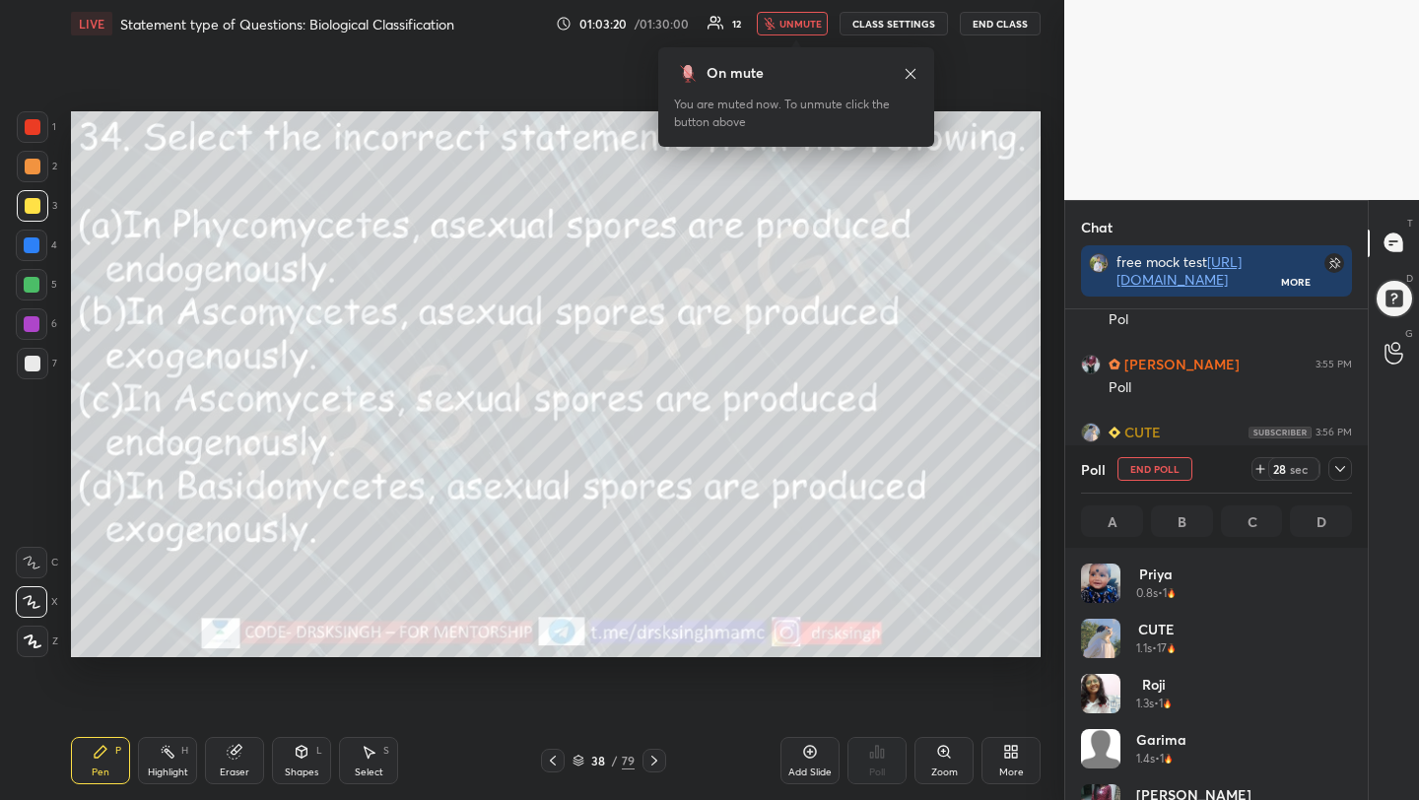
scroll to position [231, 265]
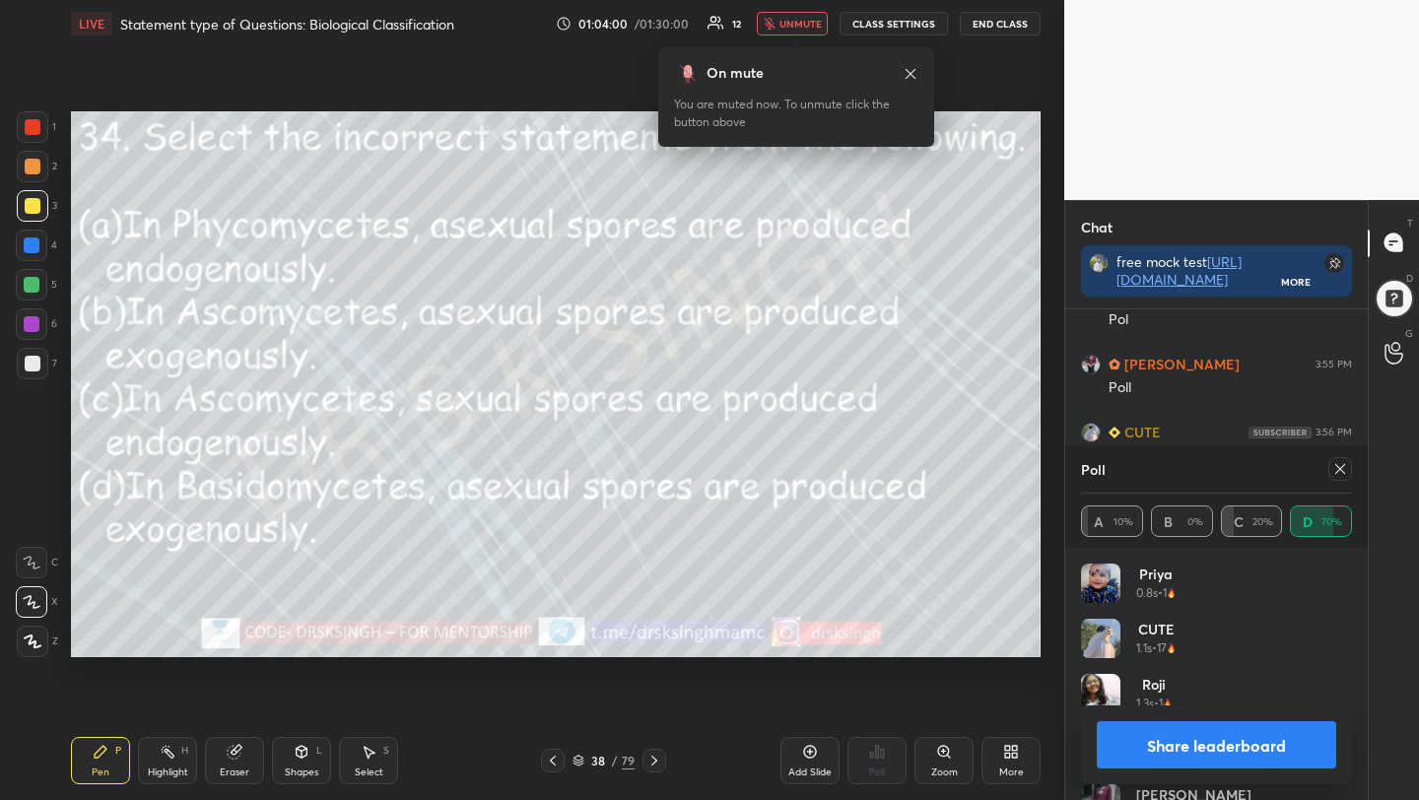
click at [1335, 468] on icon at bounding box center [1340, 469] width 16 height 16
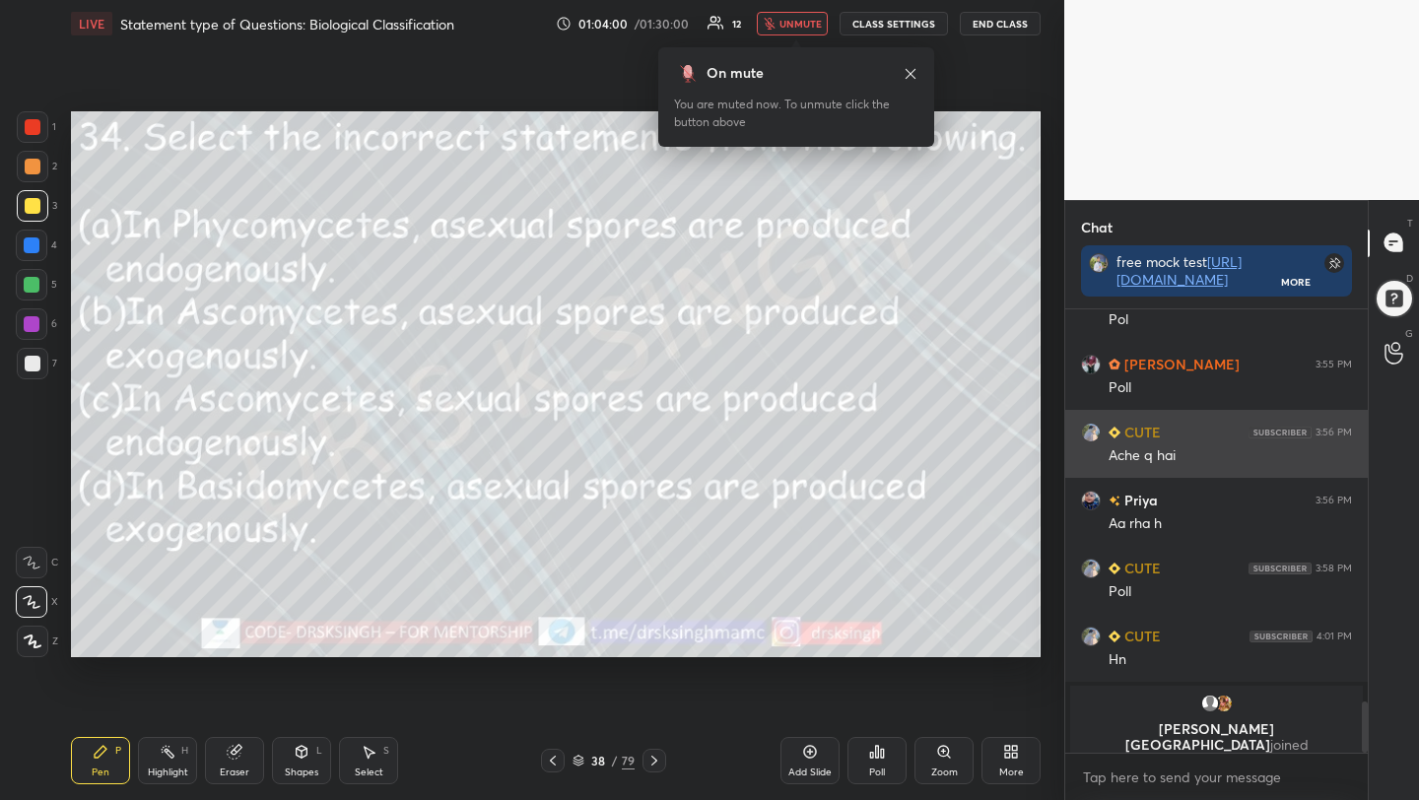
scroll to position [7, 7]
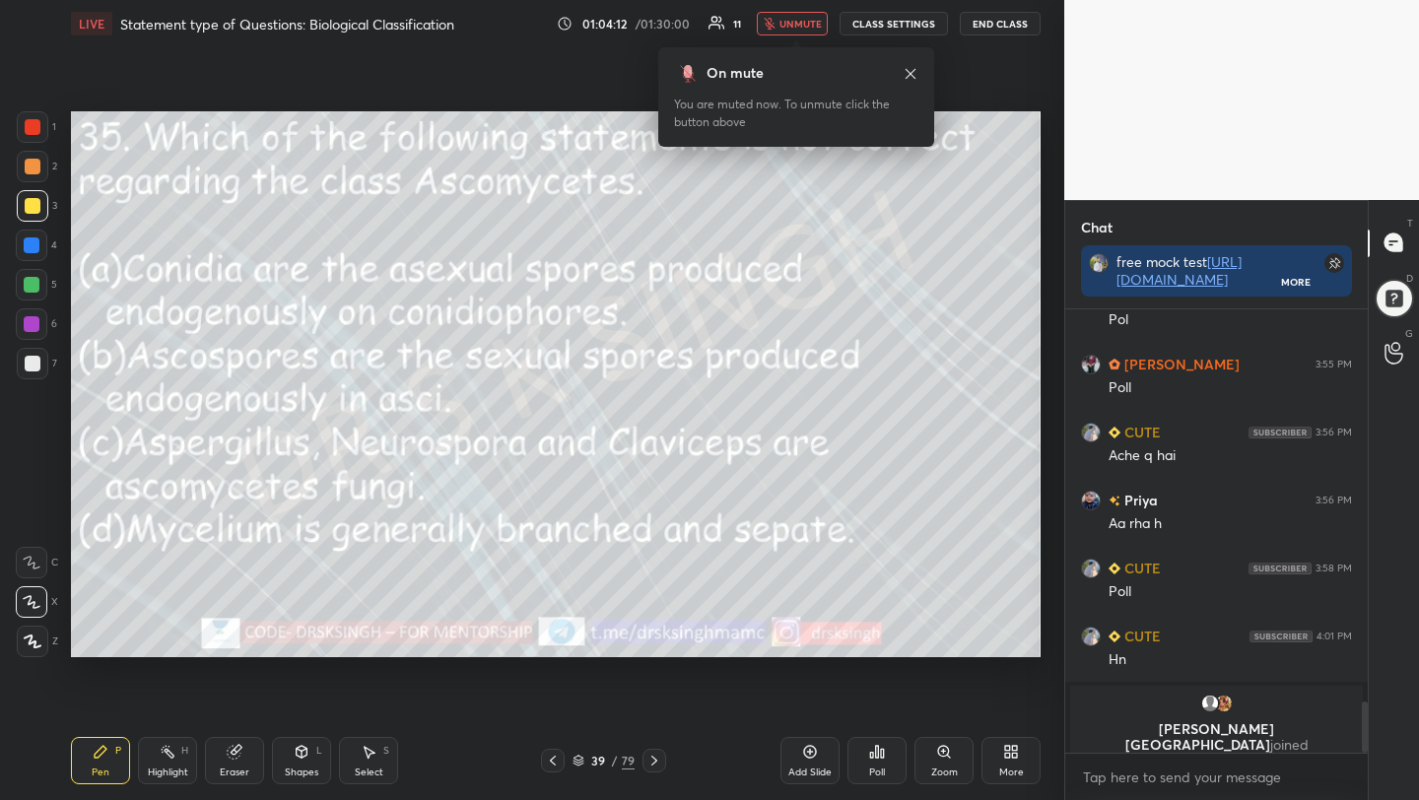
click at [873, 762] on div "Poll" at bounding box center [876, 760] width 59 height 47
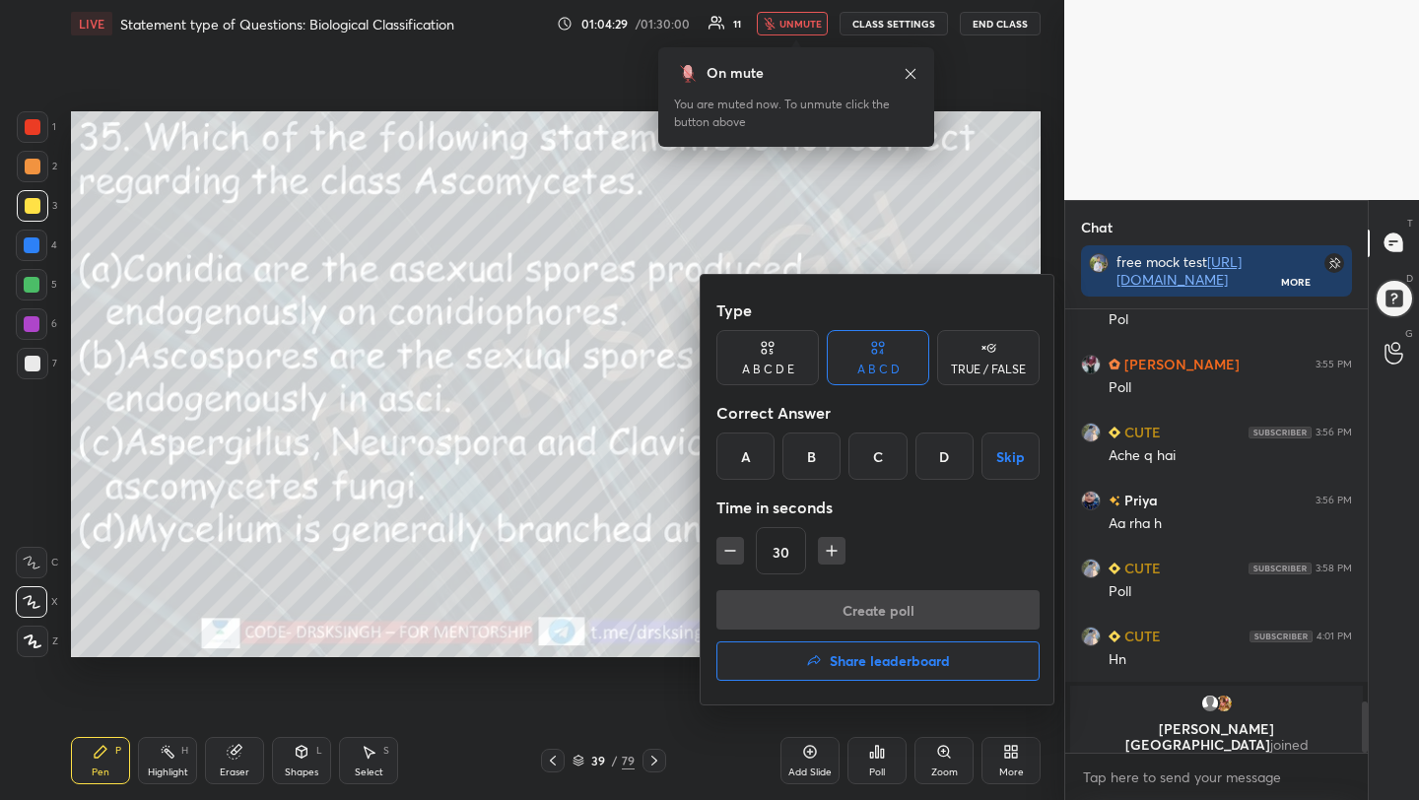
click at [735, 464] on div "A" at bounding box center [745, 456] width 58 height 47
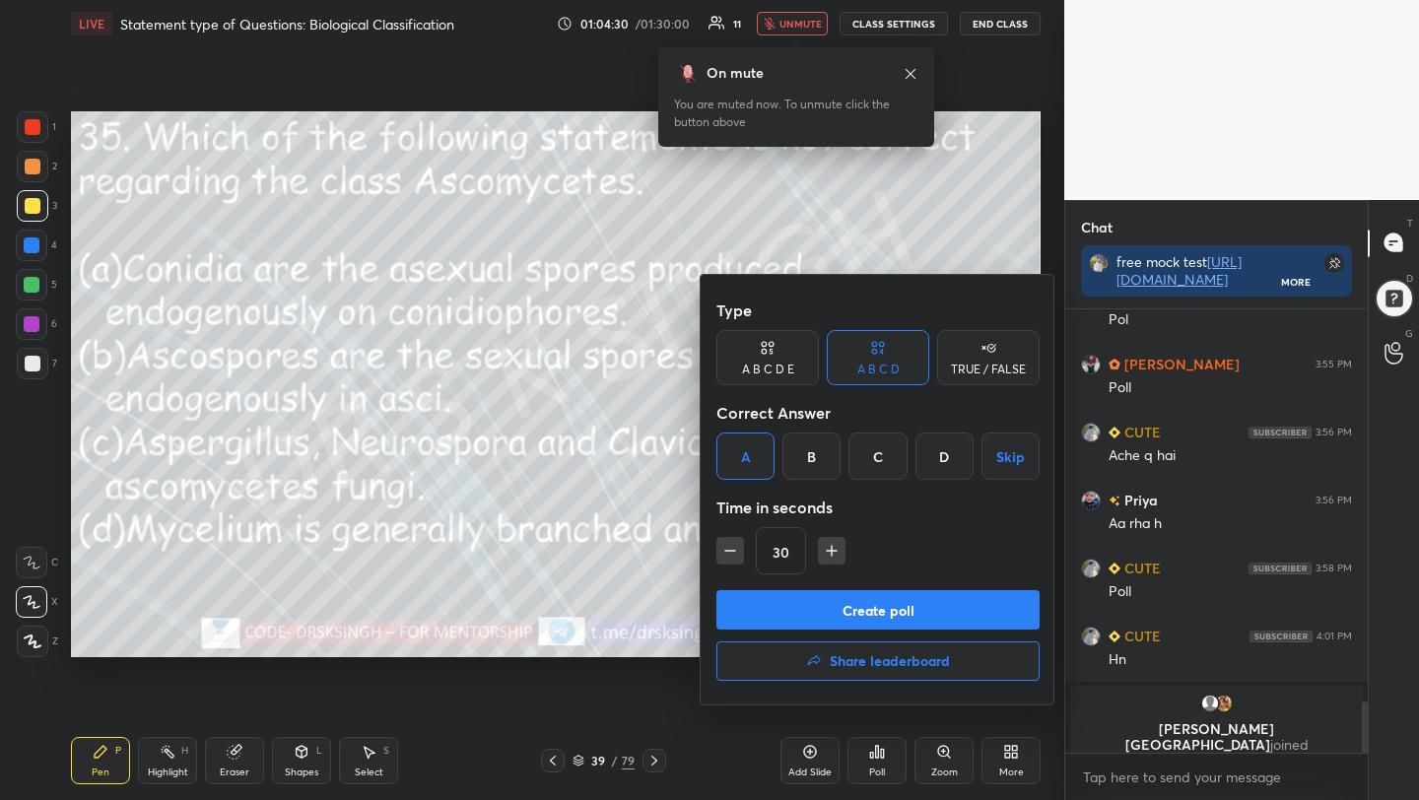
click at [817, 616] on button "Create poll" at bounding box center [877, 609] width 323 height 39
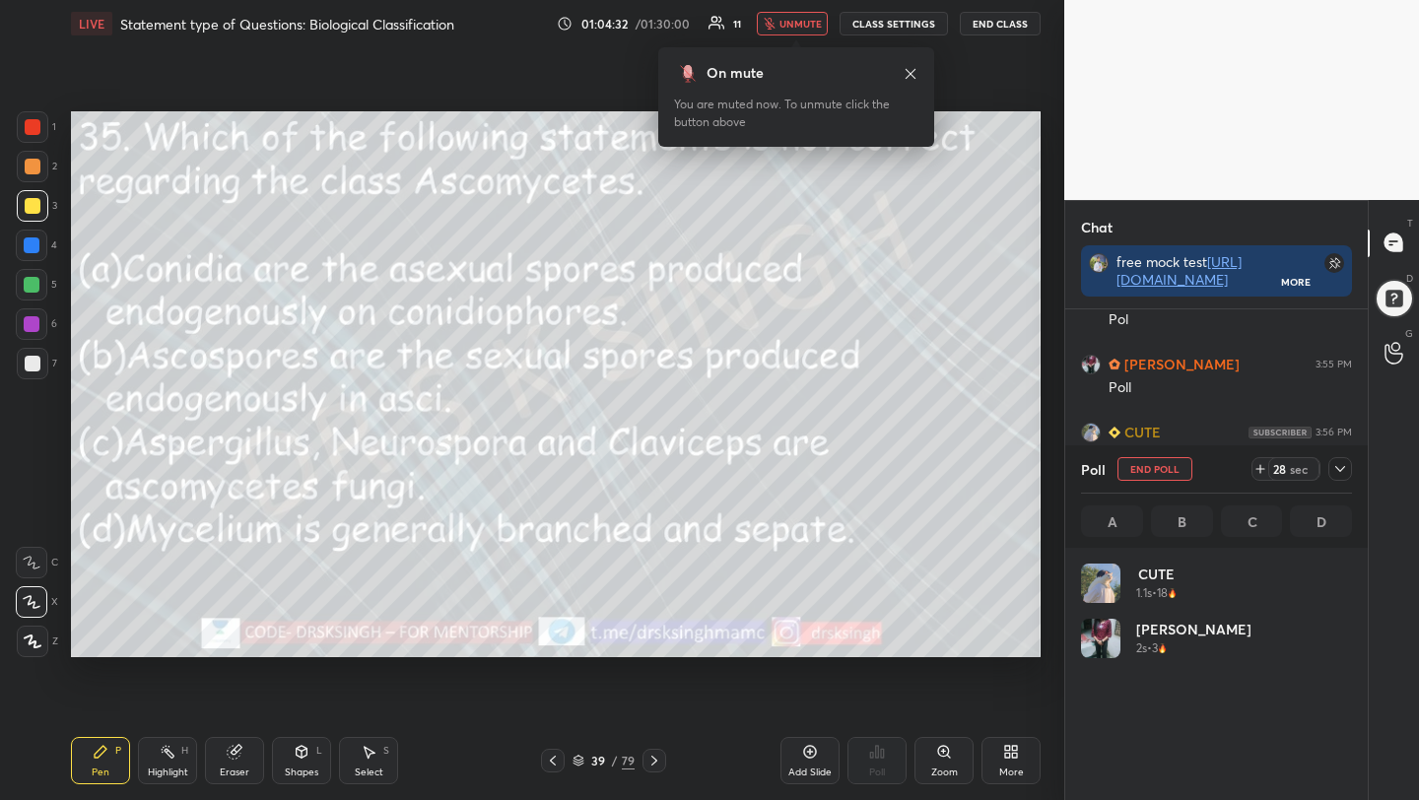
scroll to position [231, 265]
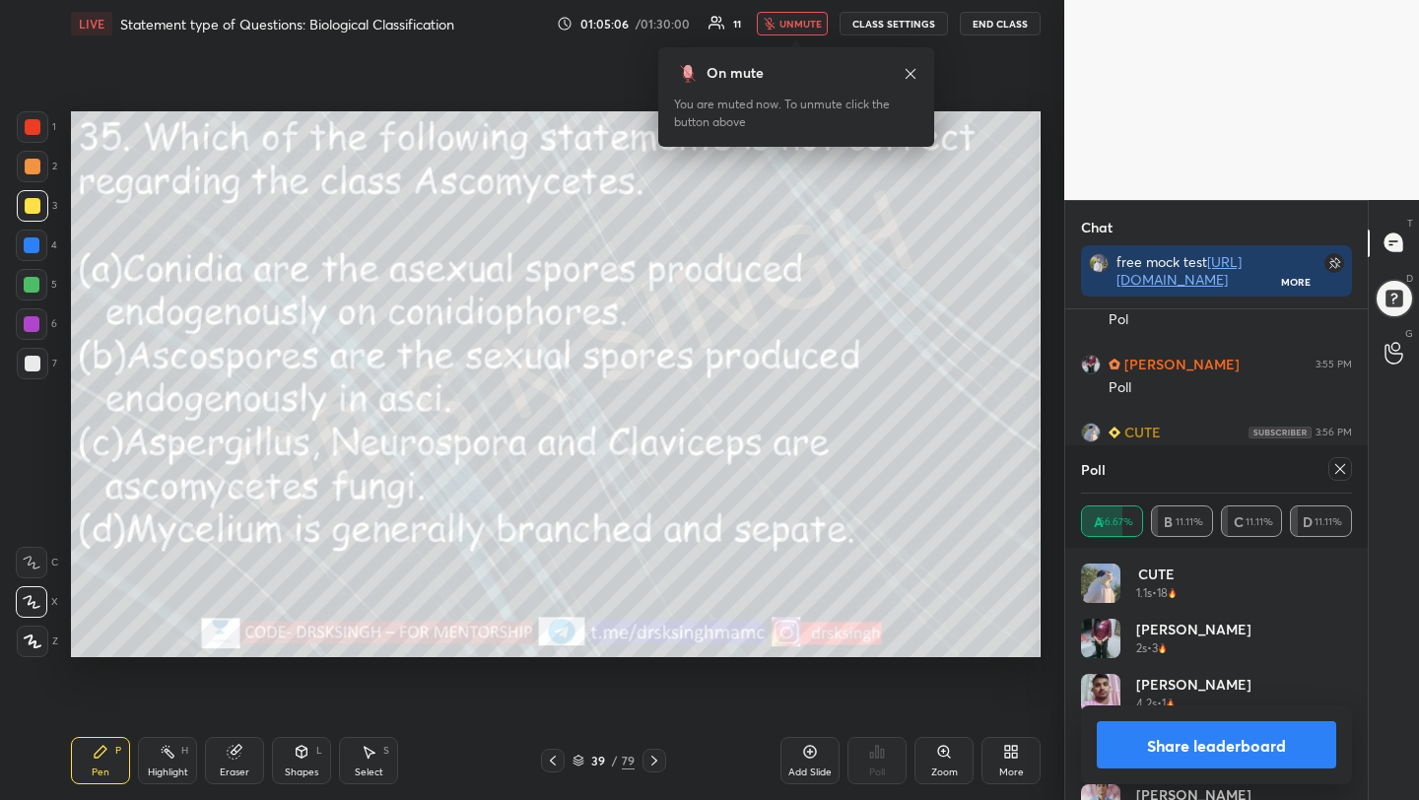
click at [1340, 475] on icon at bounding box center [1340, 469] width 16 height 16
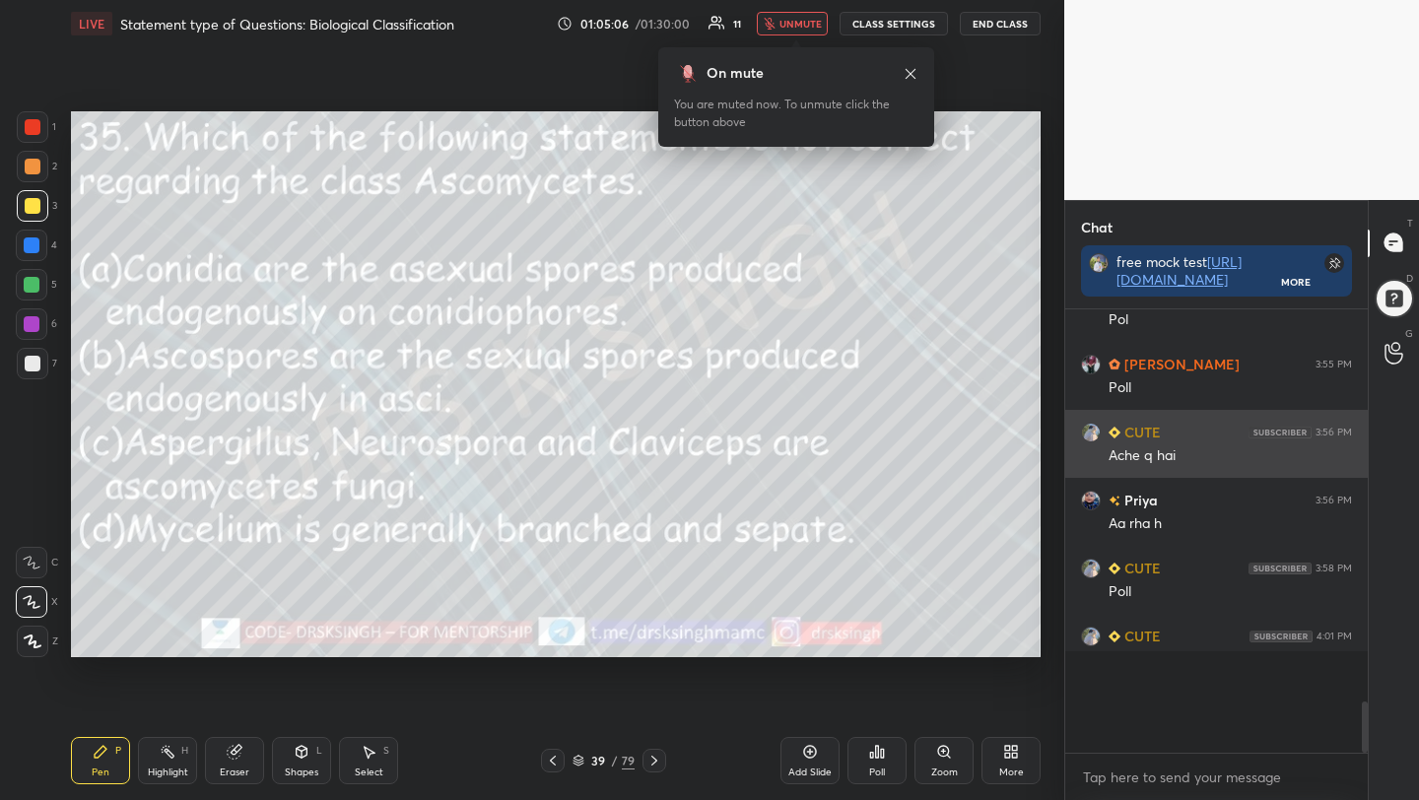
scroll to position [250, 297]
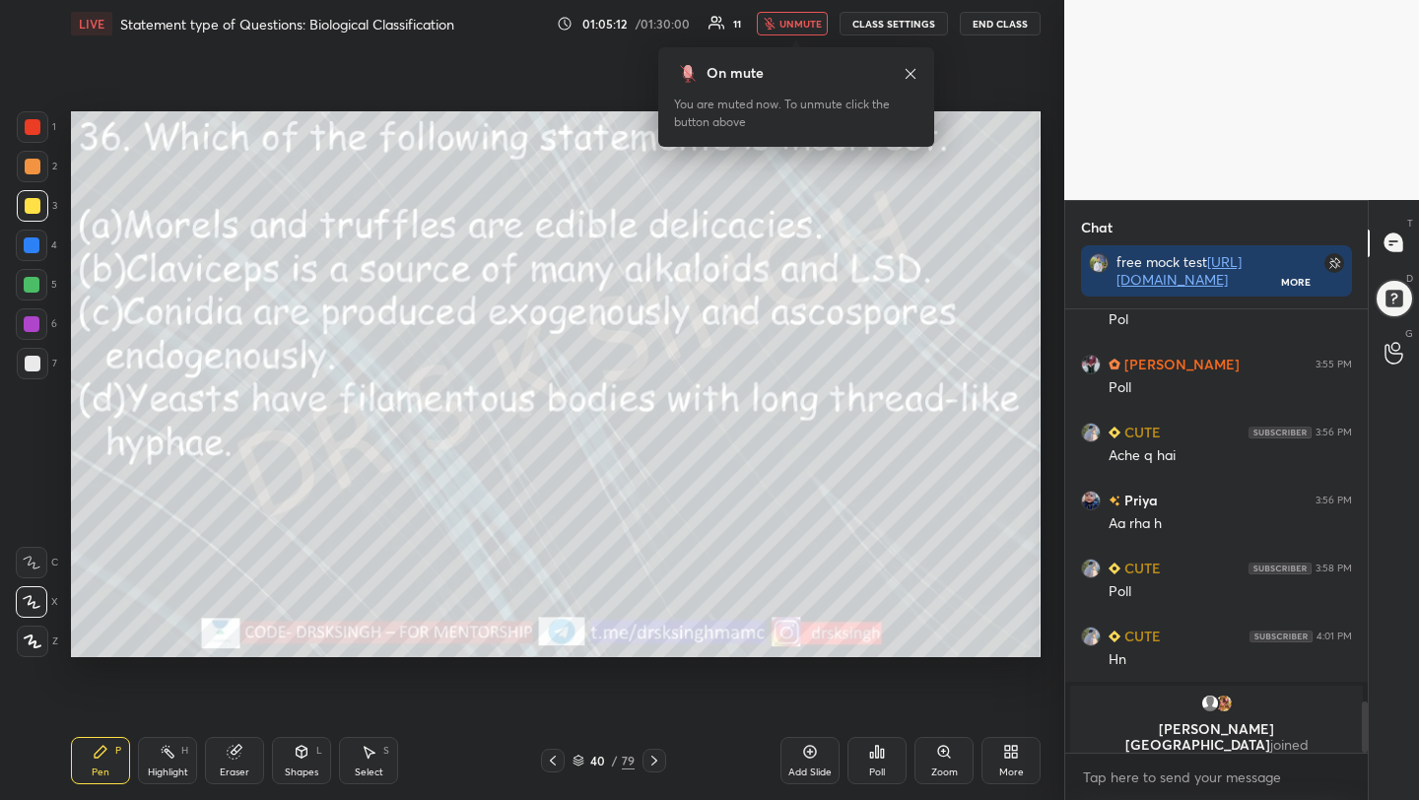
click at [866, 770] on div "Poll" at bounding box center [876, 760] width 59 height 47
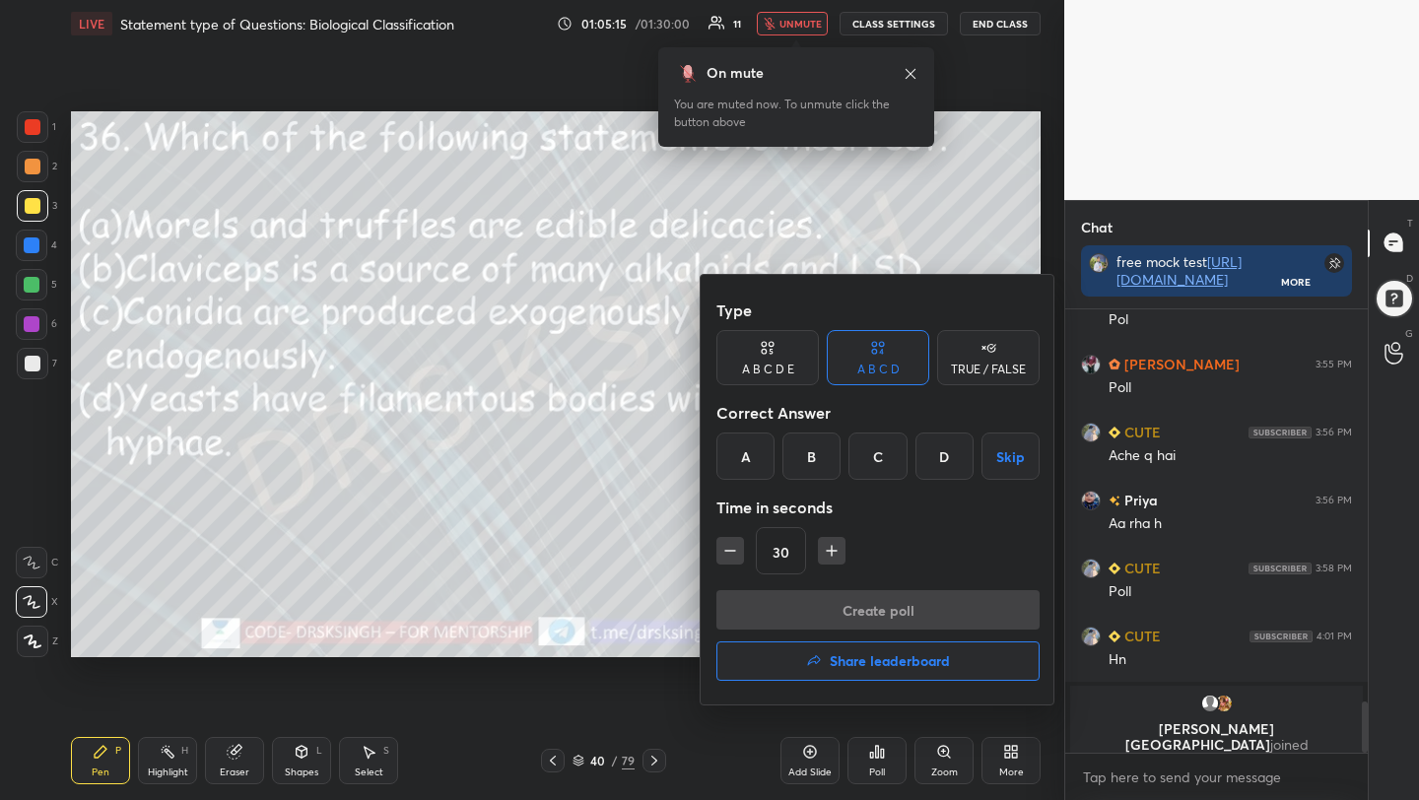
click at [942, 455] on div "D" at bounding box center [944, 456] width 58 height 47
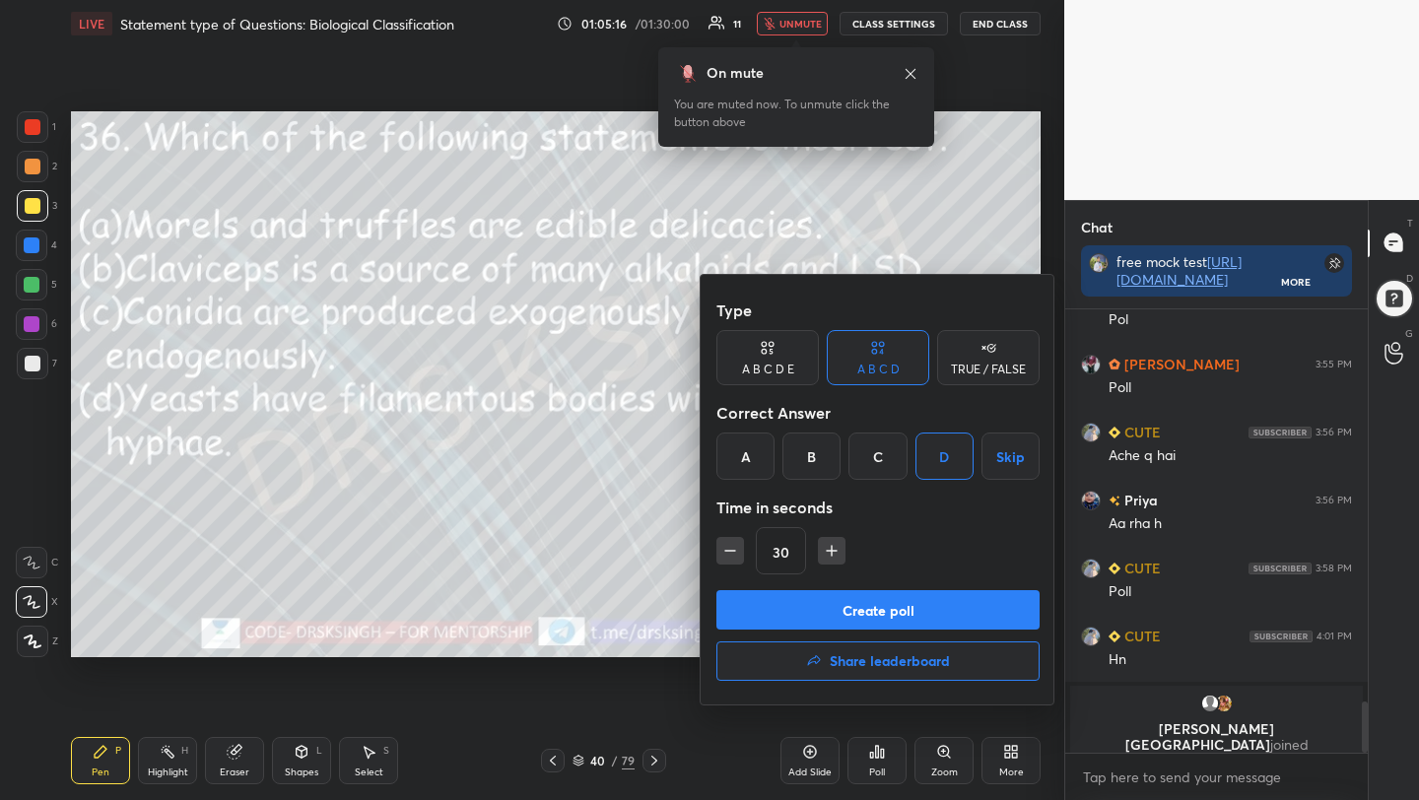
click at [911, 603] on button "Create poll" at bounding box center [877, 609] width 323 height 39
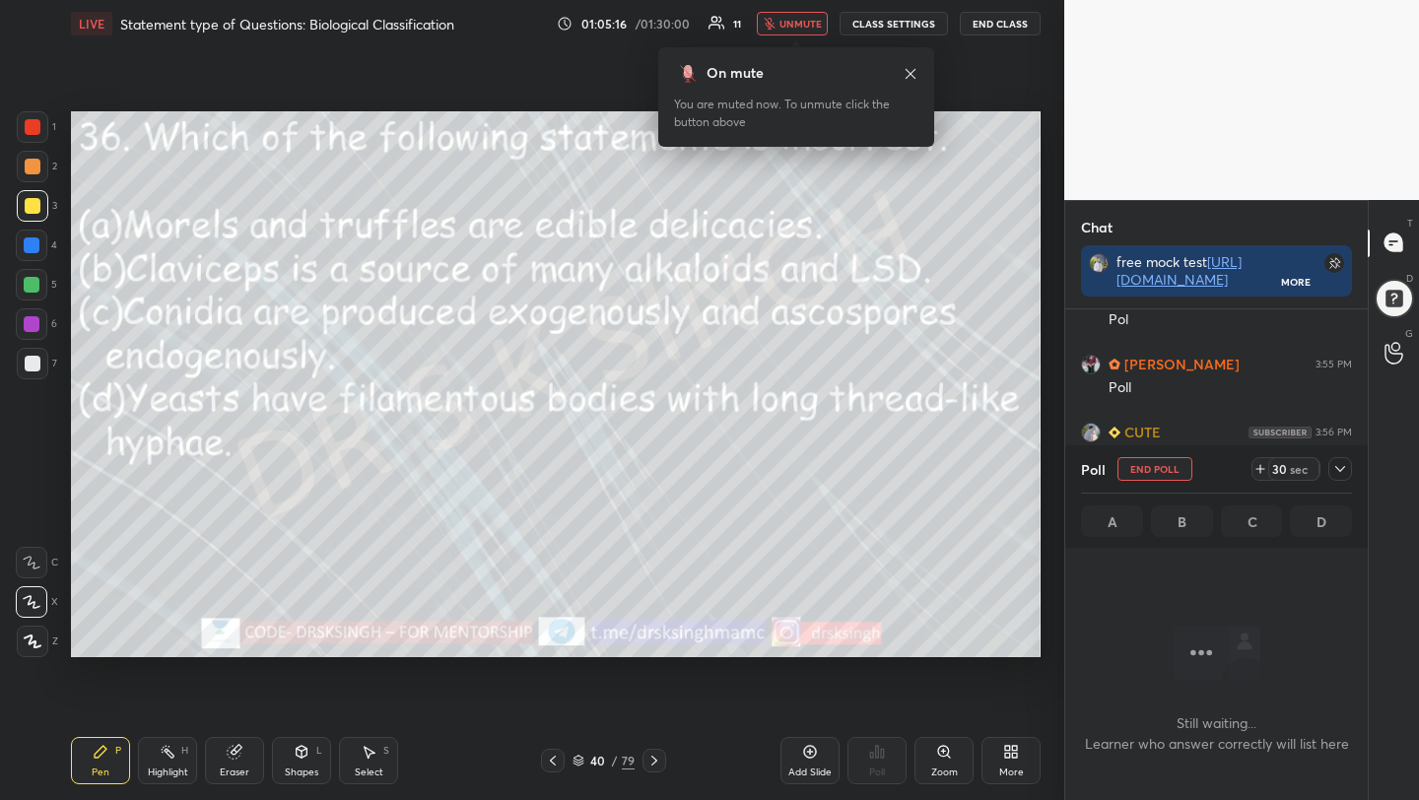
scroll to position [7, 7]
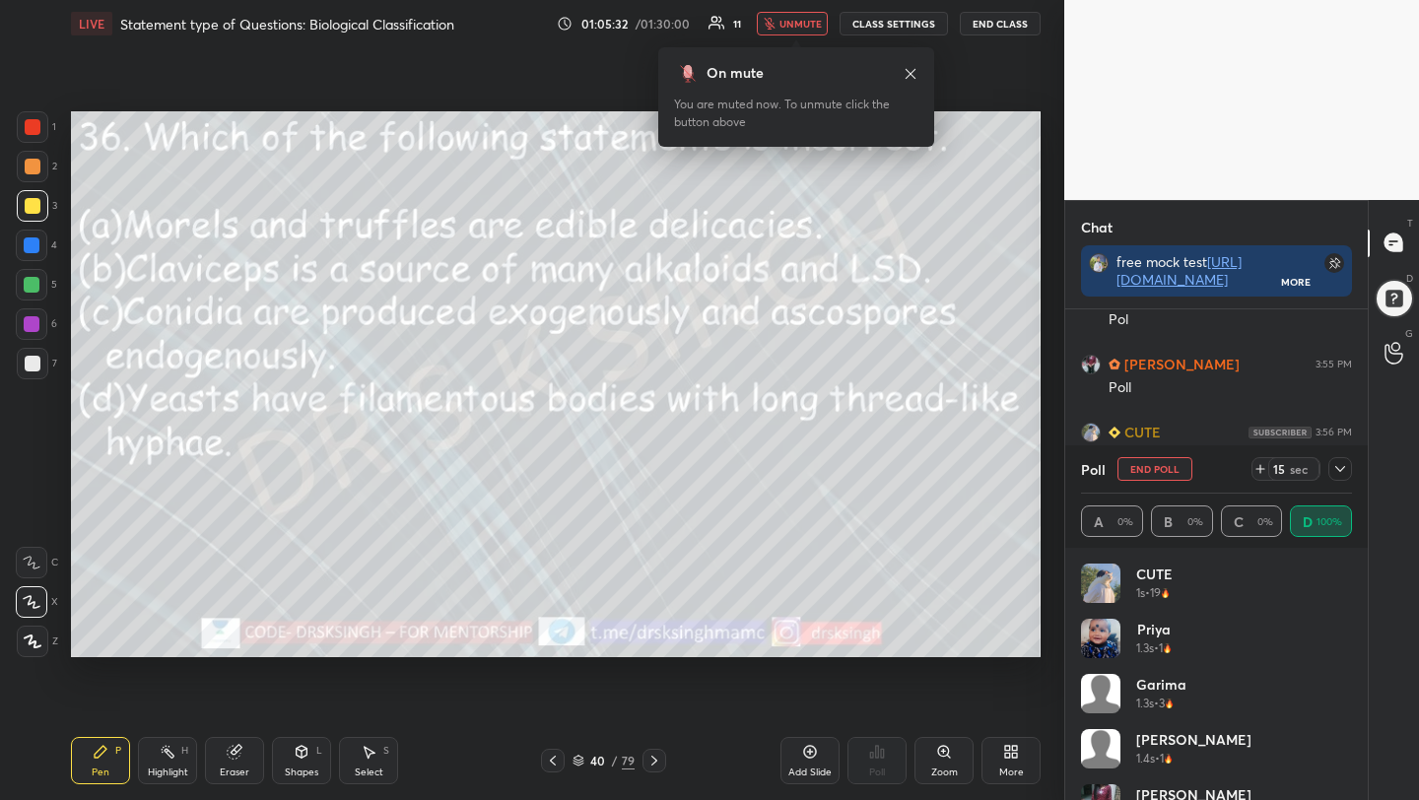
click at [1162, 467] on button "End Poll" at bounding box center [1154, 469] width 75 height 24
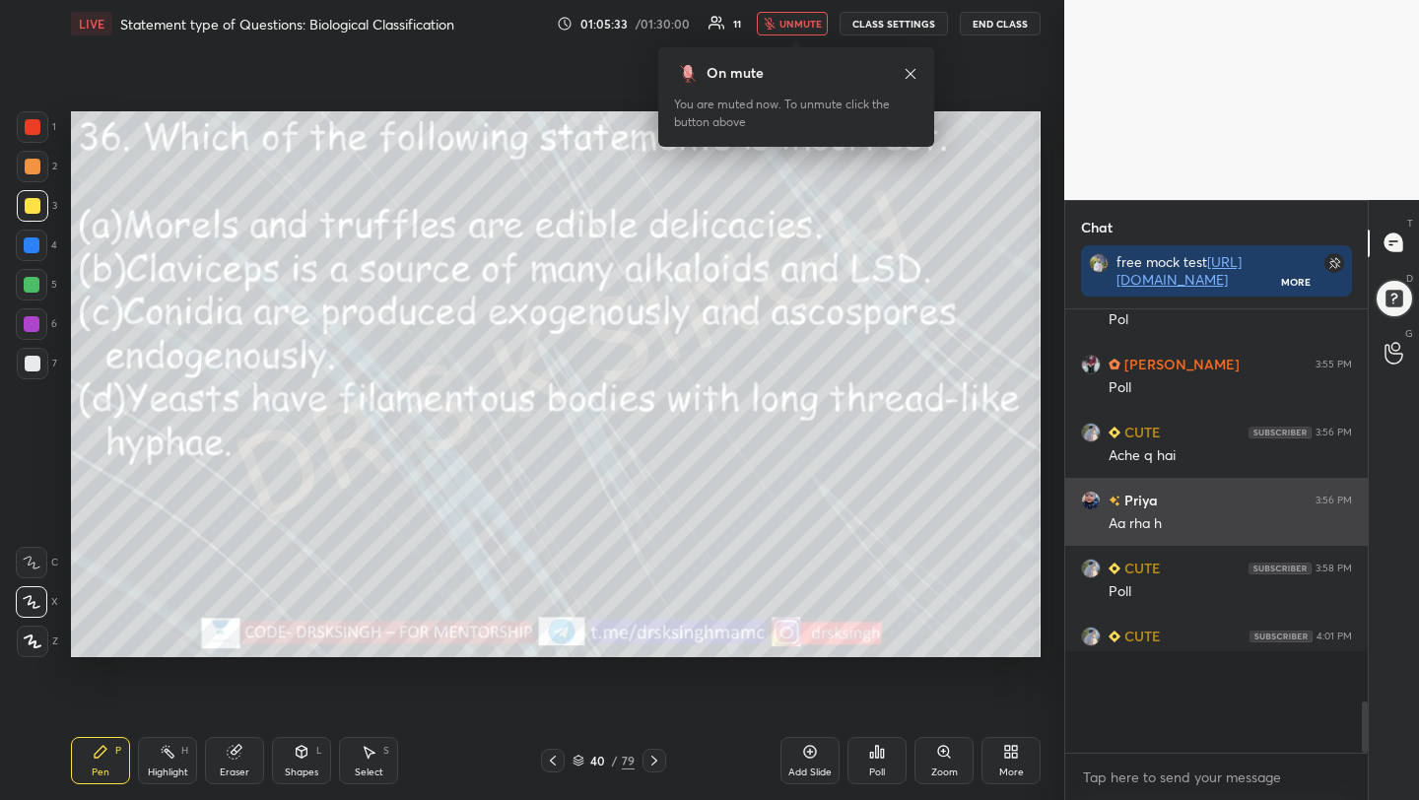
scroll to position [432, 297]
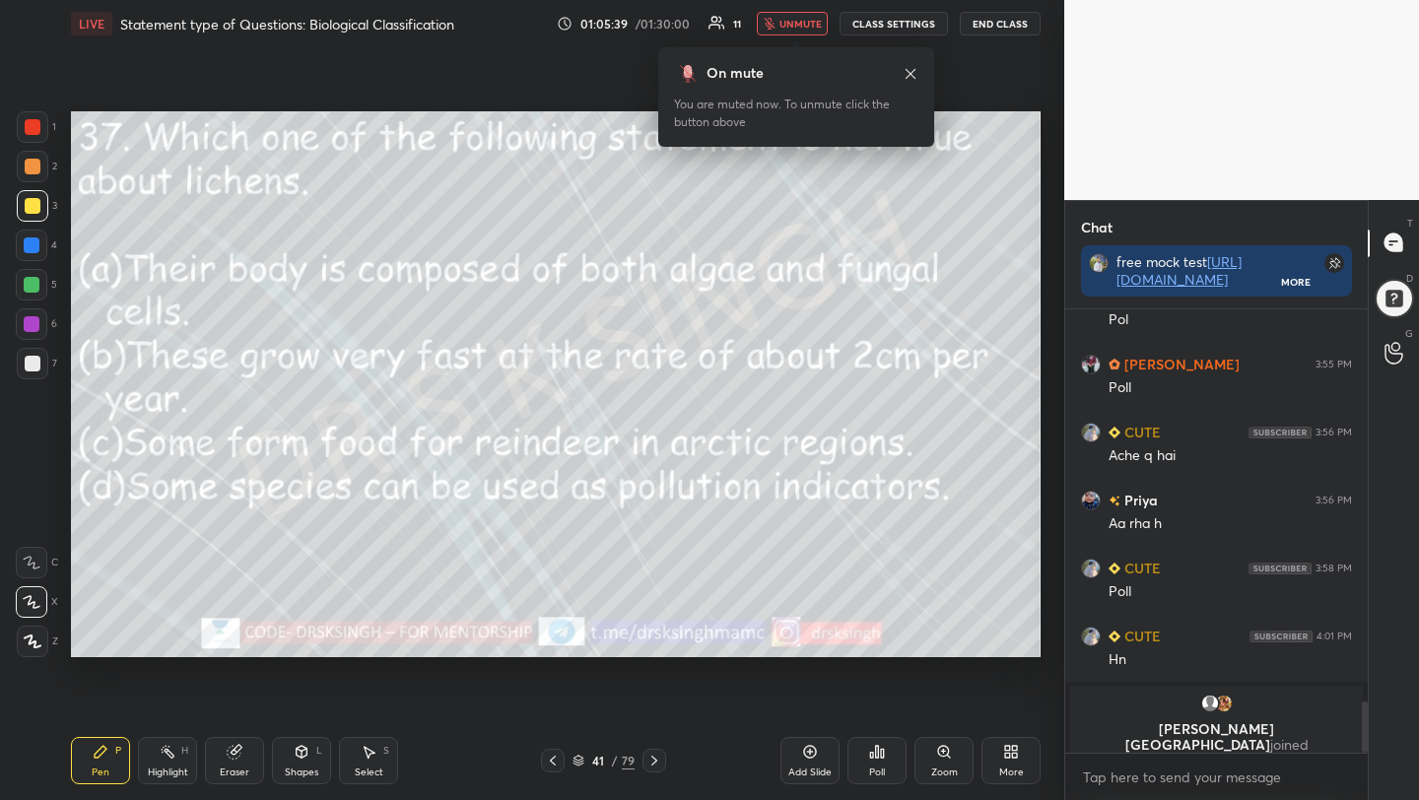
click at [893, 753] on div "Poll" at bounding box center [876, 760] width 59 height 47
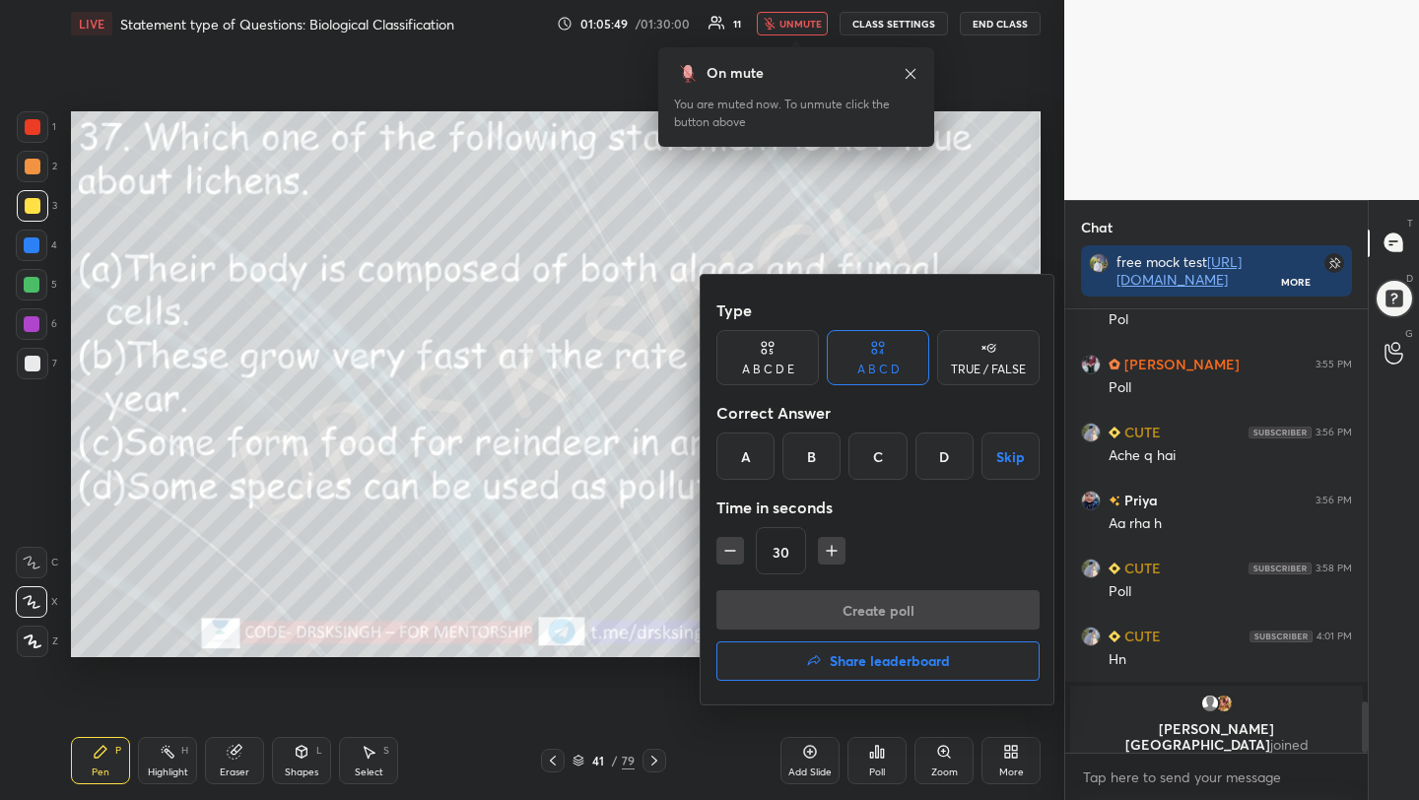
click at [815, 453] on div "B" at bounding box center [811, 456] width 58 height 47
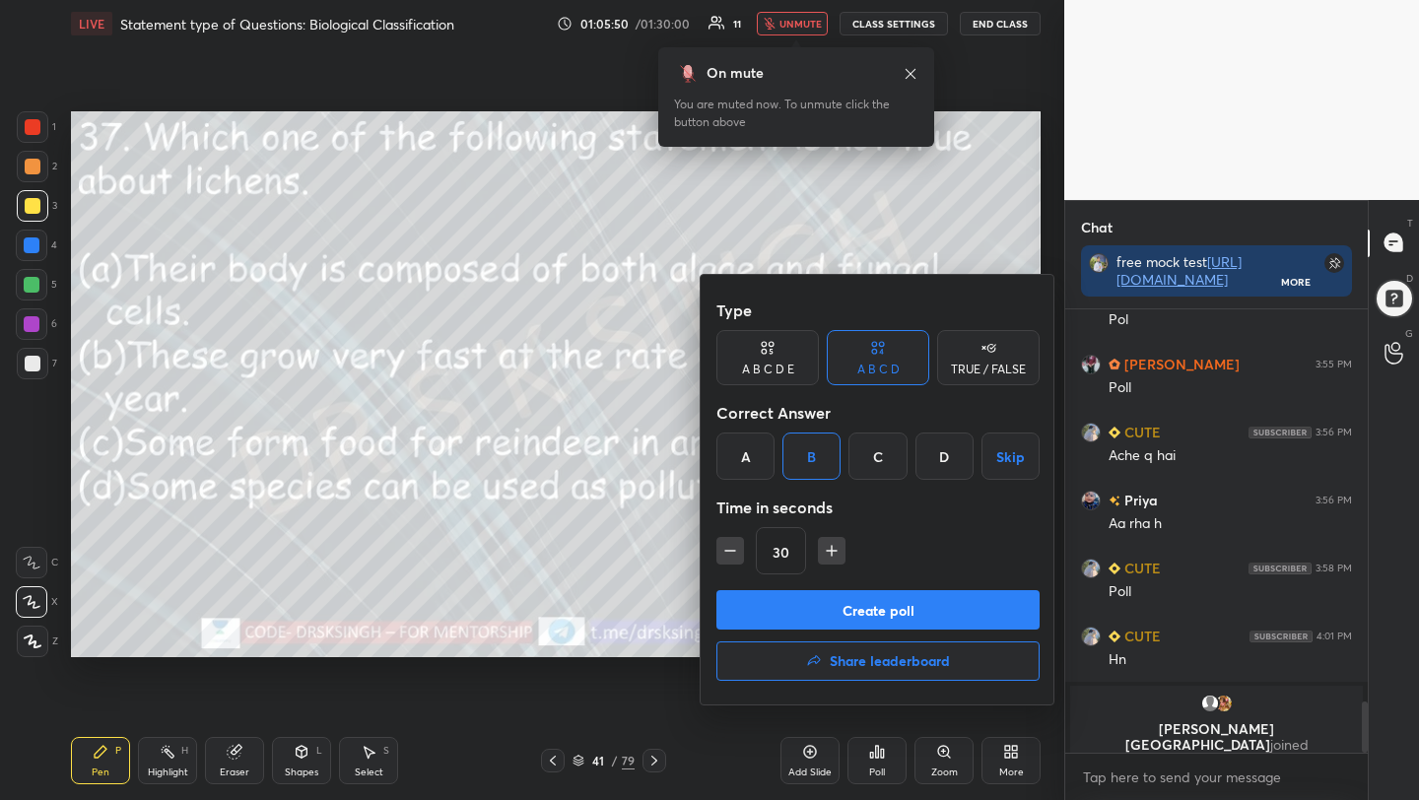
click at [845, 601] on button "Create poll" at bounding box center [877, 609] width 323 height 39
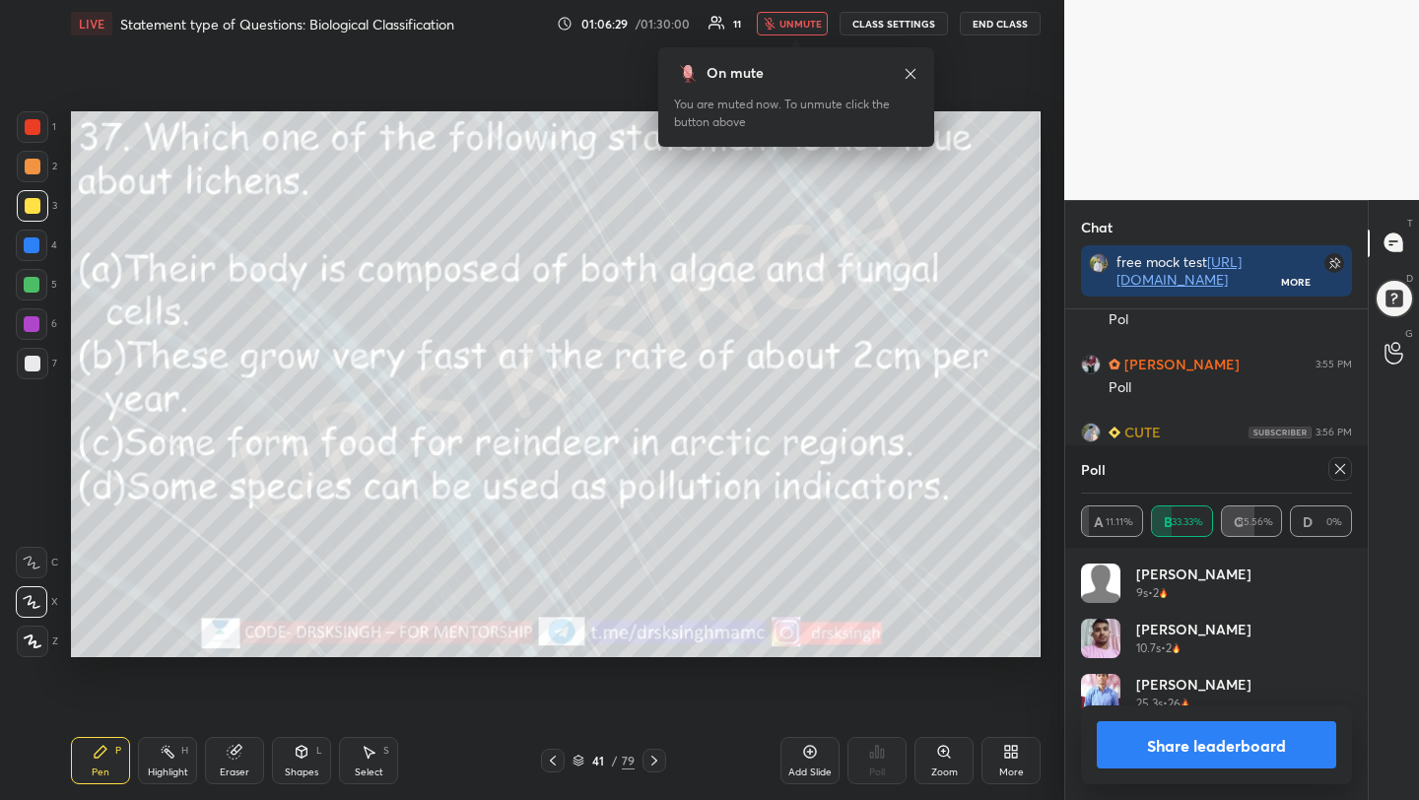
click at [809, 17] on span "unmute" at bounding box center [800, 24] width 42 height 14
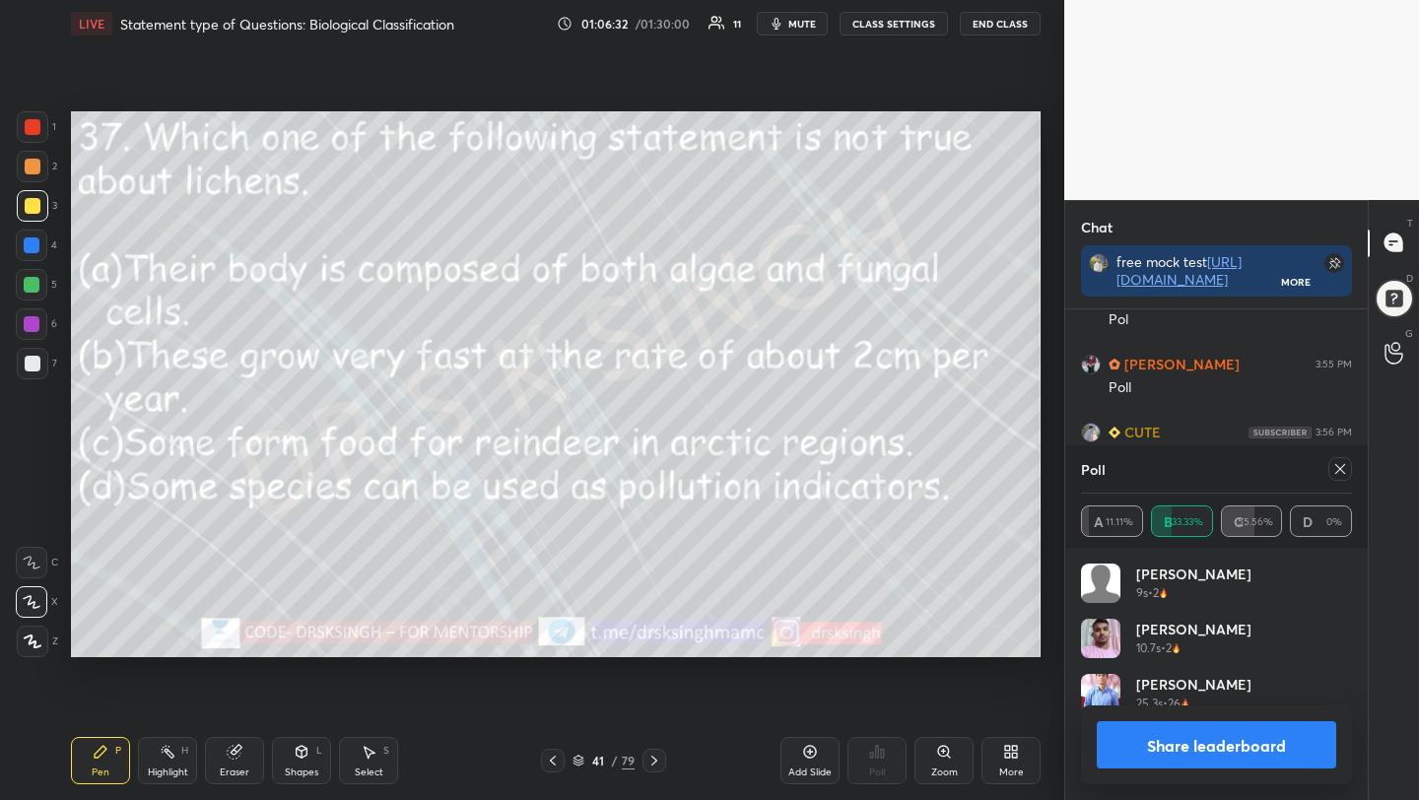
click at [1341, 463] on icon at bounding box center [1340, 469] width 16 height 16
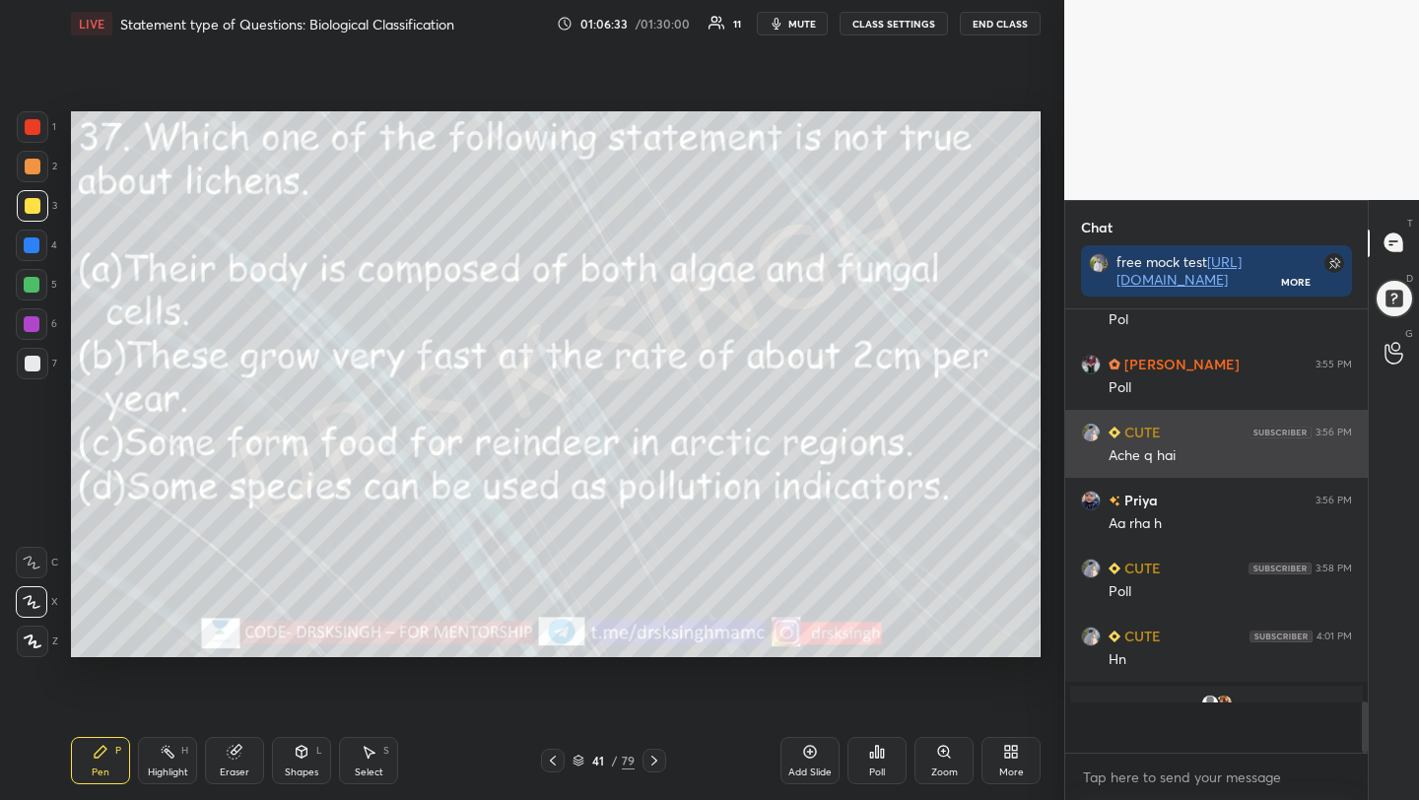
scroll to position [7, 7]
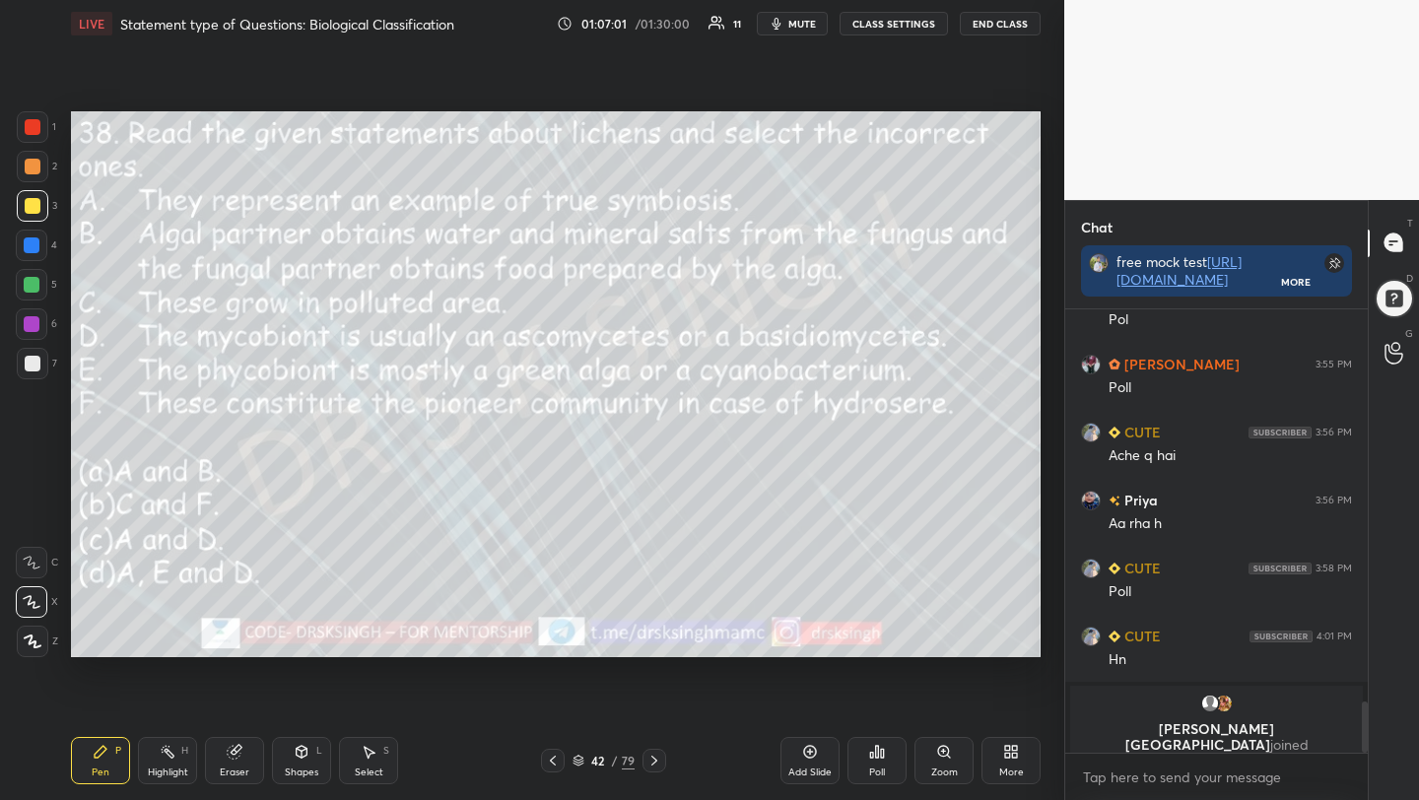
click at [814, 28] on span "mute" at bounding box center [802, 24] width 28 height 14
click at [889, 762] on div "Poll" at bounding box center [876, 760] width 59 height 47
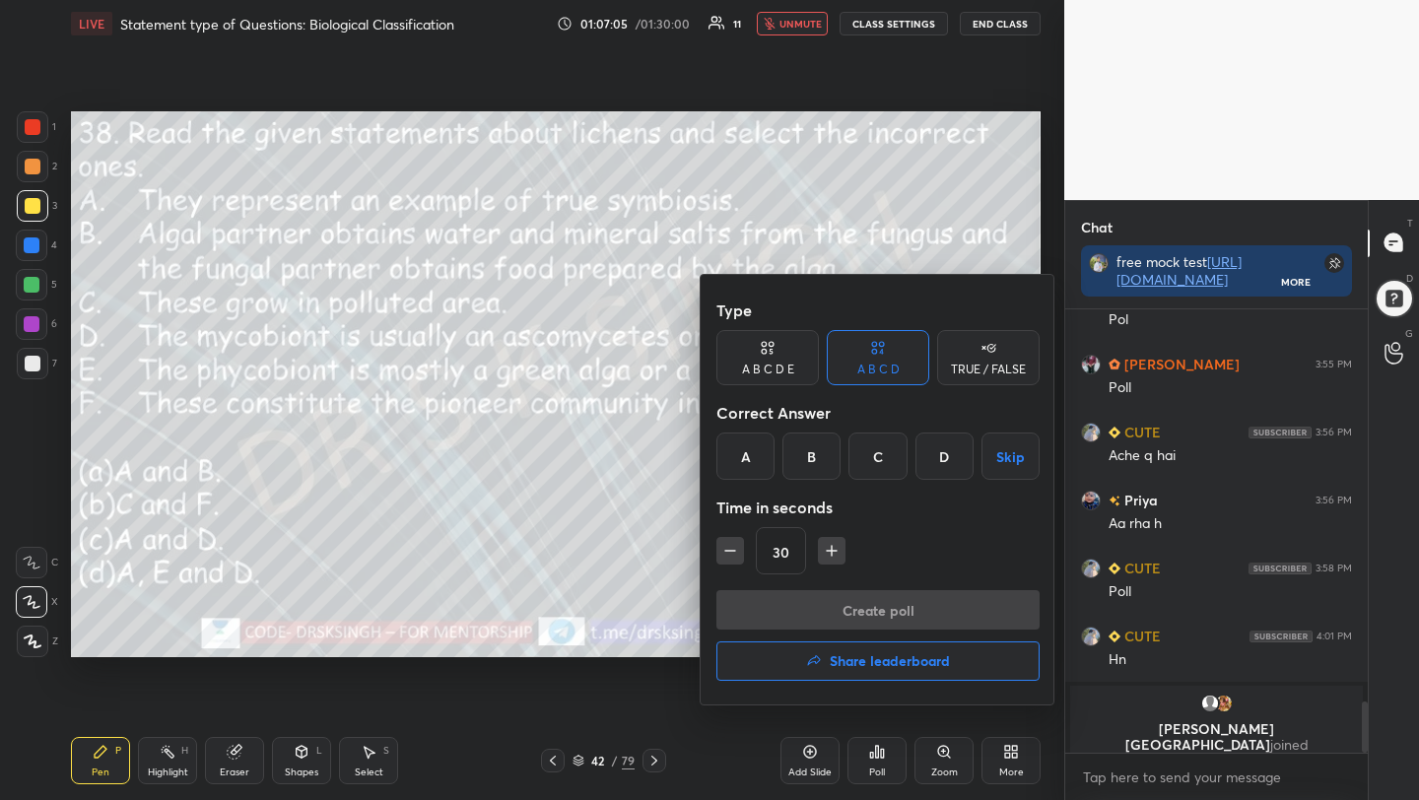
click at [821, 448] on div "B" at bounding box center [811, 456] width 58 height 47
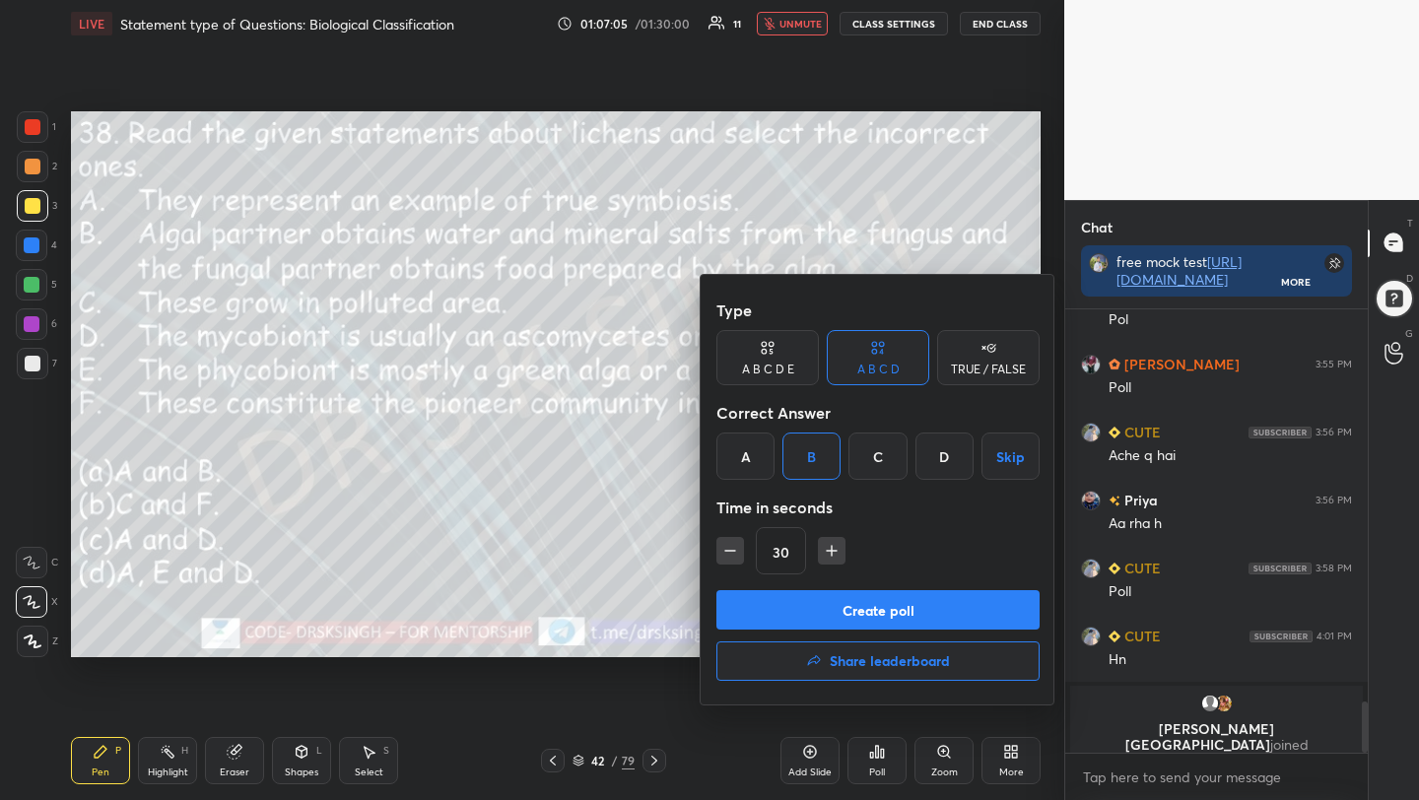
click at [867, 603] on button "Create poll" at bounding box center [877, 609] width 323 height 39
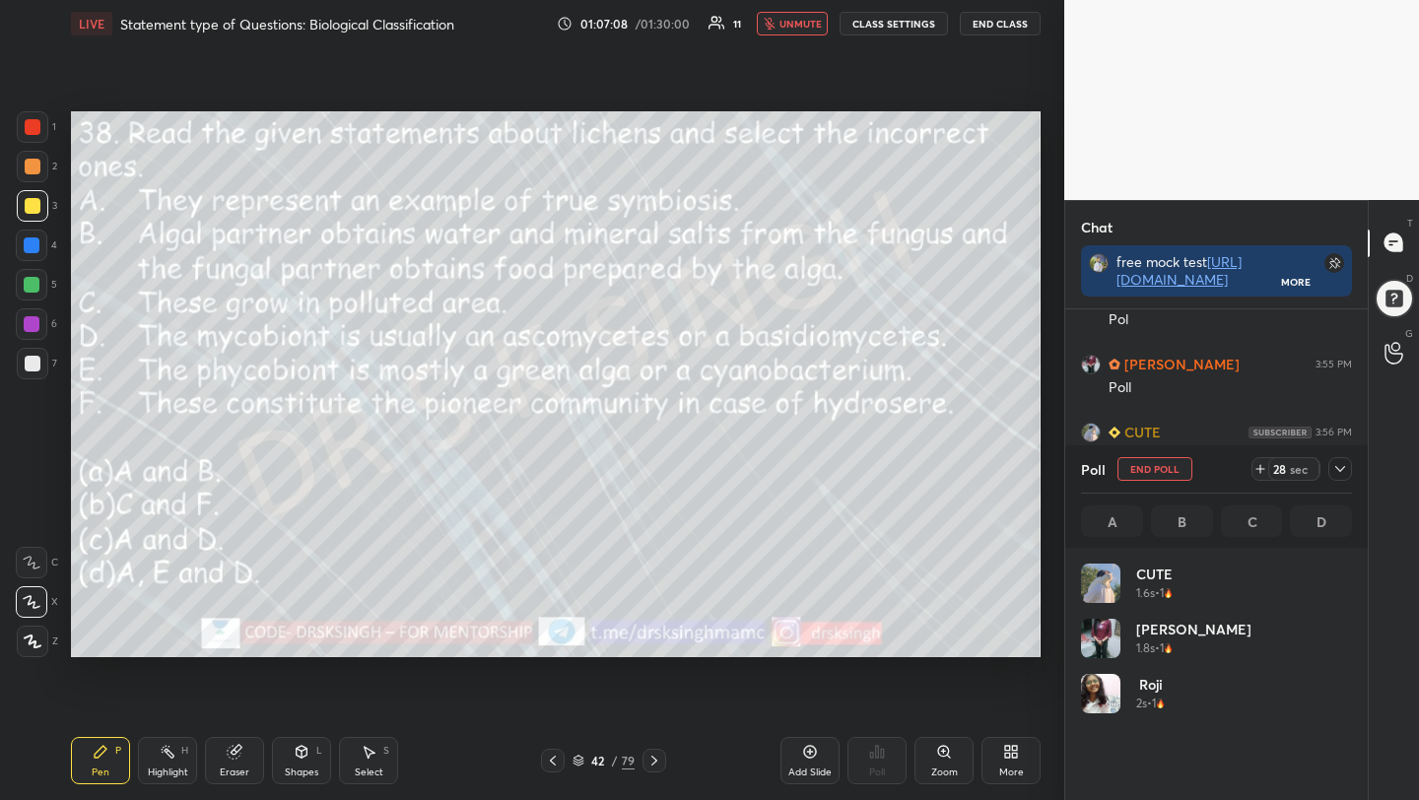
scroll to position [231, 265]
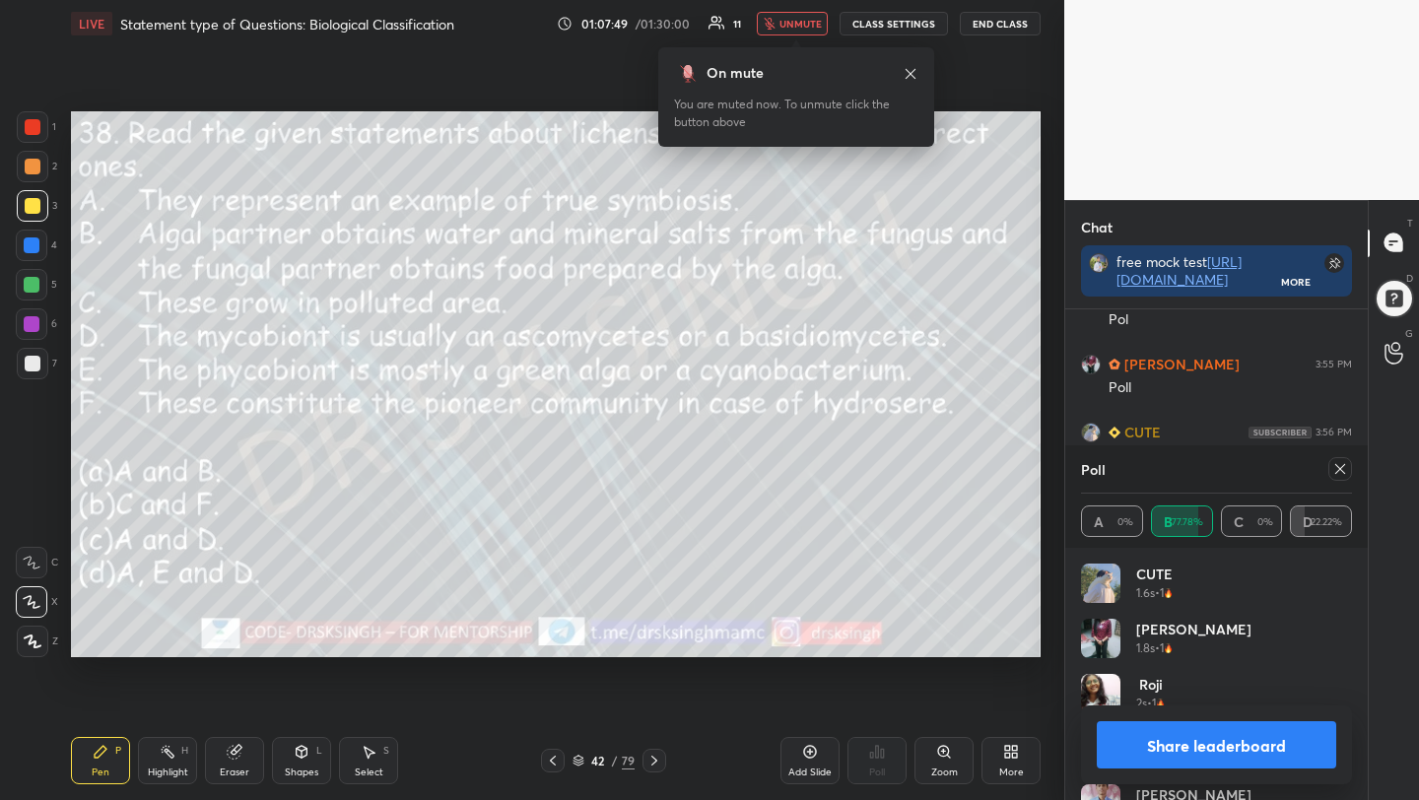
click at [1341, 470] on icon at bounding box center [1340, 469] width 10 height 10
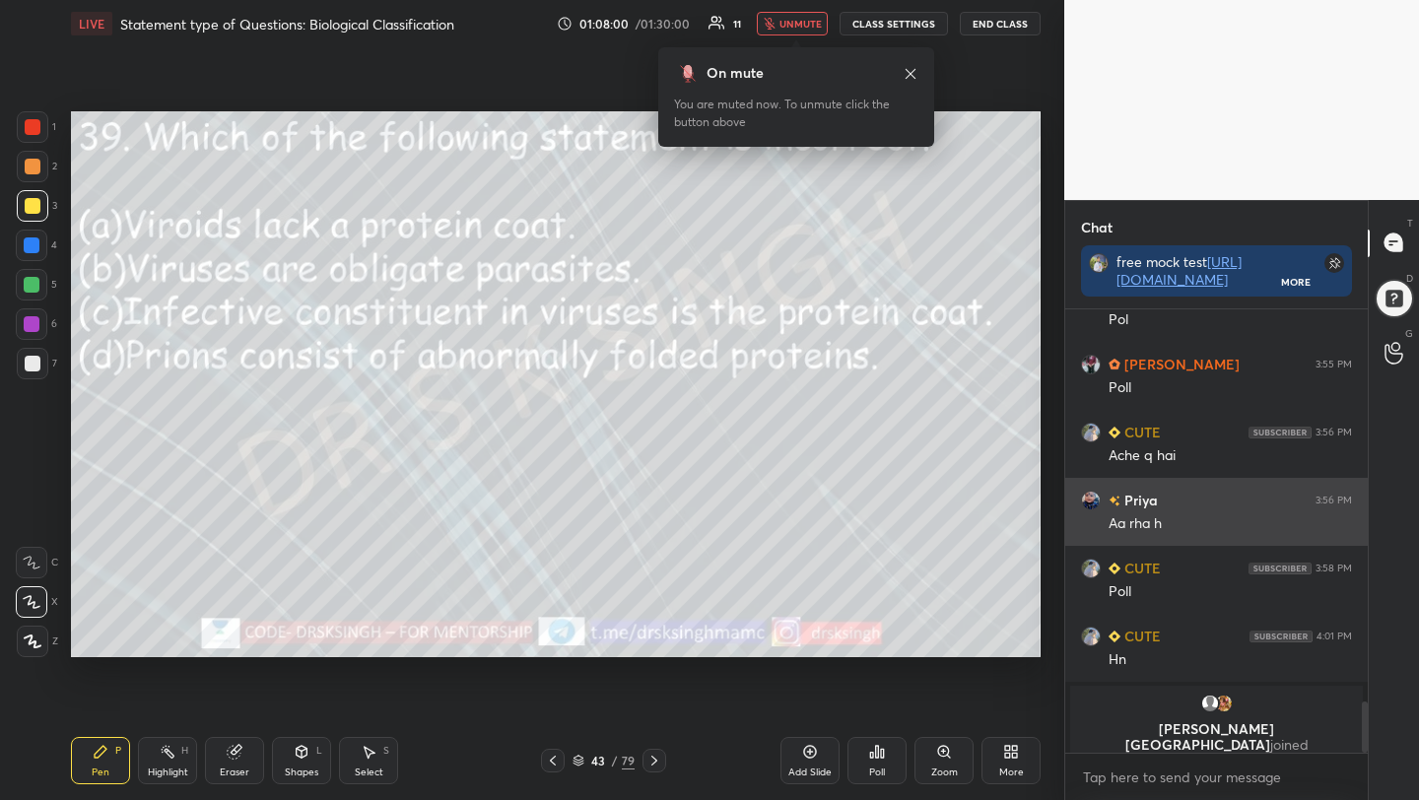
scroll to position [3170, 0]
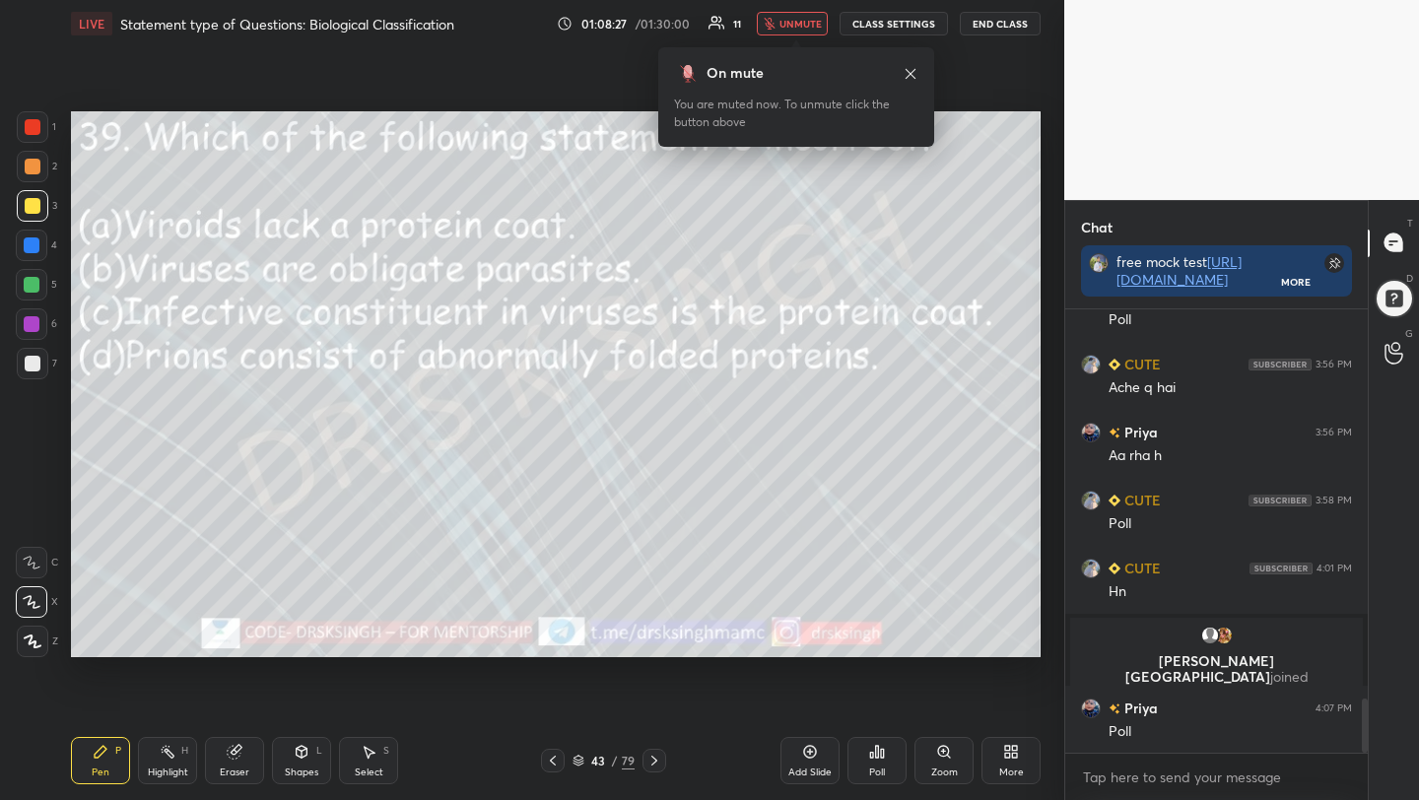
click at [880, 763] on div "Poll" at bounding box center [876, 760] width 59 height 47
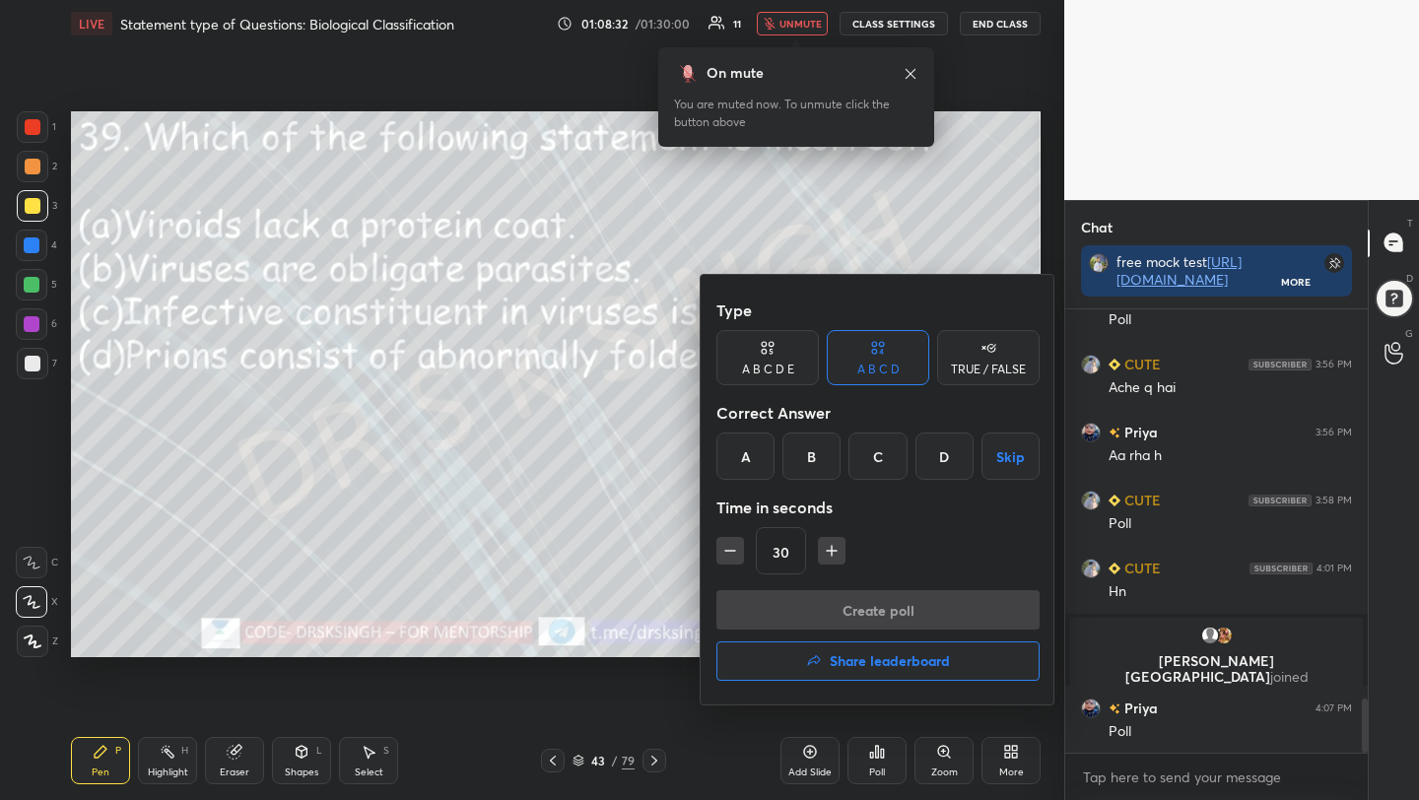
click at [879, 464] on div "C" at bounding box center [877, 456] width 58 height 47
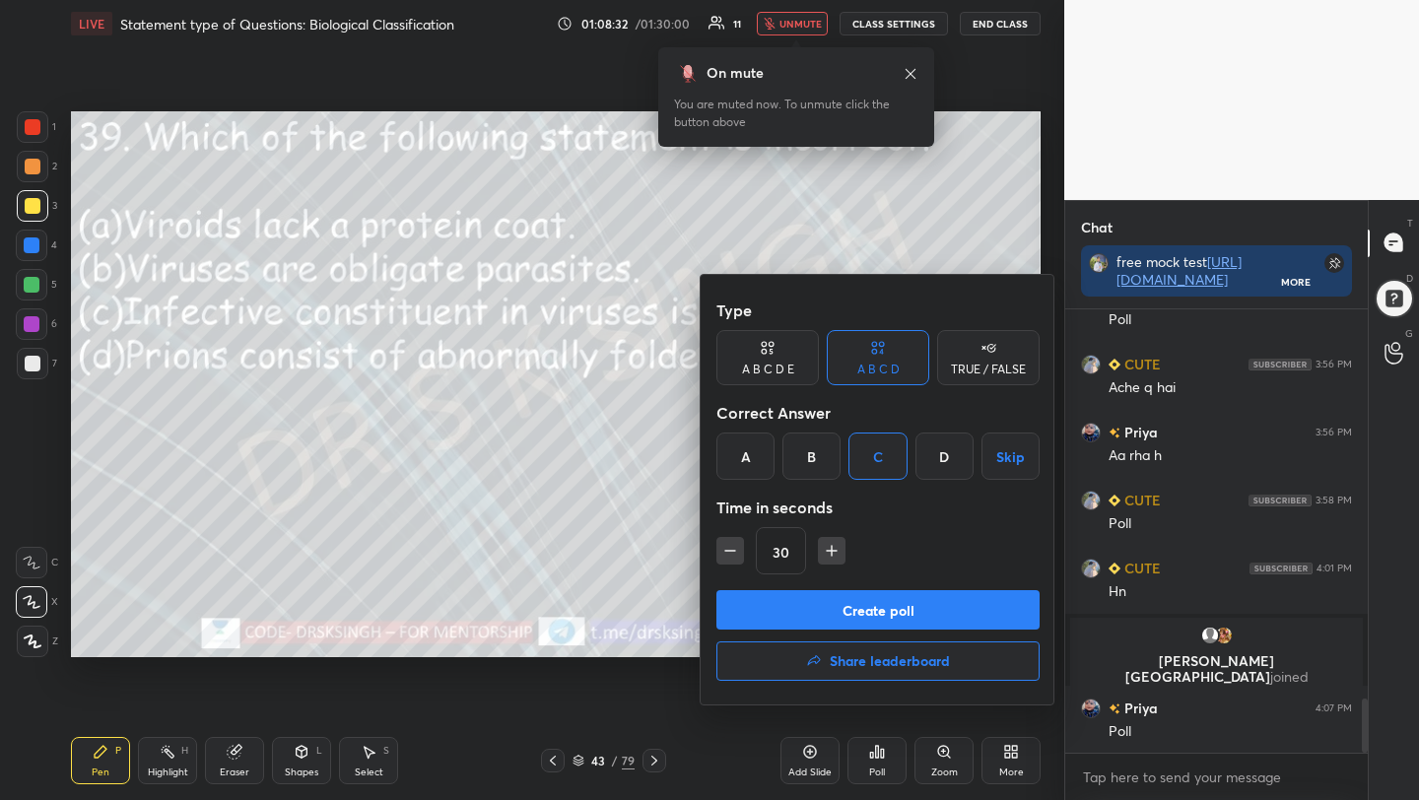
click at [886, 609] on button "Create poll" at bounding box center [877, 609] width 323 height 39
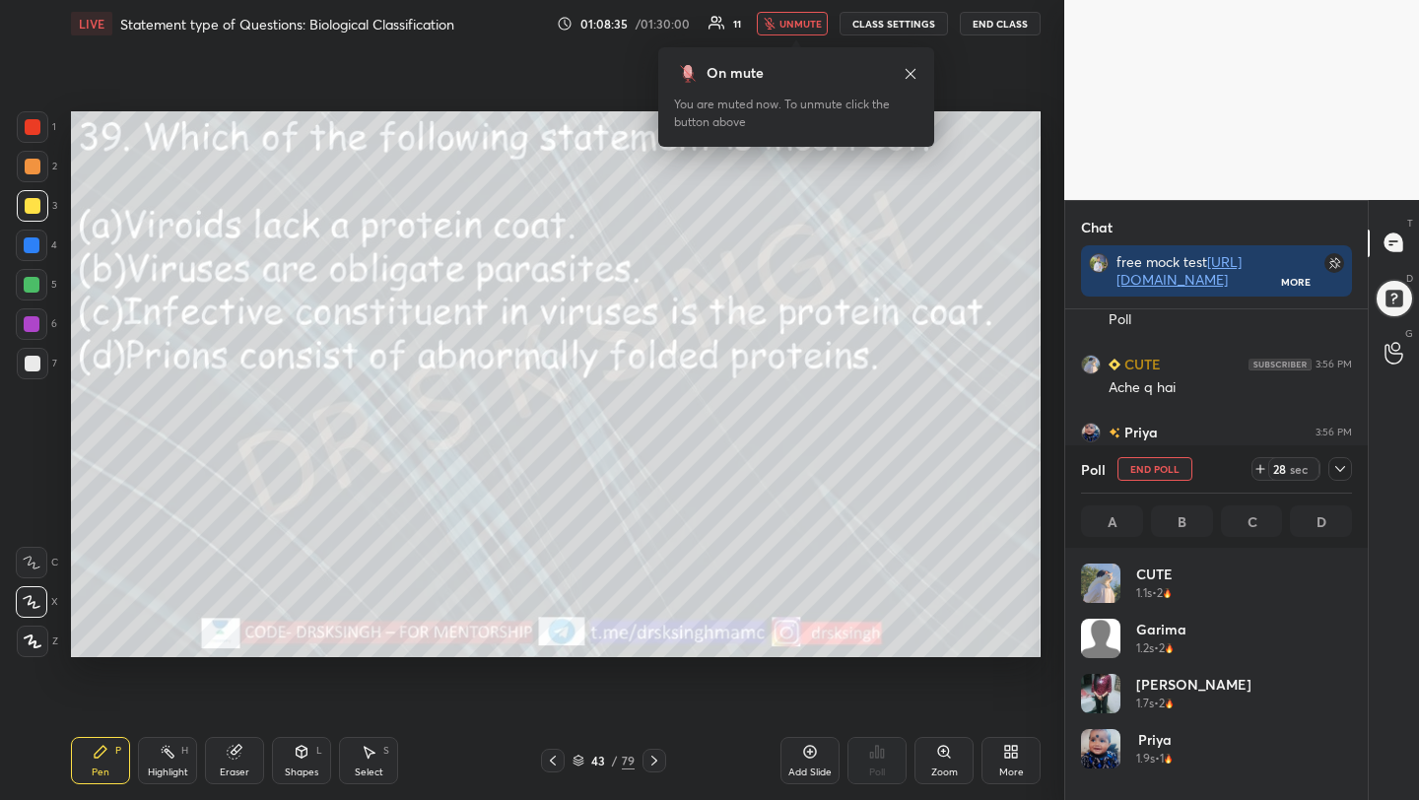
scroll to position [231, 265]
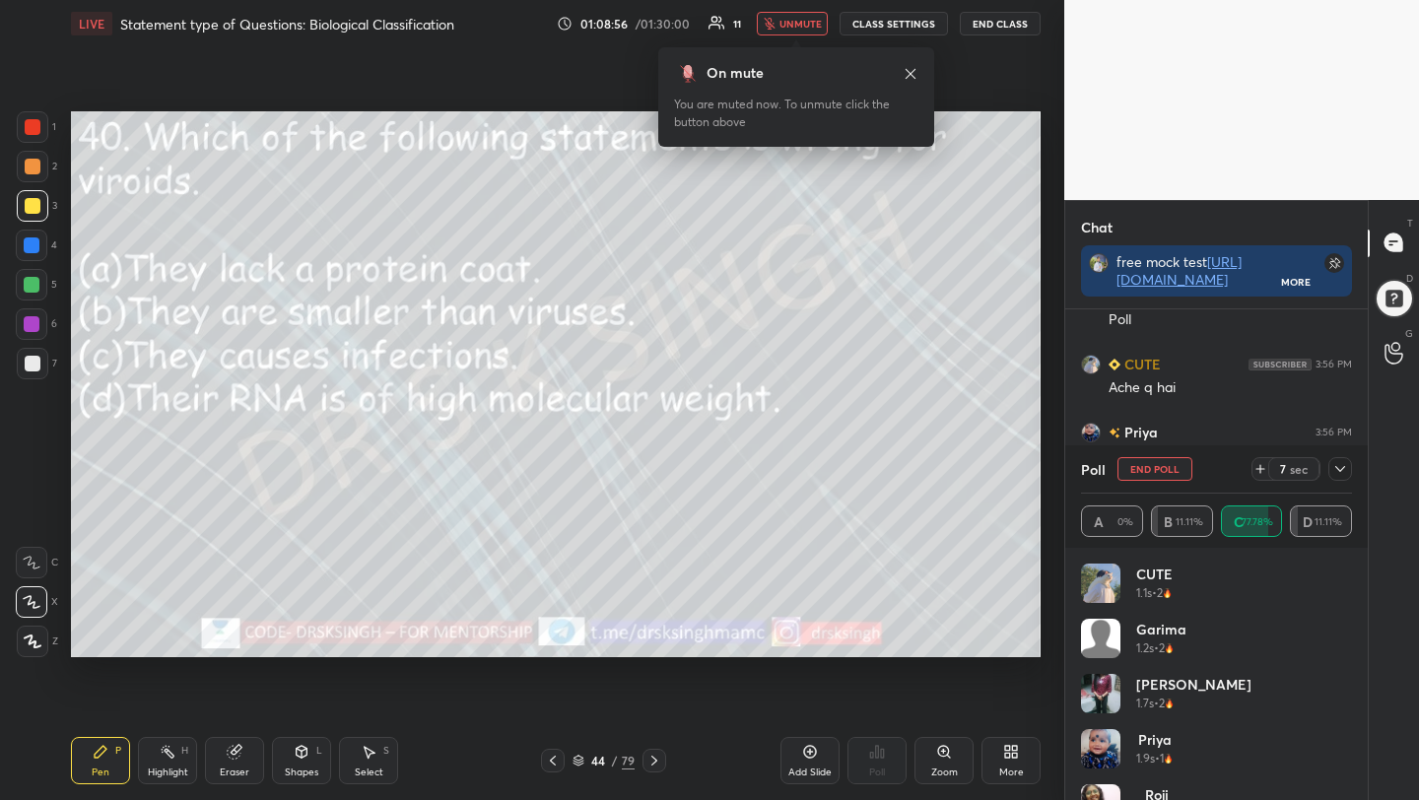
click at [1146, 464] on button "End Poll" at bounding box center [1154, 469] width 75 height 24
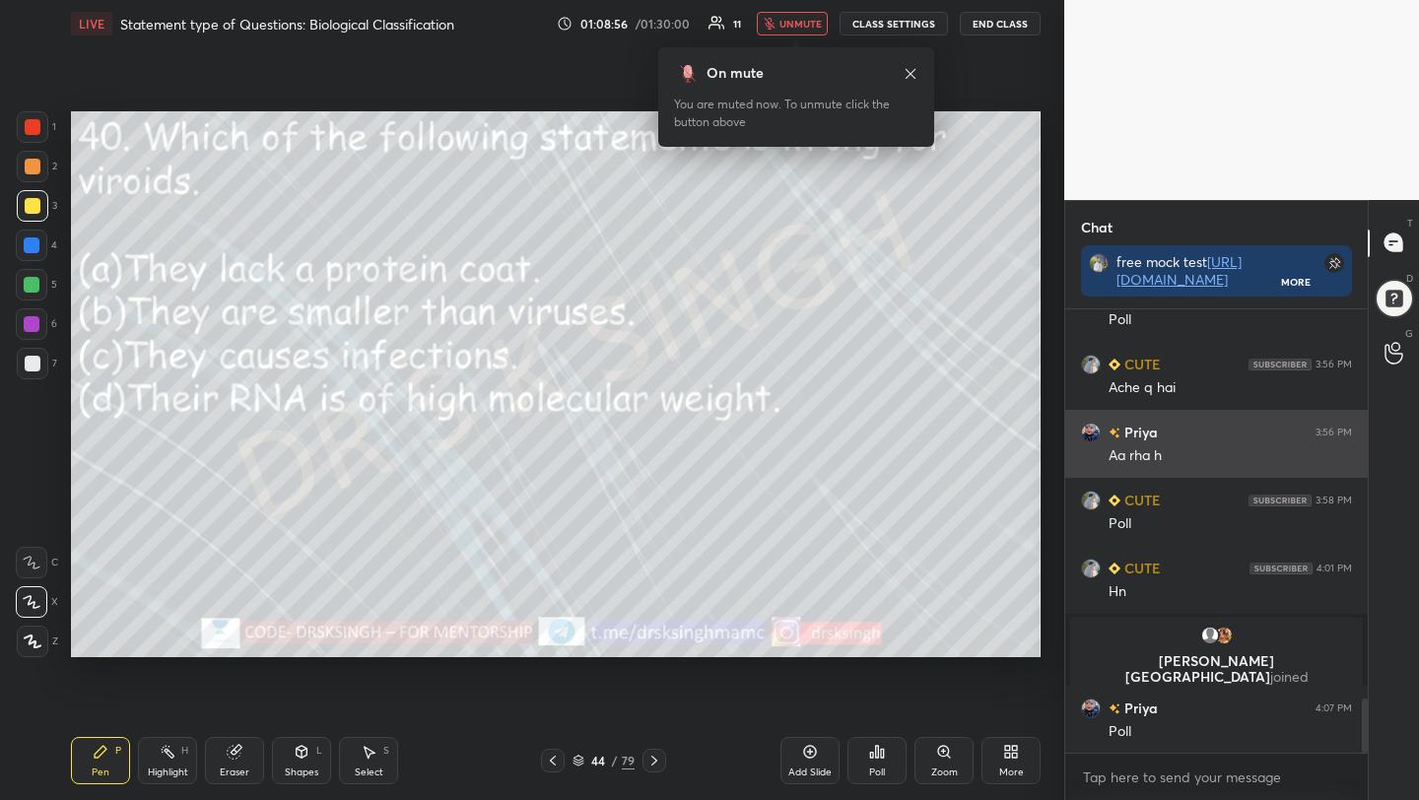
scroll to position [437, 297]
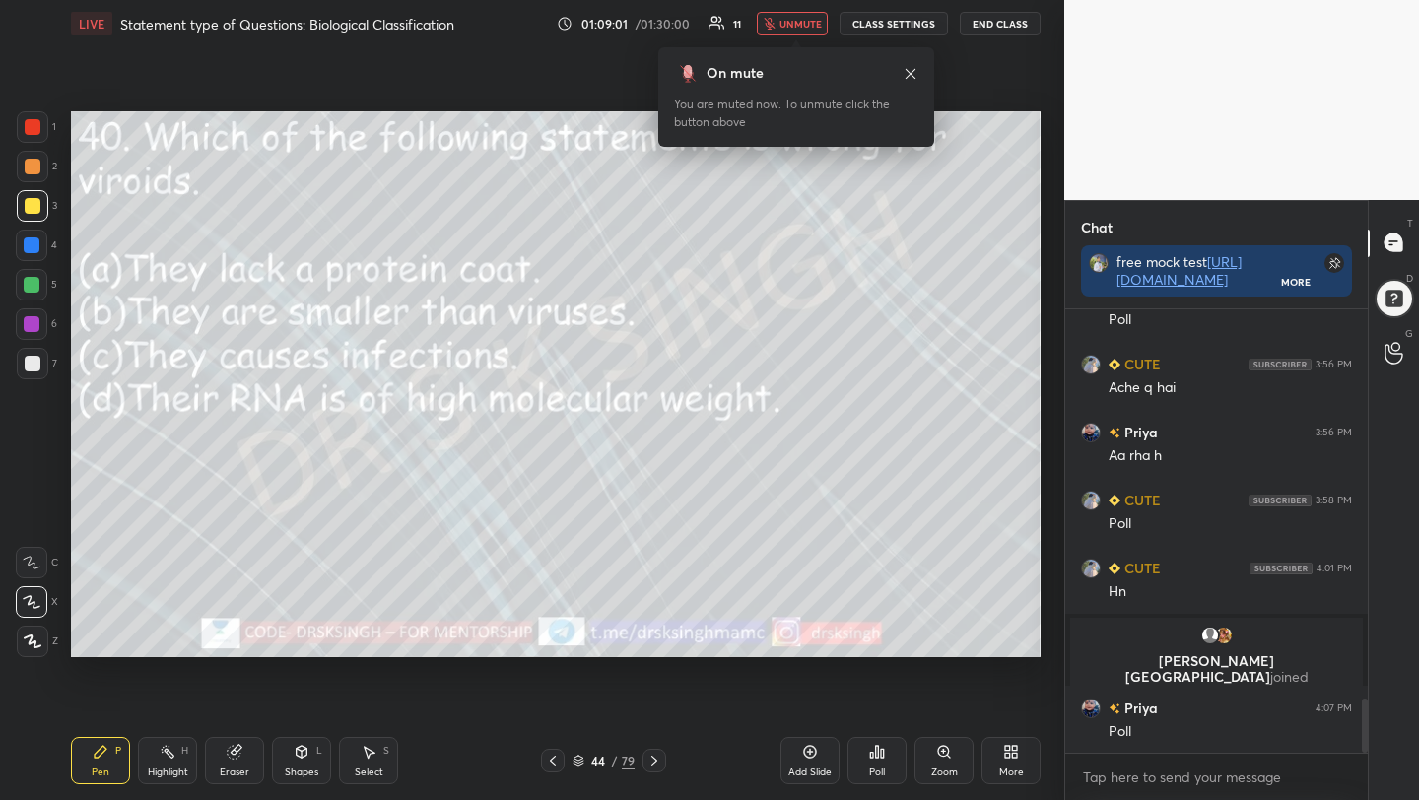
click at [884, 761] on div "Poll" at bounding box center [876, 760] width 59 height 47
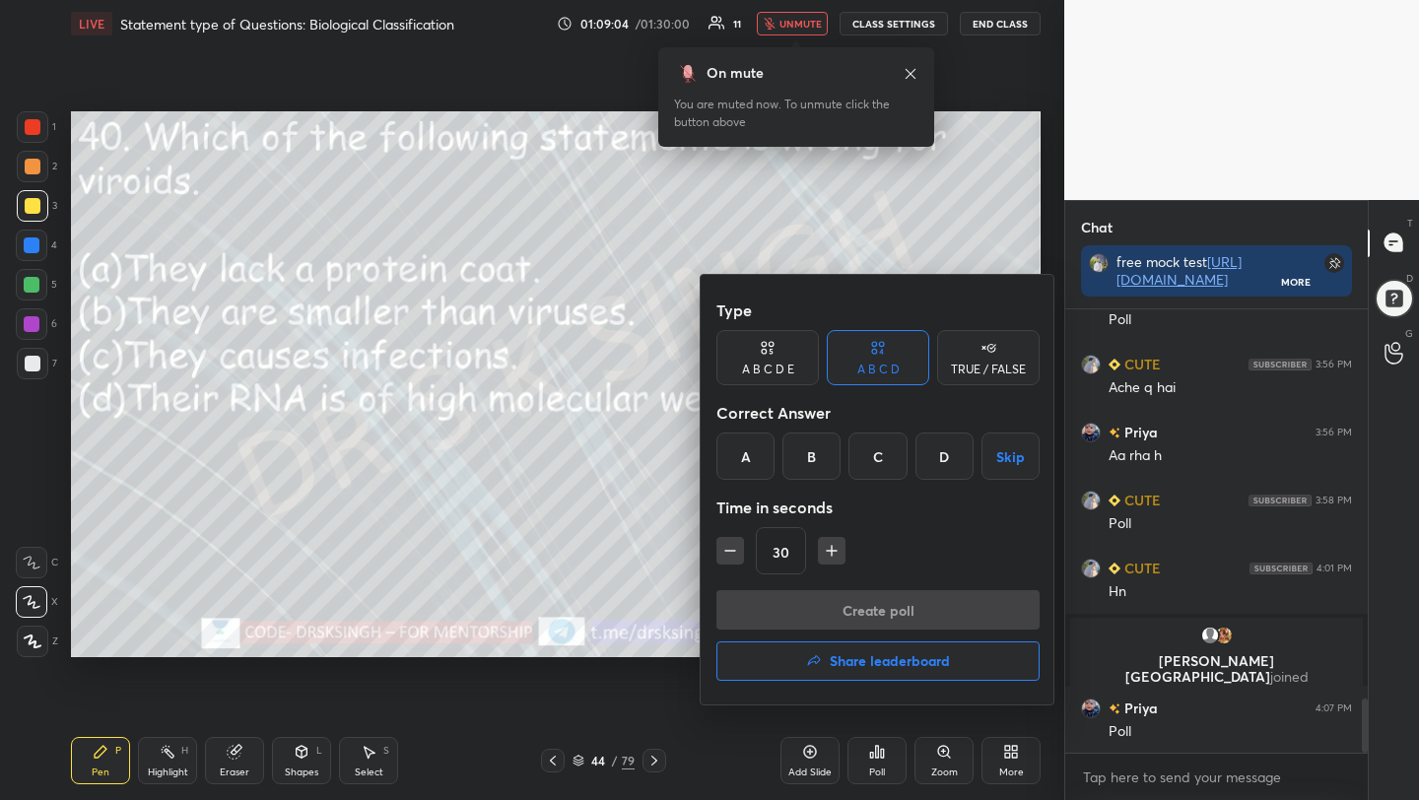
click at [938, 446] on div "D" at bounding box center [944, 456] width 58 height 47
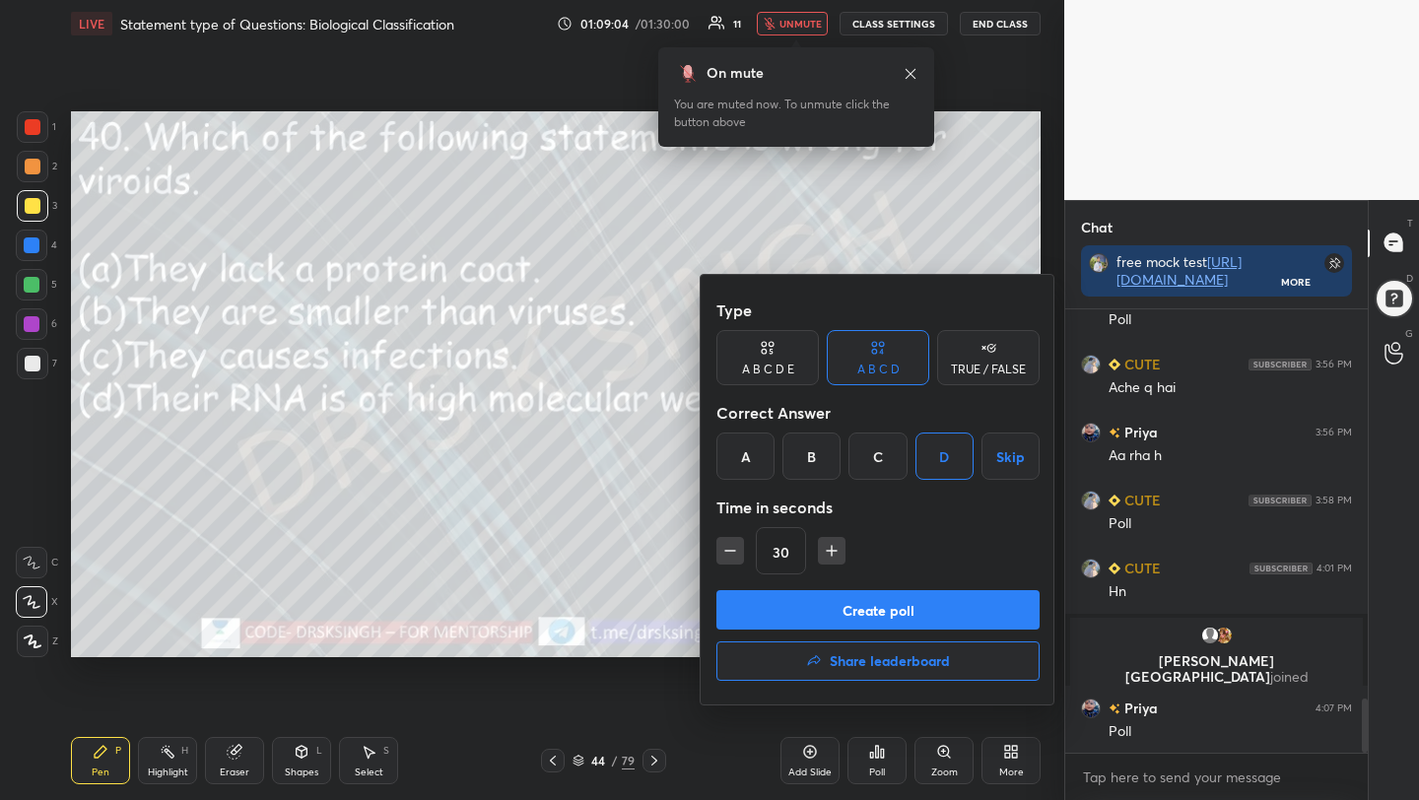
click at [918, 594] on button "Create poll" at bounding box center [877, 609] width 323 height 39
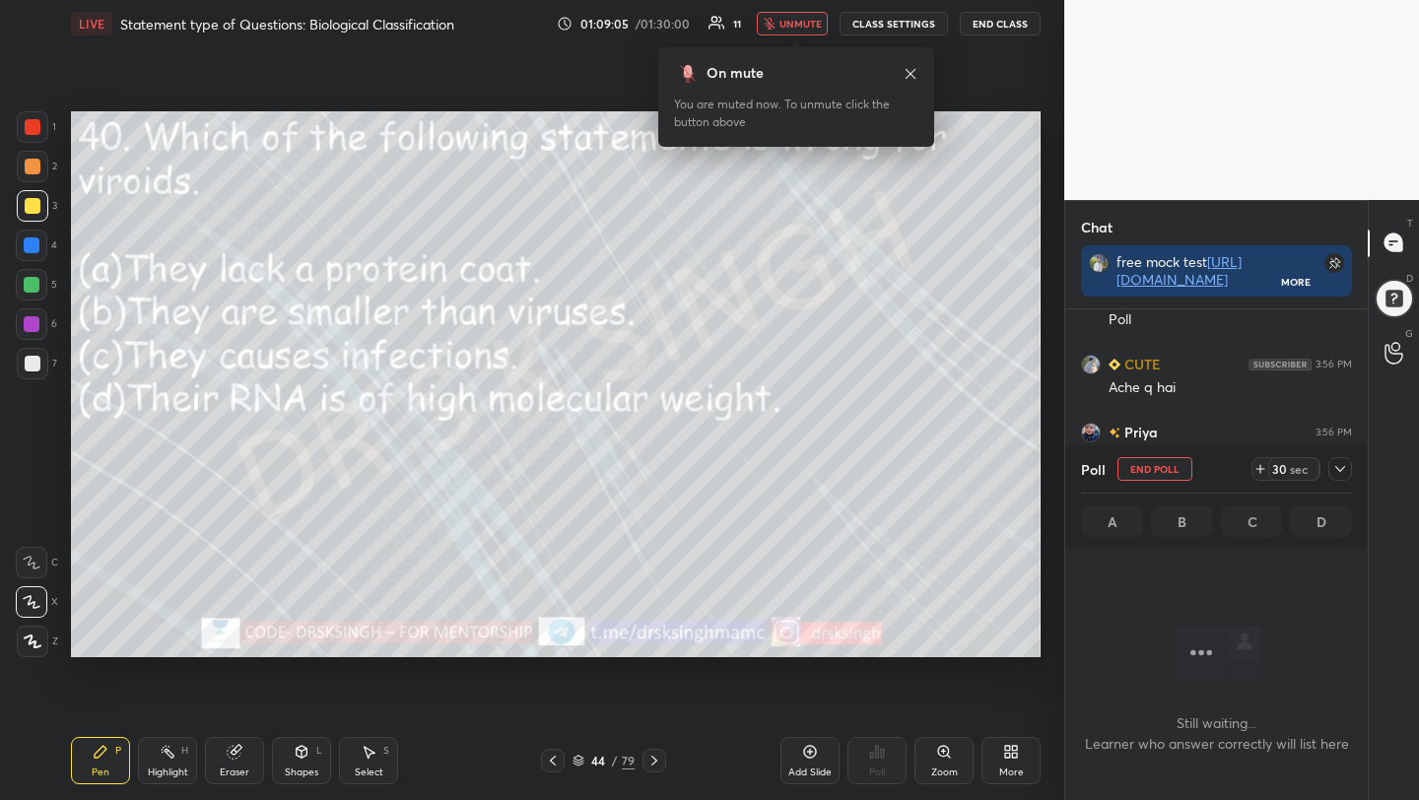
scroll to position [7, 7]
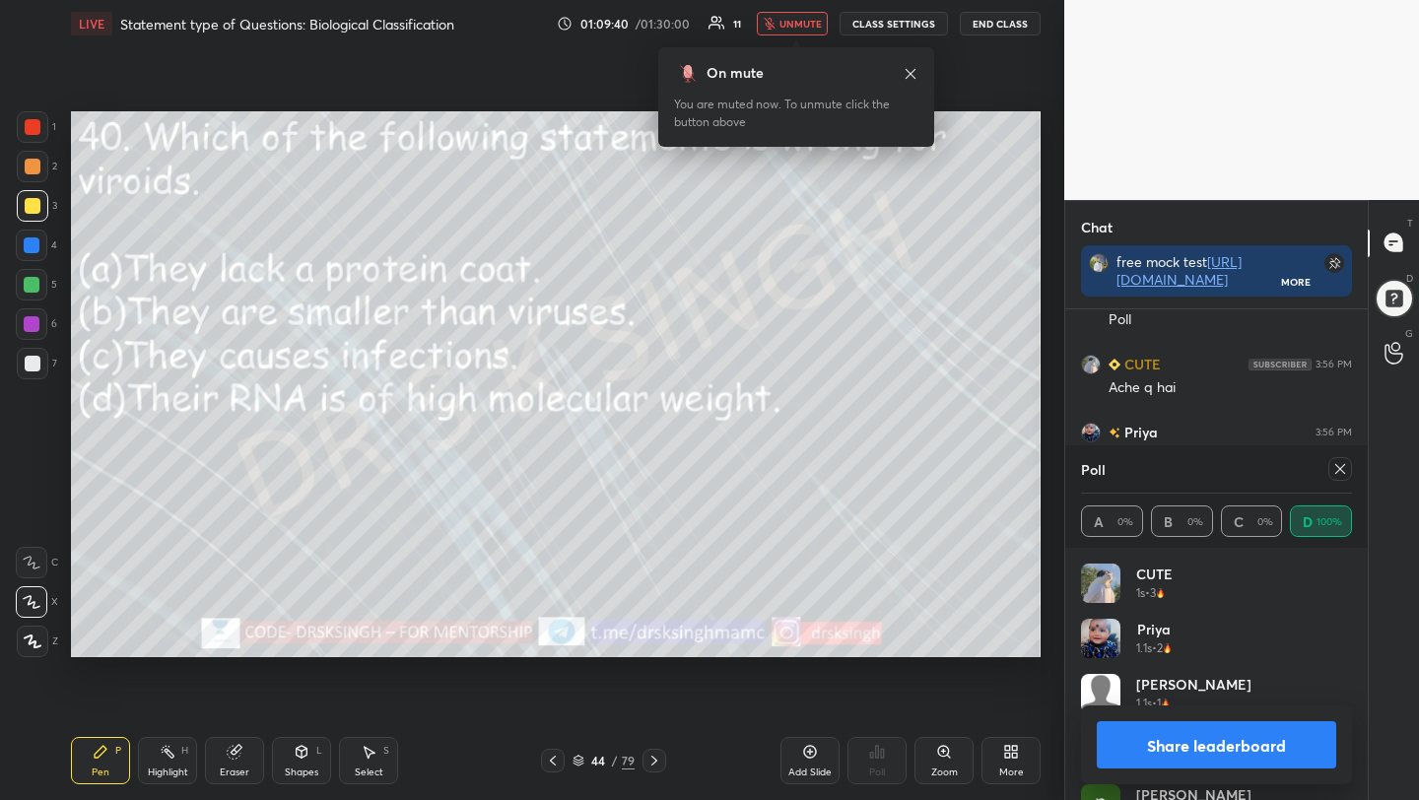
click at [1332, 461] on icon at bounding box center [1340, 469] width 16 height 16
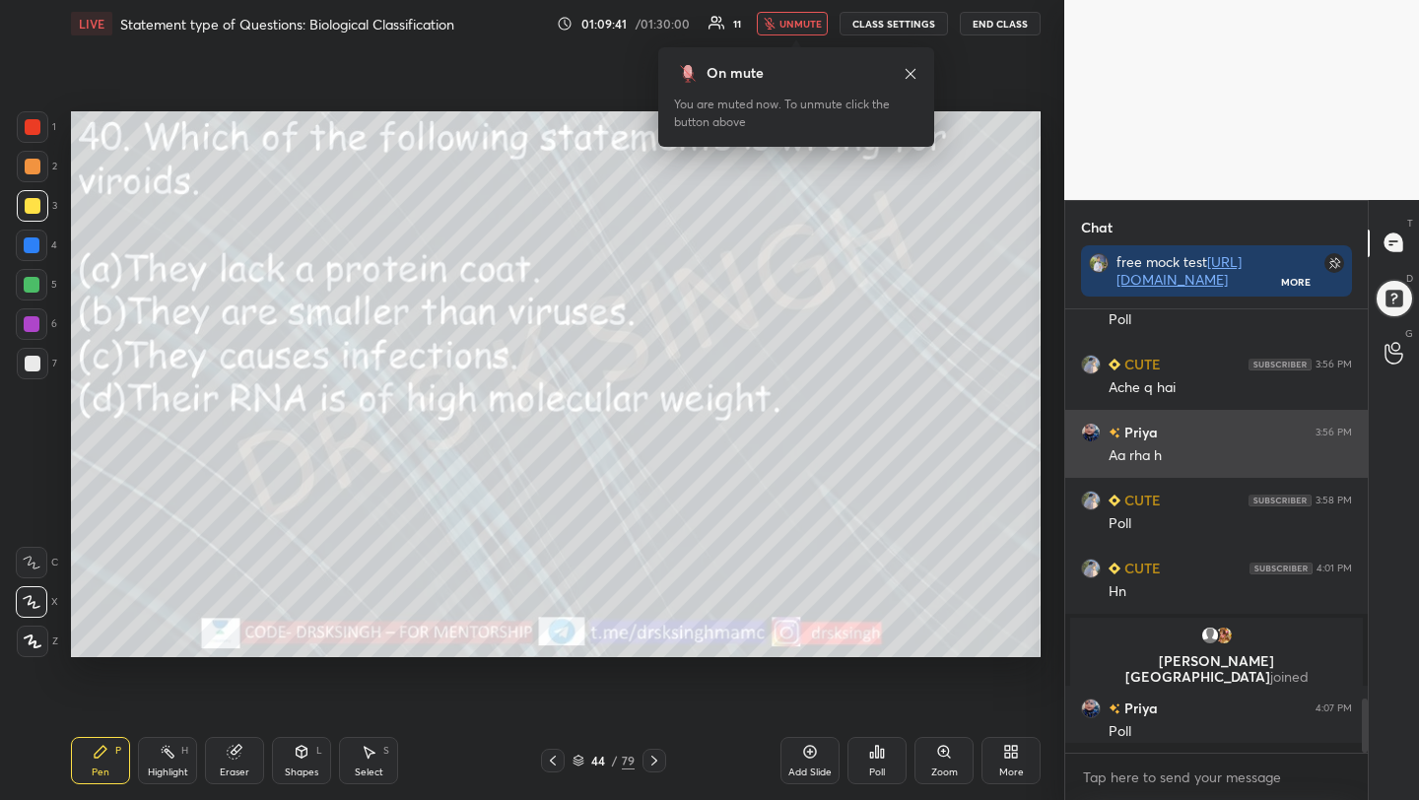
scroll to position [273, 297]
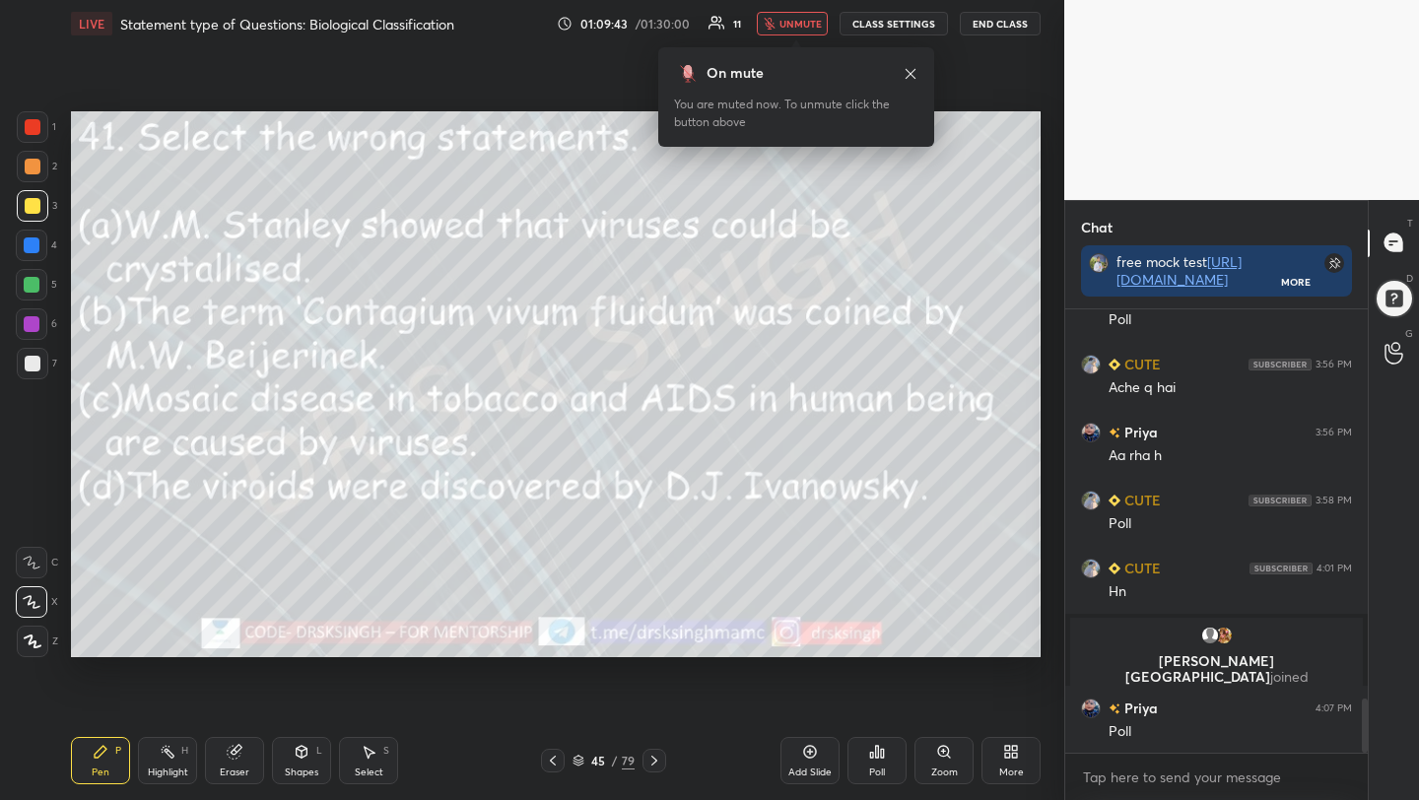
click at [882, 753] on icon at bounding box center [882, 753] width 3 height 9
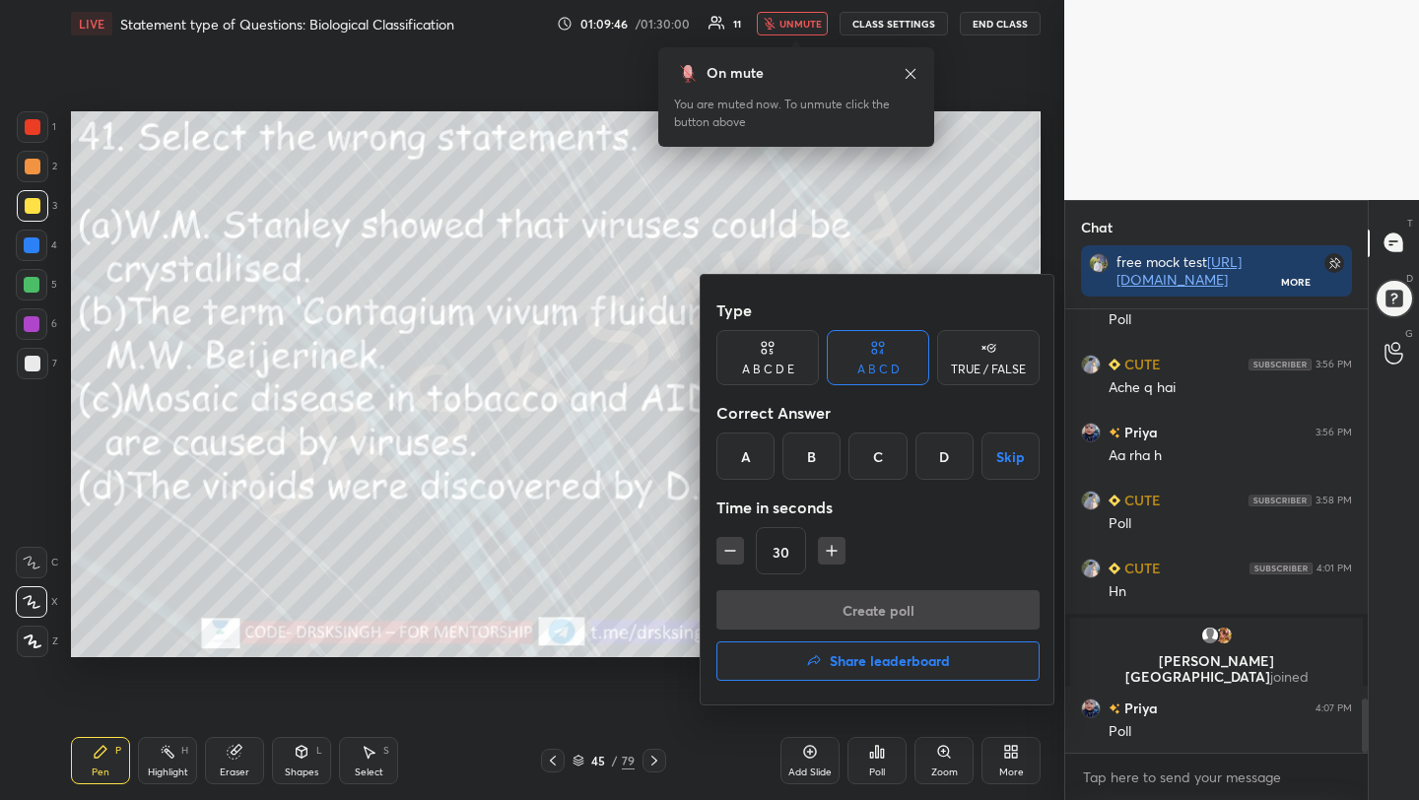
click at [932, 468] on div "D" at bounding box center [944, 456] width 58 height 47
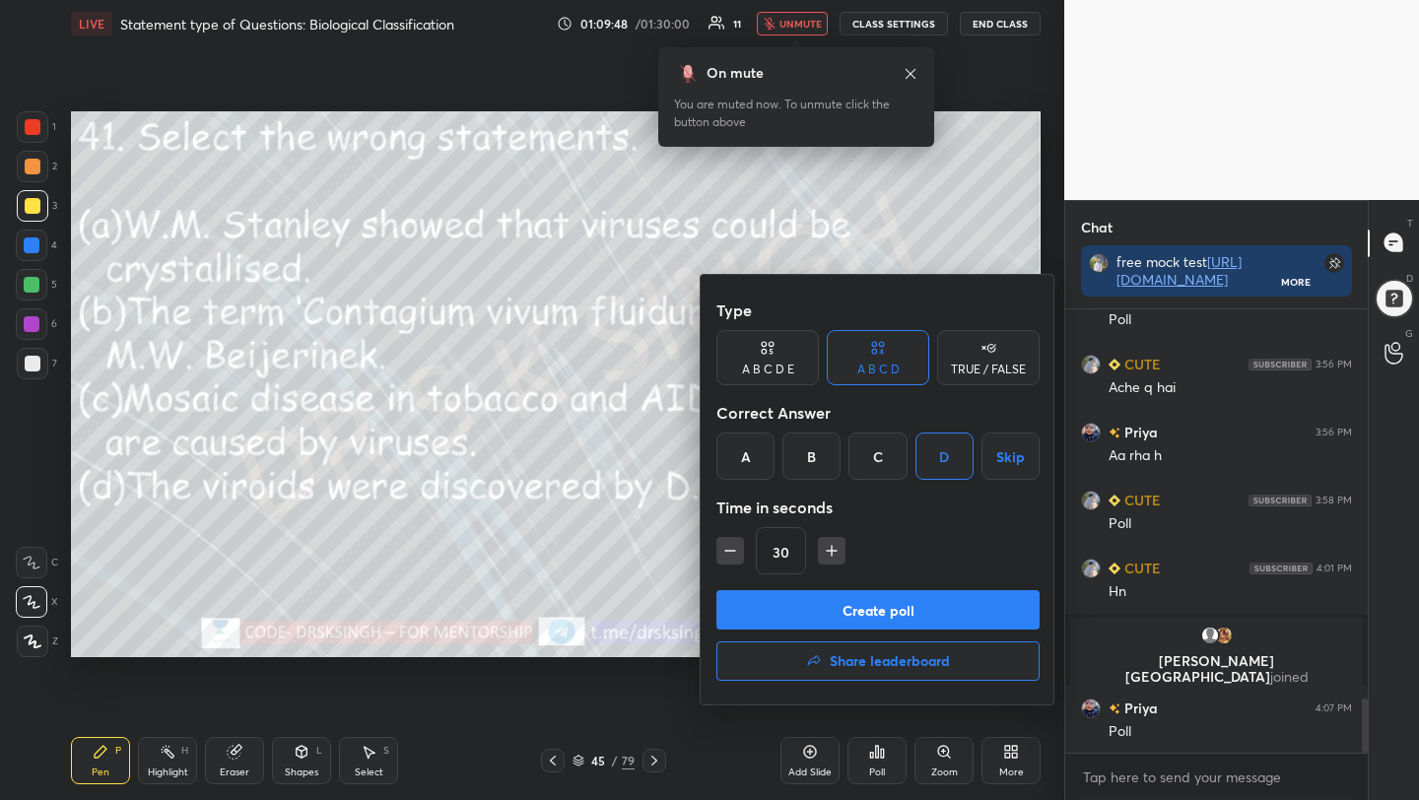
click at [956, 620] on button "Create poll" at bounding box center [877, 609] width 323 height 39
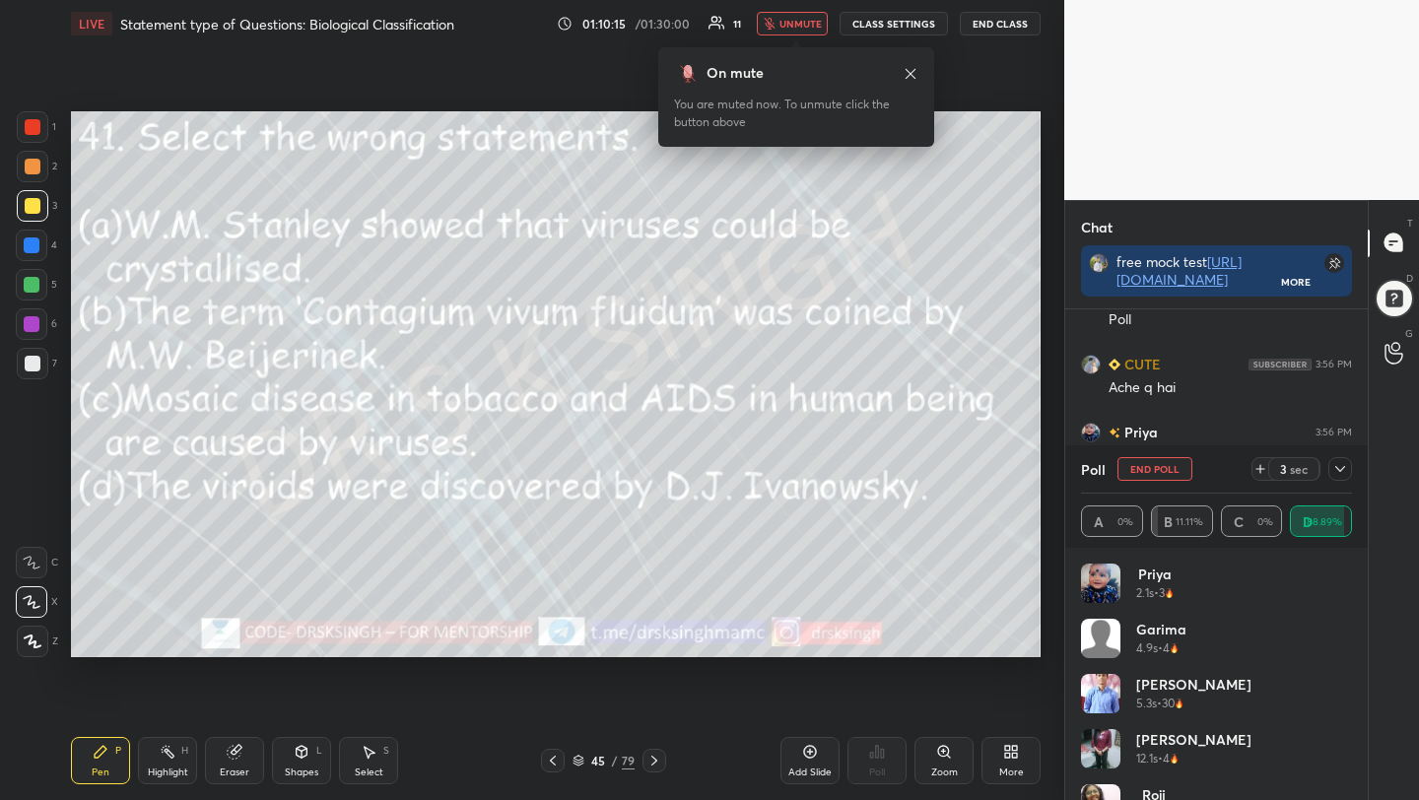
click at [1143, 466] on button "End Poll" at bounding box center [1154, 469] width 75 height 24
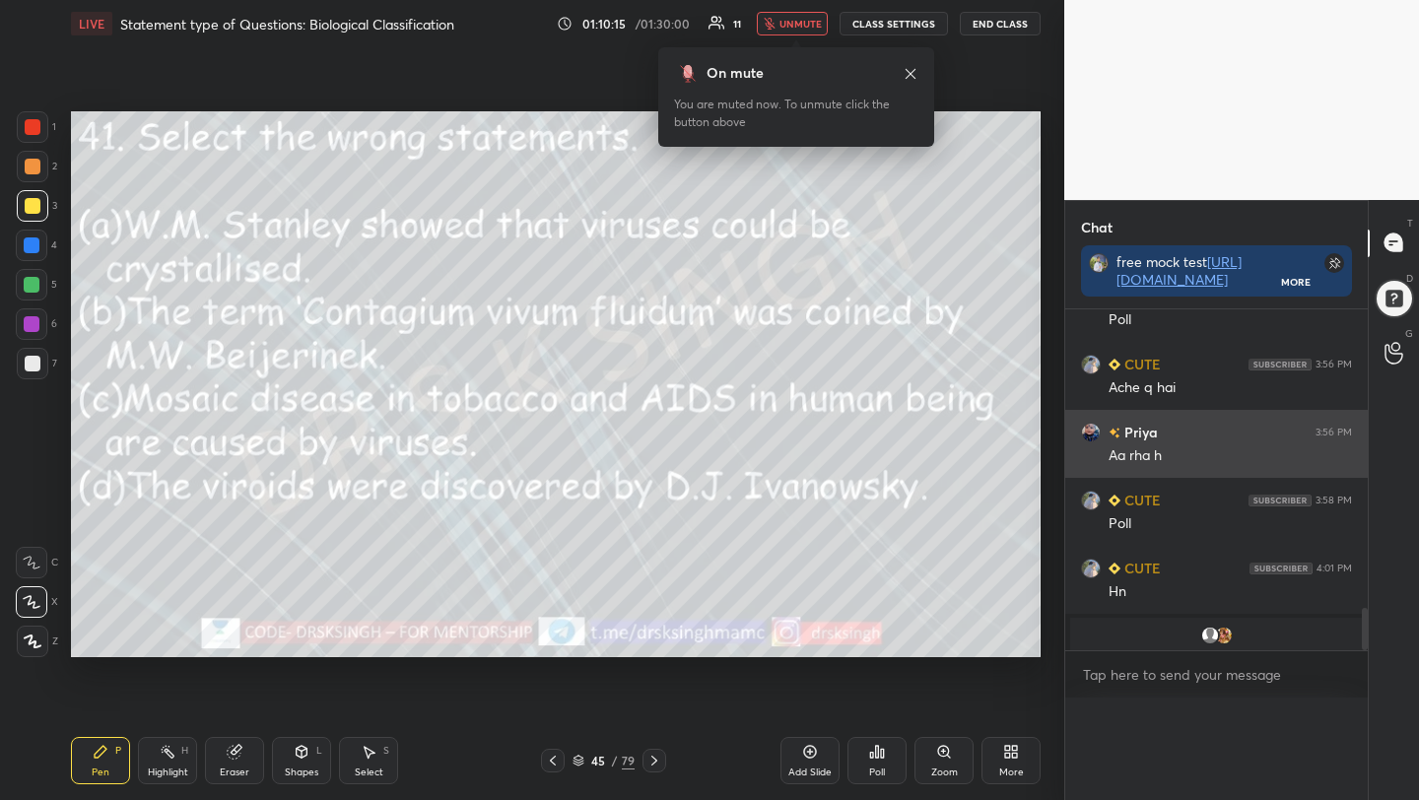
scroll to position [367, 297]
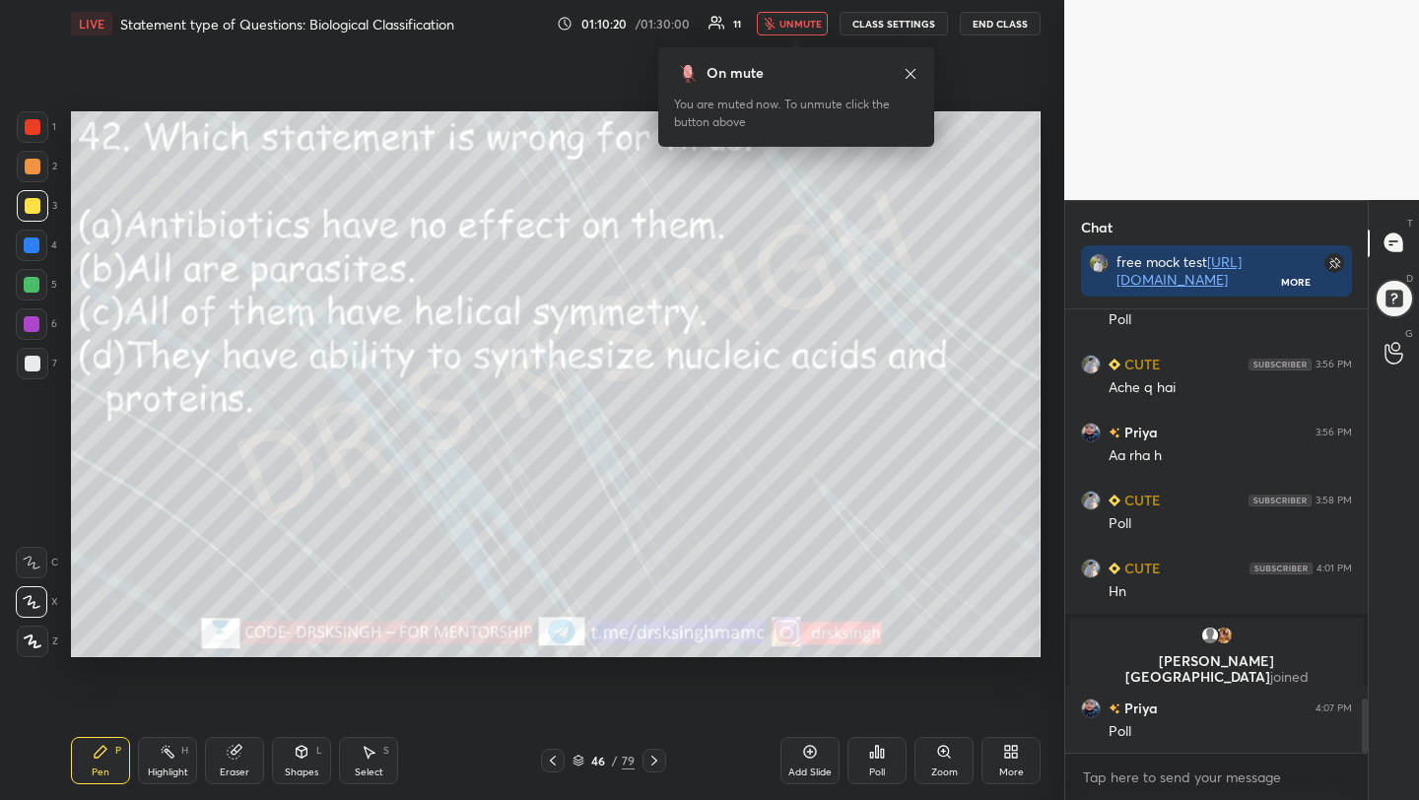
click at [876, 753] on icon at bounding box center [877, 752] width 3 height 12
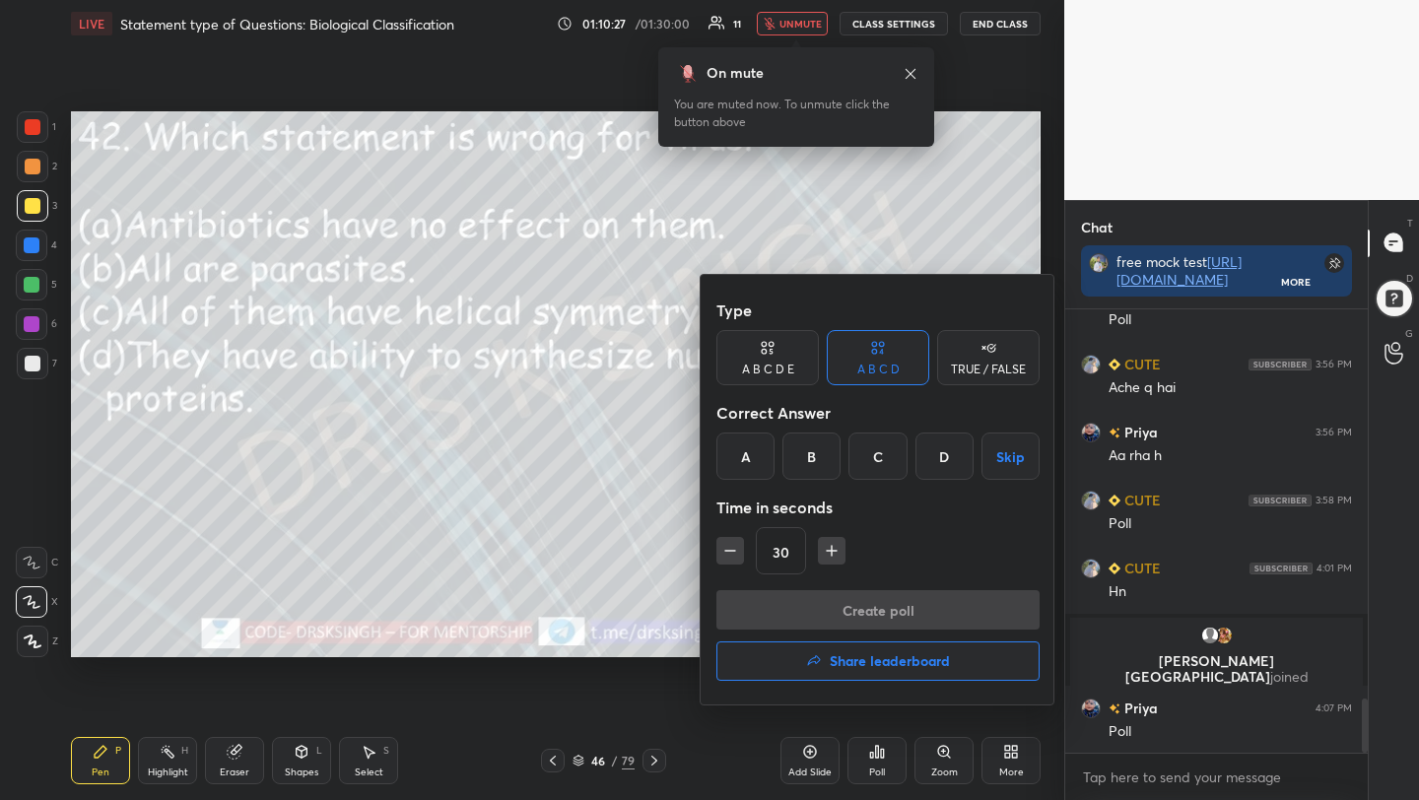
click at [889, 463] on div "C" at bounding box center [877, 456] width 58 height 47
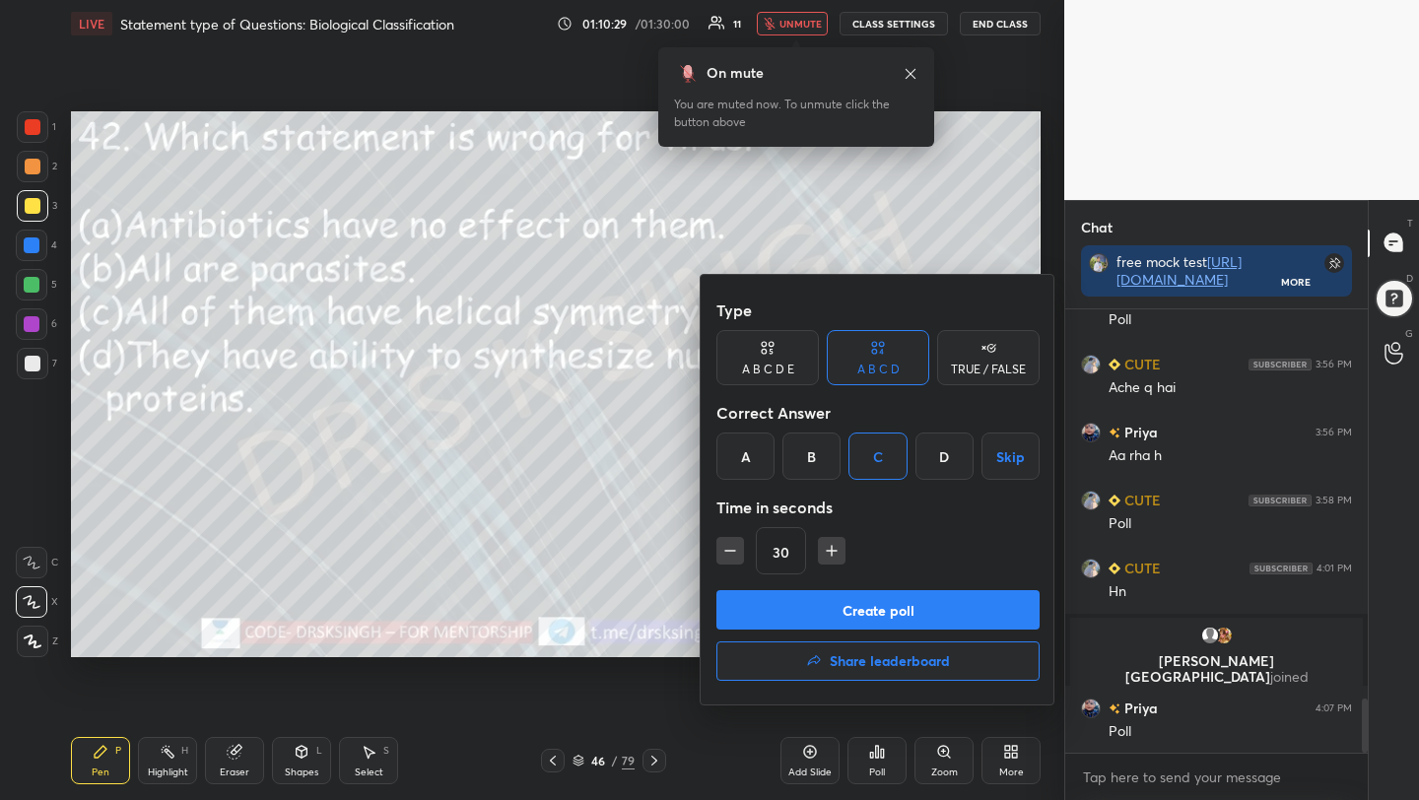
click at [879, 612] on button "Create poll" at bounding box center [877, 609] width 323 height 39
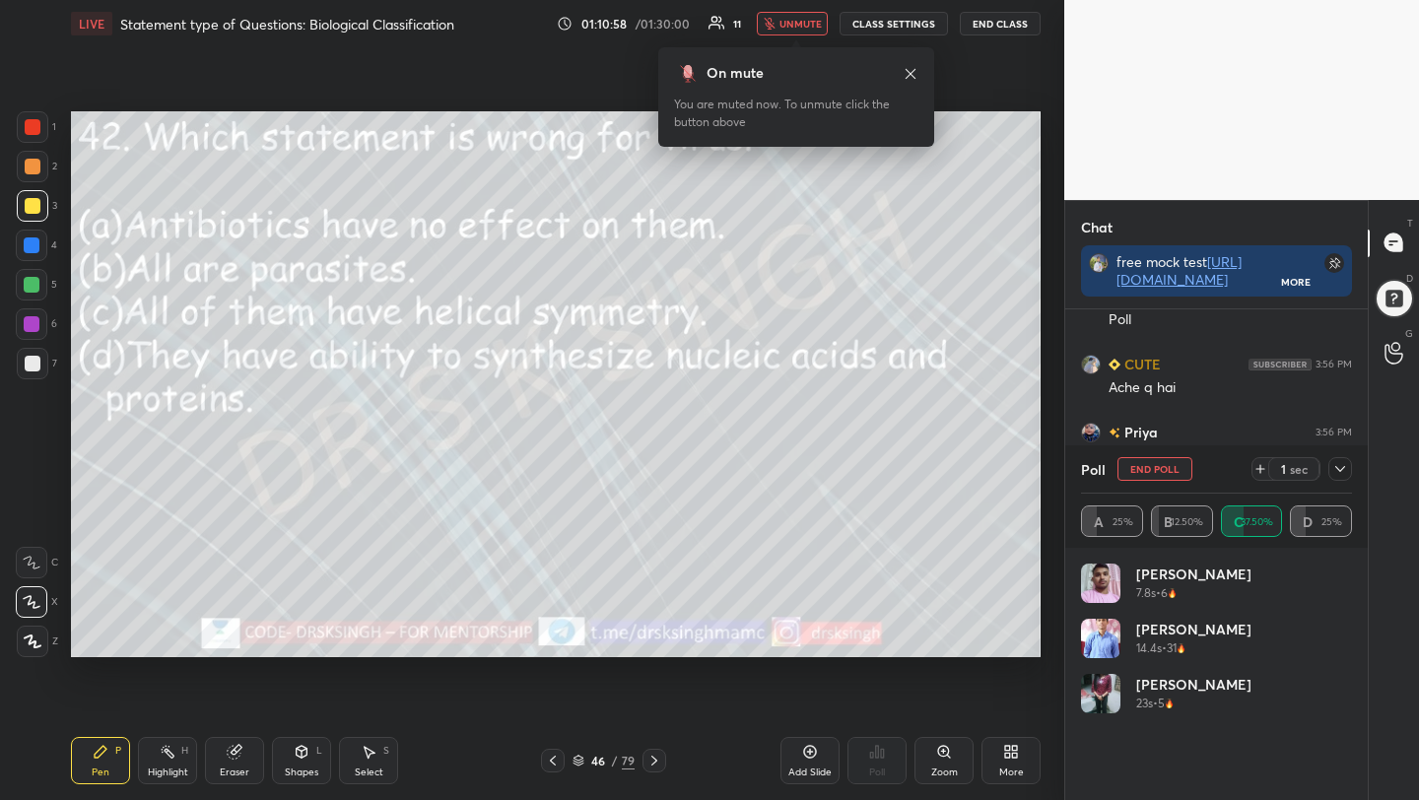
click at [1149, 472] on button "End Poll" at bounding box center [1154, 469] width 75 height 24
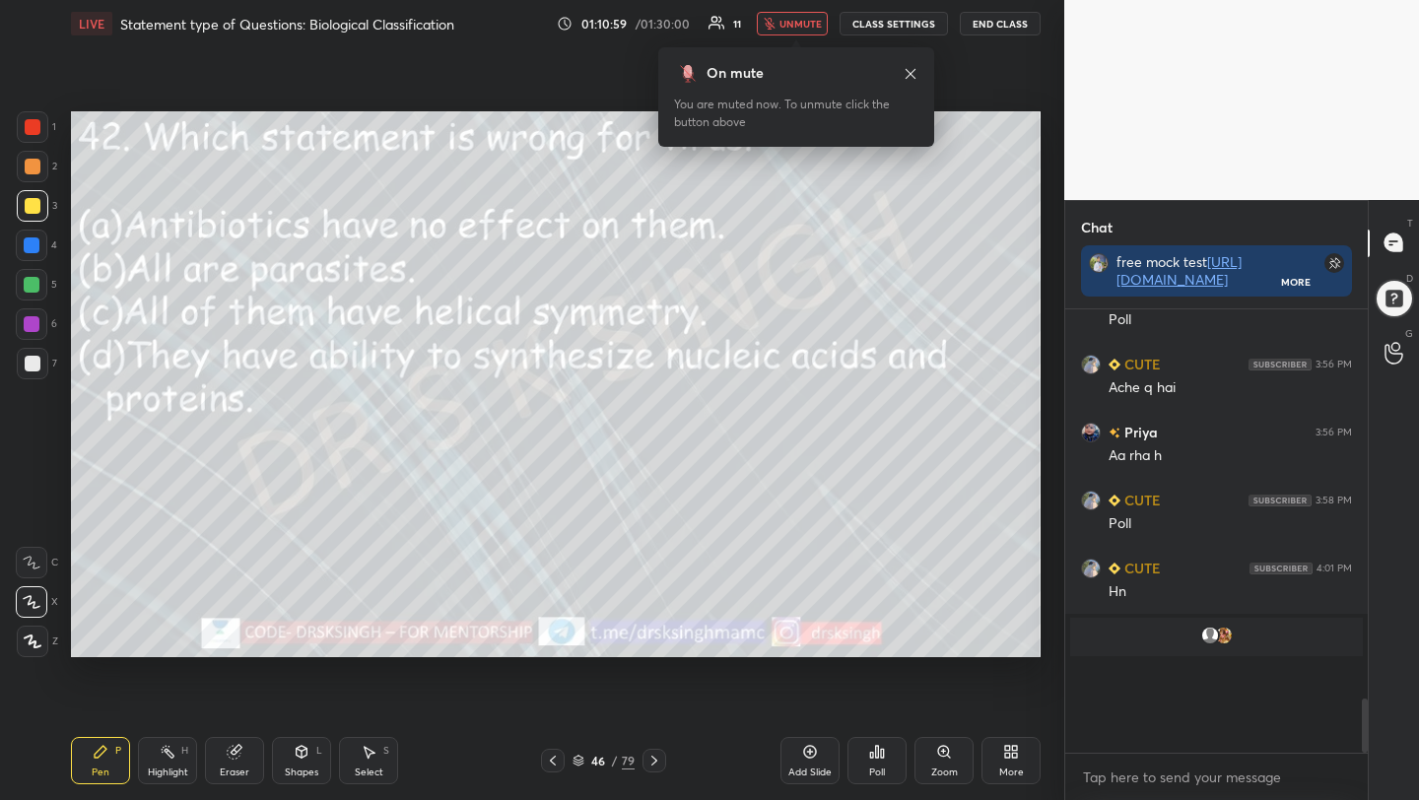
scroll to position [421, 297]
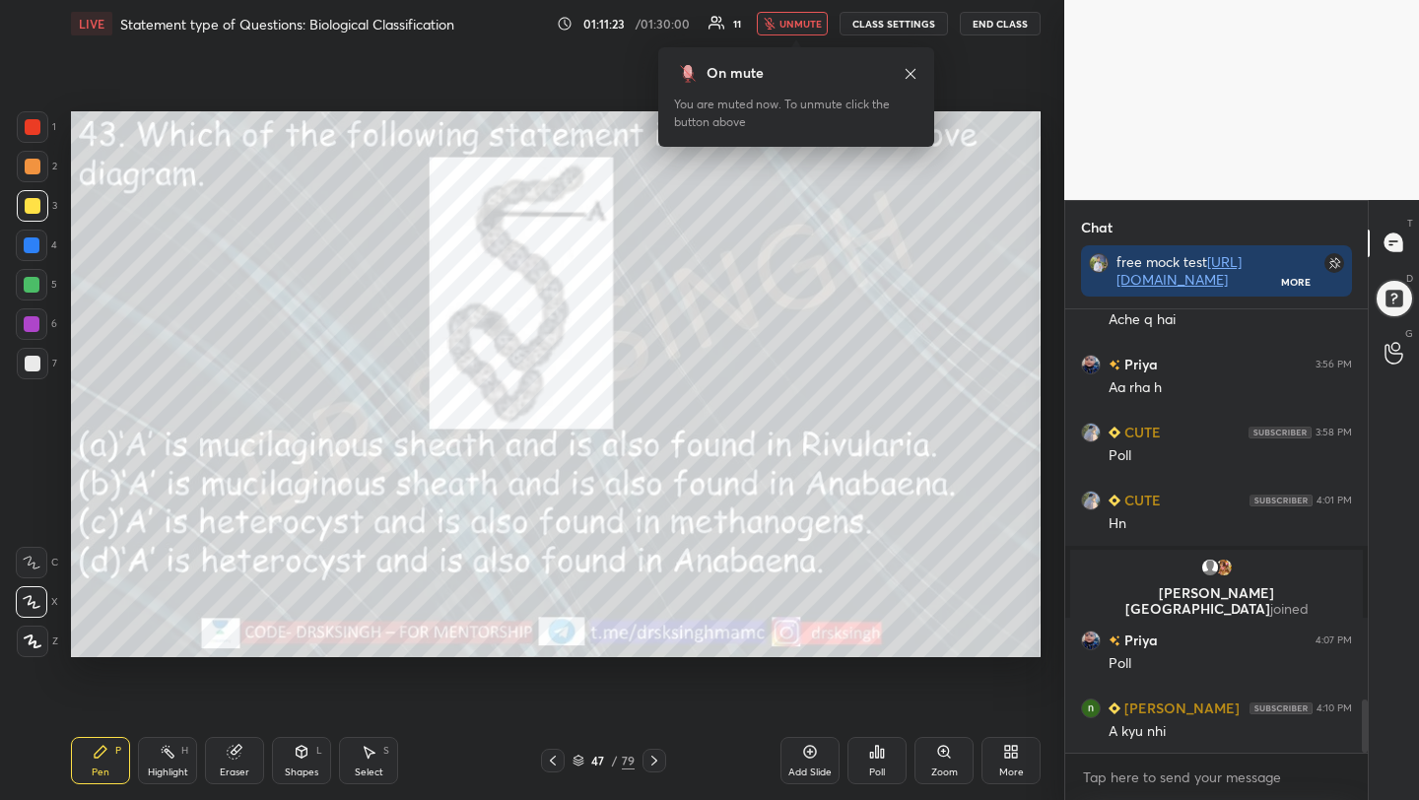
click at [867, 748] on div "Poll" at bounding box center [876, 760] width 59 height 47
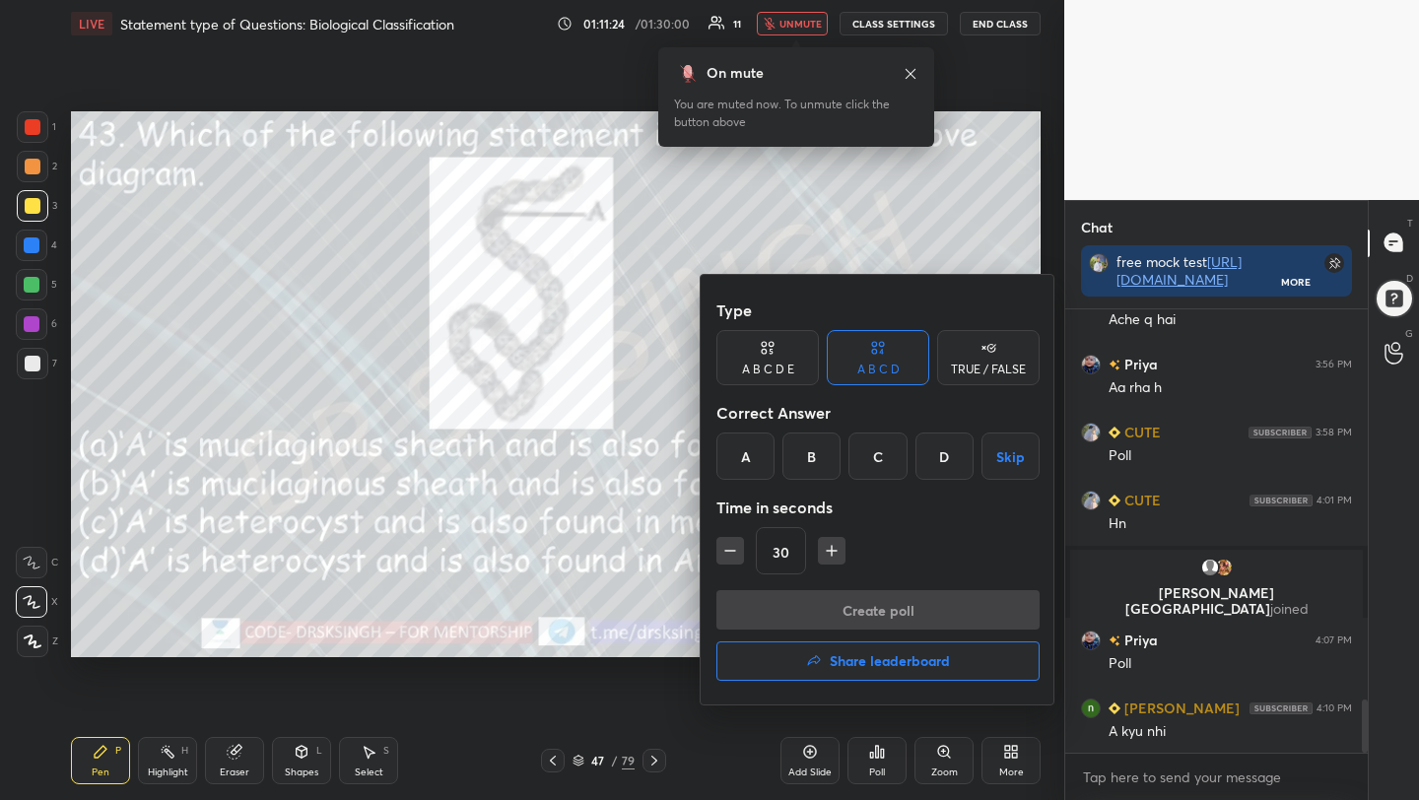
click at [934, 465] on div "D" at bounding box center [944, 456] width 58 height 47
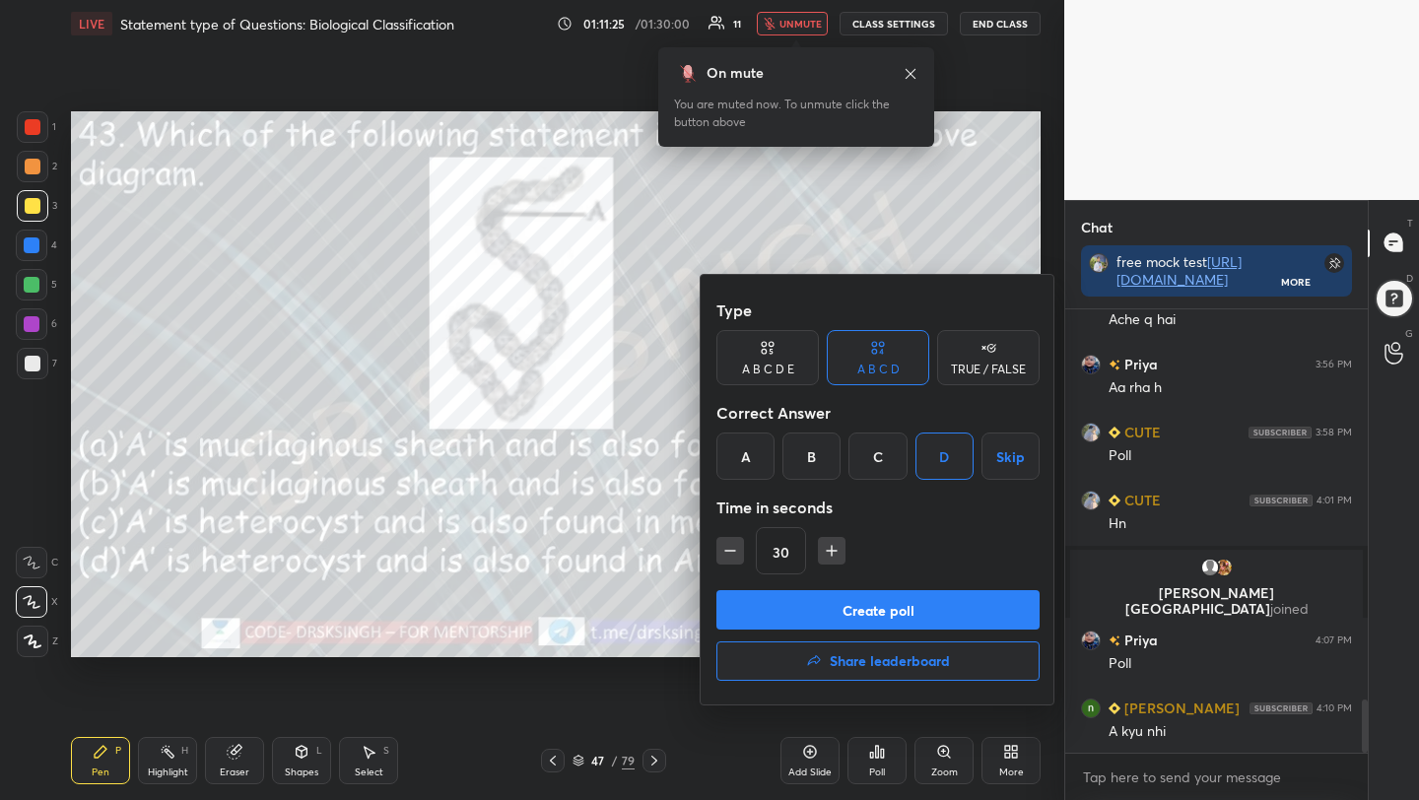
click at [919, 598] on button "Create poll" at bounding box center [877, 609] width 323 height 39
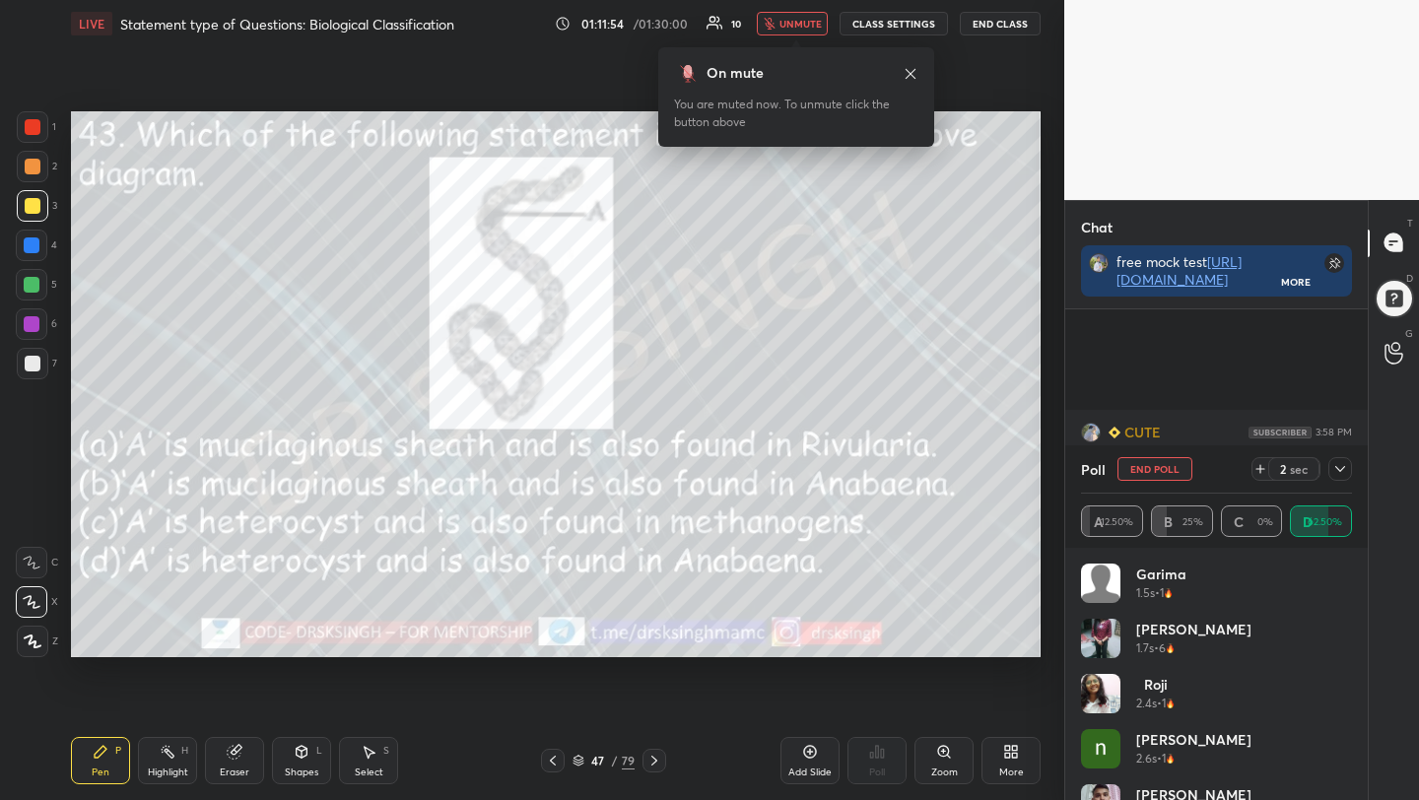
scroll to position [3409, 0]
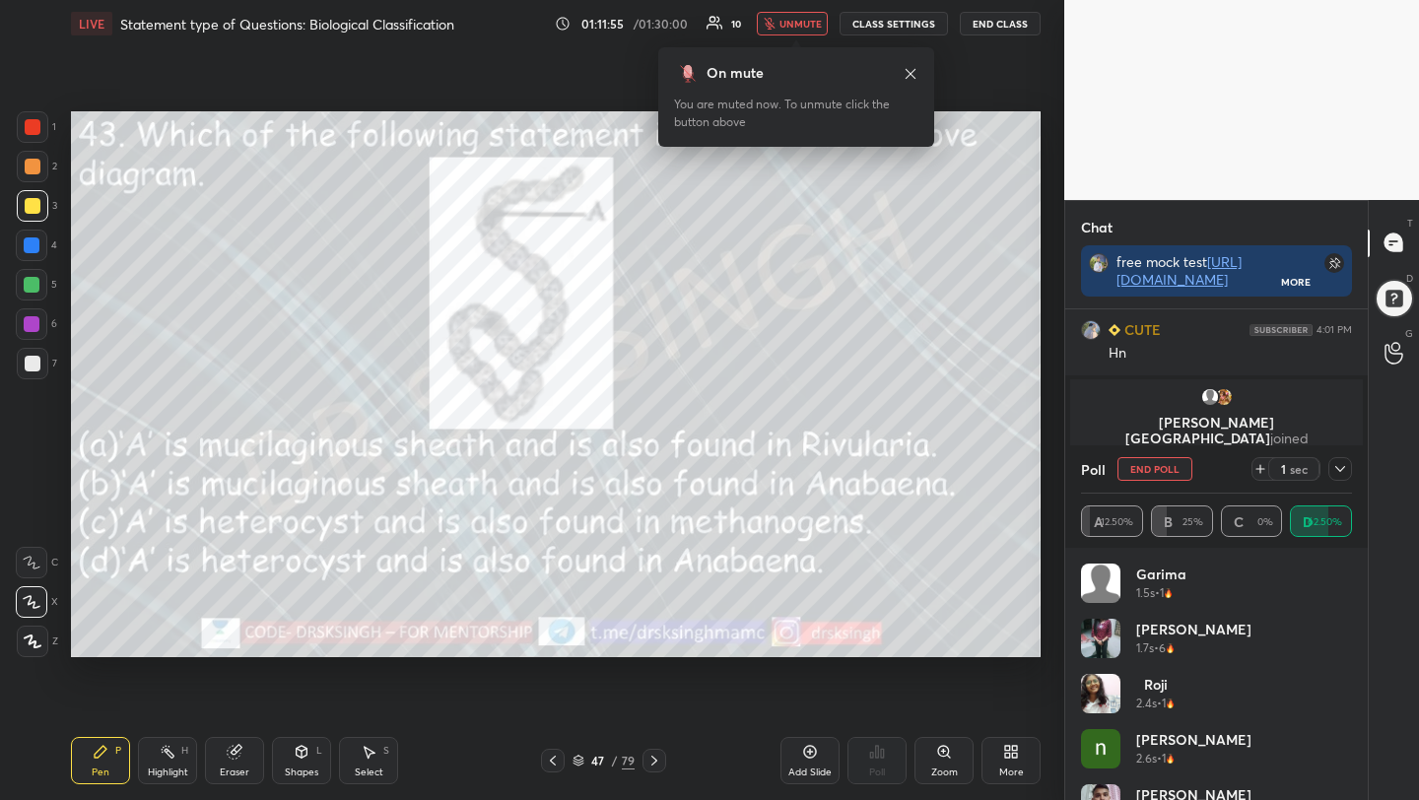
click at [1166, 463] on button "End Poll" at bounding box center [1154, 469] width 75 height 24
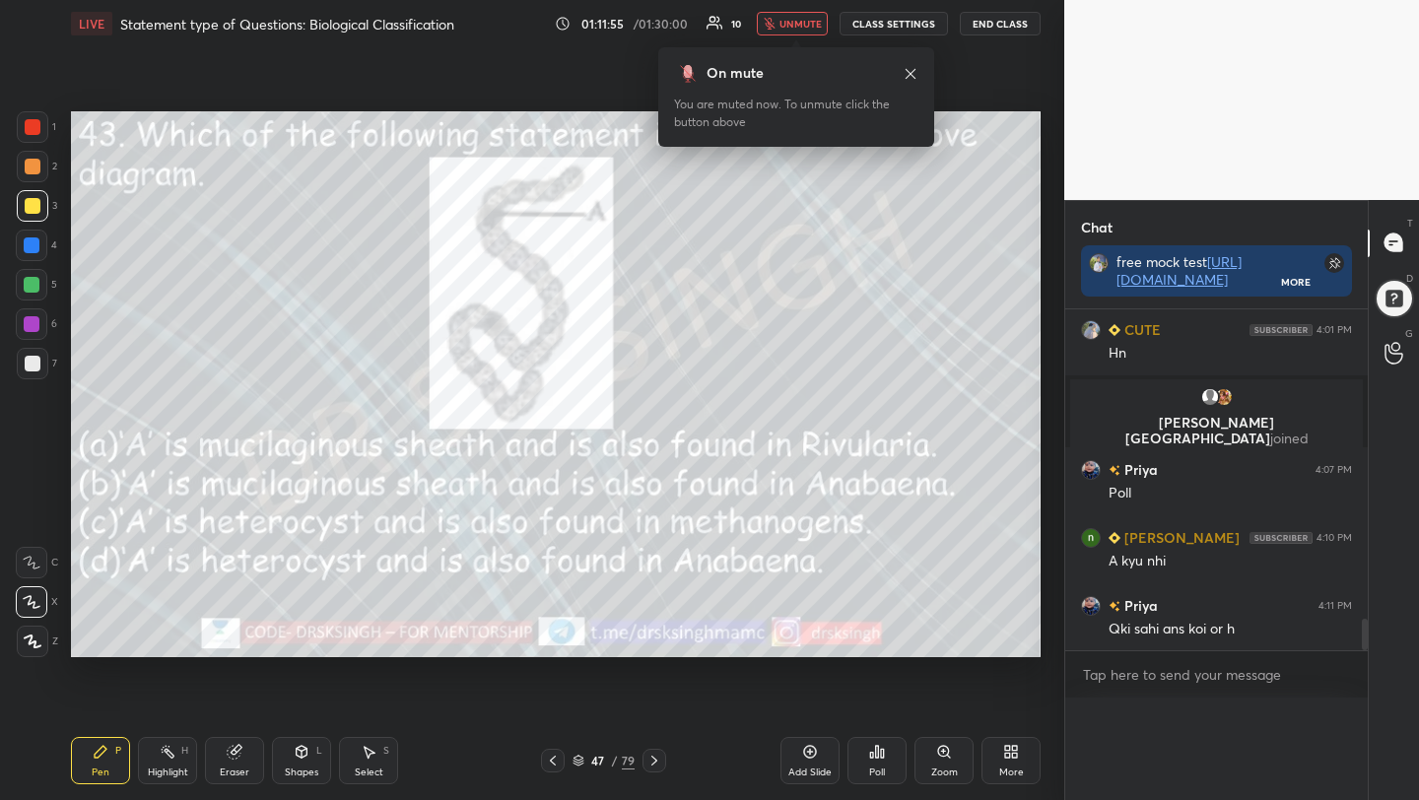
scroll to position [203, 297]
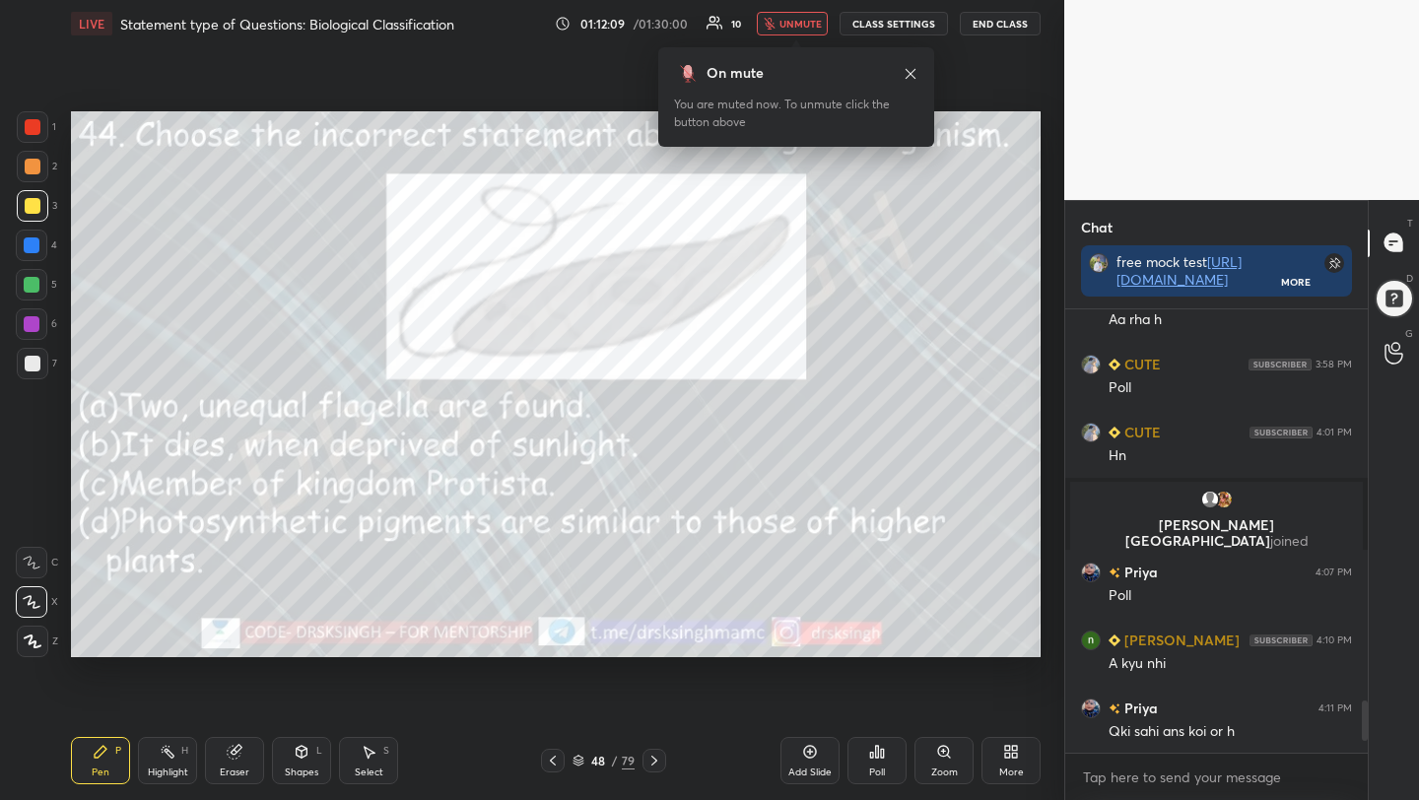
click at [880, 777] on div "Poll" at bounding box center [877, 772] width 16 height 10
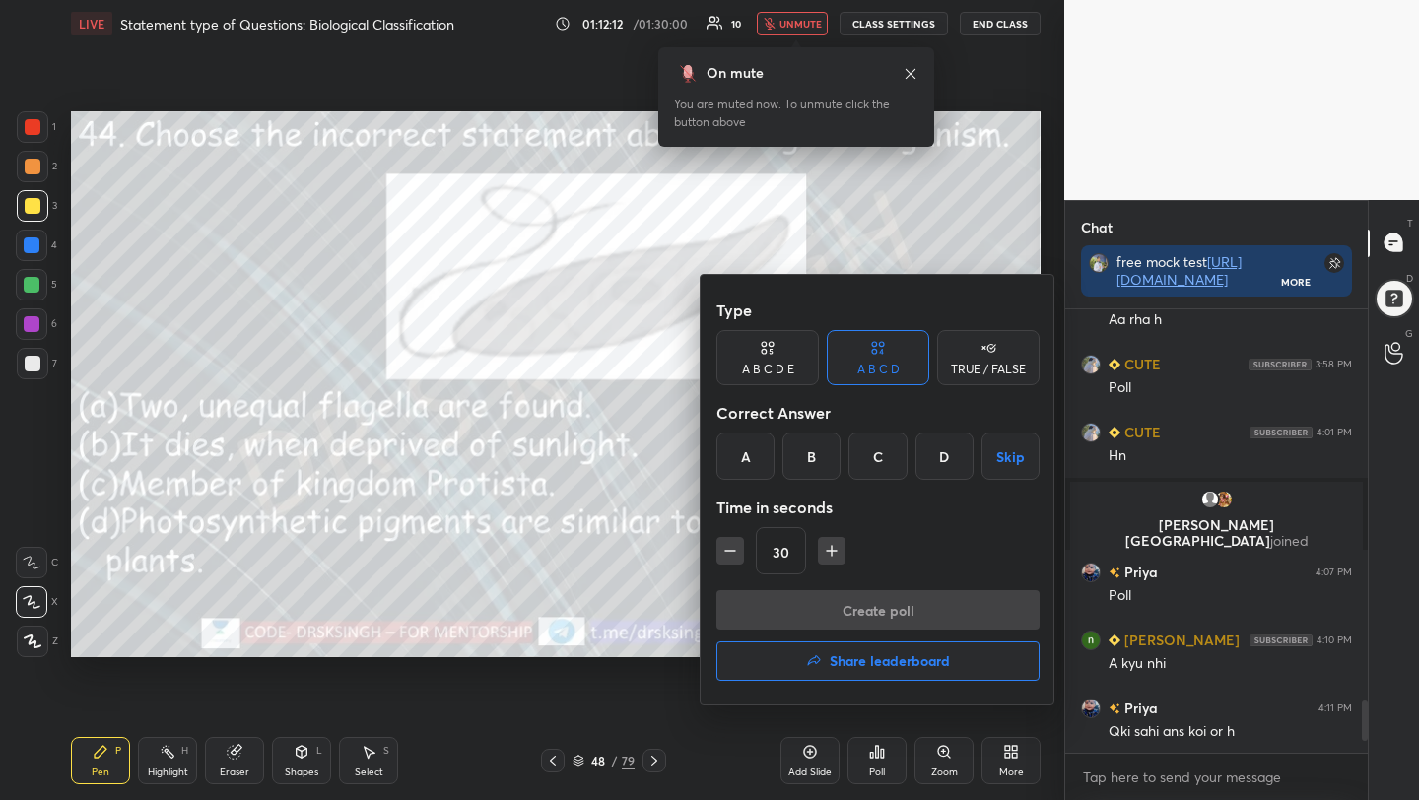
click at [815, 452] on div "B" at bounding box center [811, 456] width 58 height 47
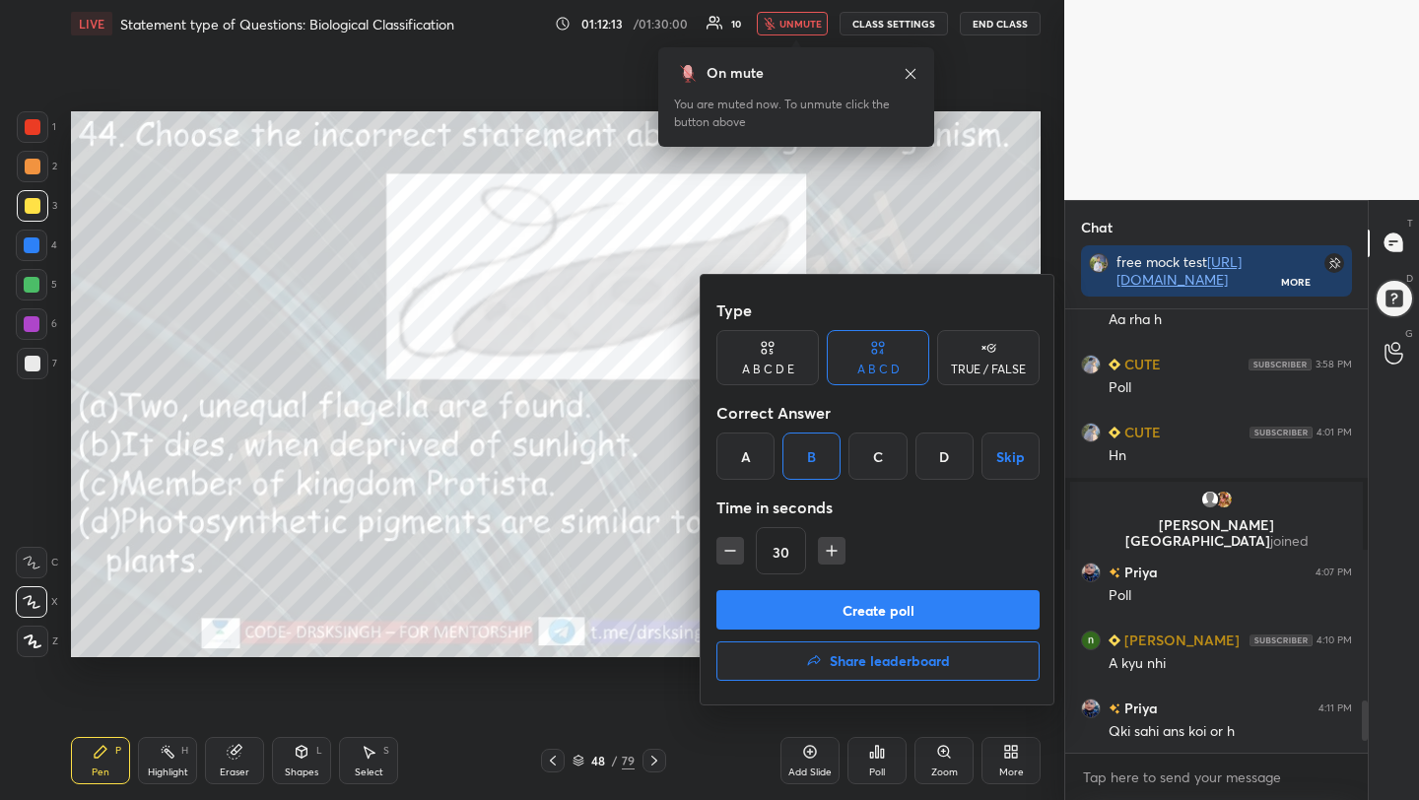
click at [865, 609] on button "Create poll" at bounding box center [877, 609] width 323 height 39
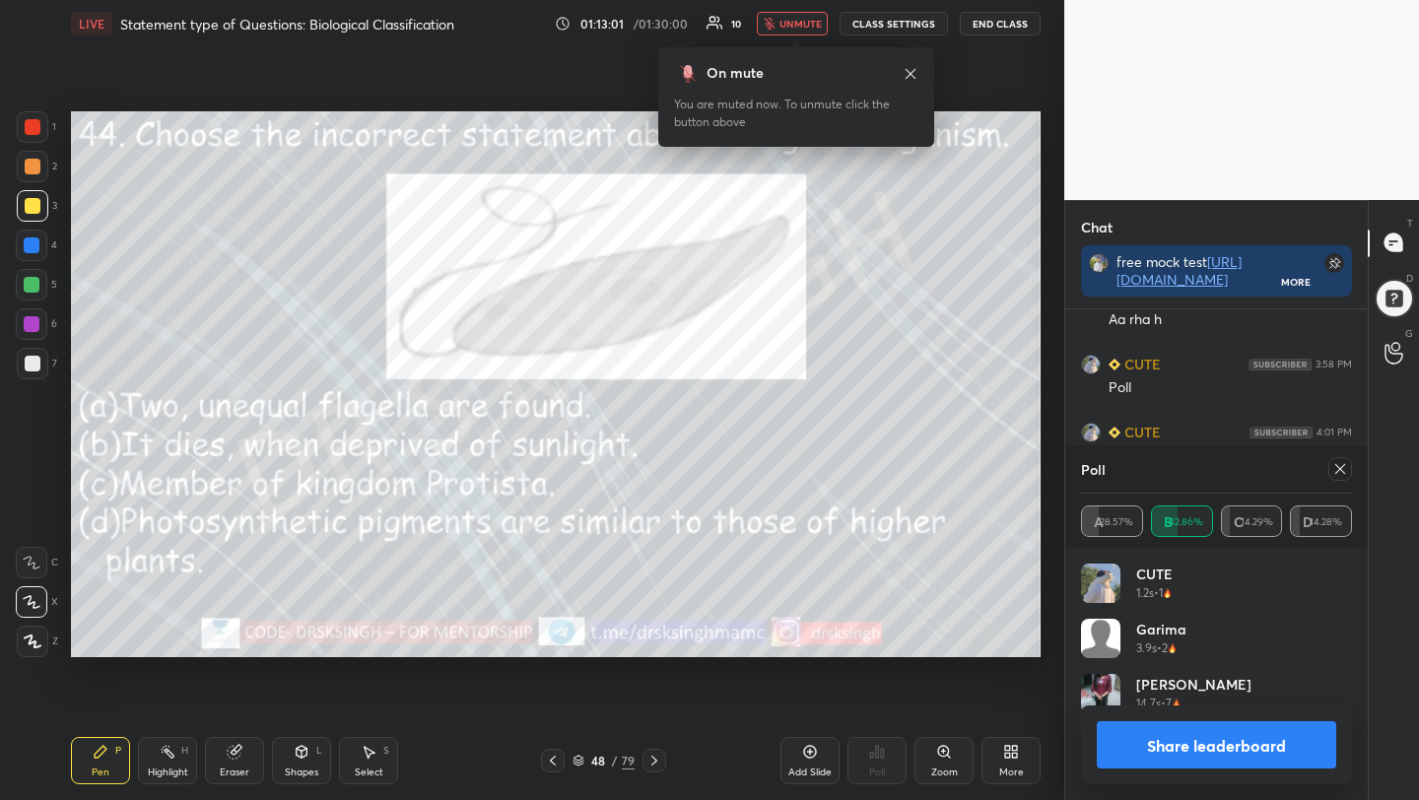
click at [1343, 457] on div at bounding box center [1340, 469] width 24 height 24
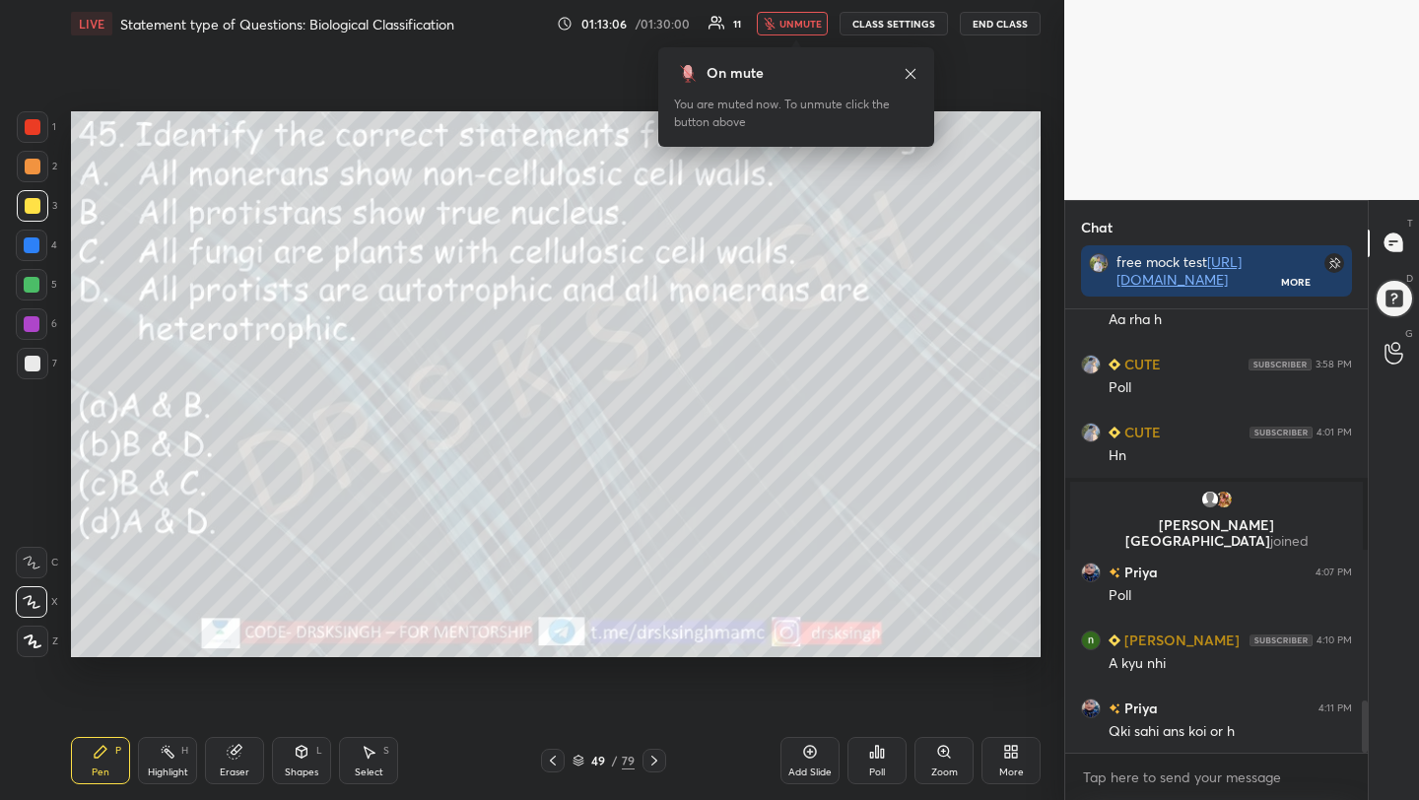
scroll to position [3354, 0]
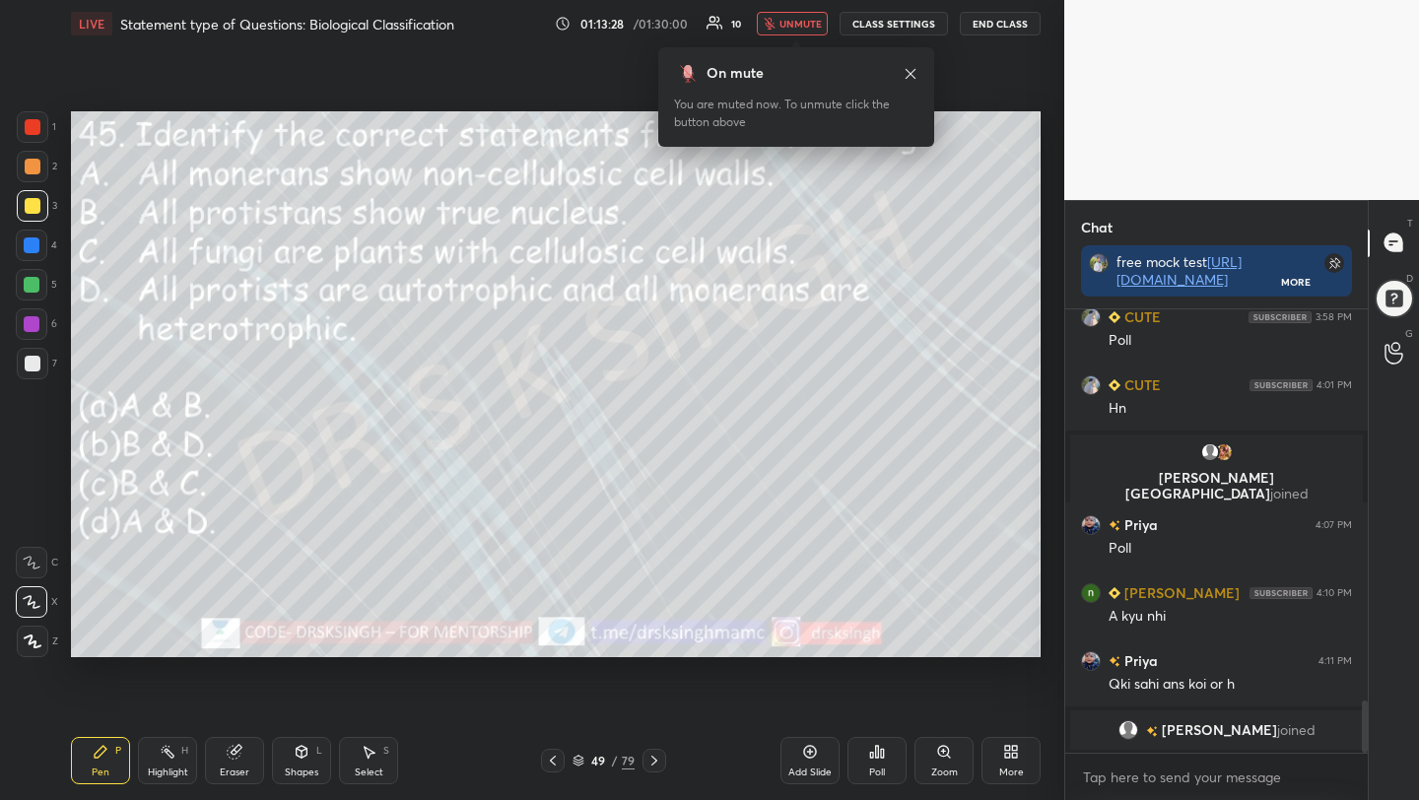
click at [875, 770] on div "Poll" at bounding box center [877, 772] width 16 height 10
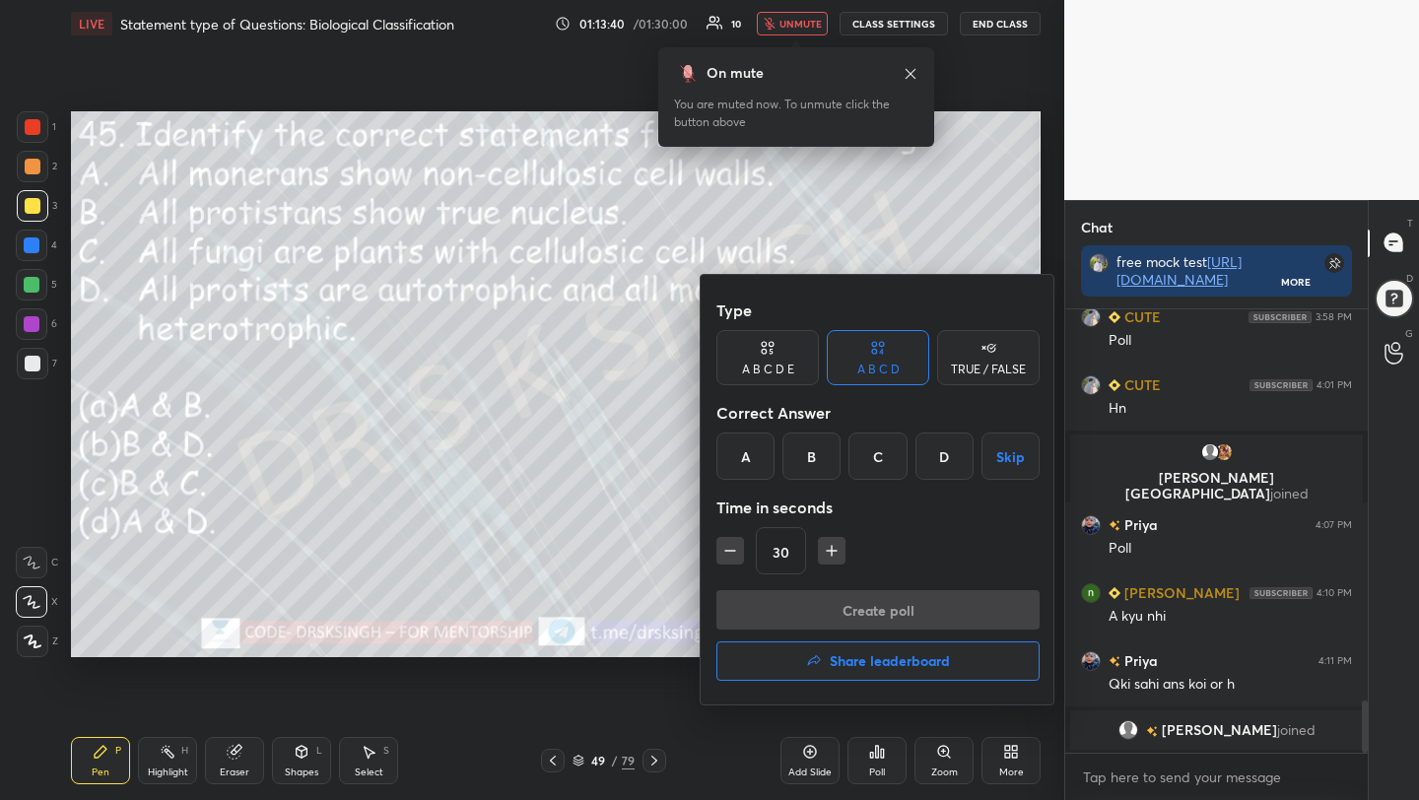
click at [770, 446] on div "A" at bounding box center [745, 456] width 58 height 47
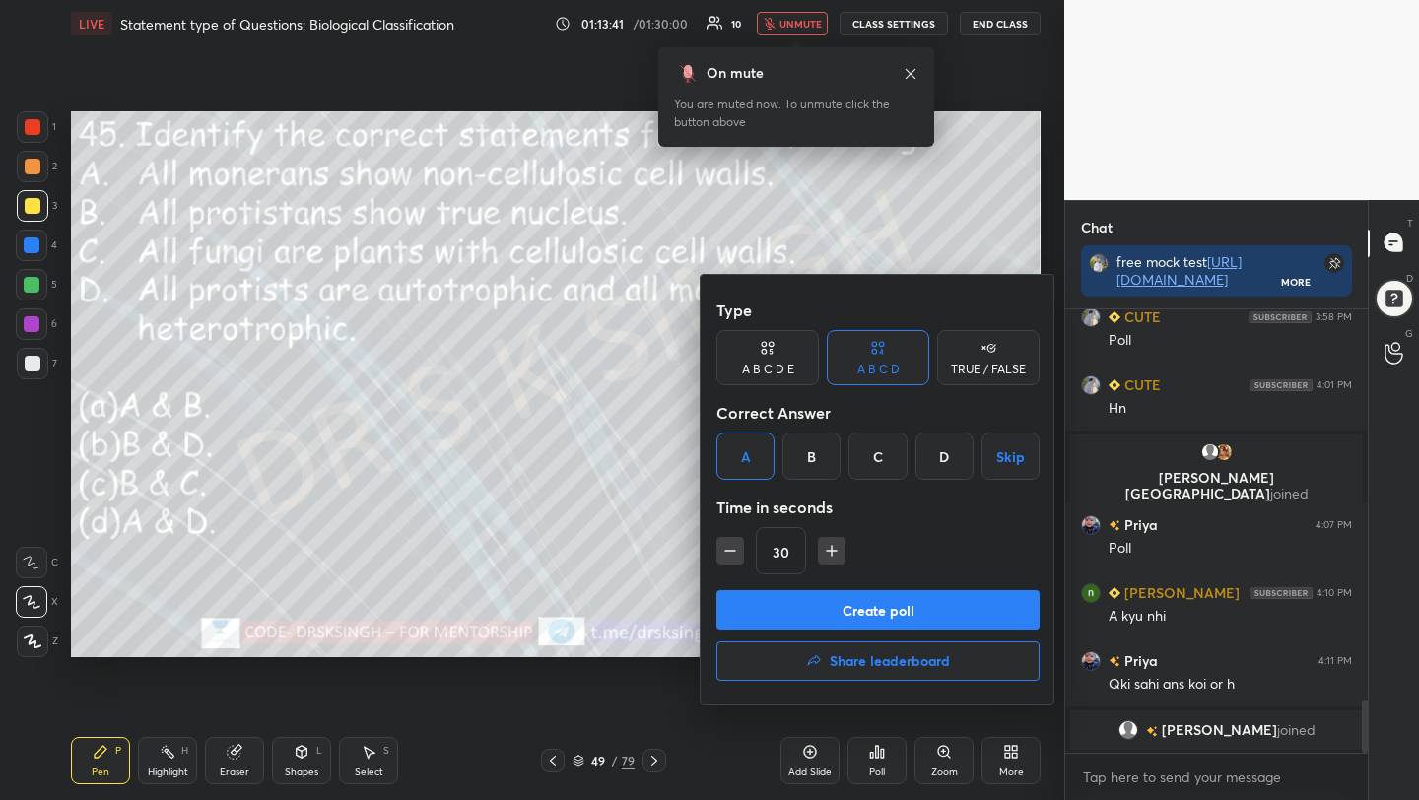
click at [837, 602] on button "Create poll" at bounding box center [877, 609] width 323 height 39
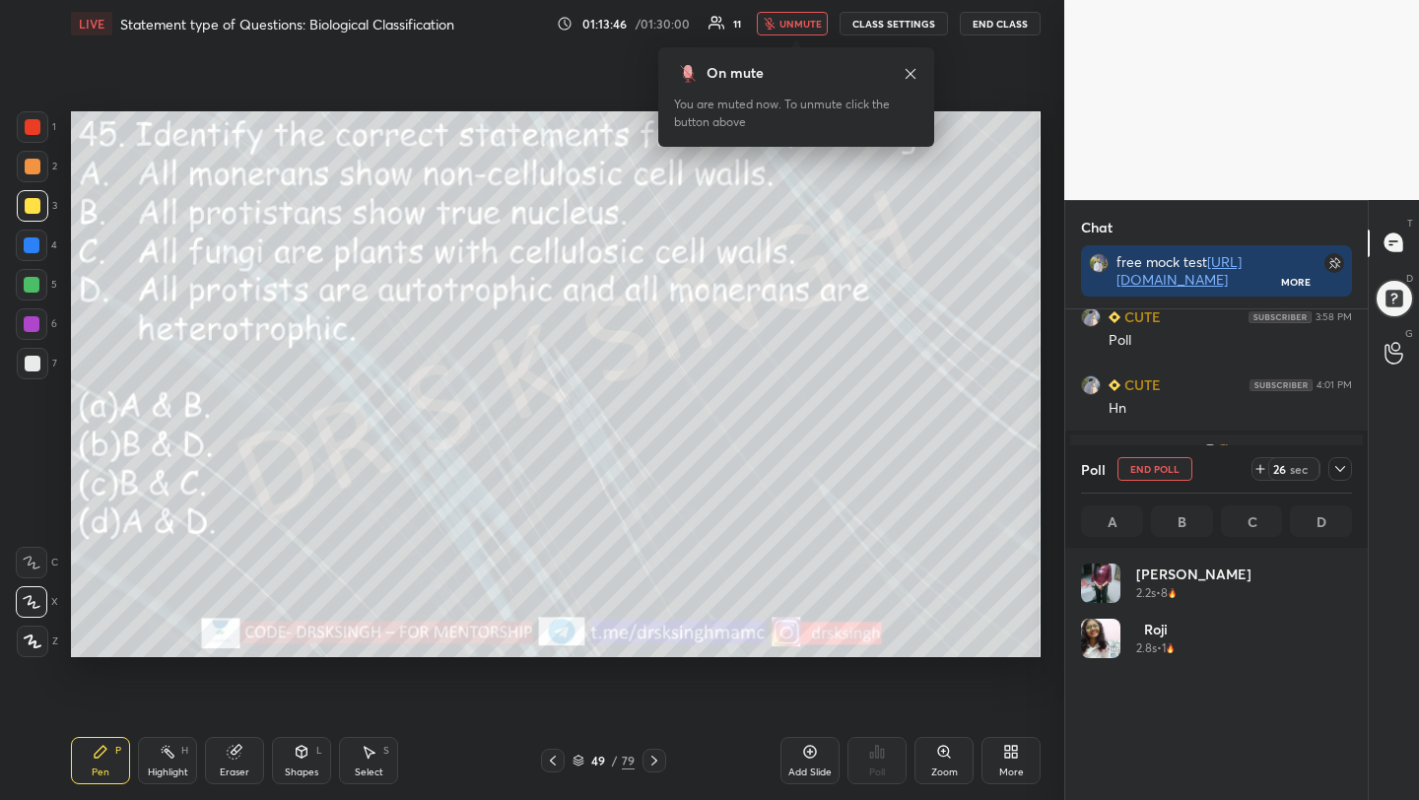
scroll to position [231, 265]
click at [1148, 470] on button "End Poll" at bounding box center [1154, 469] width 75 height 24
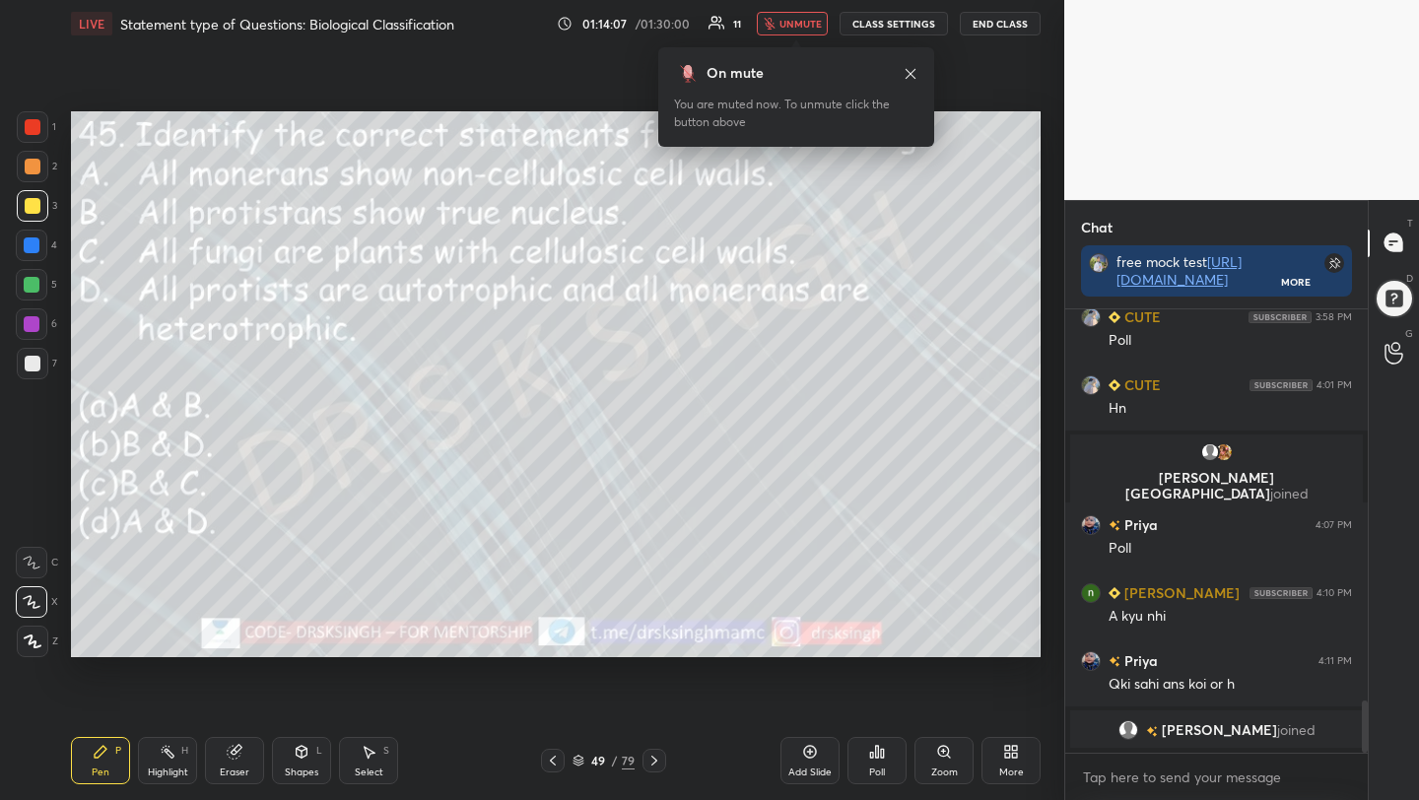
scroll to position [273, 297]
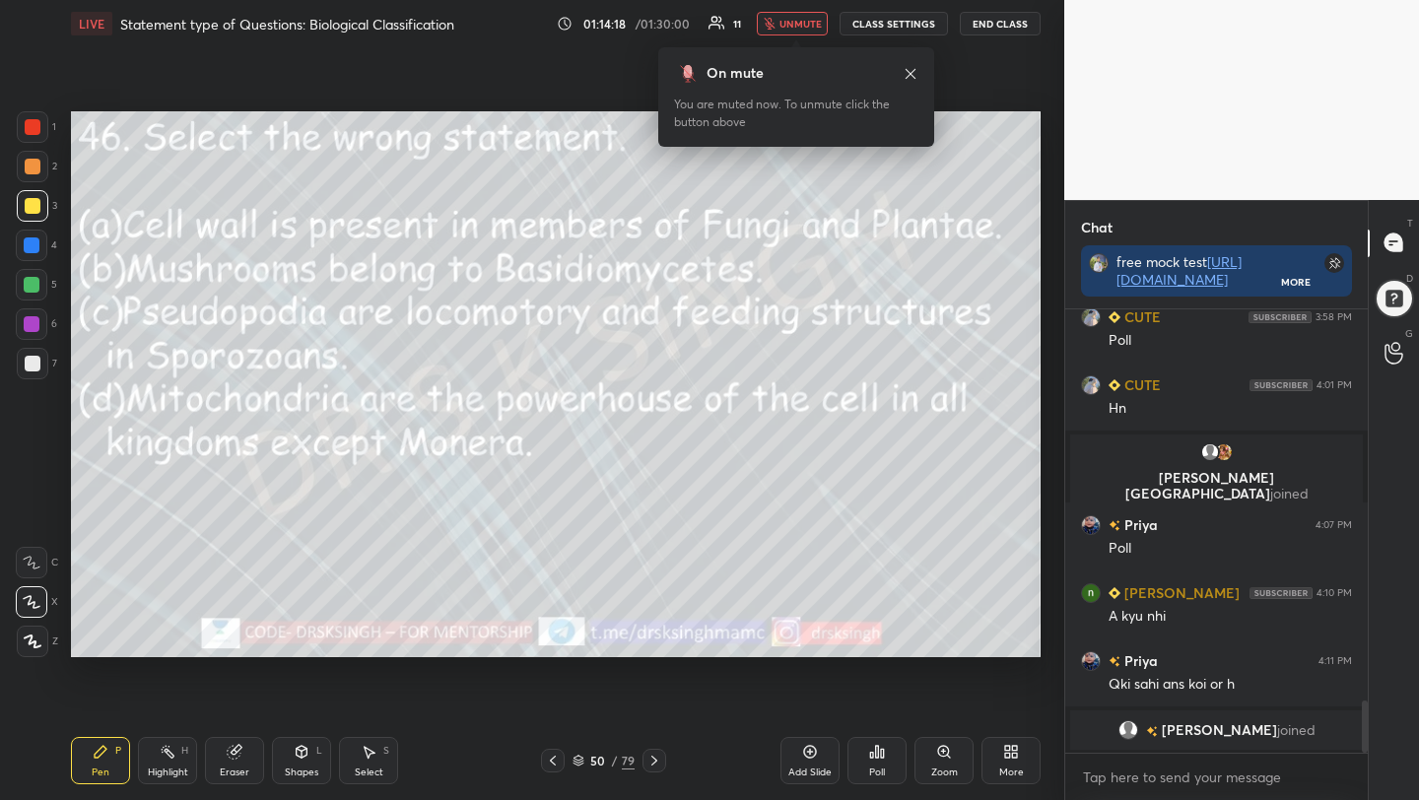
click at [886, 767] on div "Poll" at bounding box center [876, 760] width 59 height 47
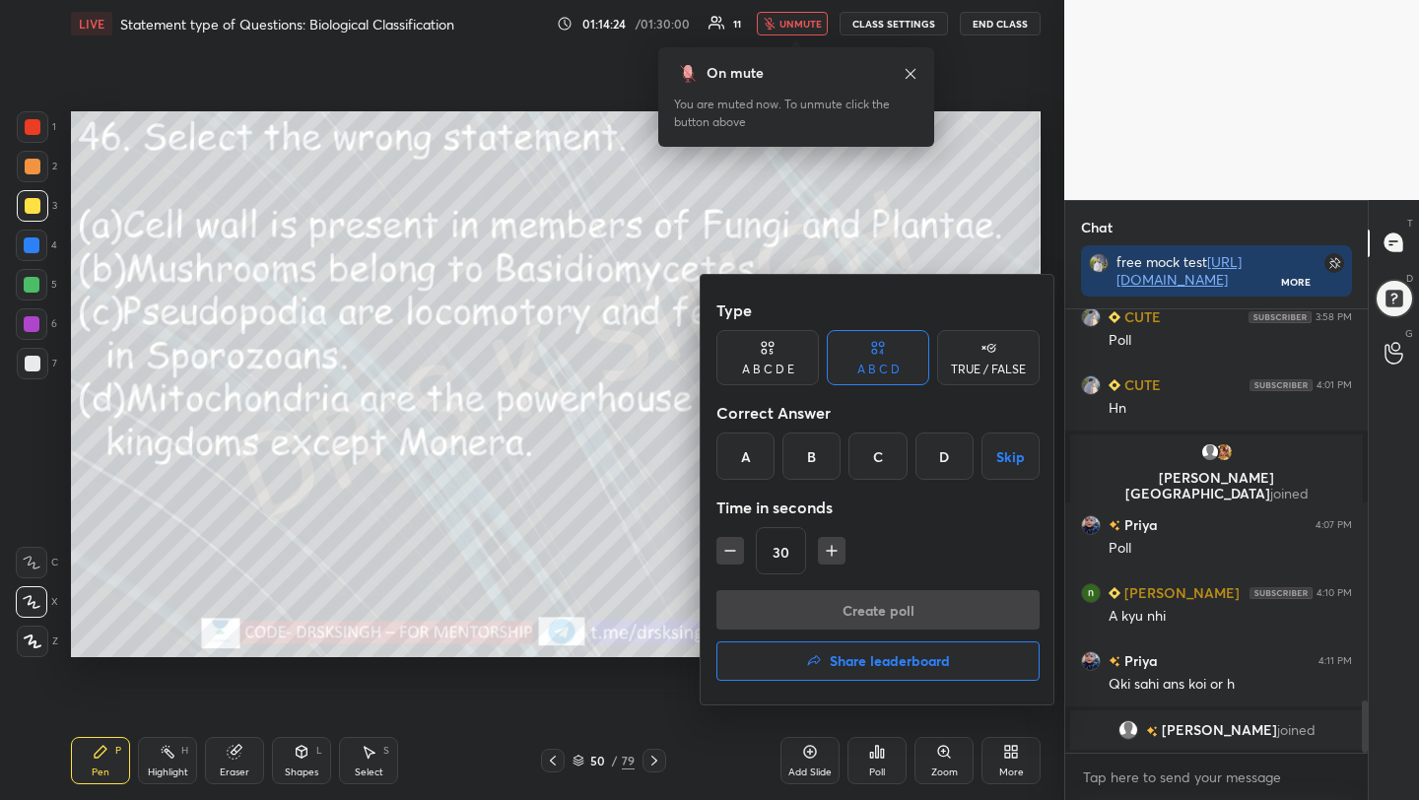
click at [871, 447] on div "C" at bounding box center [877, 456] width 58 height 47
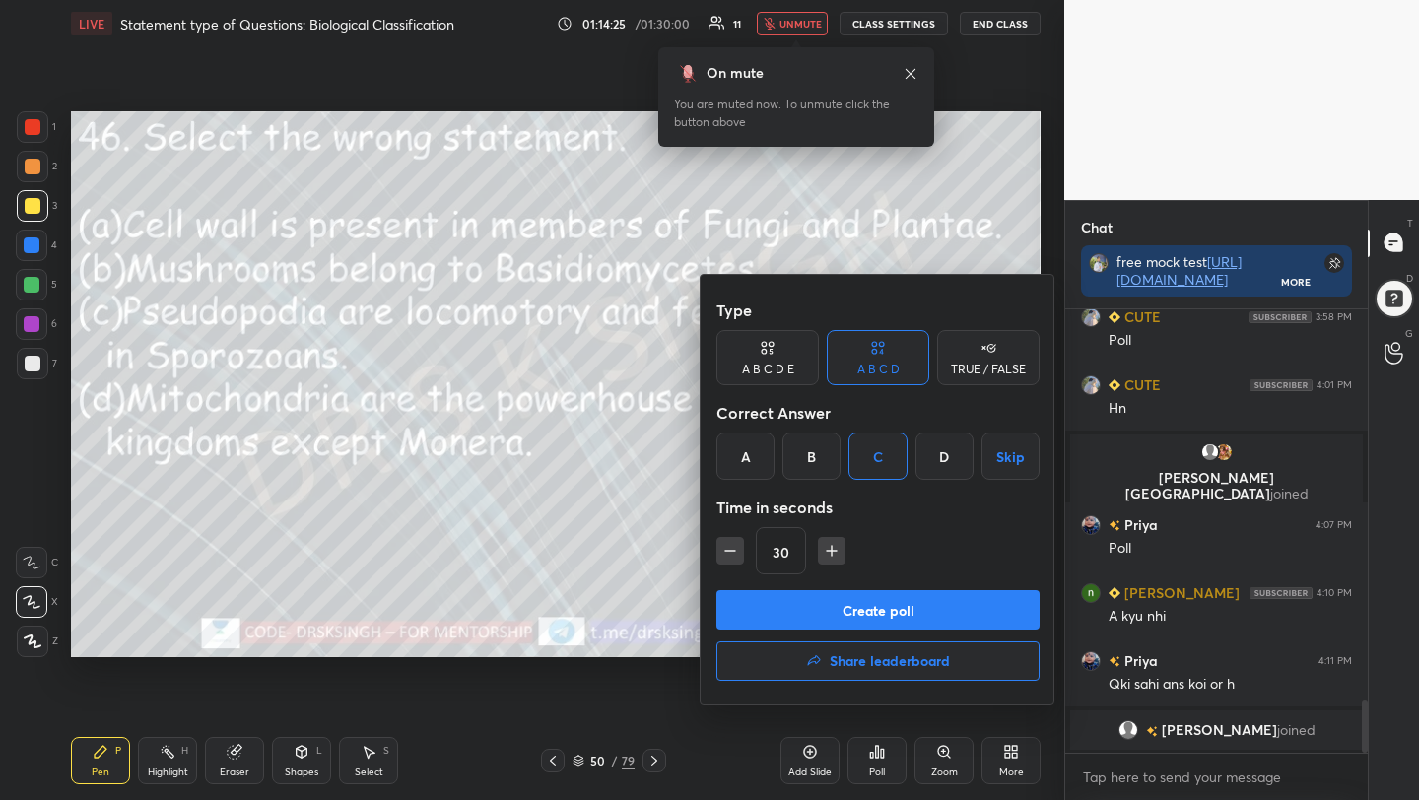
click at [897, 617] on button "Create poll" at bounding box center [877, 609] width 323 height 39
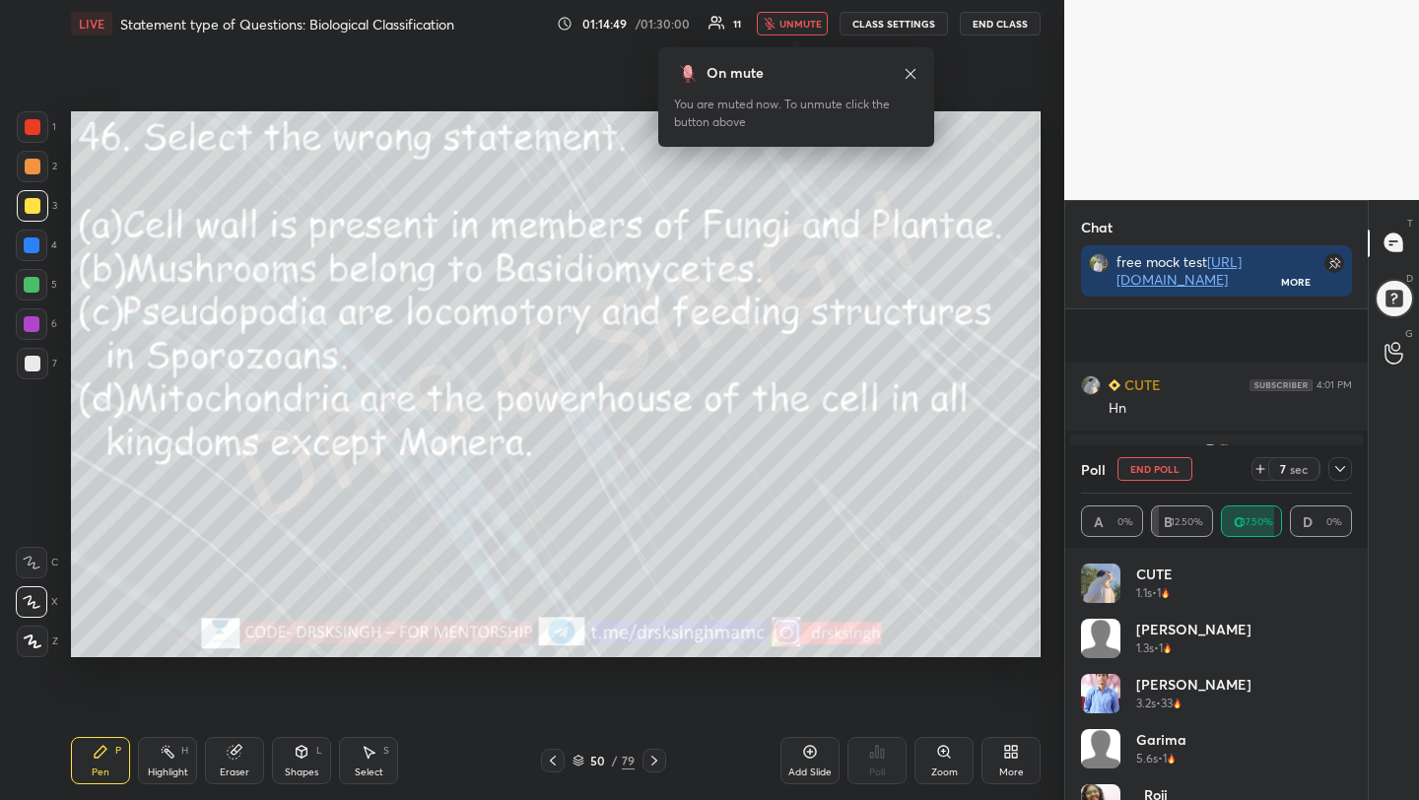
scroll to position [3481, 0]
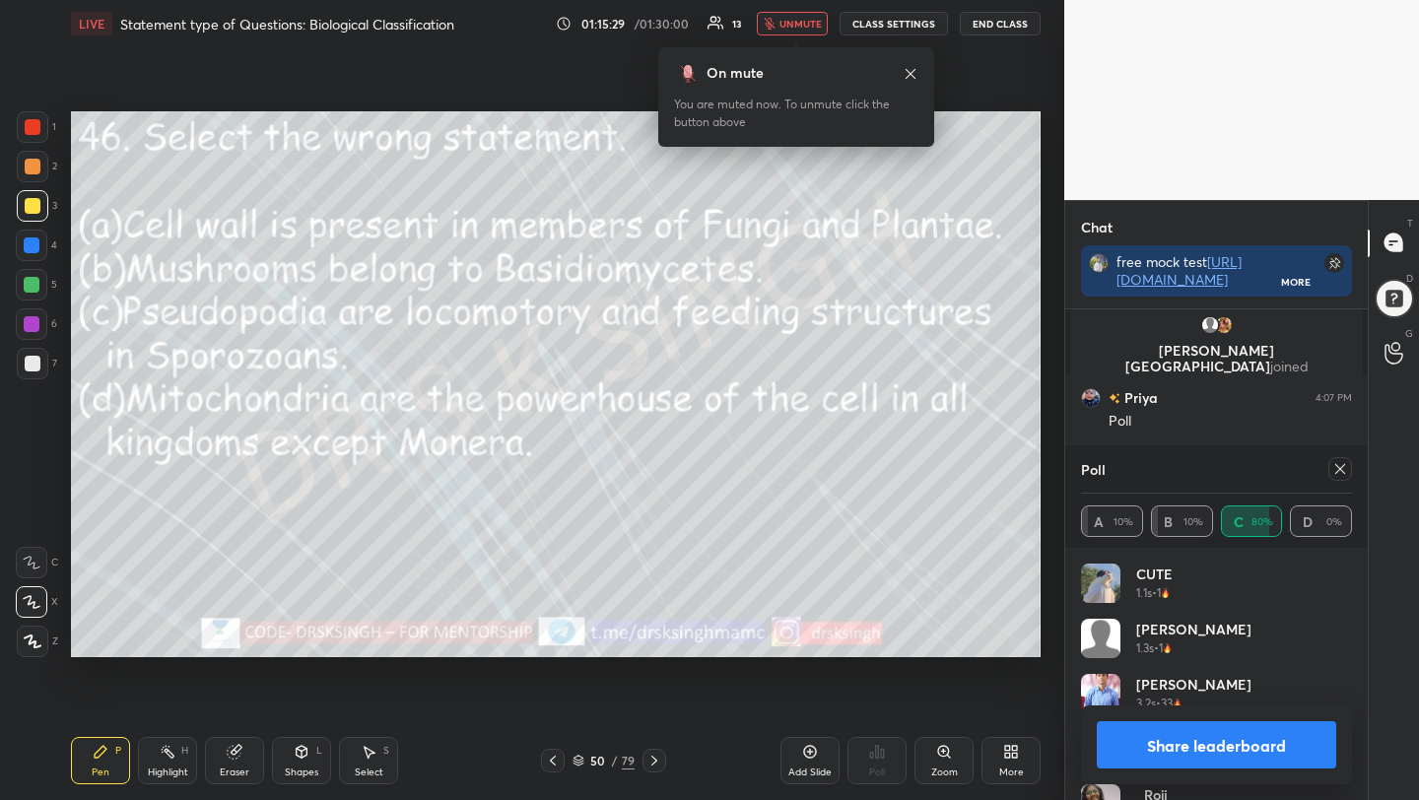
click at [1344, 465] on icon at bounding box center [1340, 469] width 16 height 16
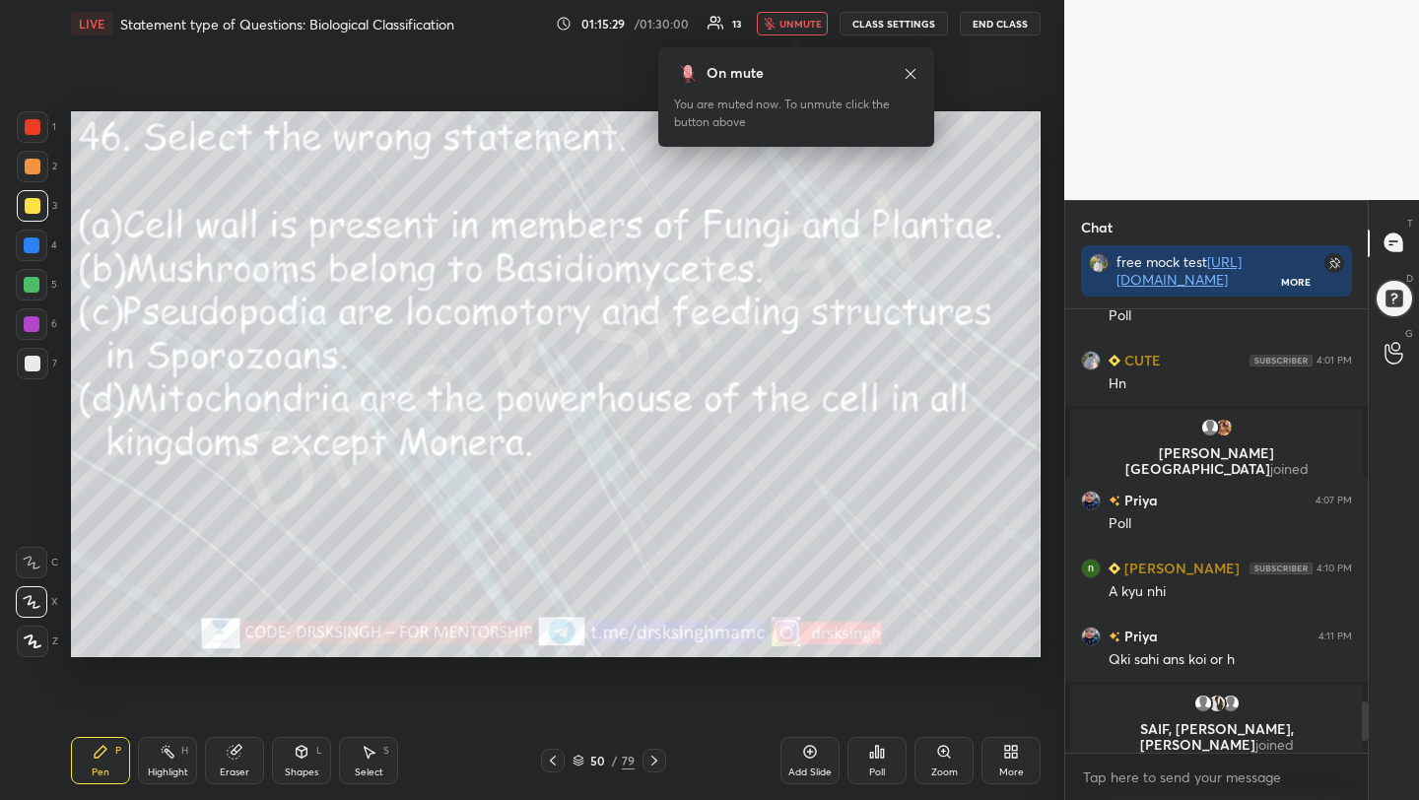
scroll to position [437, 297]
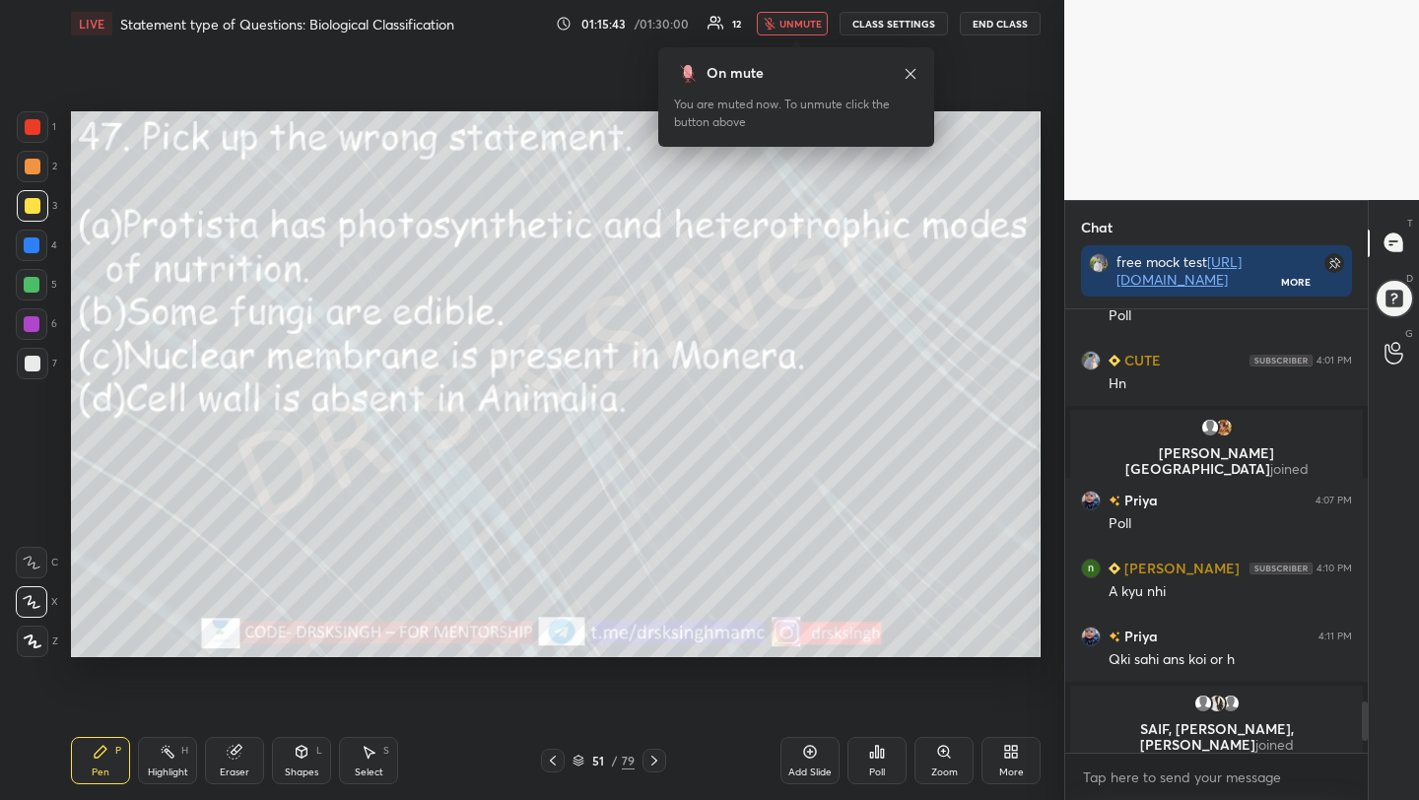
click at [876, 755] on icon at bounding box center [877, 752] width 3 height 12
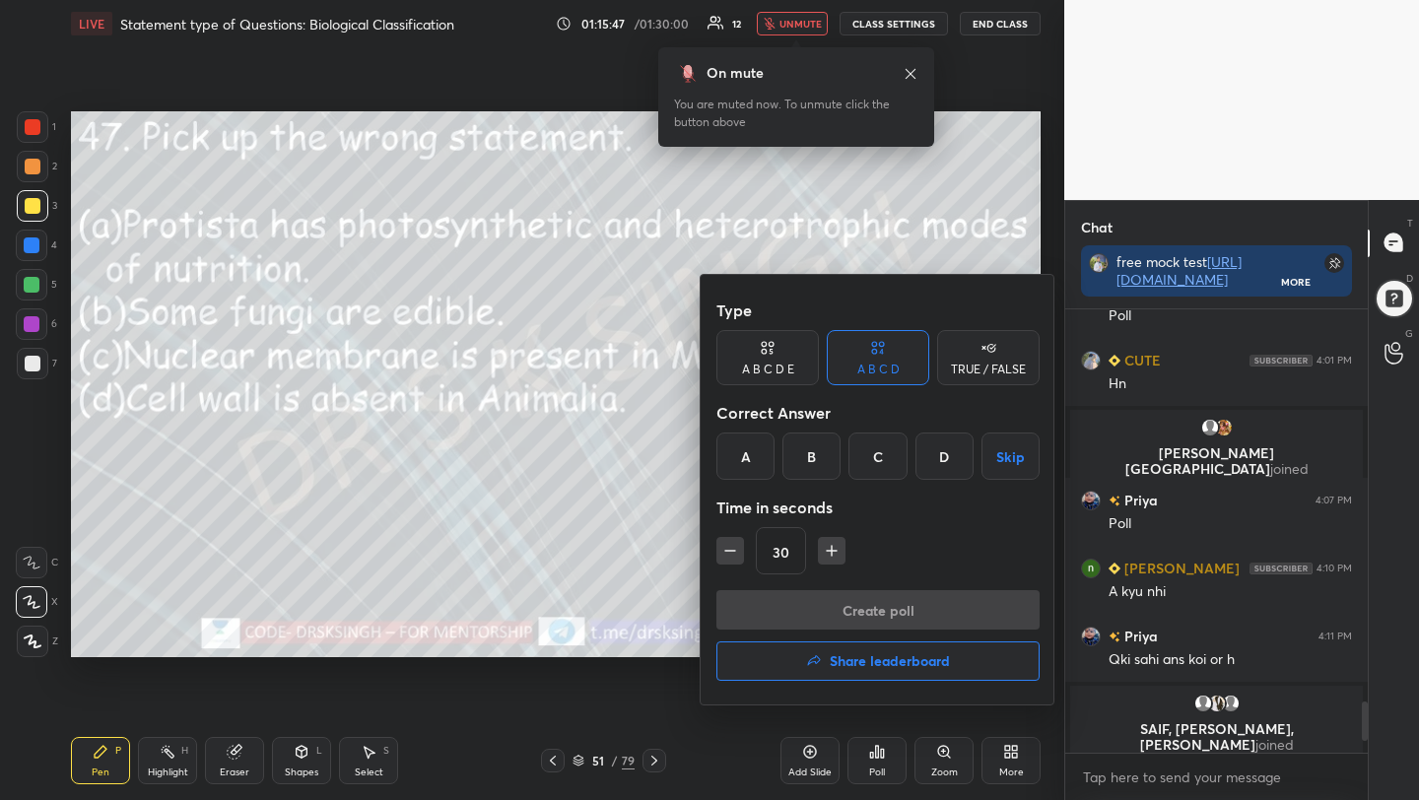
click at [878, 461] on div "C" at bounding box center [877, 456] width 58 height 47
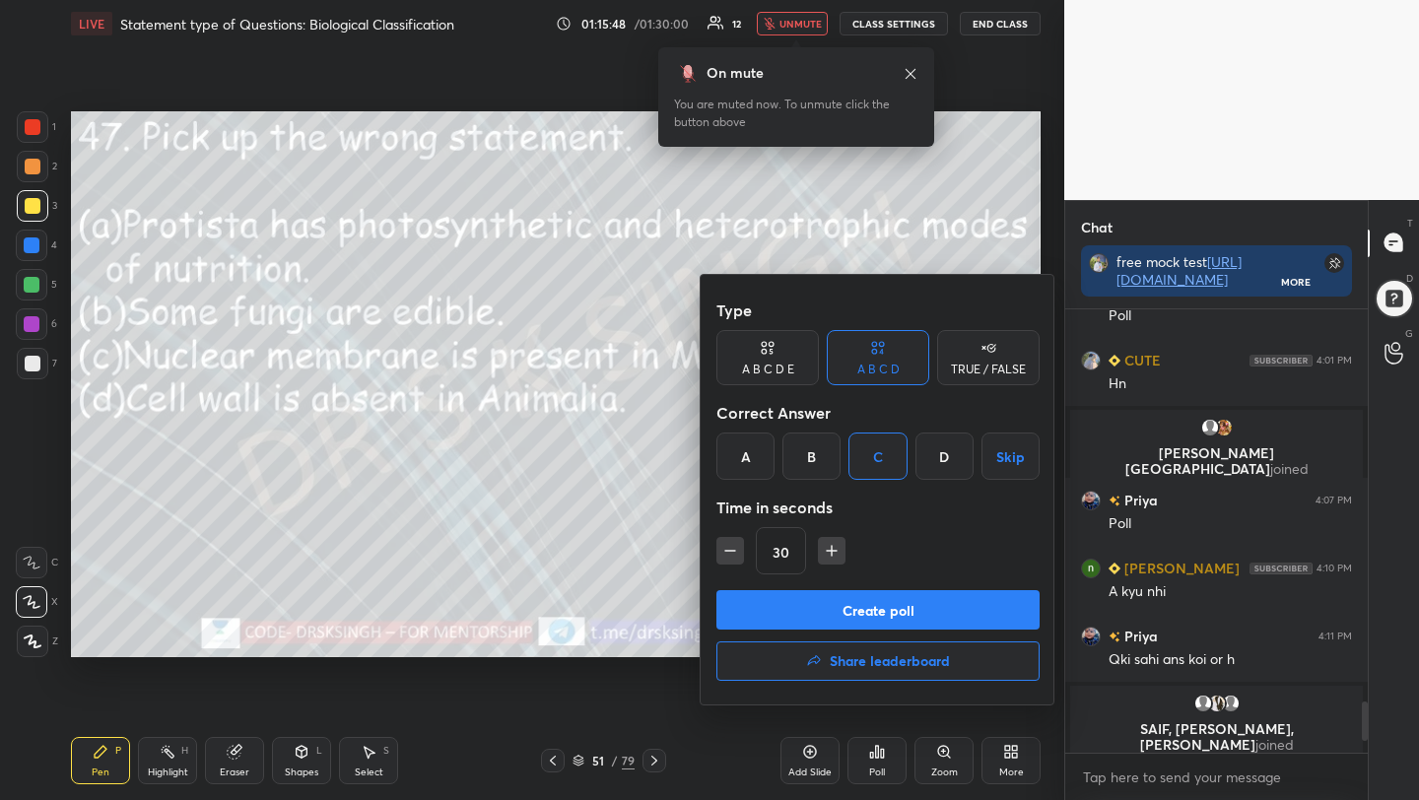
click at [889, 616] on button "Create poll" at bounding box center [877, 609] width 323 height 39
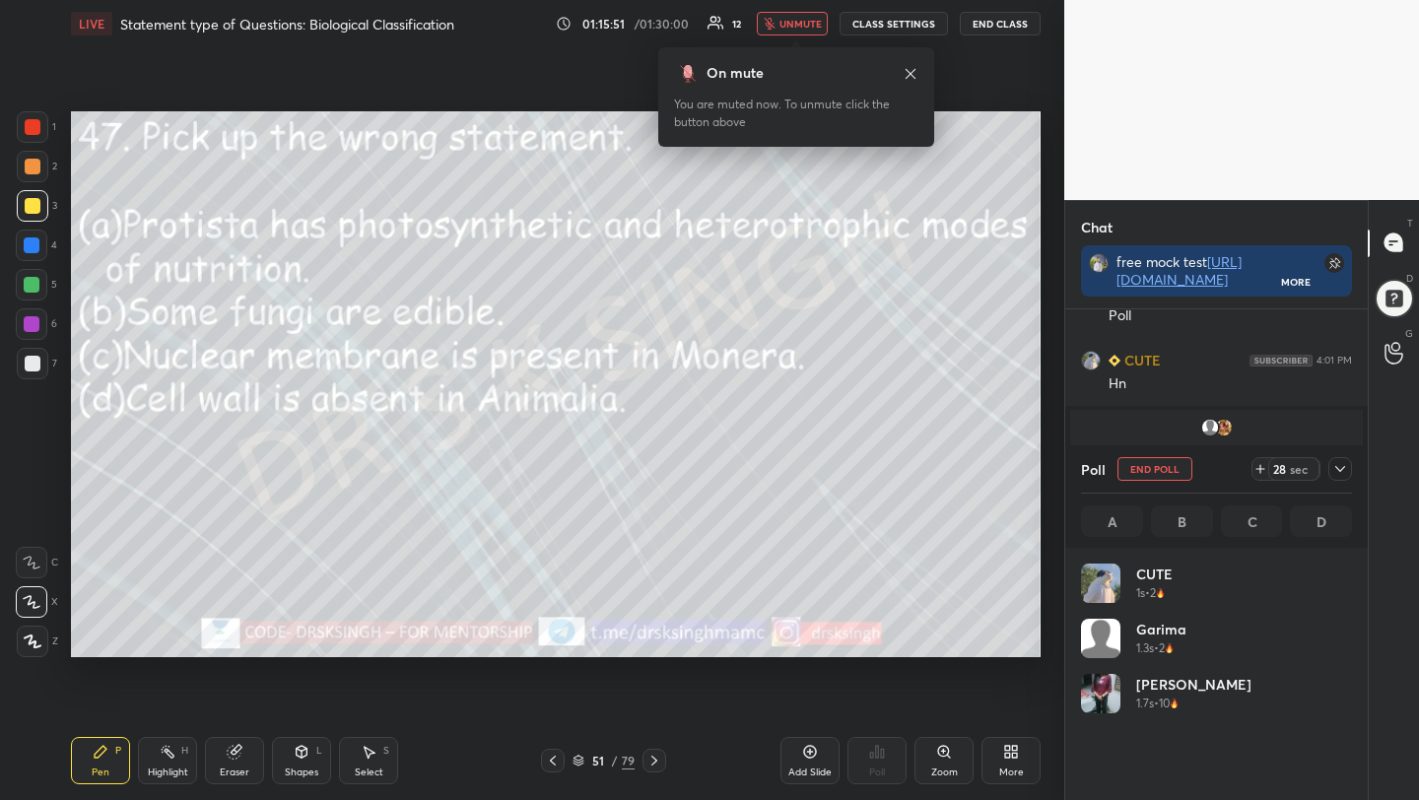
scroll to position [231, 265]
click at [1126, 473] on button "End Poll" at bounding box center [1154, 469] width 75 height 24
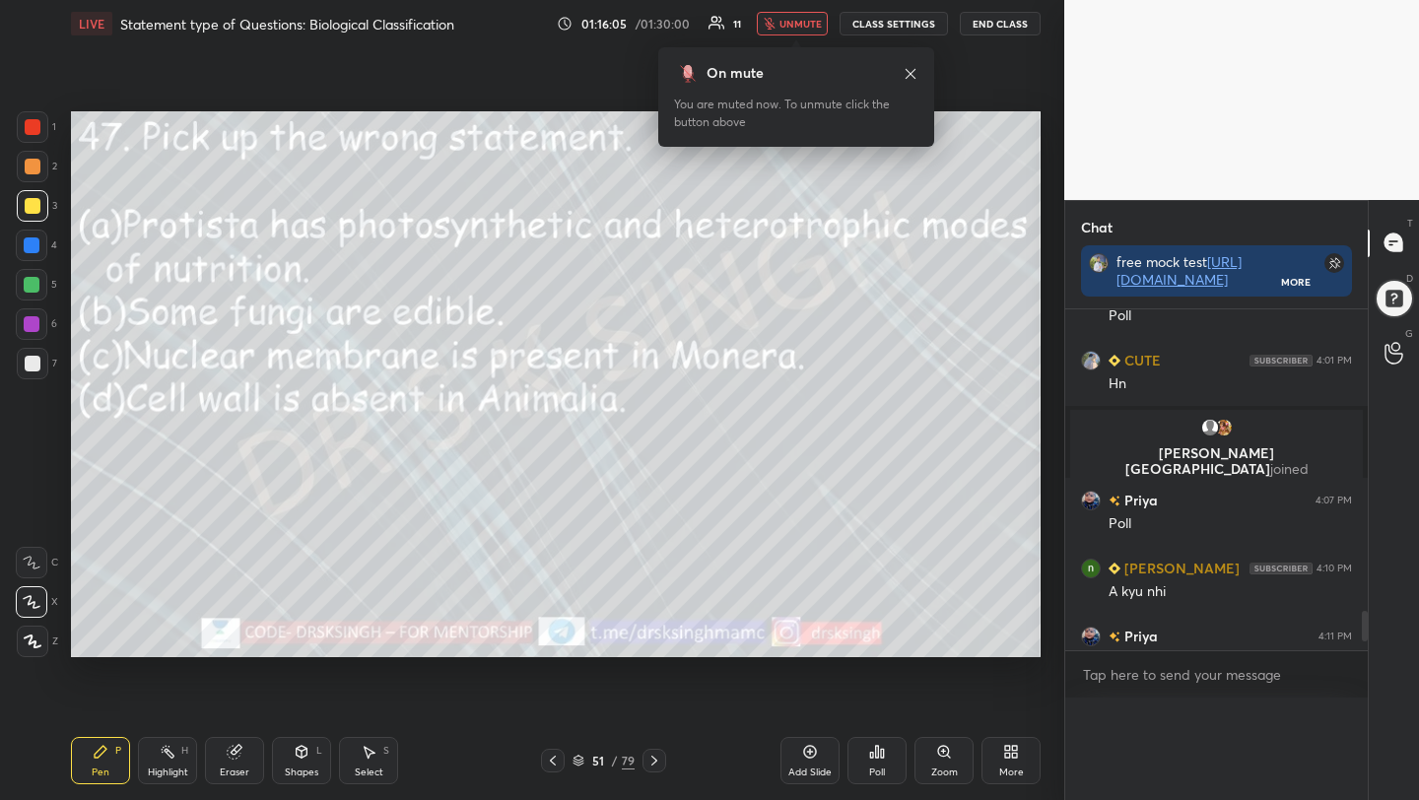
scroll to position [376, 297]
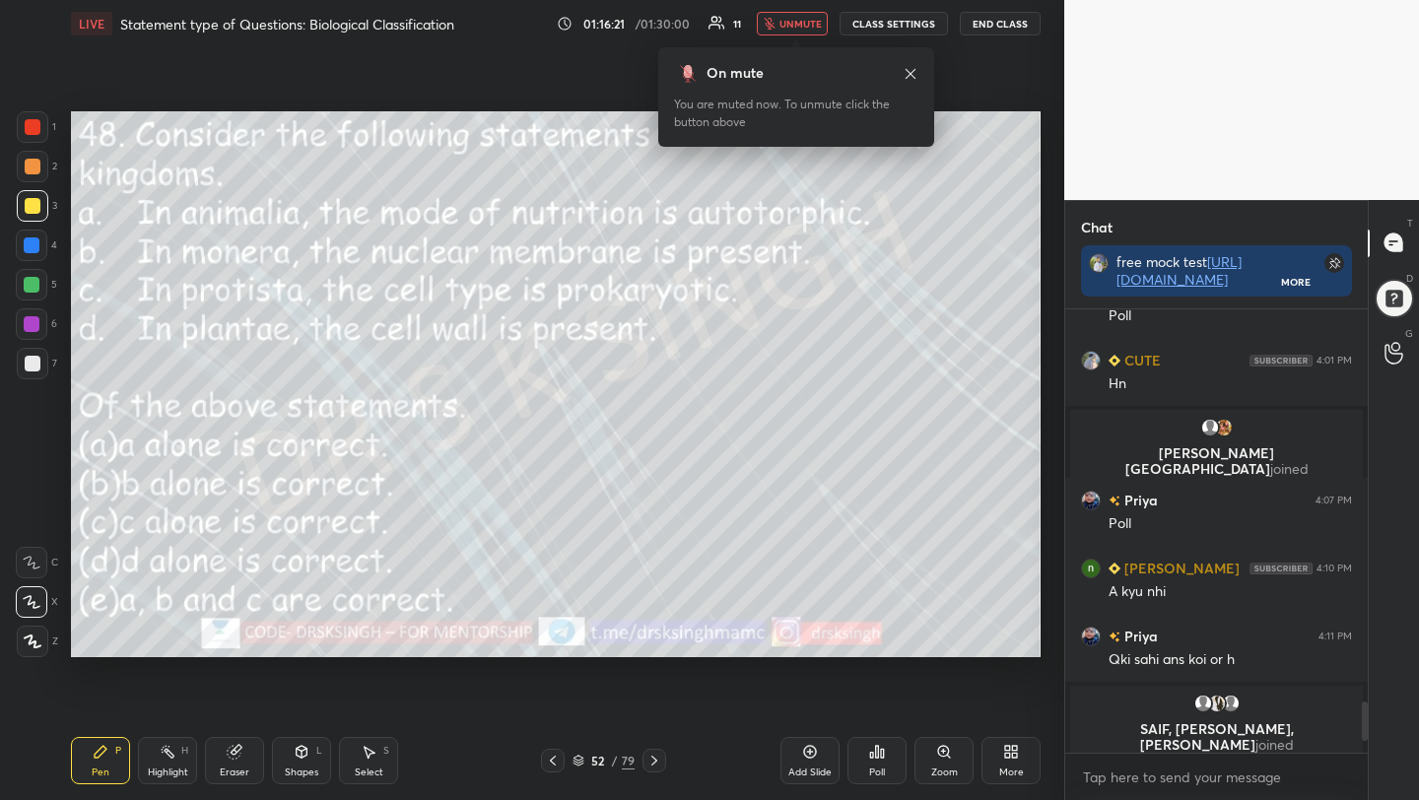
click at [874, 769] on div "Poll" at bounding box center [877, 772] width 16 height 10
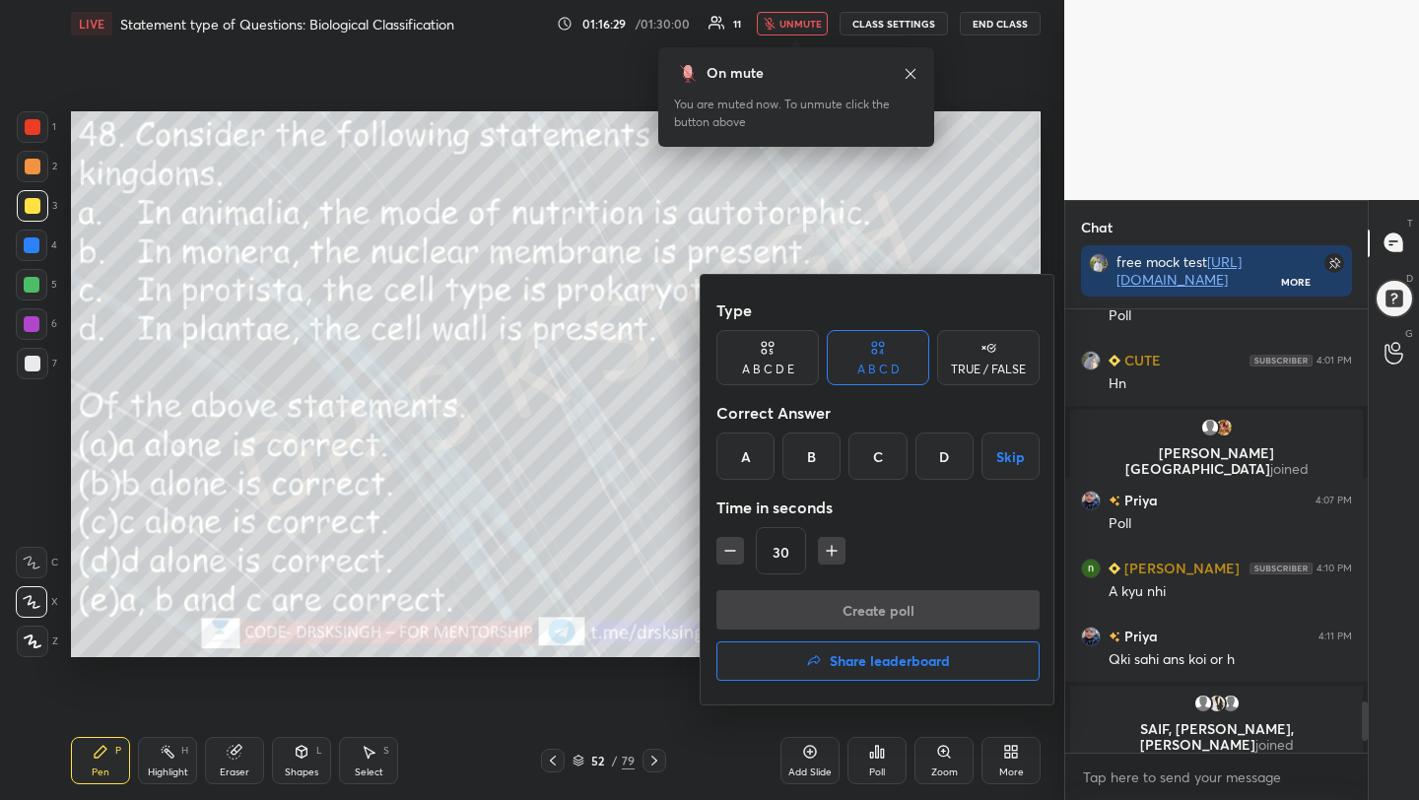
click at [933, 447] on div "D" at bounding box center [944, 456] width 58 height 47
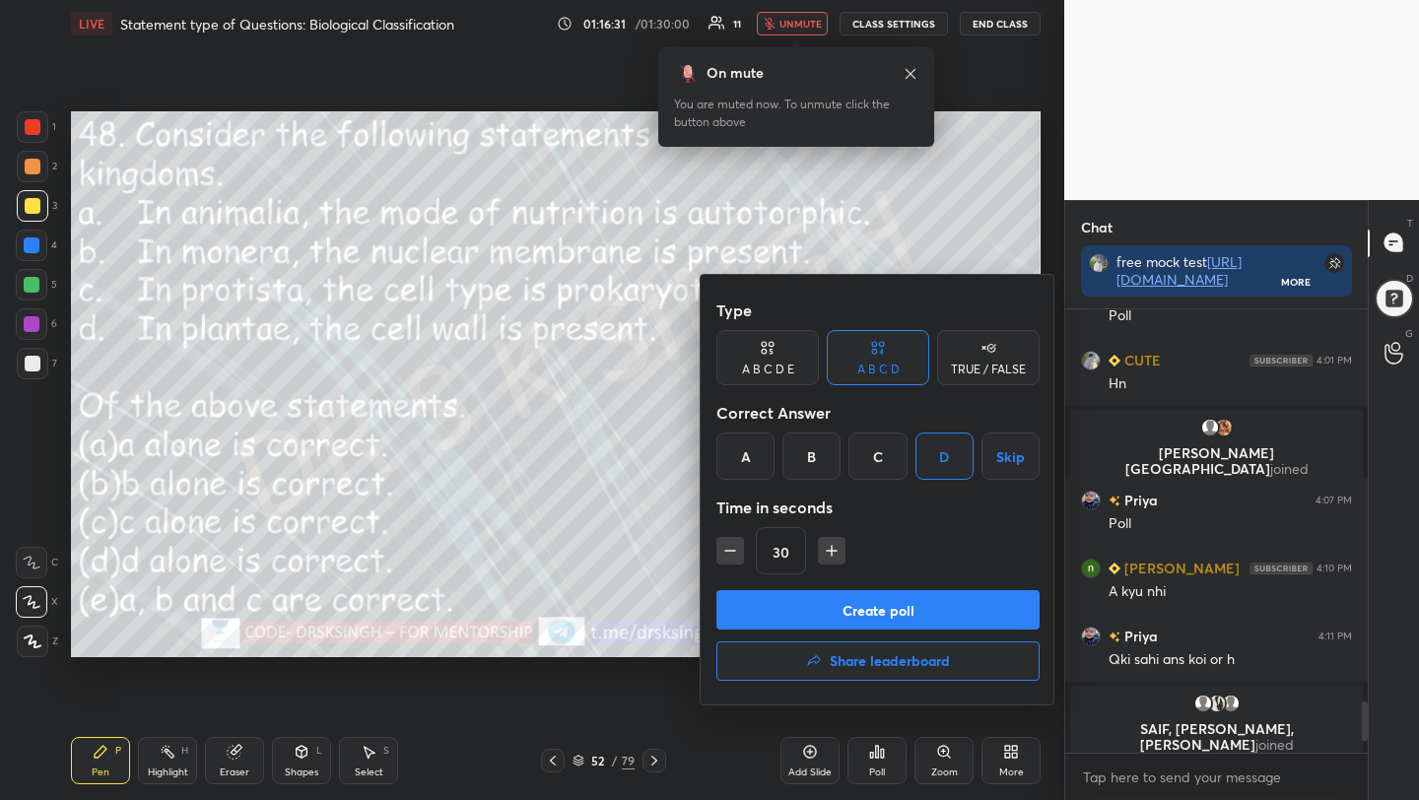
click at [900, 599] on button "Create poll" at bounding box center [877, 609] width 323 height 39
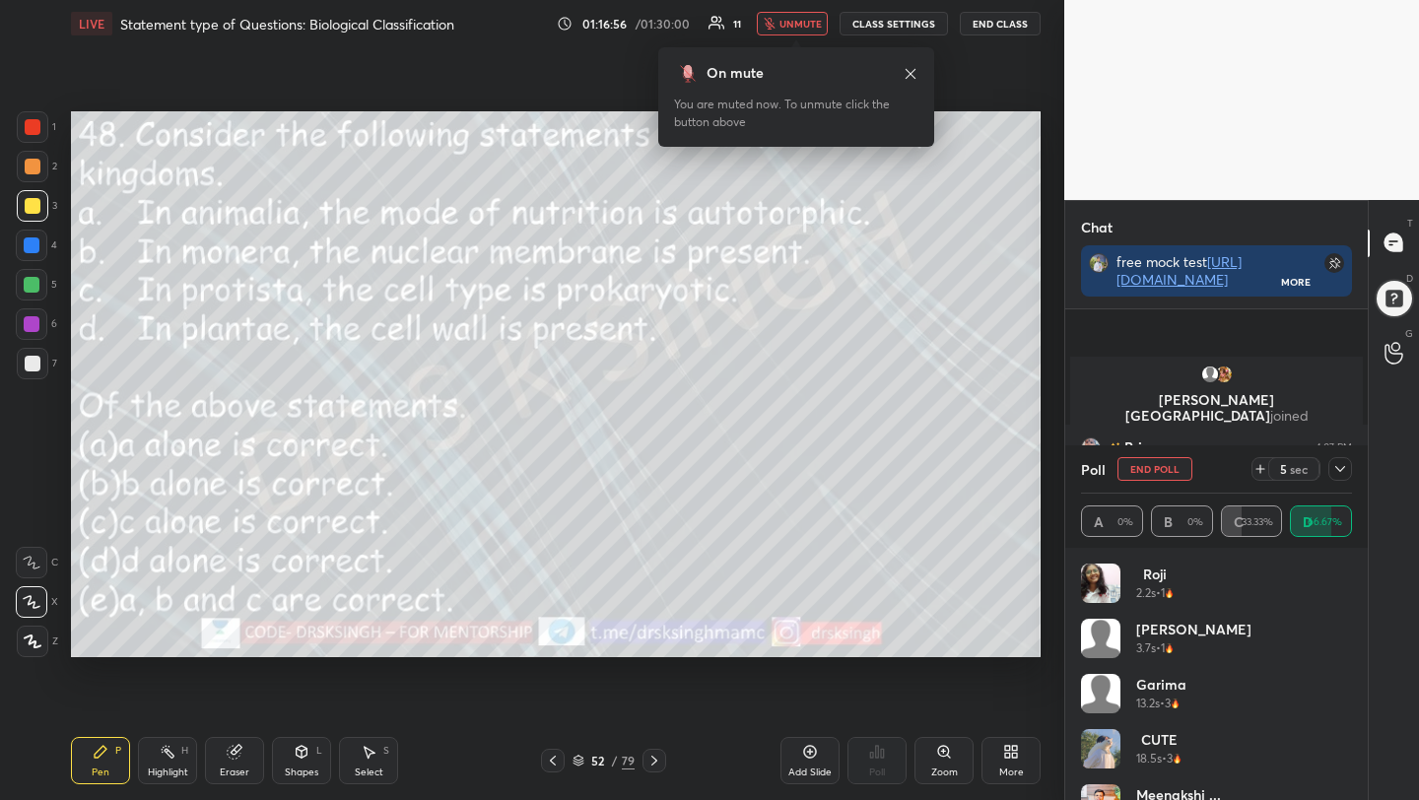
scroll to position [3496, 0]
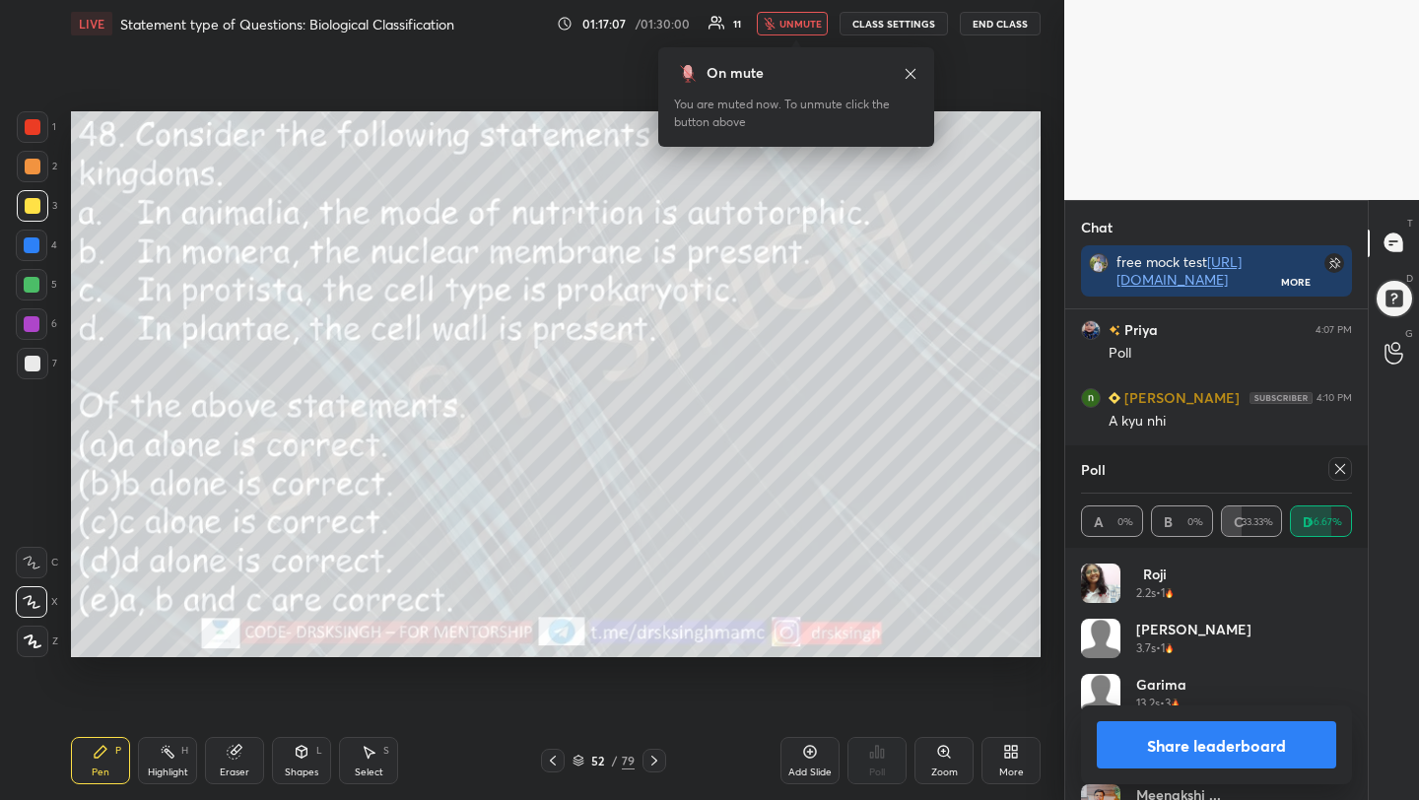
click at [1336, 471] on icon at bounding box center [1340, 469] width 10 height 10
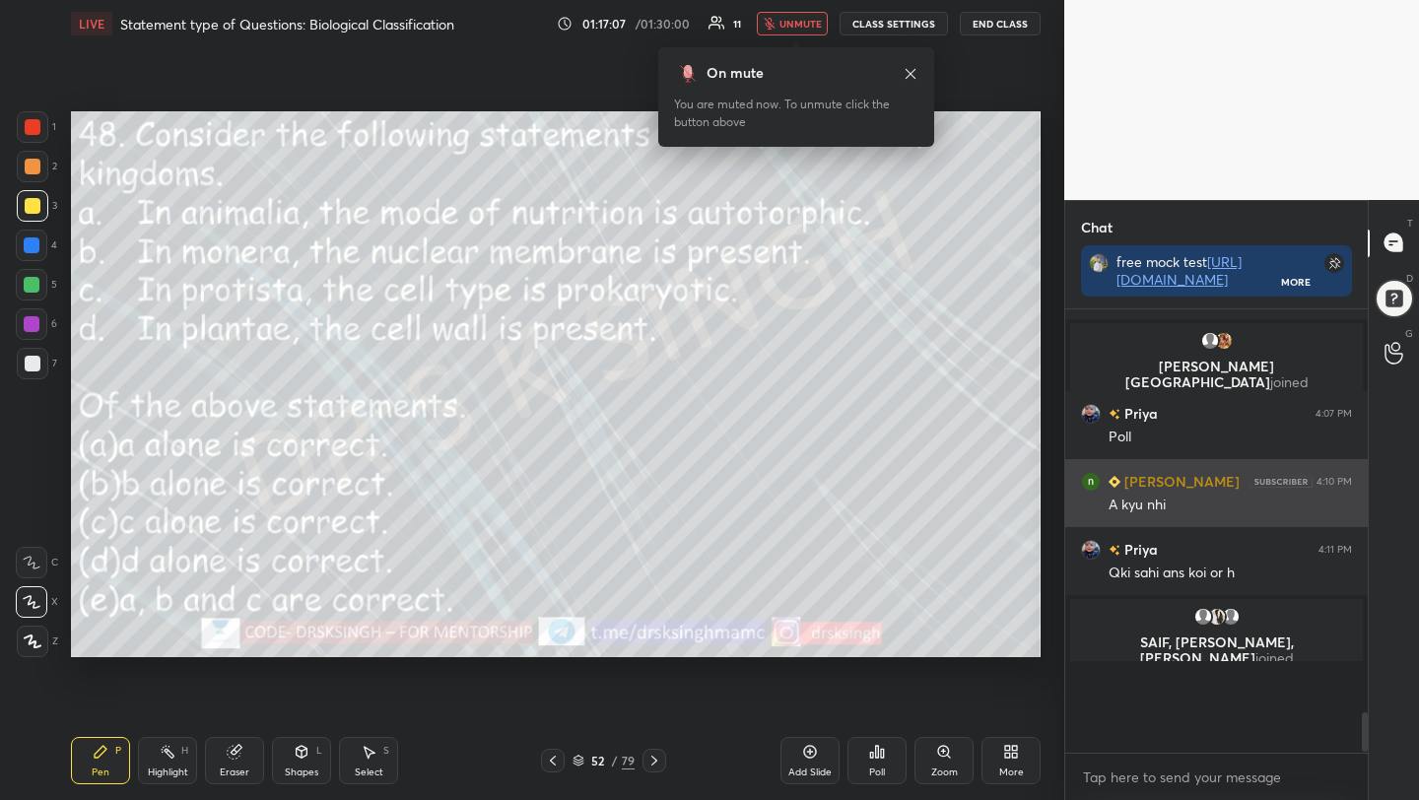
scroll to position [7, 7]
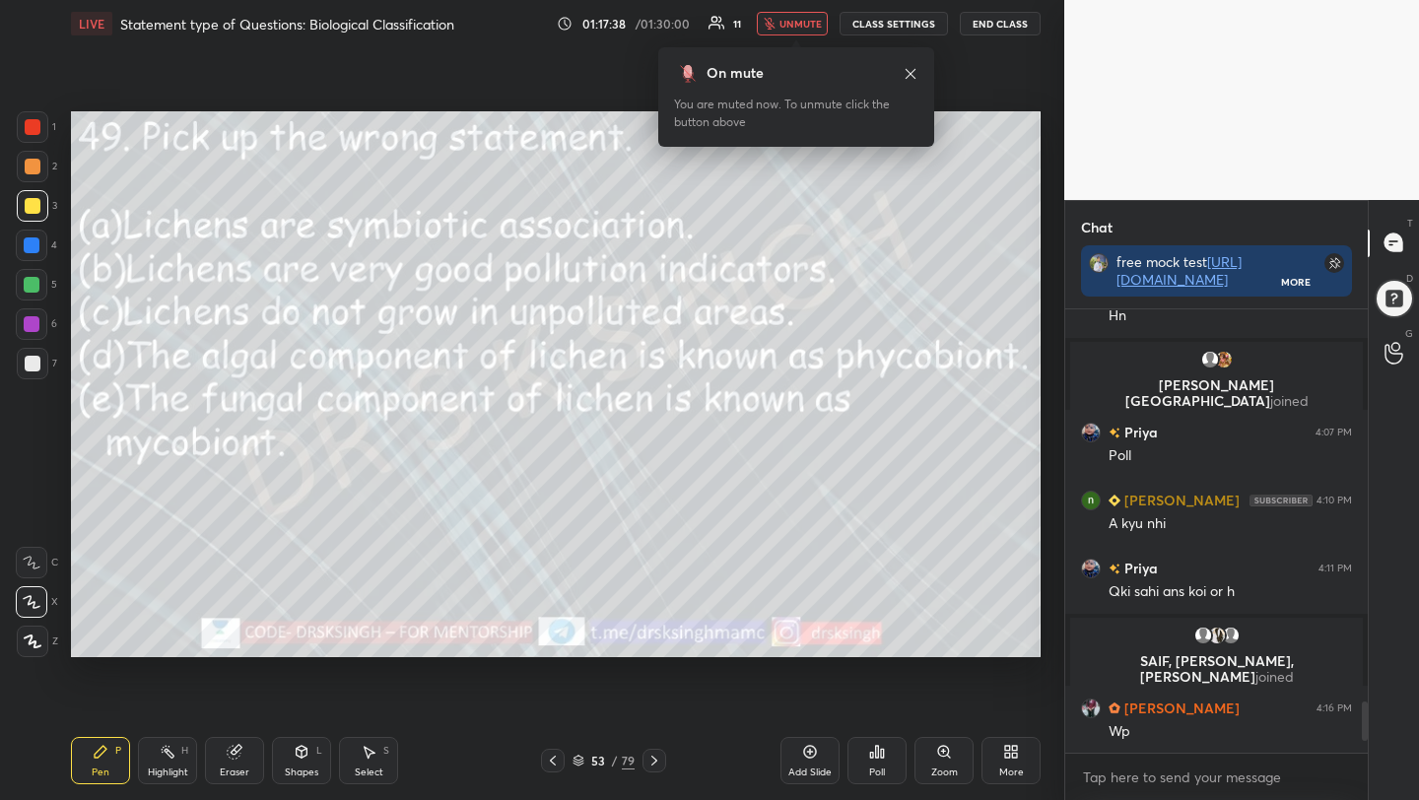
click at [863, 767] on div "Poll" at bounding box center [876, 760] width 59 height 47
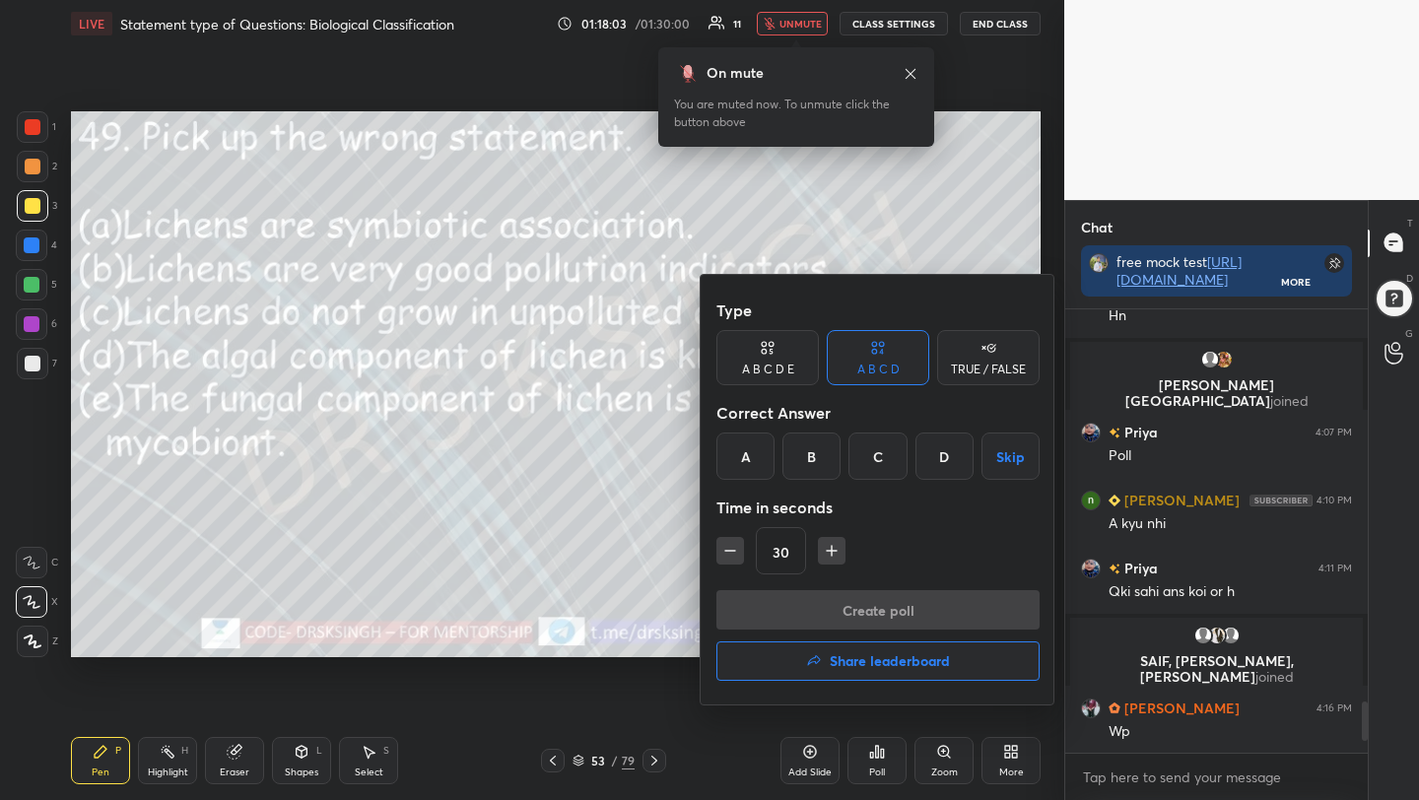
click at [874, 452] on div "C" at bounding box center [877, 456] width 58 height 47
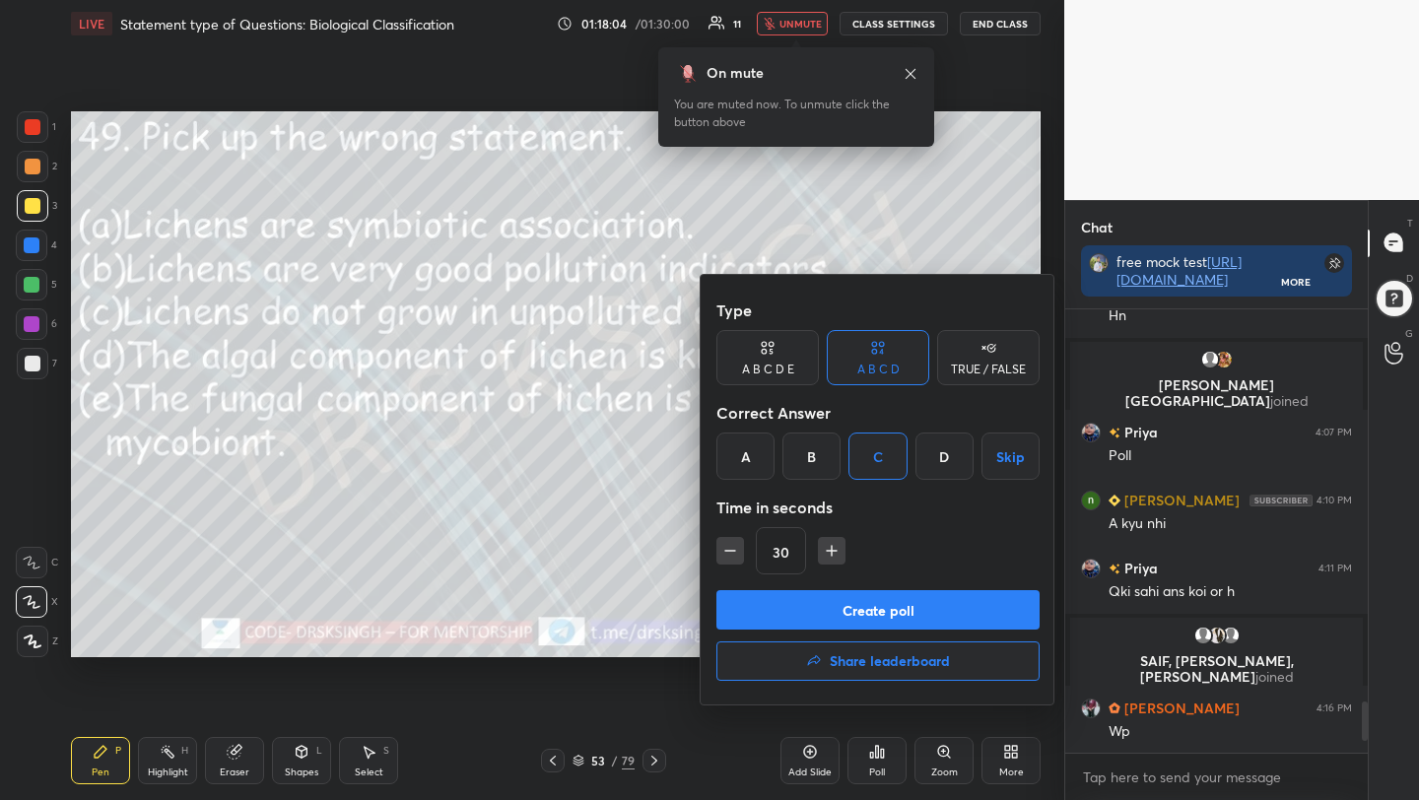
click at [894, 610] on button "Create poll" at bounding box center [877, 609] width 323 height 39
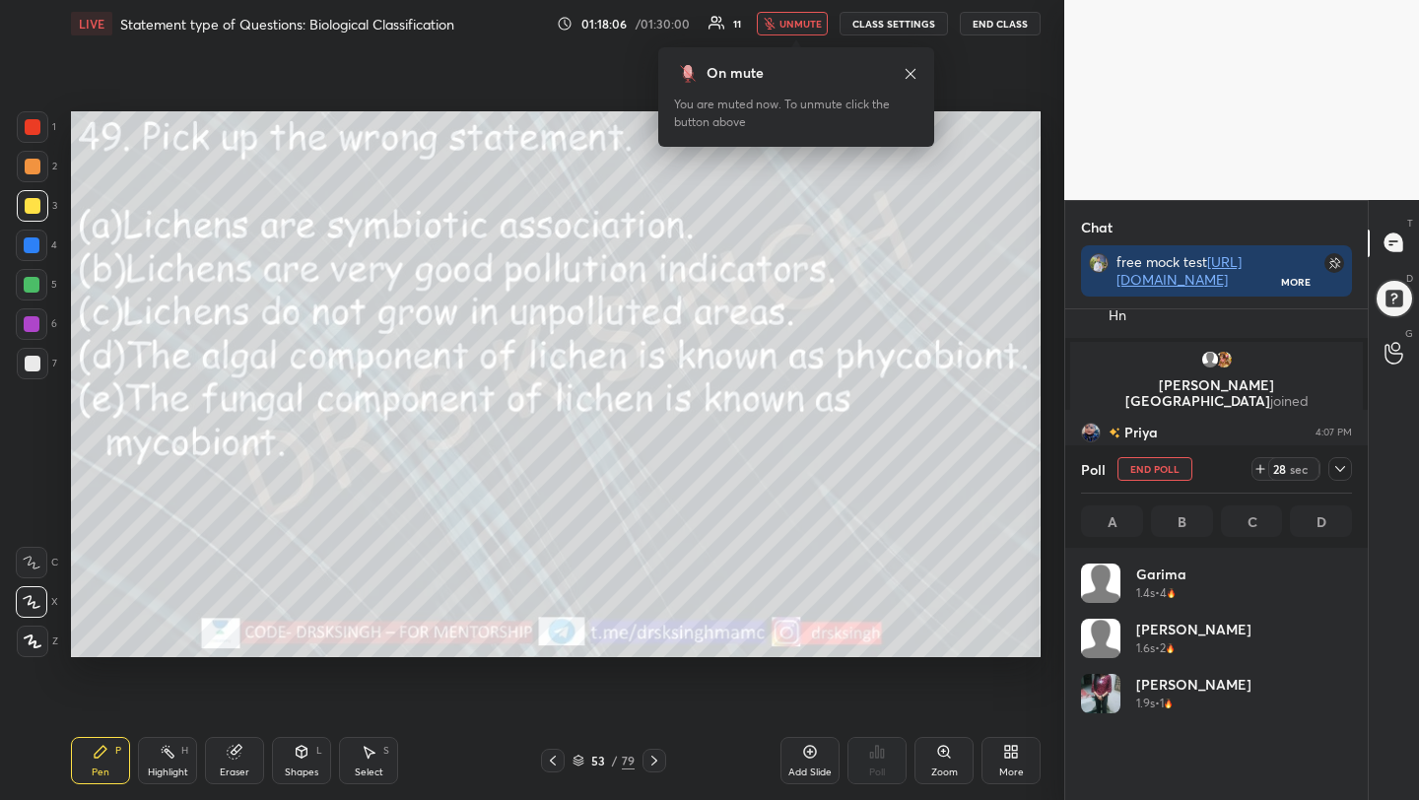
scroll to position [231, 265]
click at [1167, 467] on button "End Poll" at bounding box center [1154, 469] width 75 height 24
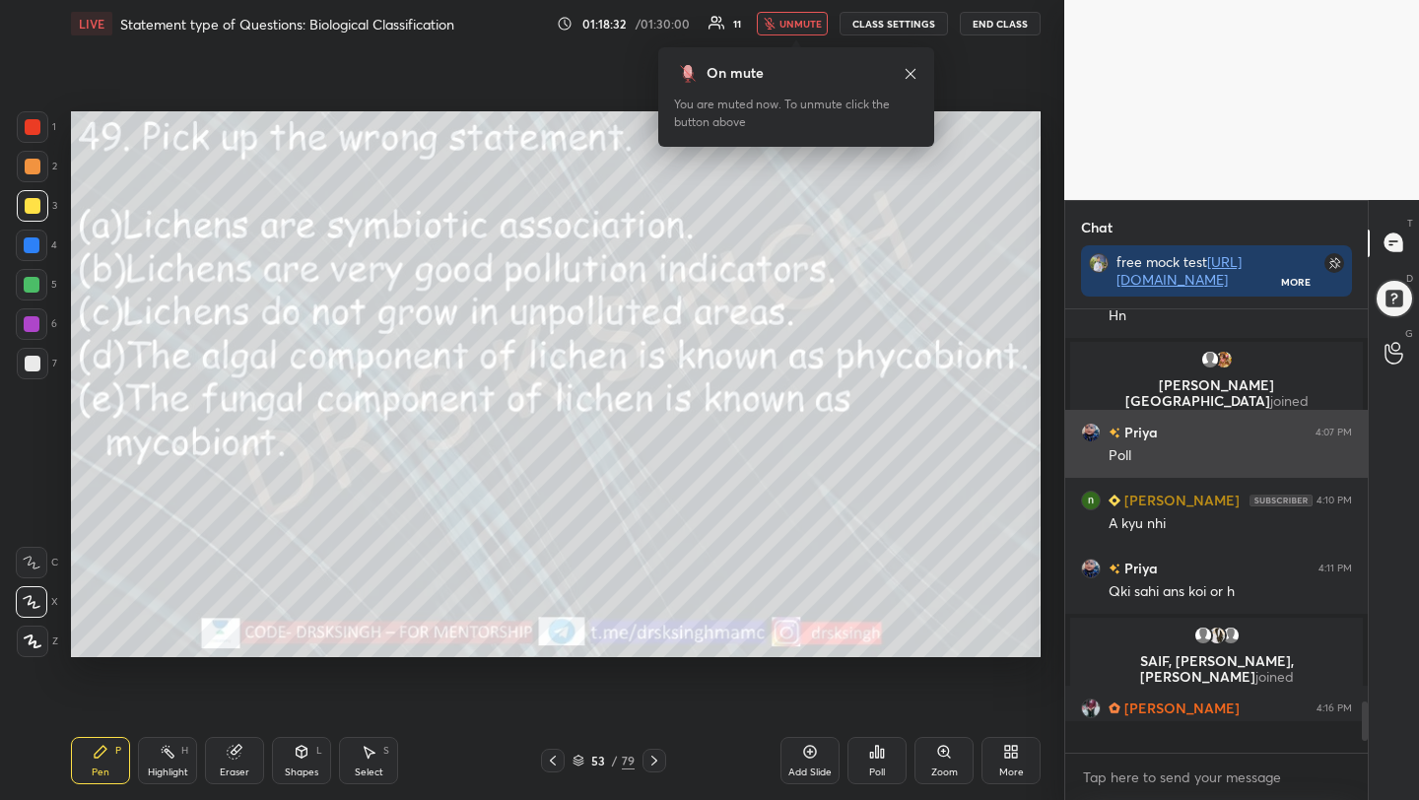
scroll to position [273, 297]
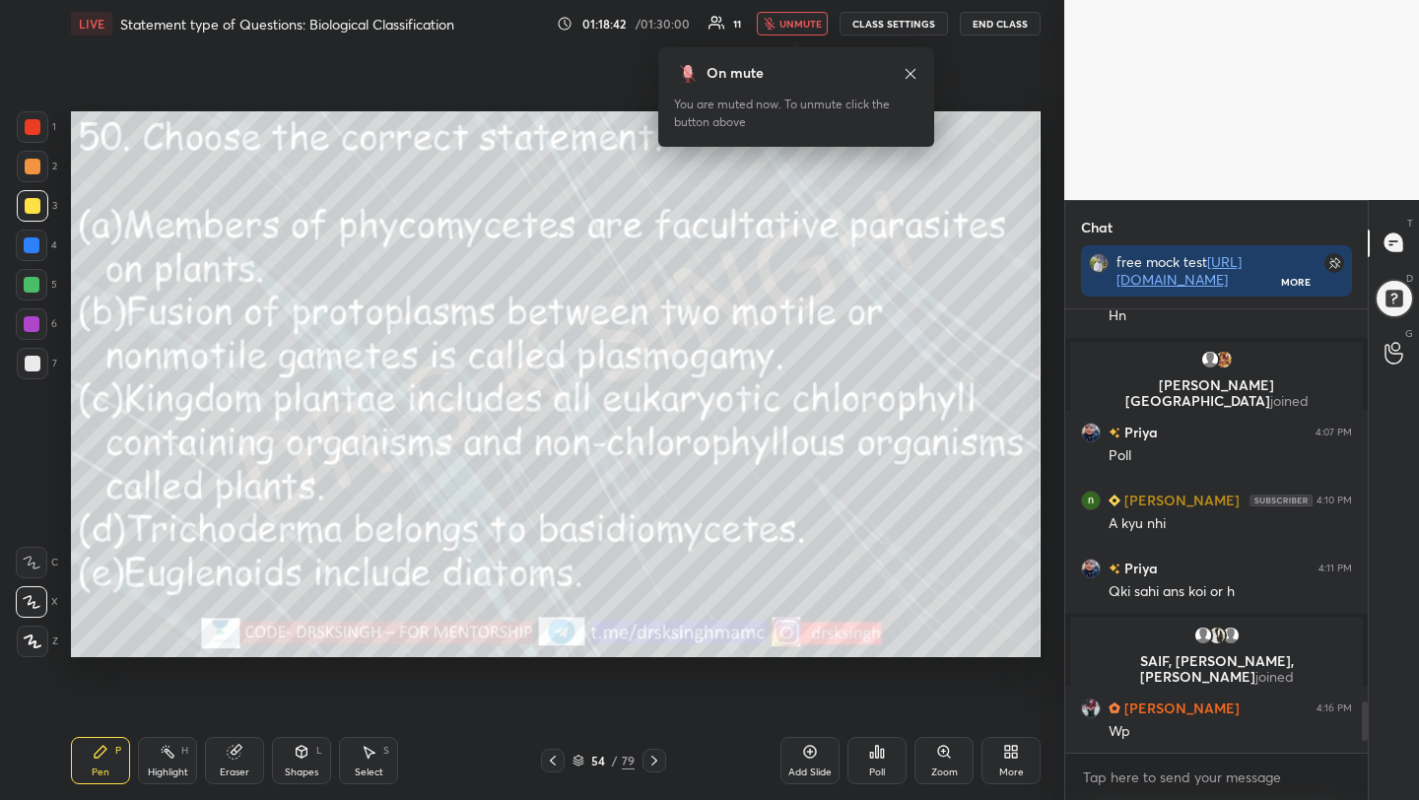
click at [872, 756] on icon at bounding box center [871, 755] width 3 height 5
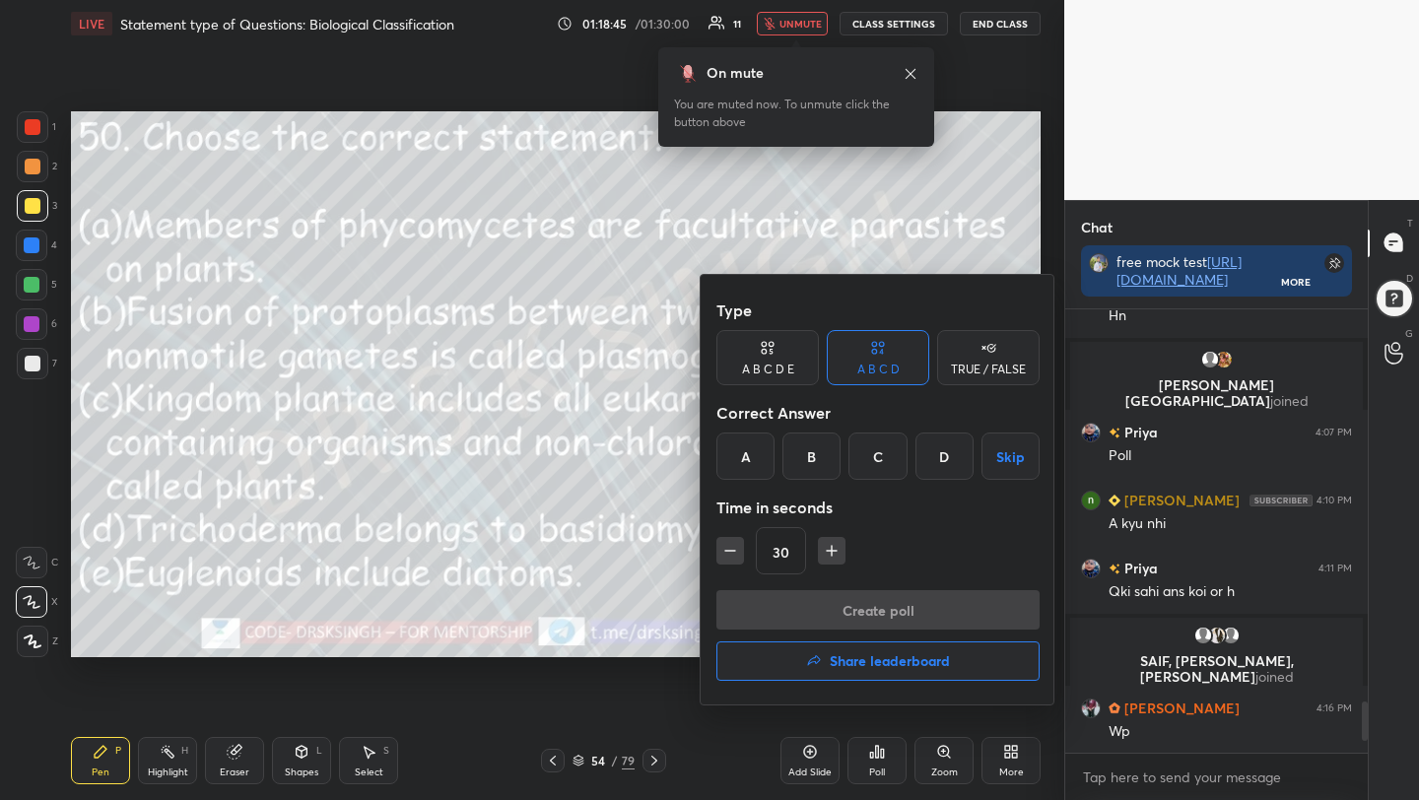
click at [824, 450] on div "B" at bounding box center [811, 456] width 58 height 47
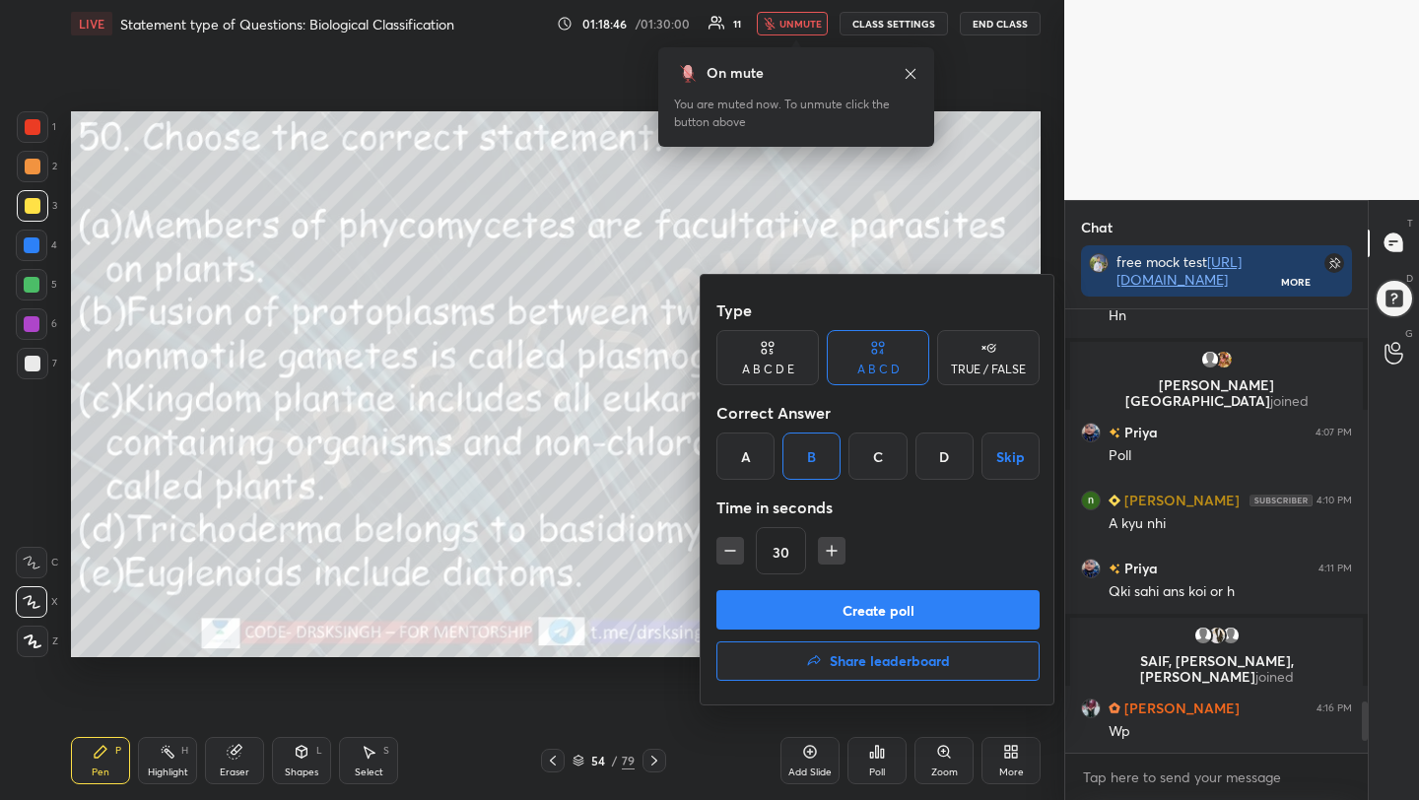
click at [833, 608] on button "Create poll" at bounding box center [877, 609] width 323 height 39
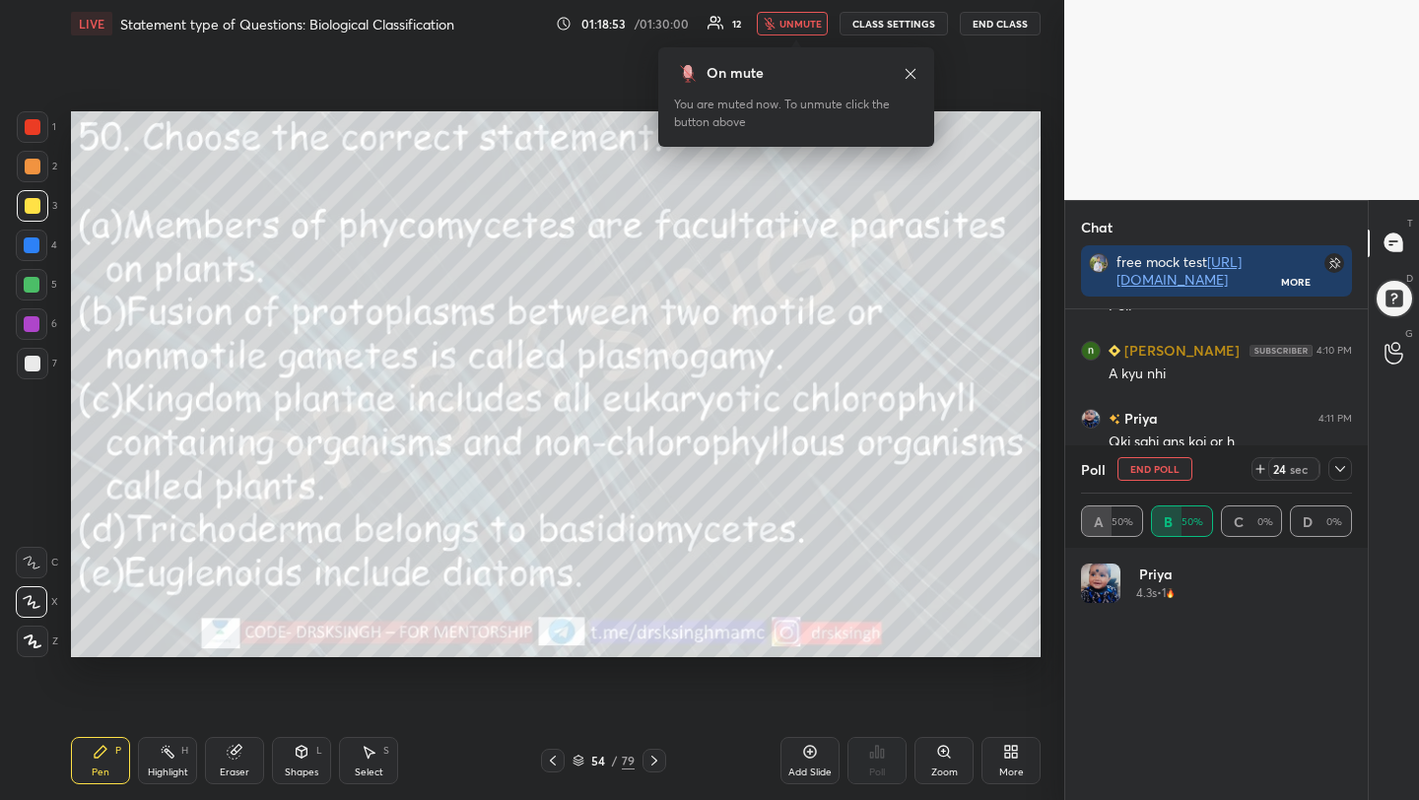
scroll to position [7, 7]
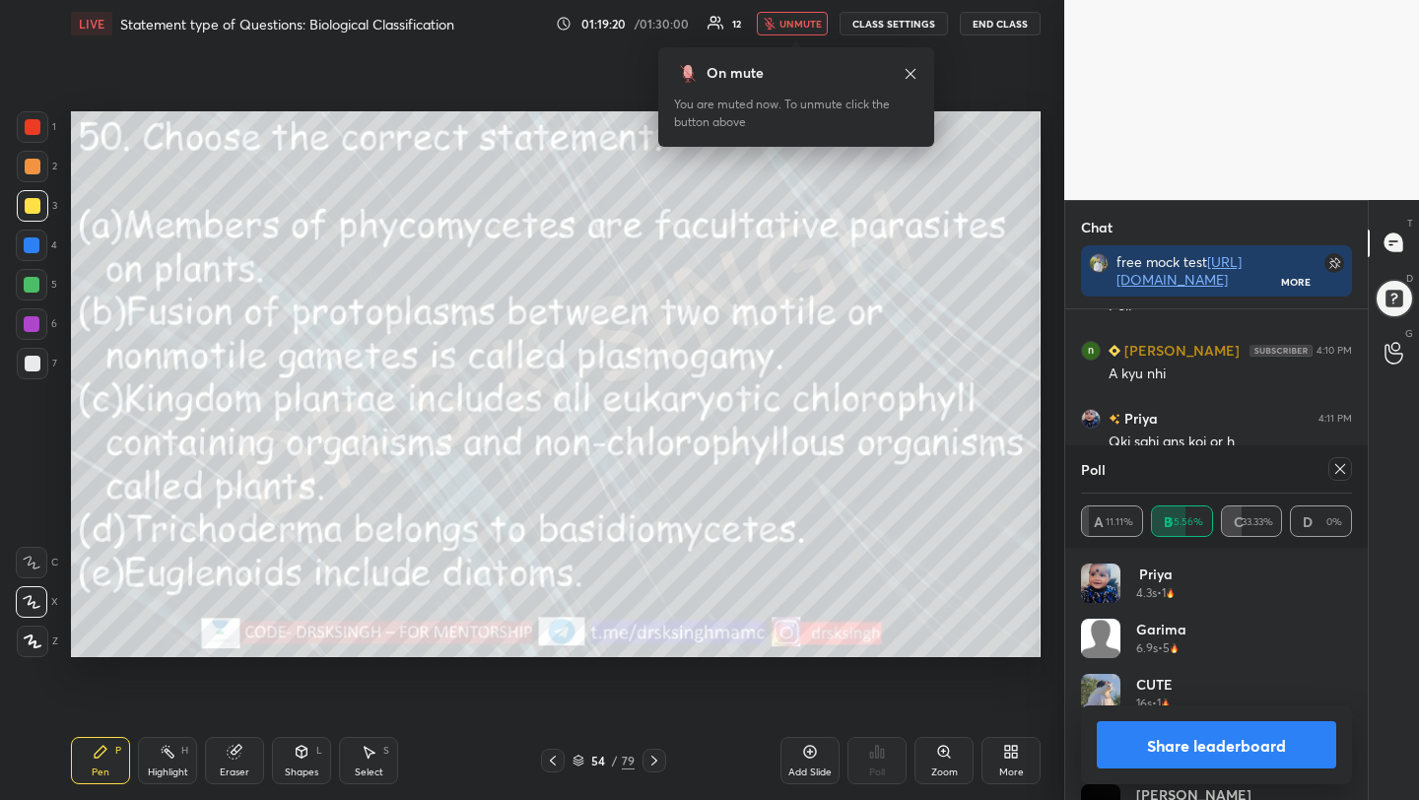
click at [1334, 475] on icon at bounding box center [1340, 469] width 16 height 16
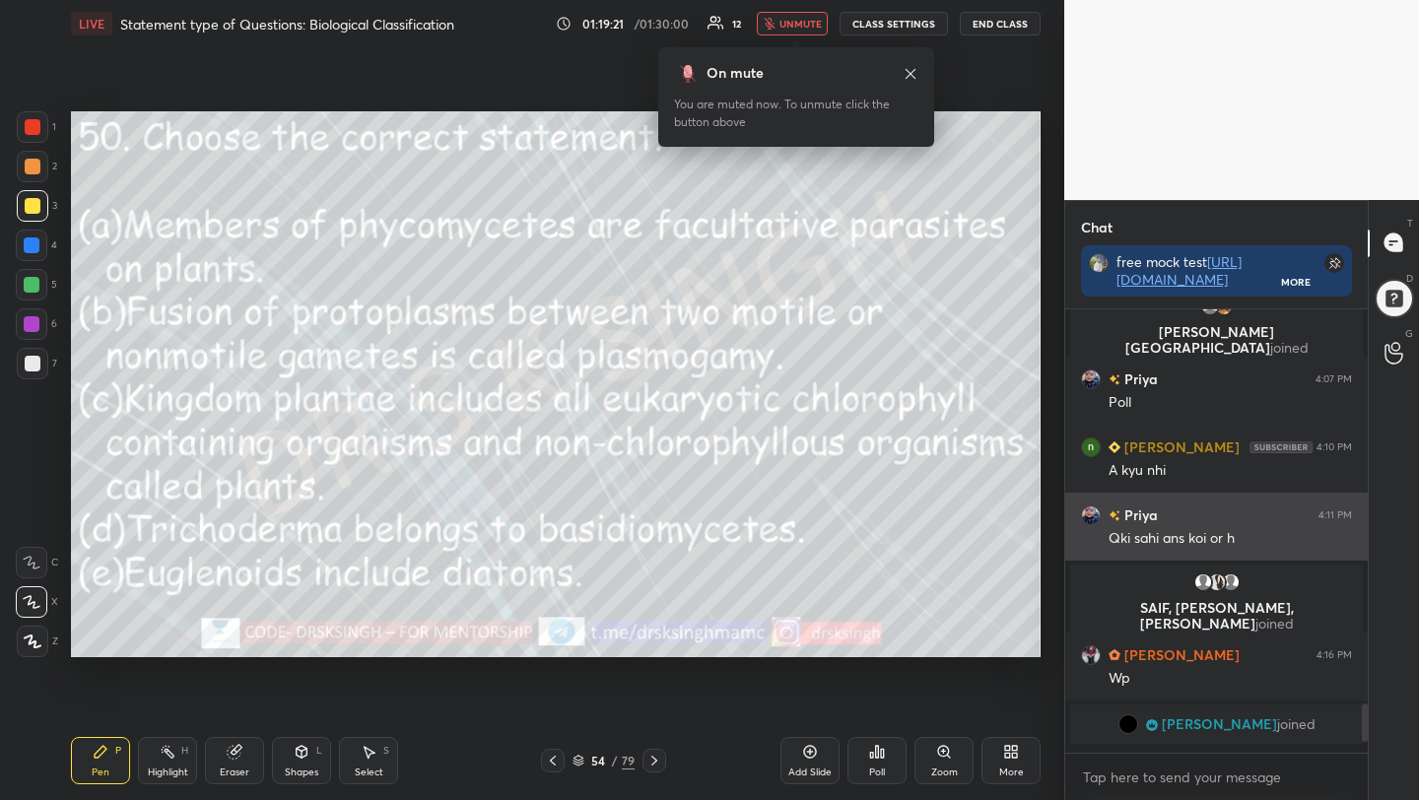
scroll to position [273, 297]
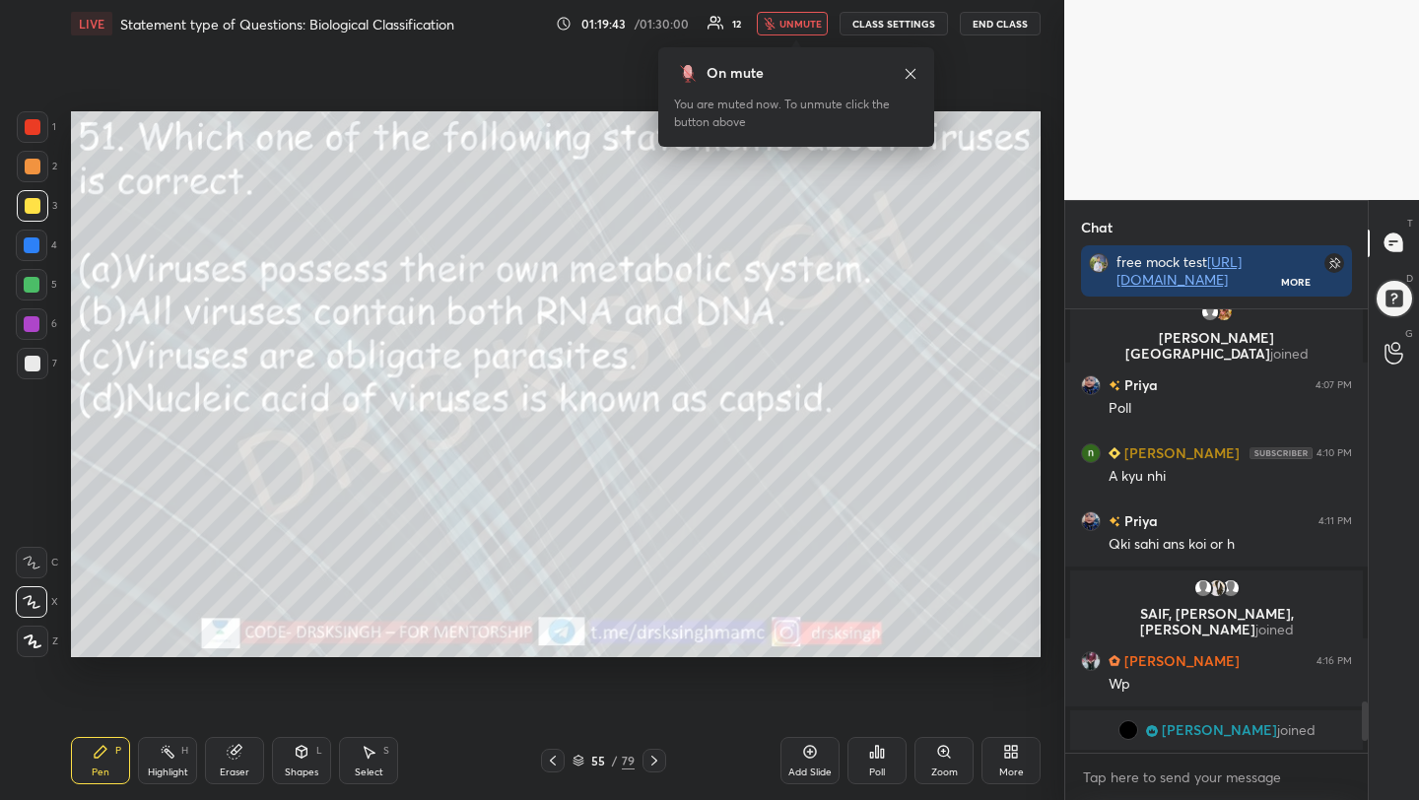
click at [885, 744] on div "Poll" at bounding box center [876, 760] width 59 height 47
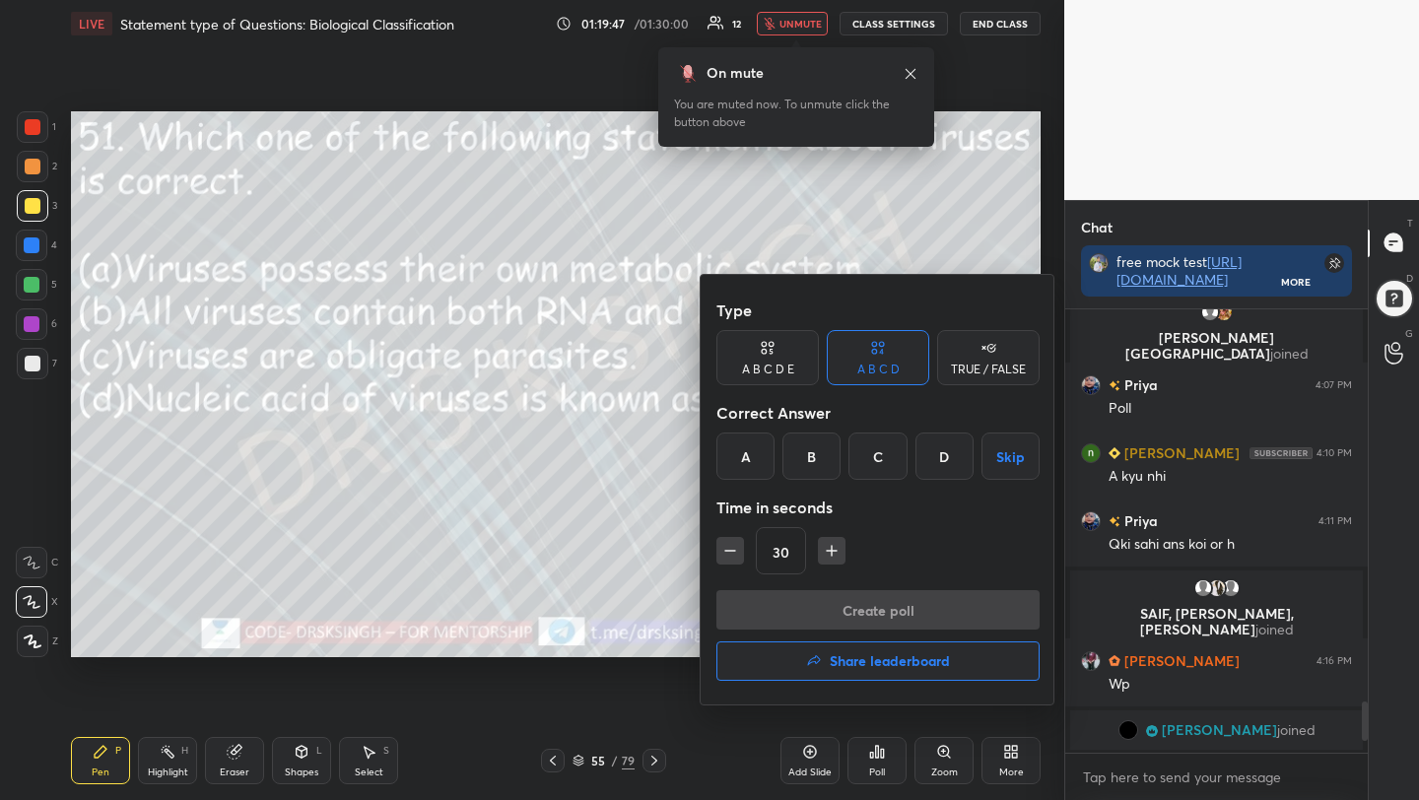
click at [882, 462] on div "C" at bounding box center [877, 456] width 58 height 47
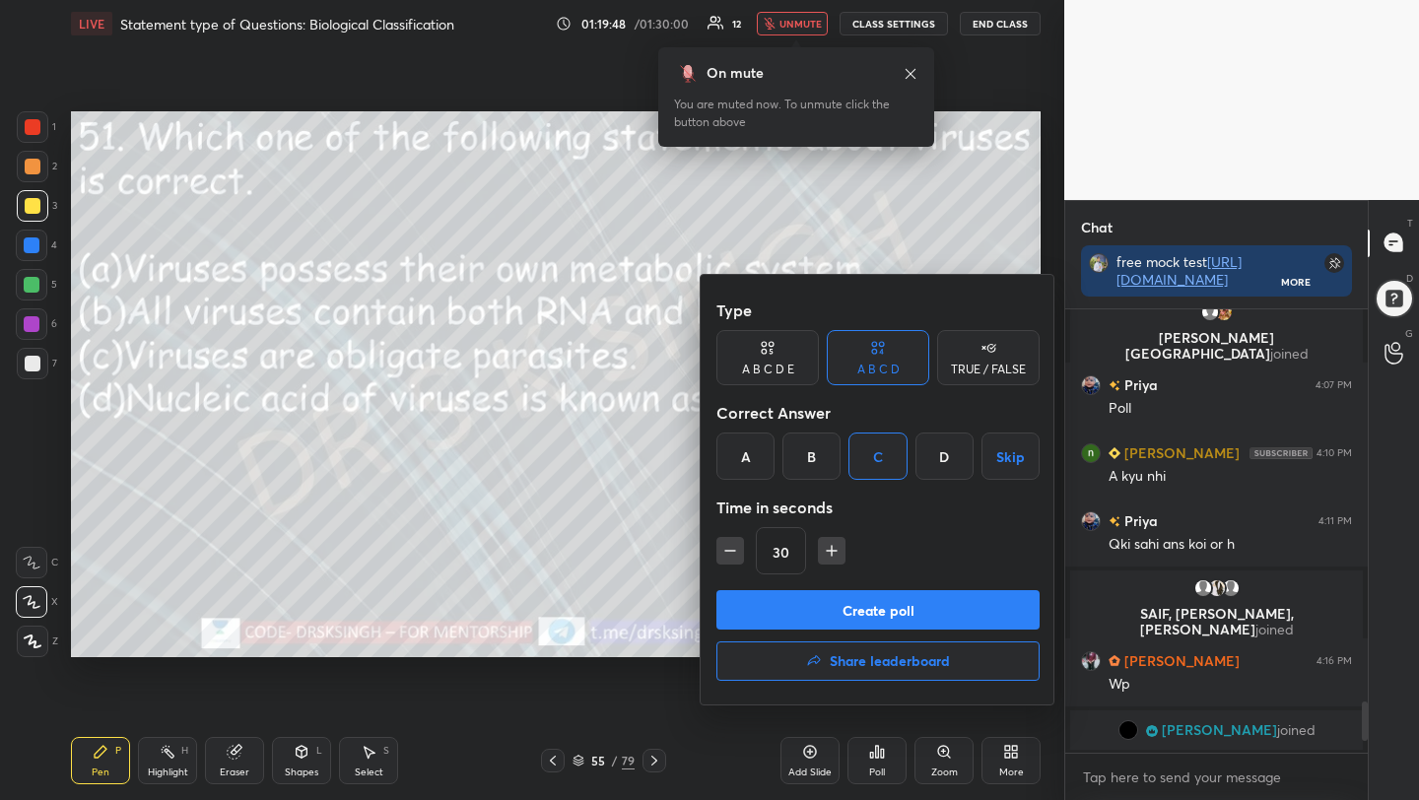
click at [893, 608] on button "Create poll" at bounding box center [877, 609] width 323 height 39
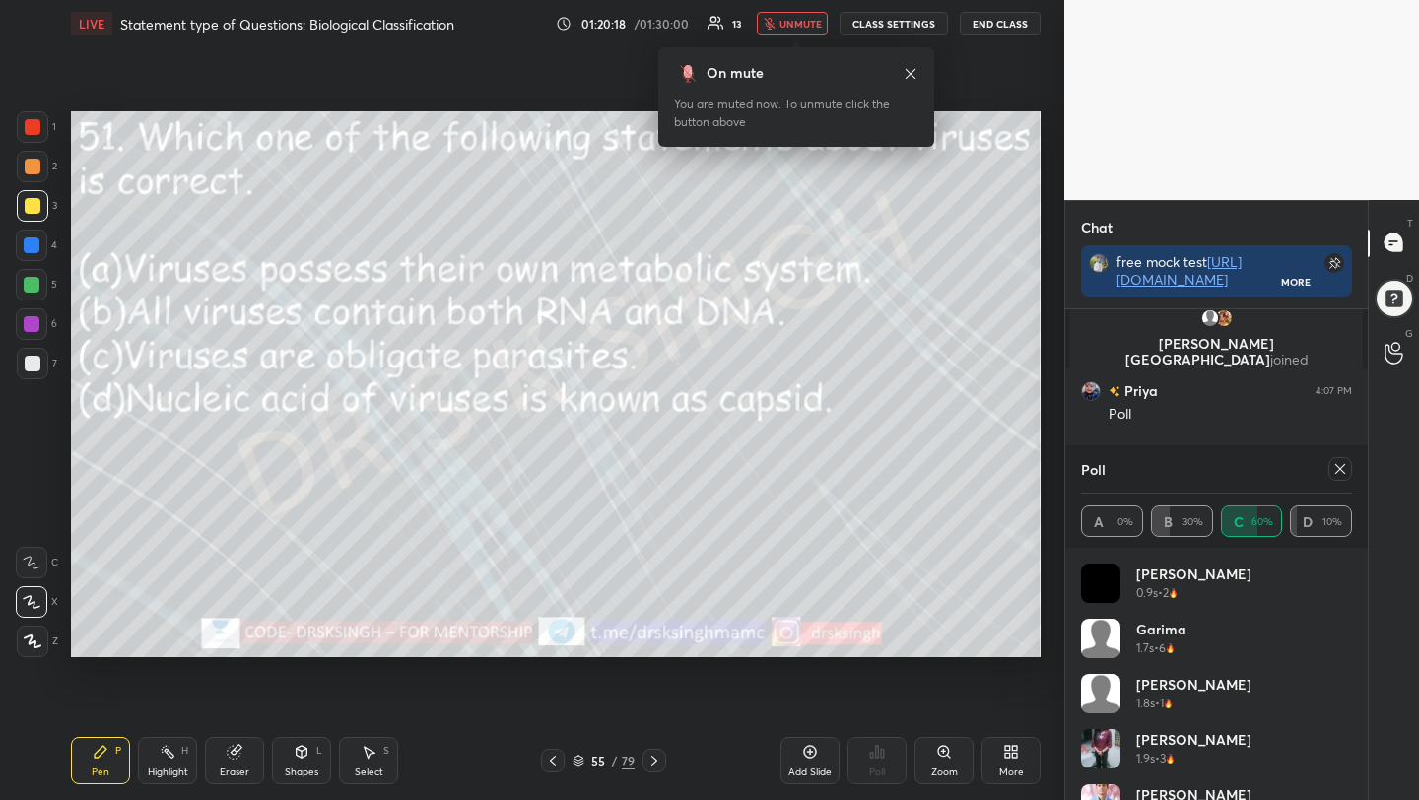
scroll to position [3592, 0]
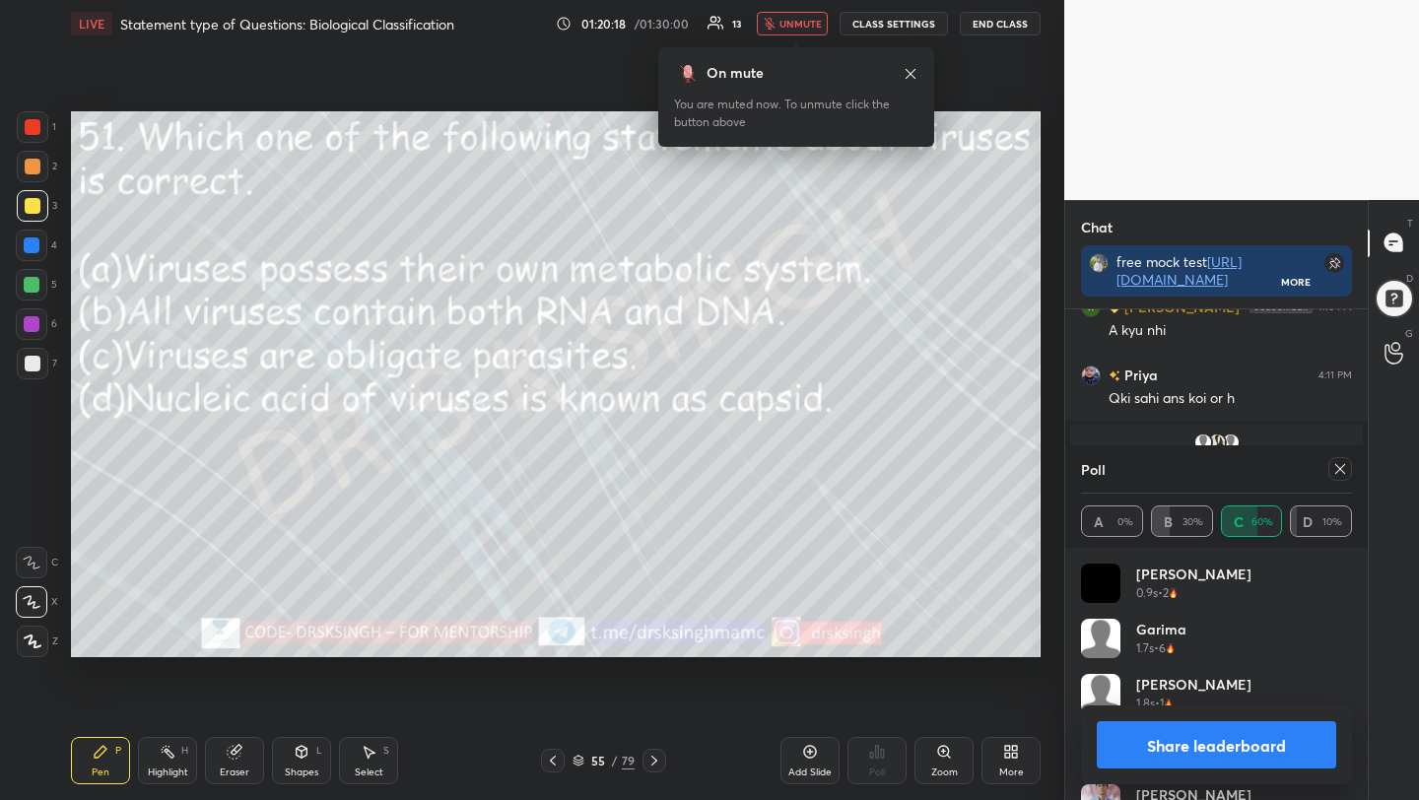
click at [795, 29] on span "unmute" at bounding box center [800, 24] width 42 height 14
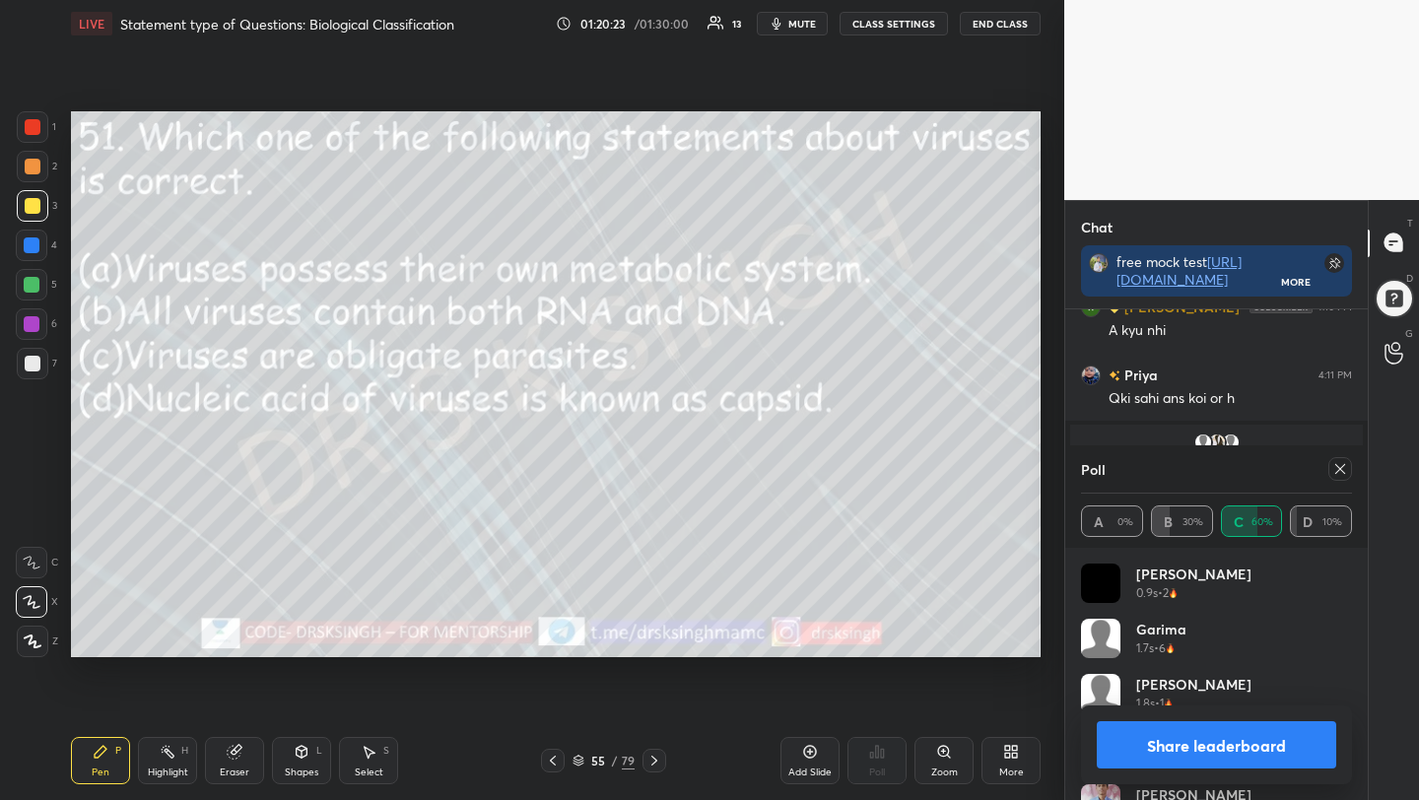
click at [1334, 466] on icon at bounding box center [1340, 469] width 16 height 16
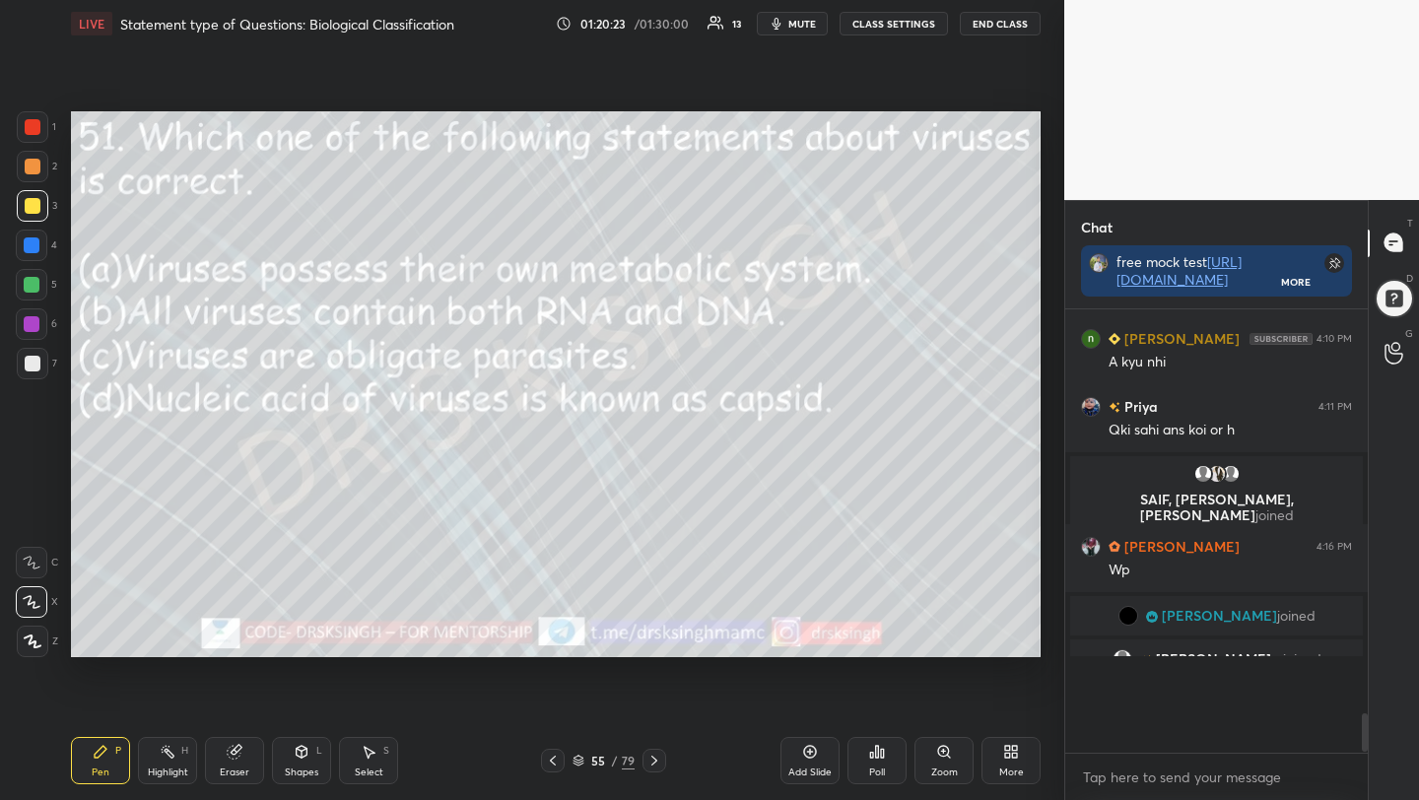
scroll to position [3501, 0]
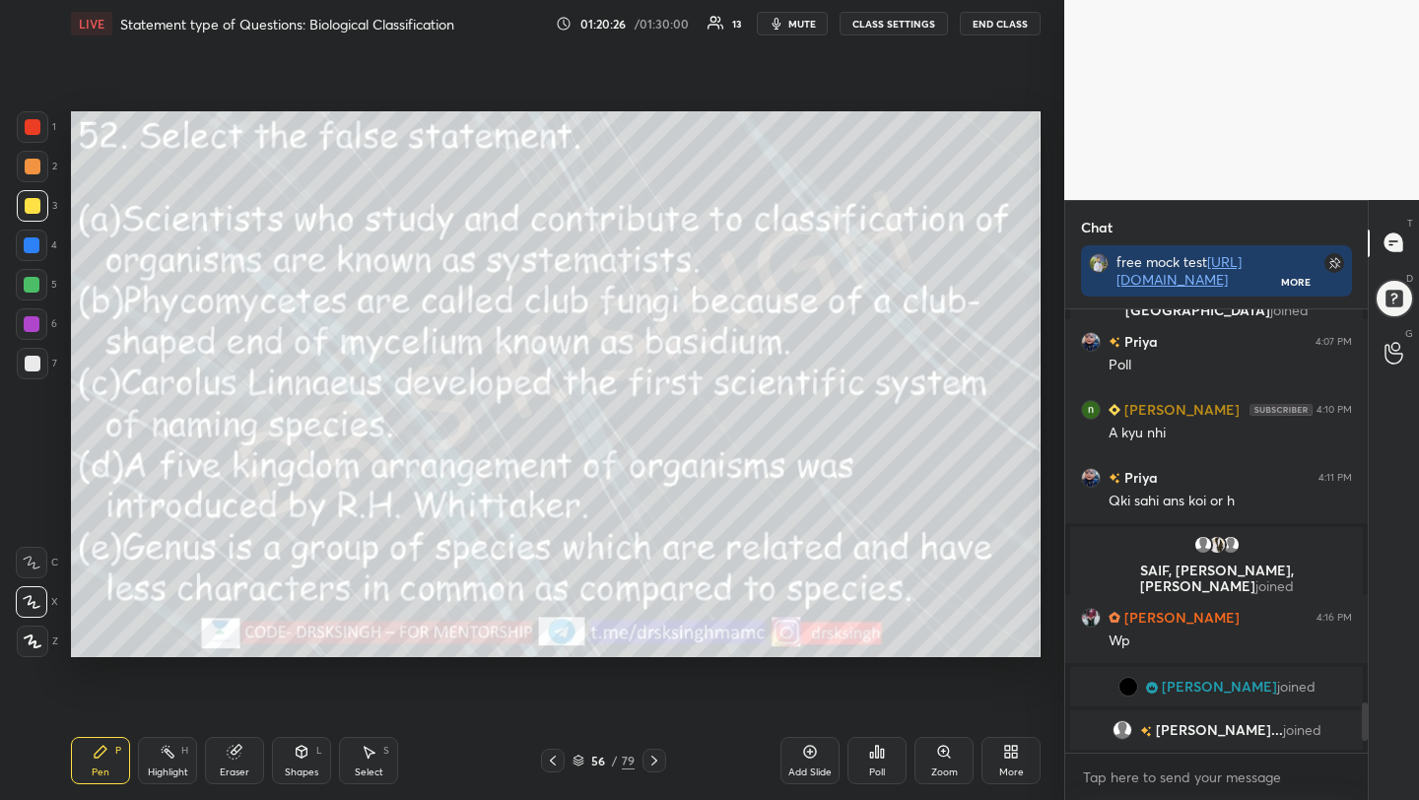
click at [872, 768] on div "Poll" at bounding box center [877, 772] width 16 height 10
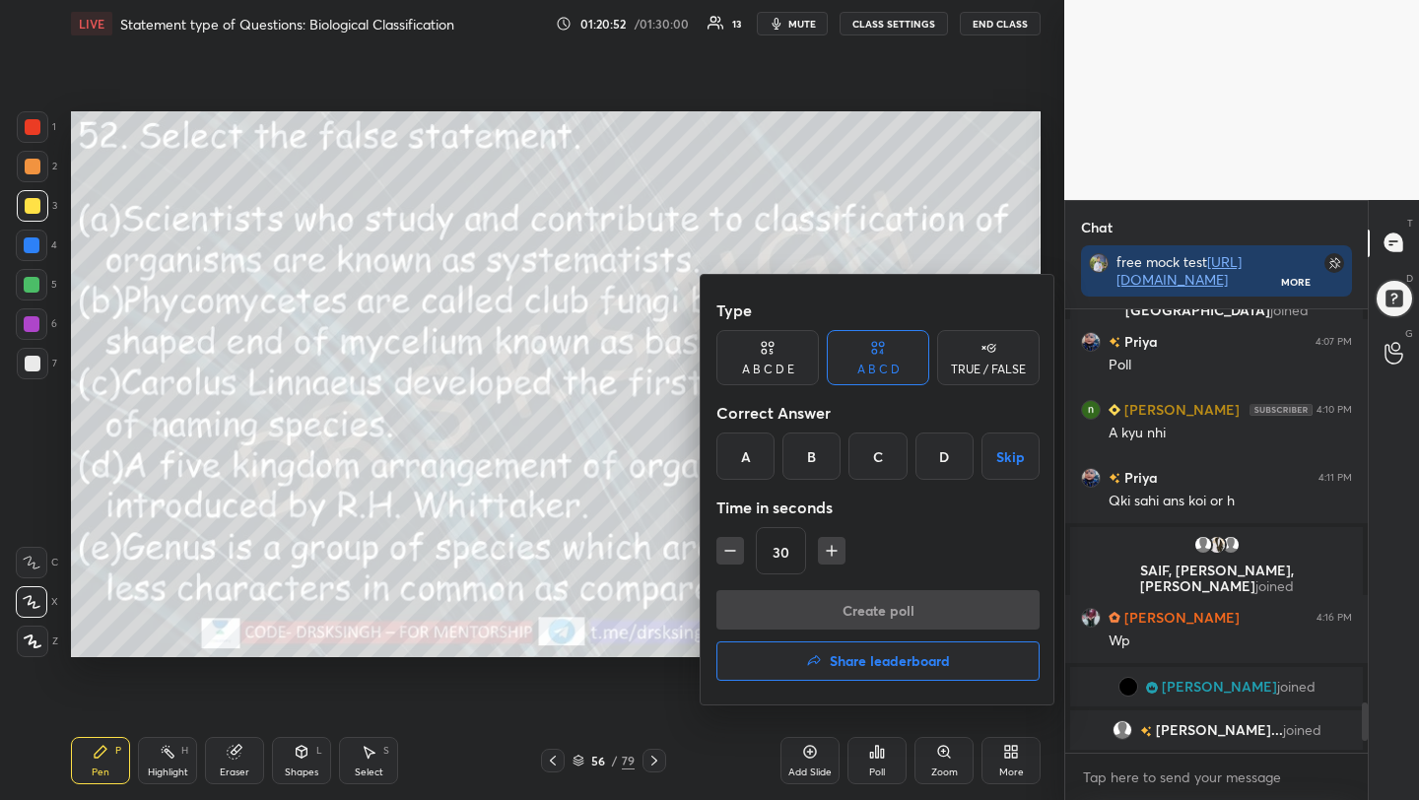
click at [818, 476] on div "B" at bounding box center [811, 456] width 58 height 47
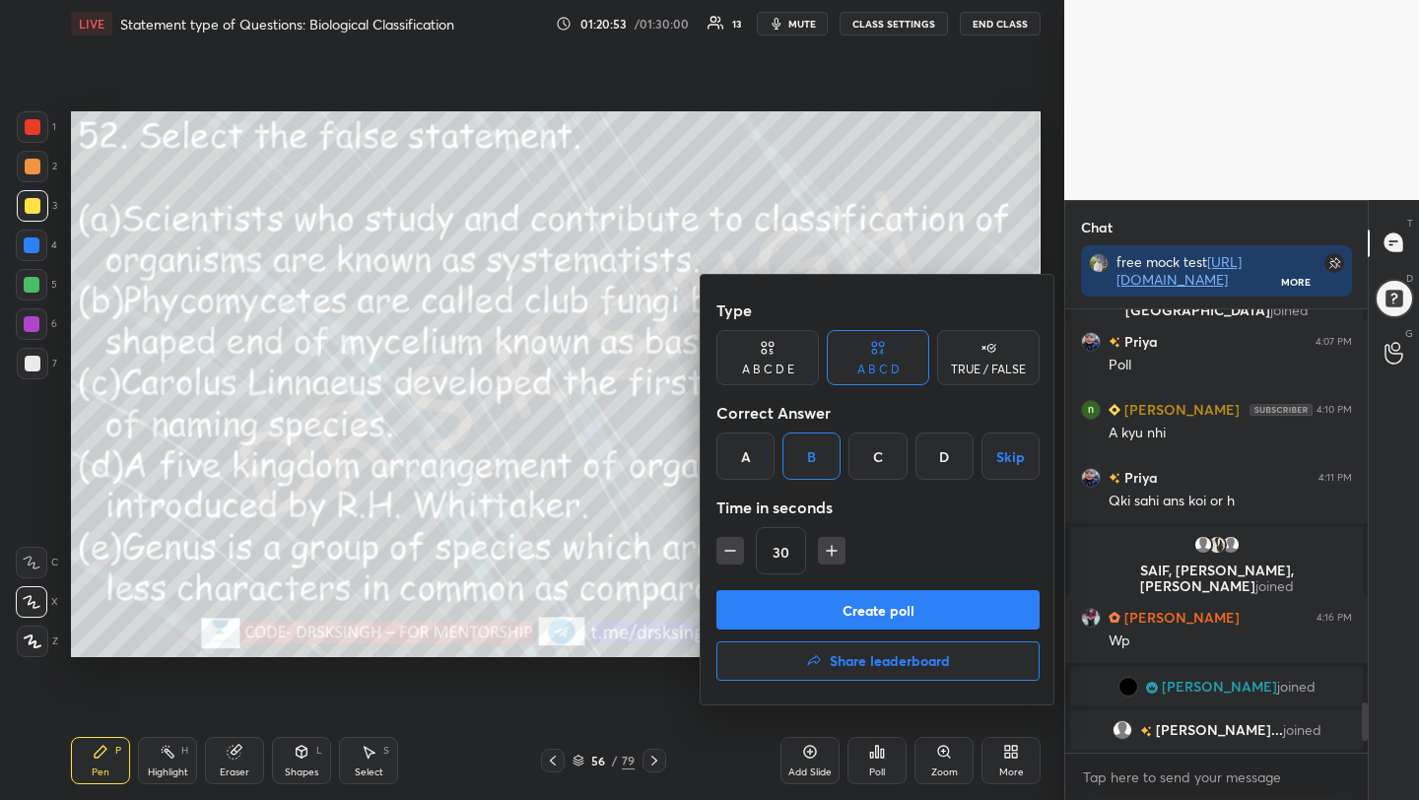
click at [862, 605] on button "Create poll" at bounding box center [877, 609] width 323 height 39
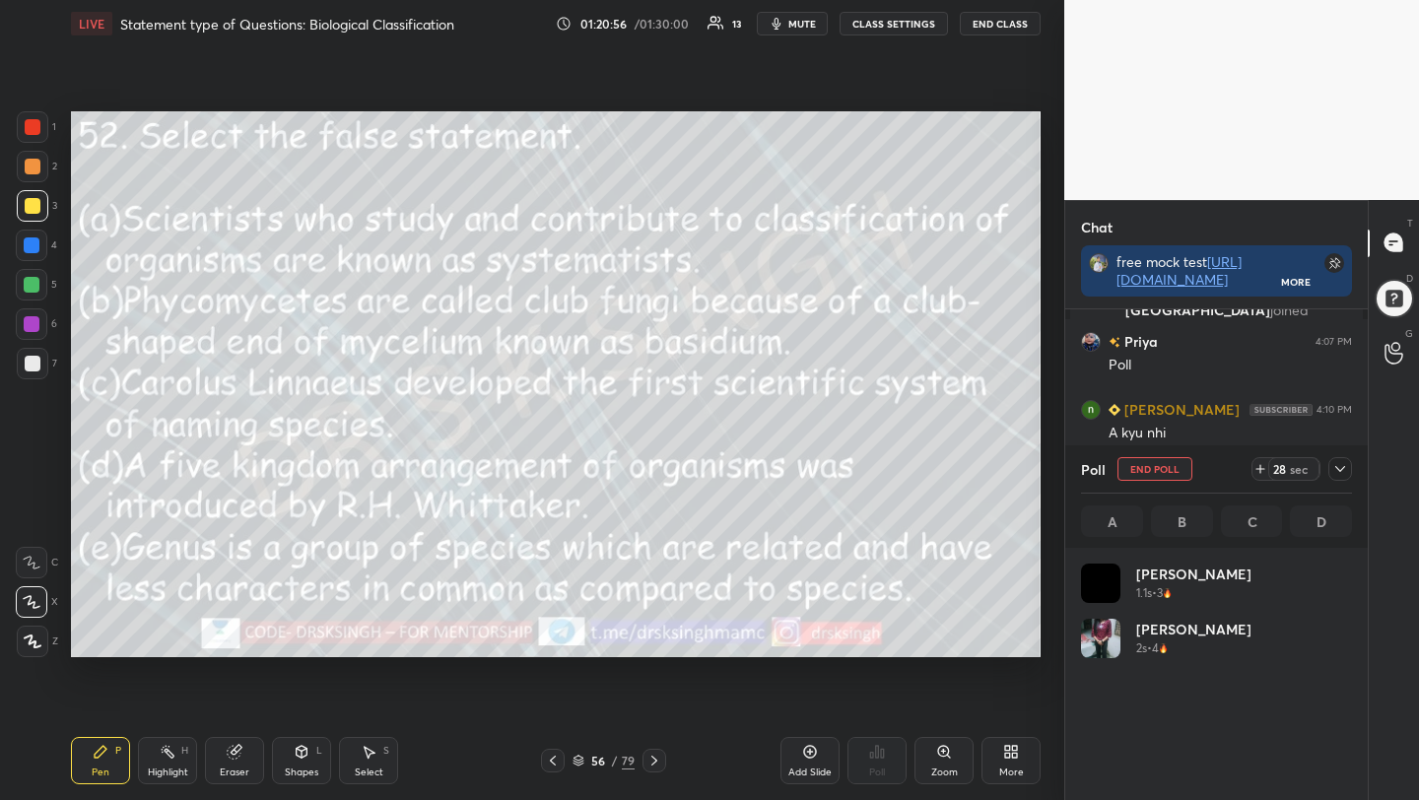
scroll to position [231, 265]
click at [802, 21] on span "mute" at bounding box center [802, 24] width 28 height 14
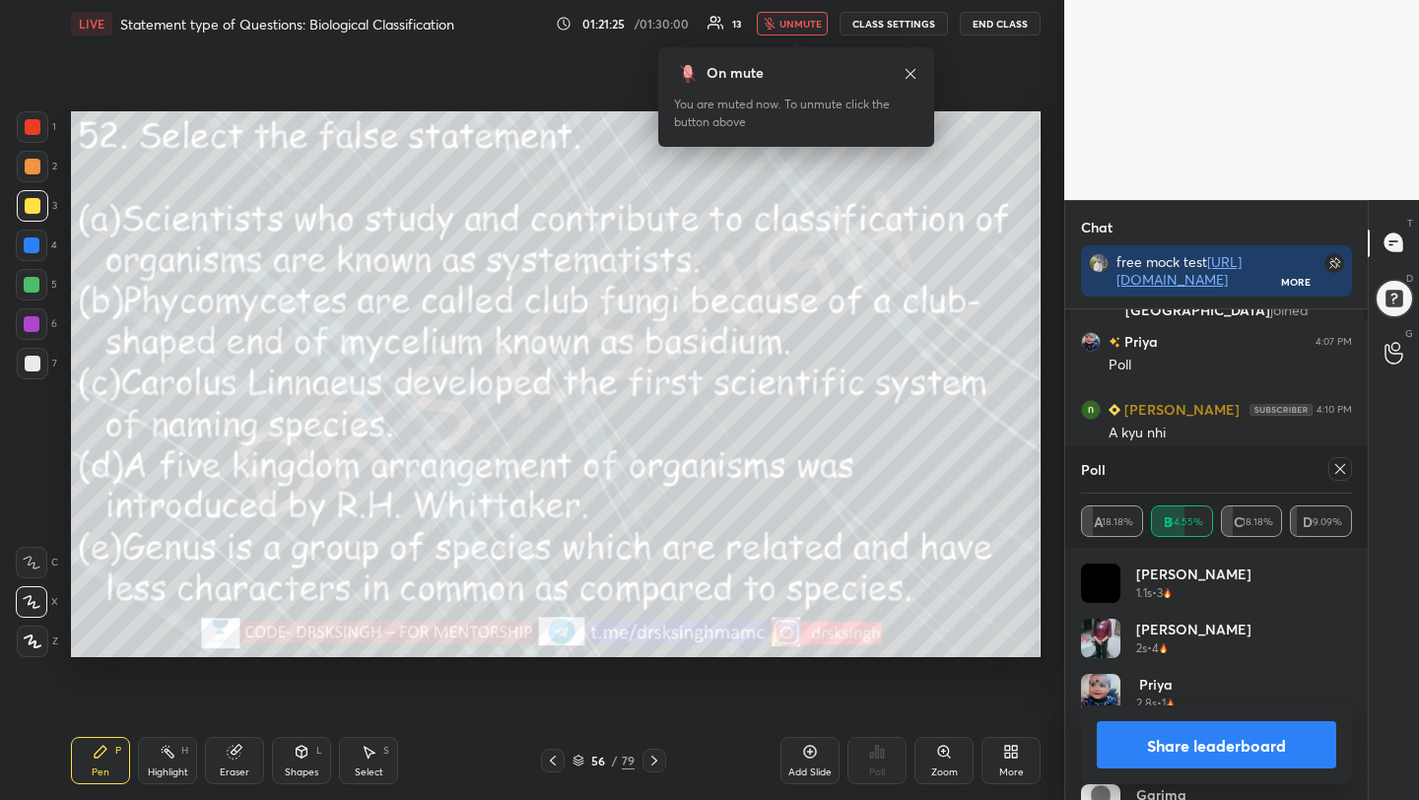
click at [1342, 473] on icon at bounding box center [1340, 469] width 16 height 16
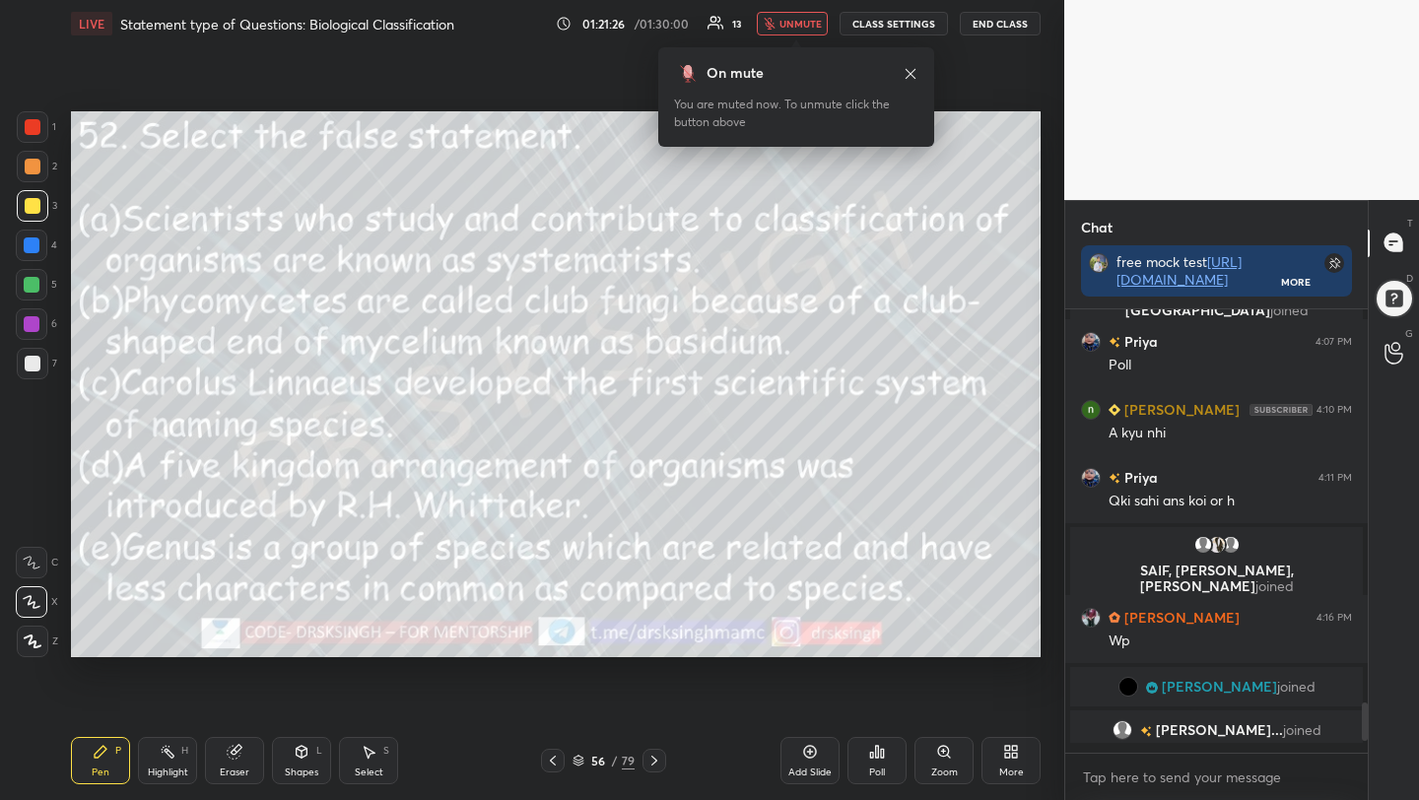
scroll to position [273, 297]
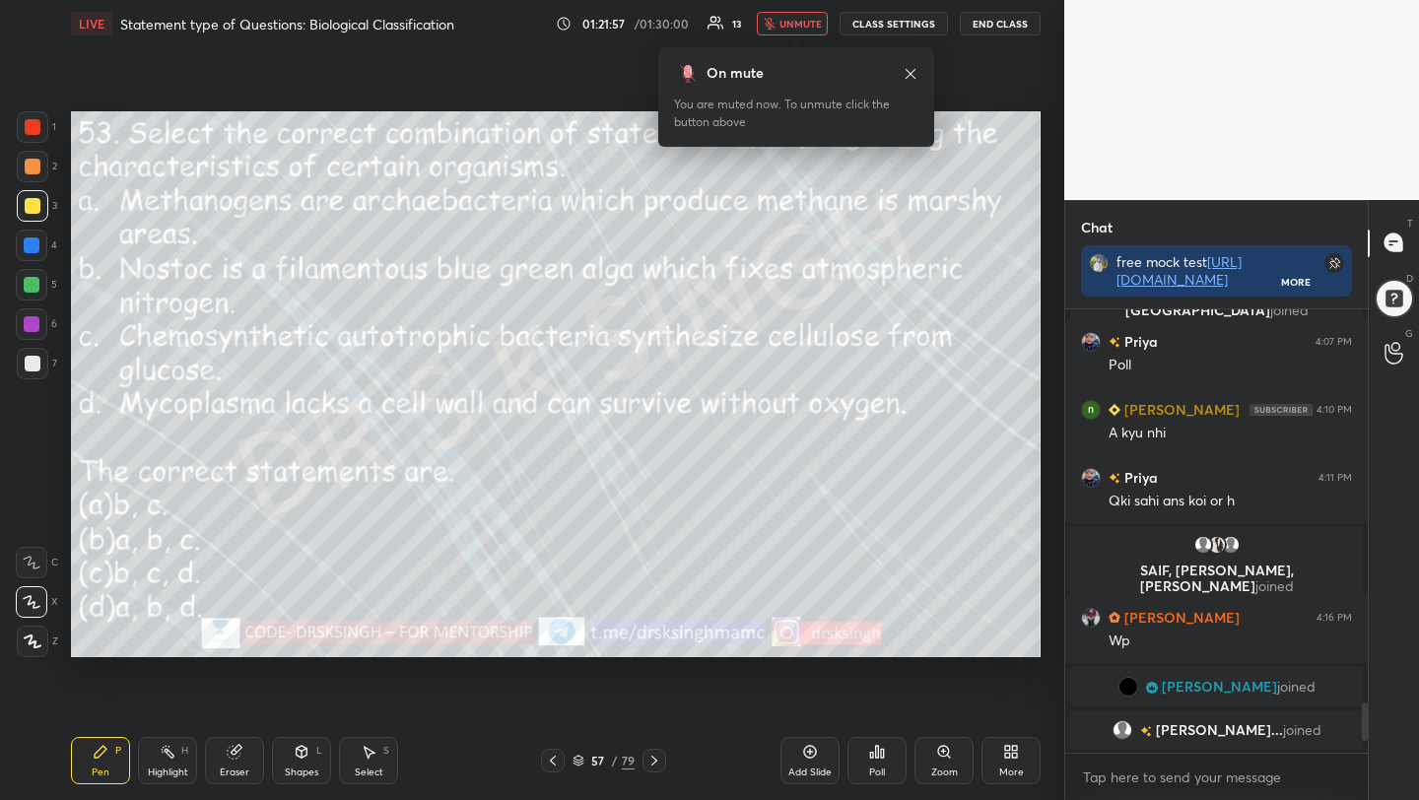
click at [805, 33] on button "unmute" at bounding box center [792, 24] width 71 height 24
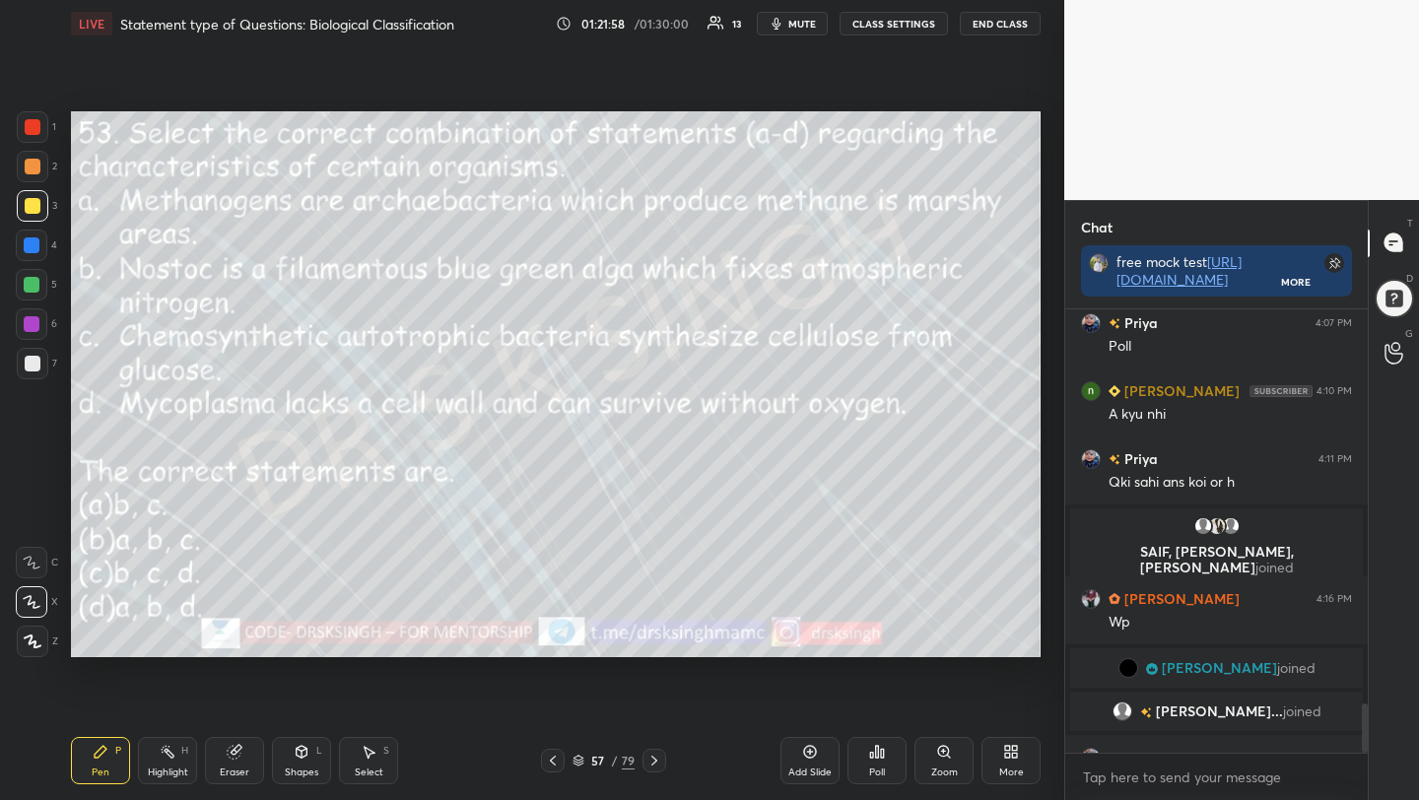
scroll to position [3539, 0]
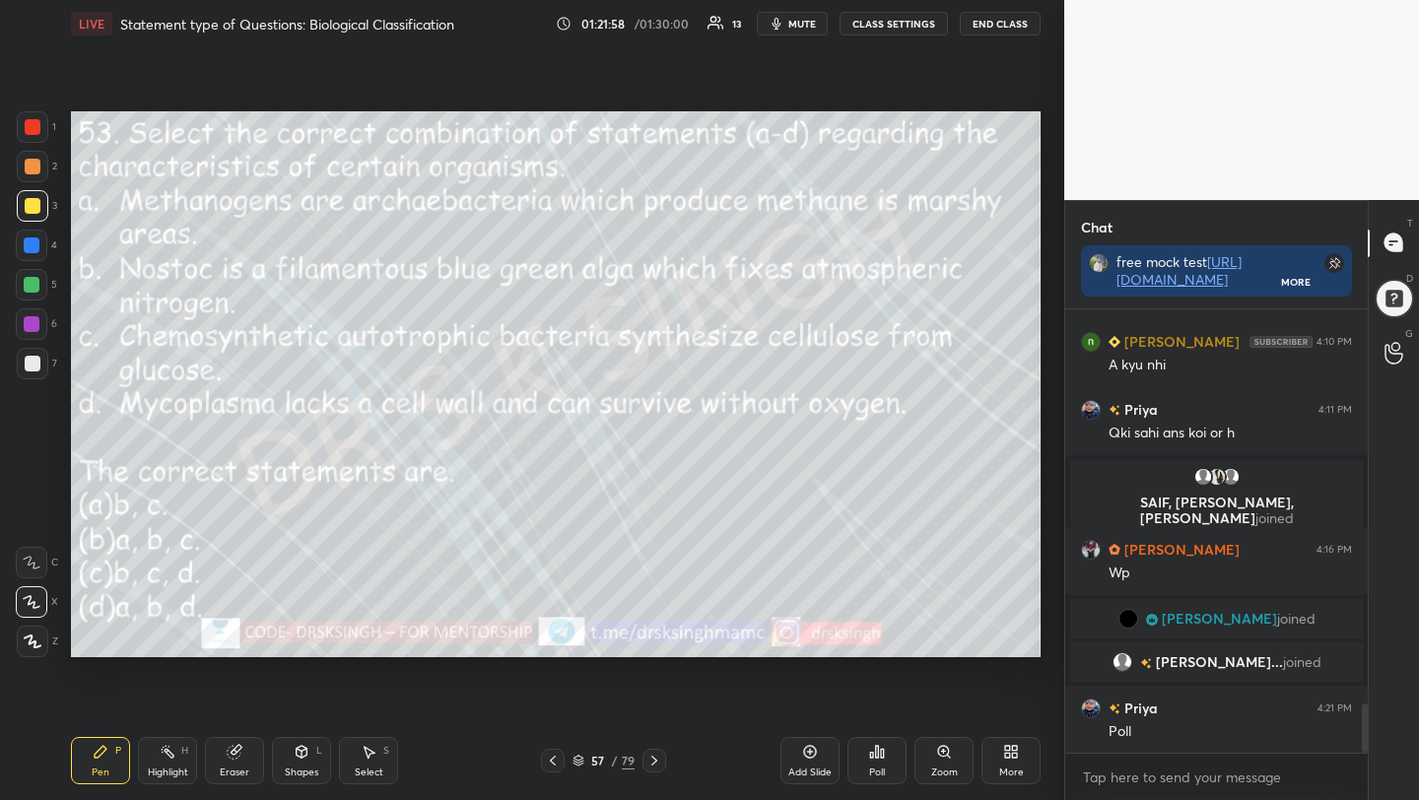
click at [806, 28] on span "mute" at bounding box center [802, 24] width 28 height 14
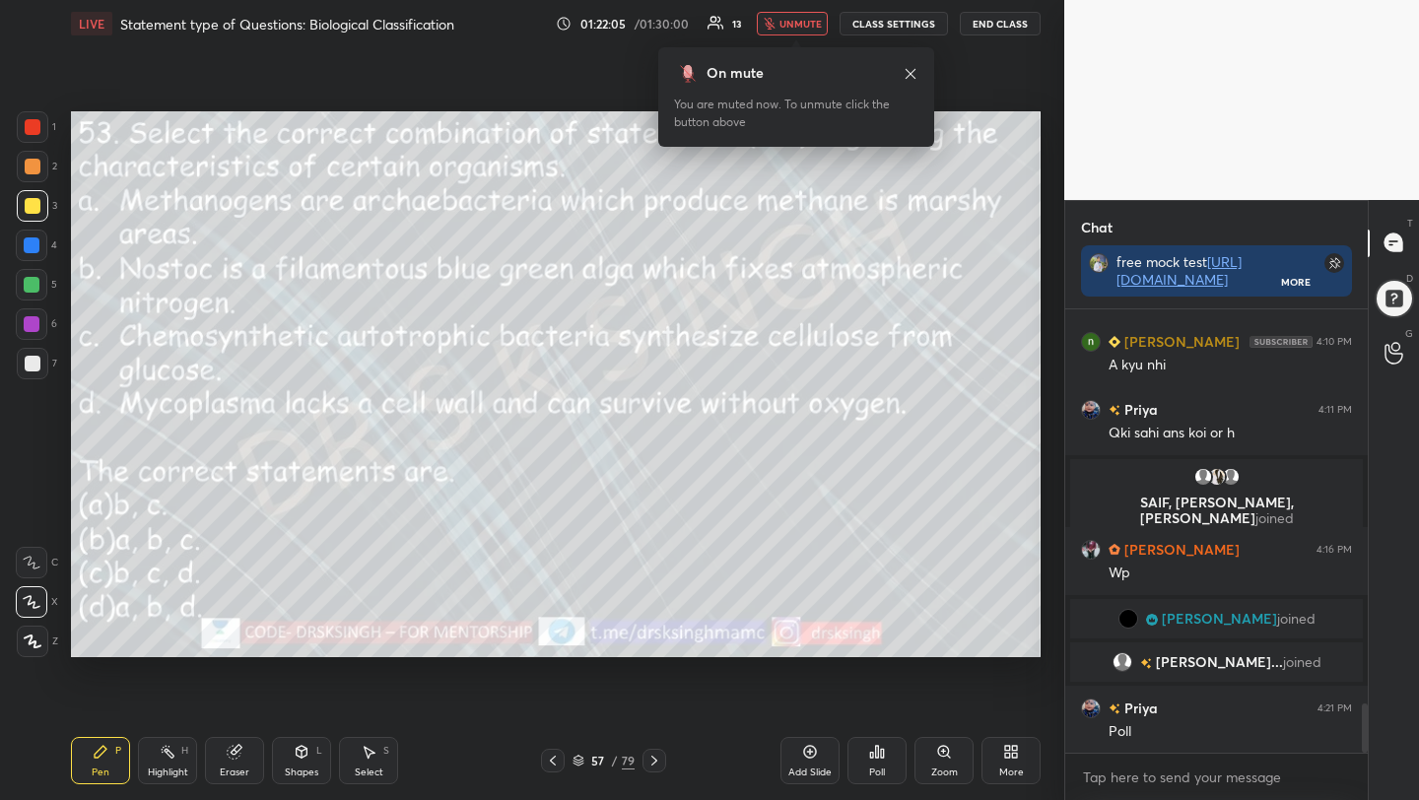
scroll to position [3586, 0]
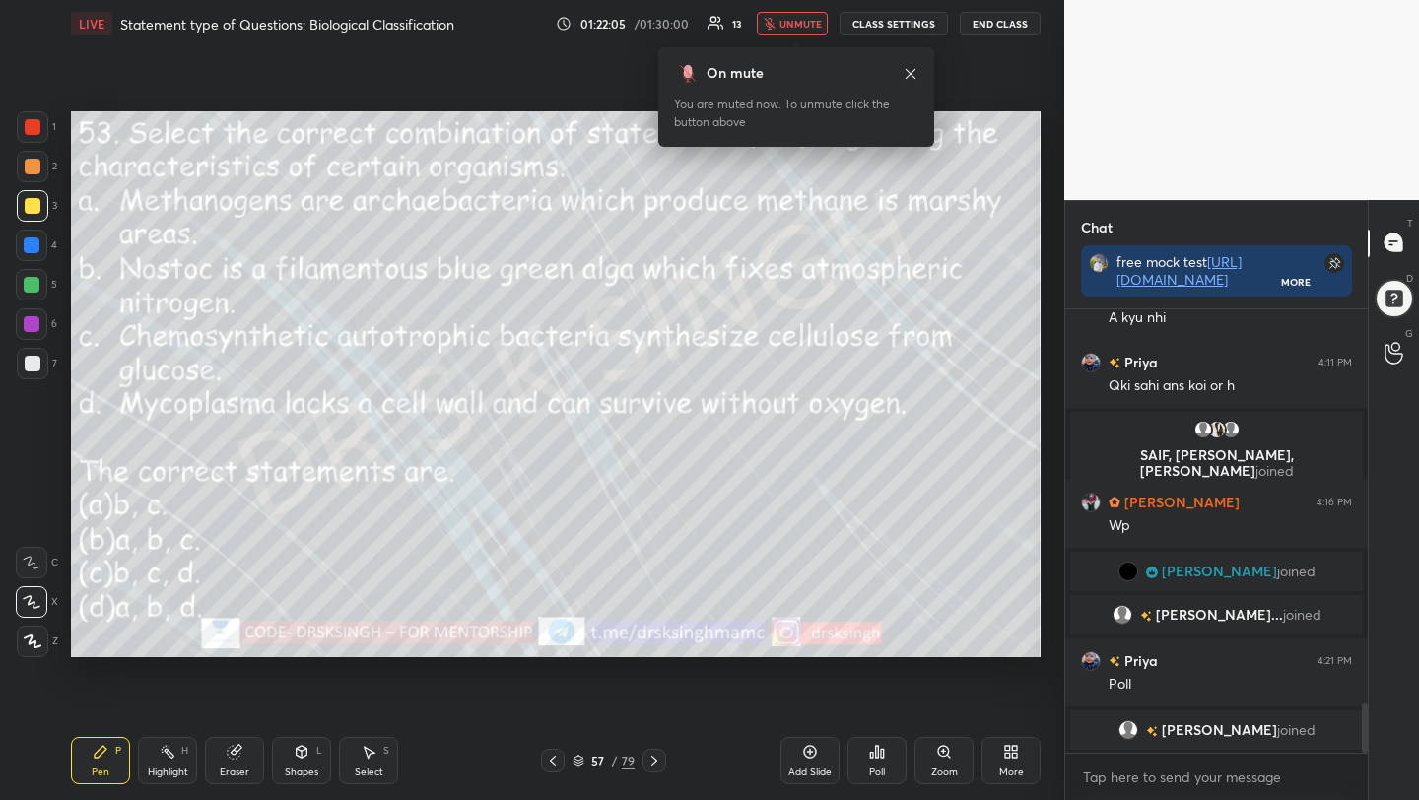
click at [804, 17] on span "unmute" at bounding box center [800, 24] width 42 height 14
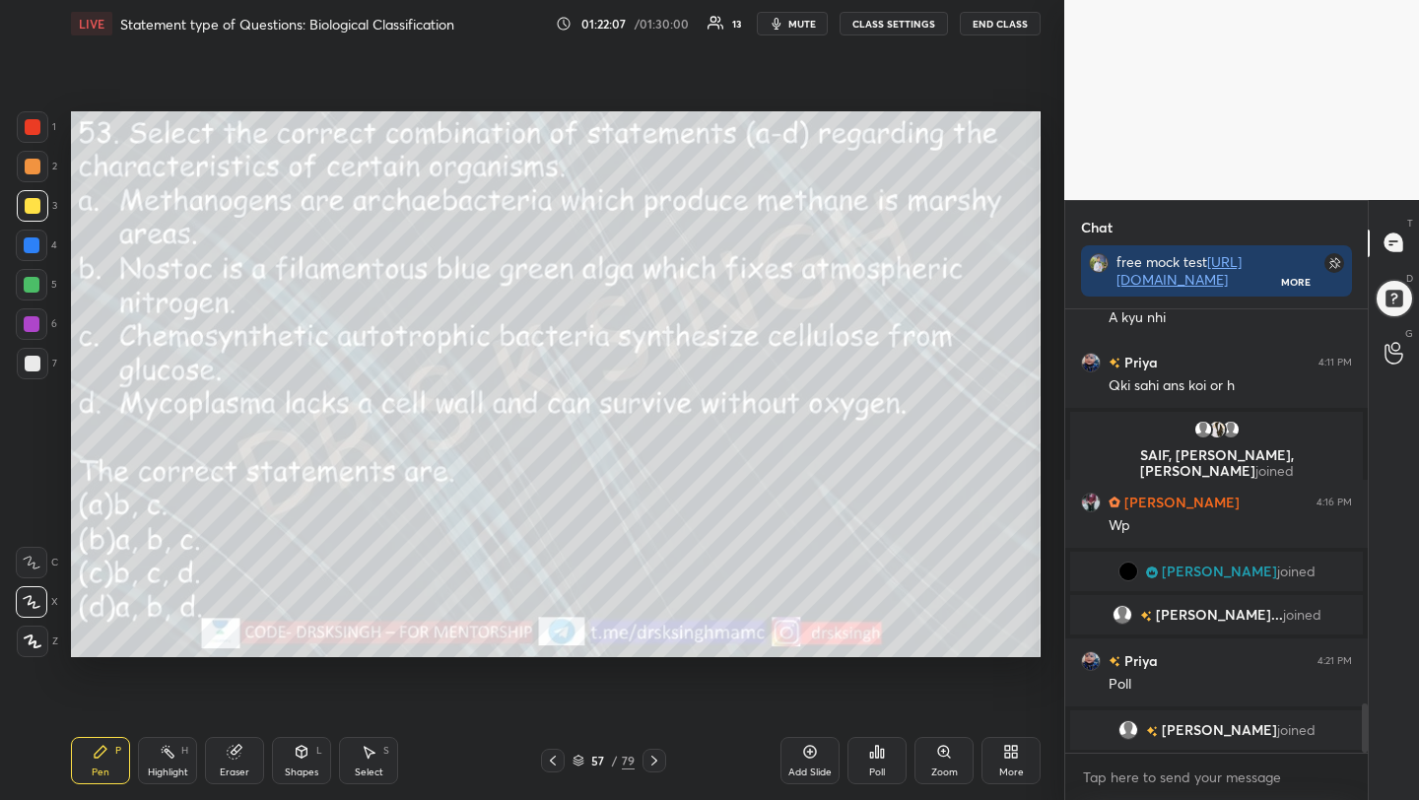
scroll to position [3611, 0]
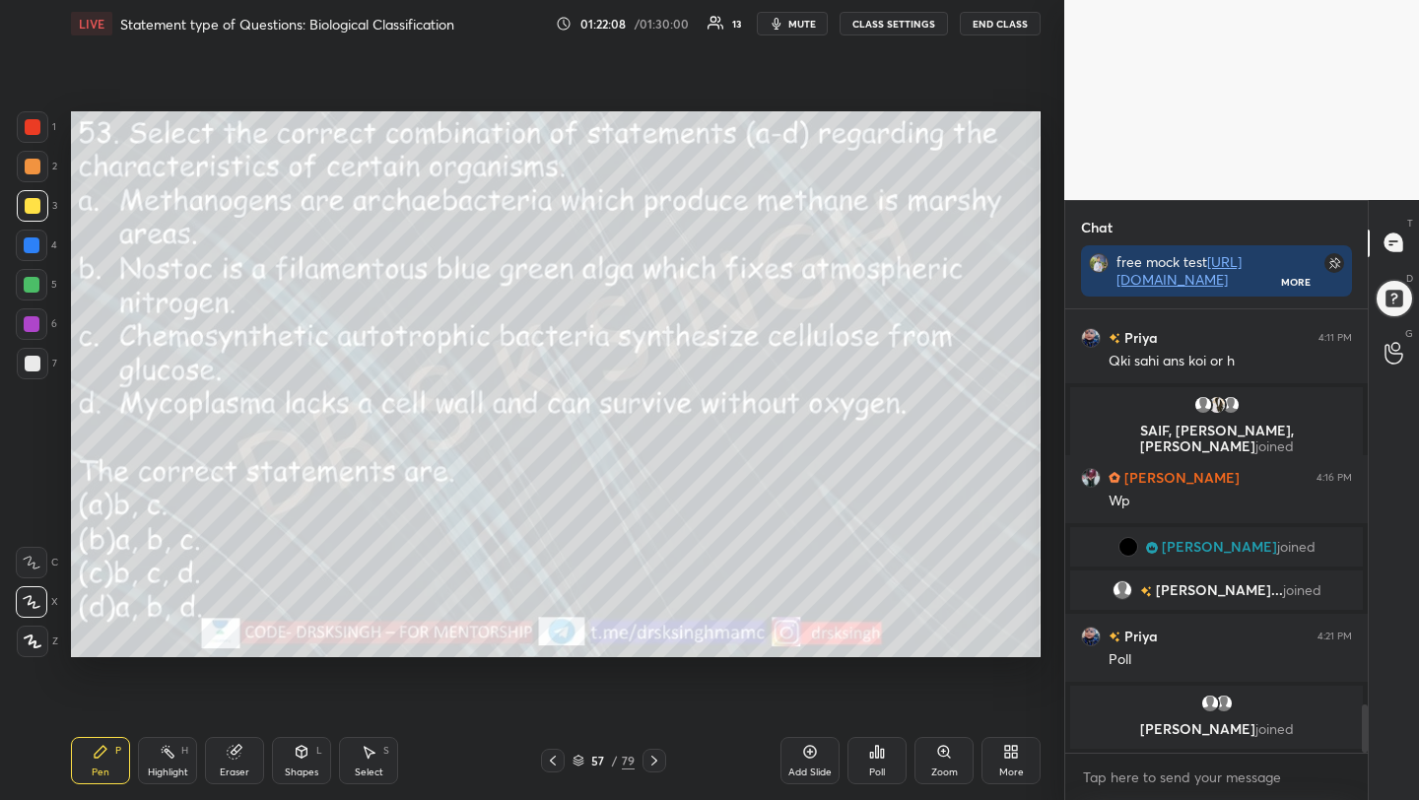
click at [792, 25] on span "mute" at bounding box center [802, 24] width 28 height 14
click at [867, 765] on div "Poll" at bounding box center [876, 760] width 59 height 47
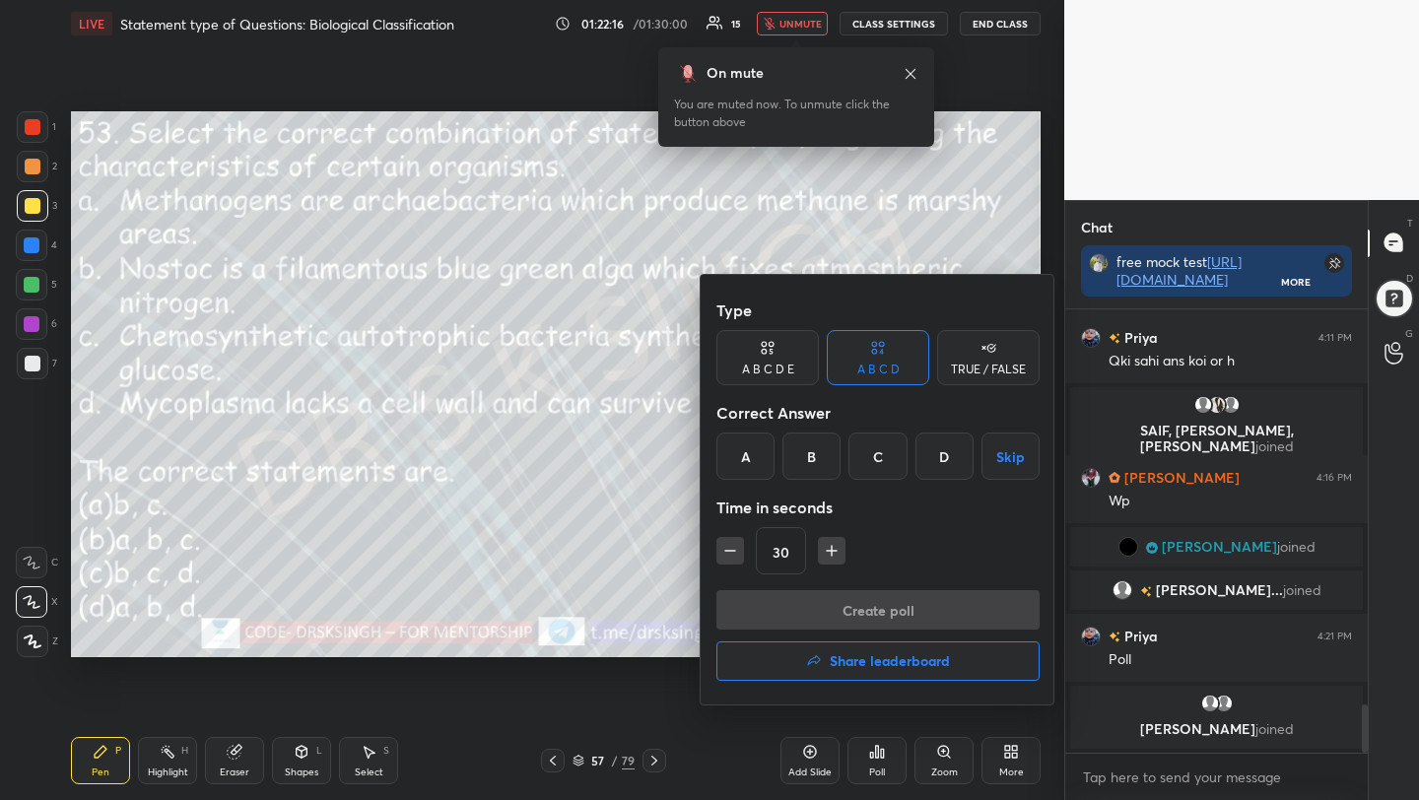
click at [937, 461] on div "D" at bounding box center [944, 456] width 58 height 47
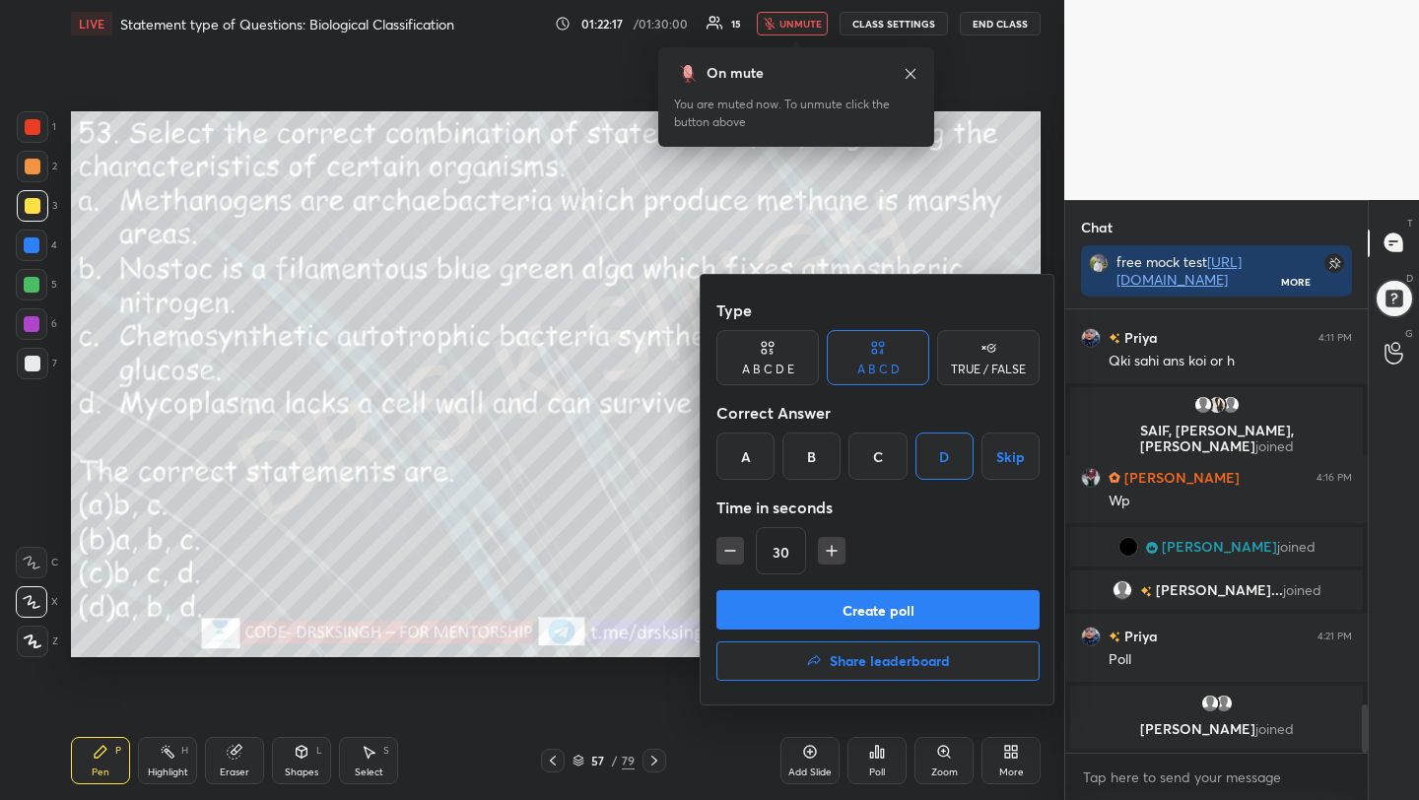
click at [930, 607] on button "Create poll" at bounding box center [877, 609] width 323 height 39
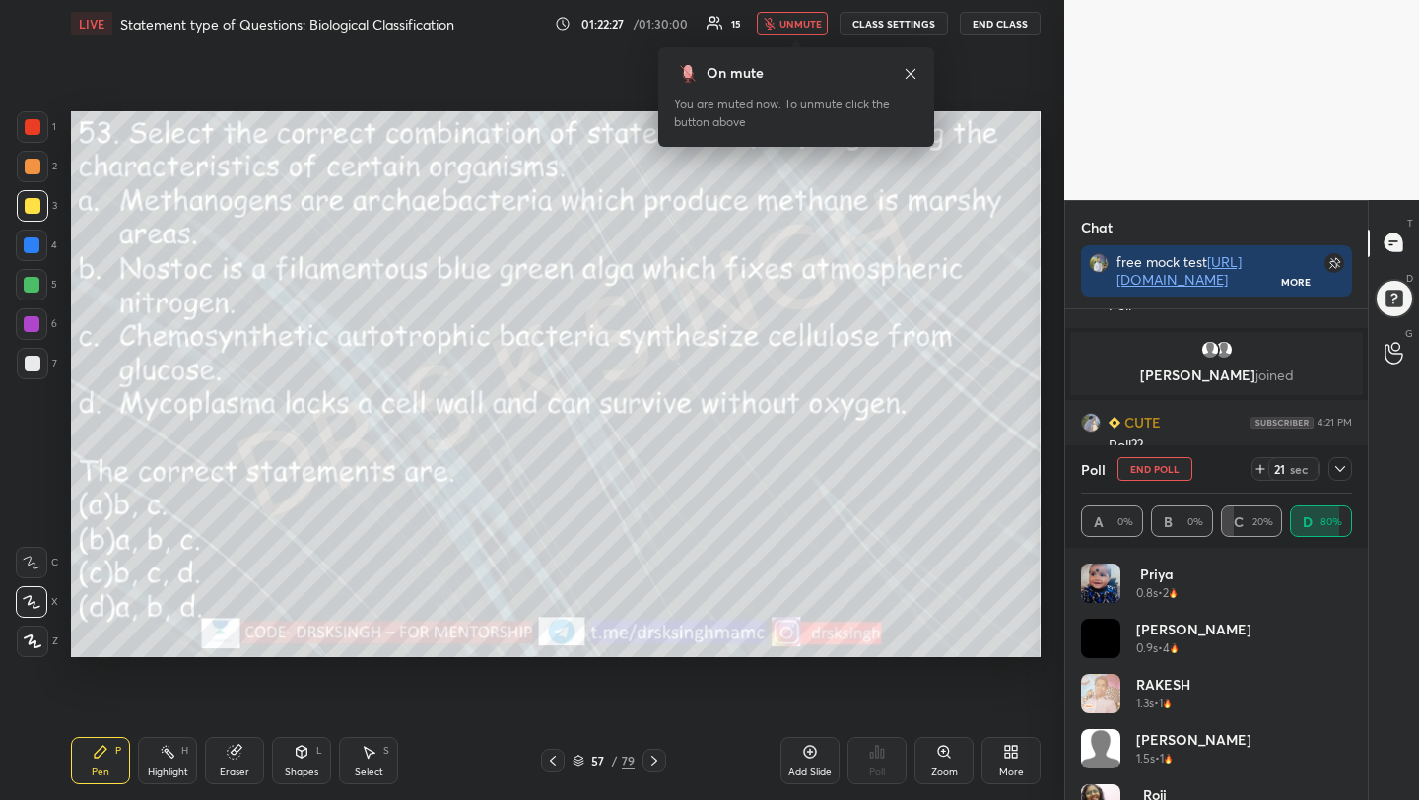
scroll to position [3851, 0]
click at [1173, 467] on button "End Poll" at bounding box center [1154, 469] width 75 height 24
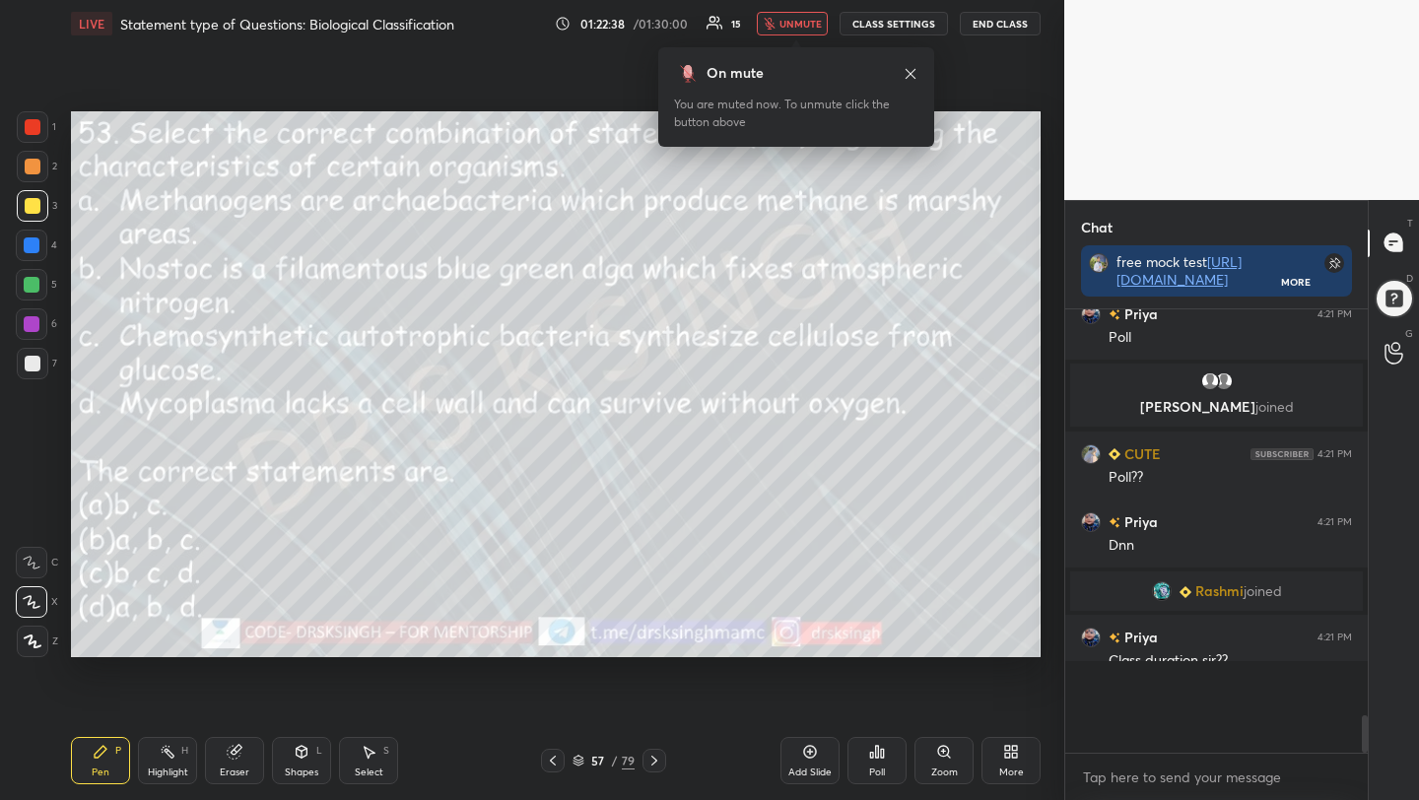
scroll to position [3760, 0]
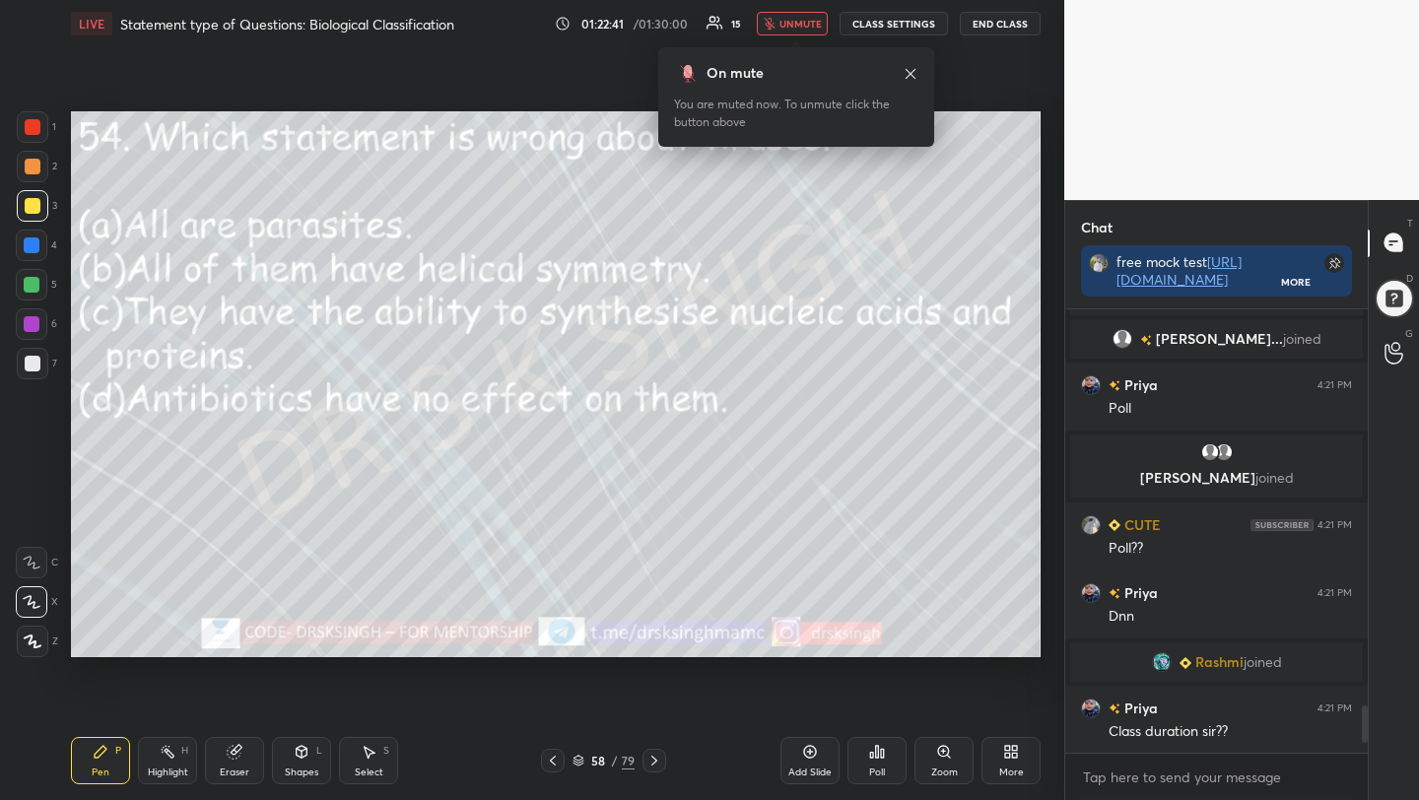
click at [873, 748] on icon at bounding box center [877, 752] width 16 height 16
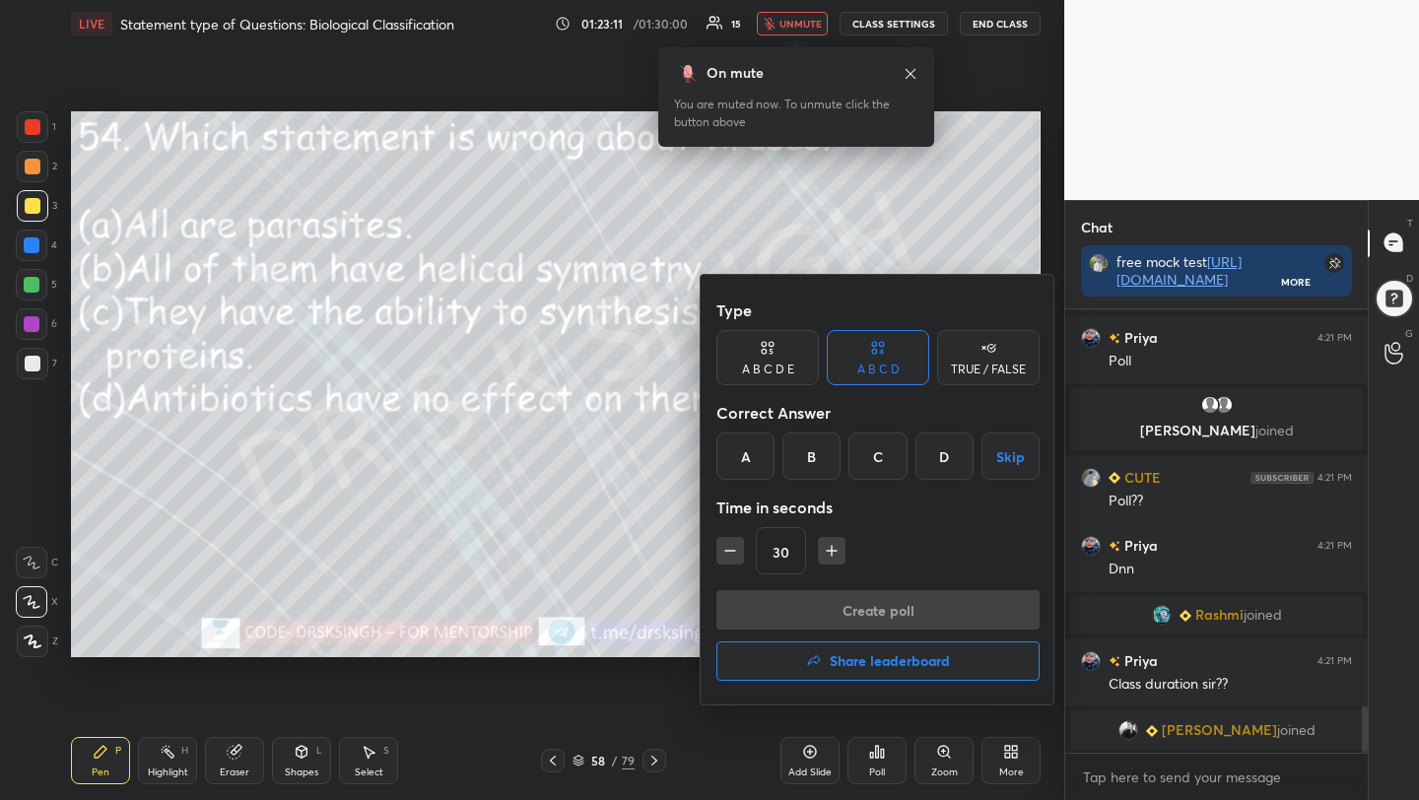
click at [801, 459] on div "B" at bounding box center [811, 456] width 58 height 47
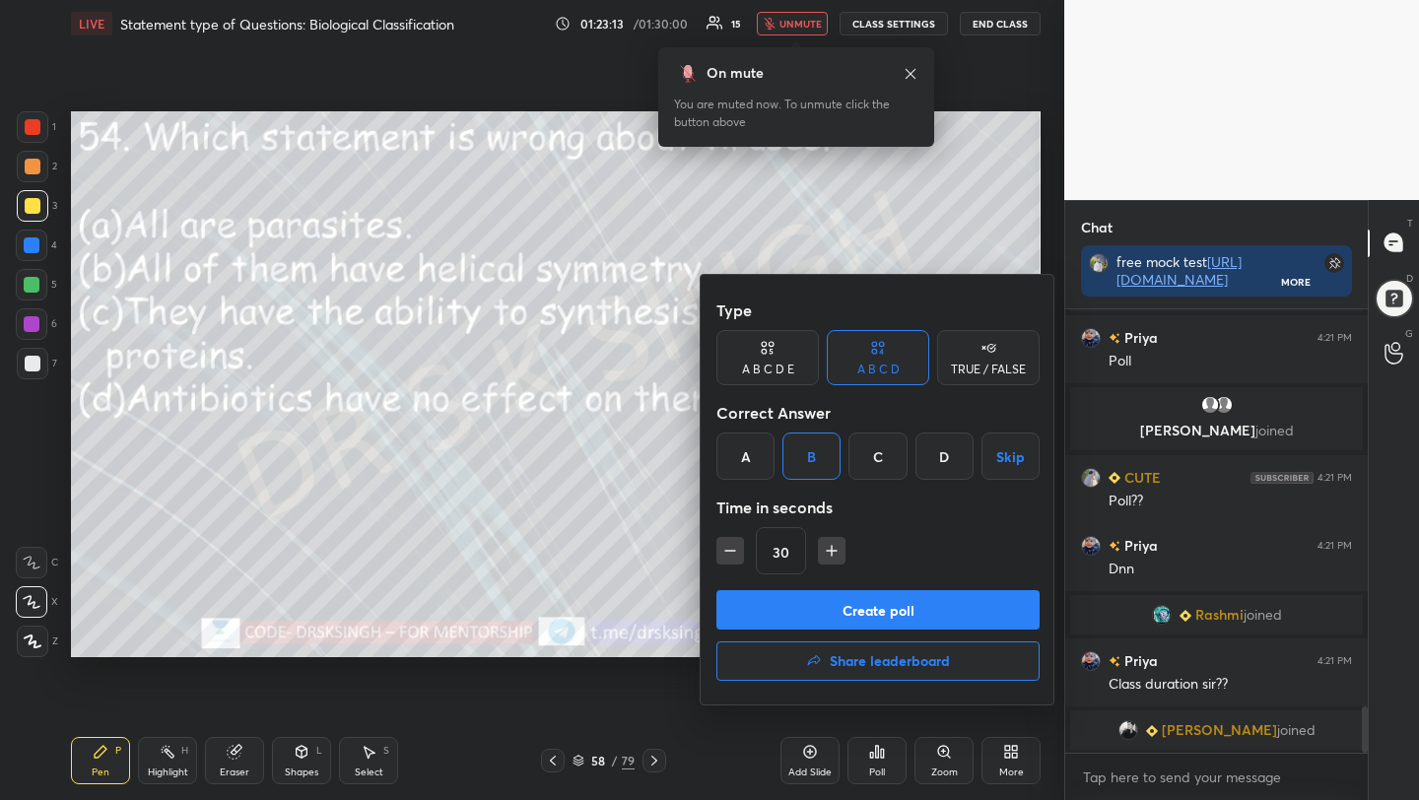
click at [873, 606] on button "Create poll" at bounding box center [877, 609] width 323 height 39
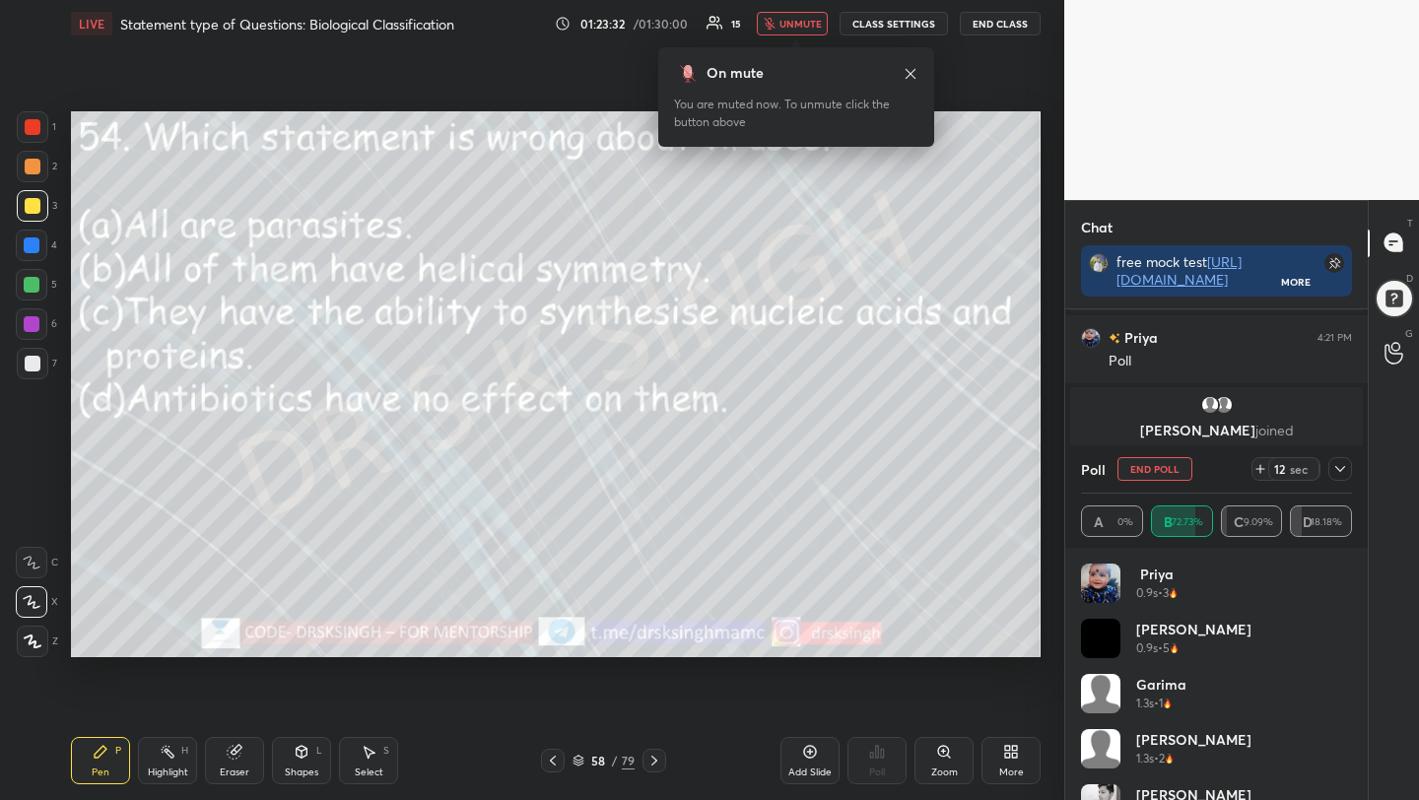
click at [1146, 461] on button "End Poll" at bounding box center [1154, 469] width 75 height 24
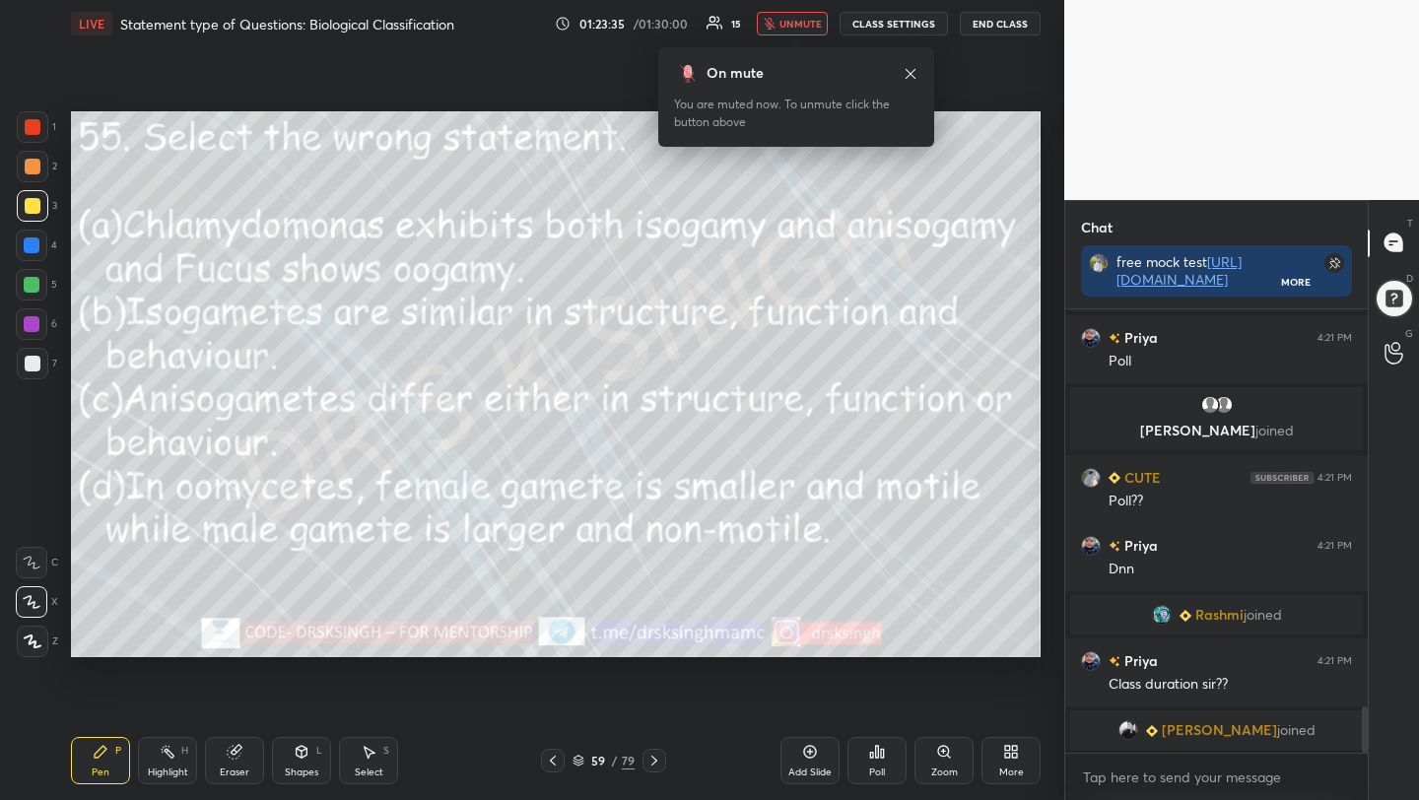
click at [864, 749] on div "Poll" at bounding box center [876, 760] width 59 height 47
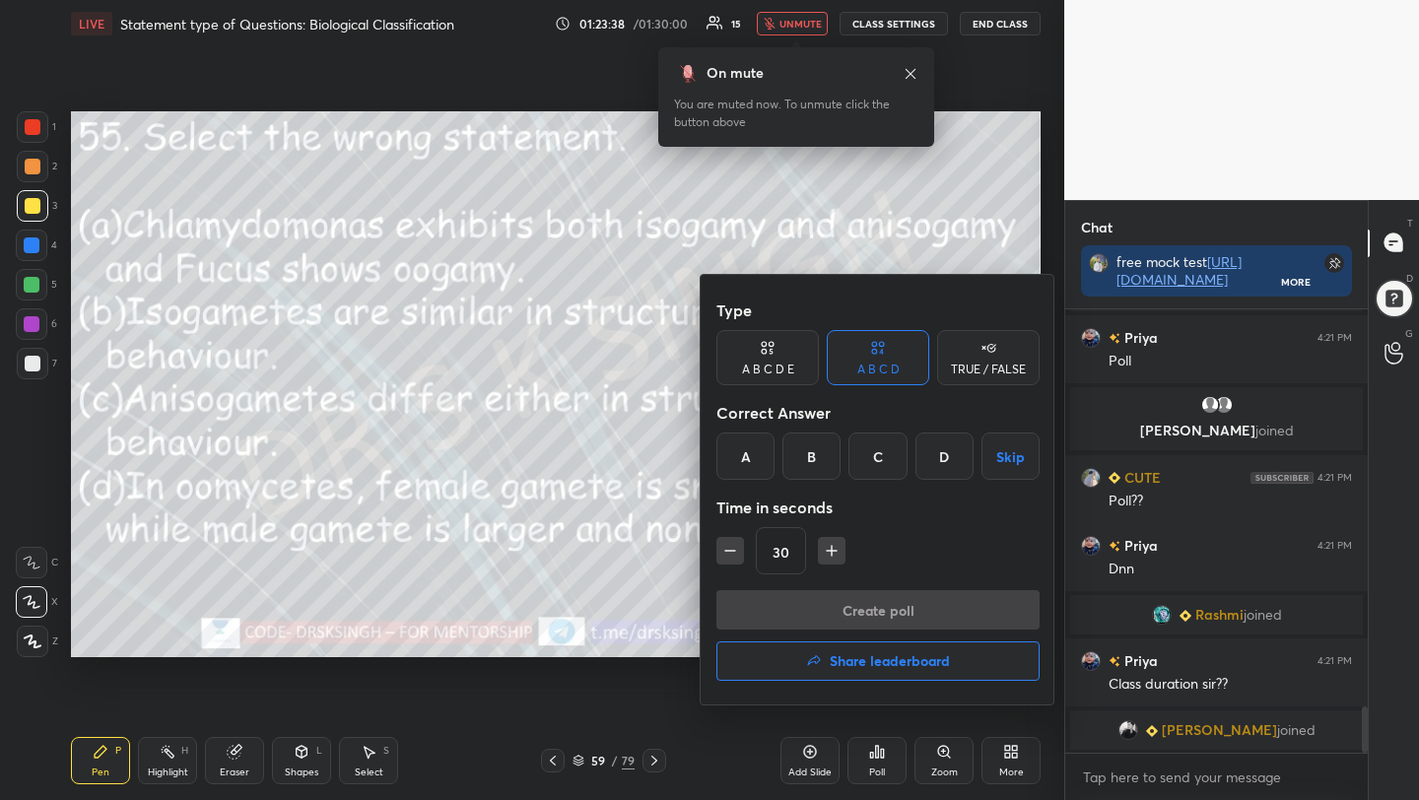
click at [932, 449] on div "D" at bounding box center [944, 456] width 58 height 47
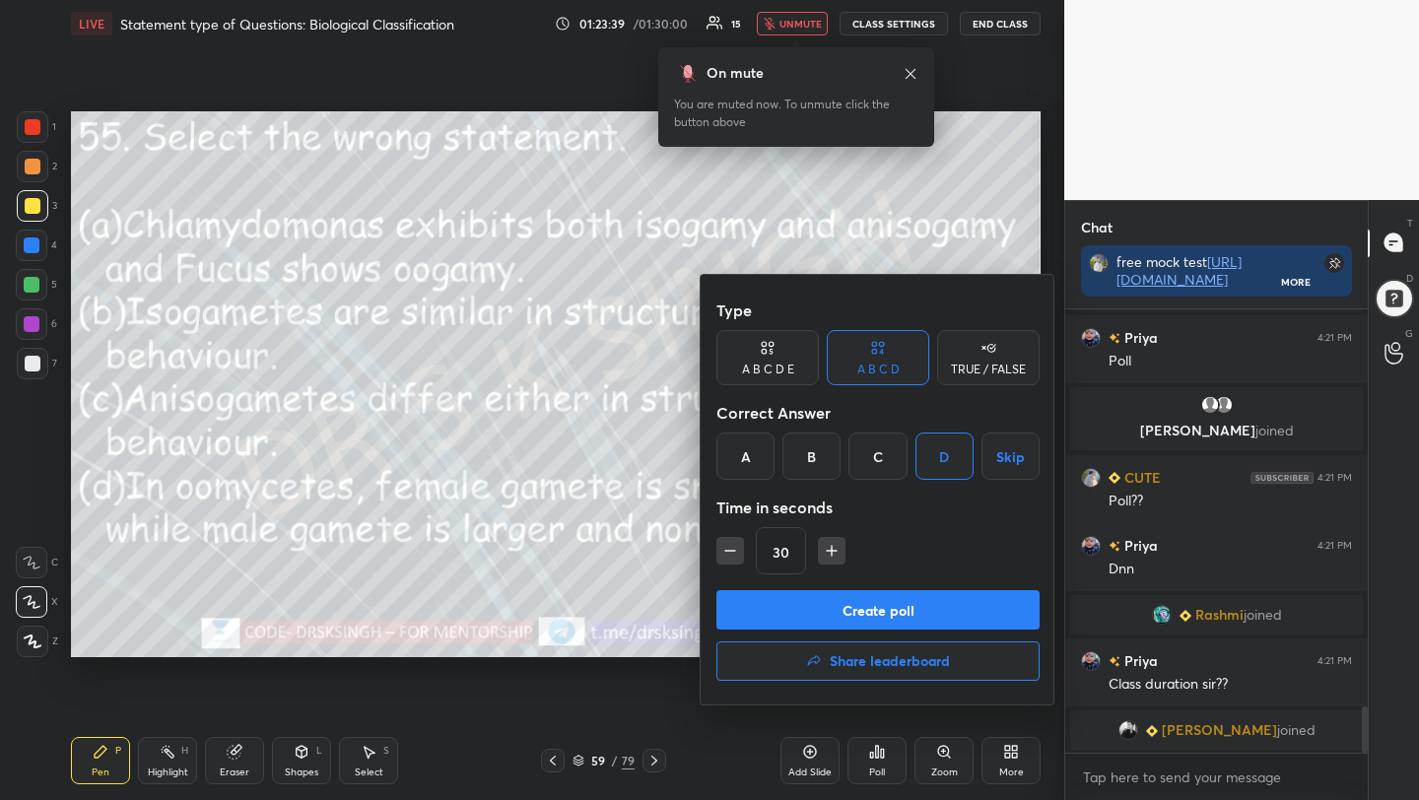
click at [876, 605] on button "Create poll" at bounding box center [877, 609] width 323 height 39
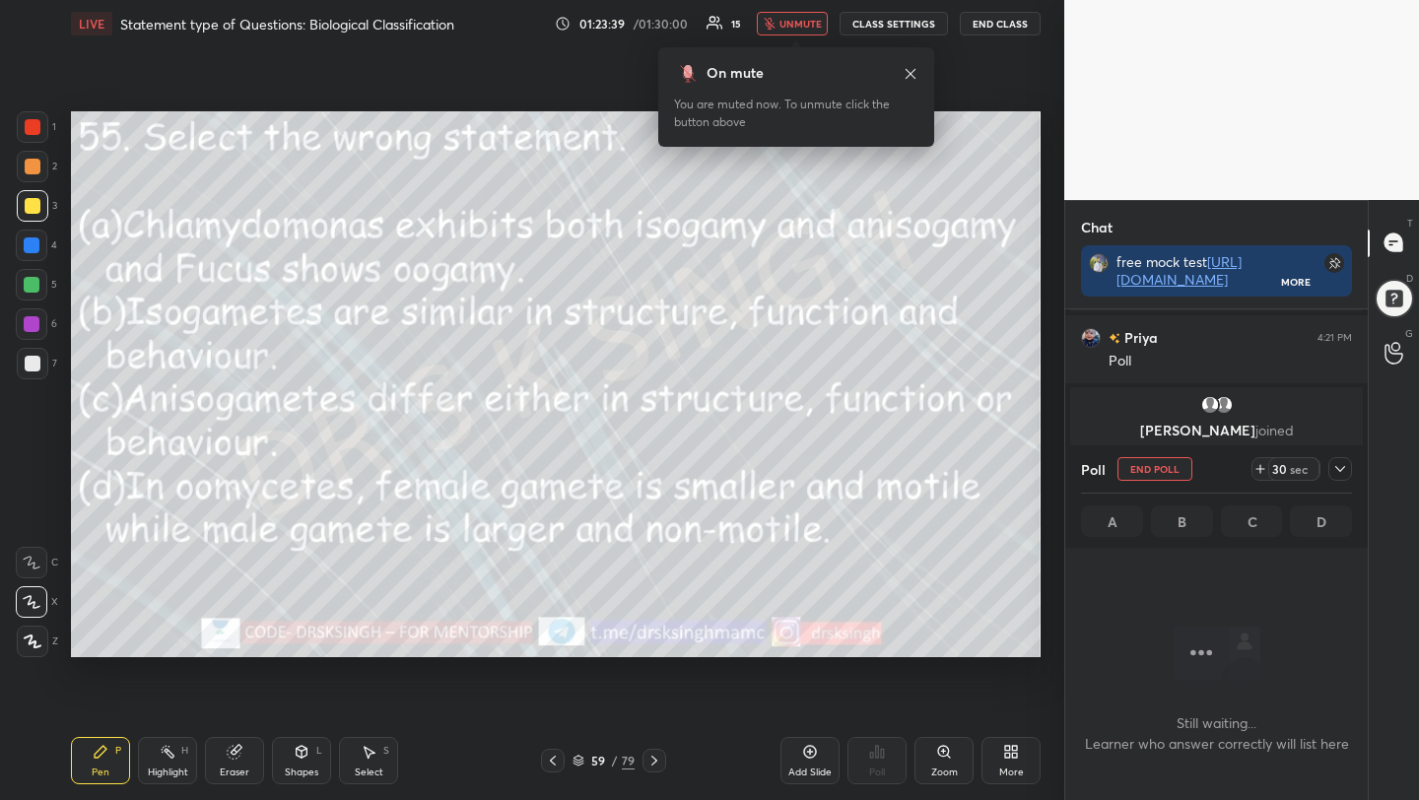
scroll to position [177, 297]
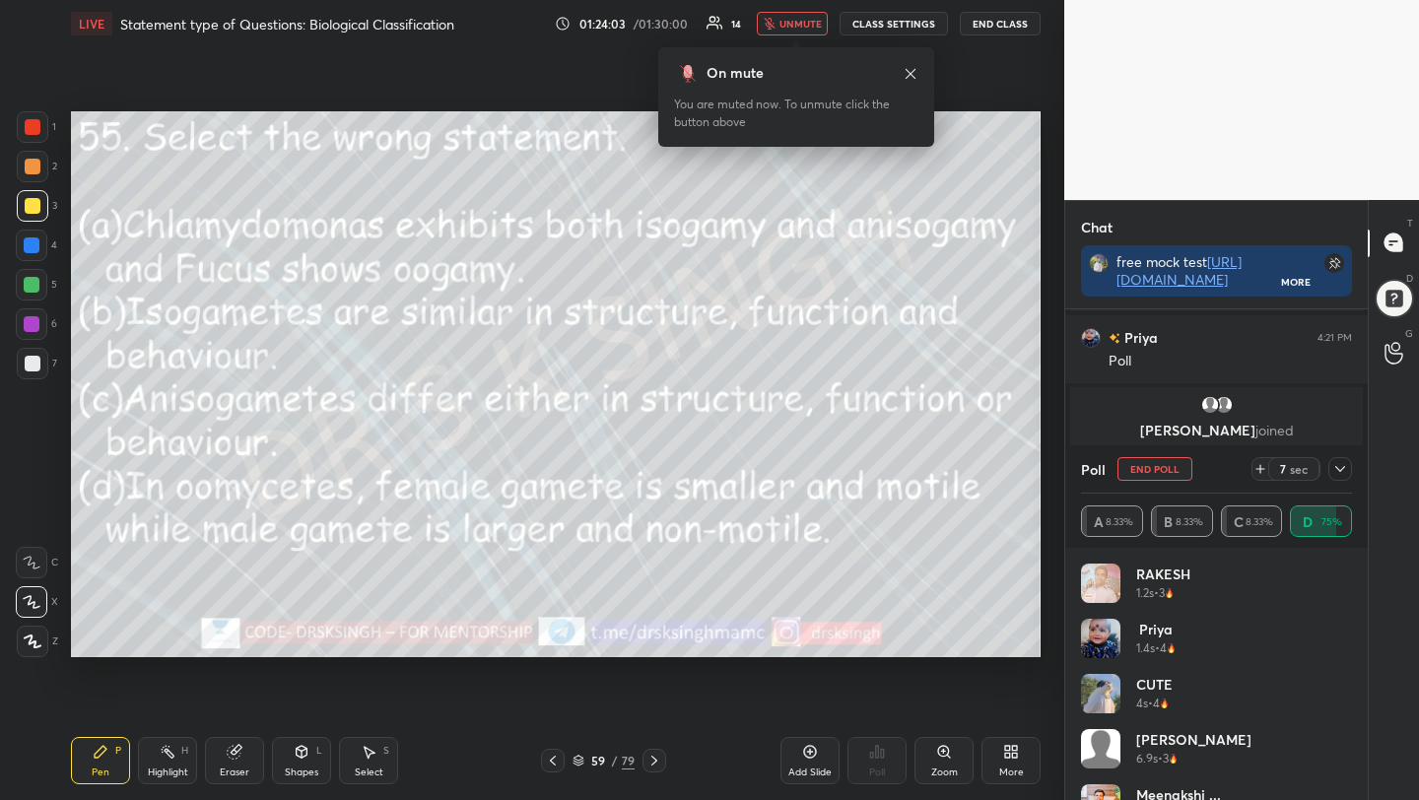
click at [1167, 462] on button "End Poll" at bounding box center [1154, 469] width 75 height 24
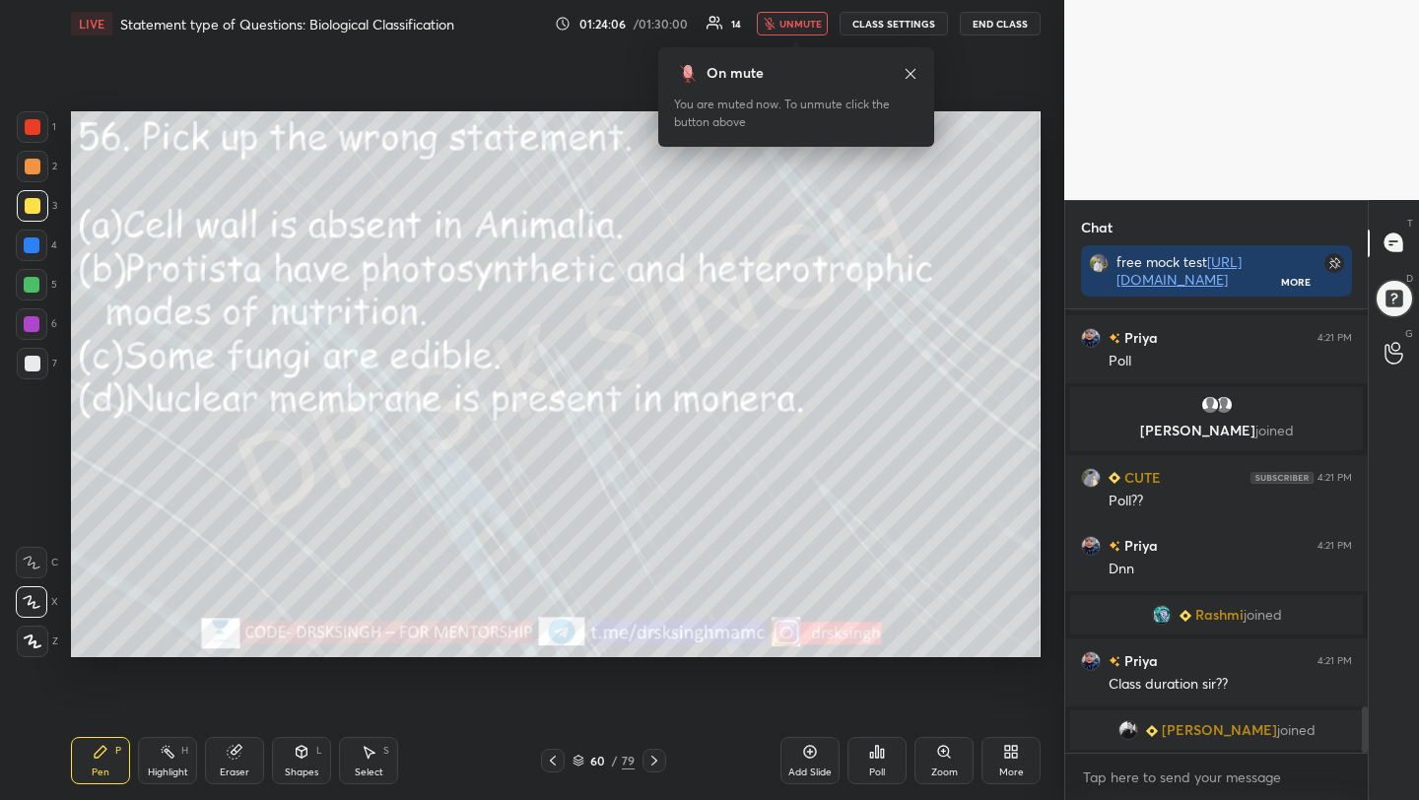
click at [881, 746] on icon at bounding box center [877, 752] width 16 height 16
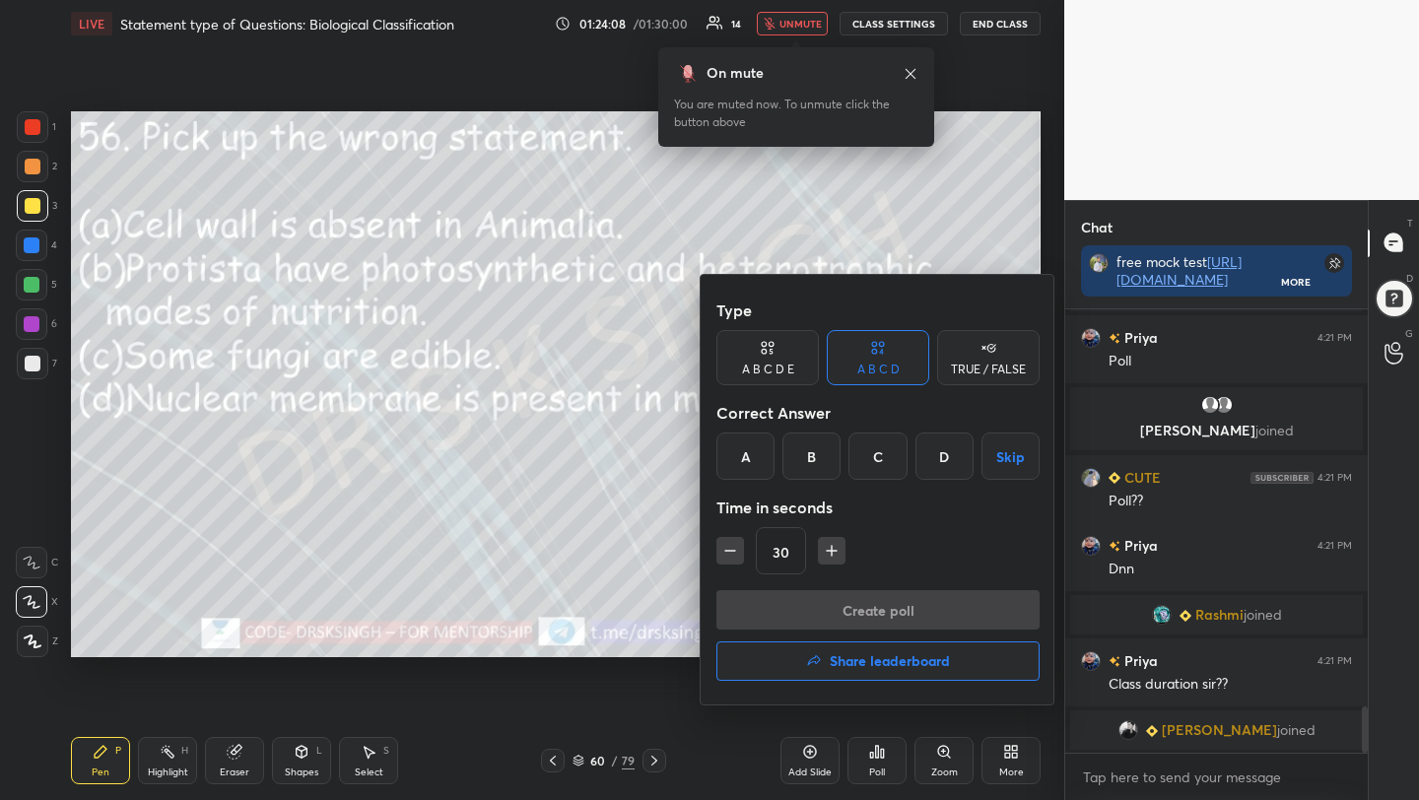
click at [451, 549] on div at bounding box center [709, 400] width 1419 height 800
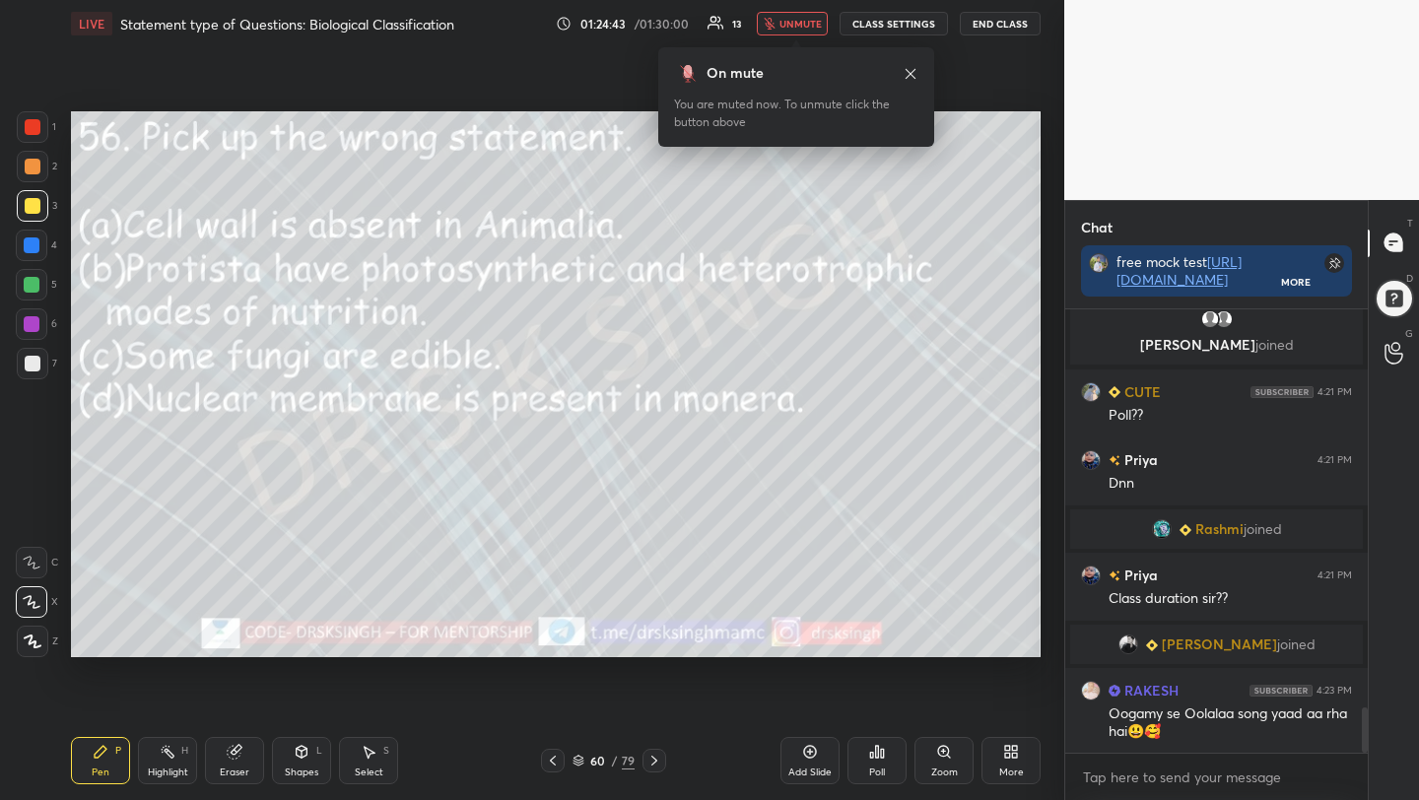
scroll to position [3931, 0]
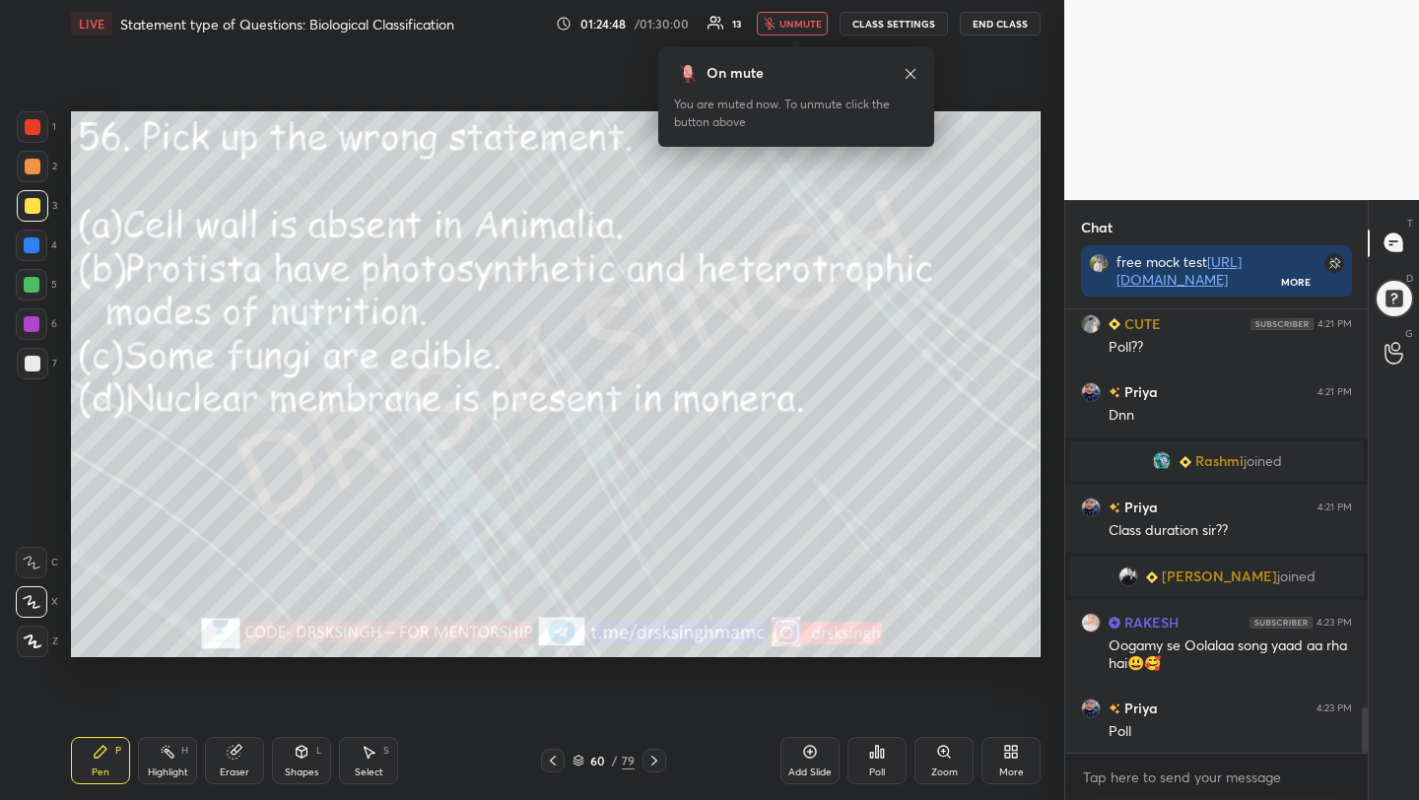
click at [865, 744] on div "Poll" at bounding box center [876, 760] width 59 height 47
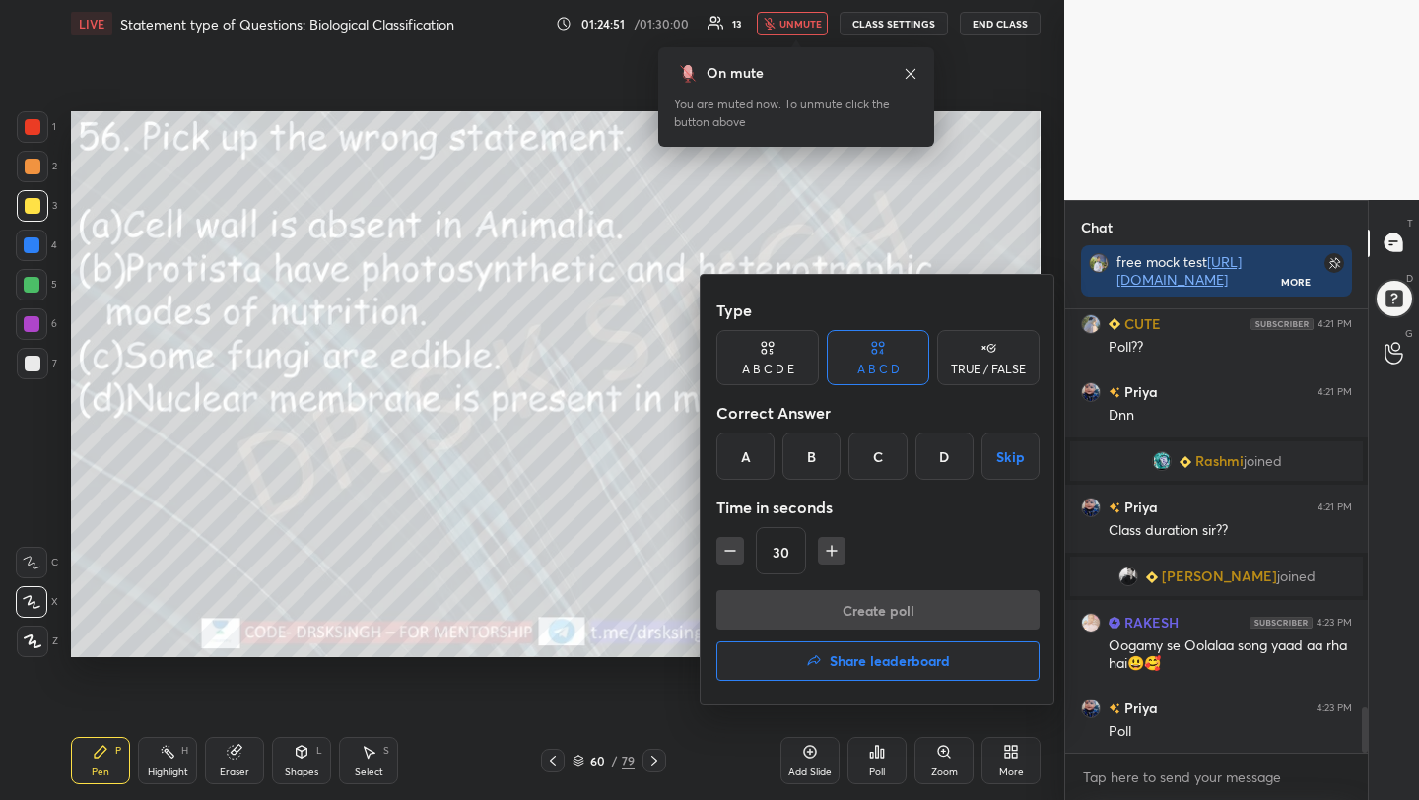
click at [932, 440] on div "D" at bounding box center [944, 456] width 58 height 47
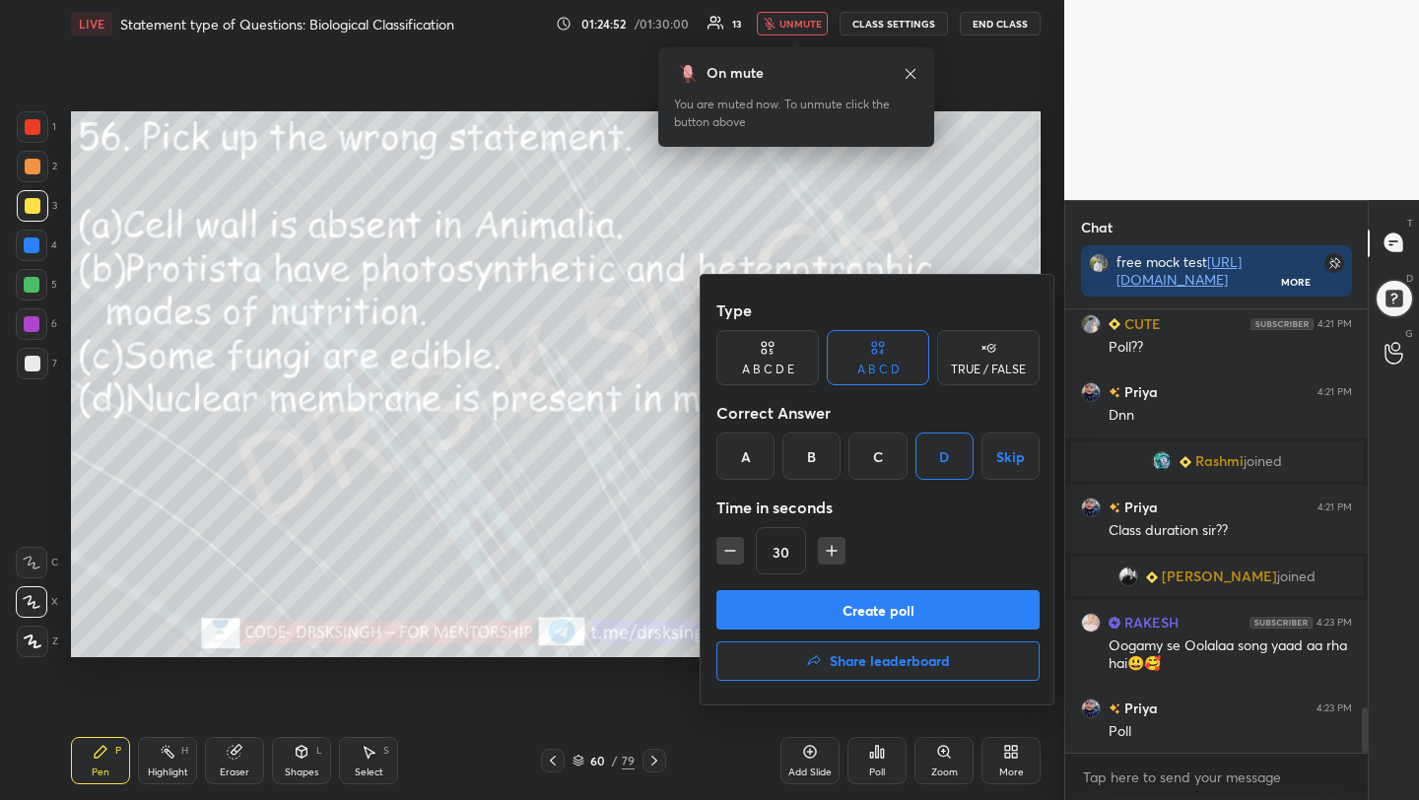
click at [912, 616] on button "Create poll" at bounding box center [877, 609] width 323 height 39
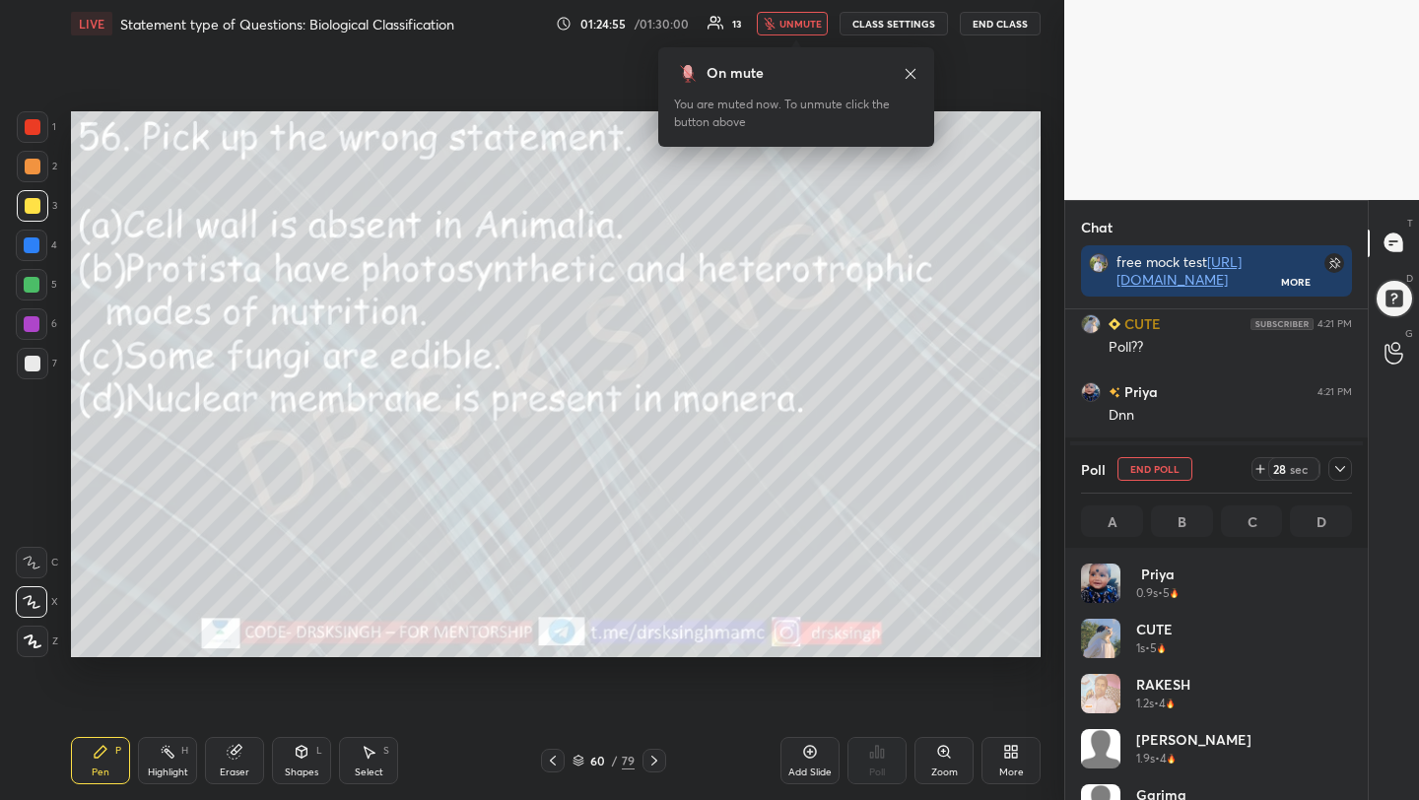
scroll to position [7, 7]
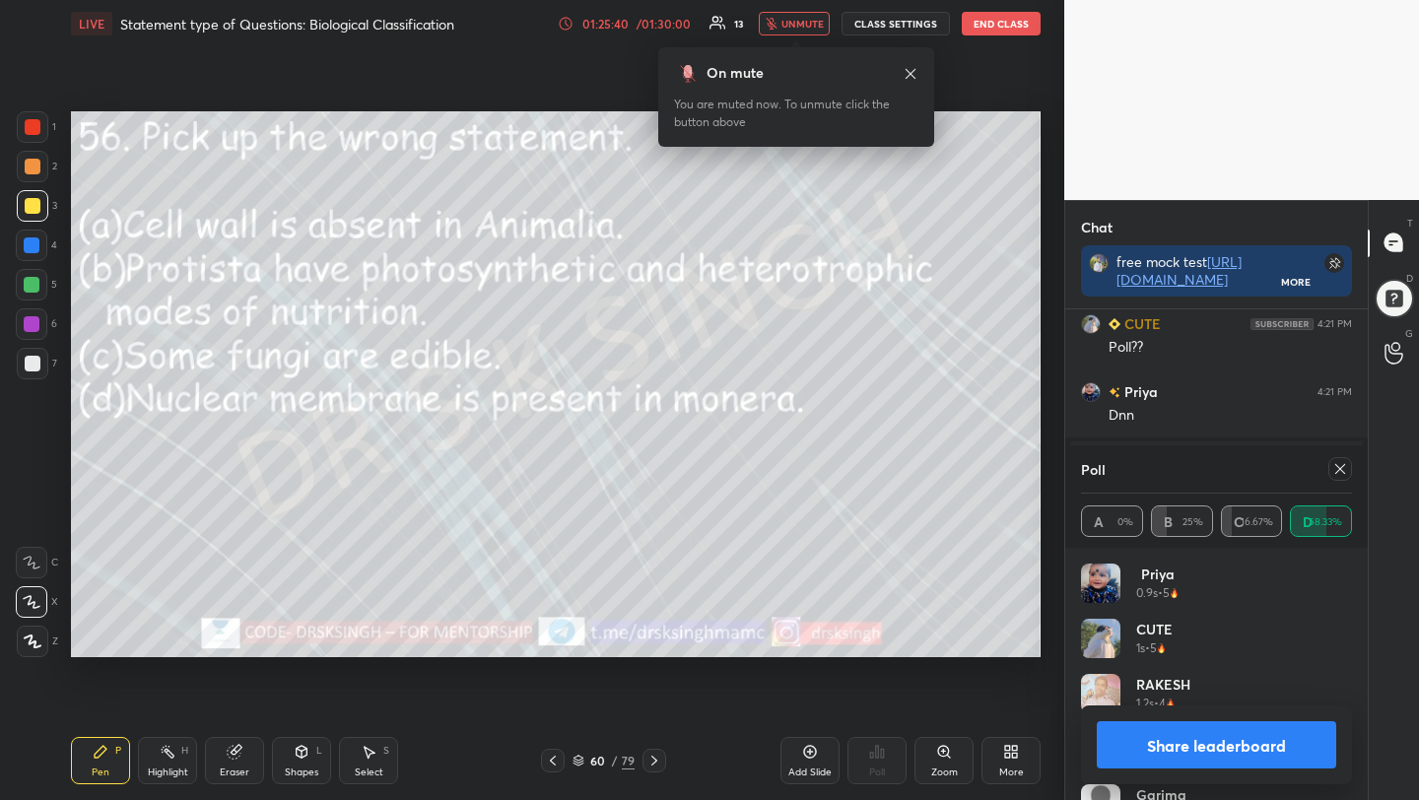
click at [1339, 471] on icon at bounding box center [1340, 469] width 16 height 16
type textarea "x"
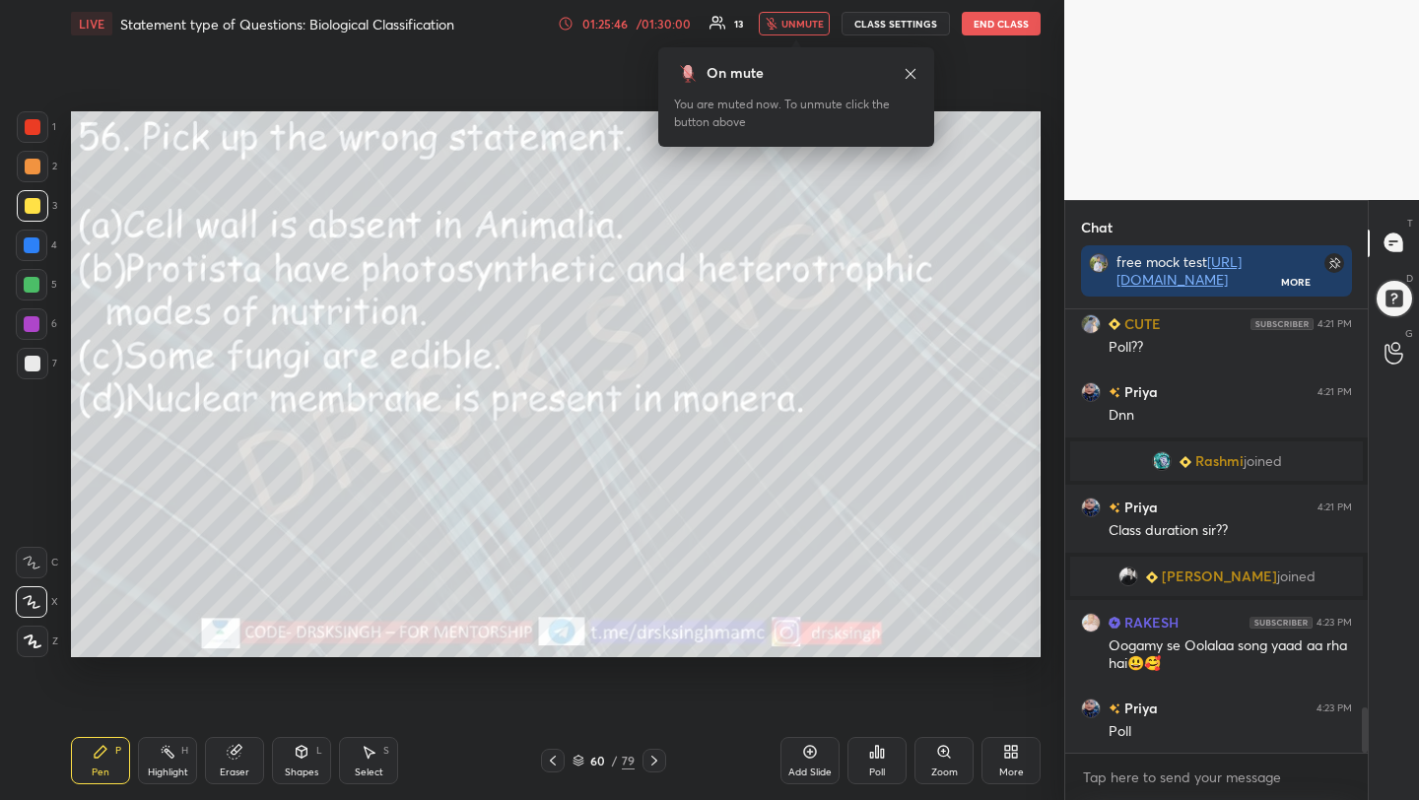
click at [817, 24] on span "unmute" at bounding box center [802, 24] width 42 height 14
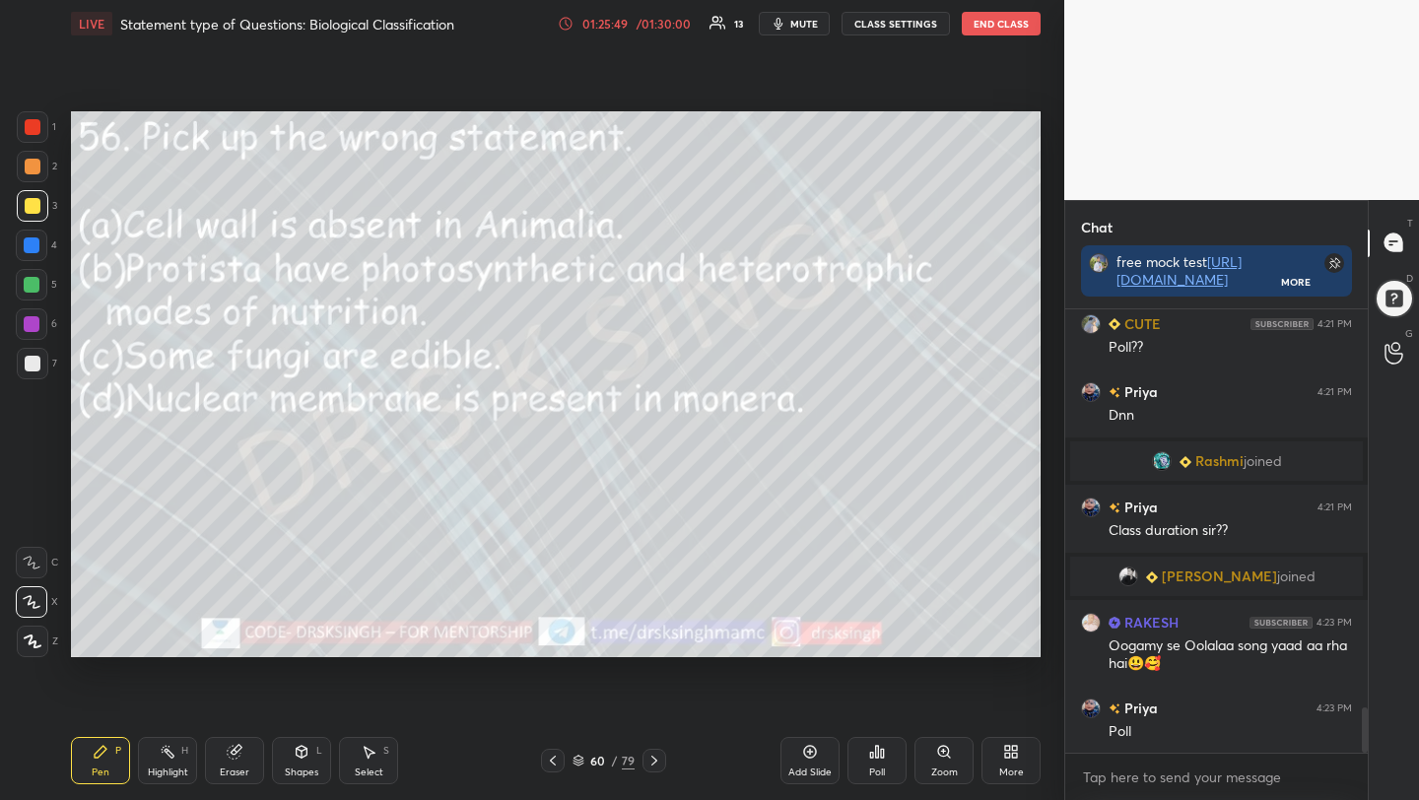
click at [794, 21] on span "mute" at bounding box center [804, 24] width 28 height 14
click at [882, 763] on div "Poll" at bounding box center [876, 760] width 59 height 47
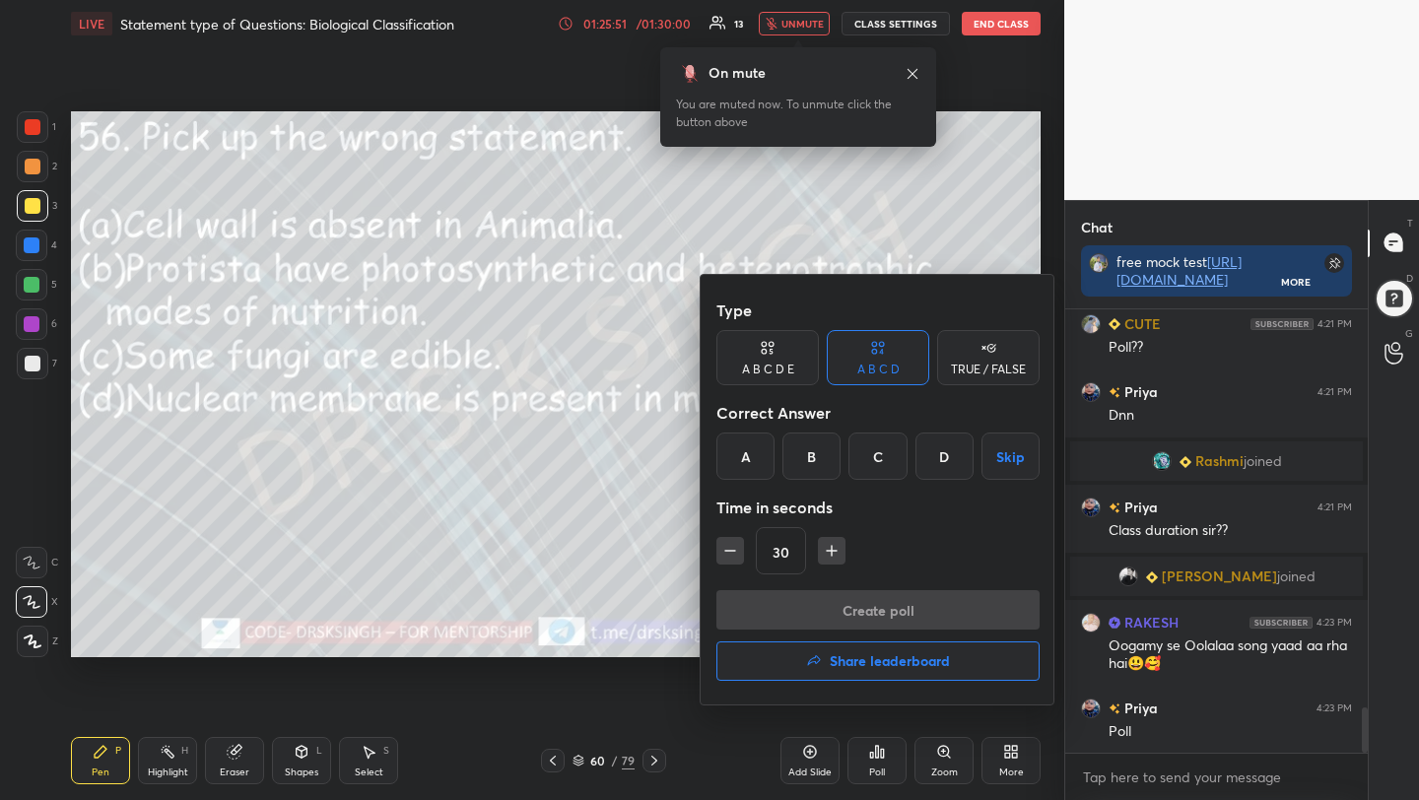
click at [835, 661] on h4 "Share leaderboard" at bounding box center [890, 661] width 120 height 14
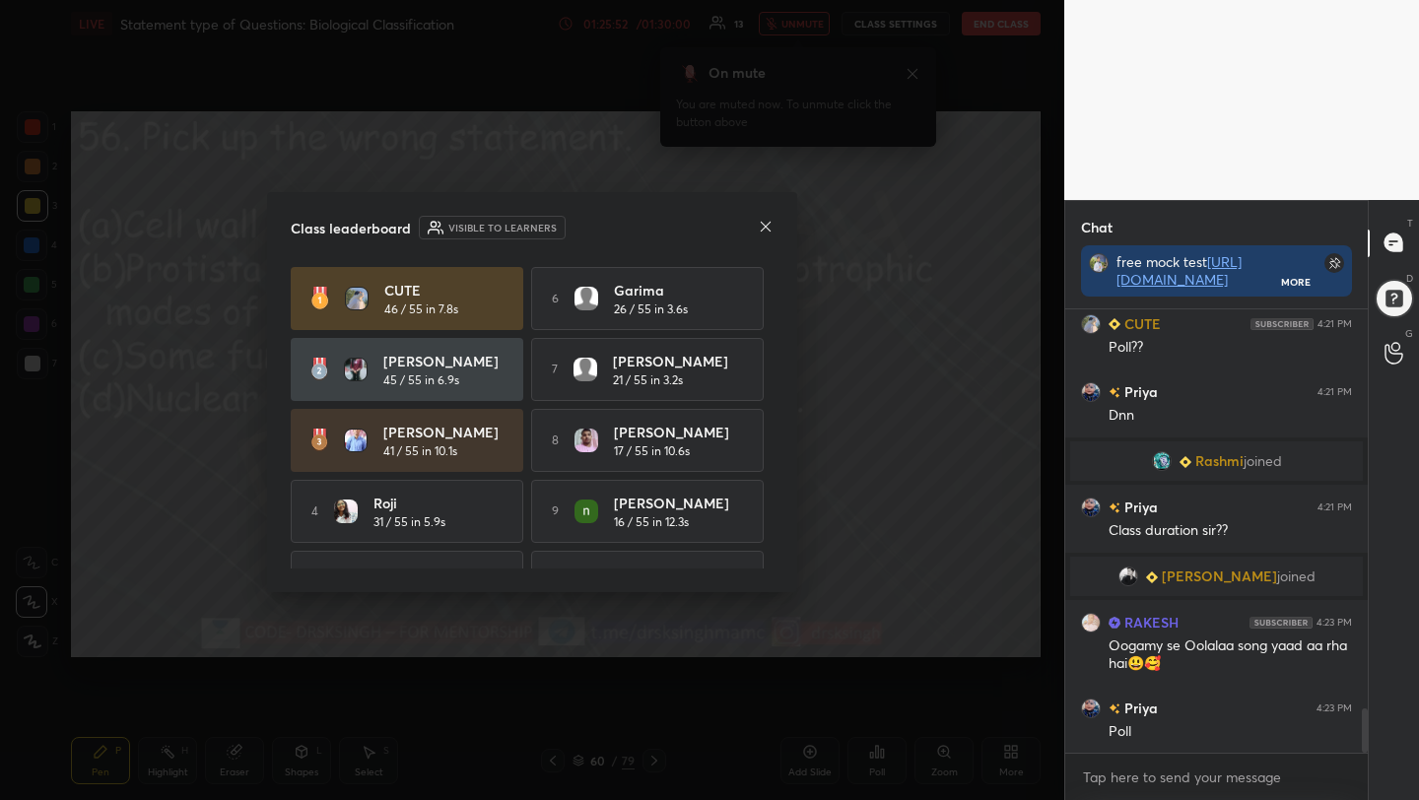
scroll to position [3999, 0]
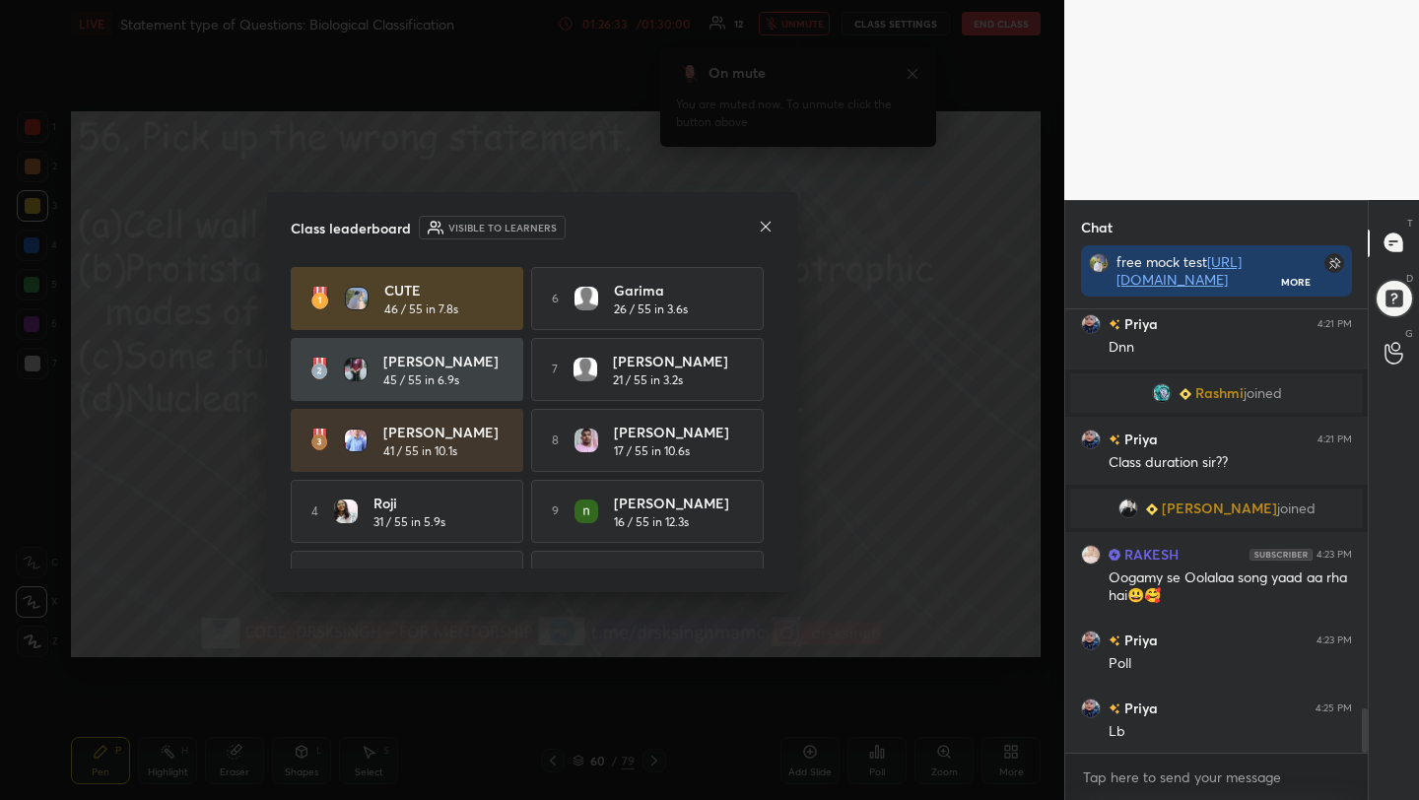
click at [767, 220] on icon at bounding box center [766, 227] width 16 height 16
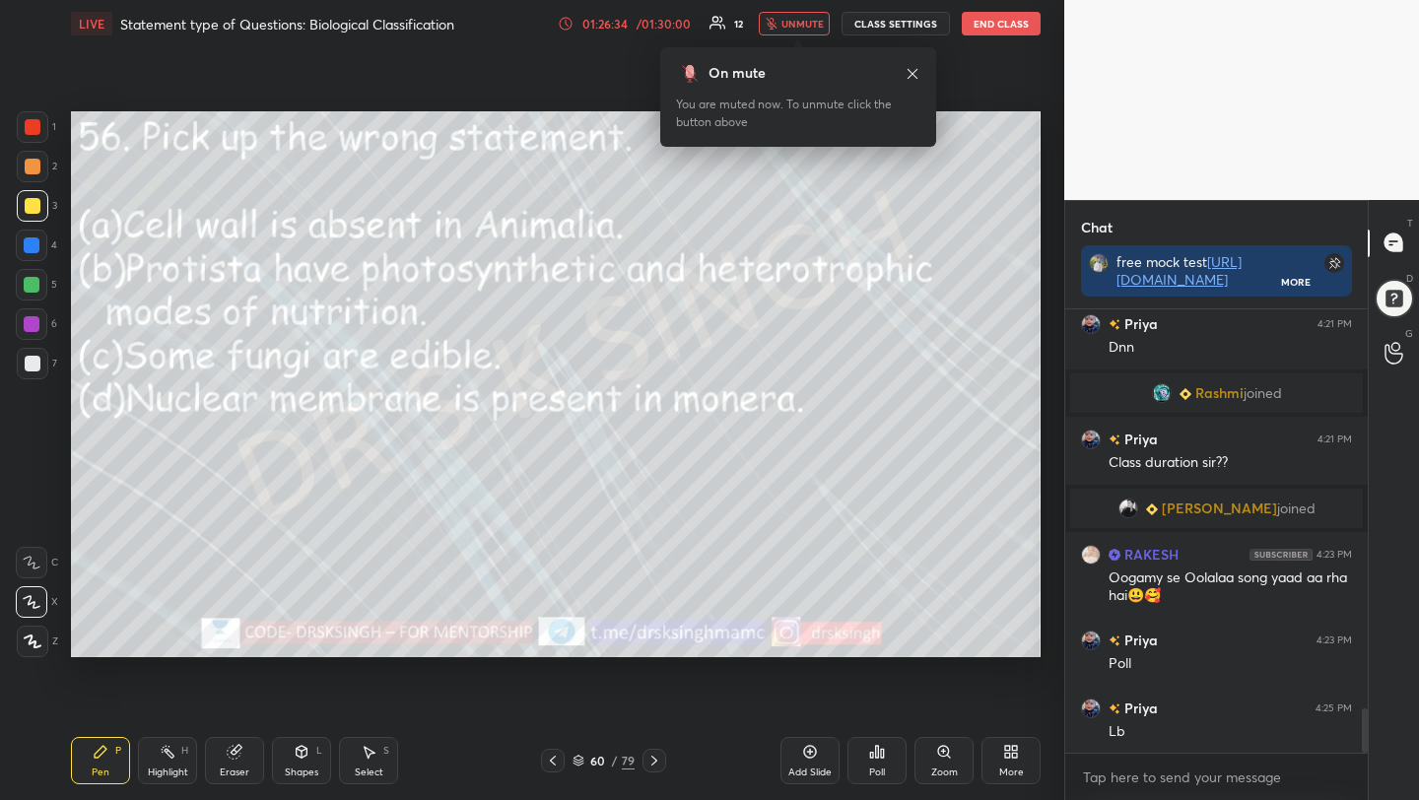
click at [799, 29] on span "unmute" at bounding box center [802, 24] width 42 height 14
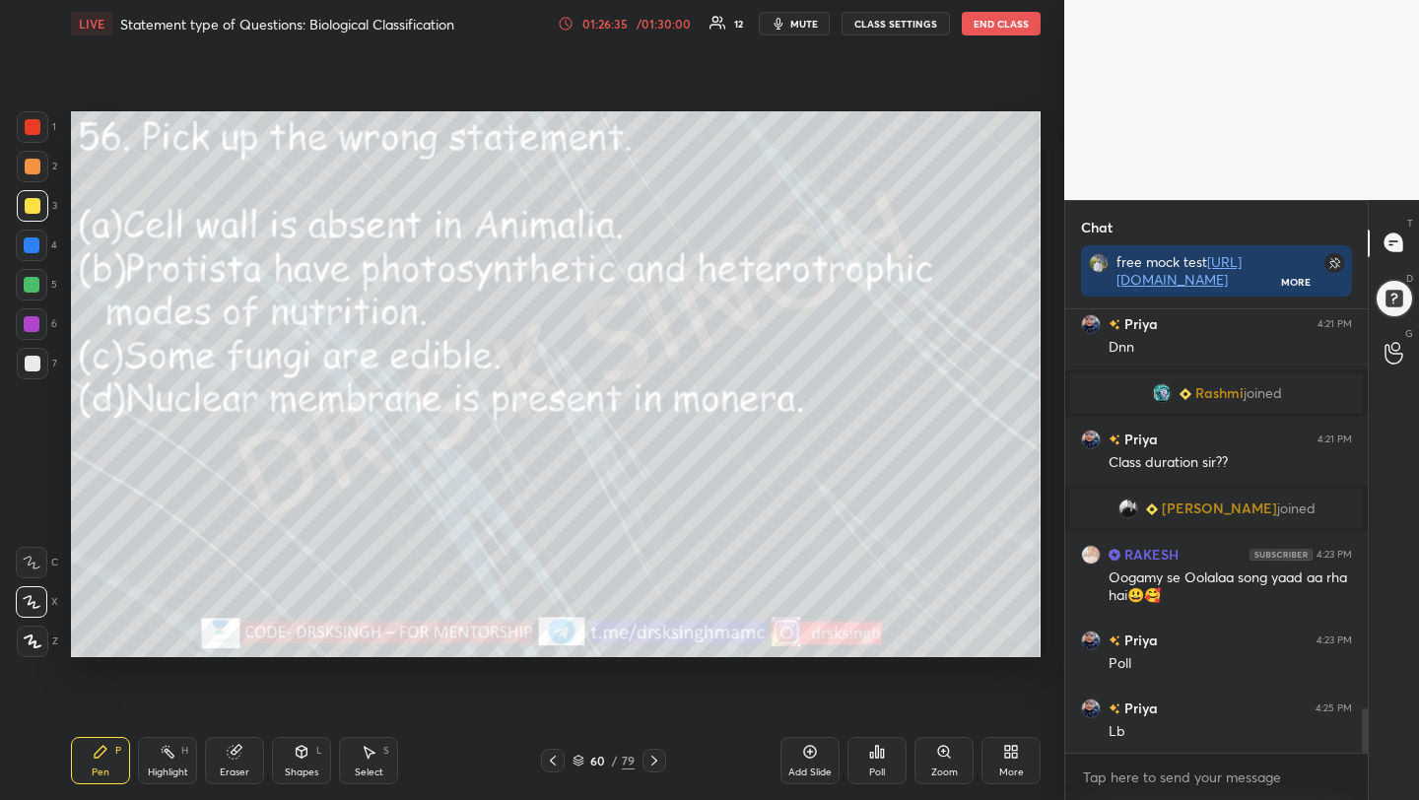
click at [875, 759] on icon at bounding box center [877, 752] width 16 height 16
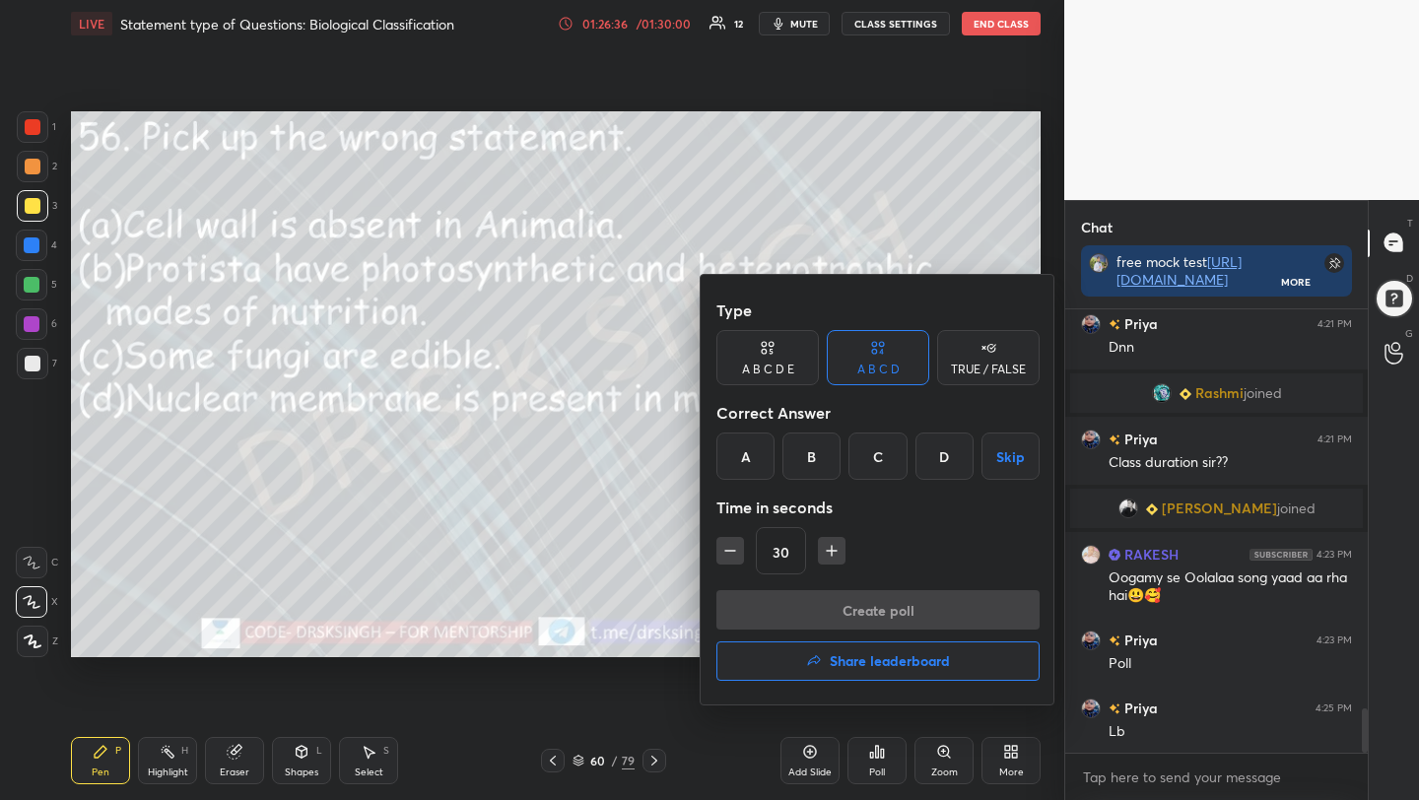
click at [845, 658] on h4 "Share leaderboard" at bounding box center [890, 661] width 120 height 14
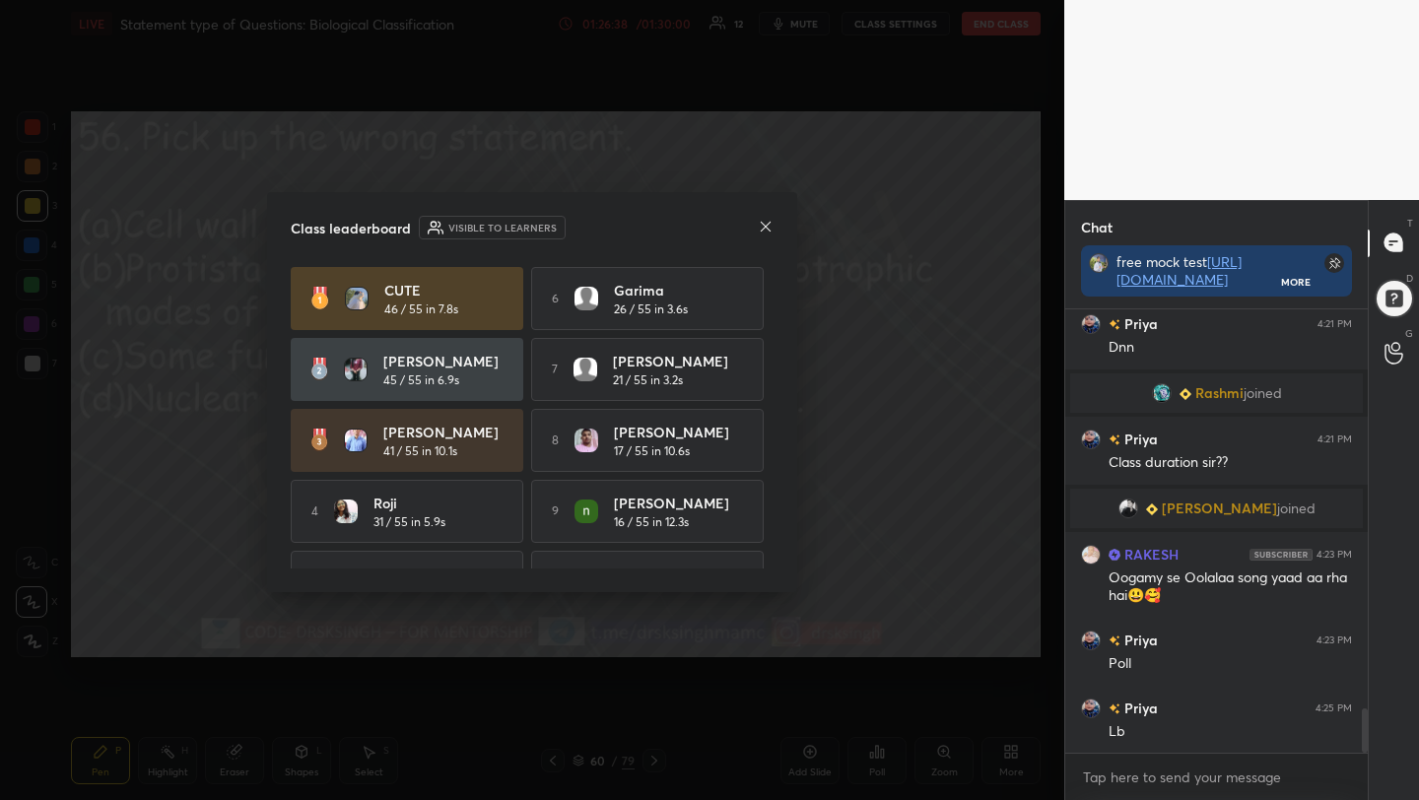
click at [766, 224] on icon at bounding box center [766, 226] width 10 height 10
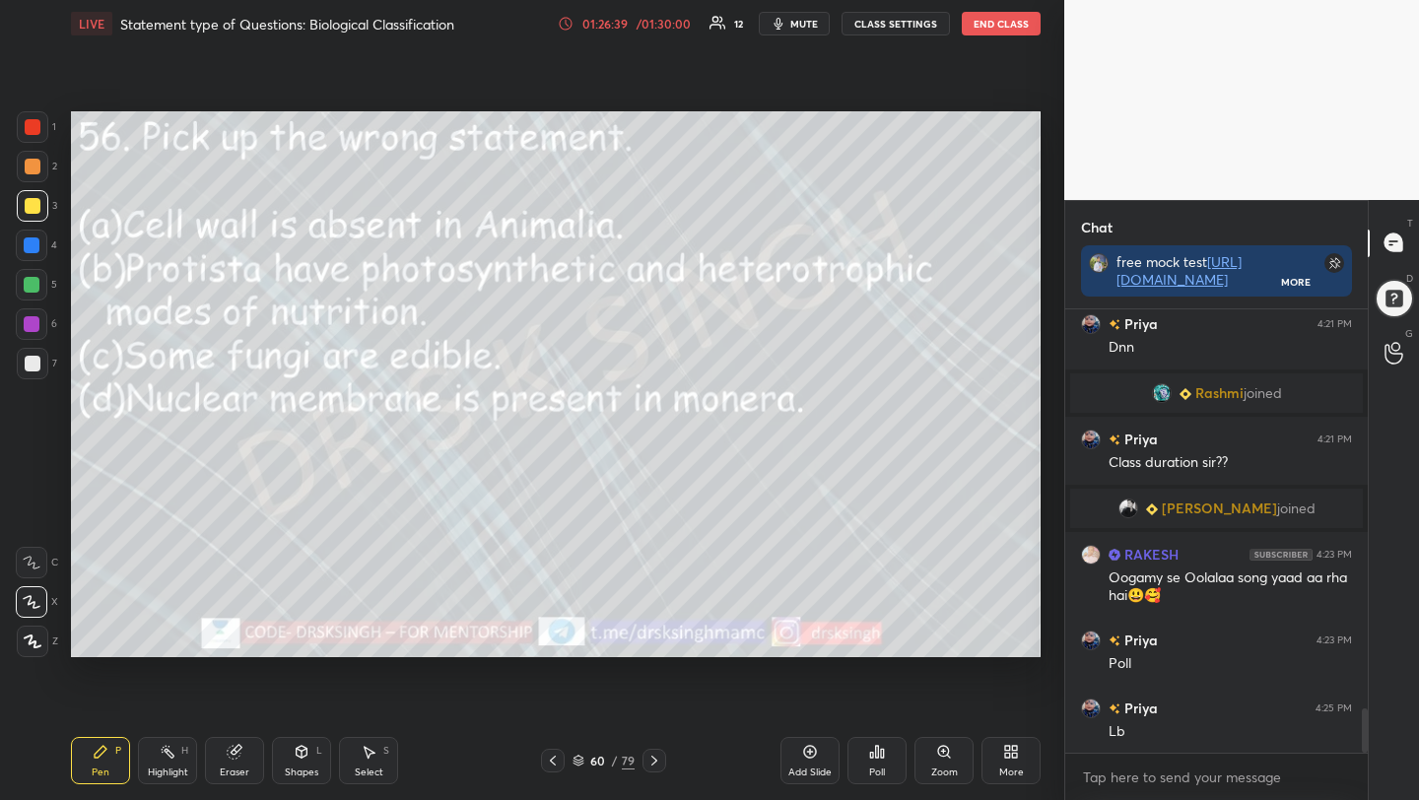
click at [786, 22] on icon "button" at bounding box center [778, 24] width 16 height 16
click at [876, 764] on div "Poll" at bounding box center [876, 760] width 59 height 47
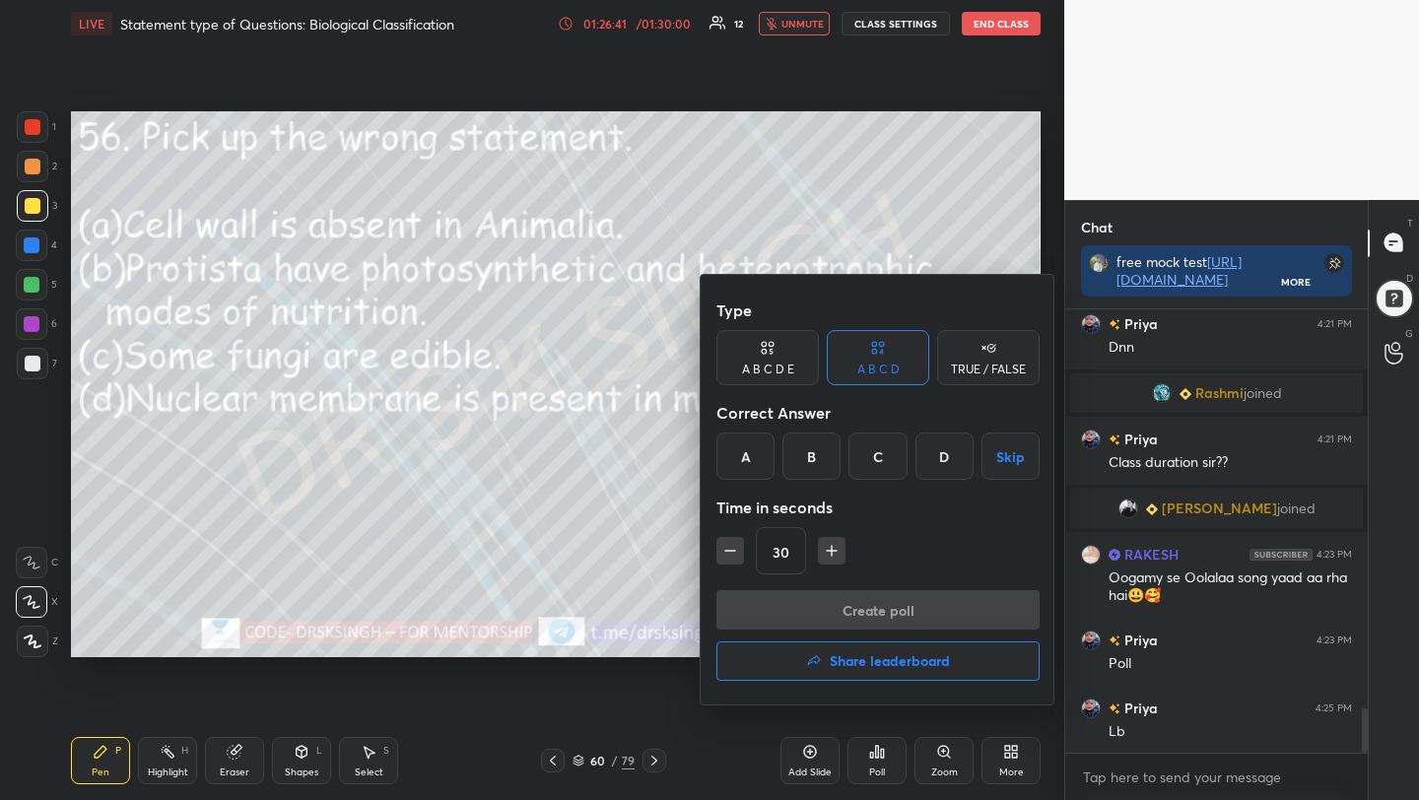
click at [844, 661] on h4 "Share leaderboard" at bounding box center [890, 661] width 120 height 14
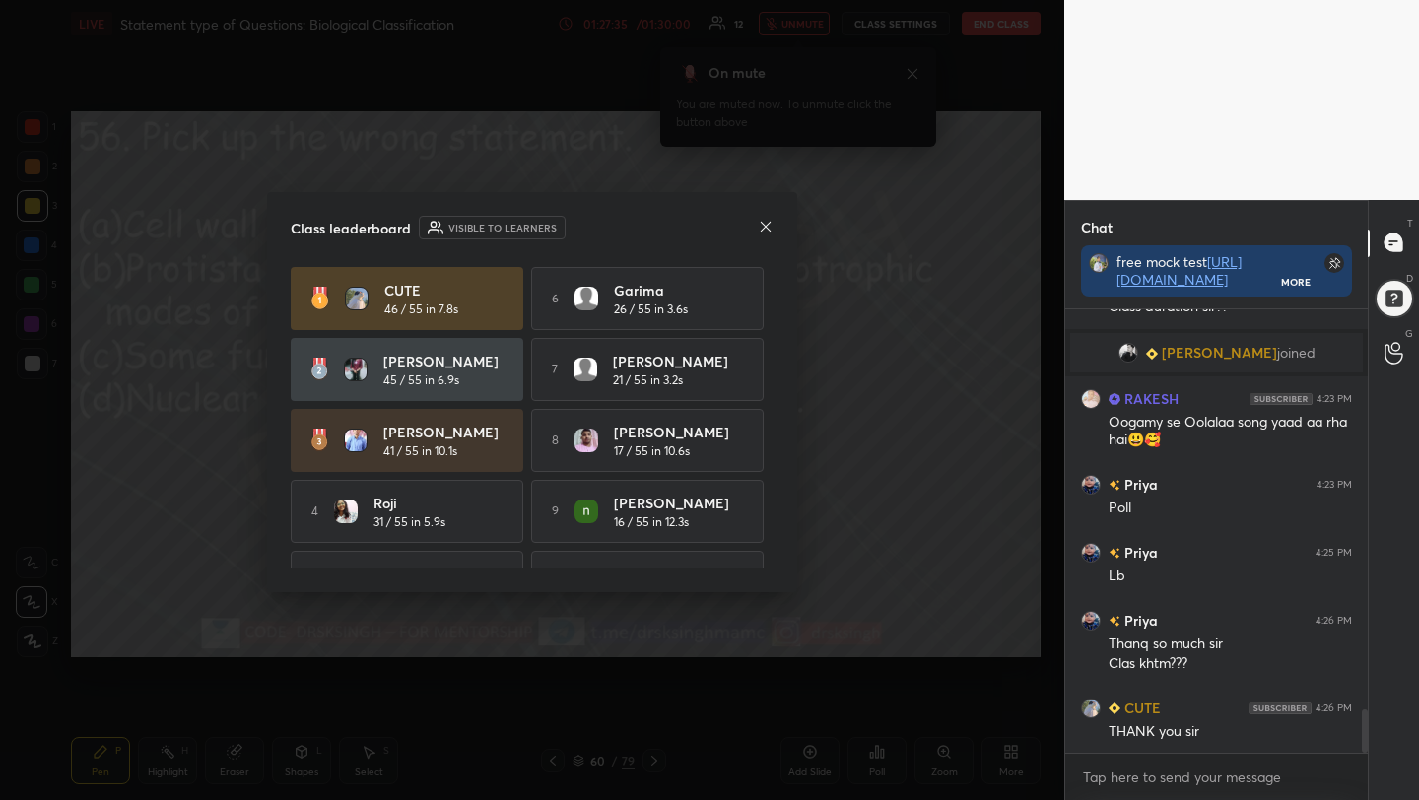
scroll to position [4202, 0]
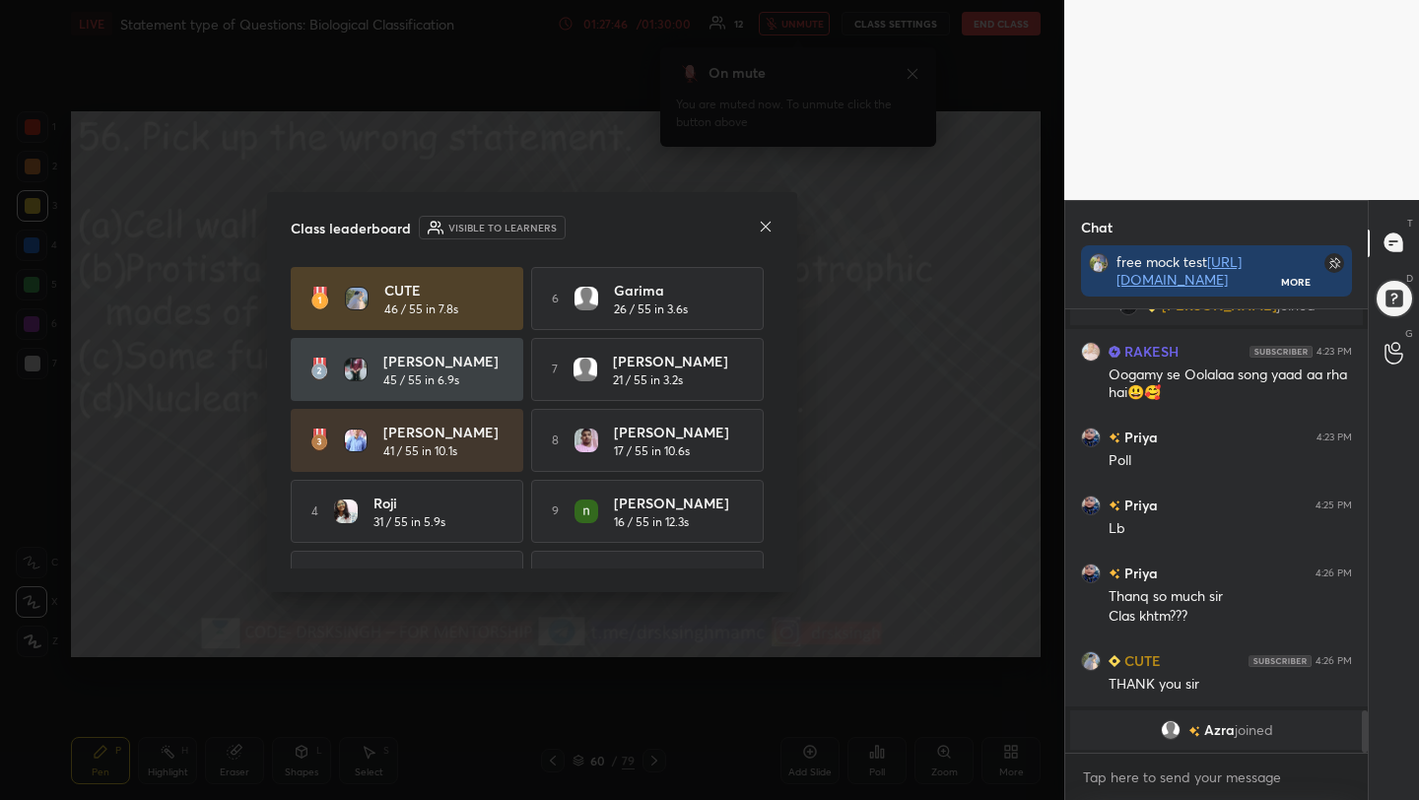
click at [766, 229] on icon at bounding box center [766, 227] width 16 height 16
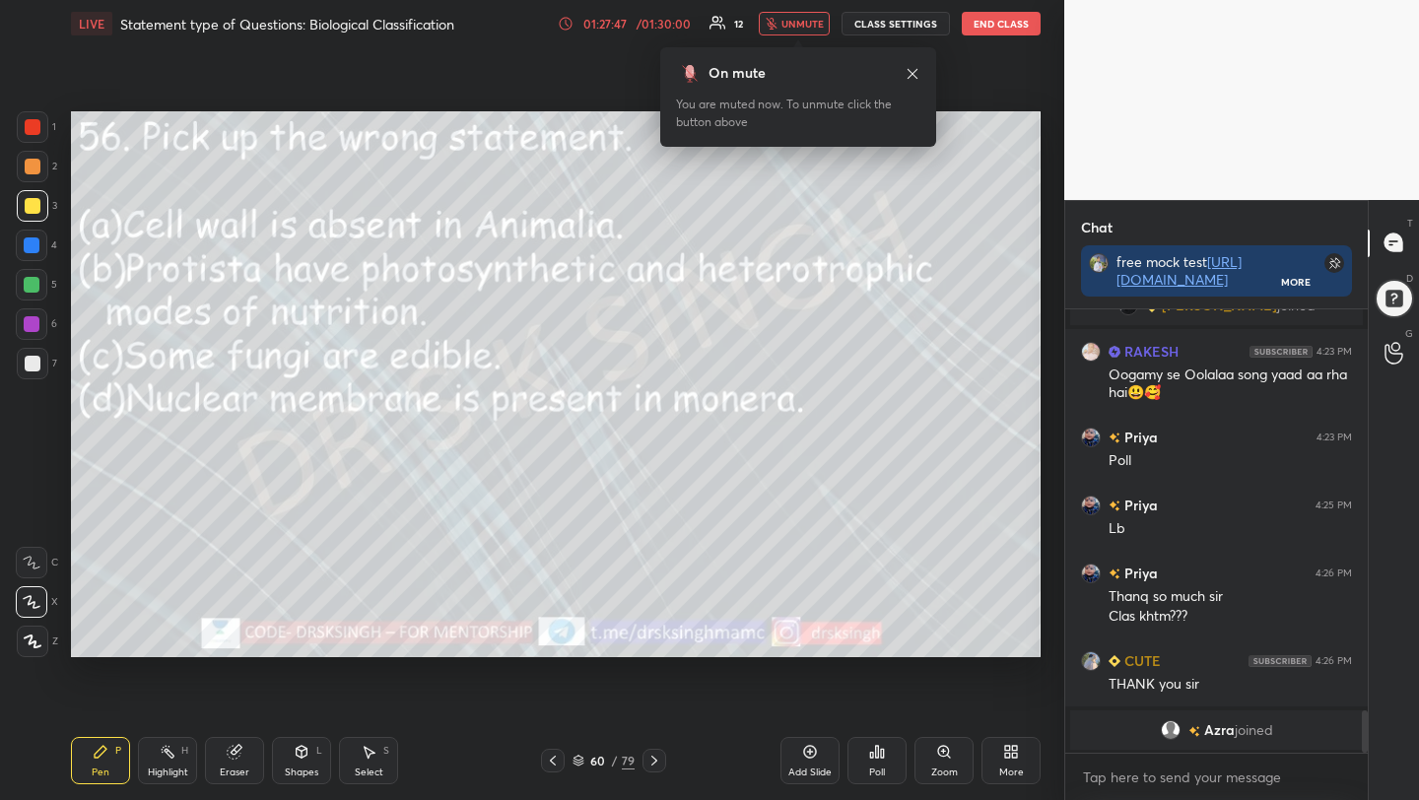
click at [786, 26] on span "unmute" at bounding box center [802, 24] width 42 height 14
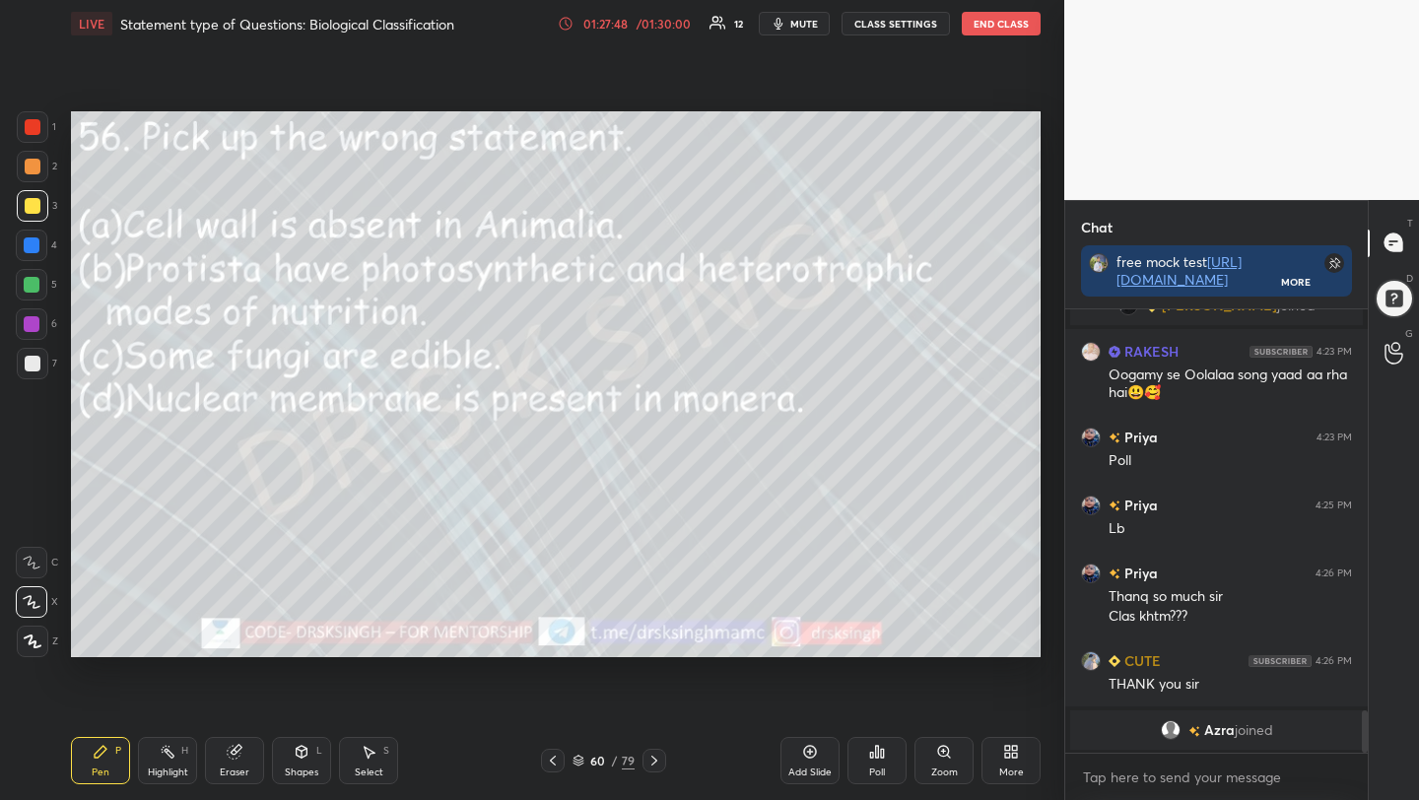
click at [796, 27] on span "mute" at bounding box center [804, 24] width 28 height 14
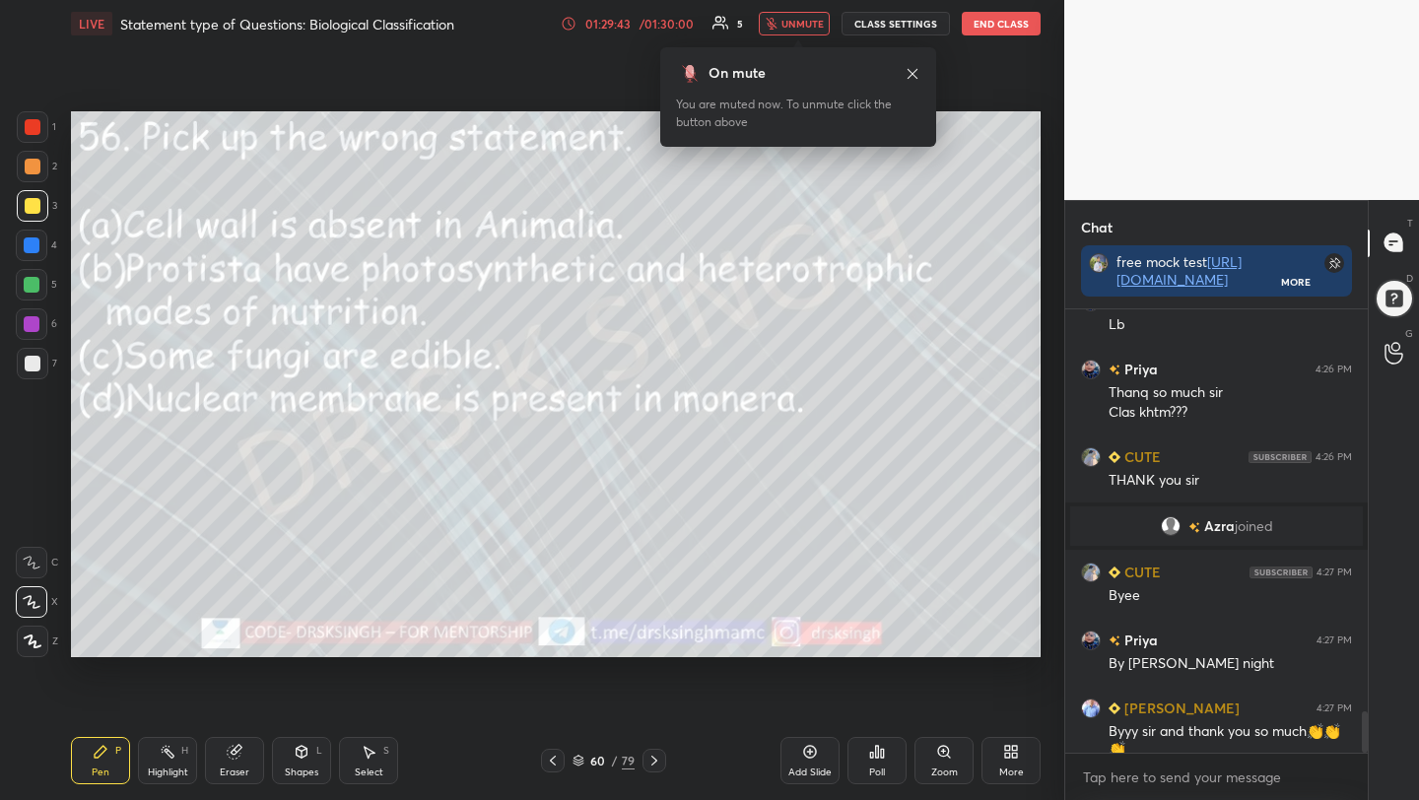
scroll to position [4318, 0]
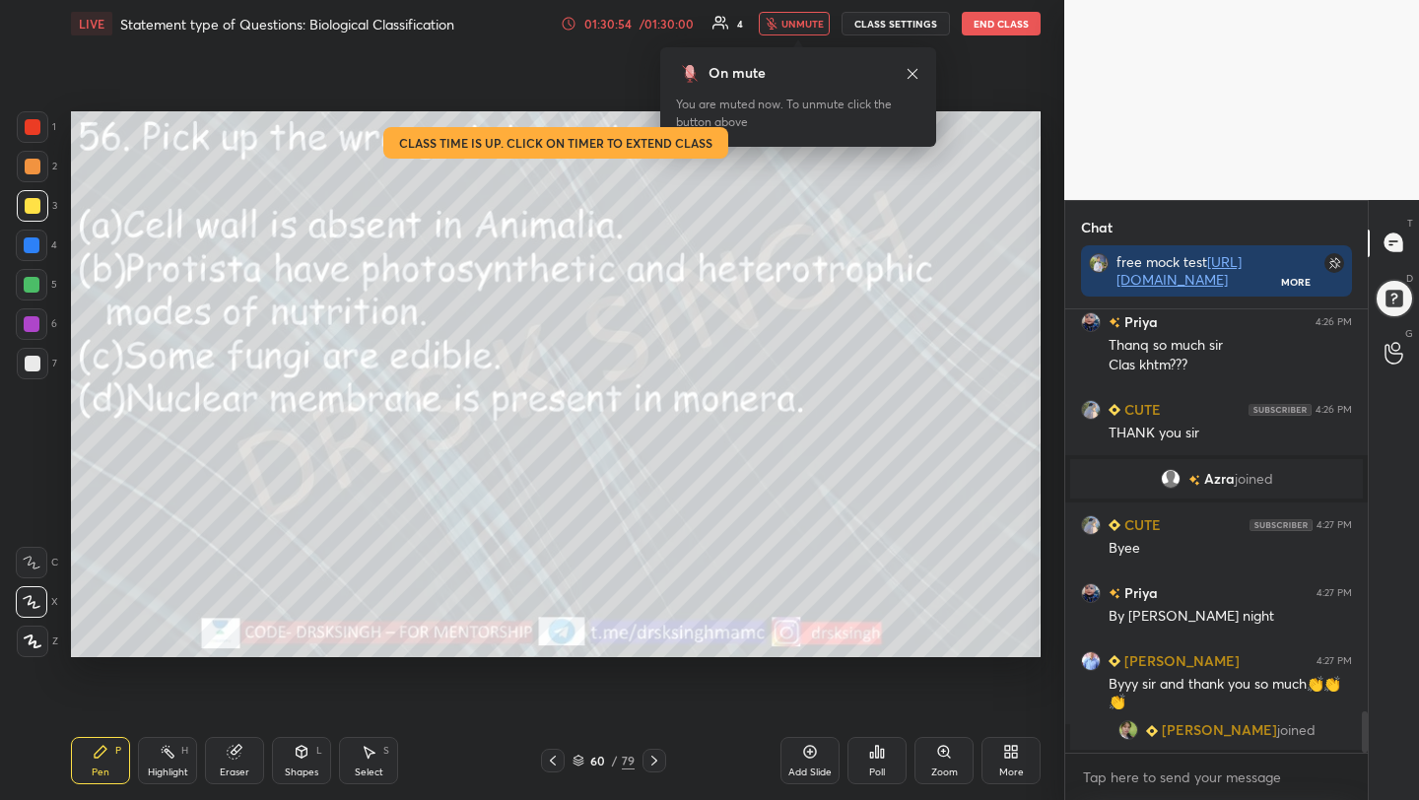
click at [974, 21] on button "End Class" at bounding box center [1001, 24] width 79 height 24
